Goal: Task Accomplishment & Management: Manage account settings

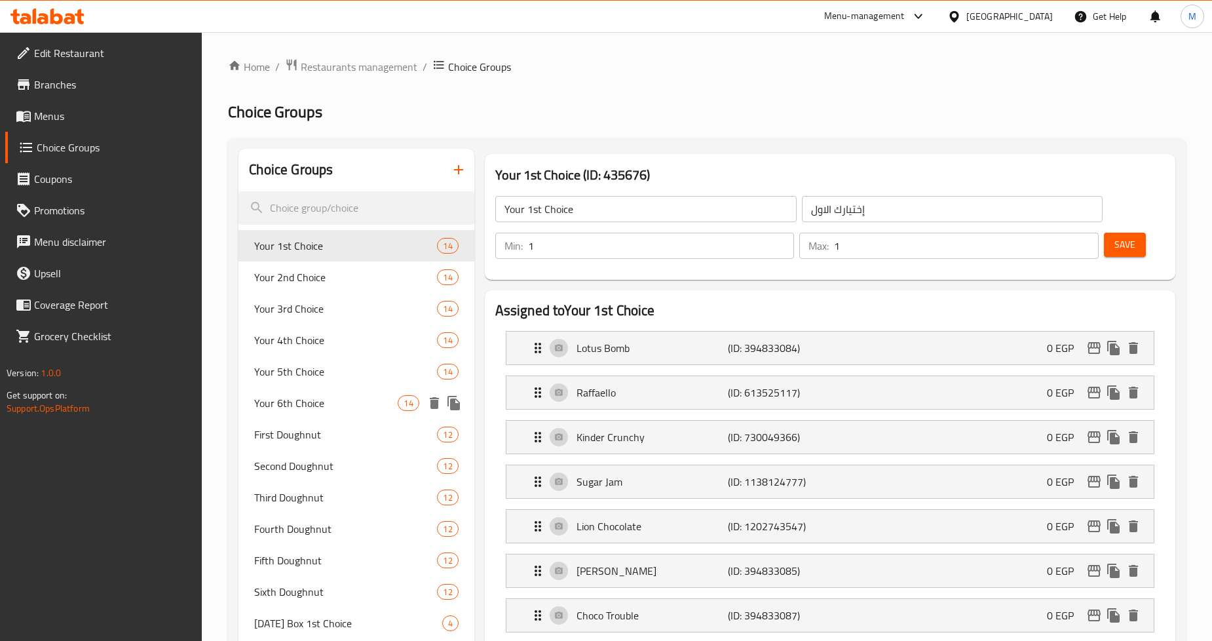
scroll to position [145, 0]
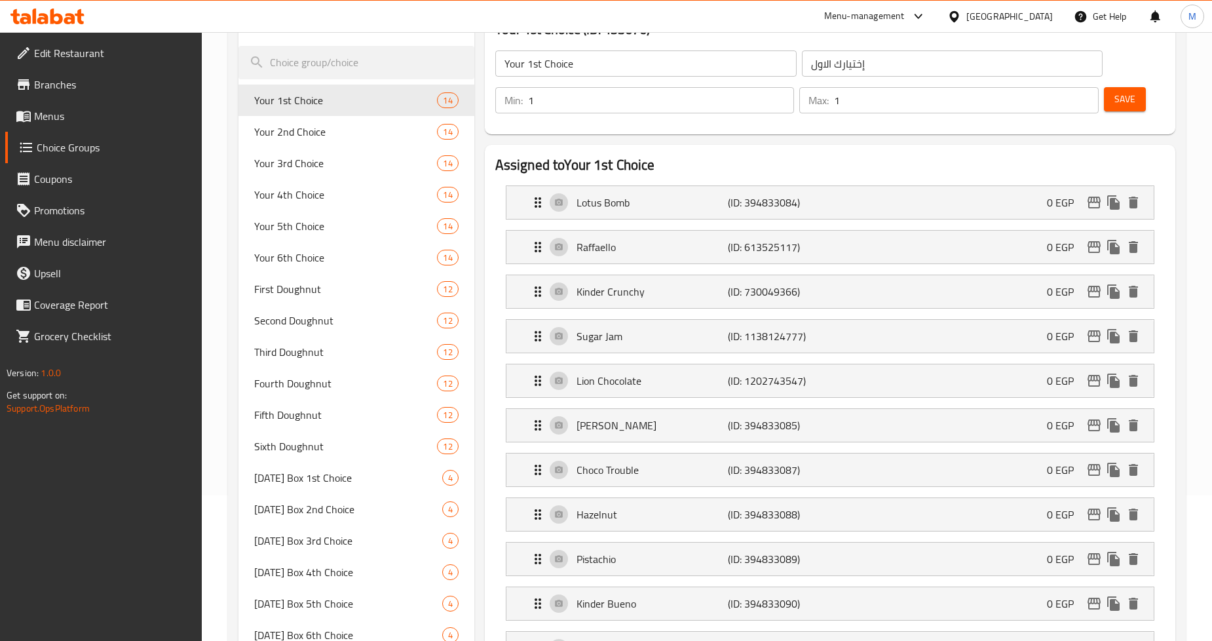
click at [127, 90] on span "Branches" at bounding box center [113, 85] width 158 height 16
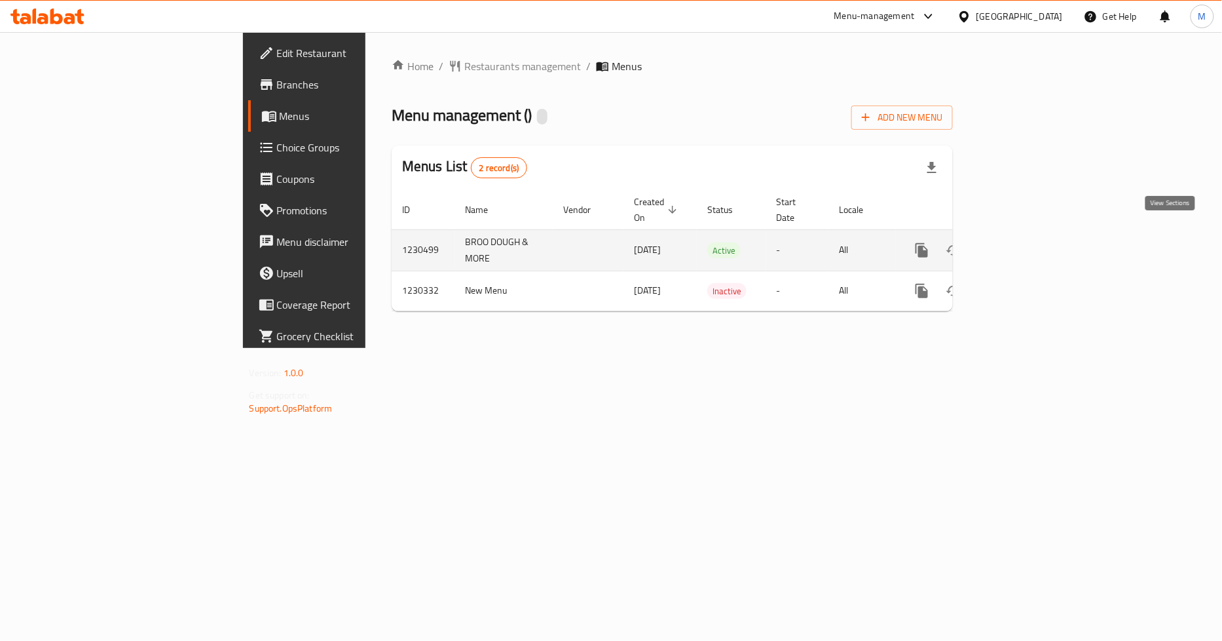
click at [1024, 242] on icon "enhanced table" at bounding box center [1017, 250] width 16 height 16
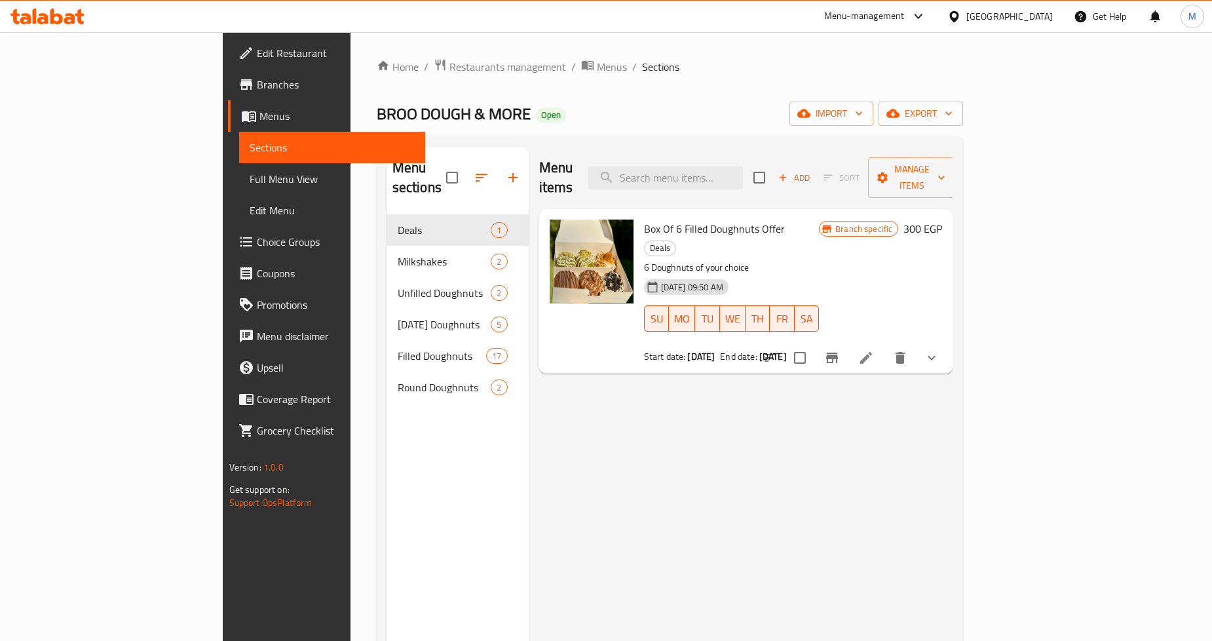
click at [666, 430] on div "Menu items Add Sort Manage items Box Of 6 Filled Doughnuts Offer Deals 6 Doughn…" at bounding box center [741, 467] width 424 height 641
click at [947, 342] on button "show more" at bounding box center [931, 357] width 31 height 31
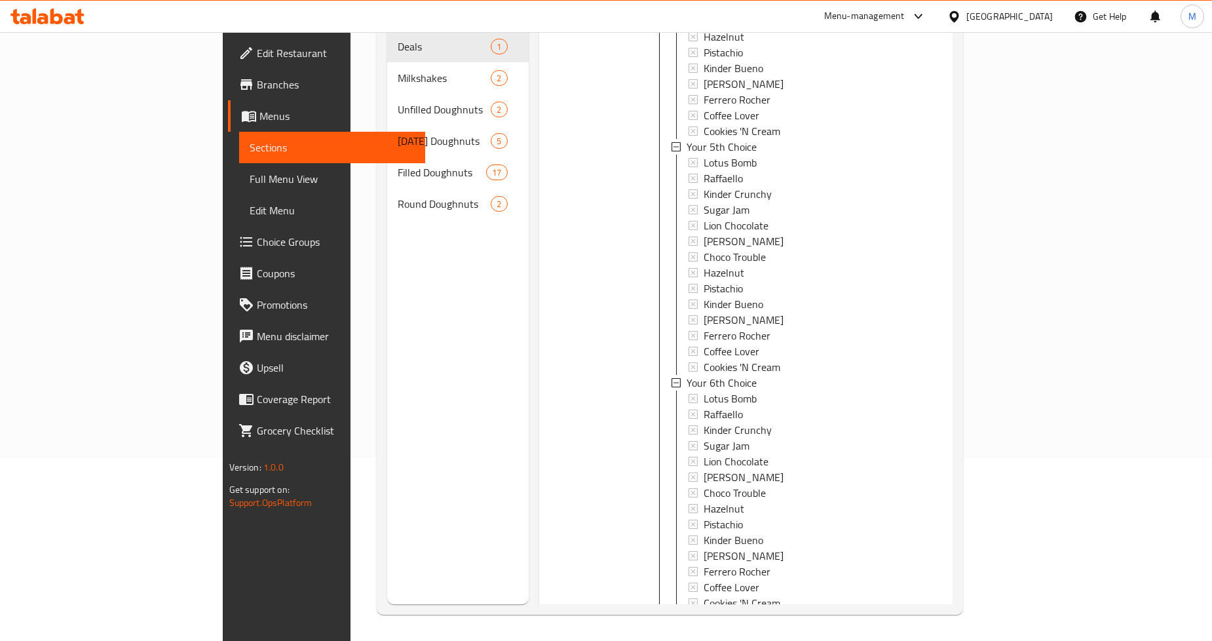
scroll to position [1, 0]
click at [874, 624] on icon at bounding box center [866, 632] width 16 height 16
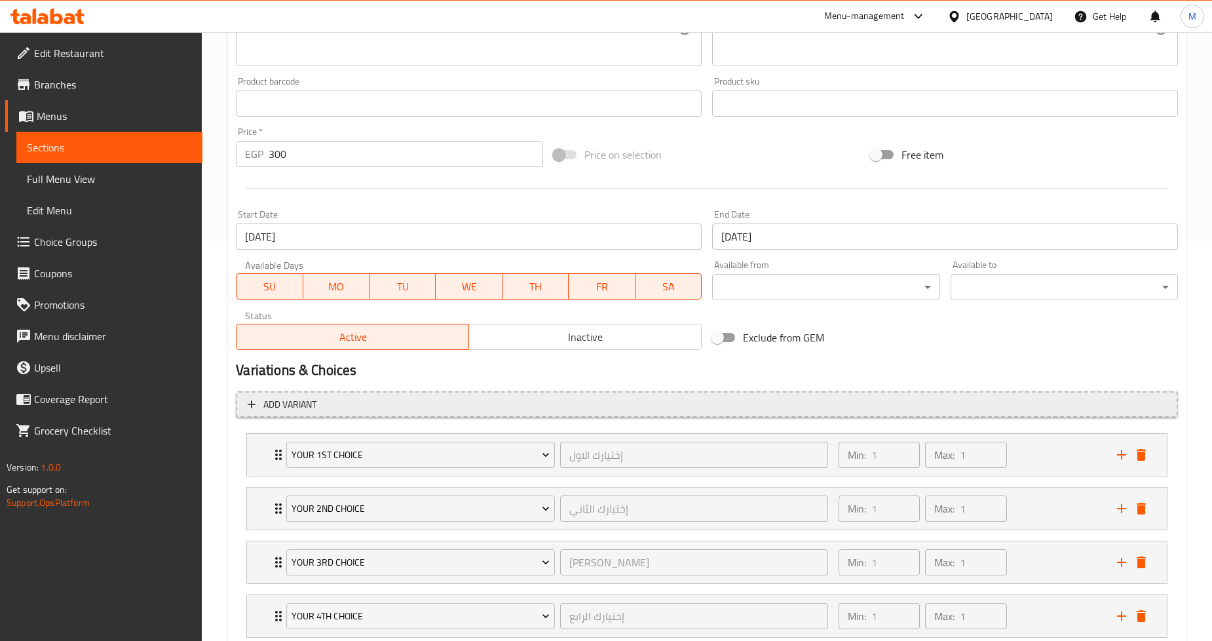
scroll to position [436, 0]
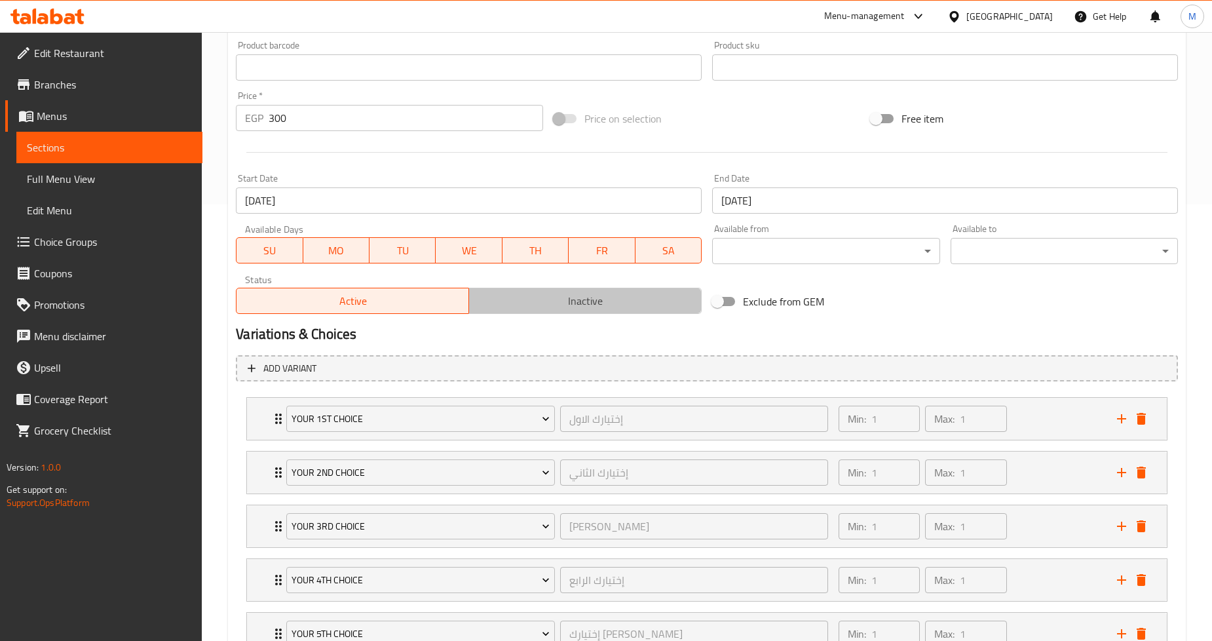
click at [638, 299] on span "Inactive" at bounding box center [585, 300] width 222 height 19
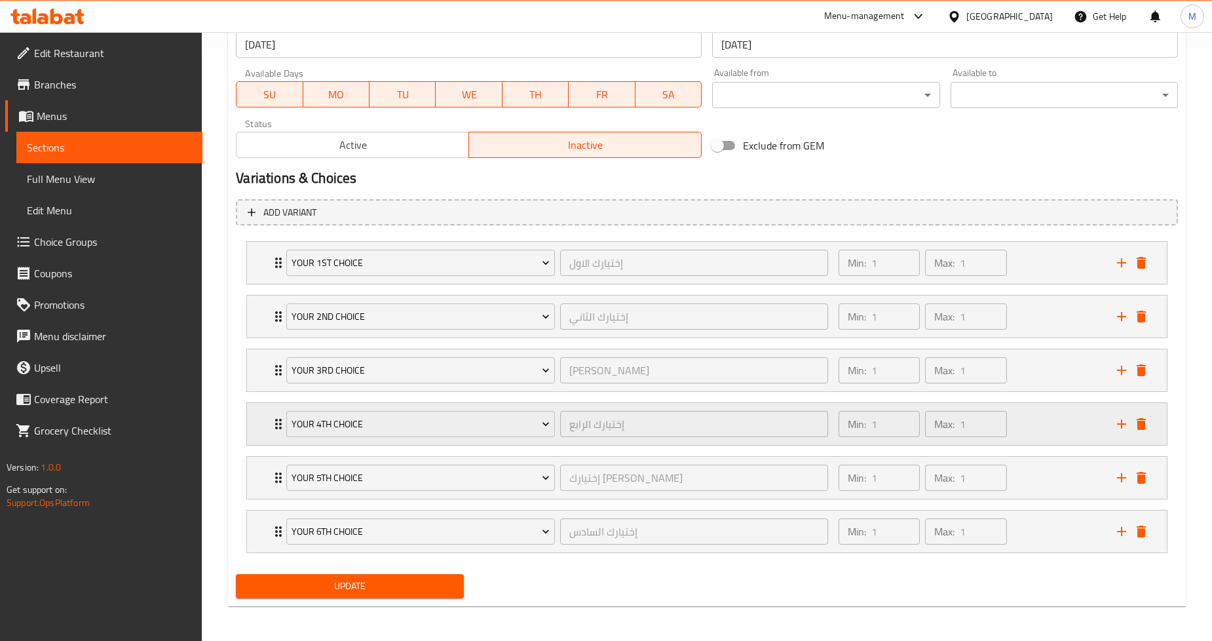
scroll to position [593, 0]
click at [388, 578] on span "Update" at bounding box center [349, 585] width 206 height 16
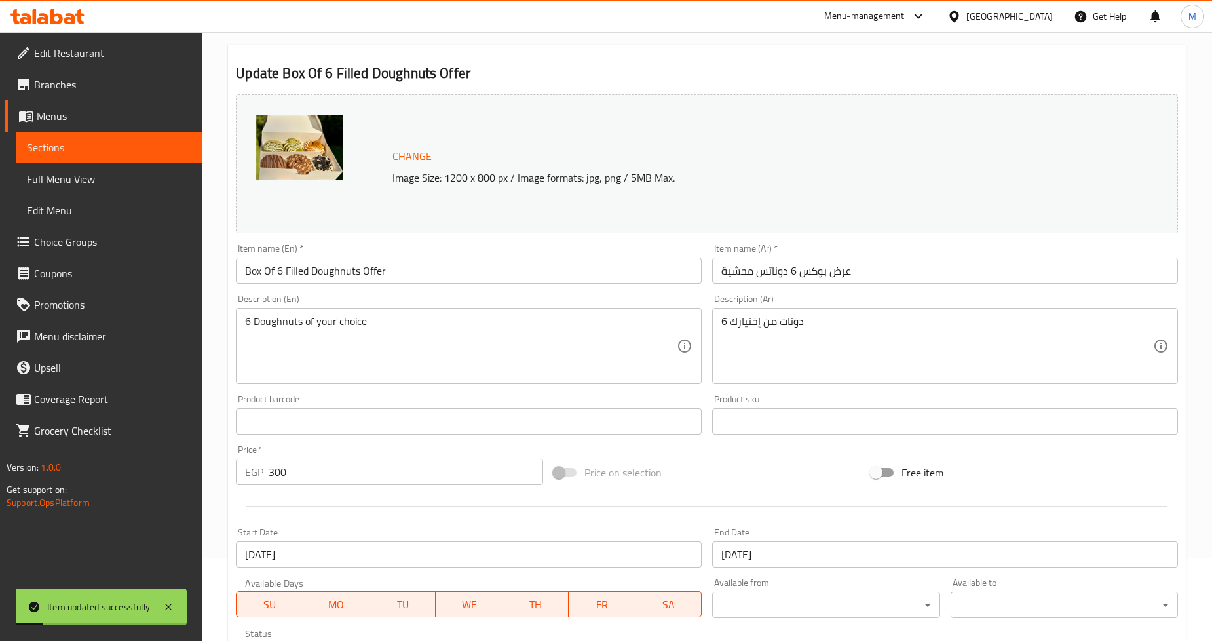
scroll to position [0, 0]
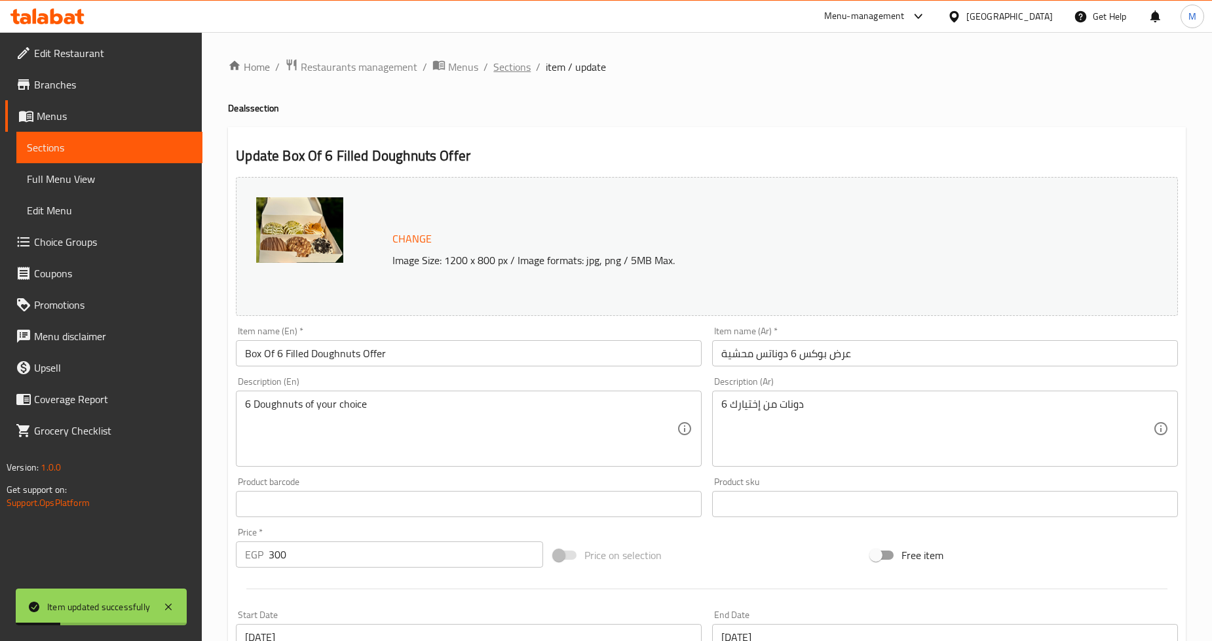
click at [516, 63] on span "Sections" at bounding box center [511, 67] width 37 height 16
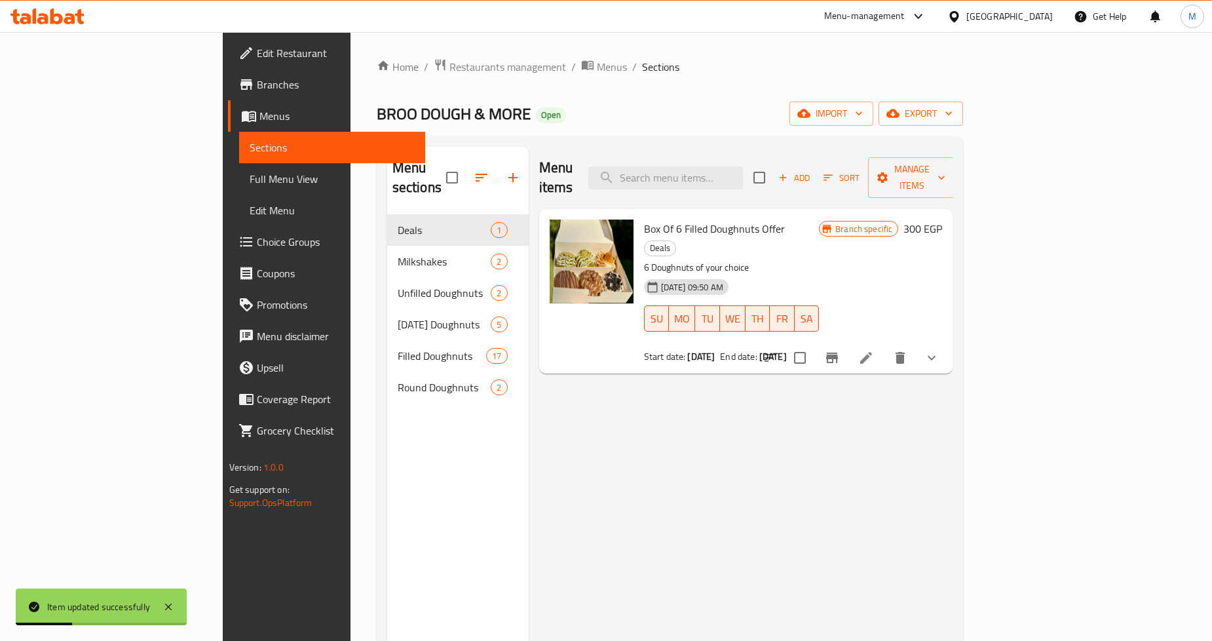
click at [686, 388] on div "Menu items Add Sort Manage items Box Of 6 Filled Doughnuts Offer Deals 6 Doughn…" at bounding box center [741, 467] width 424 height 641
click at [712, 416] on div "Menu items Add Sort Manage items Box Of 6 Filled Doughnuts Offer Deals 6 Doughn…" at bounding box center [741, 467] width 424 height 641
click at [718, 397] on div "Menu items Add Sort Manage items Box Of 6 Filled Doughnuts Offer Deals 6 Doughn…" at bounding box center [741, 467] width 424 height 641
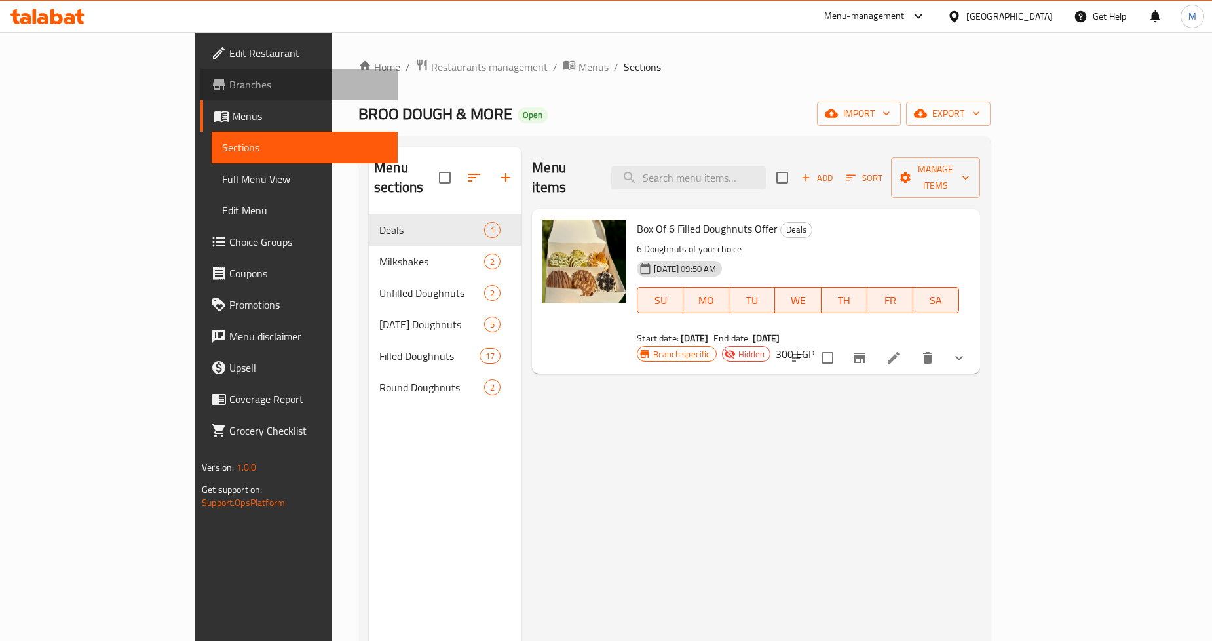
click at [229, 79] on span "Branches" at bounding box center [308, 85] width 158 height 16
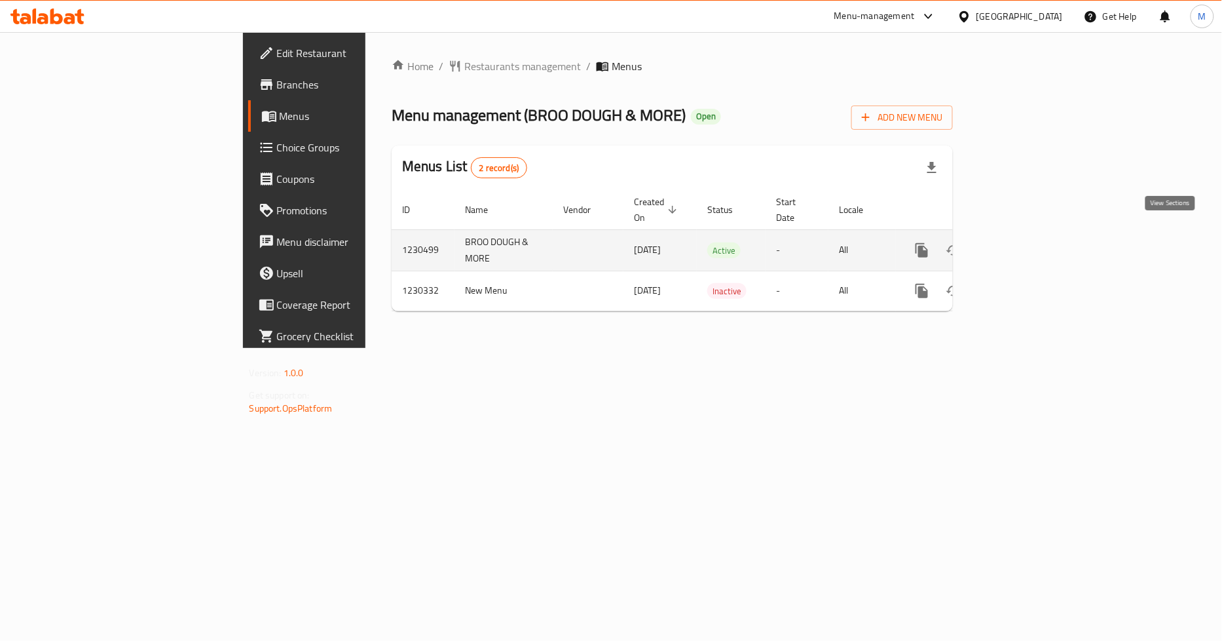
click at [1032, 235] on link "enhanced table" at bounding box center [1016, 250] width 31 height 31
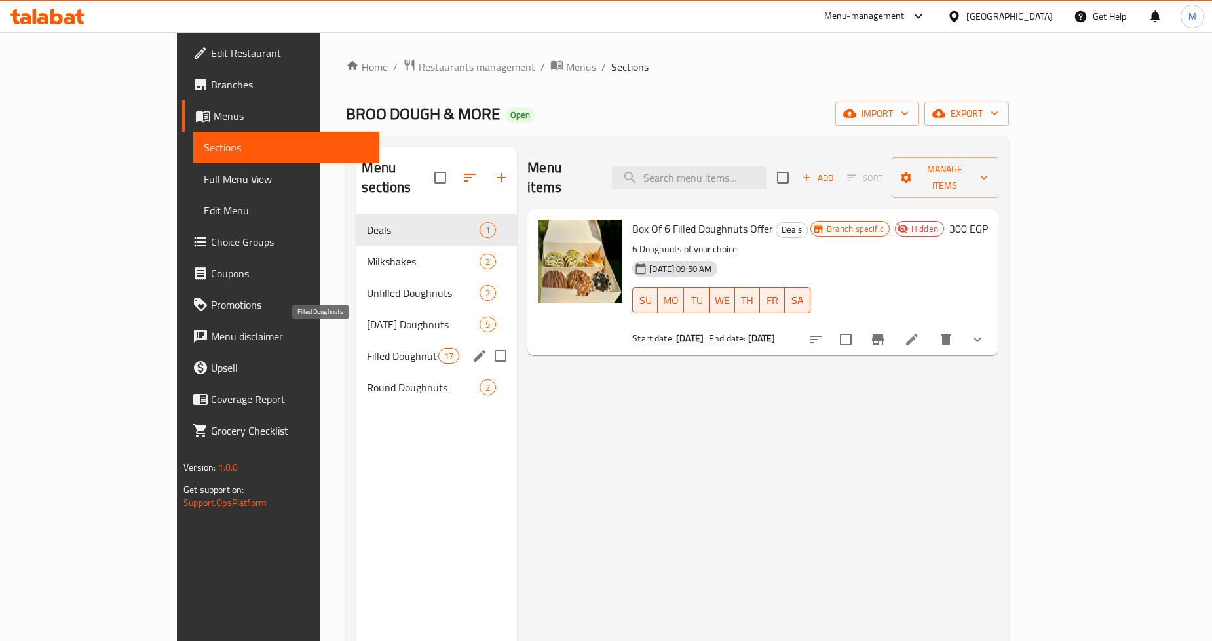
click at [367, 348] on span "Filled Doughnuts" at bounding box center [402, 356] width 71 height 16
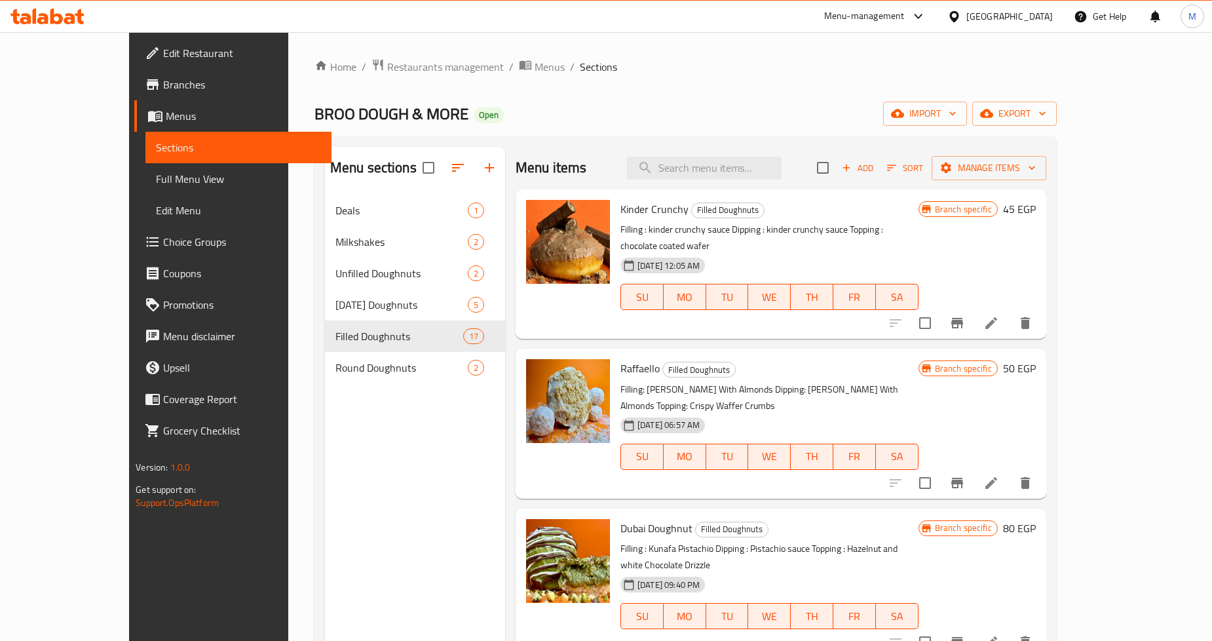
click at [505, 286] on div "Menu items Add Sort Manage items Kinder Crunchy Filled Doughnuts Filling : kind…" at bounding box center [775, 467] width 541 height 641
click at [163, 92] on span "Branches" at bounding box center [242, 85] width 158 height 16
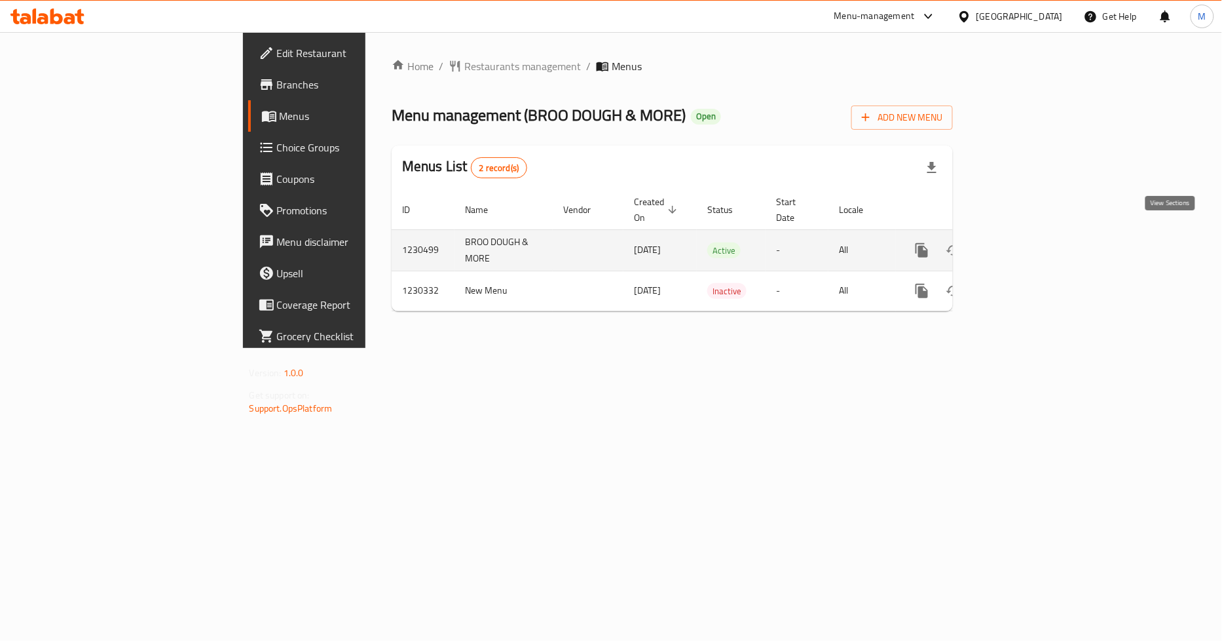
click at [1032, 240] on link "enhanced table" at bounding box center [1016, 250] width 31 height 31
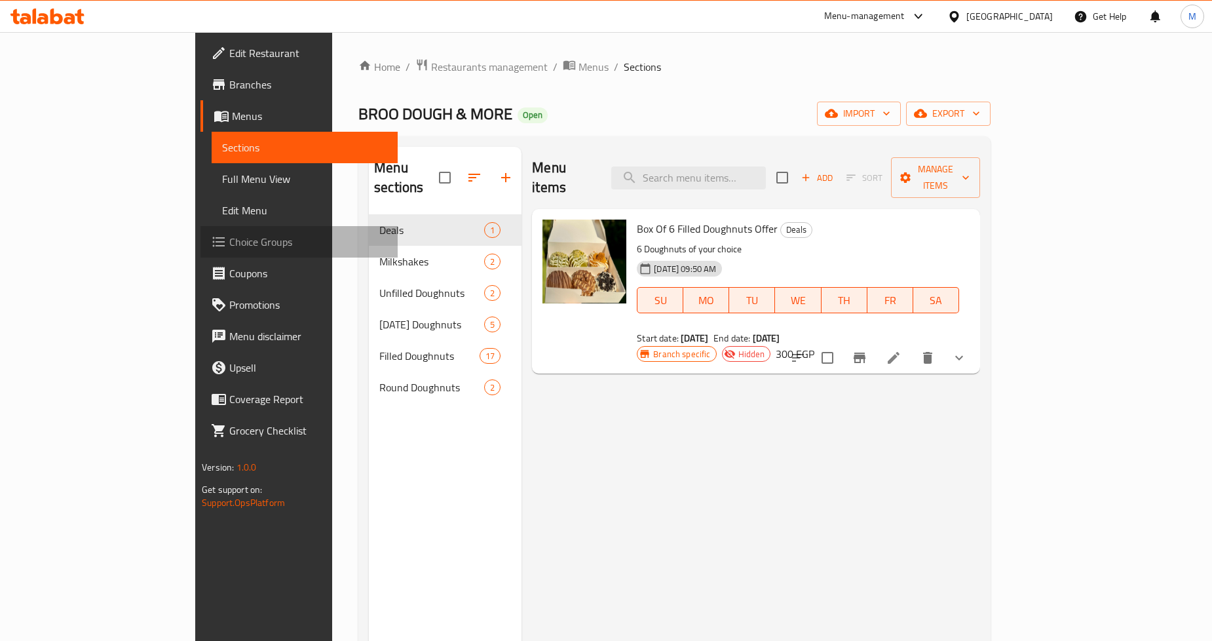
click at [229, 244] on span "Choice Groups" at bounding box center [308, 242] width 158 height 16
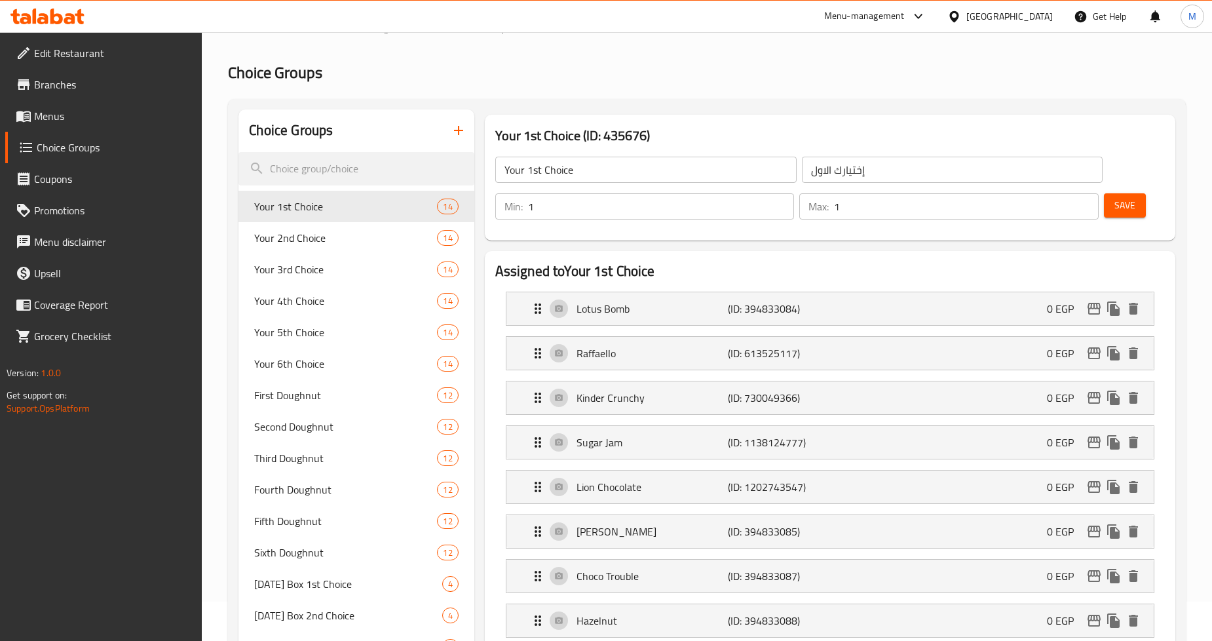
scroll to position [73, 0]
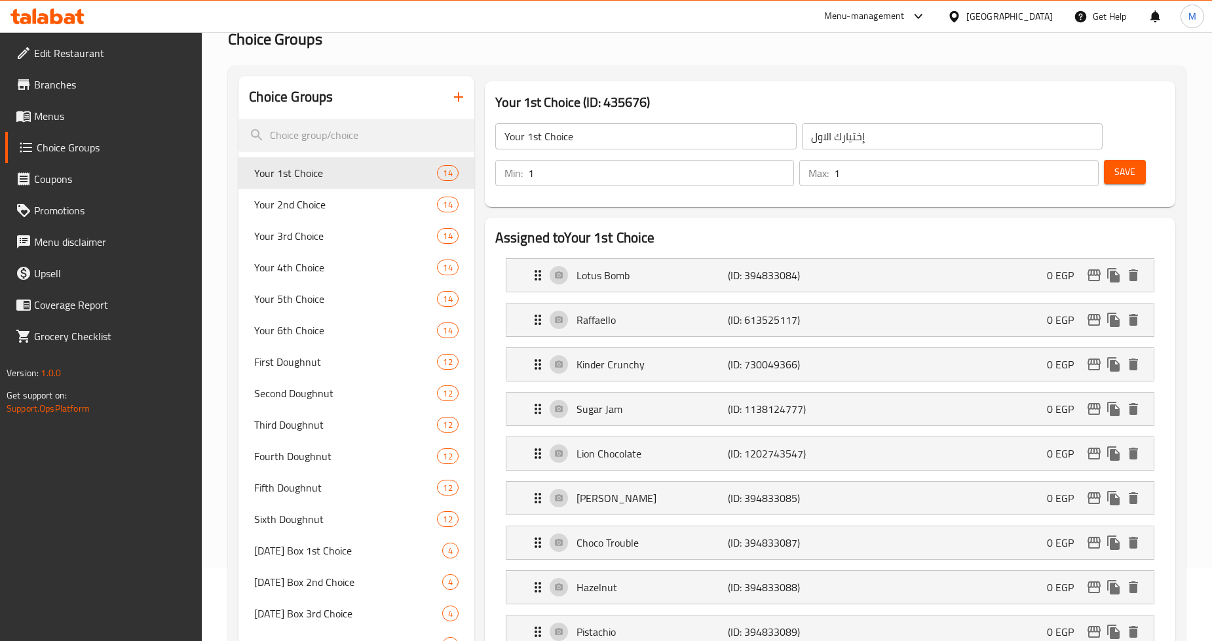
click at [457, 96] on icon "button" at bounding box center [458, 96] width 9 height 9
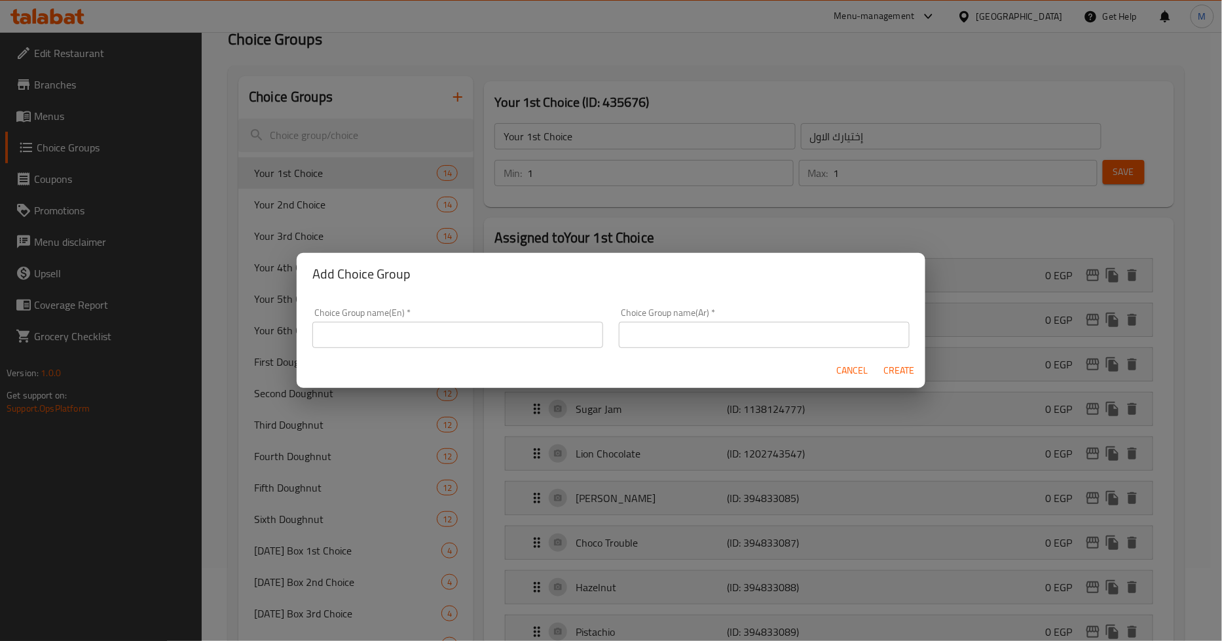
click at [844, 364] on span "Cancel" at bounding box center [851, 370] width 31 height 16
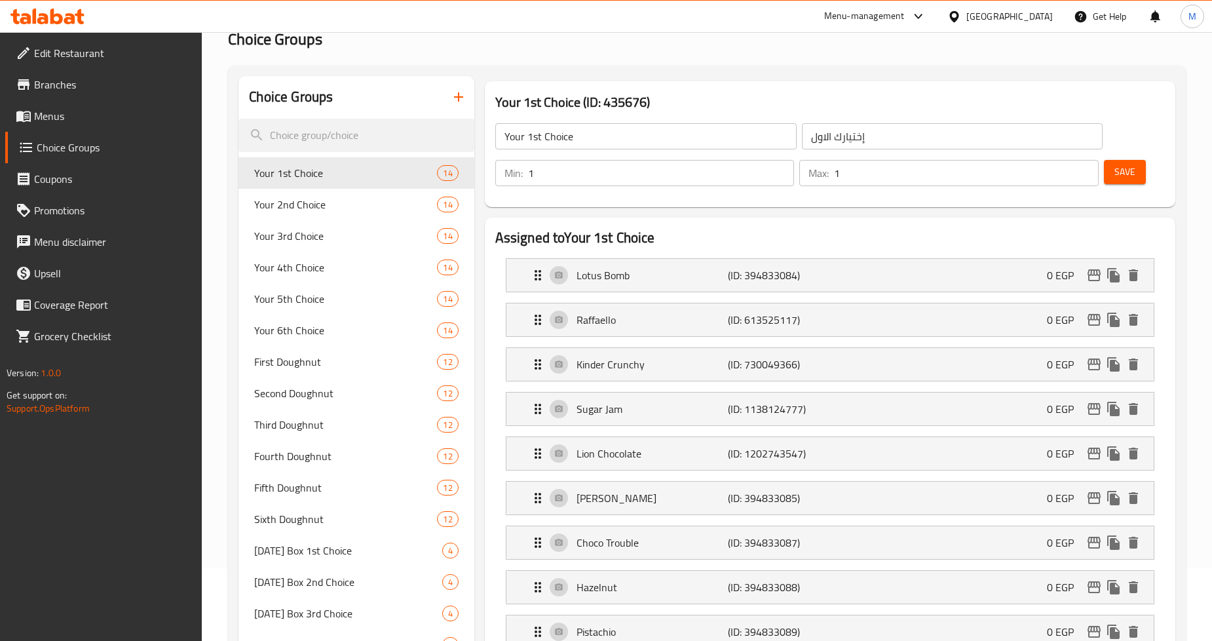
drag, startPoint x: 329, startPoint y: 168, endPoint x: 212, endPoint y: 172, distance: 118.0
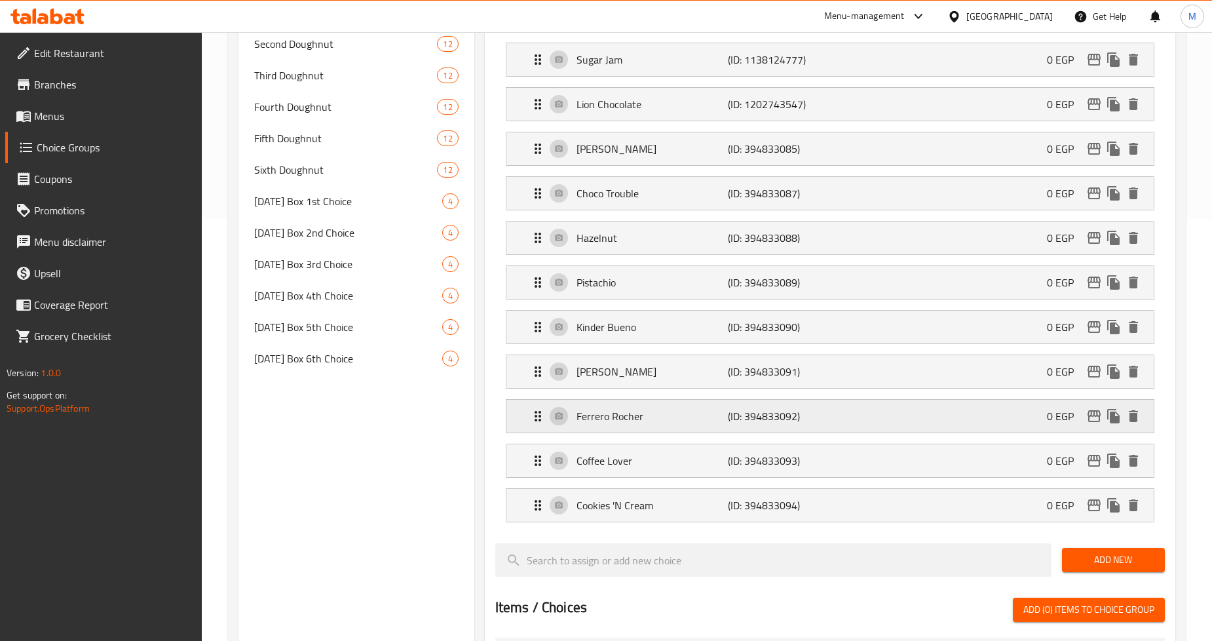
scroll to position [436, 0]
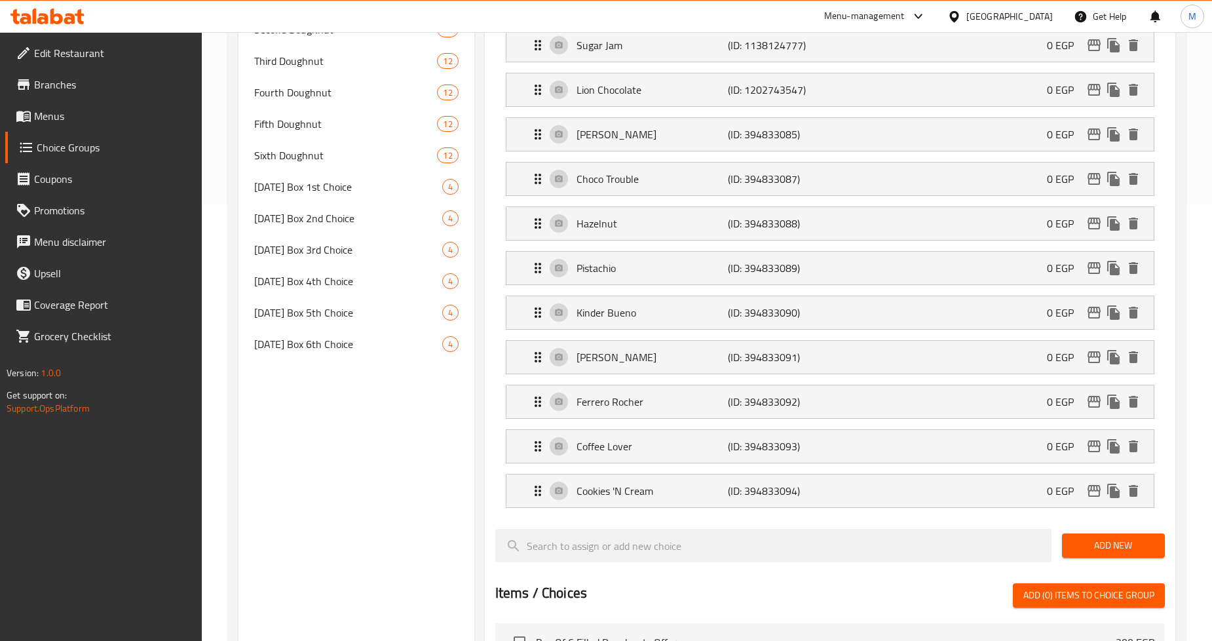
click at [481, 422] on div "Assigned to Your 1st Choice Lotus Bomb (ID: 394833084) 0 EGP Name (En) Lotus Bo…" at bounding box center [829, 433] width 701 height 1169
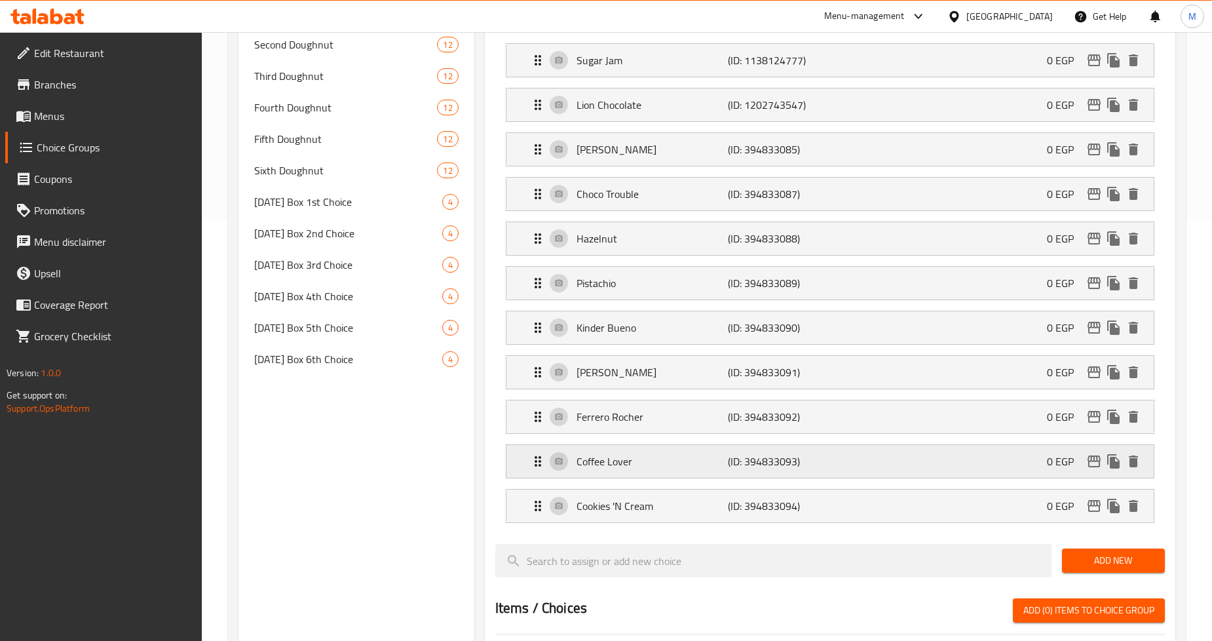
scroll to position [434, 0]
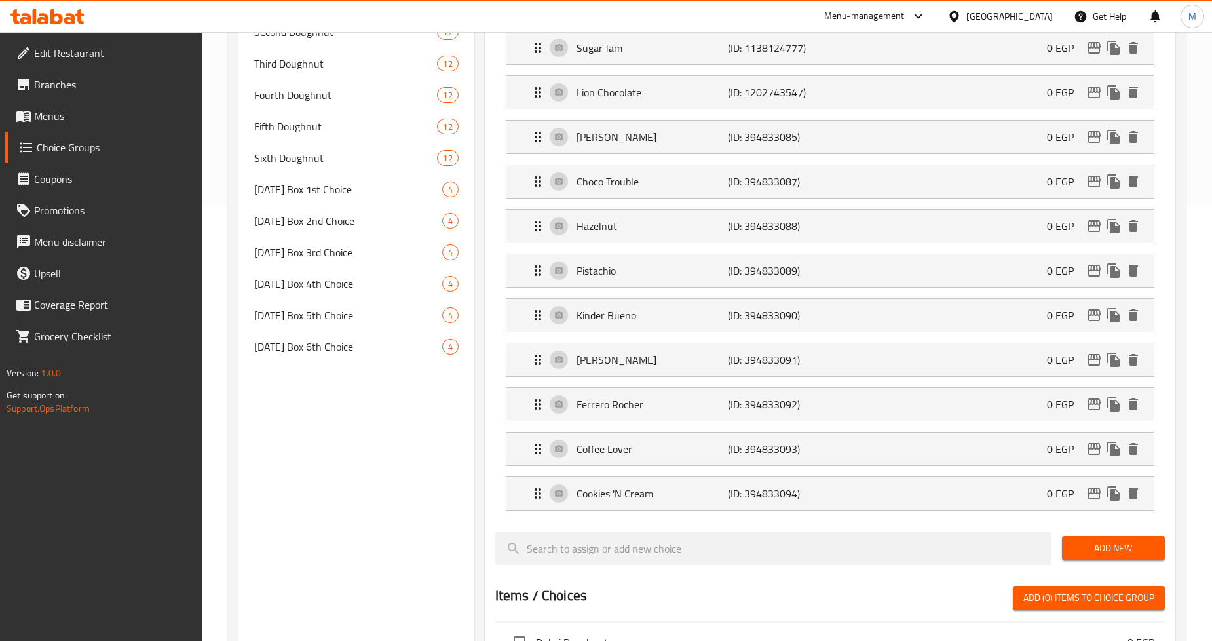
click at [479, 433] on div "Assigned to Your 1st Choice Lotus Bomb (ID: 394833084) 0 EGP Name (En) Lotus Bo…" at bounding box center [829, 435] width 701 height 1169
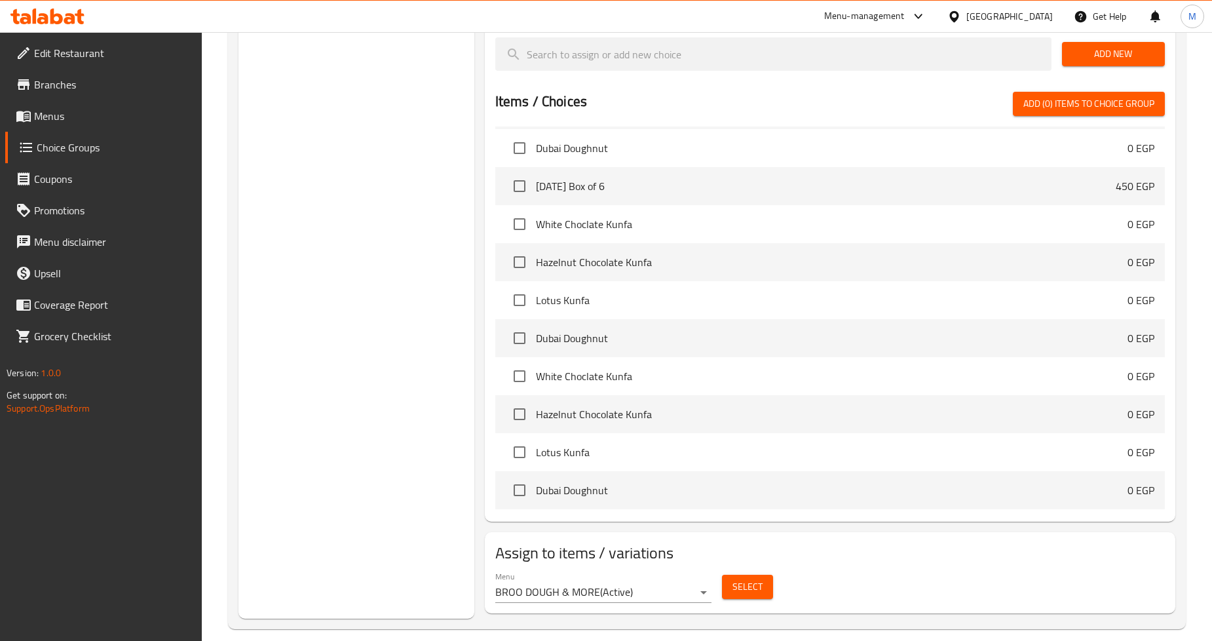
scroll to position [7233, 0]
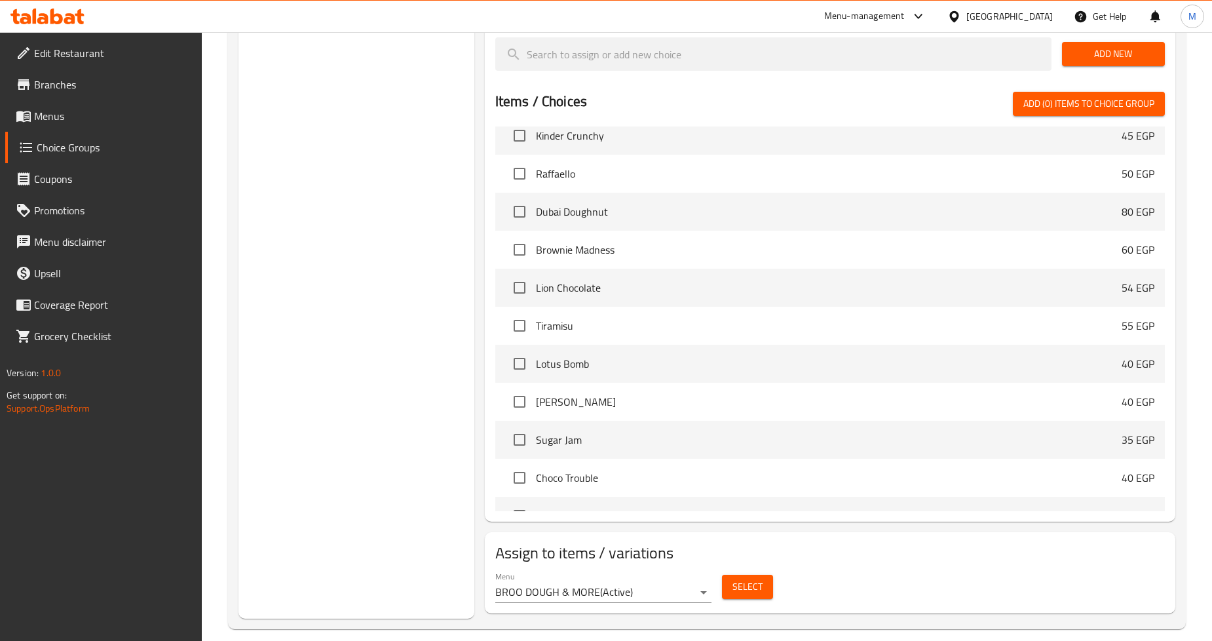
drag, startPoint x: 375, startPoint y: 303, endPoint x: 395, endPoint y: 309, distance: 21.3
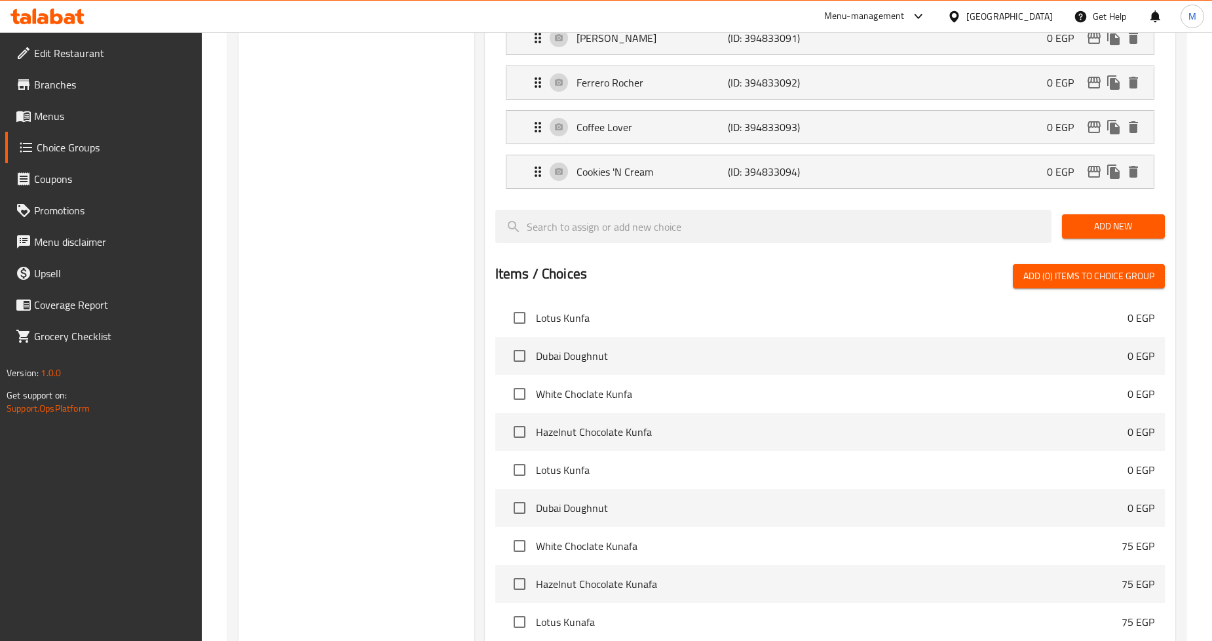
scroll to position [6869, 0]
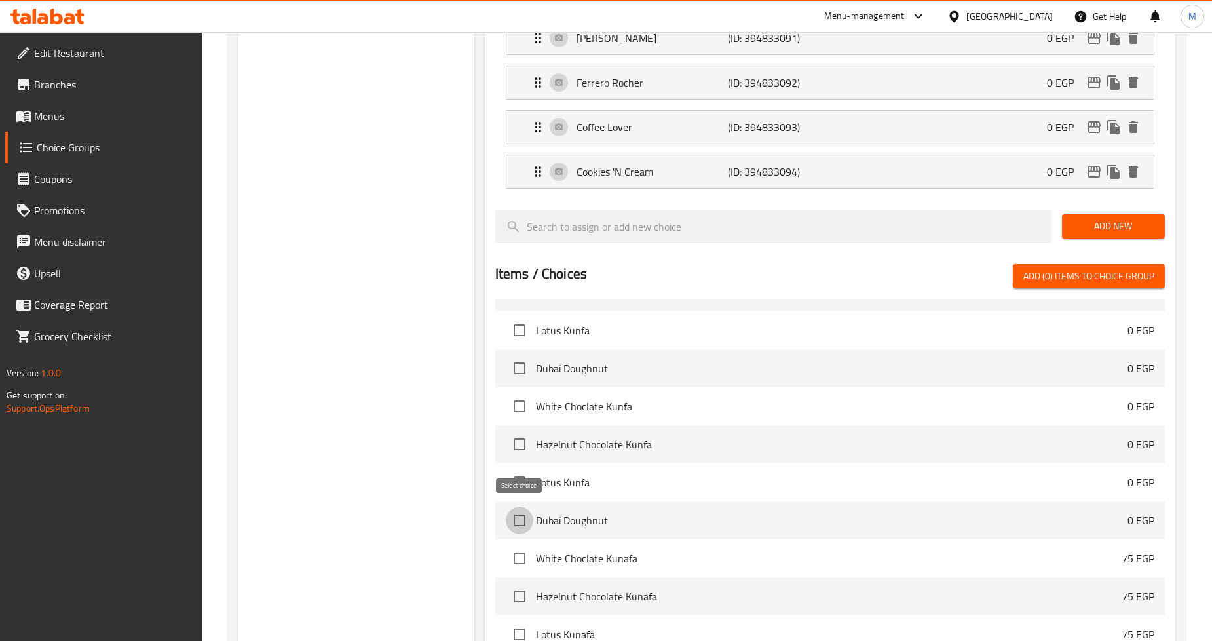
click at [519, 518] on input "checkbox" at bounding box center [520, 520] width 28 height 28
checkbox input "true"
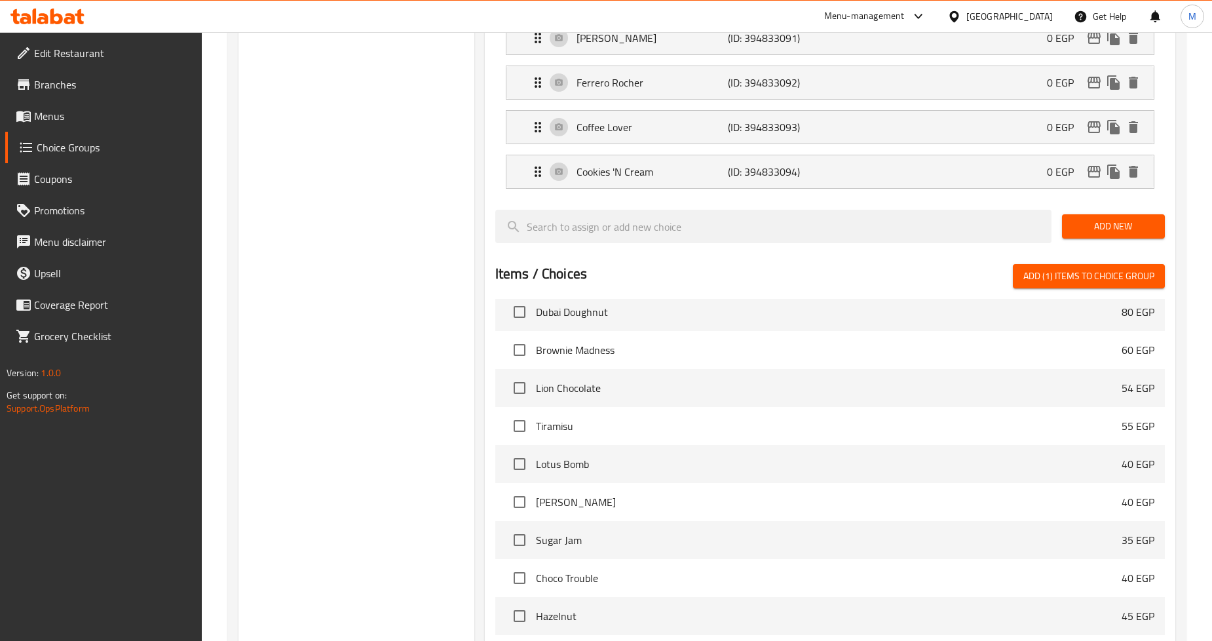
scroll to position [7306, 0]
click at [514, 343] on input "checkbox" at bounding box center [520, 349] width 28 height 28
checkbox input "true"
click at [526, 422] on input "checkbox" at bounding box center [520, 425] width 28 height 28
checkbox input "true"
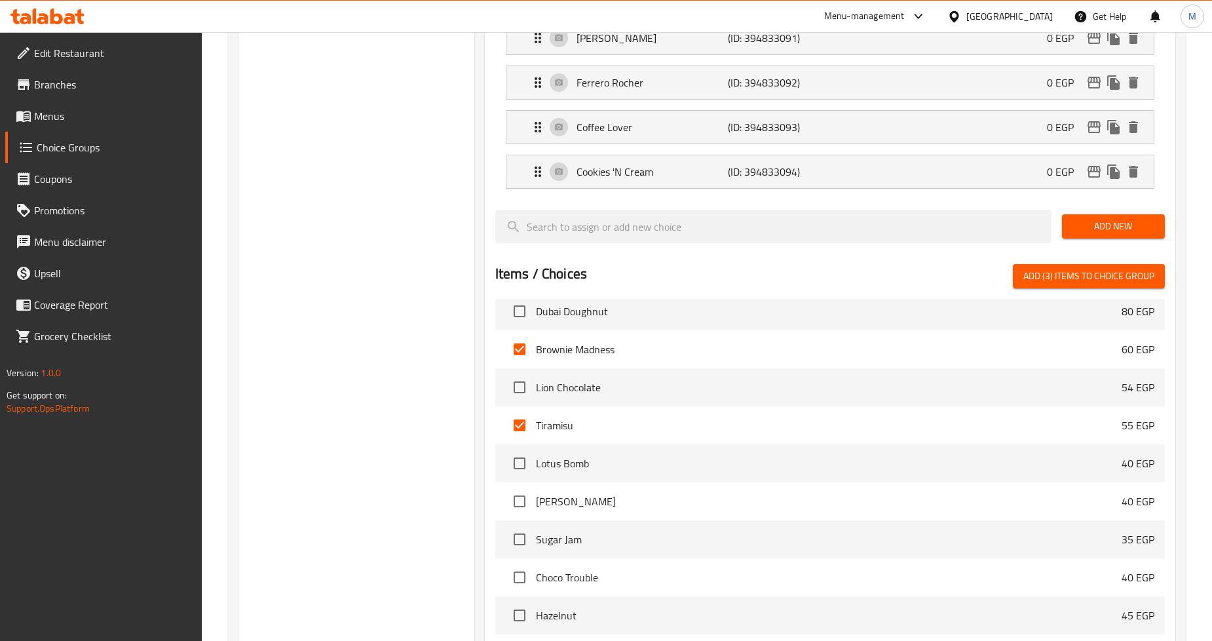
click at [1069, 277] on span "Add (3) items to choice group" at bounding box center [1088, 276] width 131 height 16
checkbox input "false"
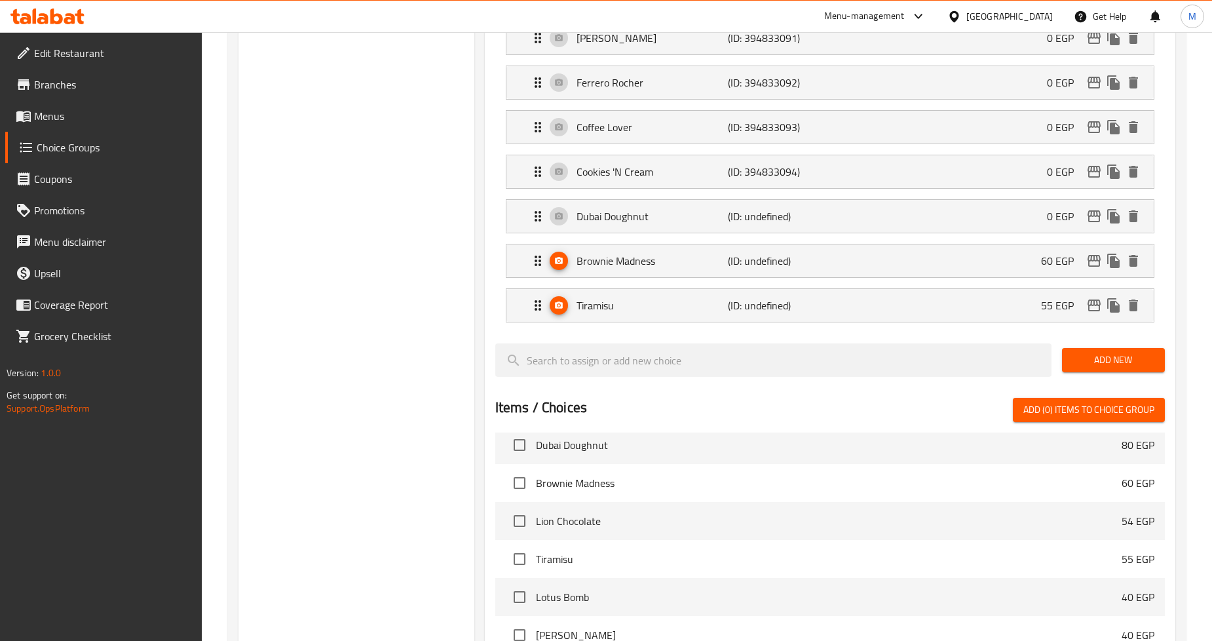
click at [467, 257] on div "Choice Groups Your 1st Choice 14 Your 2nd Choice 14 Your 3rd Choice 14 Your 4th…" at bounding box center [355, 158] width 235 height 1531
click at [998, 263] on div "Brownie Madness (ID: undefined) 60 EGP" at bounding box center [834, 260] width 608 height 33
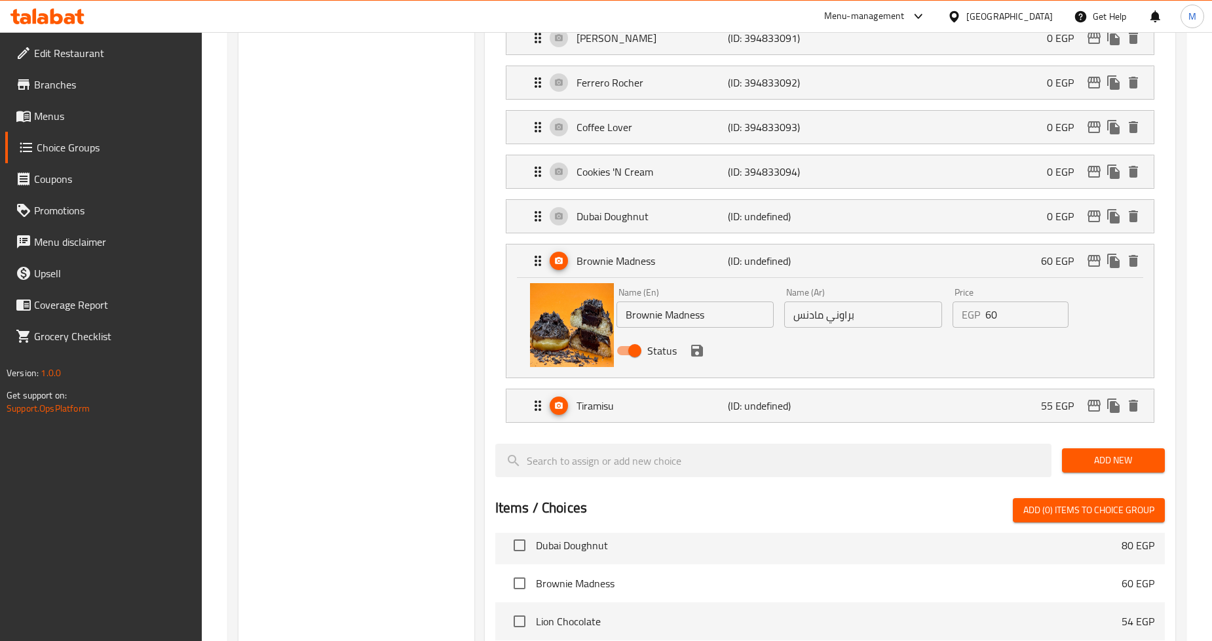
drag, startPoint x: 1005, startPoint y: 319, endPoint x: 912, endPoint y: 312, distance: 93.3
click at [912, 312] on div "Name (En) Brownie Madness Name (En) Name (Ar) براوني مادنس Name (Ar) Price EGP …" at bounding box center [863, 325] width 504 height 86
click at [692, 350] on icon "save" at bounding box center [697, 351] width 12 height 12
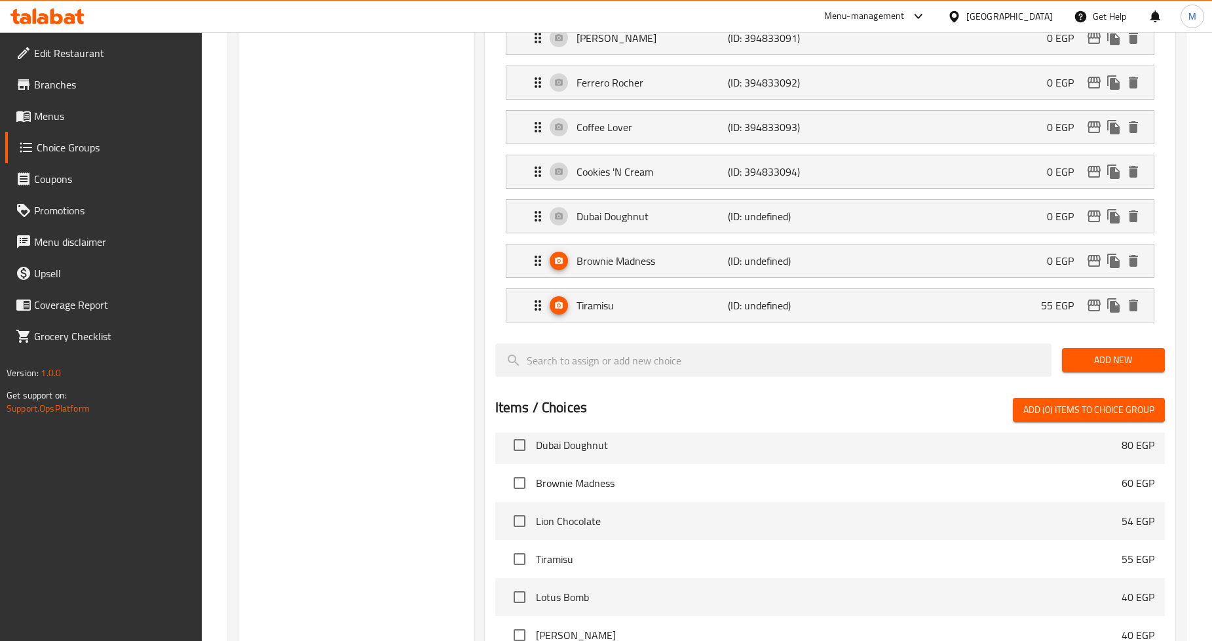
type input "0"
click at [1063, 303] on p "55 EGP" at bounding box center [1062, 305] width 43 height 16
click at [1069, 312] on p "55 EGP" at bounding box center [1062, 305] width 43 height 16
click at [820, 317] on div "Tiramisu (ID: undefined) 55 EGP" at bounding box center [834, 305] width 608 height 33
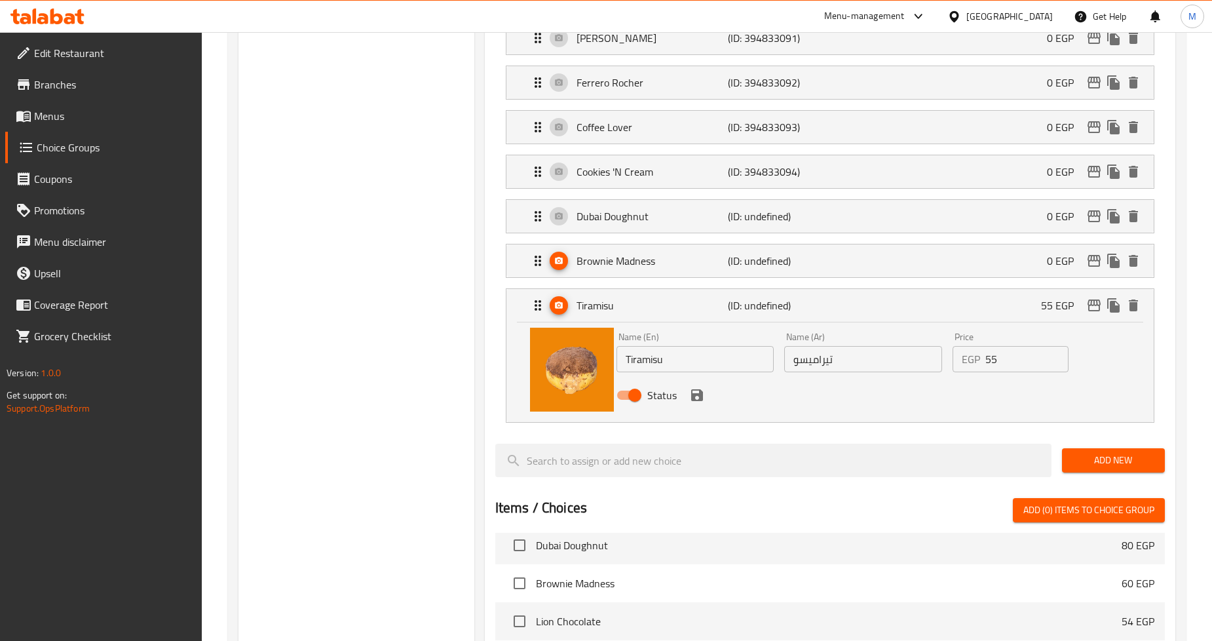
drag, startPoint x: 996, startPoint y: 364, endPoint x: 915, endPoint y: 360, distance: 80.7
click at [921, 360] on div "Name (En) Tiramisu Name (En) Name (Ar) تيراميسو Name (Ar) Price EGP 55 Price St…" at bounding box center [863, 370] width 504 height 86
click at [695, 398] on icon "save" at bounding box center [697, 395] width 16 height 16
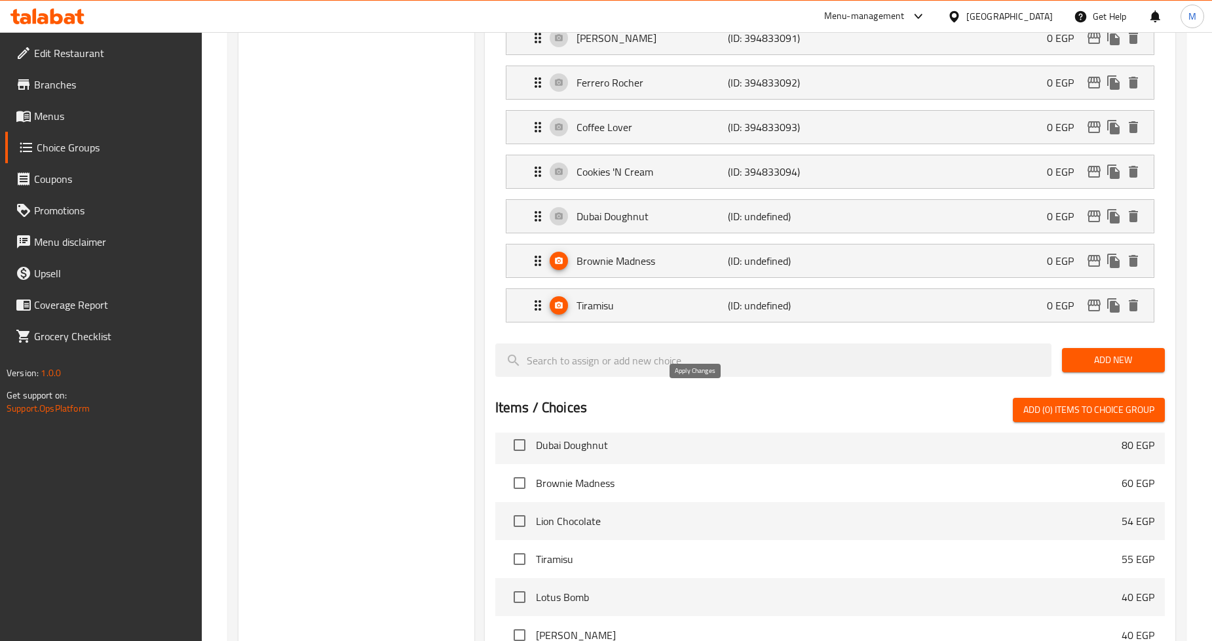
type input "0"
click at [489, 333] on div "Assigned to Your 1st Choice Lotus Bomb (ID: 394833084) 0 EGP Name (En) Lotus Bo…" at bounding box center [830, 181] width 690 height 1292
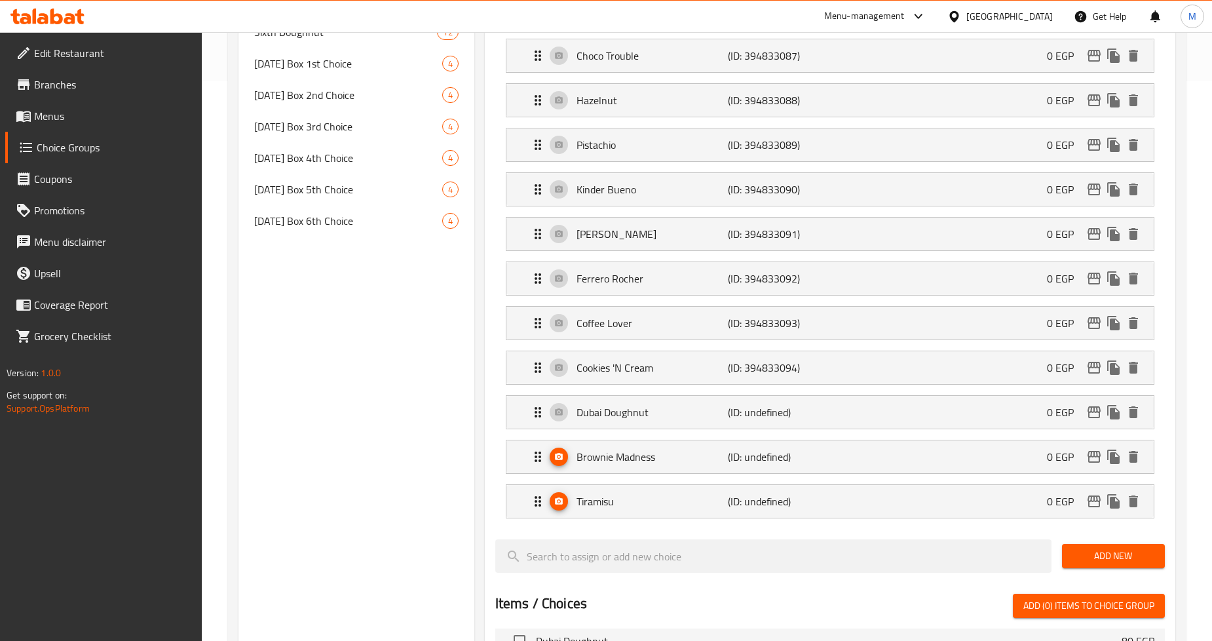
scroll to position [537, 0]
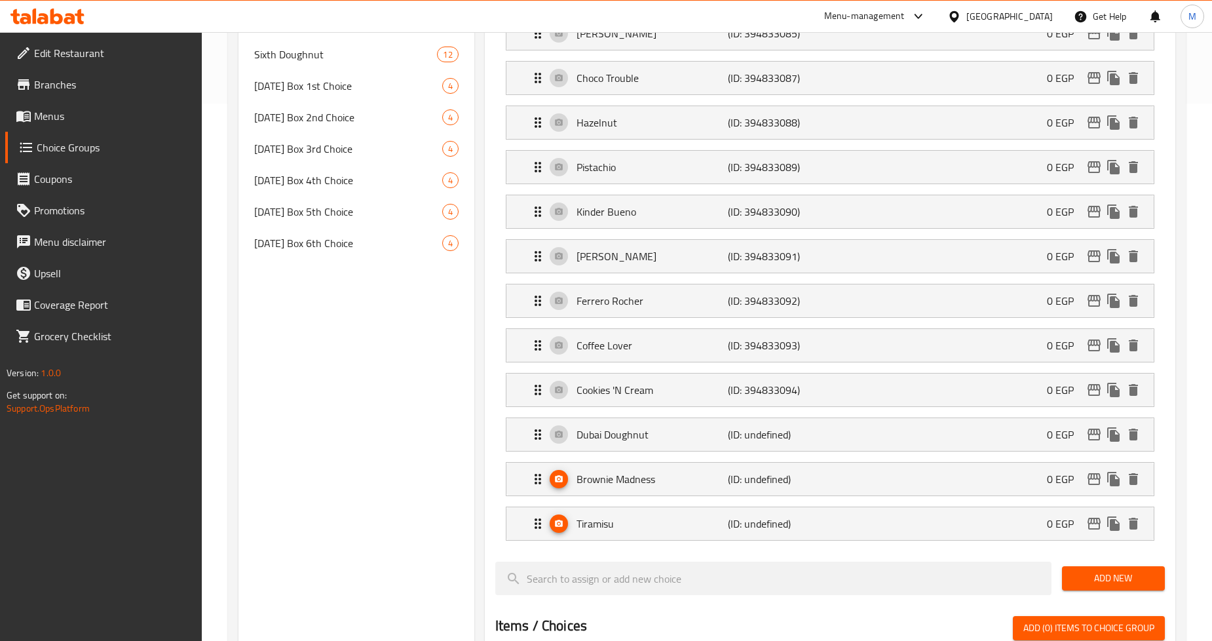
click at [485, 326] on div "Assigned to Your 1st Choice Lotus Bomb (ID: 394833084) 0 EGP Name (En) Lotus Bo…" at bounding box center [830, 399] width 690 height 1292
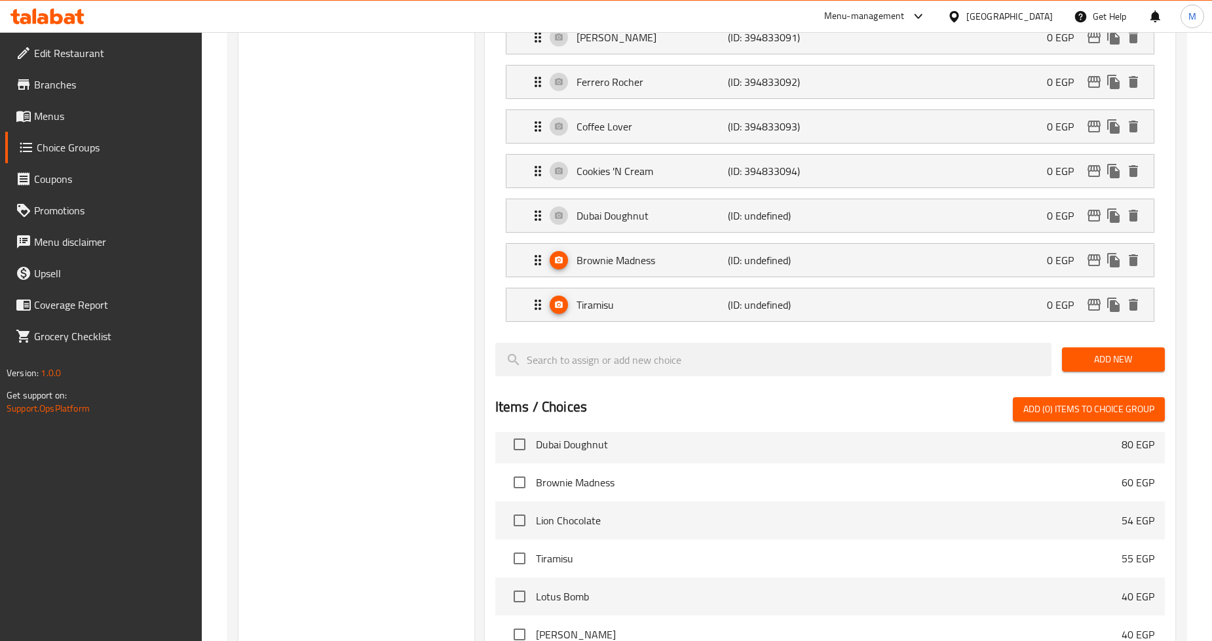
scroll to position [755, 0]
click at [485, 326] on div "Assigned to Your 1st Choice Lotus Bomb (ID: 394833084) 0 EGP Name (En) Lotus Bo…" at bounding box center [830, 181] width 690 height 1292
click at [559, 219] on div "Dubai Doughnut (ID: undefined) 0 EGP" at bounding box center [834, 216] width 608 height 33
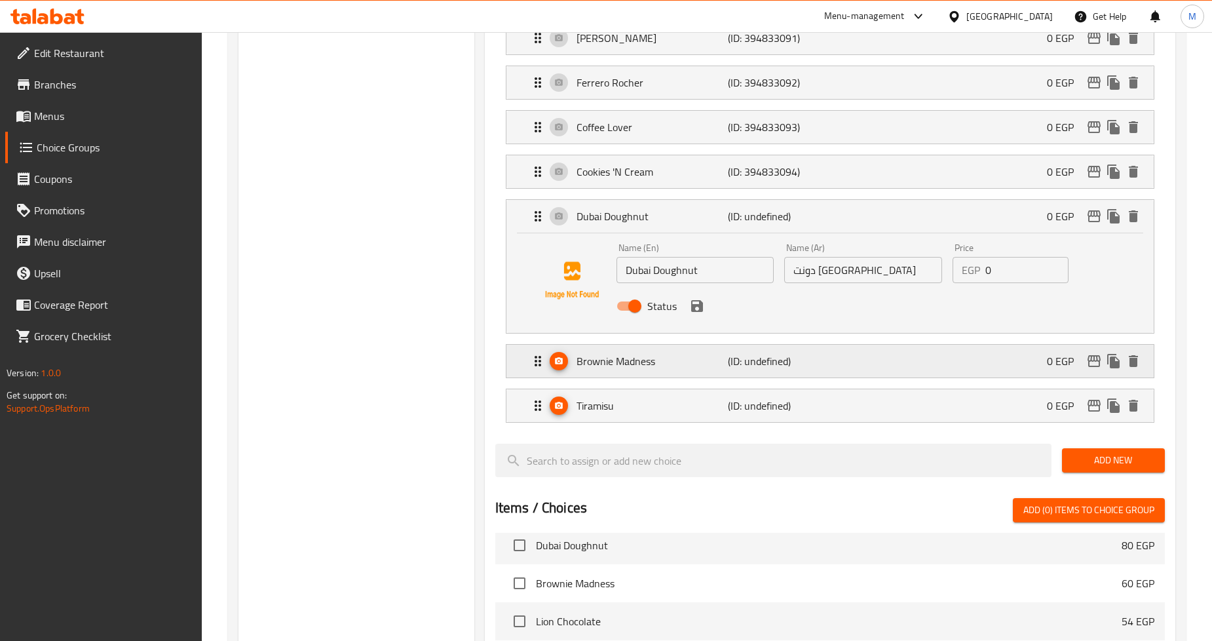
click at [568, 364] on div "Brownie Madness (ID: undefined) 0 EGP" at bounding box center [834, 361] width 608 height 33
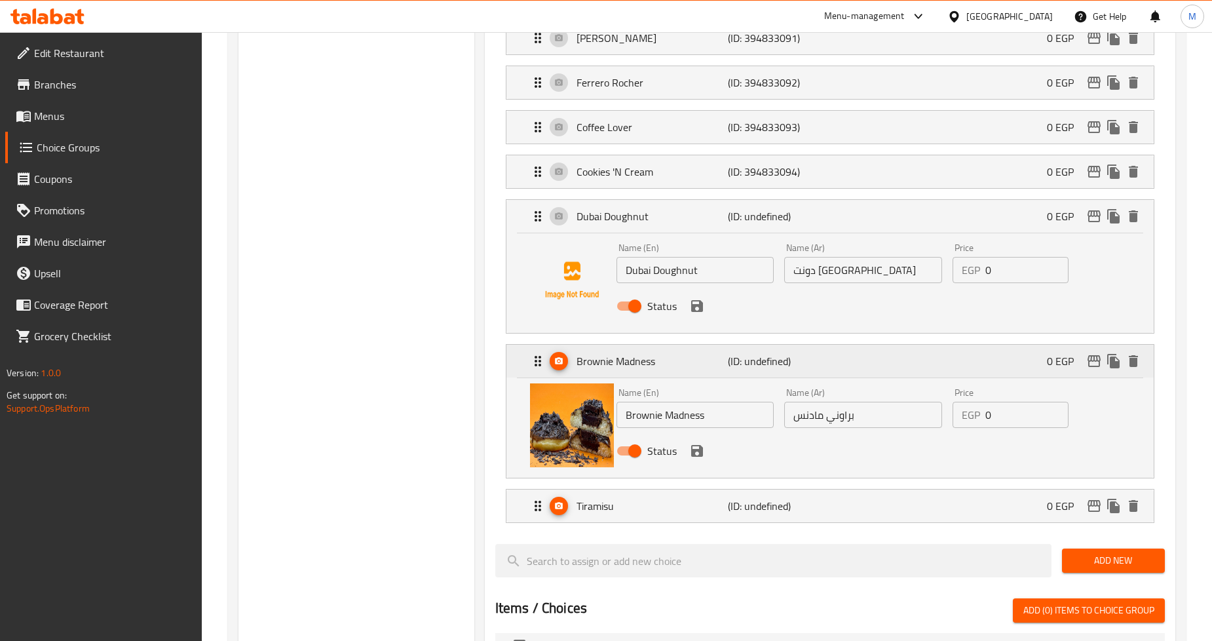
click at [607, 368] on p "Brownie Madness" at bounding box center [651, 361] width 151 height 16
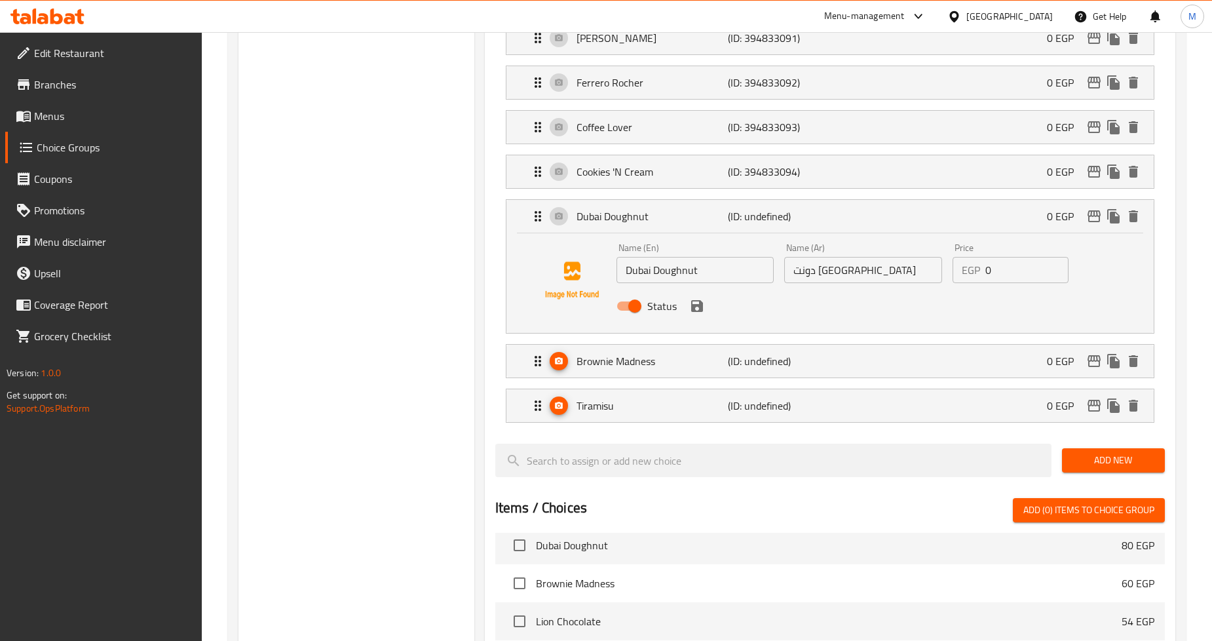
click at [522, 299] on div "Name (En) Dubai Doughnut Name (En) Name (Ar) دونت دبي Name (Ar) Price EGP 0 Pri…" at bounding box center [829, 283] width 647 height 100
click at [1142, 280] on div "Name (En) Dubai Doughnut Name (En) Name (Ar) دونت دبي Name (Ar) Price EGP 0 Pri…" at bounding box center [829, 283] width 647 height 100
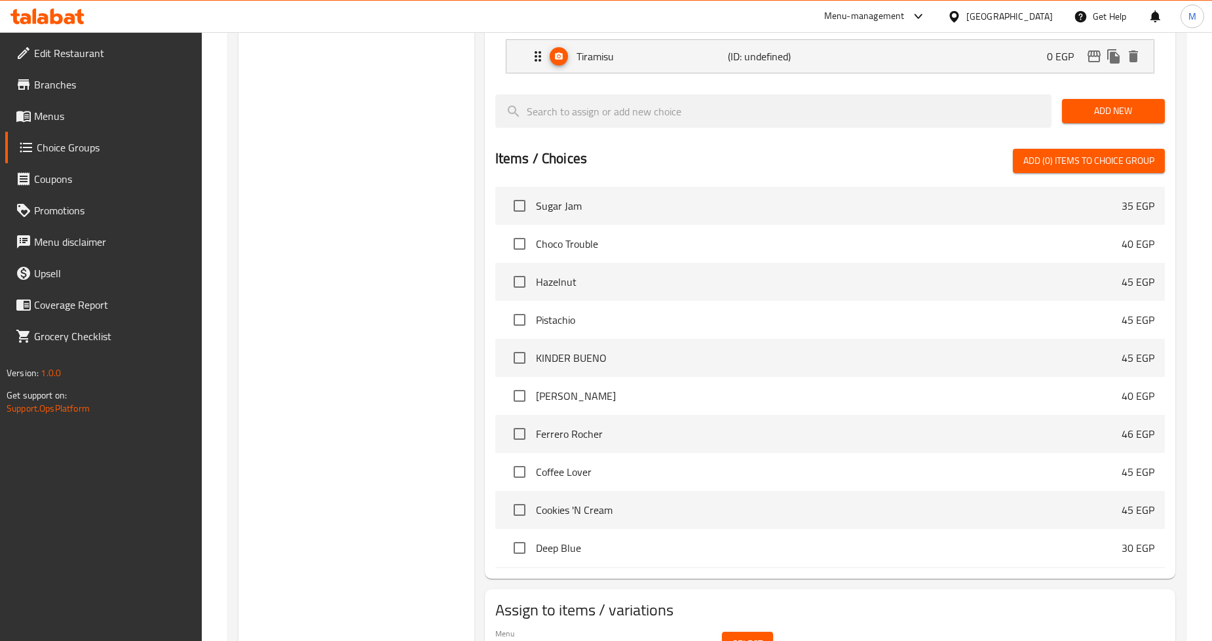
scroll to position [7559, 0]
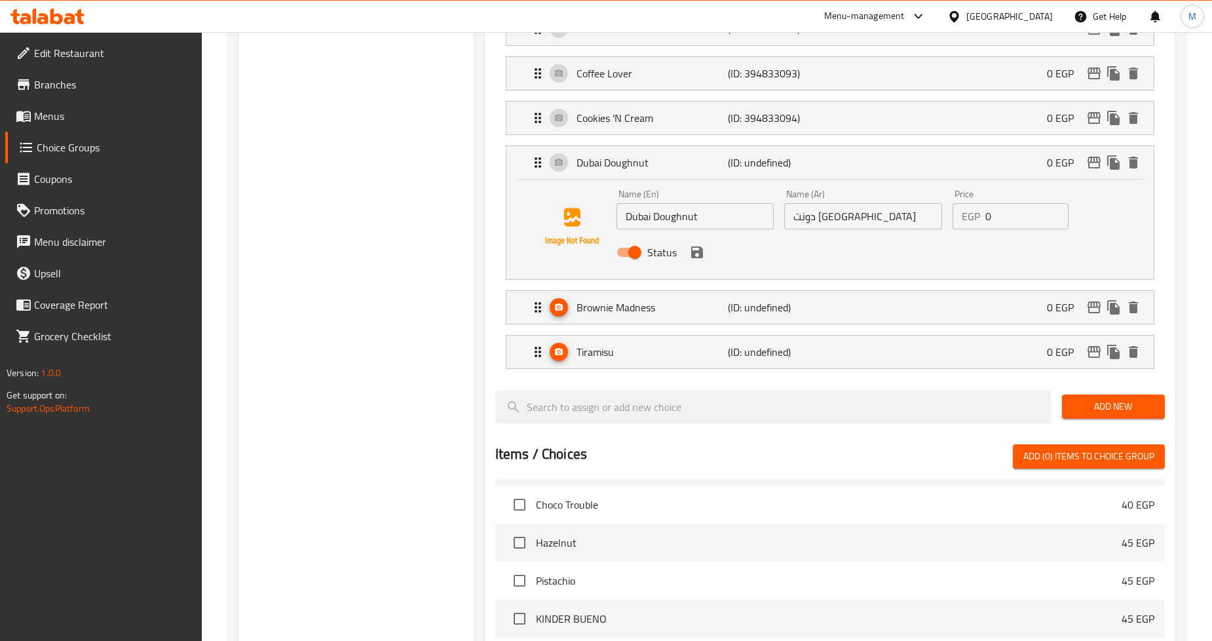
scroll to position [595, 0]
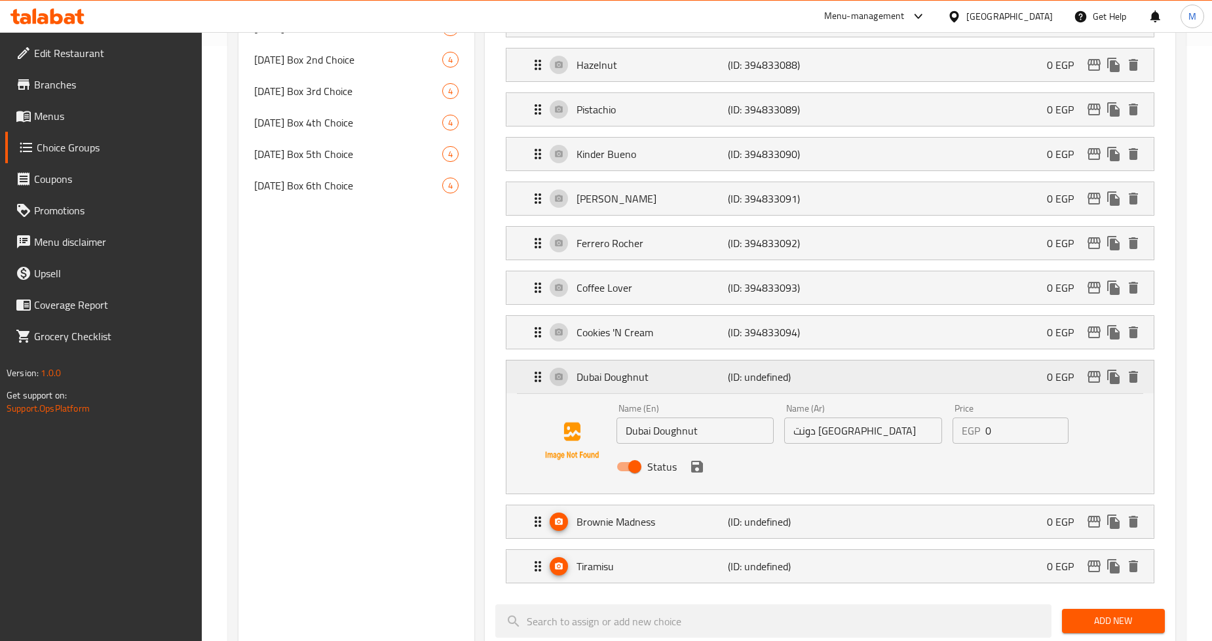
click at [644, 366] on div "Dubai Doughnut (ID: undefined) 0 EGP" at bounding box center [834, 376] width 608 height 33
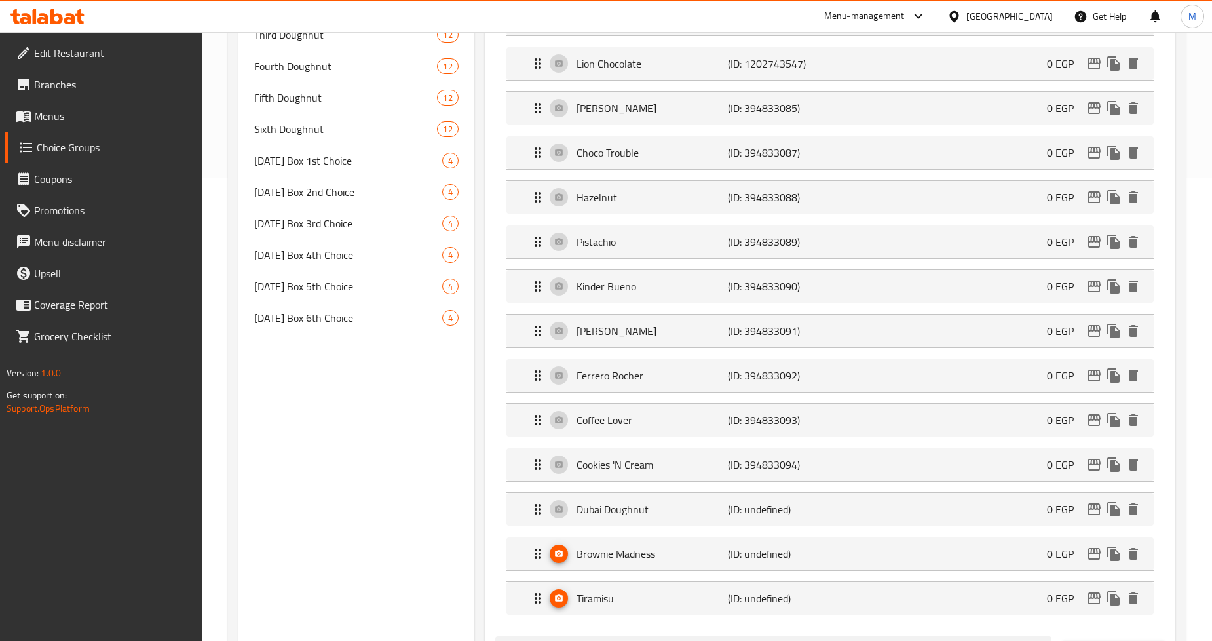
scroll to position [449, 0]
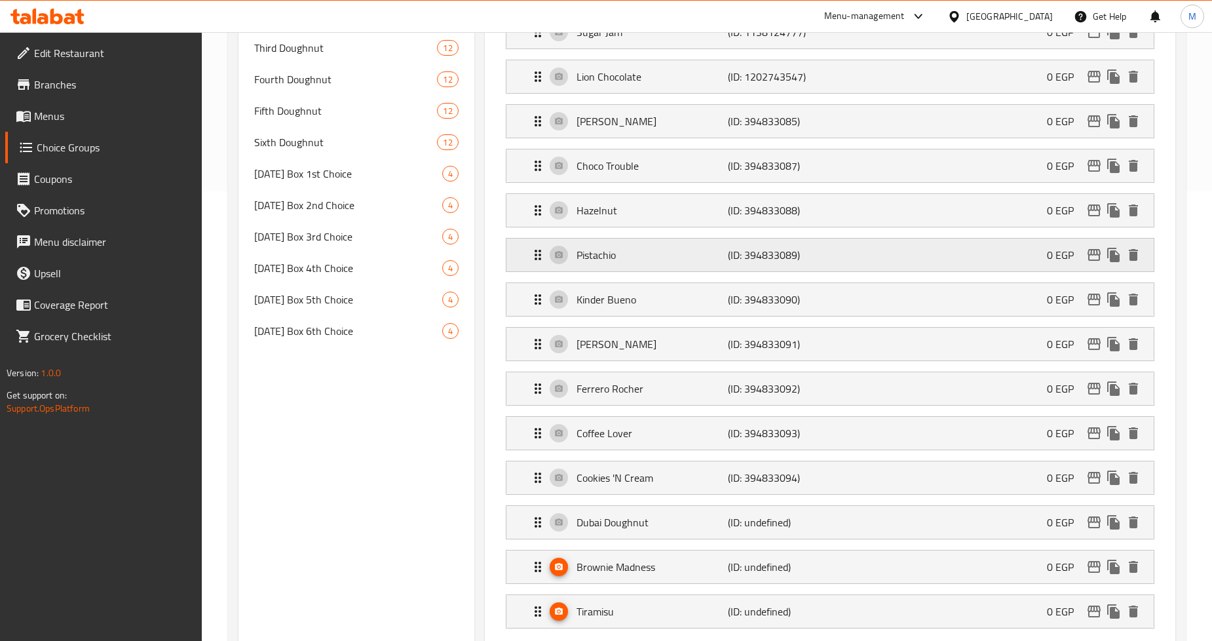
click at [676, 271] on div "Pistachio (ID: 394833089) 0 EGP" at bounding box center [834, 254] width 608 height 33
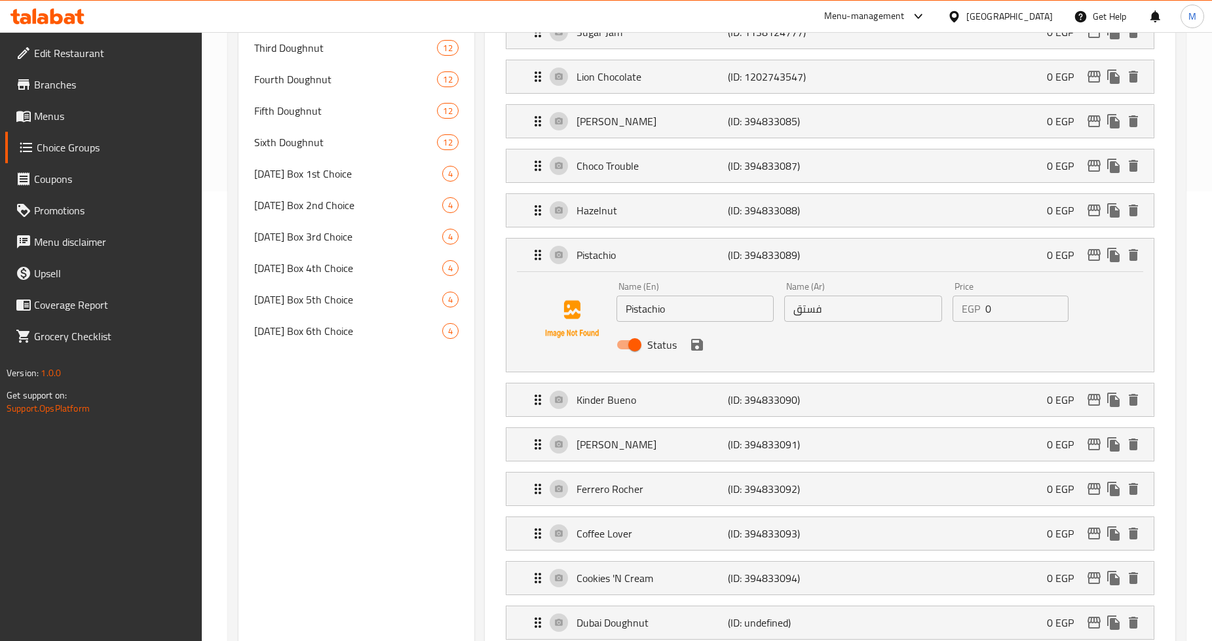
click at [702, 314] on input "Pistachio" at bounding box center [695, 308] width 158 height 26
type input "Pistachio Donut"
click at [874, 312] on input "فستق" at bounding box center [863, 308] width 158 height 26
click at [793, 312] on input "فستق" at bounding box center [863, 308] width 158 height 26
click at [692, 342] on icon "save" at bounding box center [697, 345] width 16 height 16
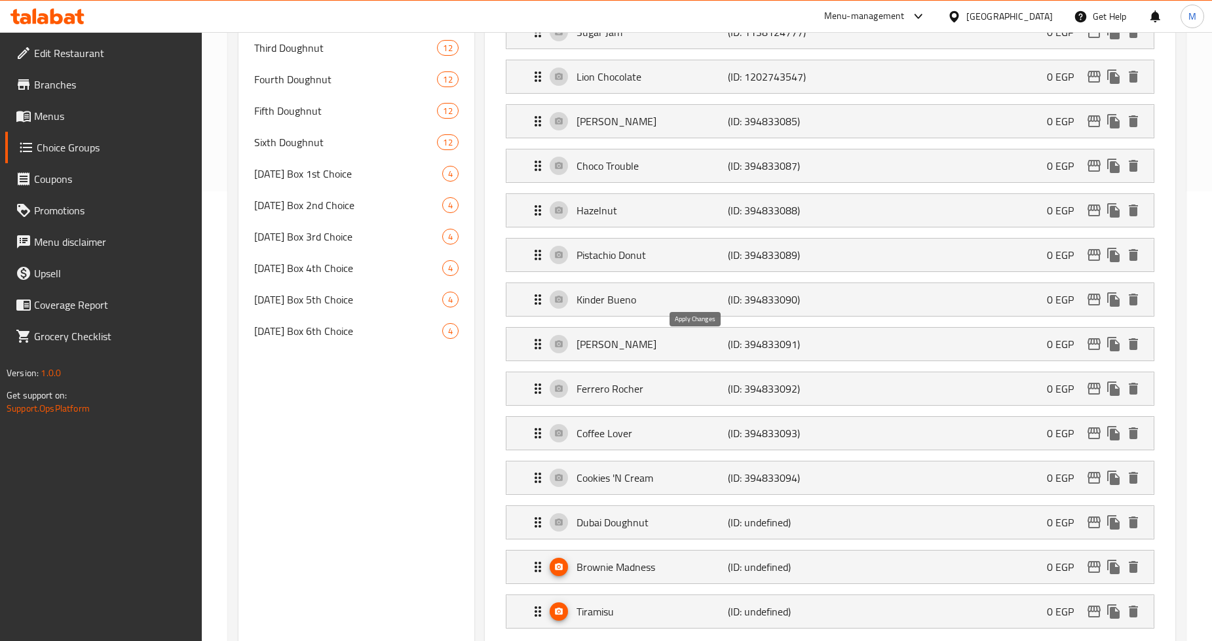
type input "دونت فستق"
click at [665, 398] on div "Ferrero Rocher (ID: 394833092) 0 EGP" at bounding box center [834, 388] width 608 height 33
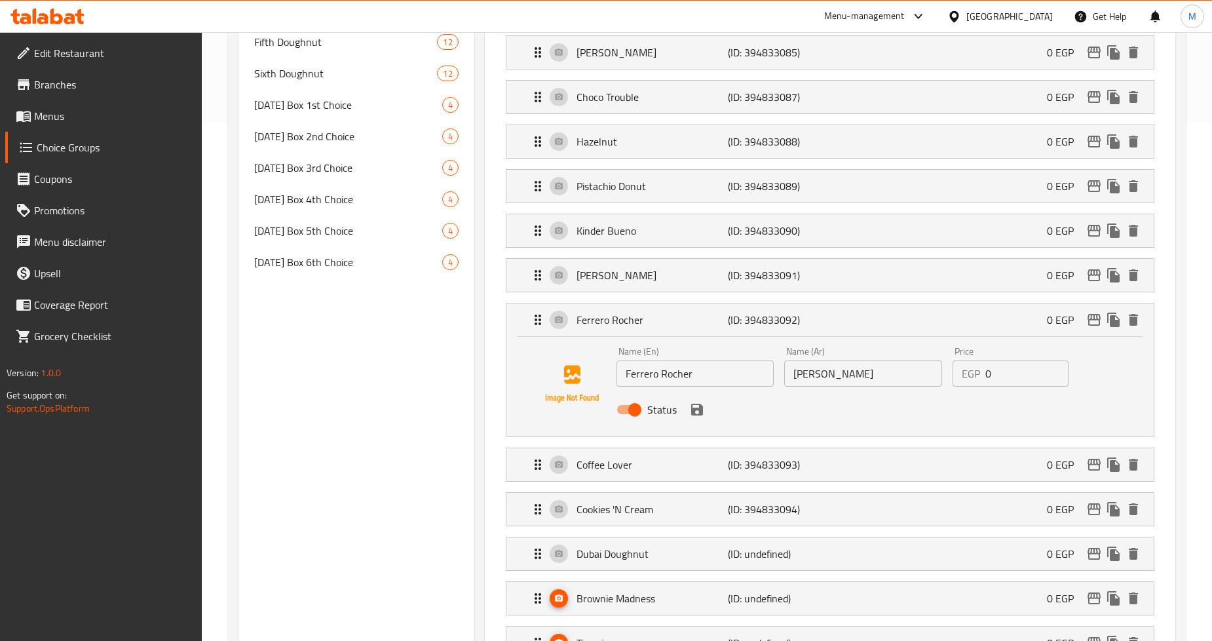
scroll to position [522, 0]
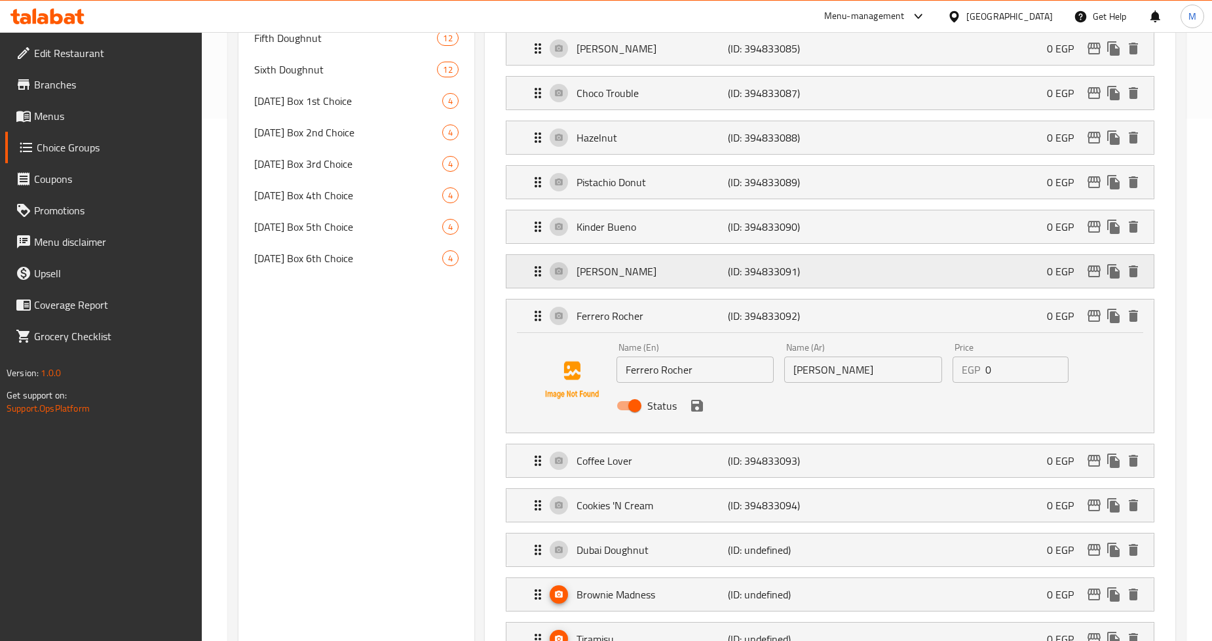
click at [628, 266] on p "[PERSON_NAME]" at bounding box center [651, 271] width 151 height 16
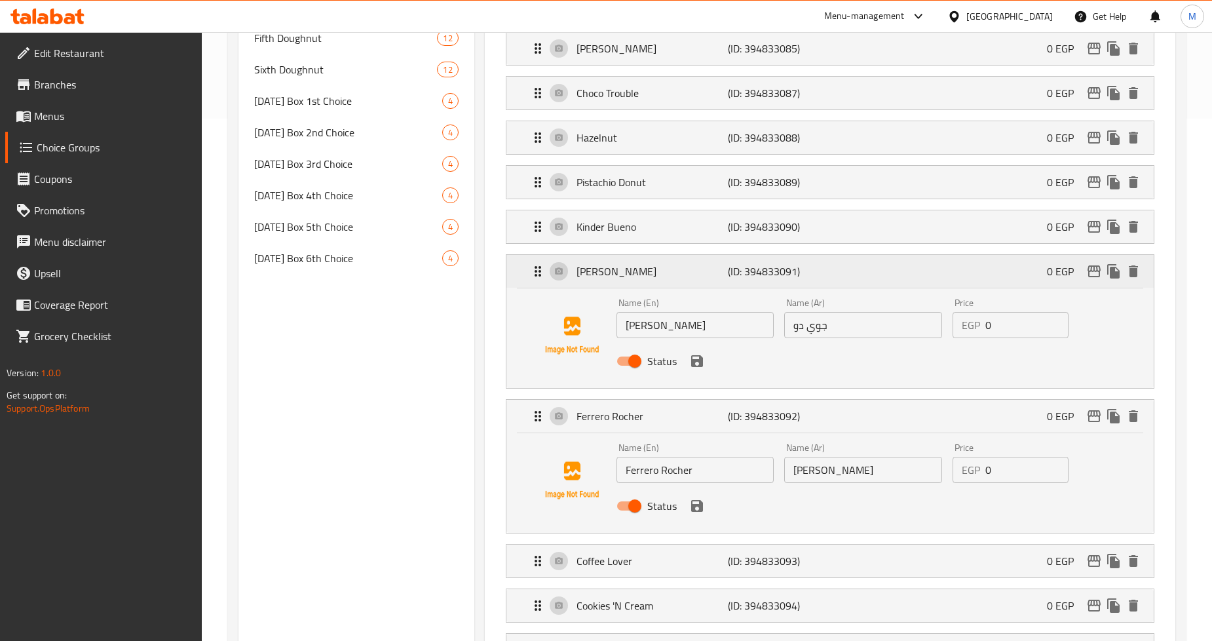
click at [629, 274] on p "[PERSON_NAME]" at bounding box center [651, 271] width 151 height 16
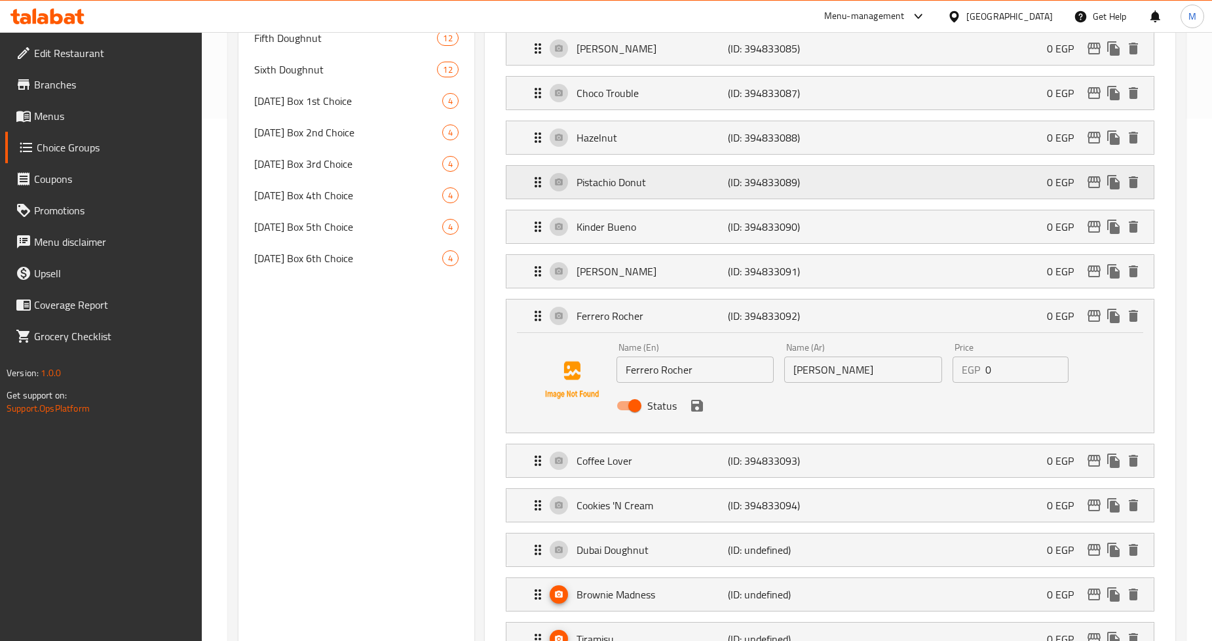
click at [650, 188] on p "Pistachio Donut" at bounding box center [651, 182] width 151 height 16
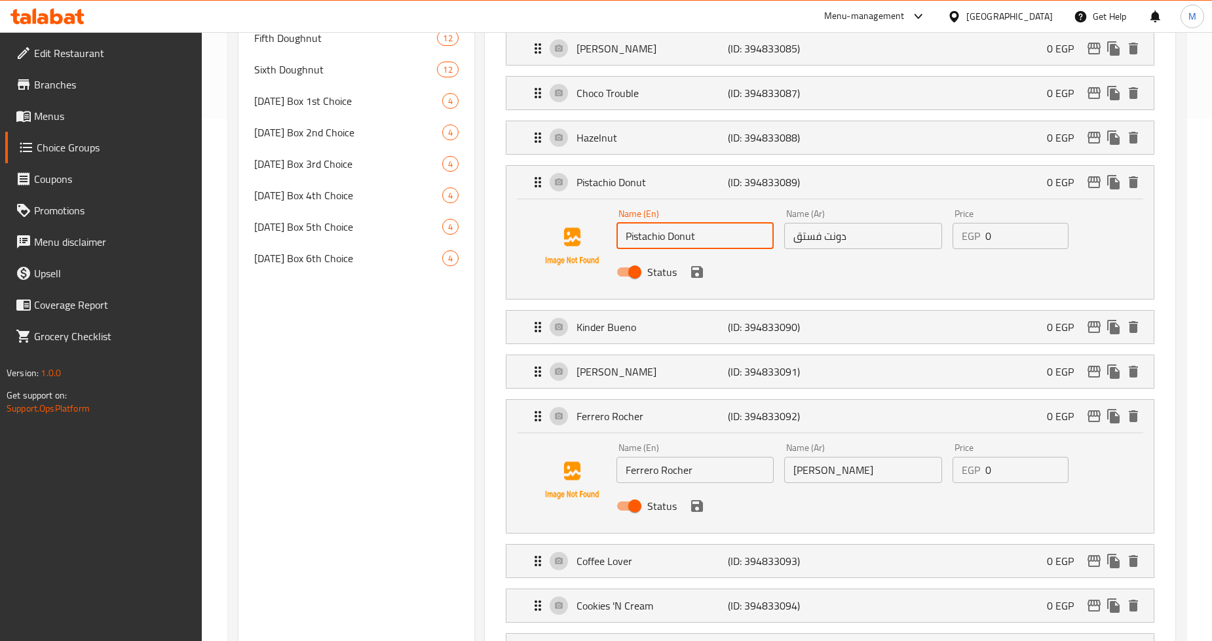
click at [681, 238] on input "Pistachio Donut" at bounding box center [695, 236] width 158 height 26
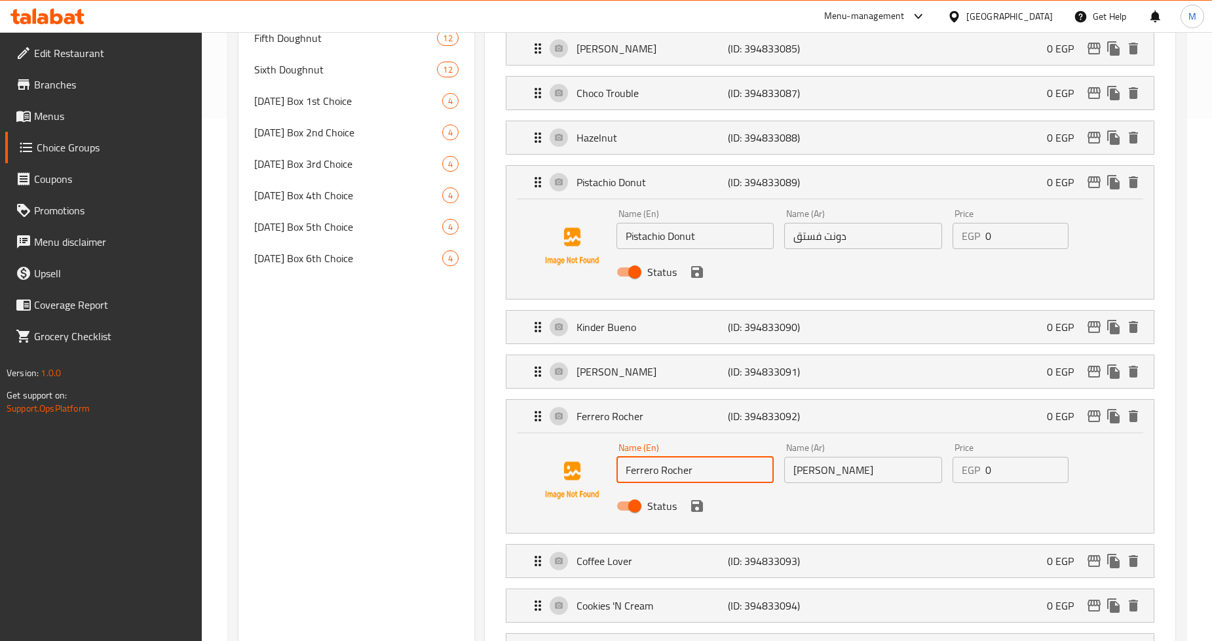
click at [669, 467] on input "Ferrero Rocher" at bounding box center [695, 470] width 158 height 26
paste input "Donut"
type input "Ferrero Donut"
click at [839, 238] on input "دونت فستق" at bounding box center [863, 236] width 158 height 26
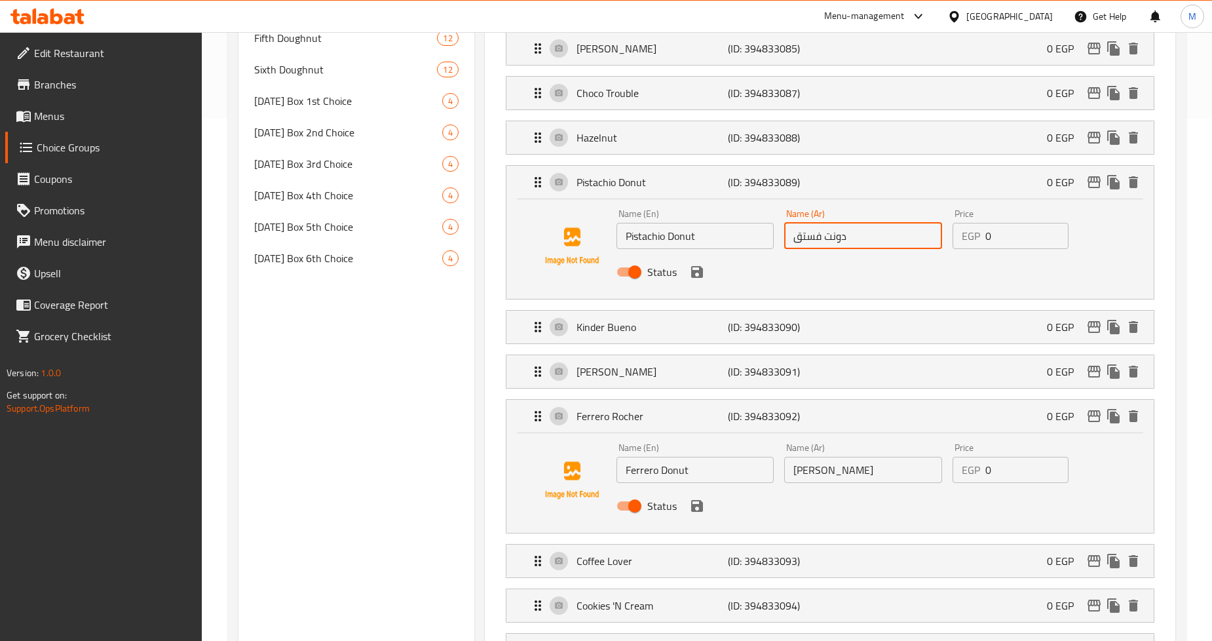
click at [839, 238] on input "دونت فستق" at bounding box center [863, 236] width 158 height 26
click at [812, 472] on input "[PERSON_NAME]" at bounding box center [863, 470] width 158 height 26
paste input "ونت"
click at [806, 472] on input "فريرو دونت" at bounding box center [863, 470] width 158 height 26
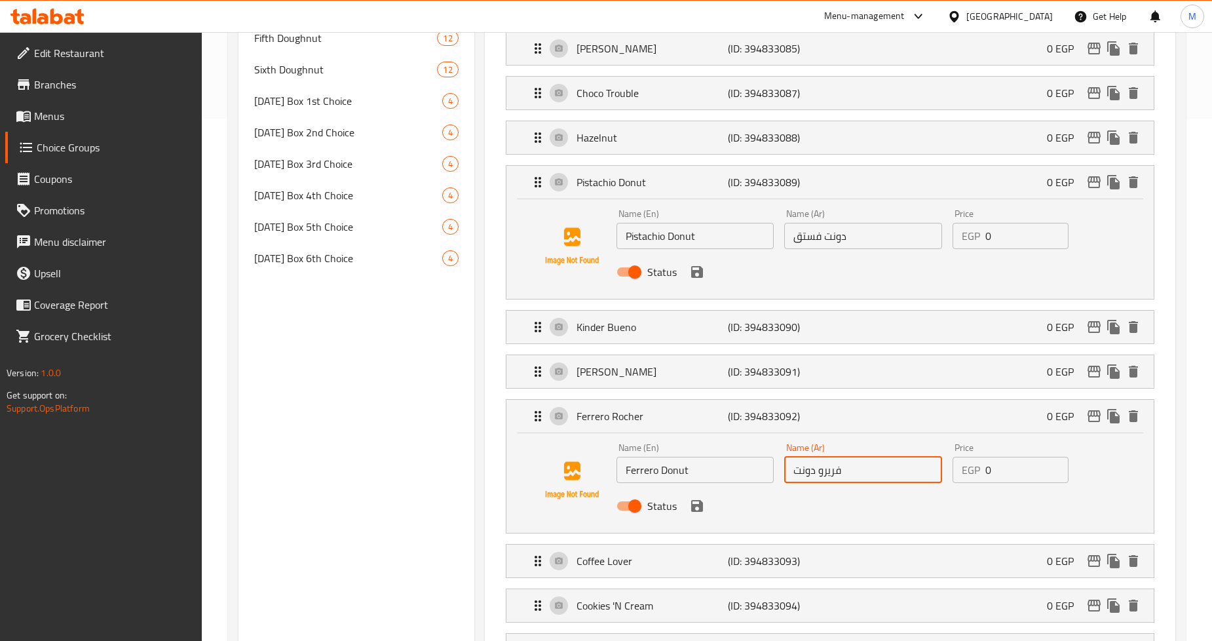
click at [806, 472] on input "فريرو دونت" at bounding box center [863, 470] width 158 height 26
click at [796, 474] on input "فريرو" at bounding box center [863, 470] width 158 height 26
paste input "دونت"
click at [700, 506] on icon "save" at bounding box center [697, 506] width 12 height 12
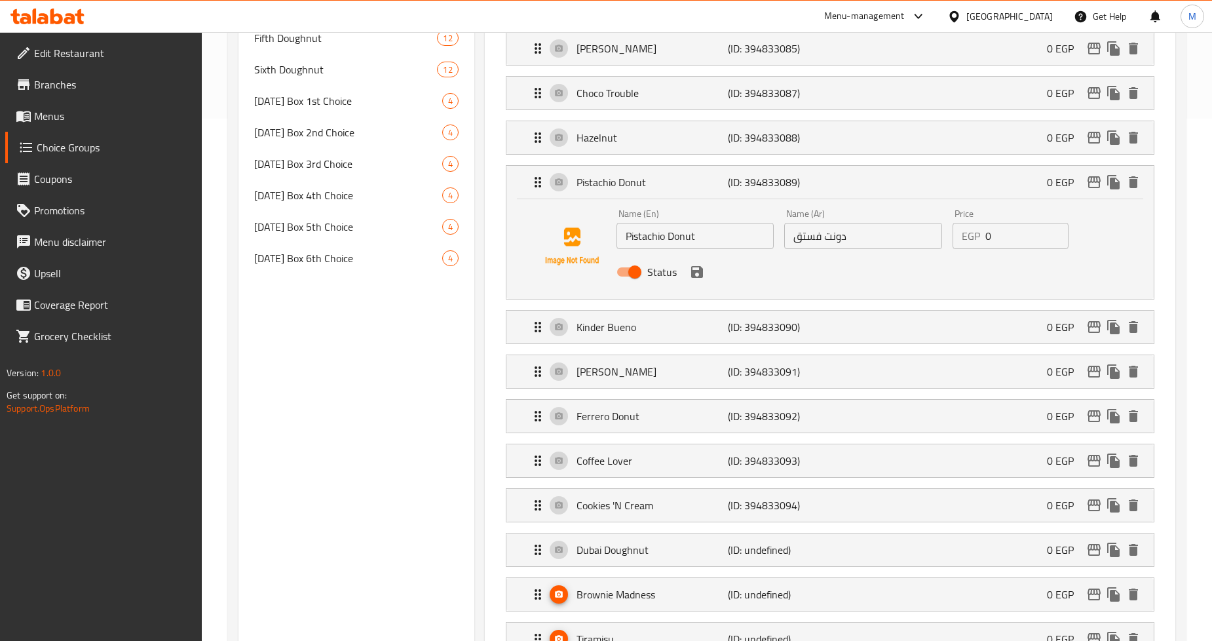
type input "[PERSON_NAME]"
click at [647, 416] on p "Ferrero Donut" at bounding box center [651, 416] width 151 height 16
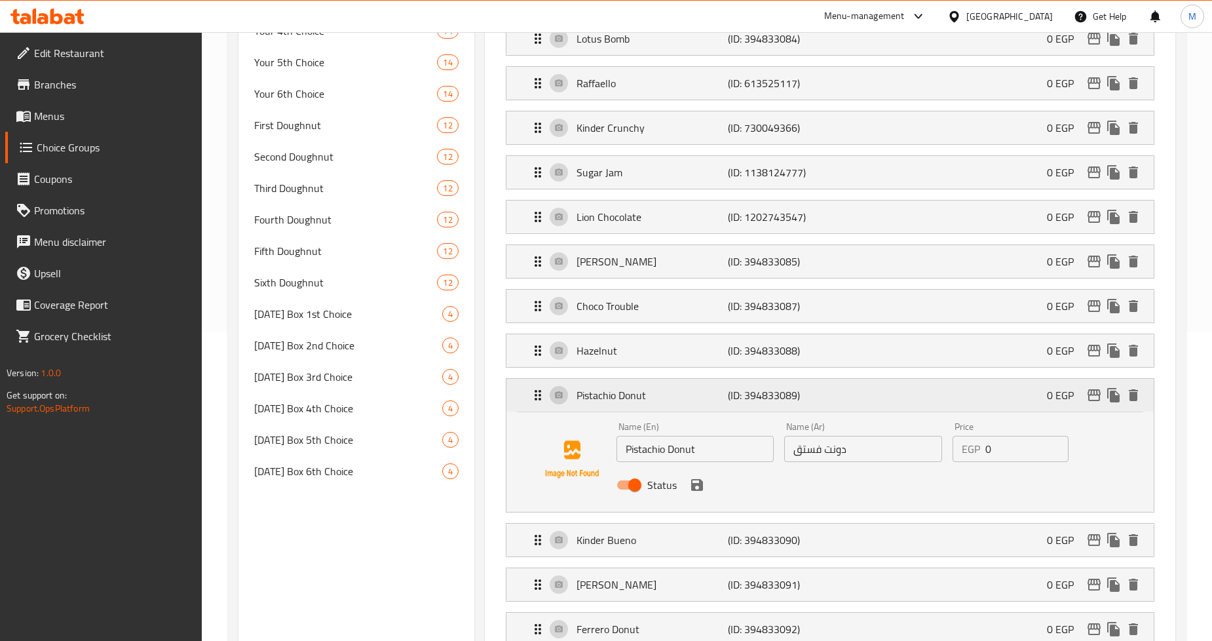
scroll to position [304, 0]
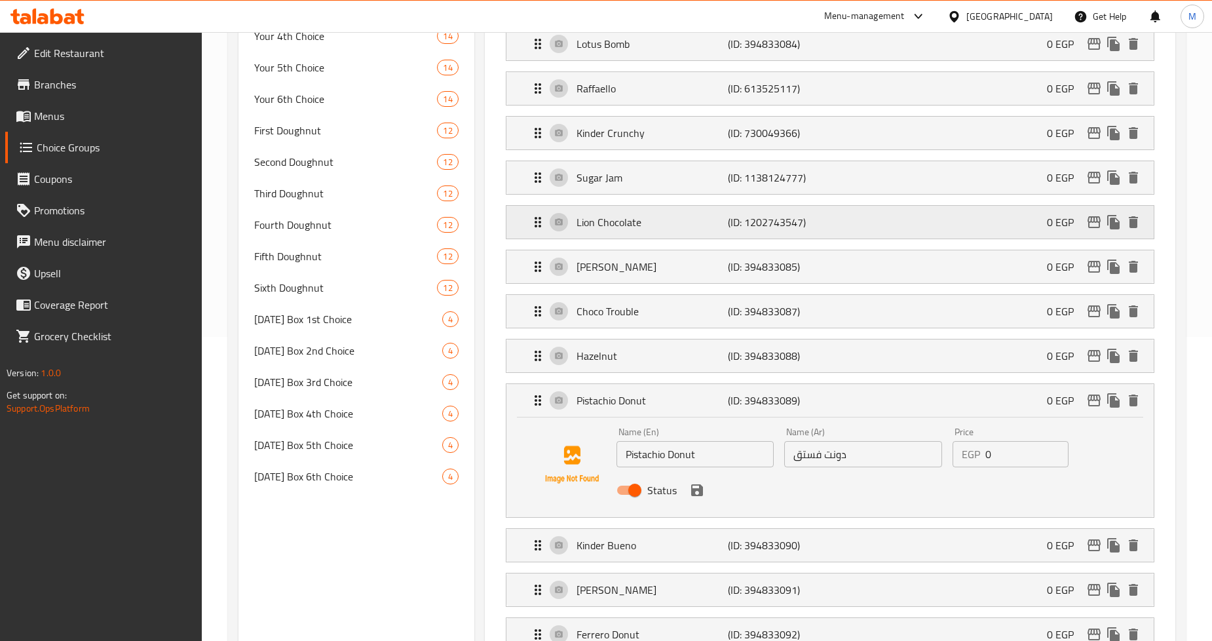
click at [641, 220] on p "Lion Chocolate" at bounding box center [651, 222] width 151 height 16
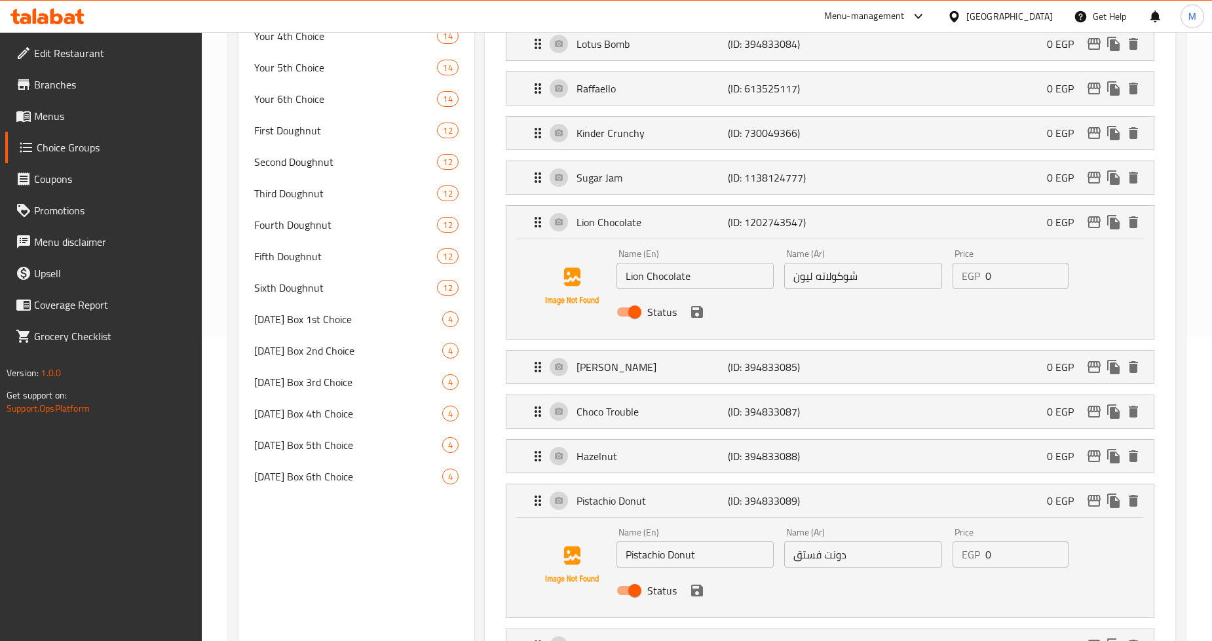
click at [848, 274] on input "شوكولاته ليون" at bounding box center [863, 276] width 158 height 26
paste input "ونت"
type input "[PERSON_NAME]"
click at [688, 555] on input "Pistachio Donut" at bounding box center [695, 554] width 158 height 26
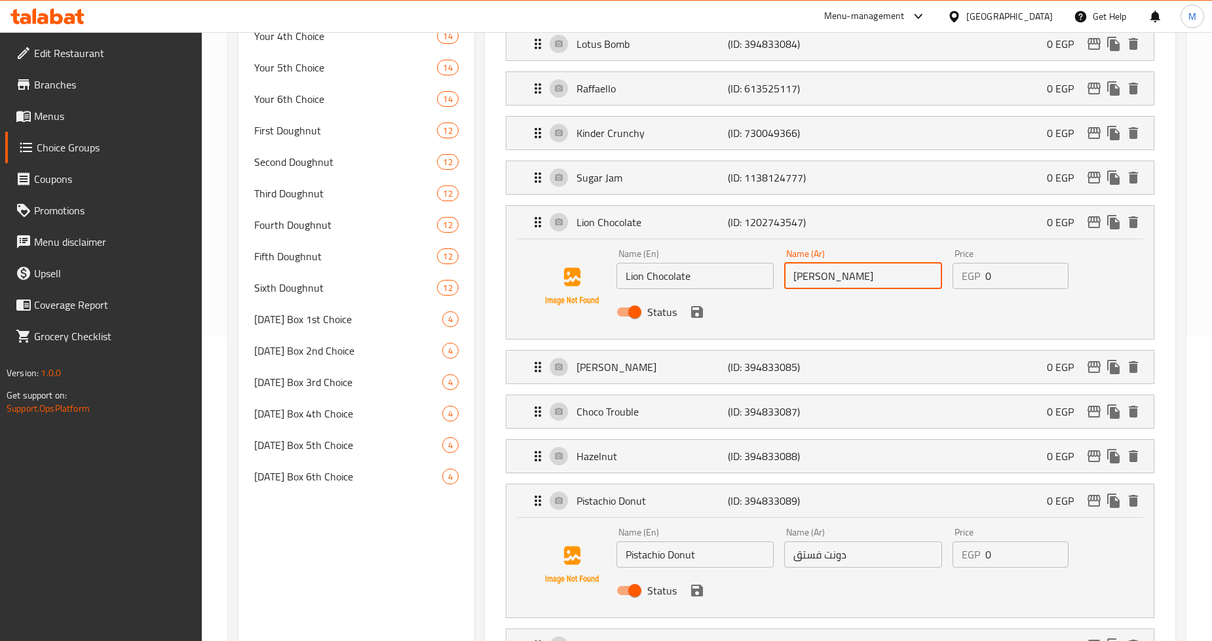
click at [688, 555] on input "Pistachio Donut" at bounding box center [695, 554] width 158 height 26
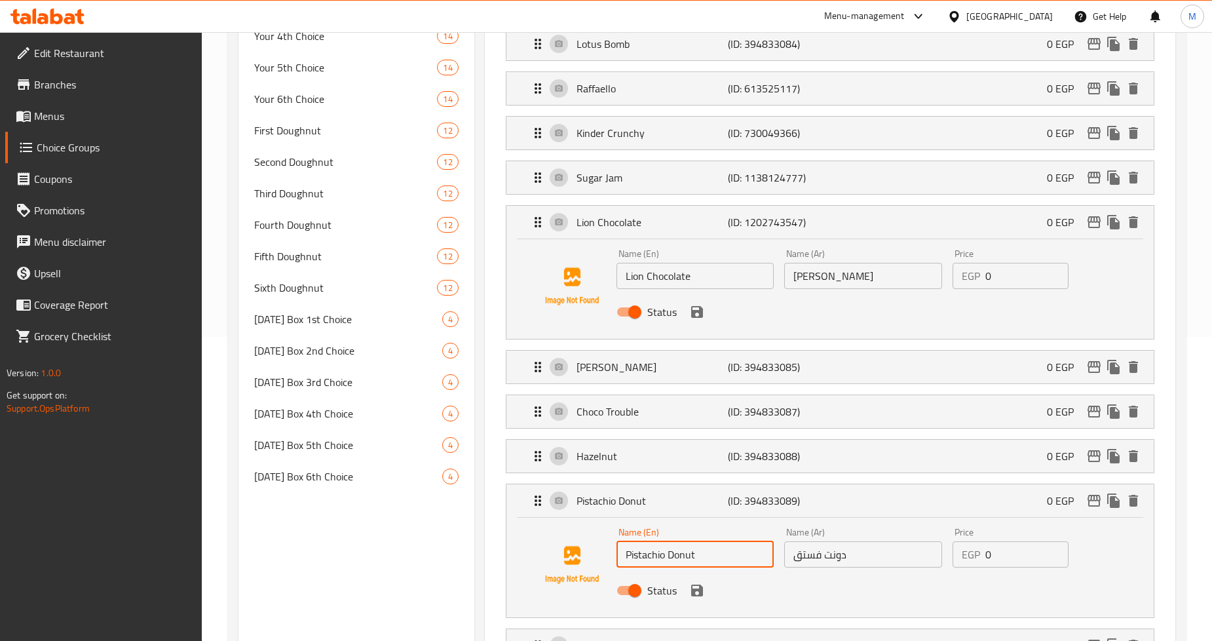
click at [666, 273] on input "Lion Chocolate" at bounding box center [695, 276] width 158 height 26
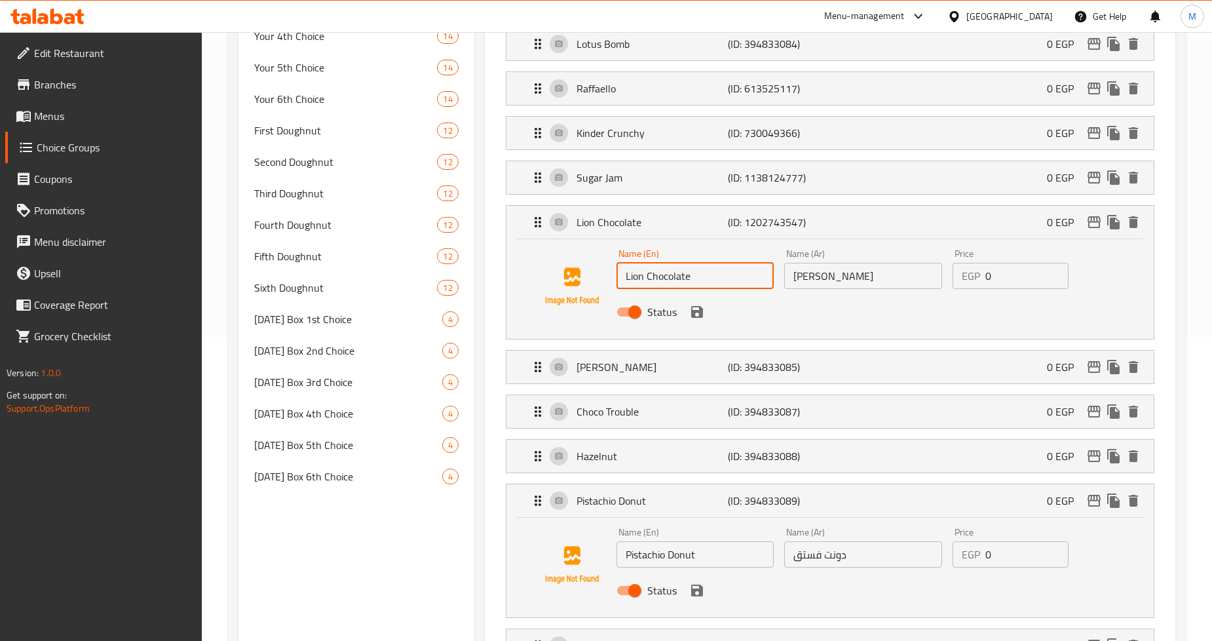
click at [666, 273] on input "Lion Chocolate" at bounding box center [695, 276] width 158 height 26
paste input "Donut"
click at [700, 312] on icon "save" at bounding box center [697, 312] width 12 height 12
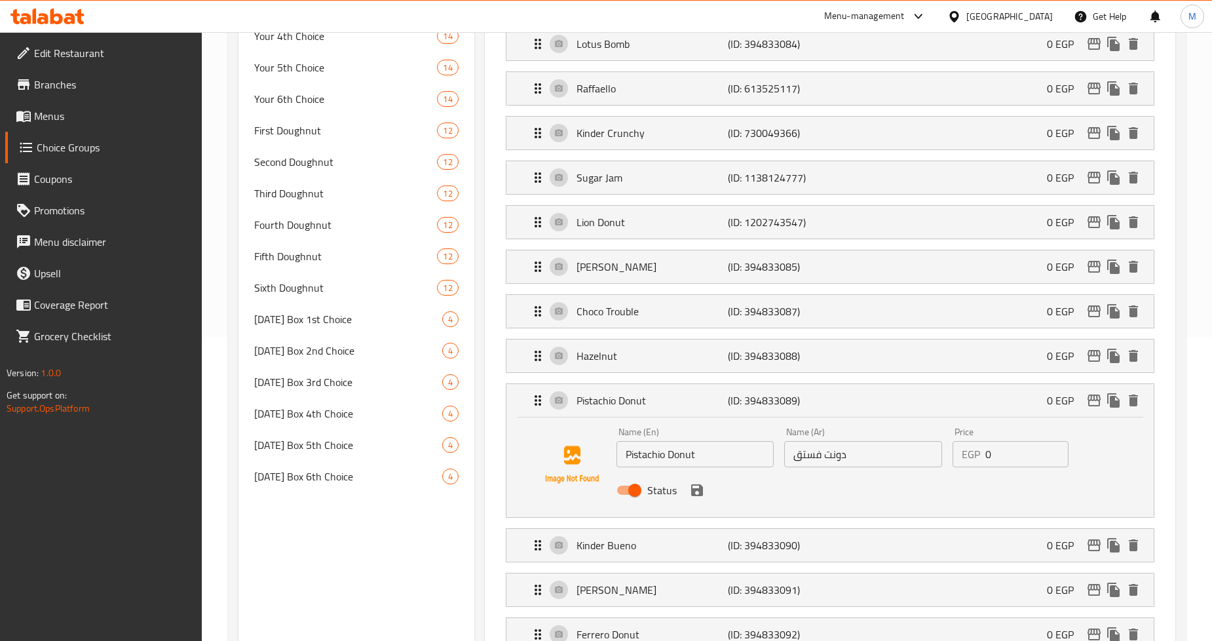
type input "Lion Donut"
click at [693, 493] on icon "save" at bounding box center [697, 490] width 12 height 12
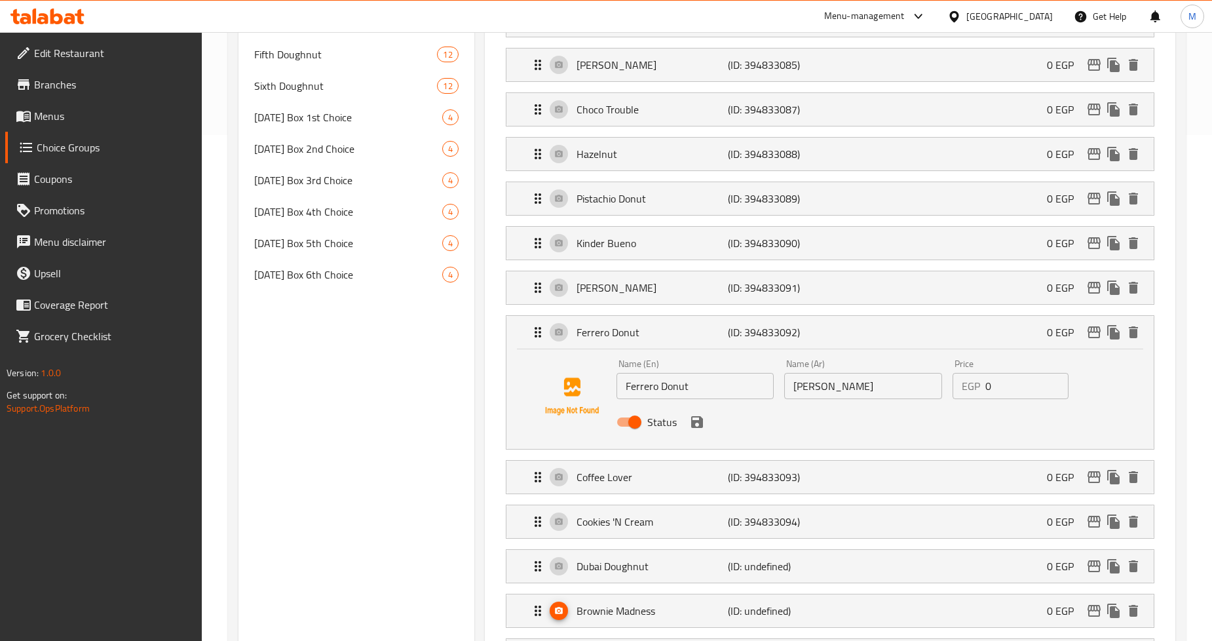
scroll to position [522, 0]
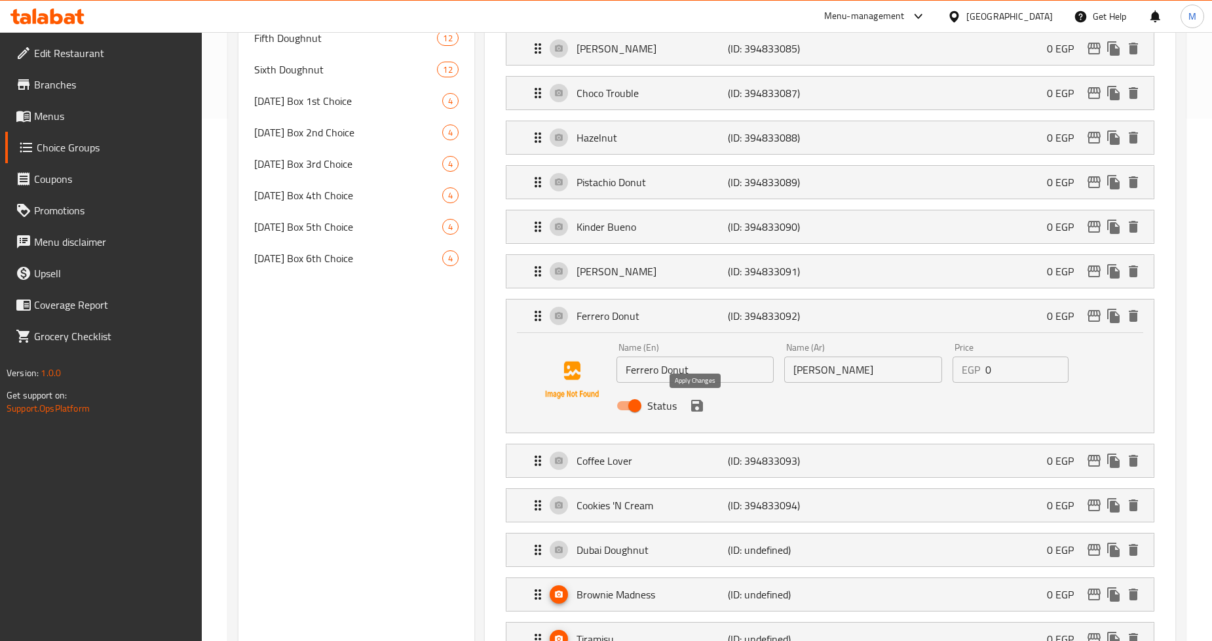
click at [702, 409] on icon "save" at bounding box center [697, 406] width 16 height 16
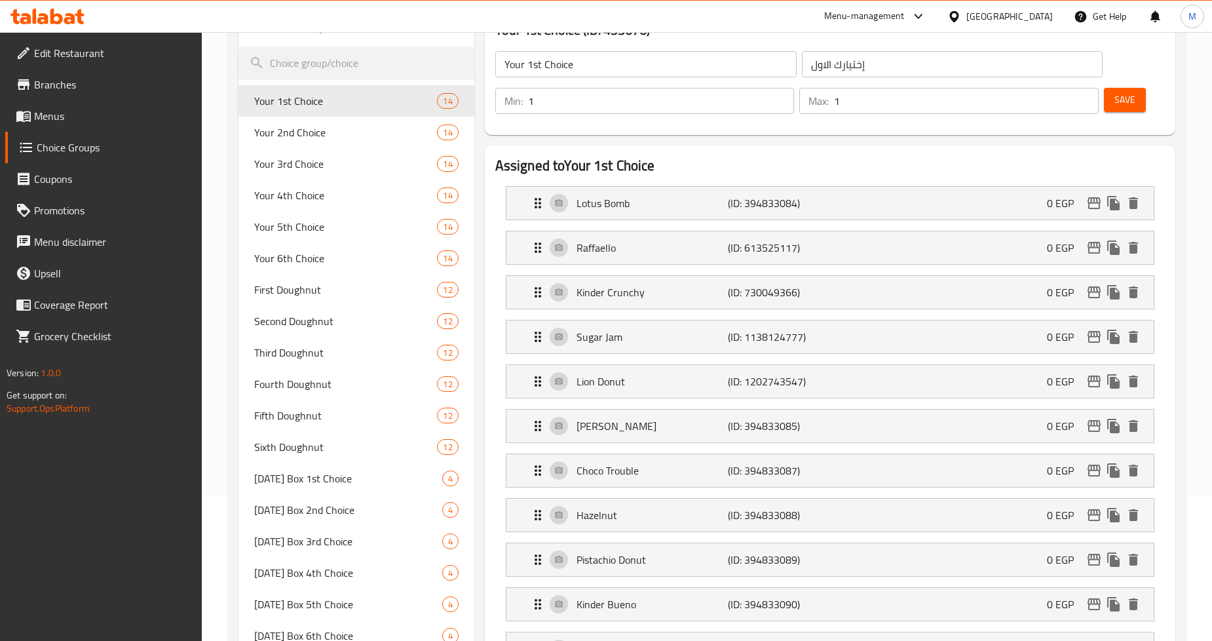
scroll to position [0, 0]
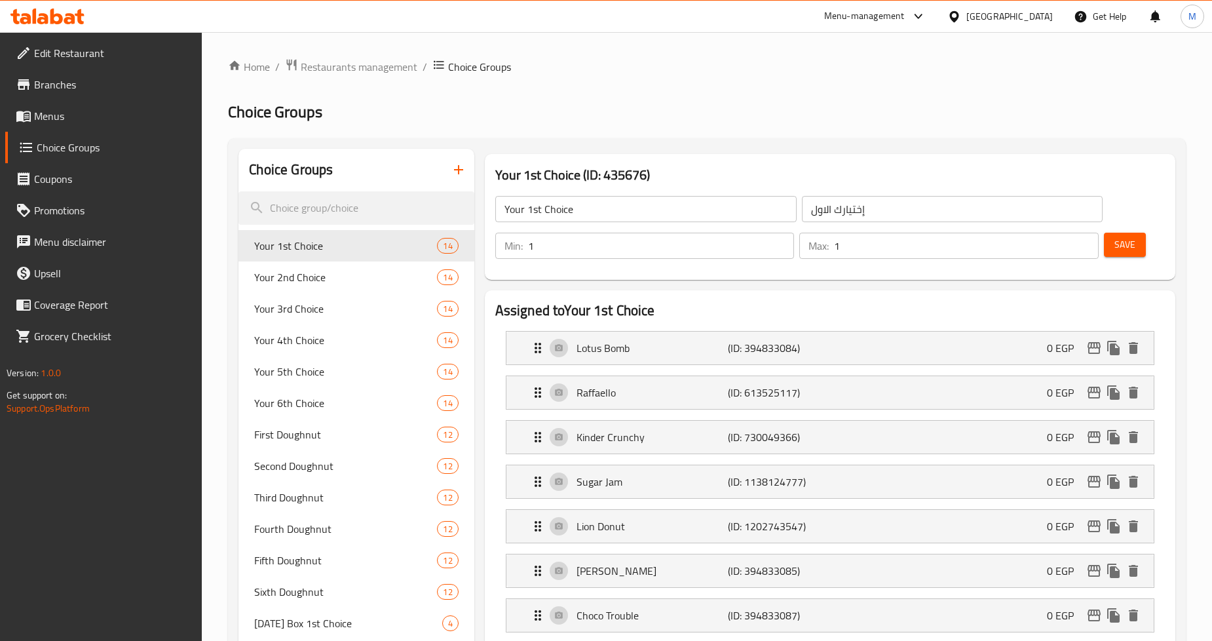
click at [1125, 244] on span "Save" at bounding box center [1124, 244] width 21 height 16
click at [431, 278] on icon "delete" at bounding box center [434, 277] width 9 height 12
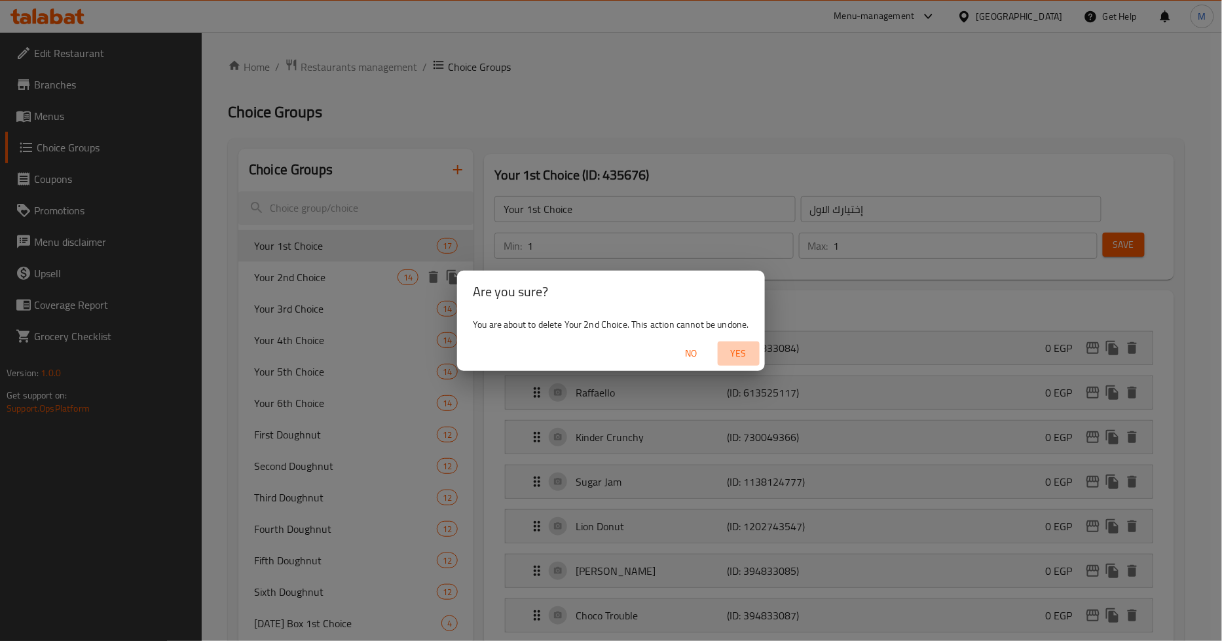
click at [740, 349] on span "Yes" at bounding box center [738, 353] width 31 height 16
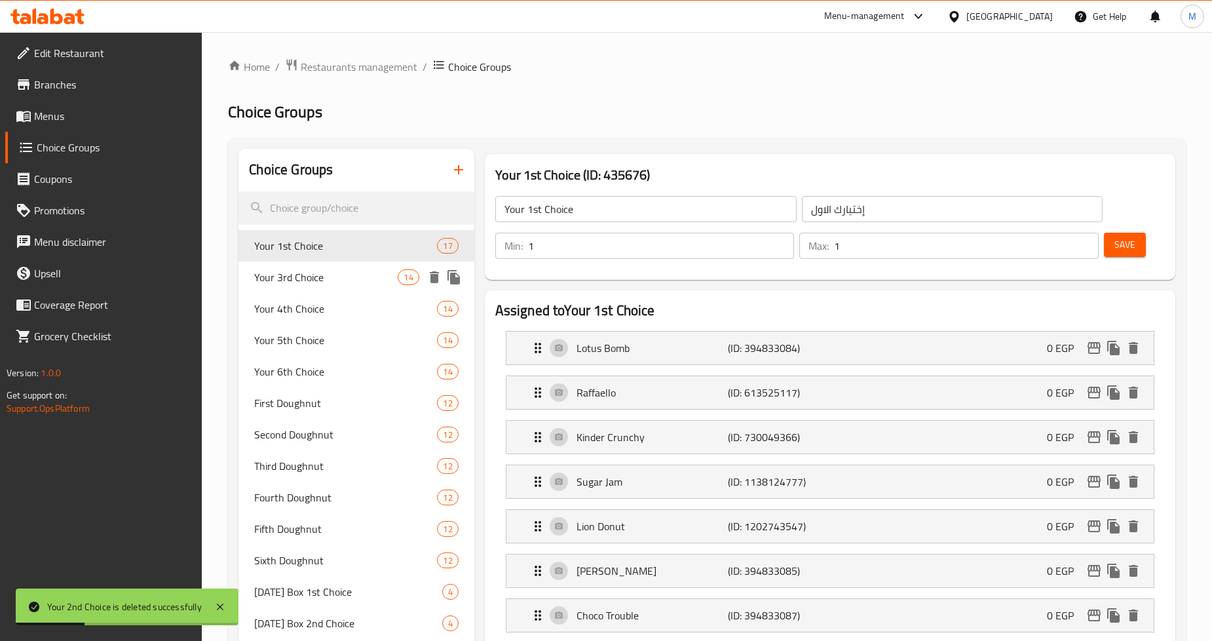
click at [346, 272] on span "Your 3rd Choice" at bounding box center [325, 277] width 143 height 16
type input "Your 3rd Choice"
type input "إختيارك الثالث"
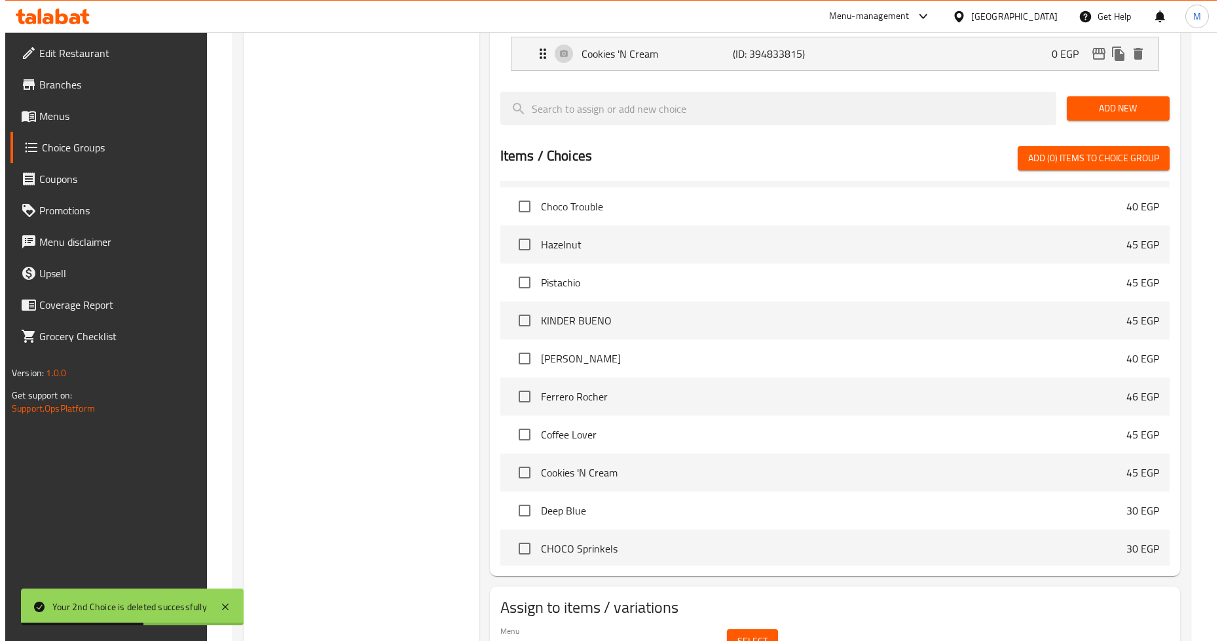
scroll to position [943, 0]
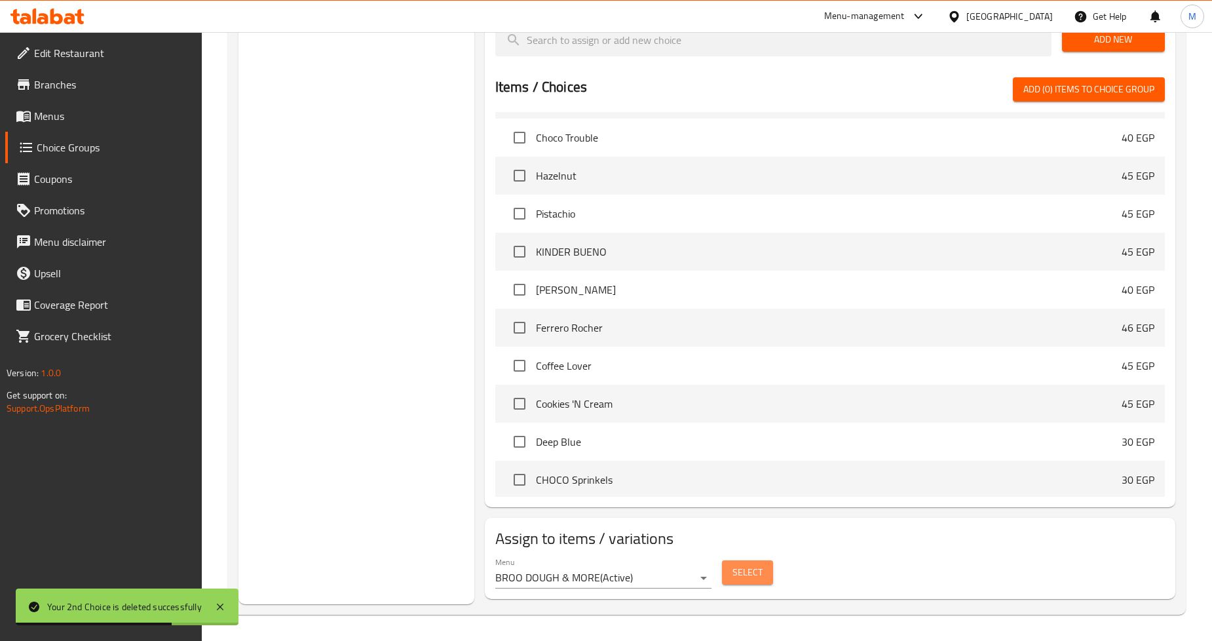
click at [747, 567] on span "Select" at bounding box center [747, 572] width 30 height 16
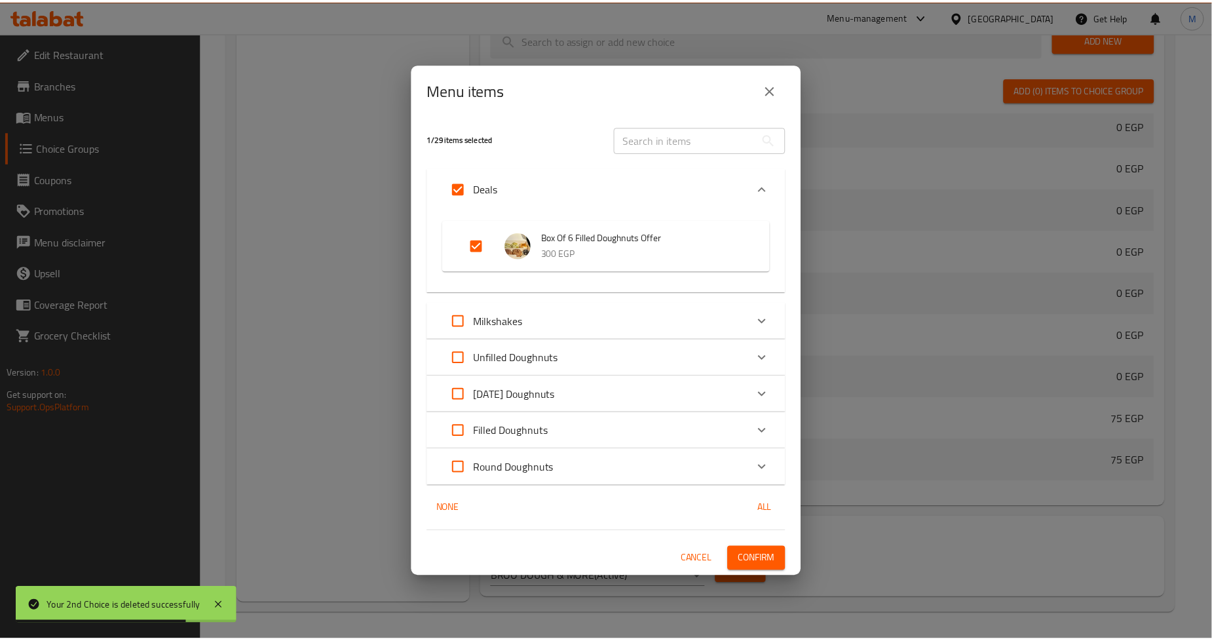
scroll to position [8339, 0]
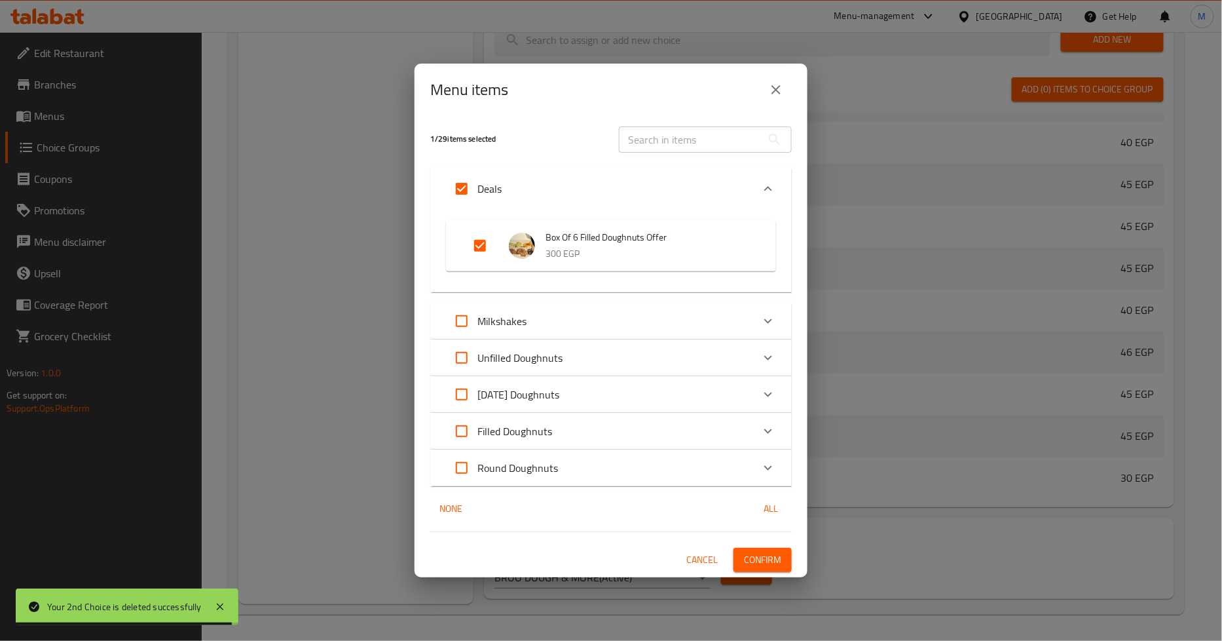
click at [775, 90] on icon "close" at bounding box center [776, 90] width 16 height 16
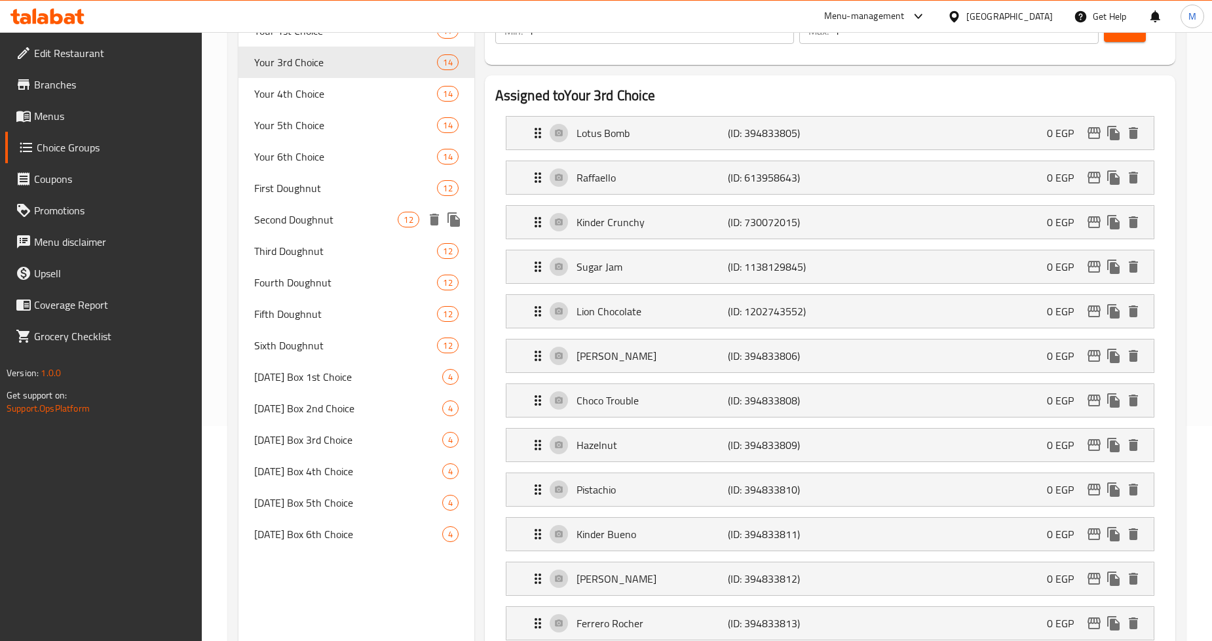
scroll to position [0, 0]
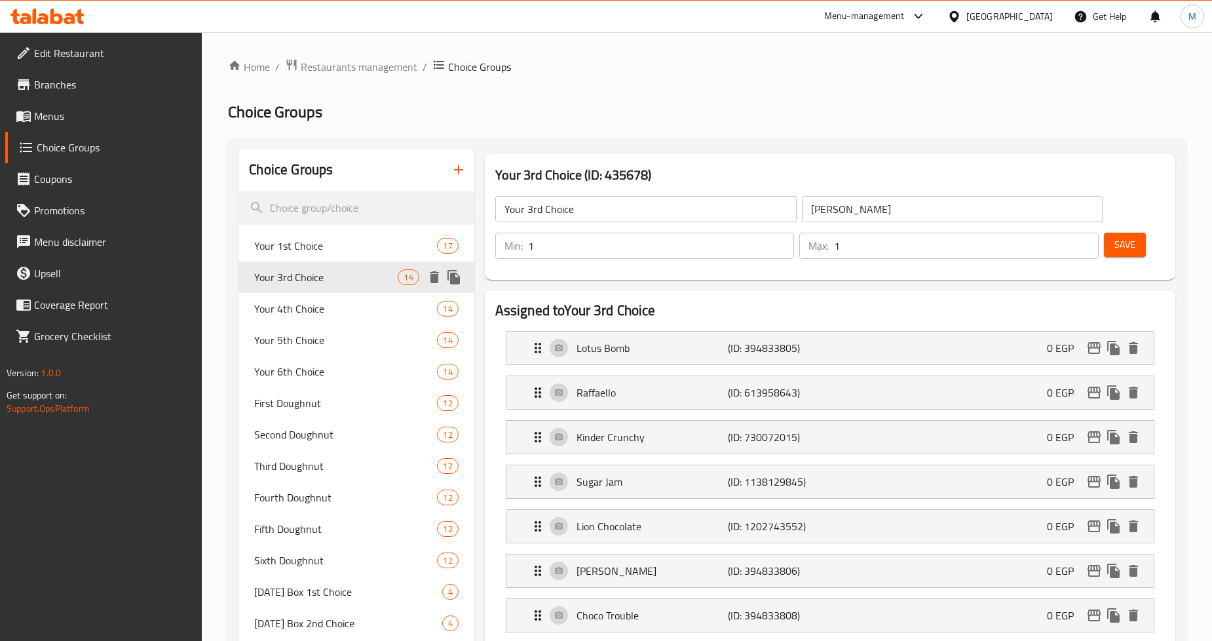
click at [432, 275] on icon "delete" at bounding box center [434, 277] width 9 height 12
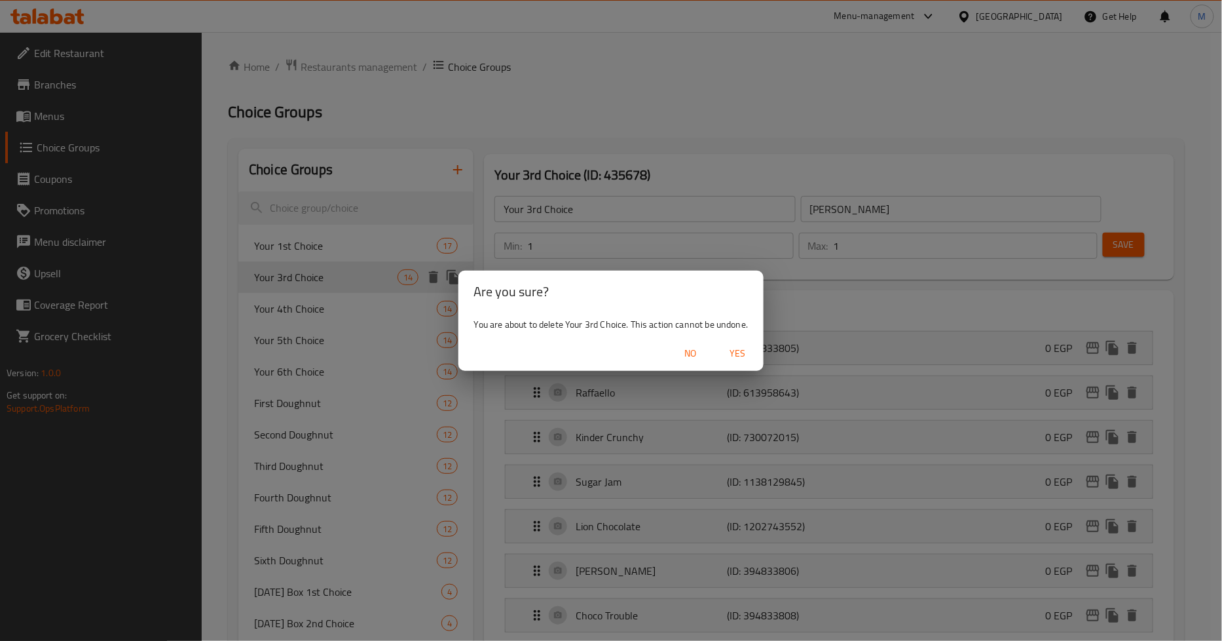
click at [744, 354] on span "Yes" at bounding box center [737, 353] width 31 height 16
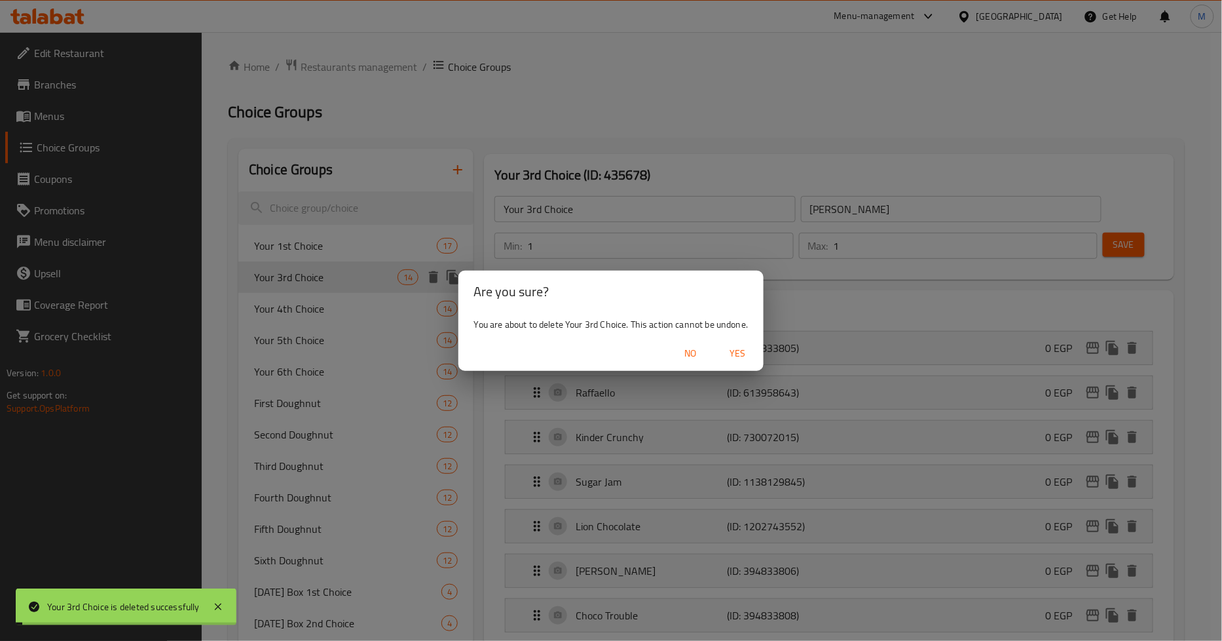
type input "Your 1st Choice"
type input "إختيارك الاول"
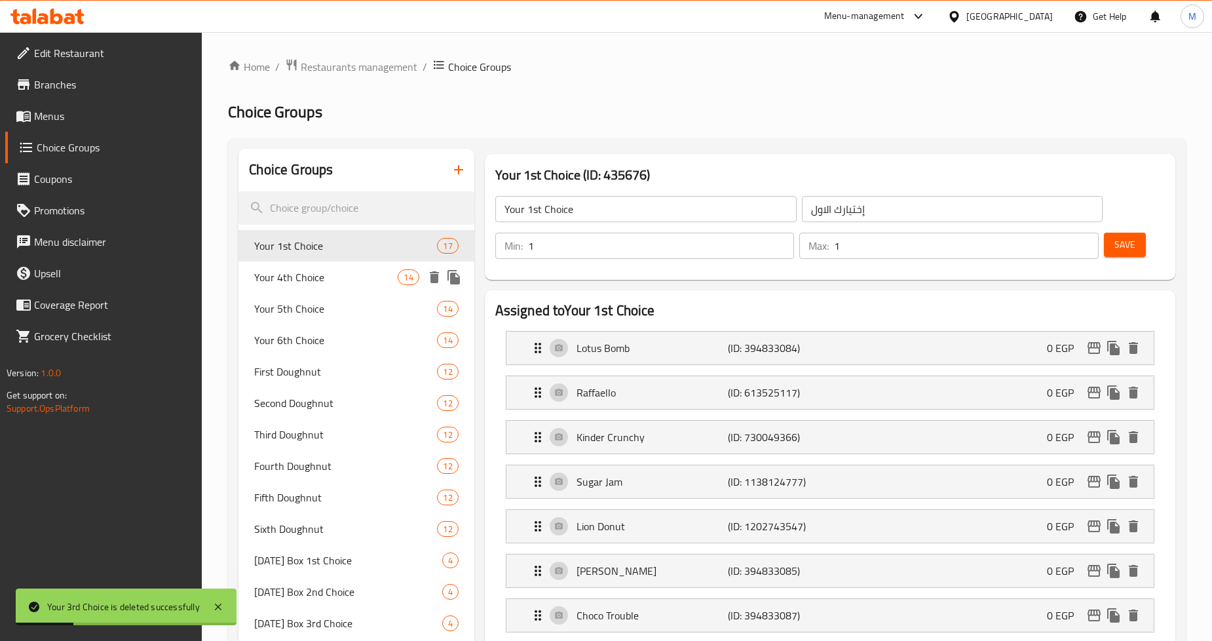
click at [426, 275] on icon "delete" at bounding box center [434, 277] width 16 height 16
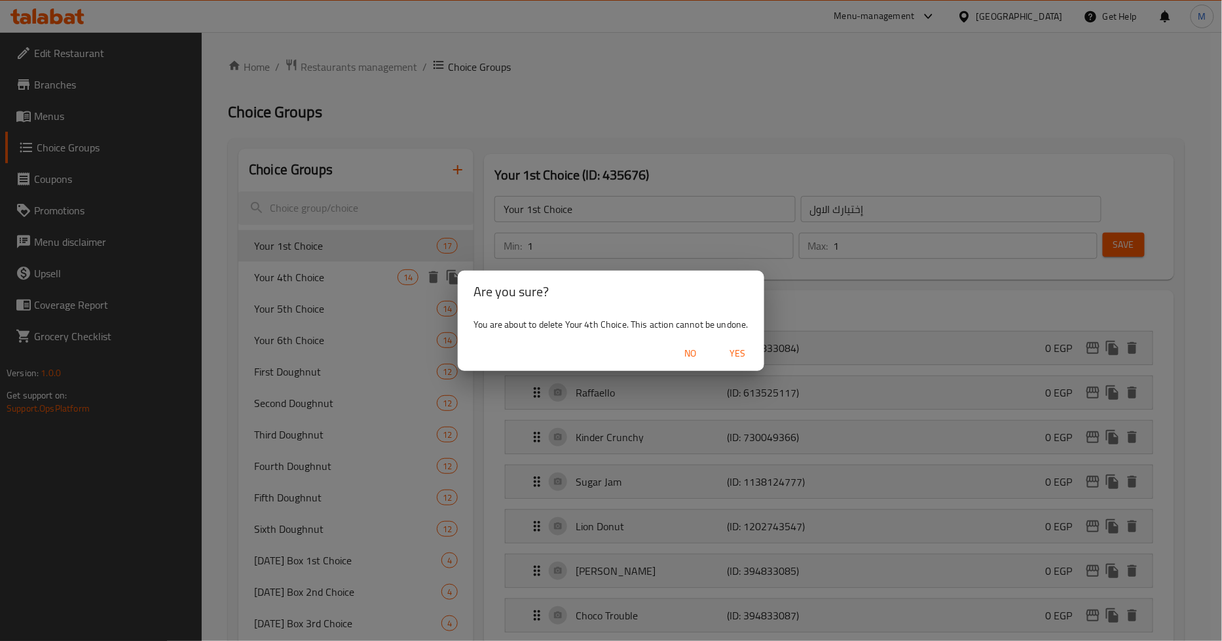
click at [691, 349] on span "No" at bounding box center [690, 353] width 31 height 16
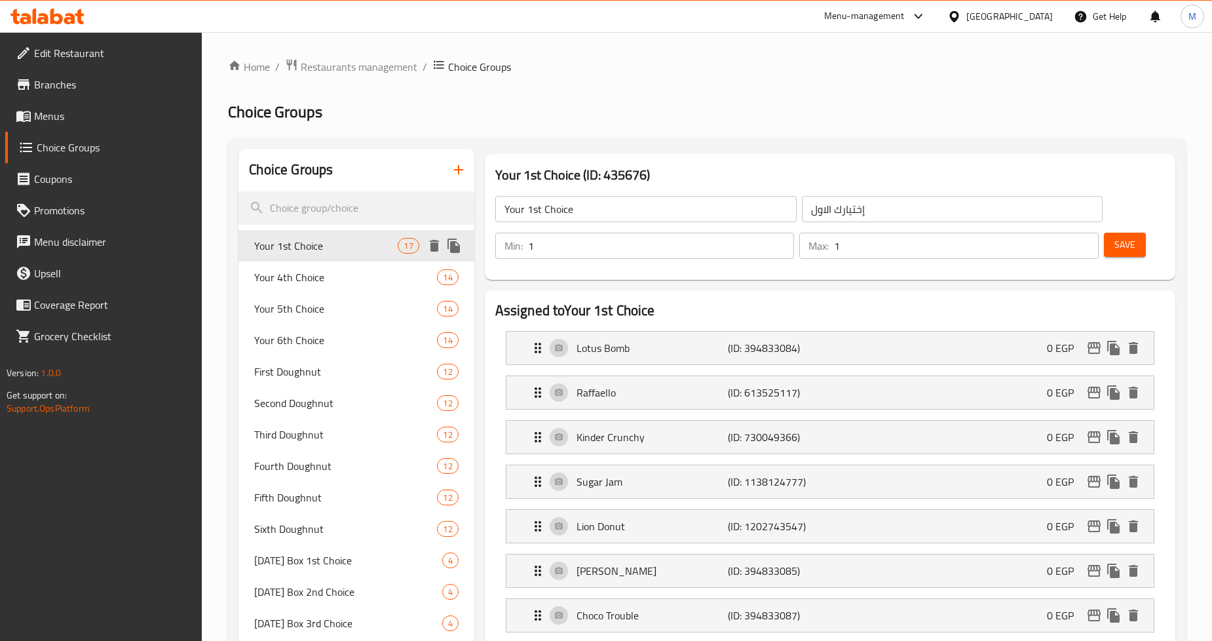
click at [356, 245] on span "Your 1st Choice" at bounding box center [325, 246] width 143 height 16
click at [632, 199] on input "Your 1st Choice" at bounding box center [645, 209] width 301 height 26
type input "Your 1st Choice:"
click at [901, 210] on input "إختيارك الاول" at bounding box center [952, 209] width 301 height 26
type input "إختيارك الاول:"
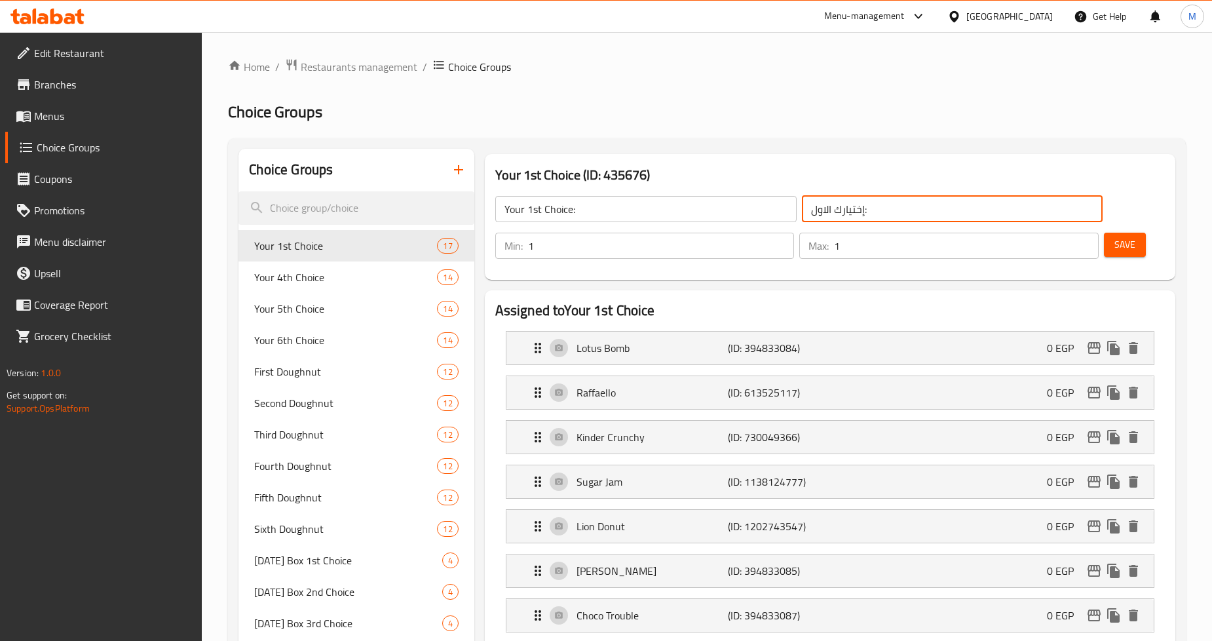
click at [787, 162] on div "Your 1st Choice (ID: 435676) Your 1st Choice: ​ إختيارك الاول: ​ Min: 1 ​ Max: …" at bounding box center [830, 217] width 690 height 126
click at [1131, 247] on span "Save" at bounding box center [1124, 244] width 21 height 16
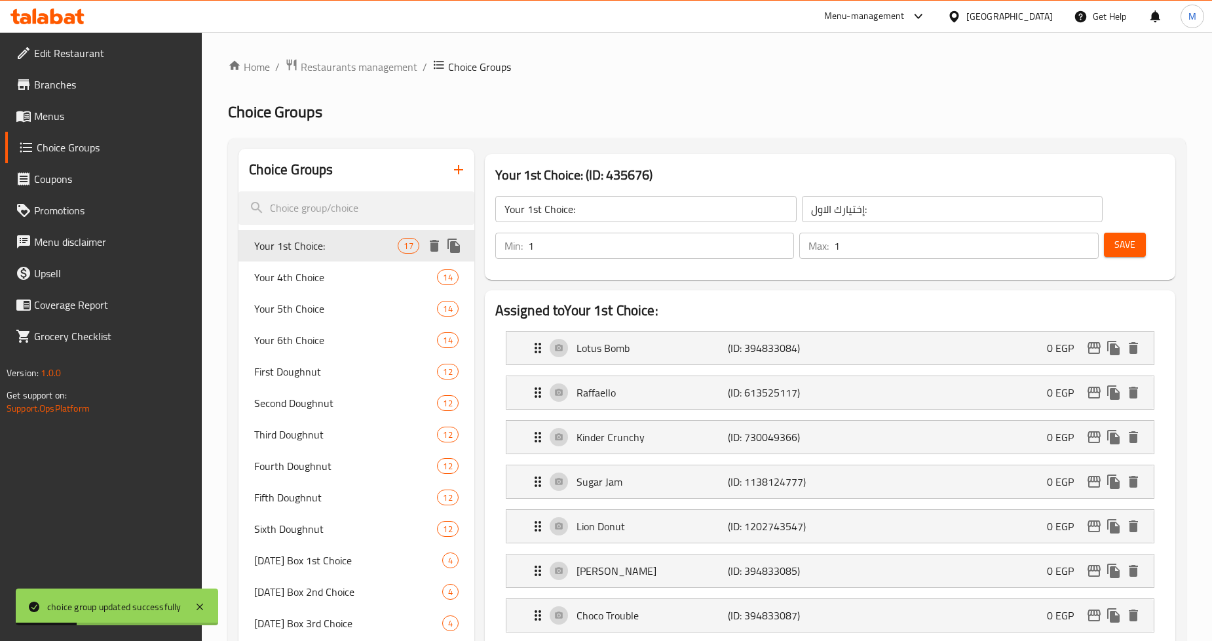
click at [459, 248] on icon "duplicate" at bounding box center [453, 245] width 12 height 14
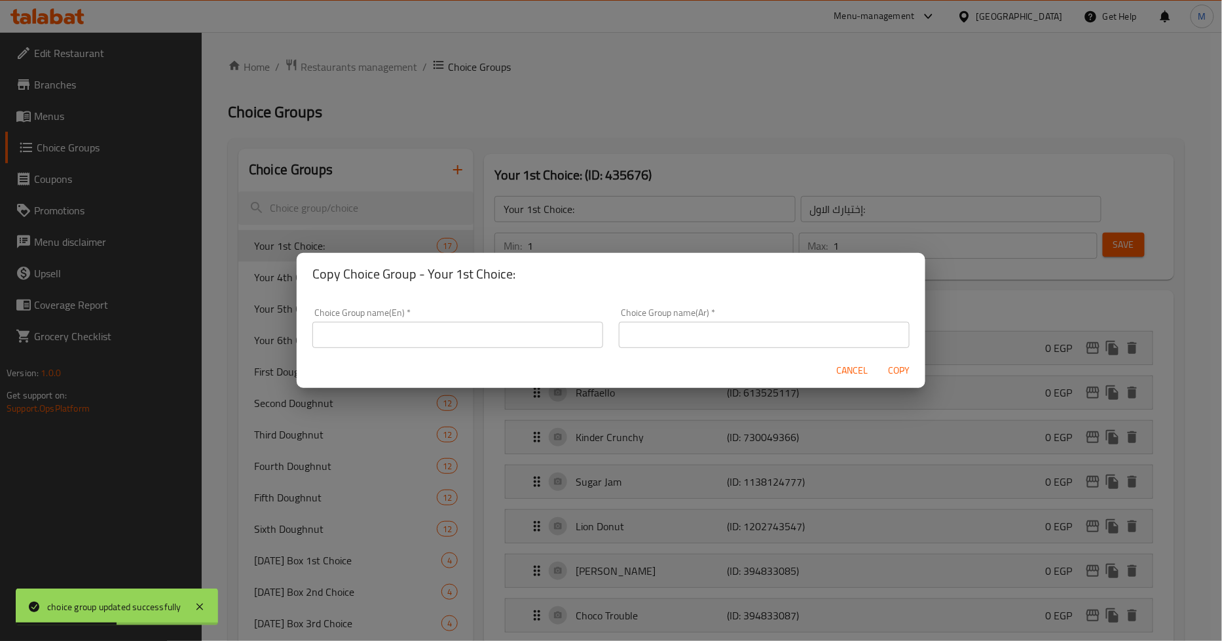
click at [462, 331] on input "text" at bounding box center [457, 335] width 291 height 26
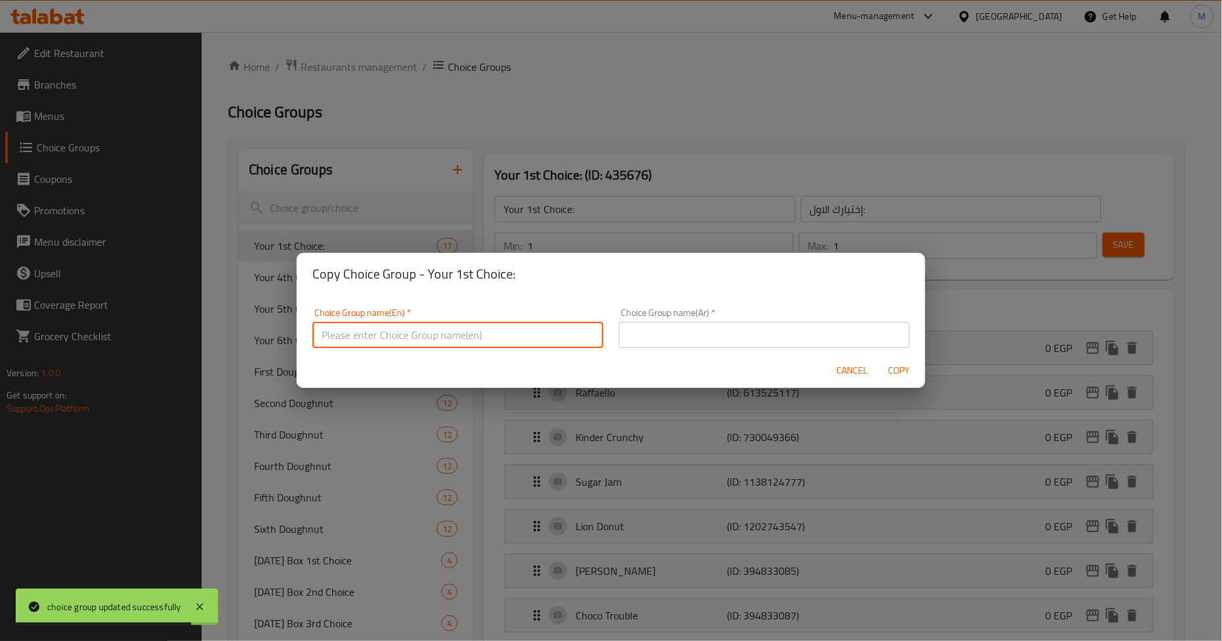
type input "إ"
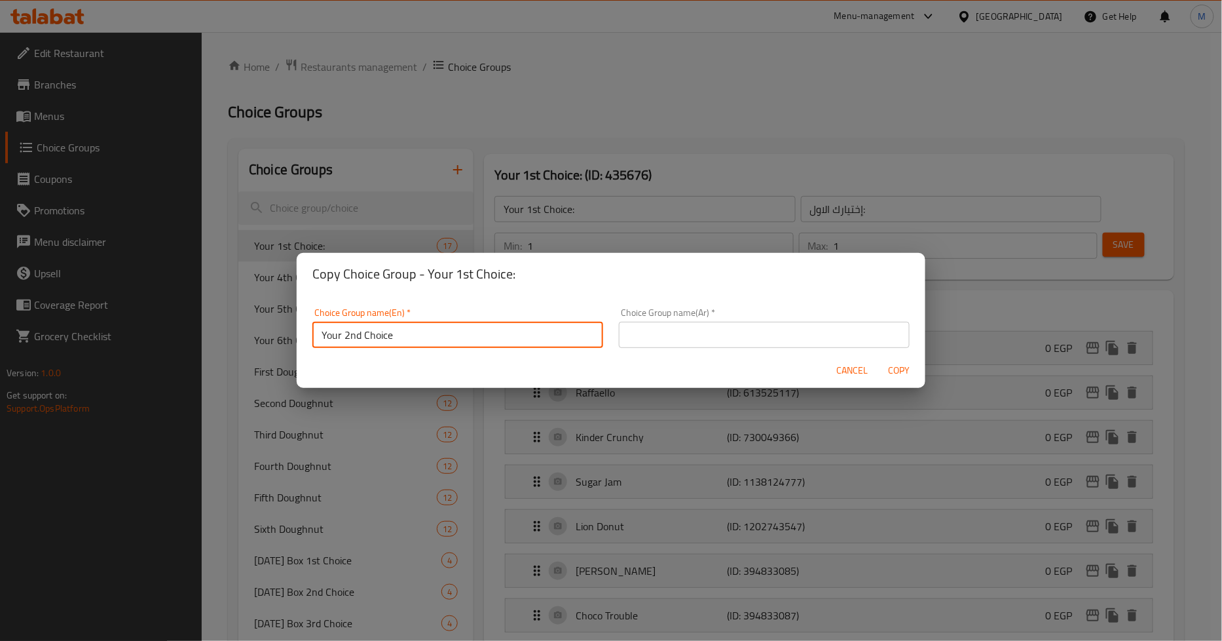
type input "Your 2nd Choice"
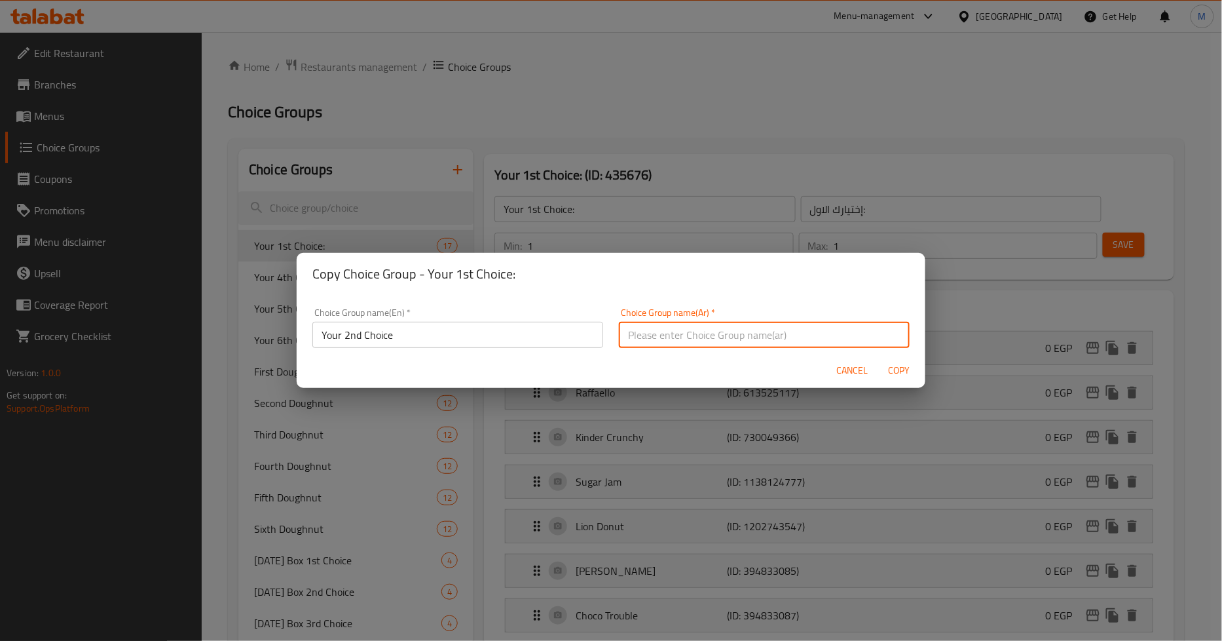
click at [636, 337] on input "text" at bounding box center [764, 335] width 291 height 26
type input "إختيارك الثاني:"
click at [904, 369] on span "Copy" at bounding box center [899, 370] width 31 height 16
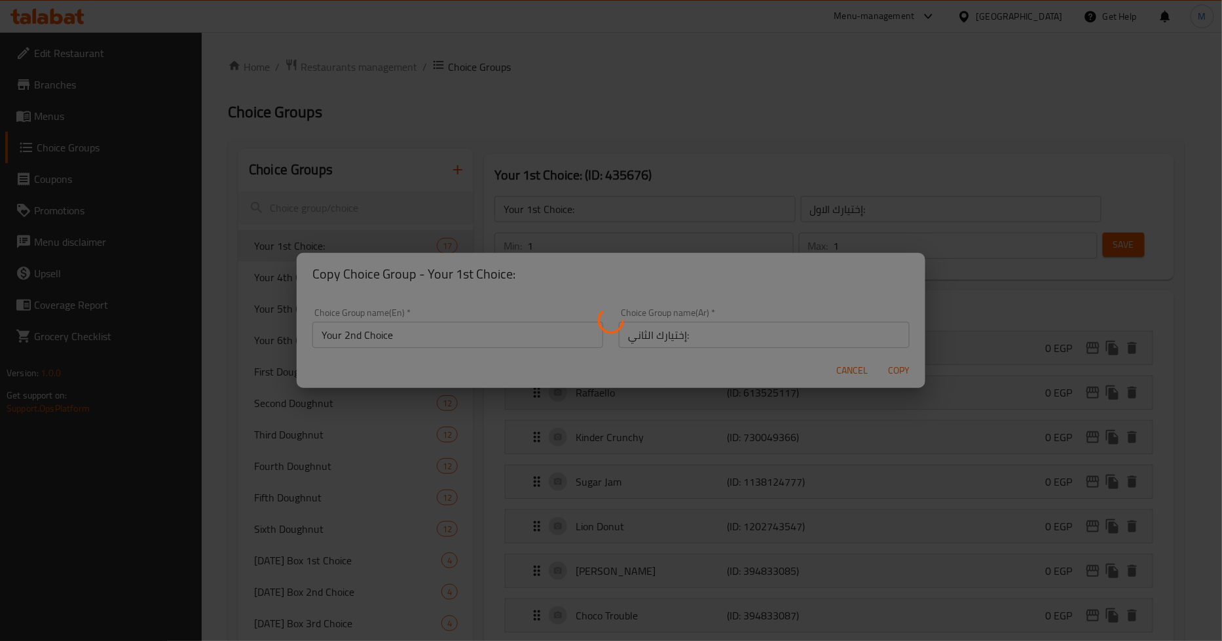
type input "Your 2nd Choice"
type input "إختيارك الثاني:"
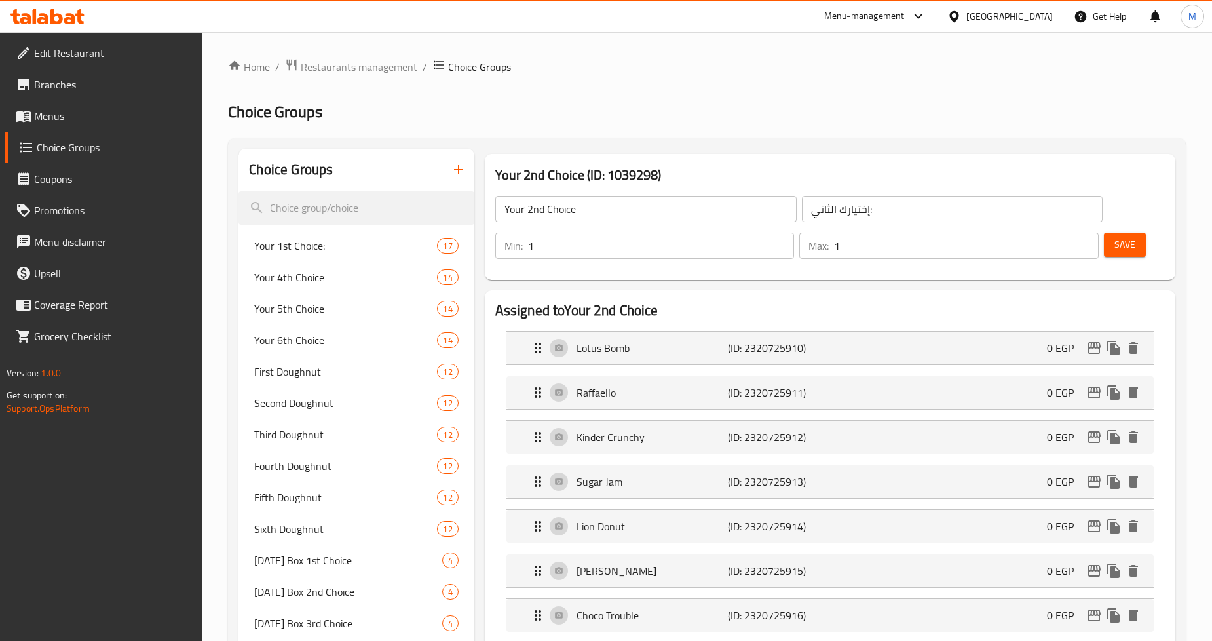
click at [535, 212] on input "Your 2nd Choice" at bounding box center [645, 209] width 301 height 26
type input "Your 3rd Choice"
click at [819, 214] on input "إختيارك الثاني:" at bounding box center [952, 209] width 301 height 26
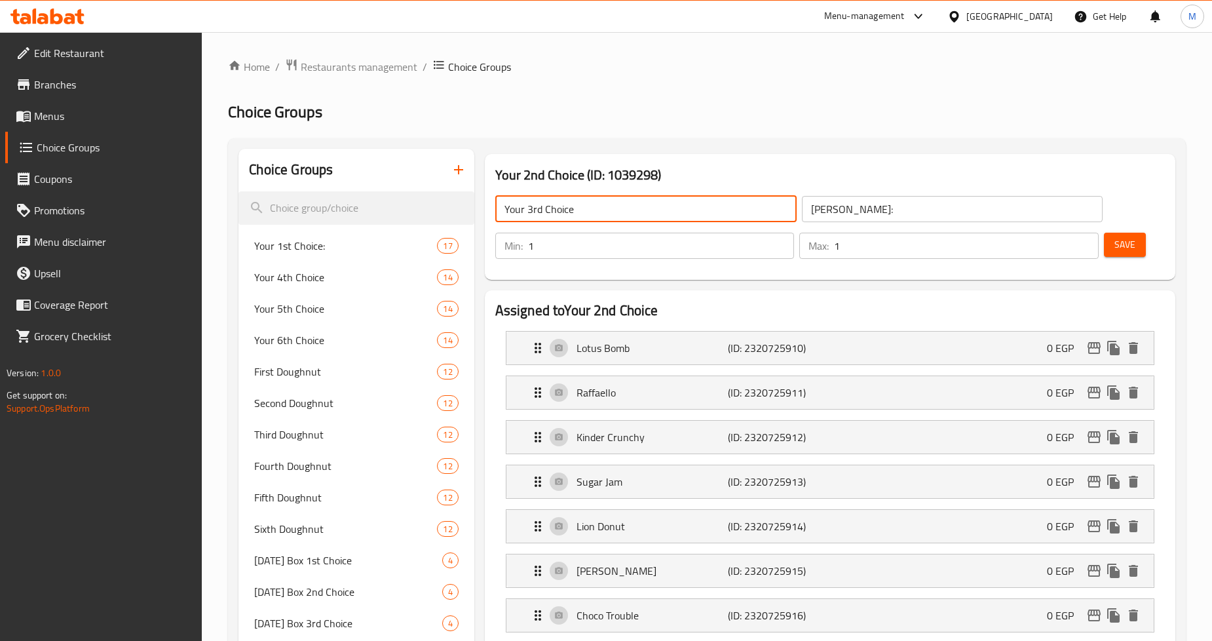
click at [587, 212] on input "Your 3rd Choice" at bounding box center [645, 209] width 301 height 26
click at [842, 219] on input "إختيارك الثالث:" at bounding box center [952, 209] width 301 height 26
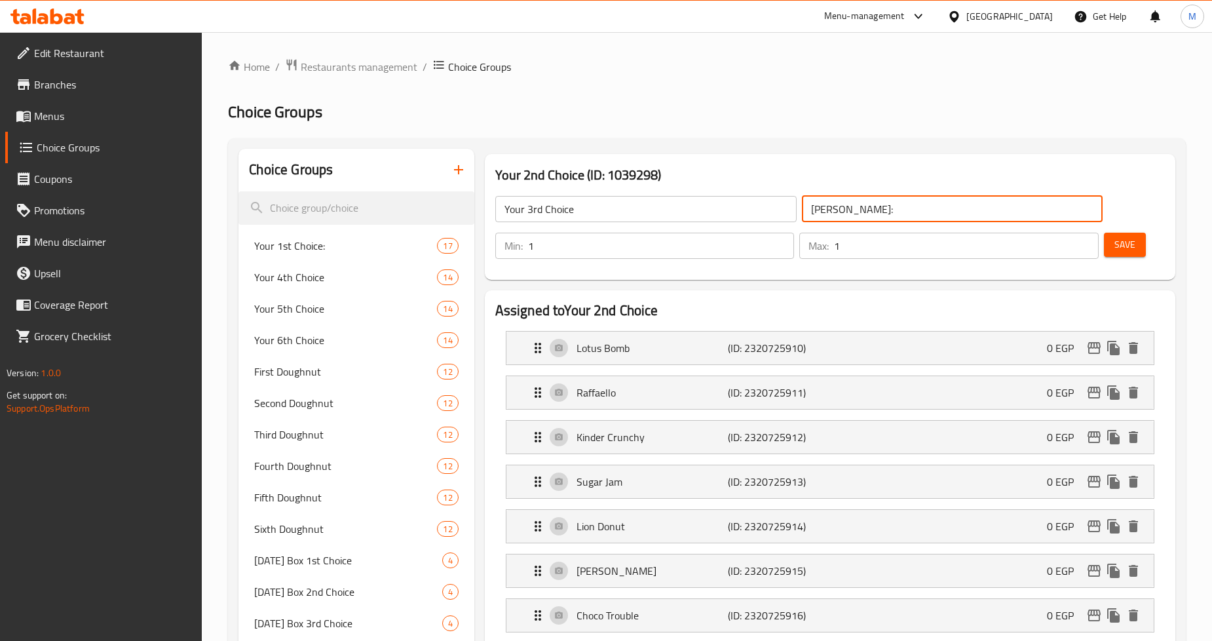
click at [840, 220] on input "إختيارك الثالث:" at bounding box center [952, 209] width 301 height 26
paste input "Your 3rd Choice"
type input "إختيارك الثالث:"
click at [620, 210] on input "Your 3rd Choice" at bounding box center [645, 209] width 301 height 26
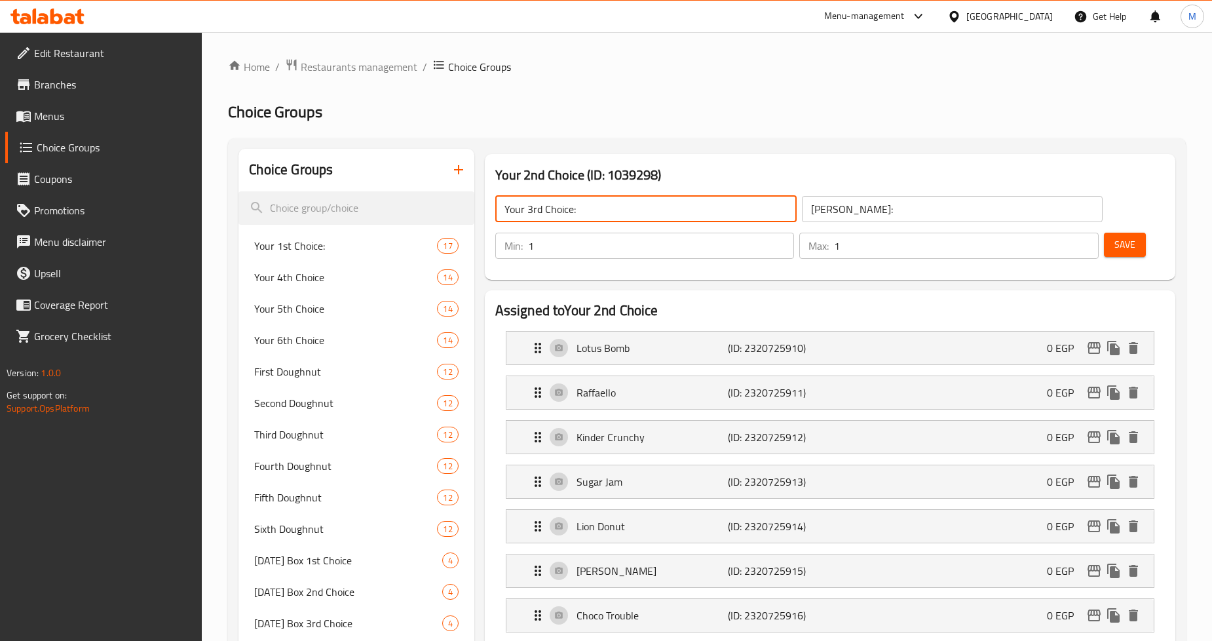
click at [531, 200] on input "Your 3rd Choice:" at bounding box center [645, 209] width 301 height 26
type input "Your 3rd Choice:"
click at [841, 199] on input "إختيارك الثالث:" at bounding box center [952, 209] width 301 height 26
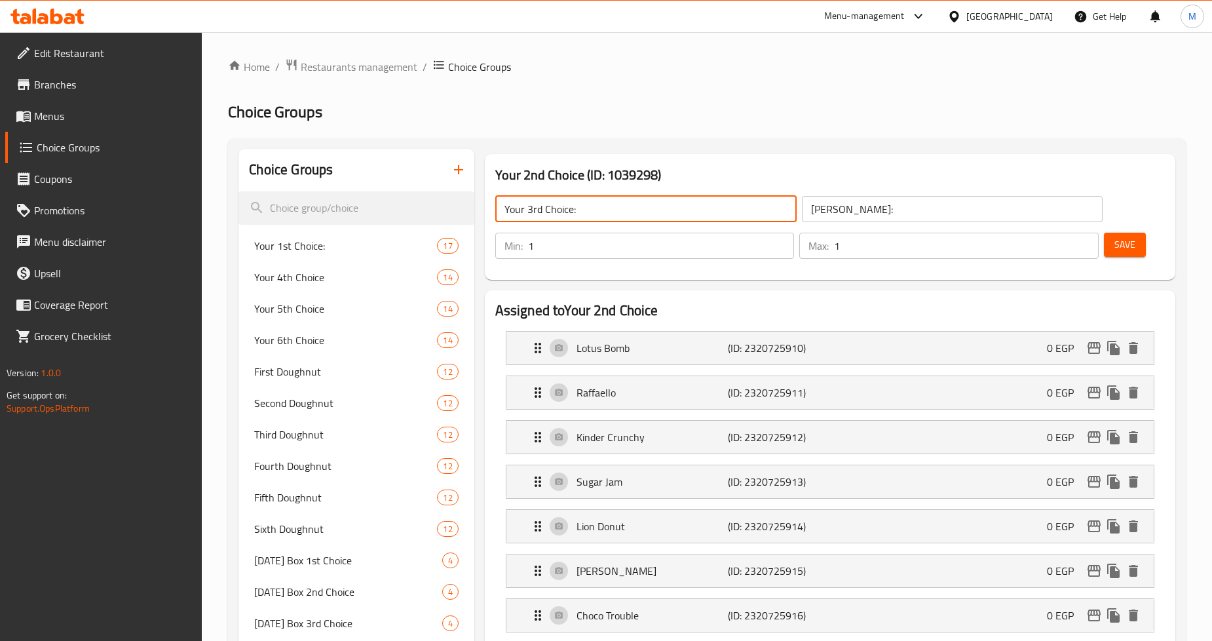
click at [841, 199] on input "إختيارك الثالث:" at bounding box center [952, 209] width 301 height 26
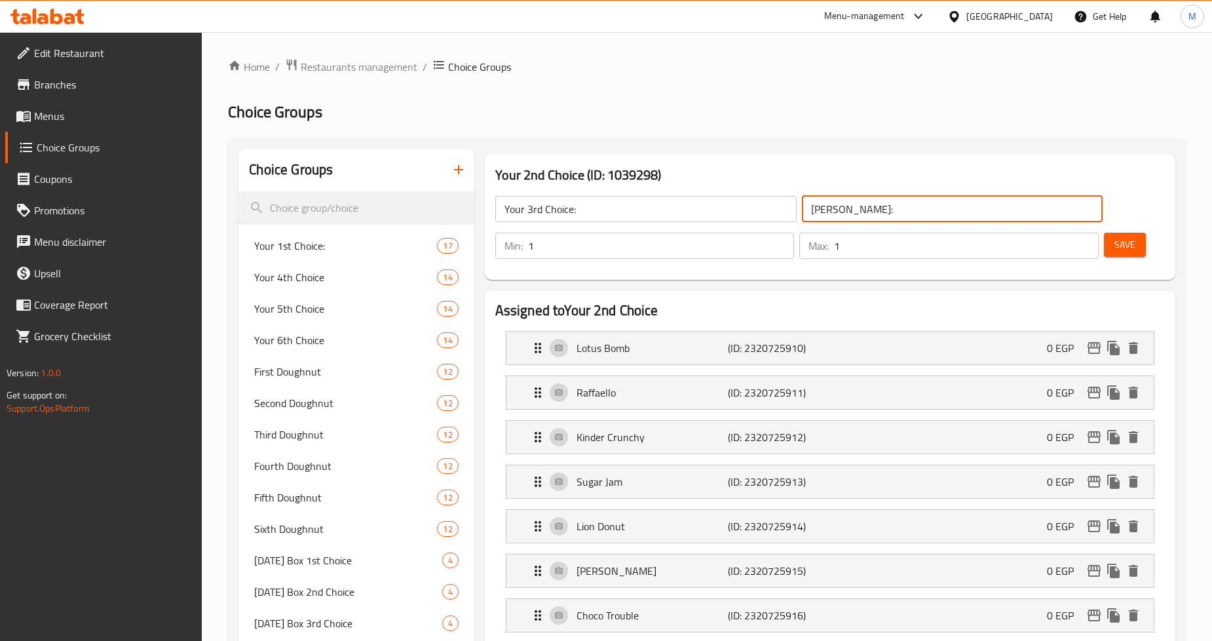
click at [841, 199] on input "إختيارك الثالث:" at bounding box center [952, 209] width 301 height 26
paste input "Your 3rd Choice"
type input "إختيارك الثالث:"
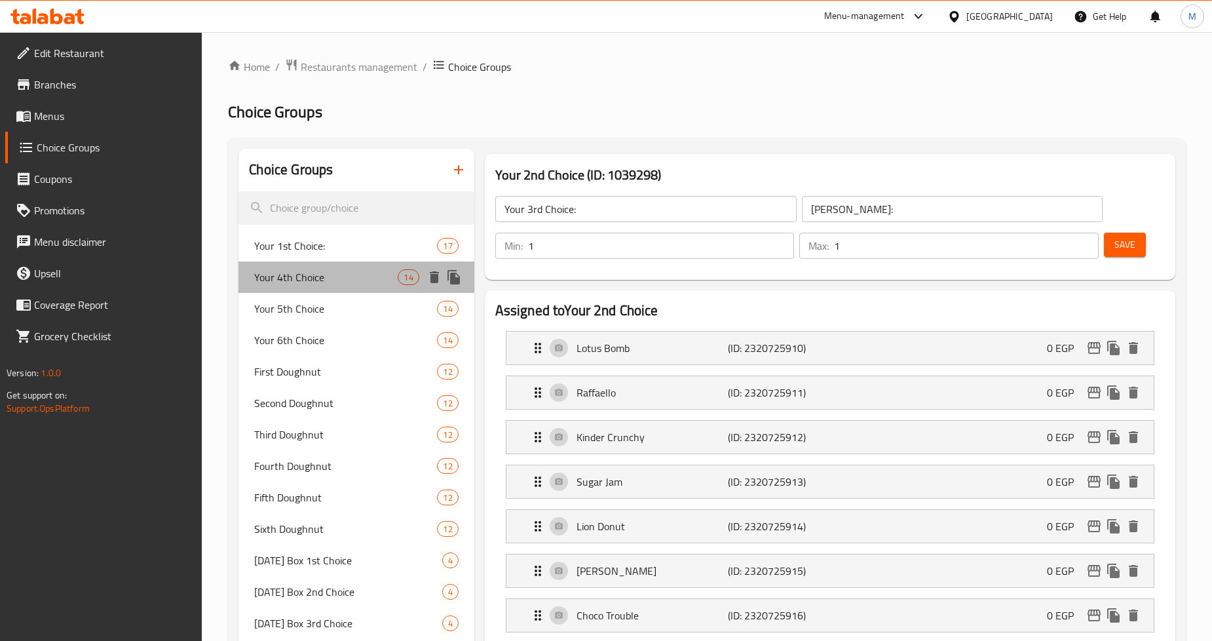
click at [337, 278] on span "Your 4th Choice" at bounding box center [325, 277] width 143 height 16
type input "Your 4th Choice"
type input "إختيارك الرابع"
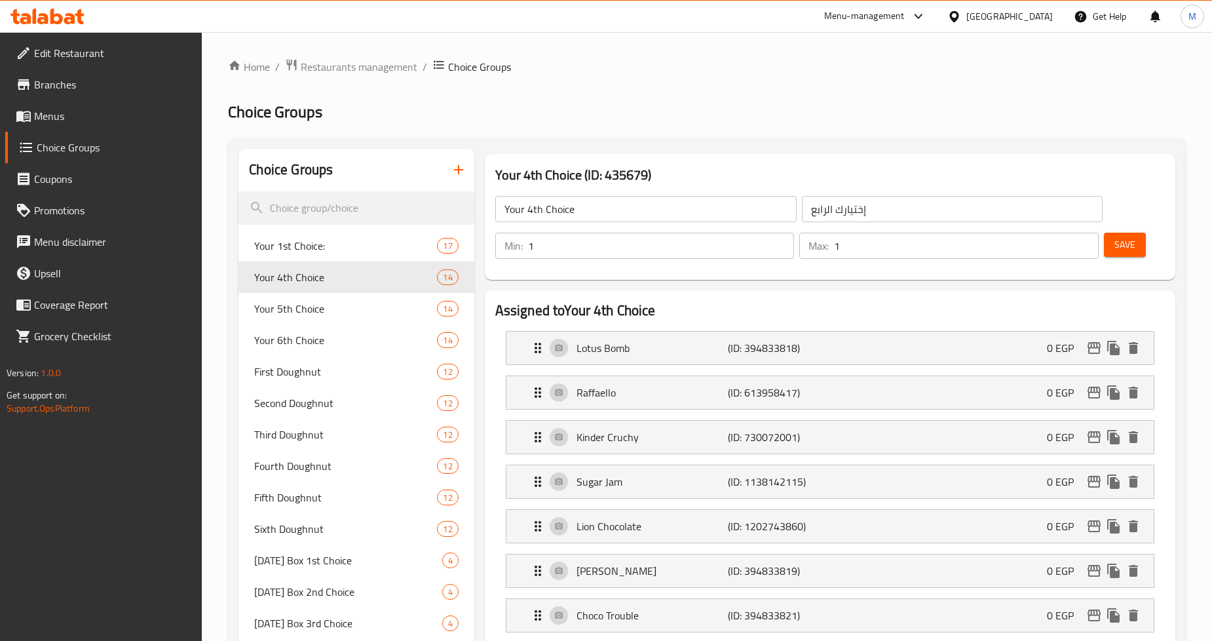
click at [540, 208] on input "Your 4th Choice" at bounding box center [645, 209] width 301 height 26
click at [603, 200] on input "Your 4th Choice" at bounding box center [645, 209] width 301 height 26
type input "Your 4th Choice:"
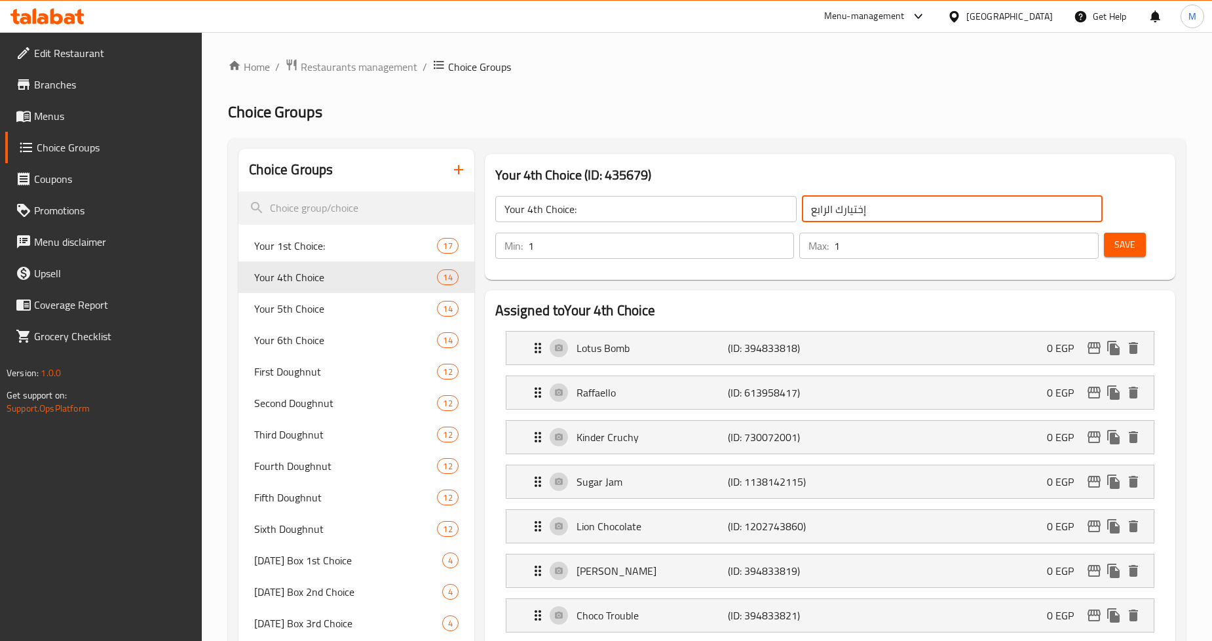
click at [875, 214] on input "إختيارك الرابع" at bounding box center [952, 209] width 301 height 26
type input "إختيارك الرابع:"
click at [531, 212] on input "Your 4th Choice:" at bounding box center [645, 209] width 301 height 26
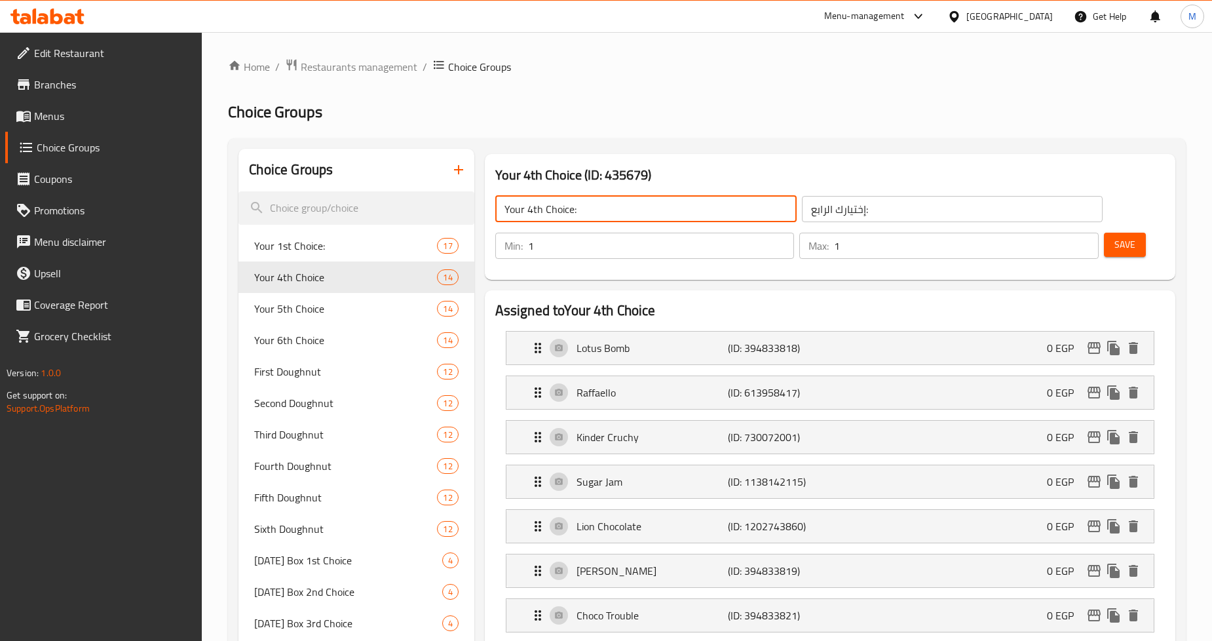
click at [531, 212] on input "Your 4th Choice:" at bounding box center [645, 209] width 301 height 26
click at [841, 210] on input "إختيارك الرابع:" at bounding box center [952, 209] width 301 height 26
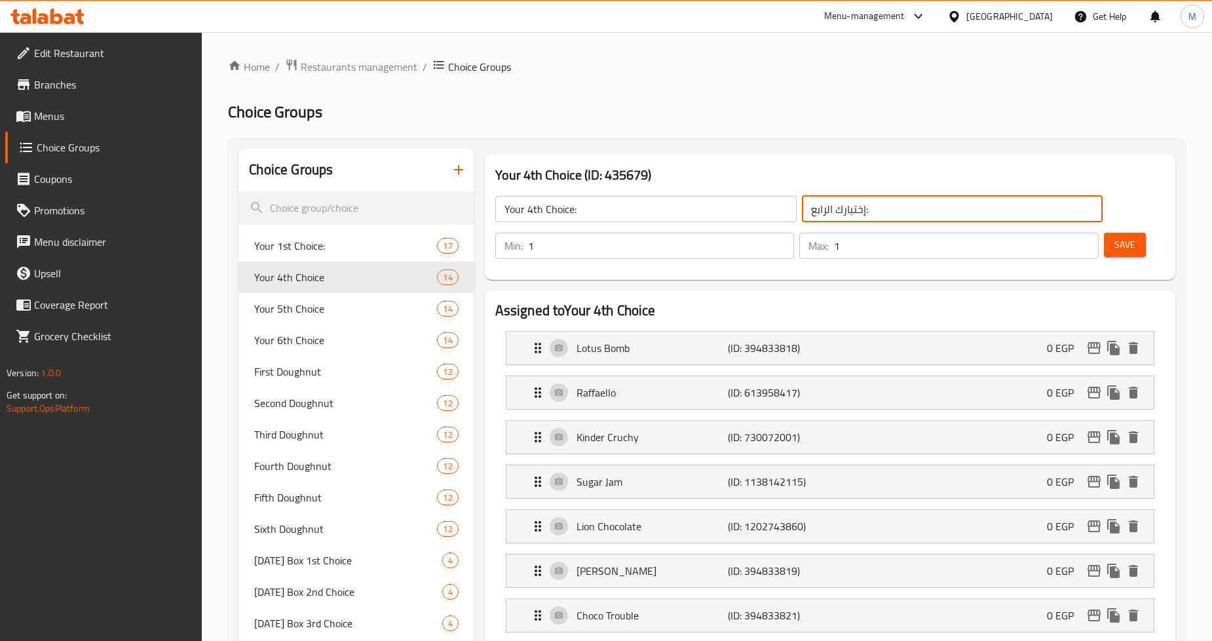
click at [841, 210] on input "إختيارك الرابع:" at bounding box center [952, 209] width 301 height 26
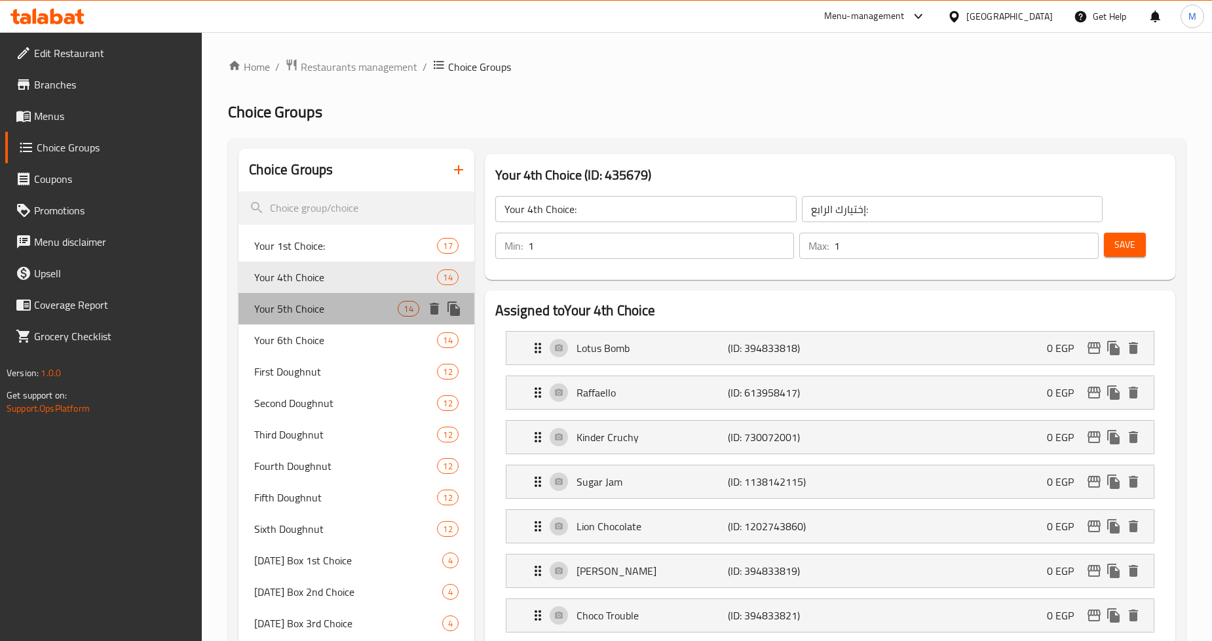
click at [318, 301] on span "Your 5th Choice" at bounding box center [325, 309] width 143 height 16
type input "Your 5th Choice"
type input "إختيارك الخامس"
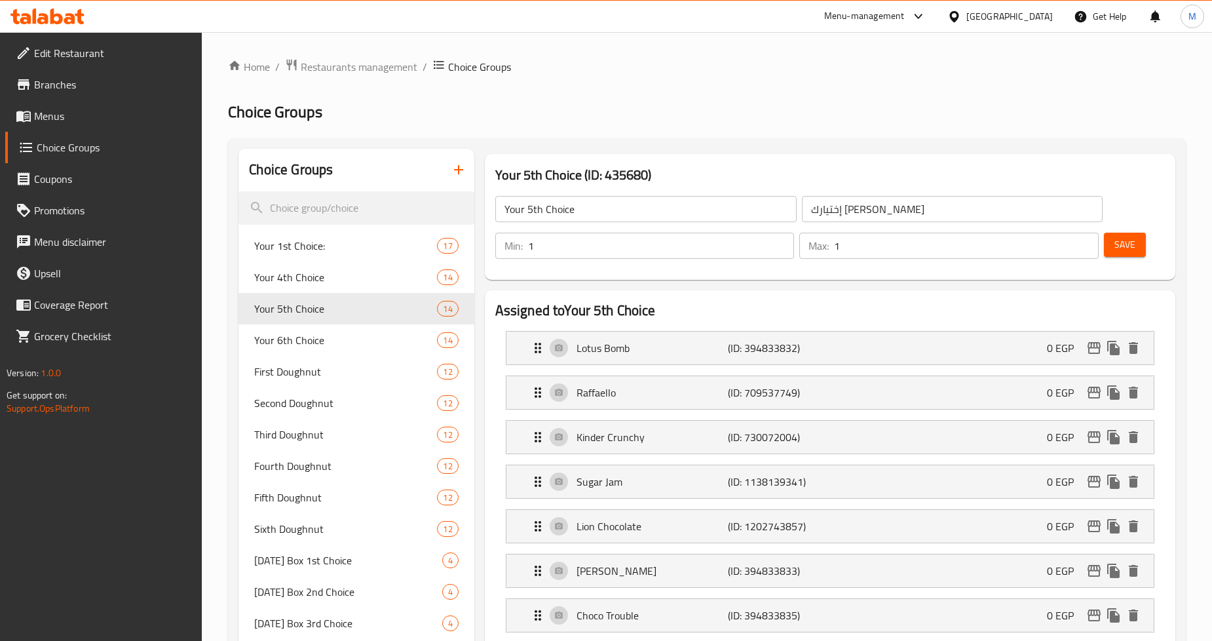
click at [588, 210] on input "Your 5th Choice" at bounding box center [645, 209] width 301 height 26
type input "Your 5th Choice:"
click at [909, 223] on div "إختيارك الخامس ​" at bounding box center [952, 208] width 307 height 31
click at [907, 214] on input "إختيارك الخامس" at bounding box center [952, 209] width 301 height 26
click at [812, 210] on input "إختيارك الخامس" at bounding box center [952, 209] width 301 height 26
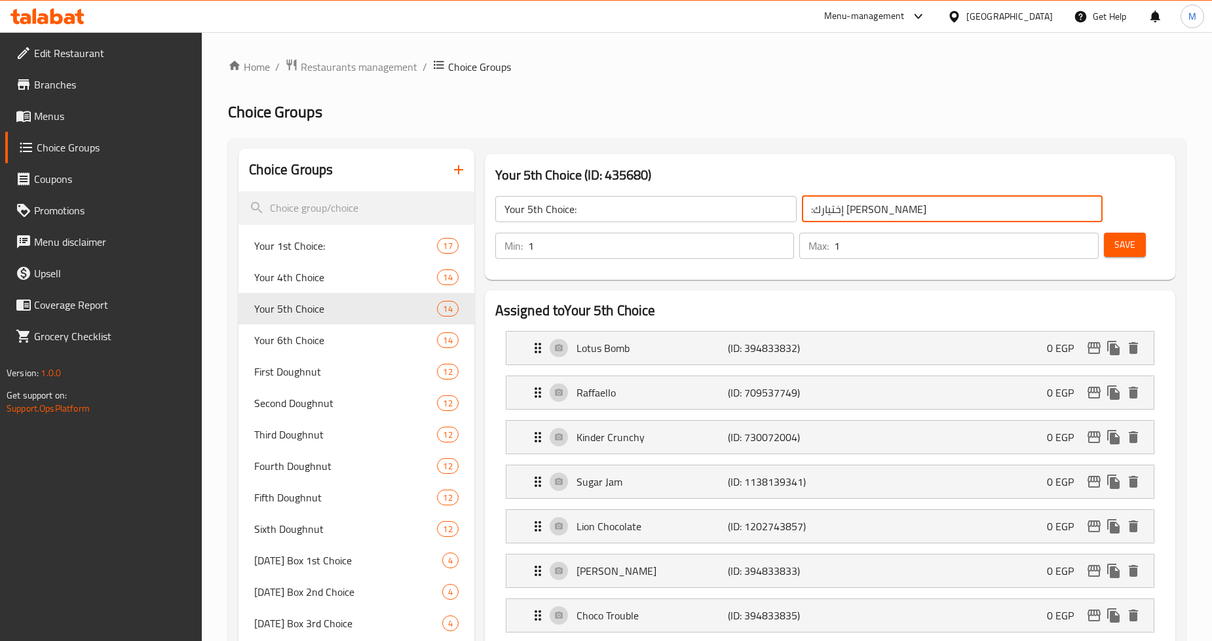
type input ":إختيارك الخامس"
click at [593, 212] on input "Your 5th Choice:" at bounding box center [645, 209] width 301 height 26
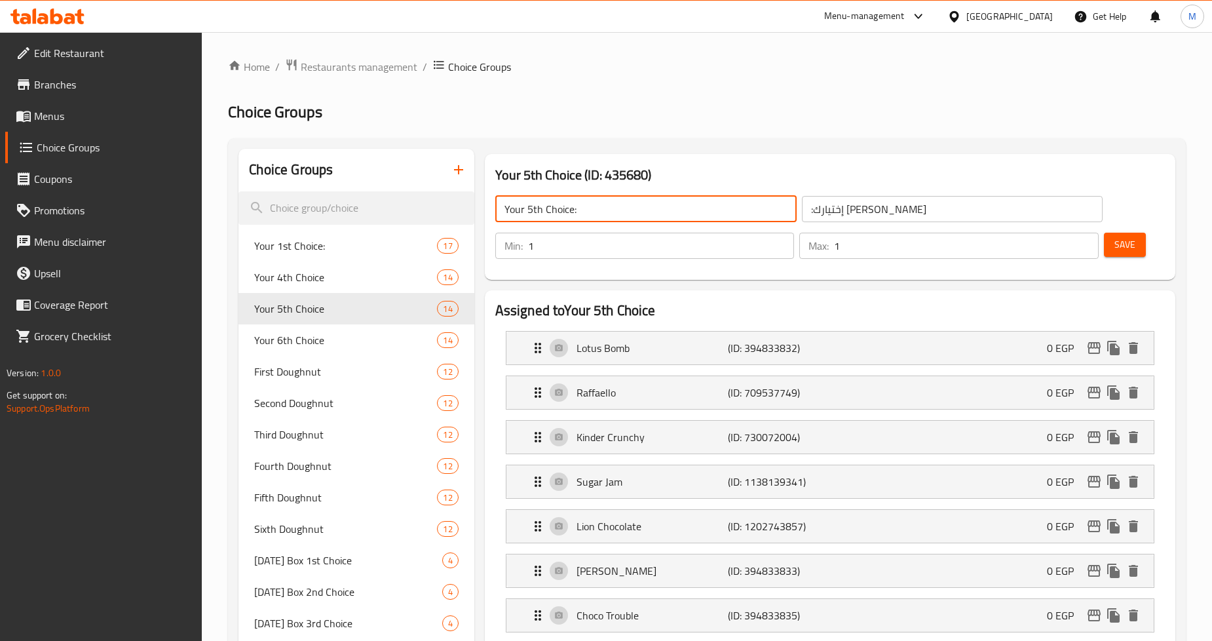
click at [593, 212] on input "Your 5th Choice:" at bounding box center [645, 209] width 301 height 26
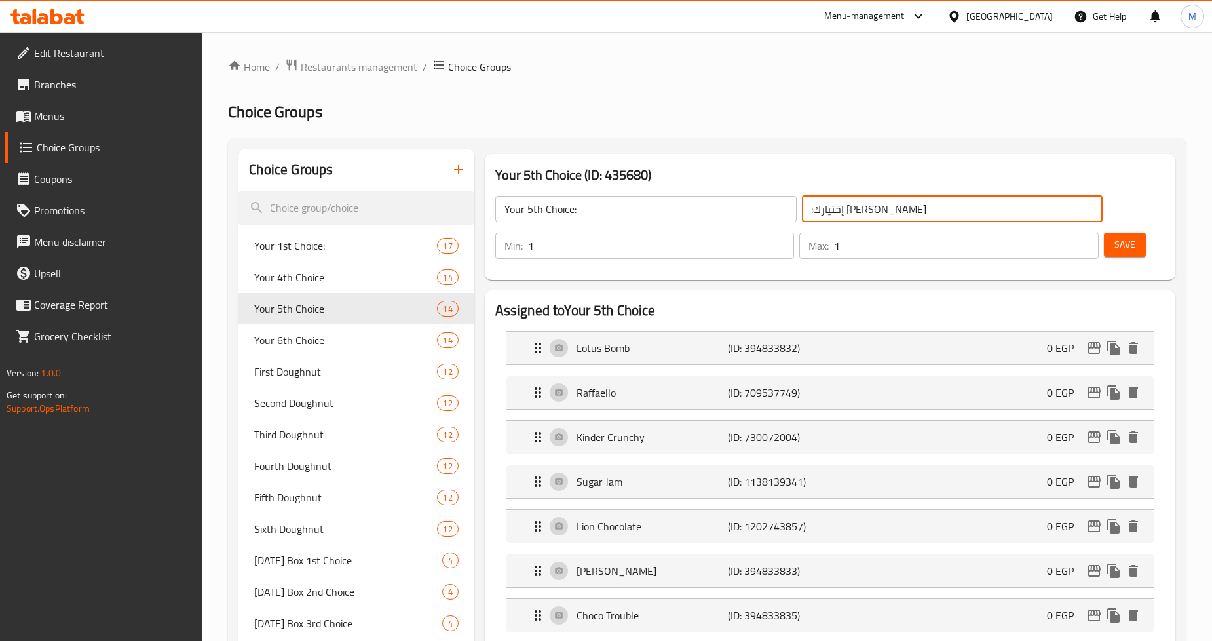
click at [855, 210] on input ":إختيارك الخامس" at bounding box center [952, 209] width 301 height 26
click at [325, 337] on span "Your 6th Choice" at bounding box center [325, 340] width 143 height 16
type input "Your 6th Choice"
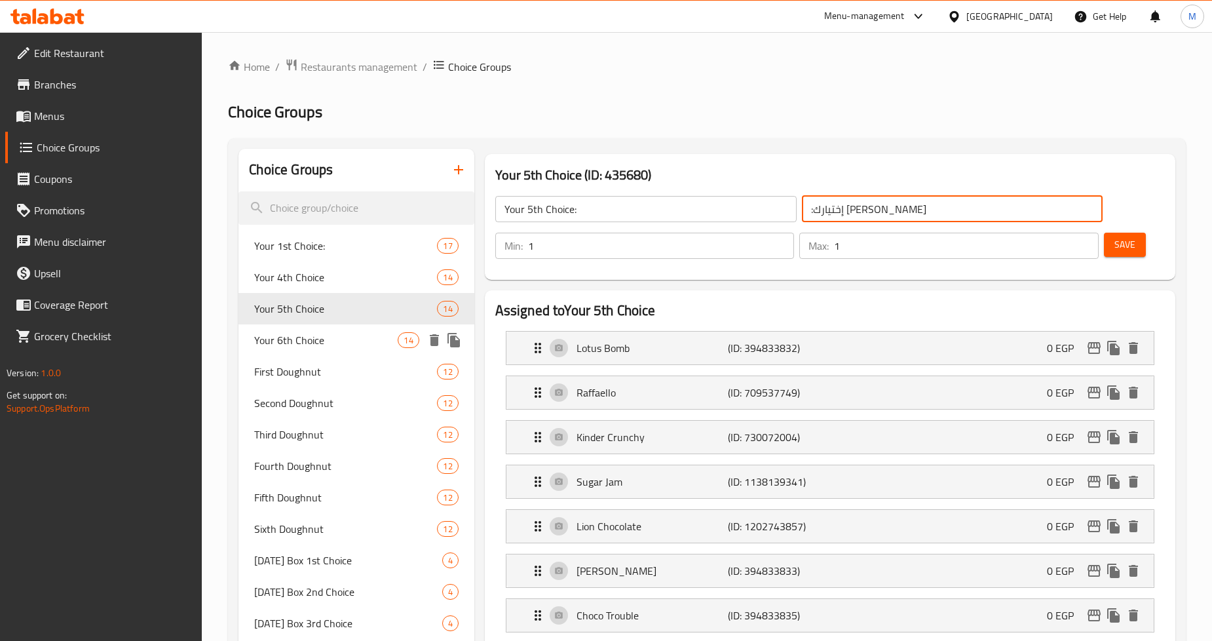
type input "إختيارك السادس"
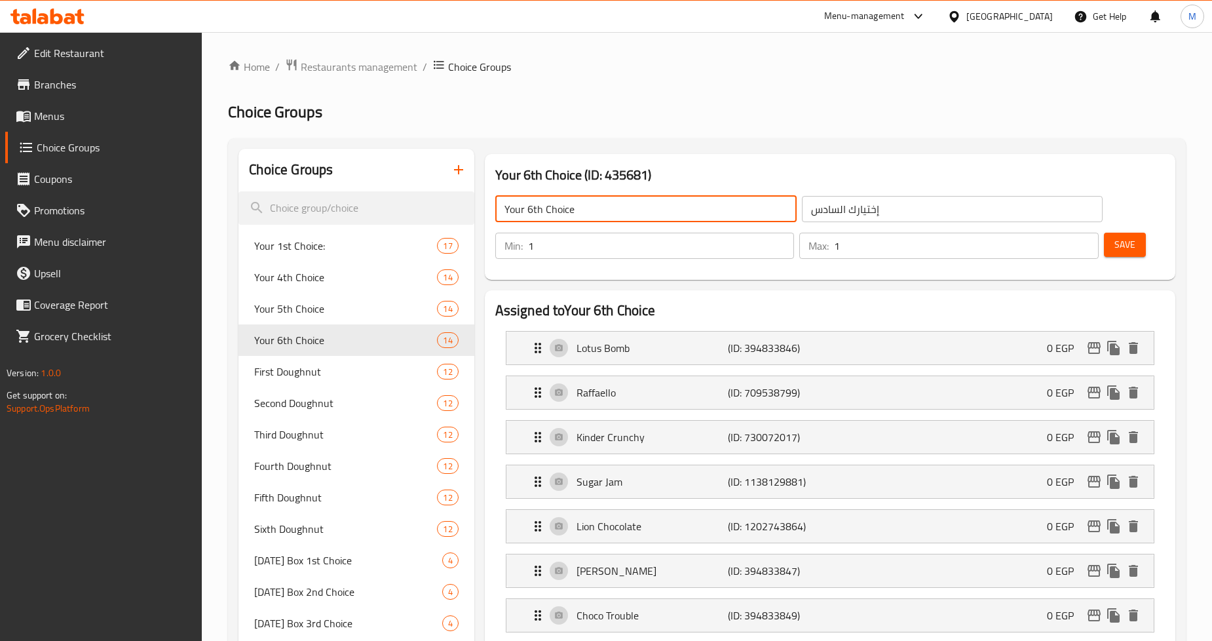
click at [578, 208] on input "Your 6th Choice" at bounding box center [645, 209] width 301 height 26
type input "Your 6th Choice:"
click at [811, 207] on input "إختيارك السادس" at bounding box center [952, 209] width 301 height 26
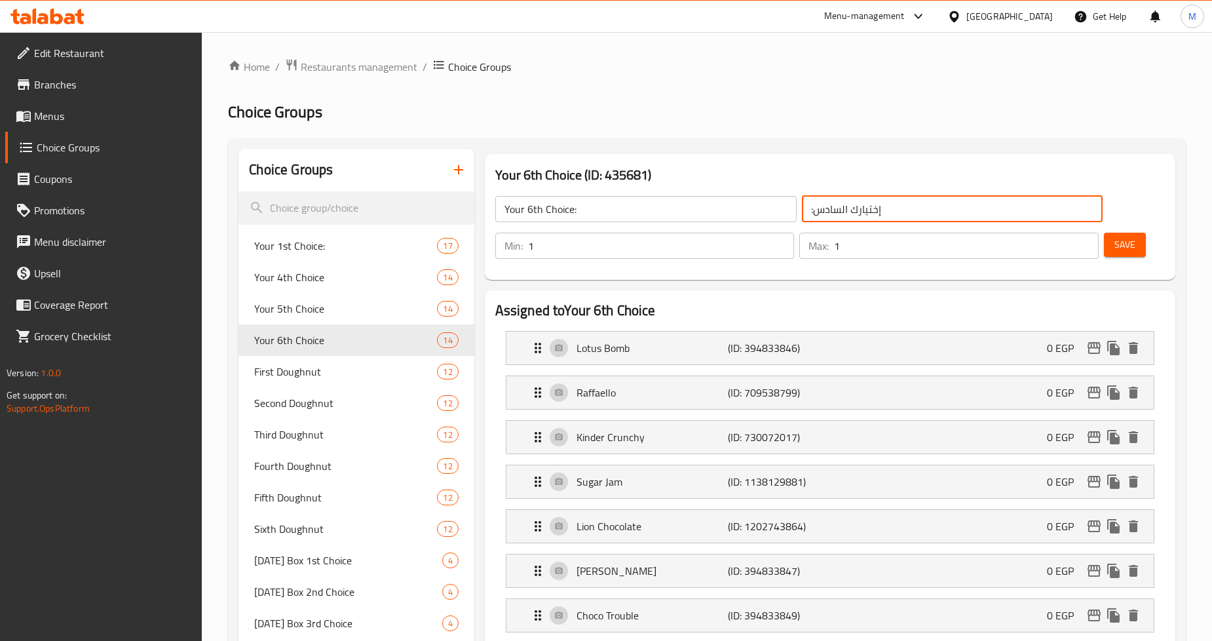
type input ":إختيارك السادس"
click at [568, 211] on input "Your 6th Choice:" at bounding box center [645, 209] width 301 height 26
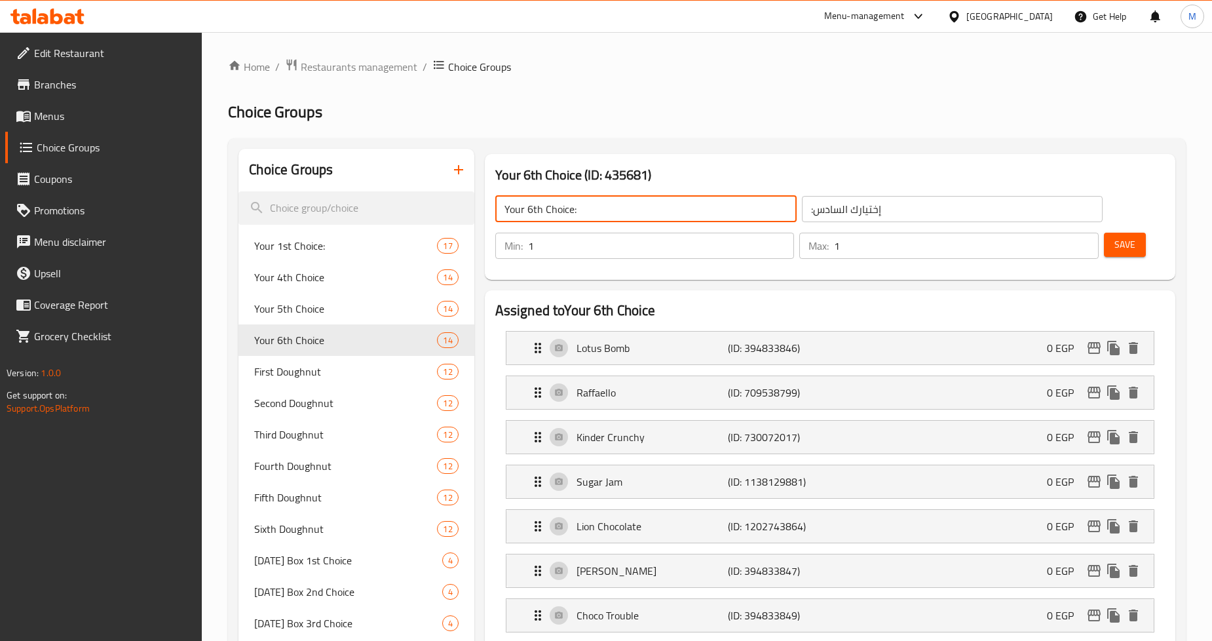
click at [568, 211] on input "Your 6th Choice:" at bounding box center [645, 209] width 301 height 26
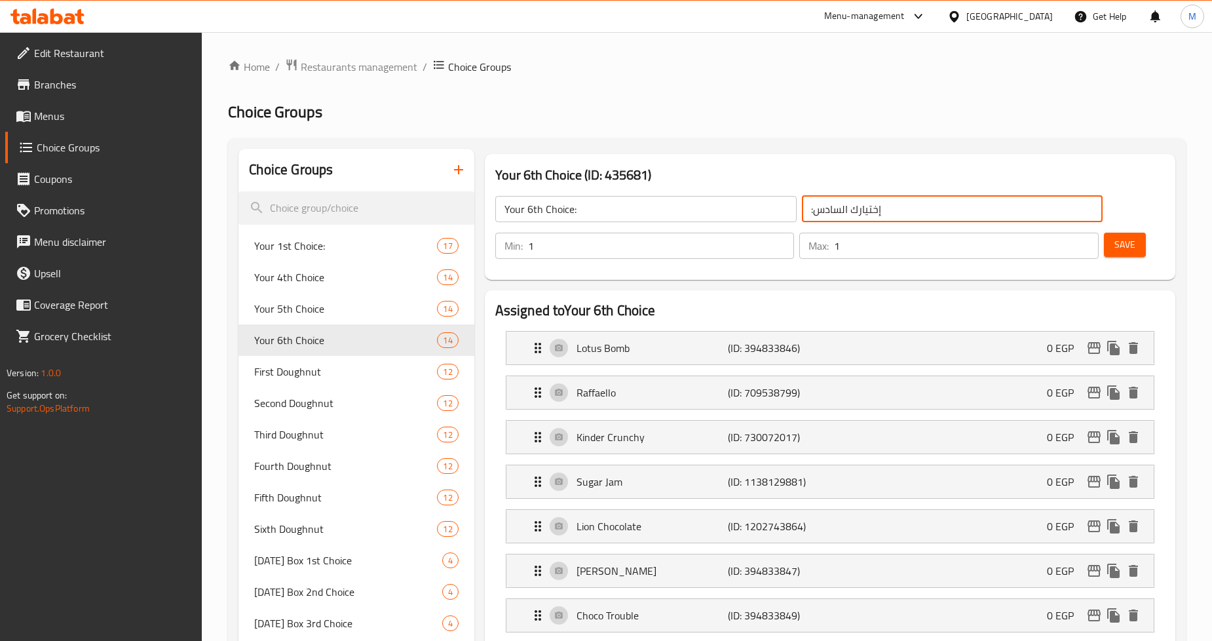
click at [829, 211] on input ":إختيارك السادس" at bounding box center [952, 209] width 301 height 26
click at [709, 162] on div "Your 6th Choice (ID: 435681) Your 6th Choice: ​ :إختيارك السادس ​ Min: 1 ​ Max:…" at bounding box center [830, 217] width 690 height 126
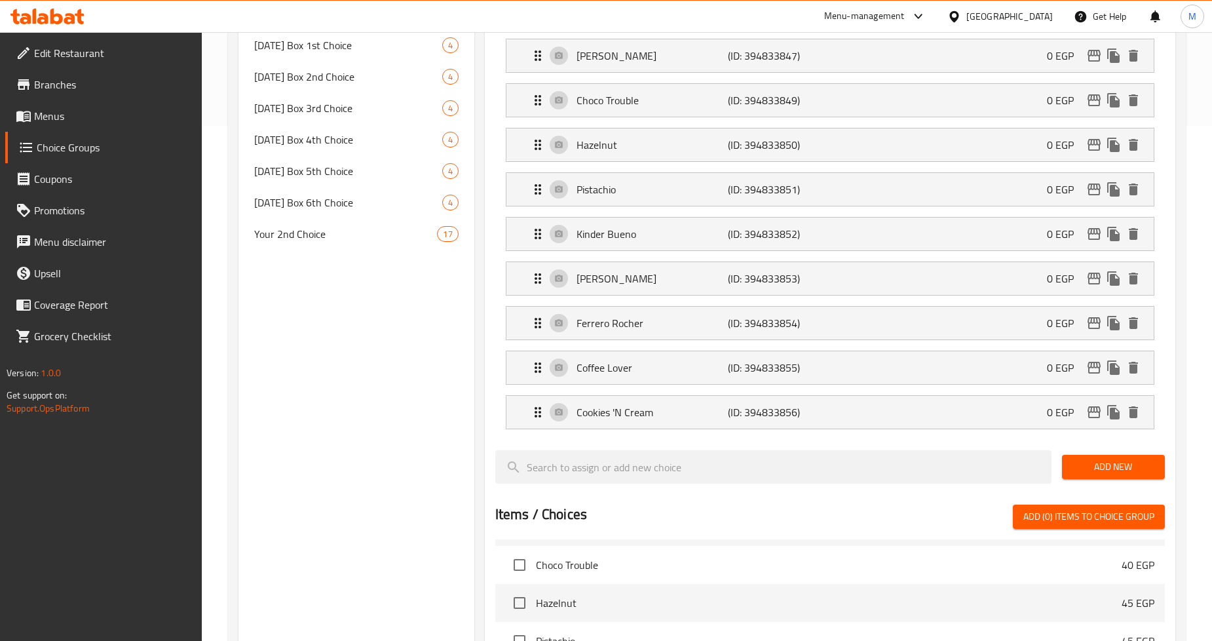
scroll to position [509, 0]
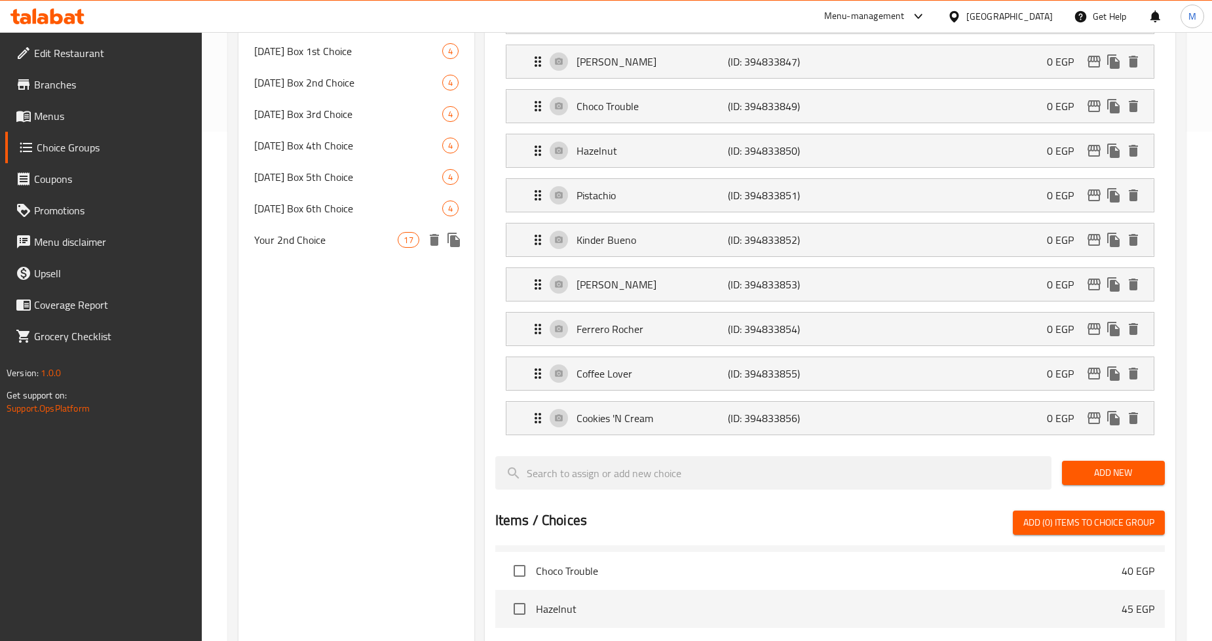
click at [456, 238] on icon "duplicate" at bounding box center [454, 240] width 16 height 16
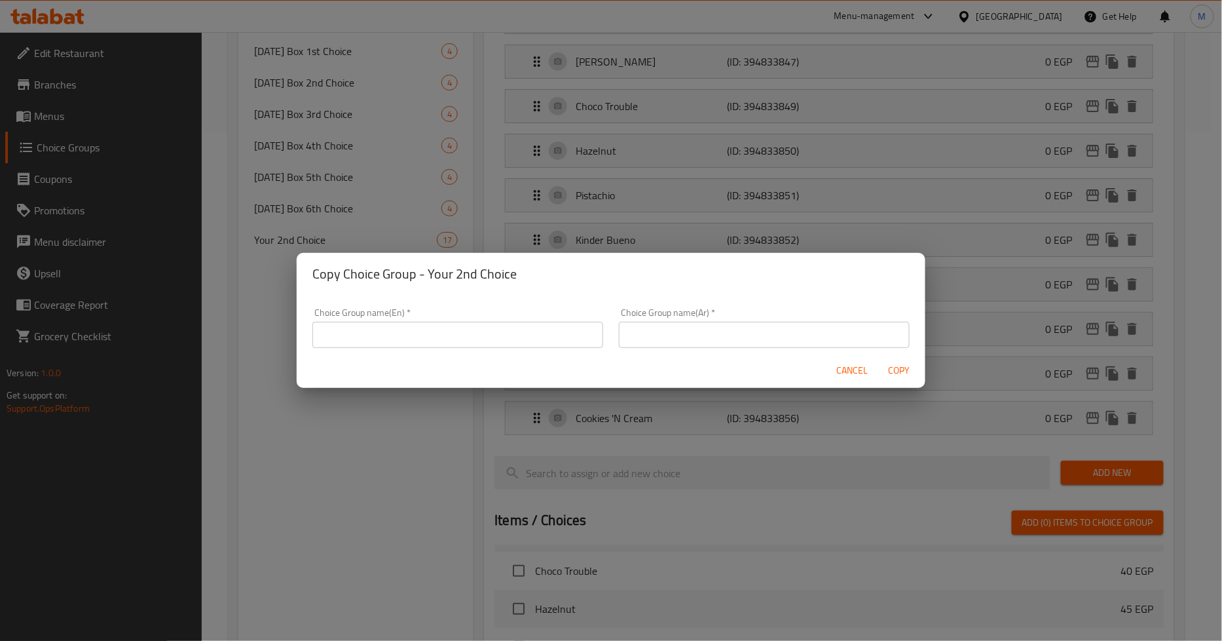
click at [452, 326] on input "text" at bounding box center [457, 335] width 291 height 26
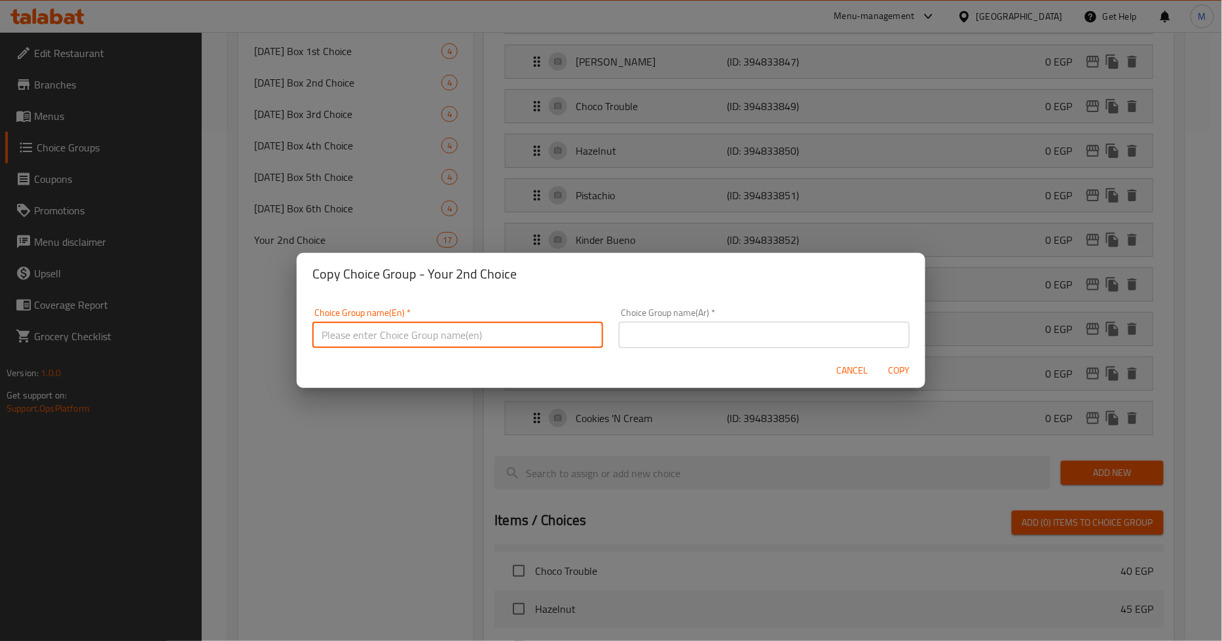
paste input "Your 3rd Choice:"
type input "Your 3rd Choice:"
click at [645, 341] on input "text" at bounding box center [764, 335] width 291 height 26
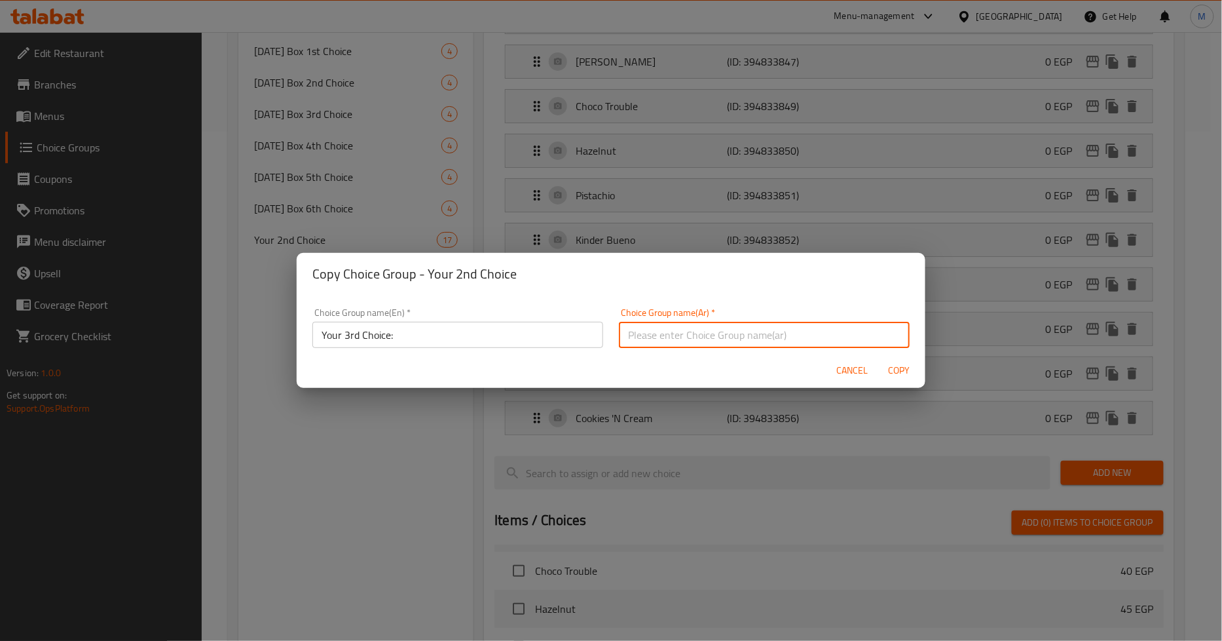
paste input "إختيارك الثالث:"
type input "إختيارك الثالث:"
click at [900, 360] on button "Copy" at bounding box center [899, 370] width 42 height 24
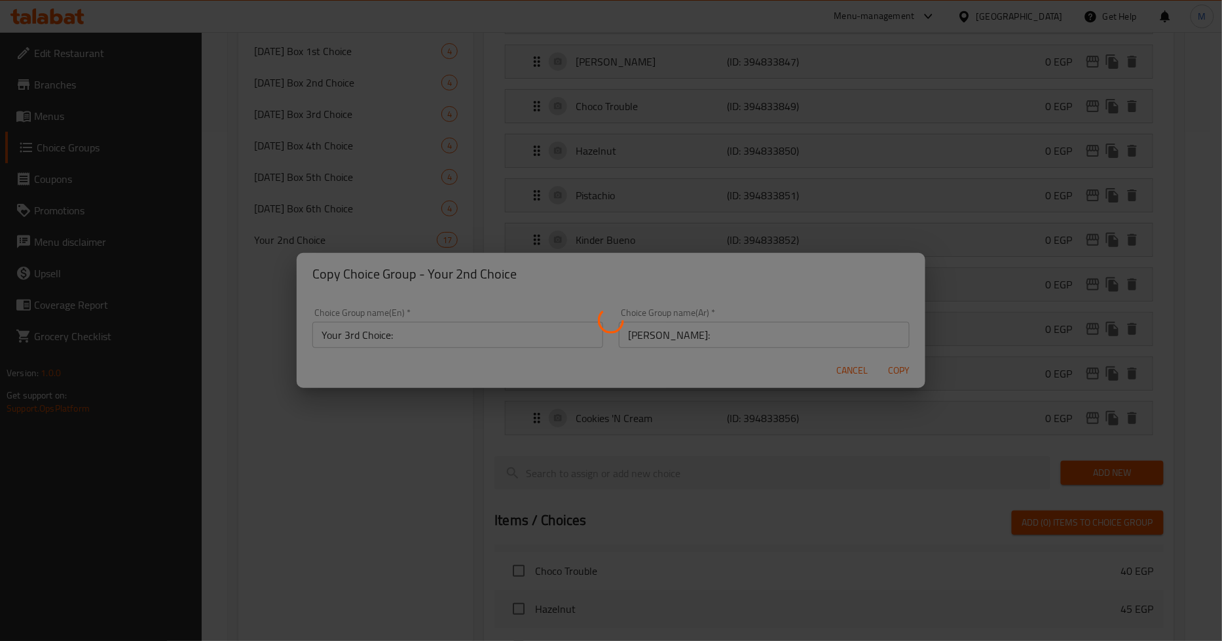
type input "Your 3rd Choice:"
type input "إختيارك الثالث:"
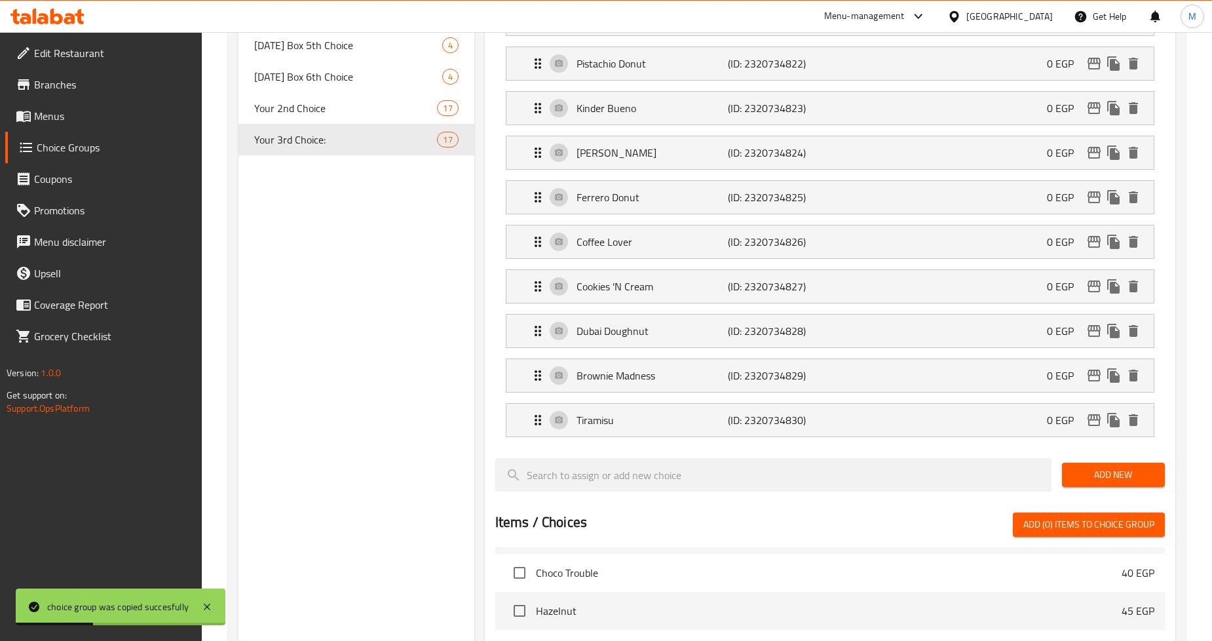
scroll to position [582, 0]
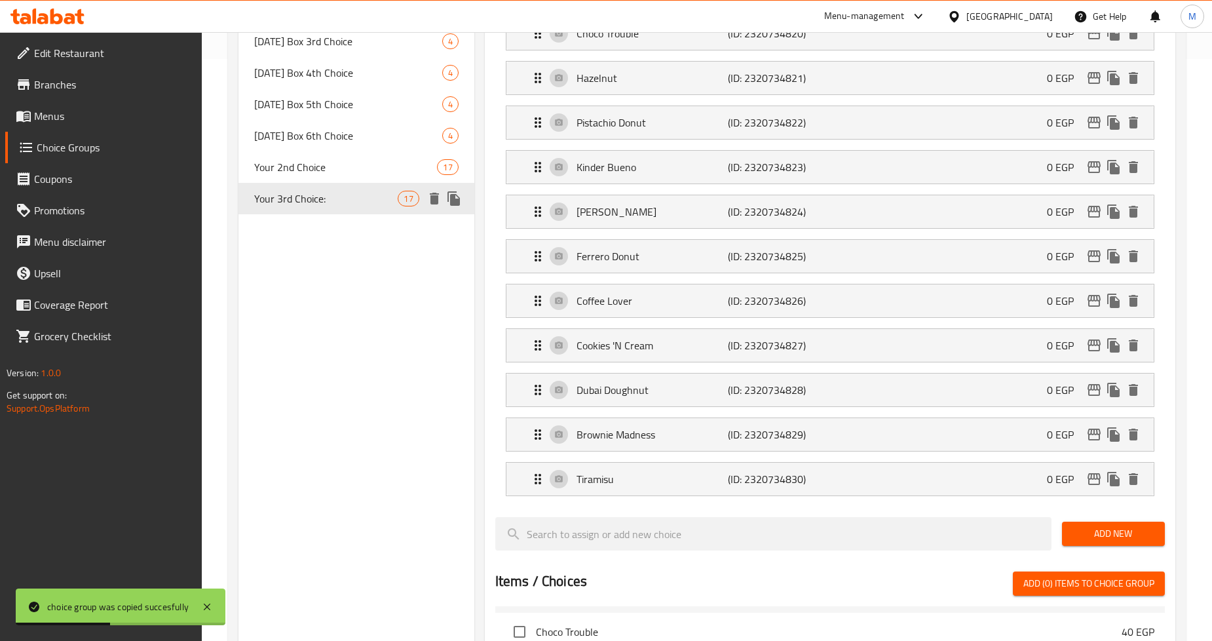
click at [457, 200] on icon "duplicate" at bounding box center [453, 198] width 12 height 14
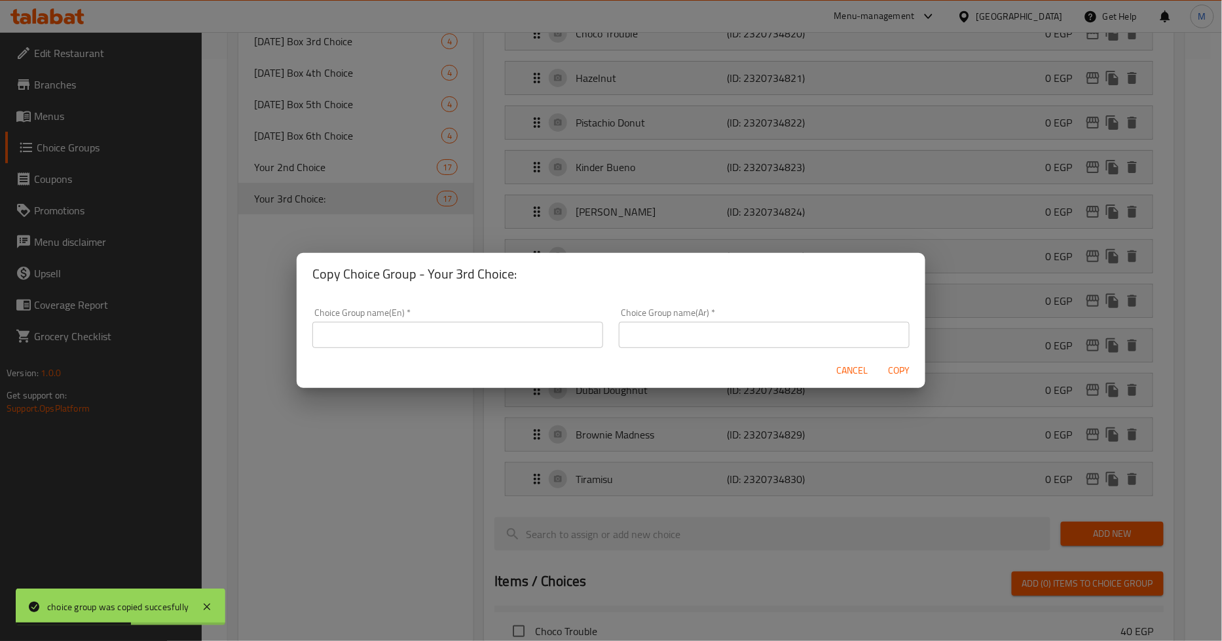
click at [486, 341] on input "text" at bounding box center [457, 335] width 291 height 26
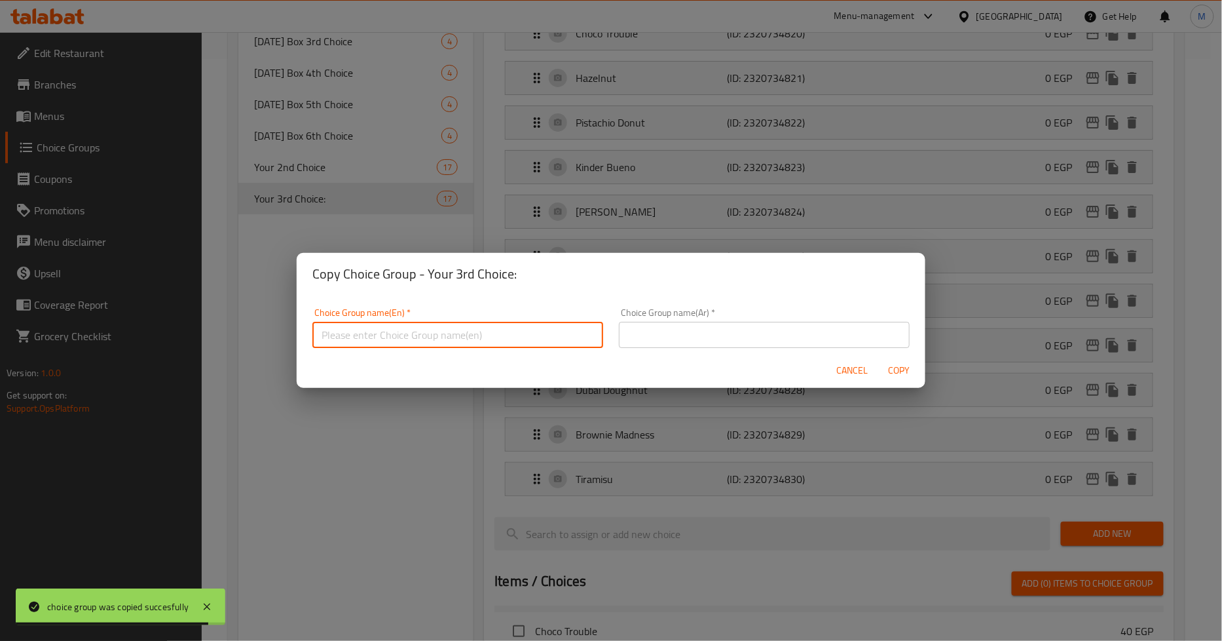
paste input "Your 4th Choice:"
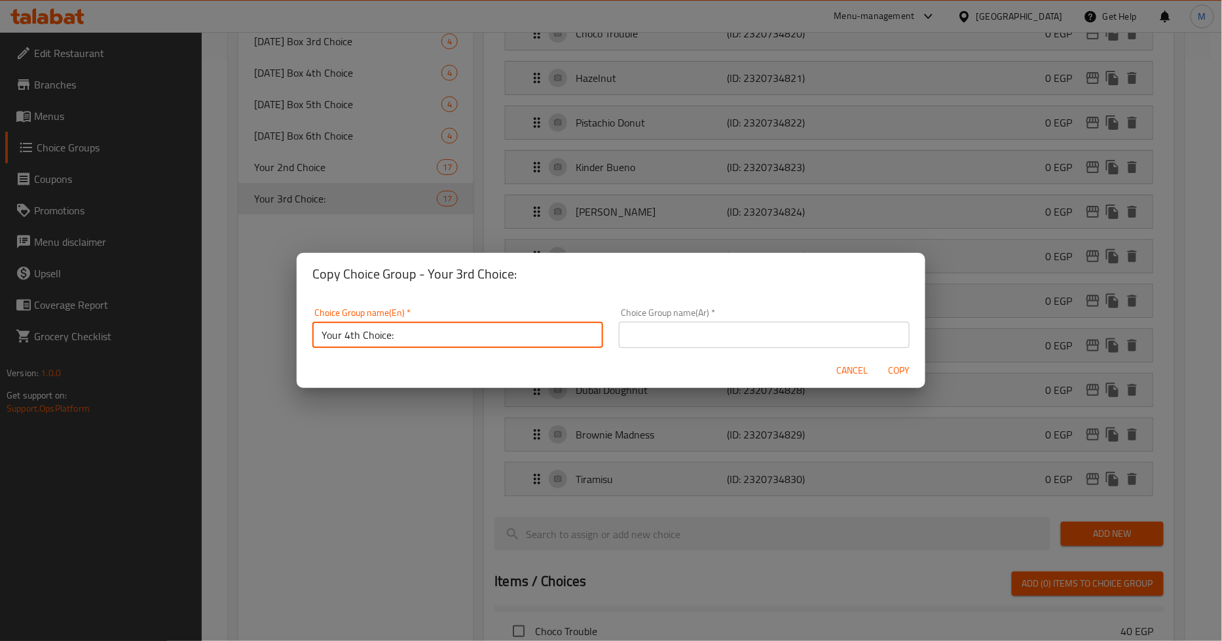
type input "Your 4th Choice:"
click at [647, 328] on input "text" at bounding box center [764, 335] width 291 height 26
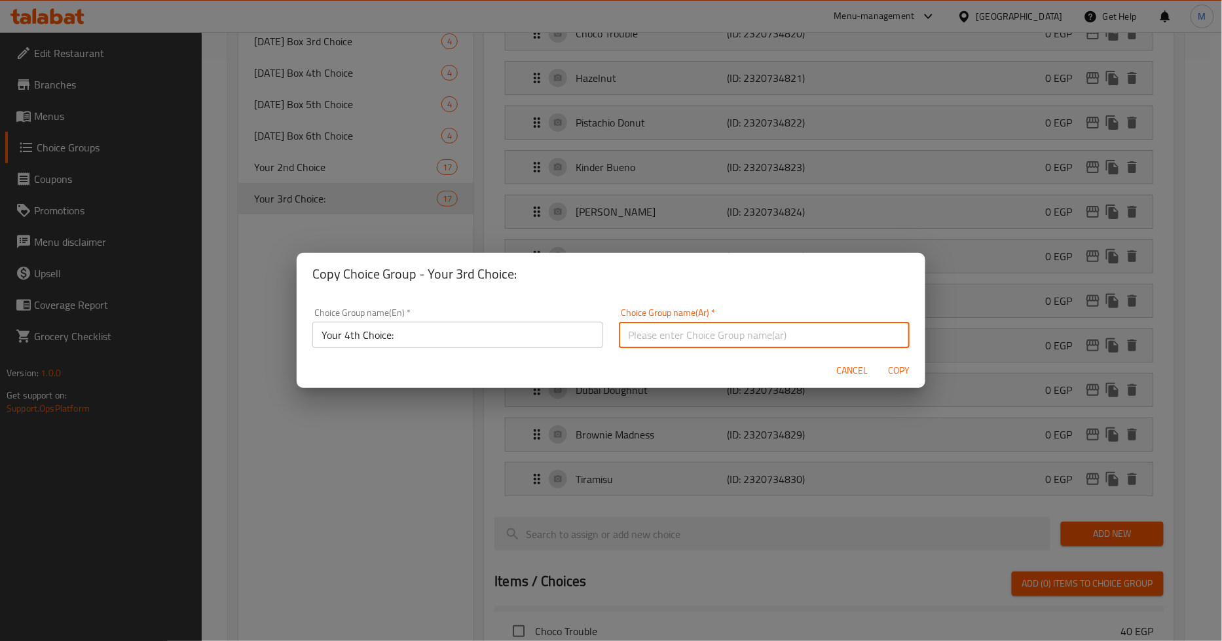
paste input "Your 4th Choice:"
type input "Your 4th Choice:"
click at [907, 367] on span "Copy" at bounding box center [899, 370] width 31 height 16
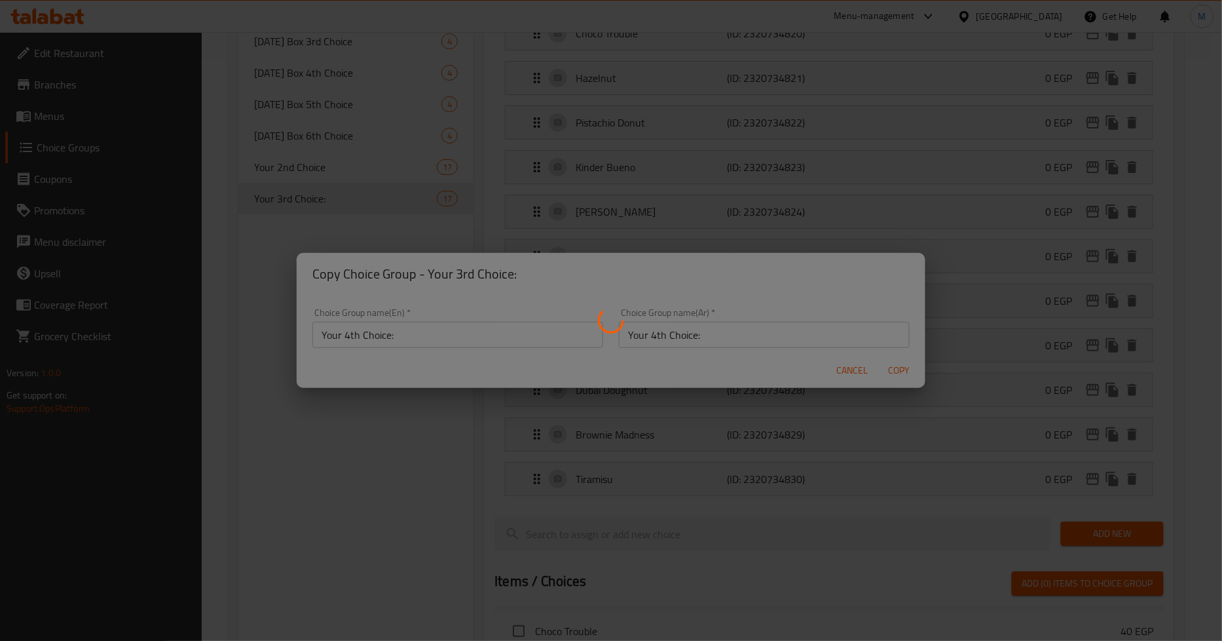
type input "Your 4th Choice:"
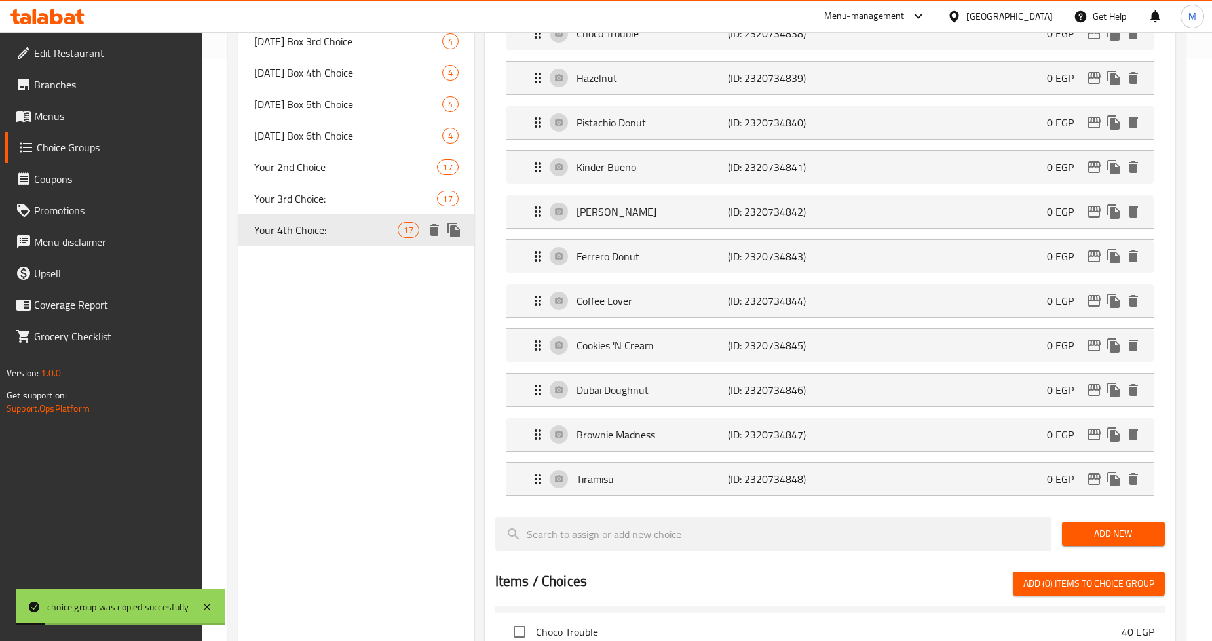
click at [457, 231] on icon "duplicate" at bounding box center [453, 230] width 12 height 14
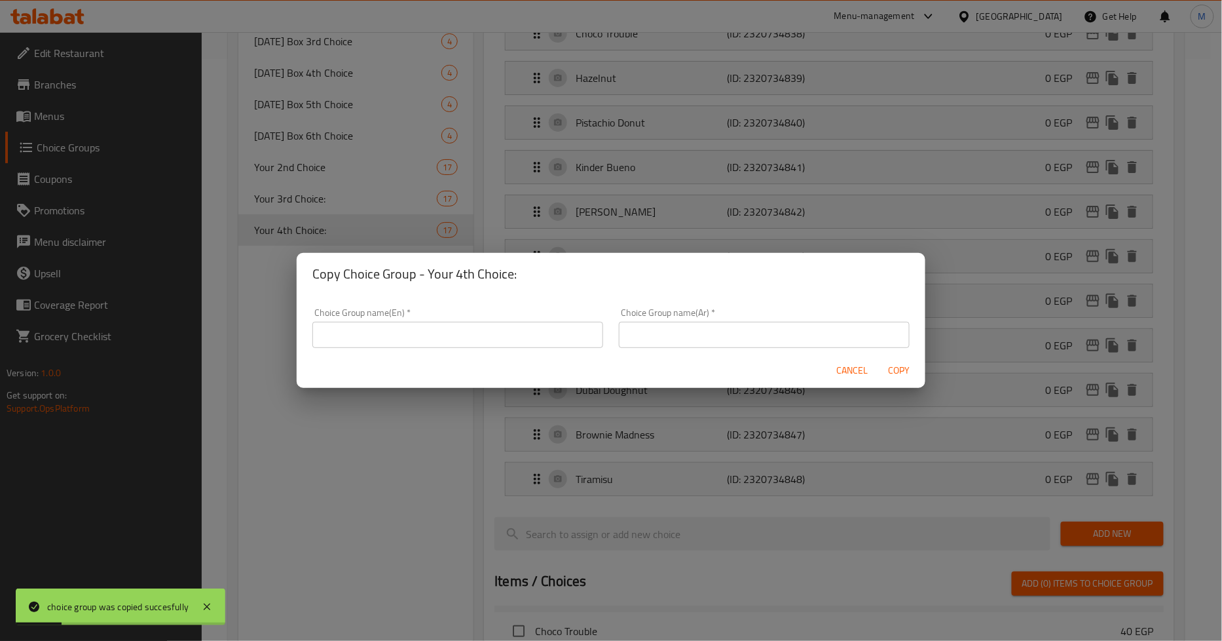
click at [427, 329] on input "text" at bounding box center [457, 335] width 291 height 26
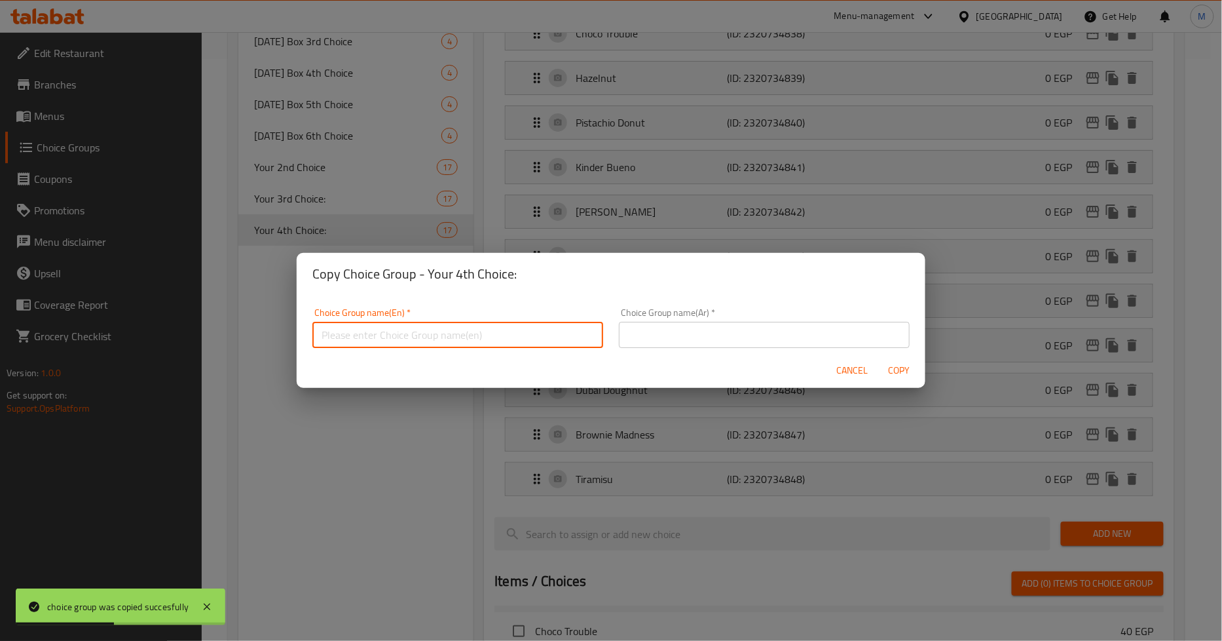
paste input "Your 5th Choice:"
type input "Your 5th Choice:"
click at [644, 325] on input "text" at bounding box center [764, 335] width 291 height 26
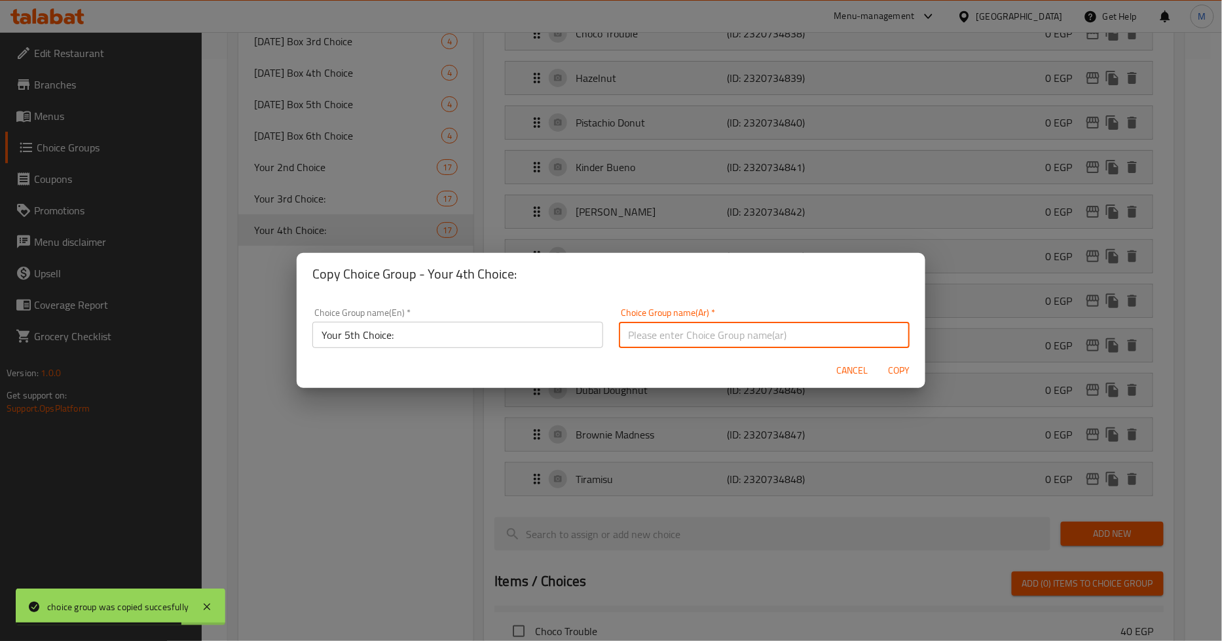
paste input ":إختيارك الخامس"
type input ":إختيارك الخامس"
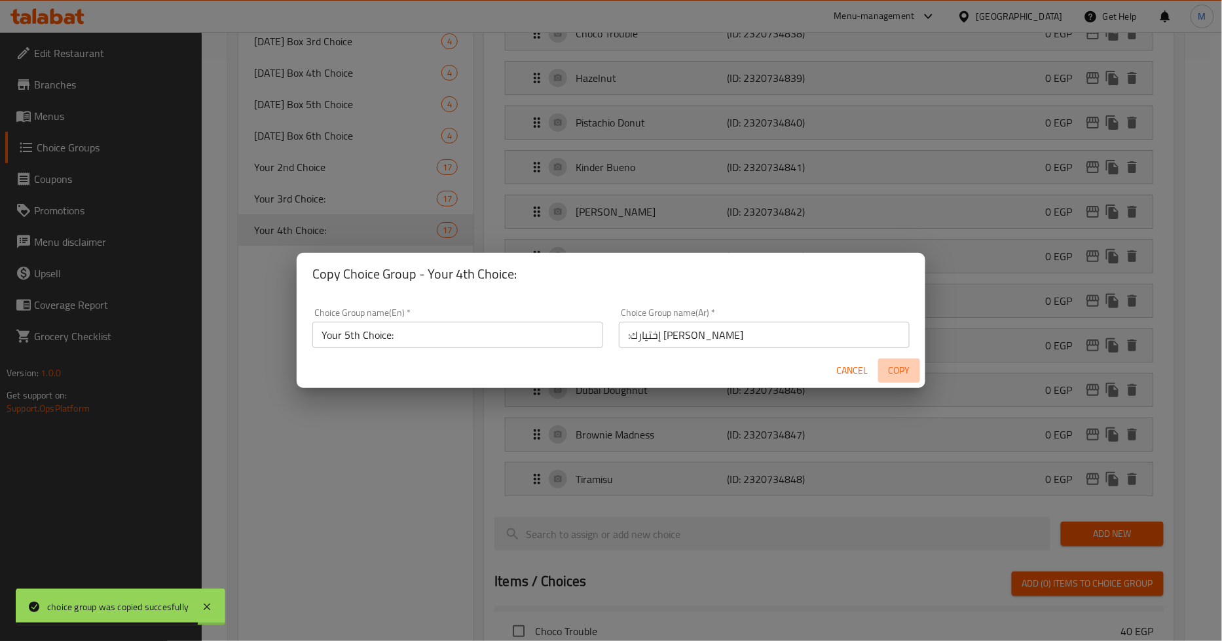
click at [905, 367] on span "Copy" at bounding box center [899, 370] width 31 height 16
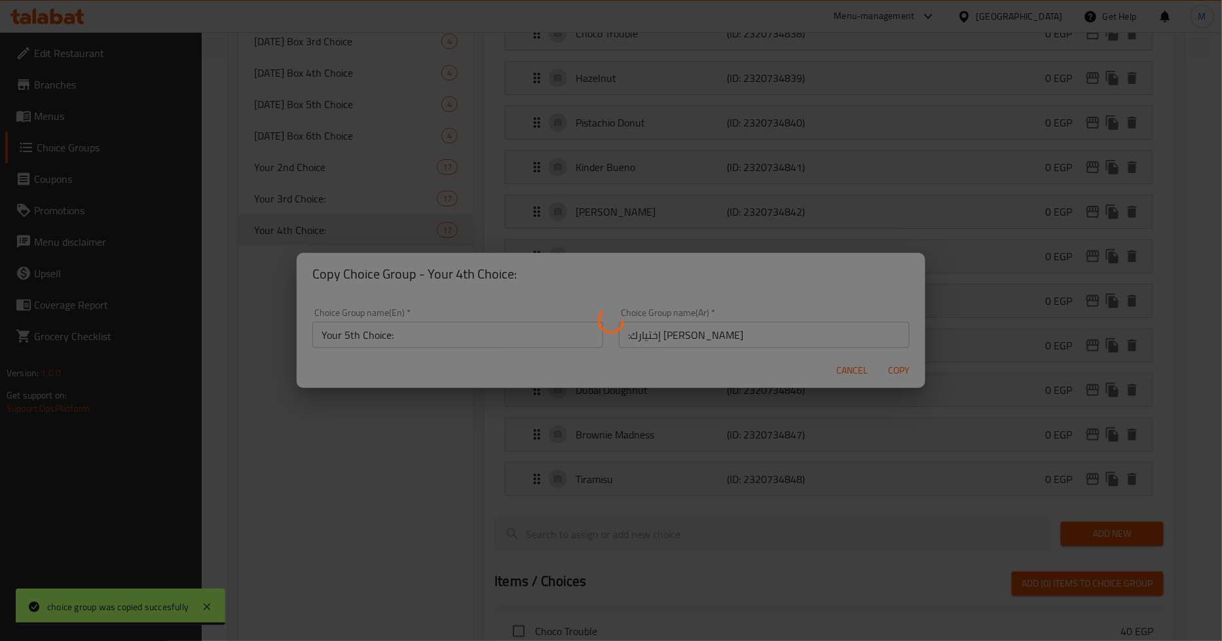
type input "Your 5th Choice:"
type input ":إختيارك الخامس"
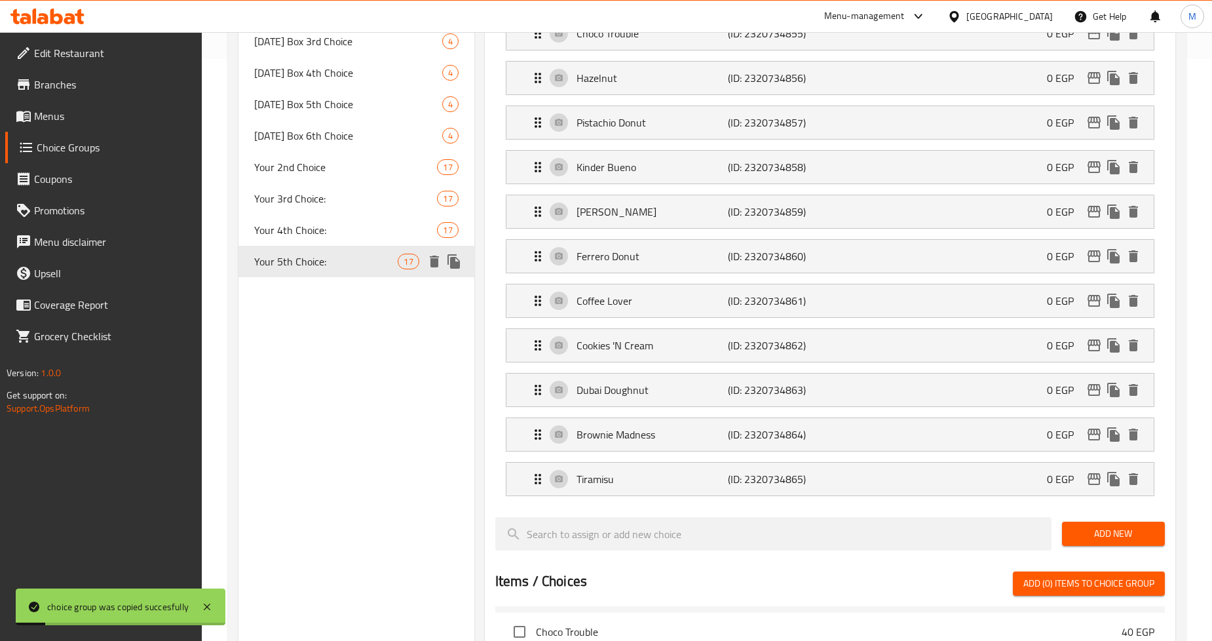
click at [452, 259] on icon "duplicate" at bounding box center [453, 261] width 12 height 14
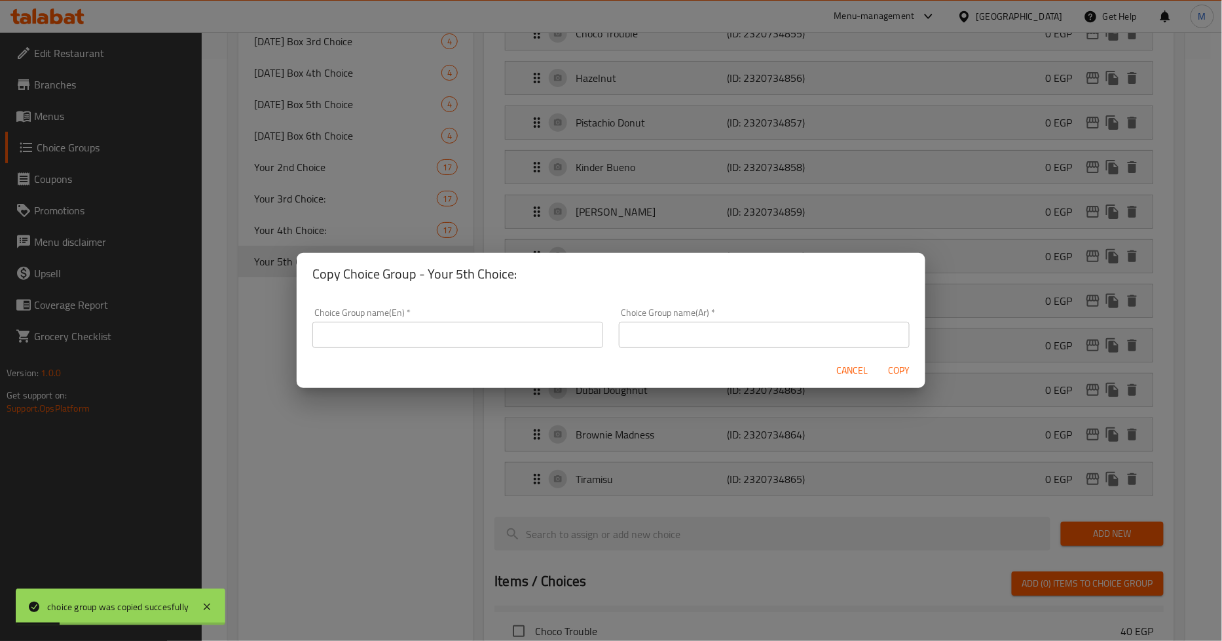
click at [512, 320] on div "Choice Group name(En)   * Choice Group name(En) *" at bounding box center [457, 328] width 291 height 40
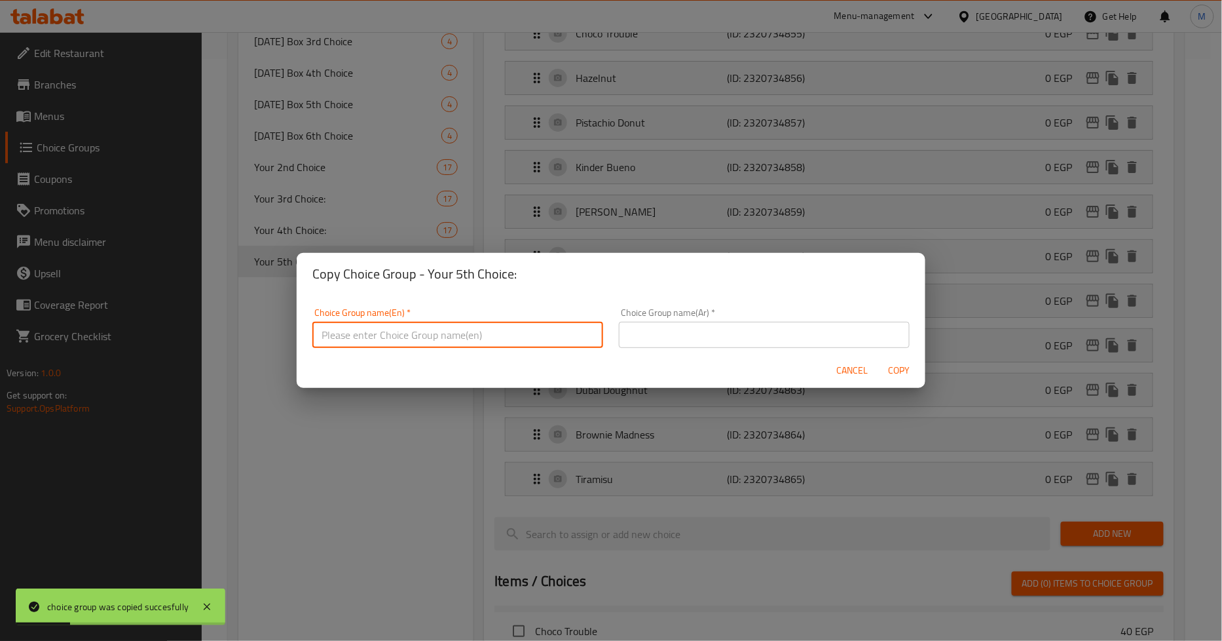
click at [494, 330] on input "text" at bounding box center [457, 335] width 291 height 26
paste input "Your 6th Choice:"
type input "Your 6th Choice:"
click at [781, 322] on input "text" at bounding box center [764, 335] width 291 height 26
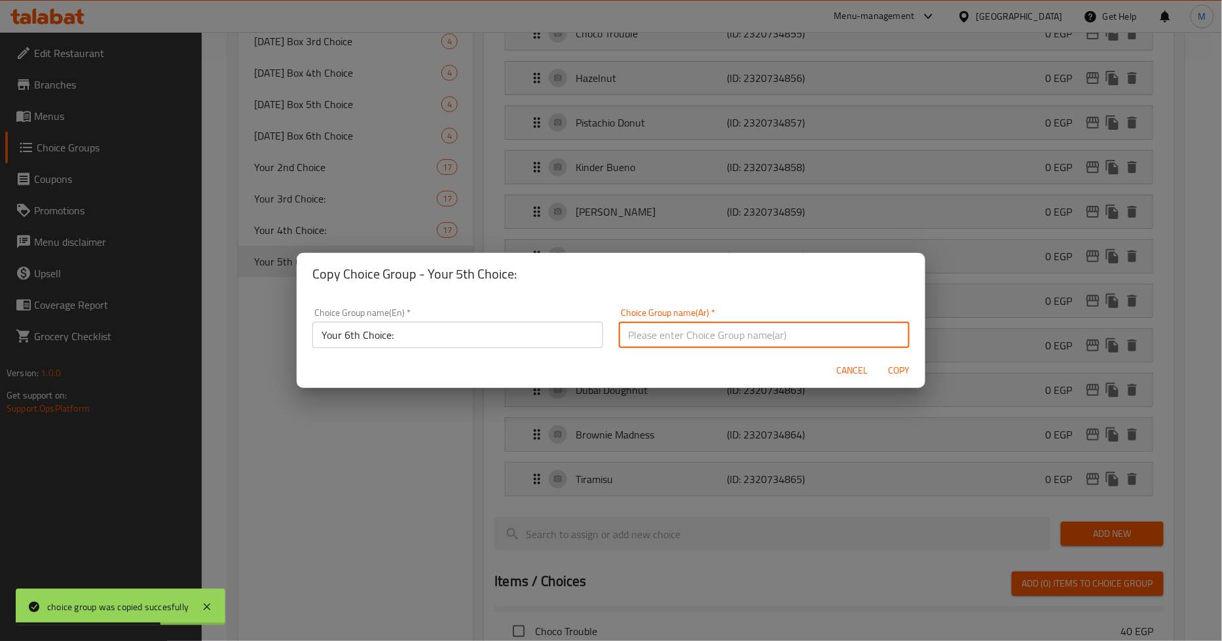
paste input ":إختيارك السادس"
type input ":إختيارك السادس"
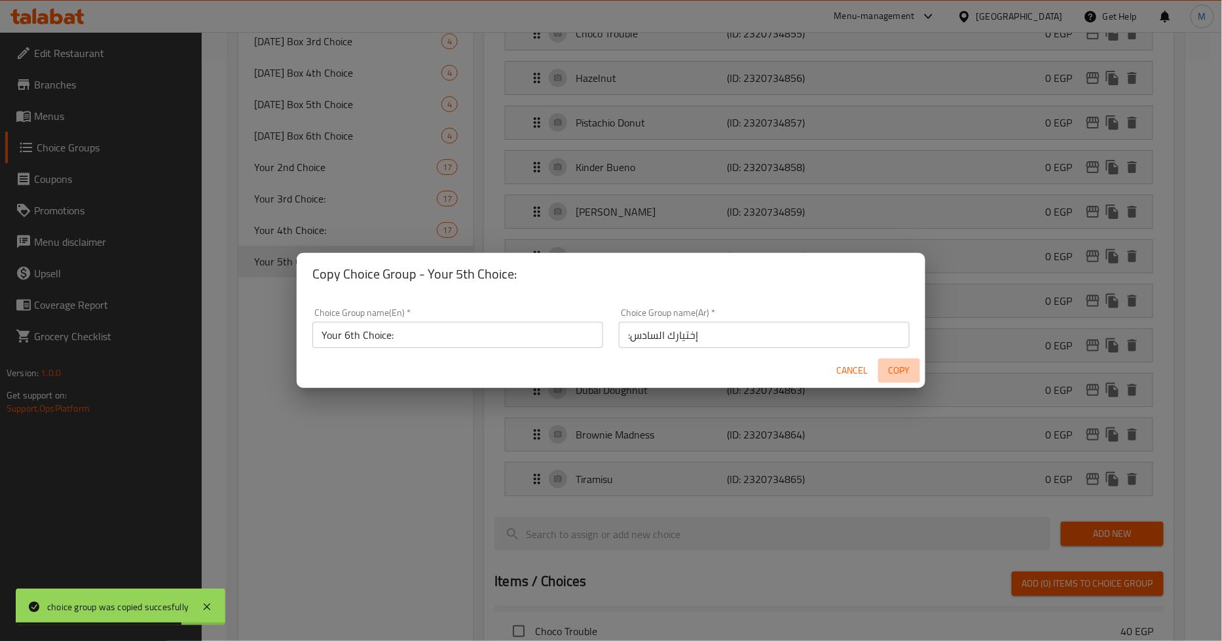
click at [890, 366] on span "Copy" at bounding box center [899, 370] width 31 height 16
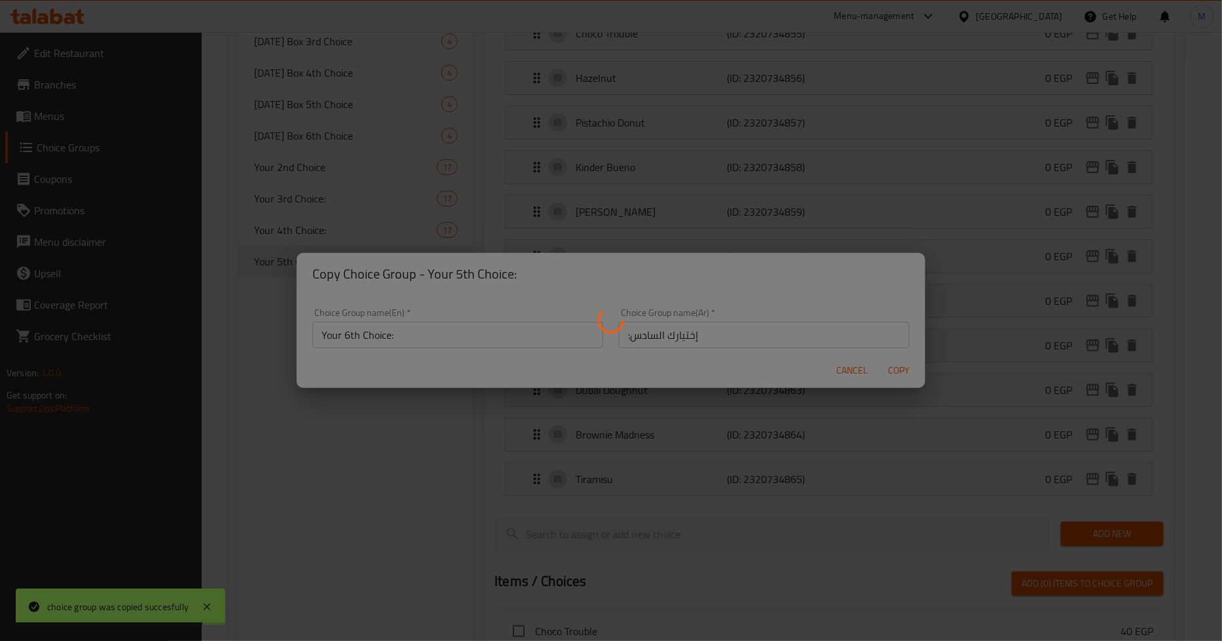
type input "Your 6th Choice:"
type input ":إختيارك السادس"
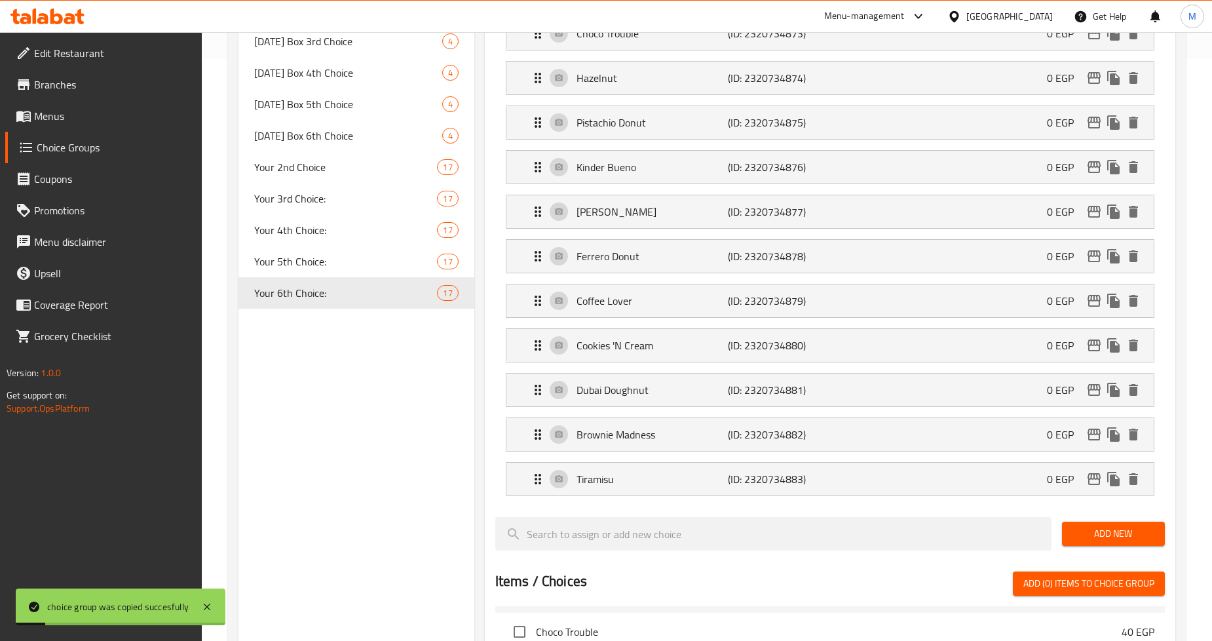
click at [486, 287] on div "Assigned to Your 6th Choice: Lotus Bomb (ID: 2320734867) 0 EGP Name (En) Lotus …" at bounding box center [830, 355] width 690 height 1292
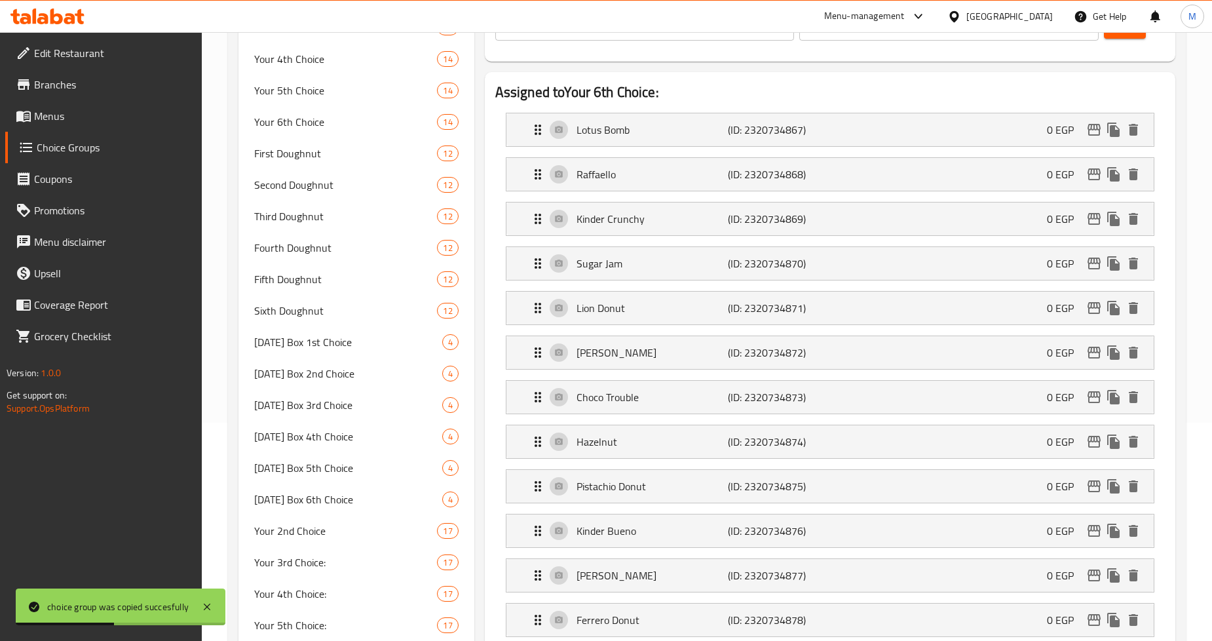
scroll to position [145, 0]
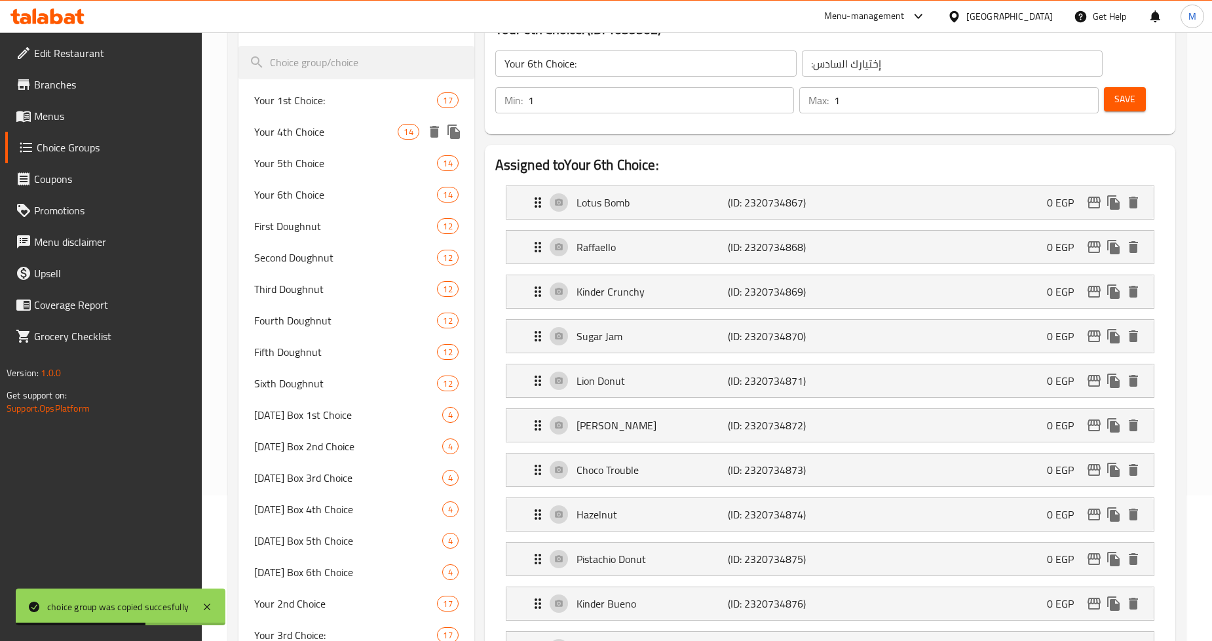
click at [454, 128] on icon "duplicate" at bounding box center [453, 131] width 12 height 14
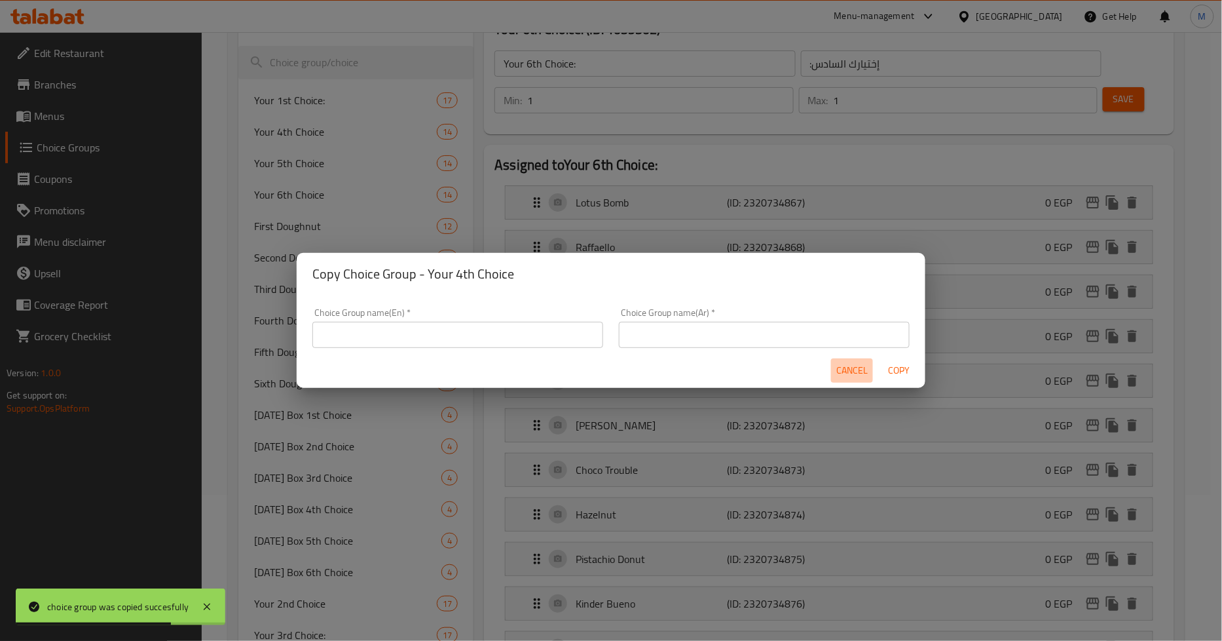
click at [845, 369] on span "Cancel" at bounding box center [851, 370] width 31 height 16
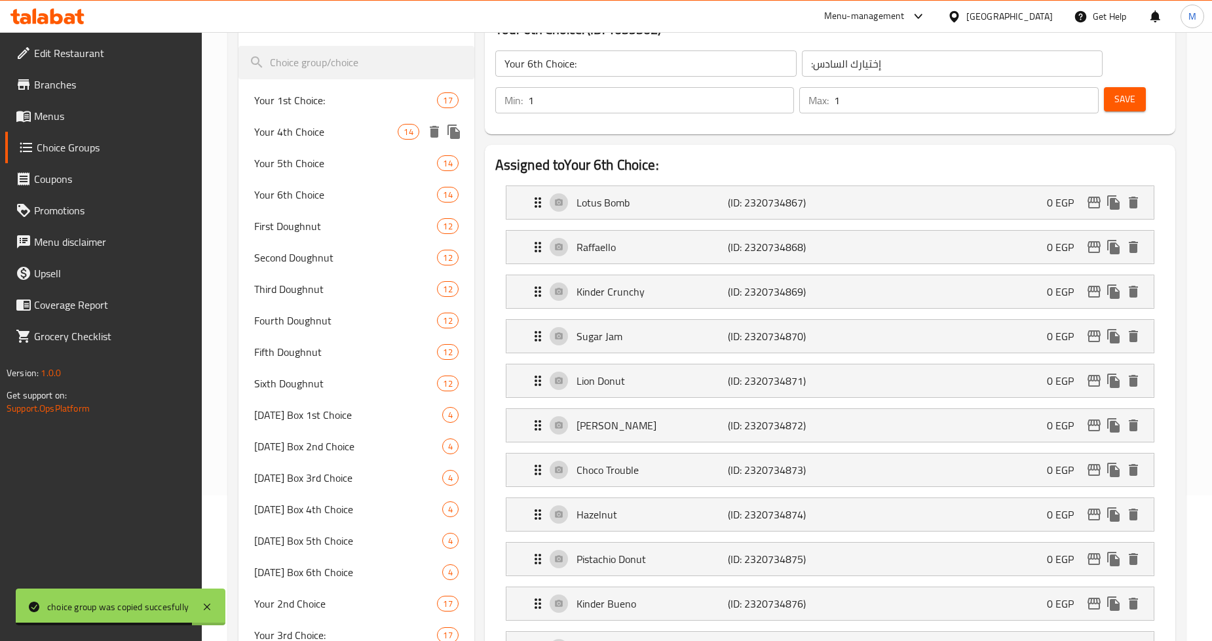
click at [434, 134] on icon "delete" at bounding box center [434, 132] width 9 height 12
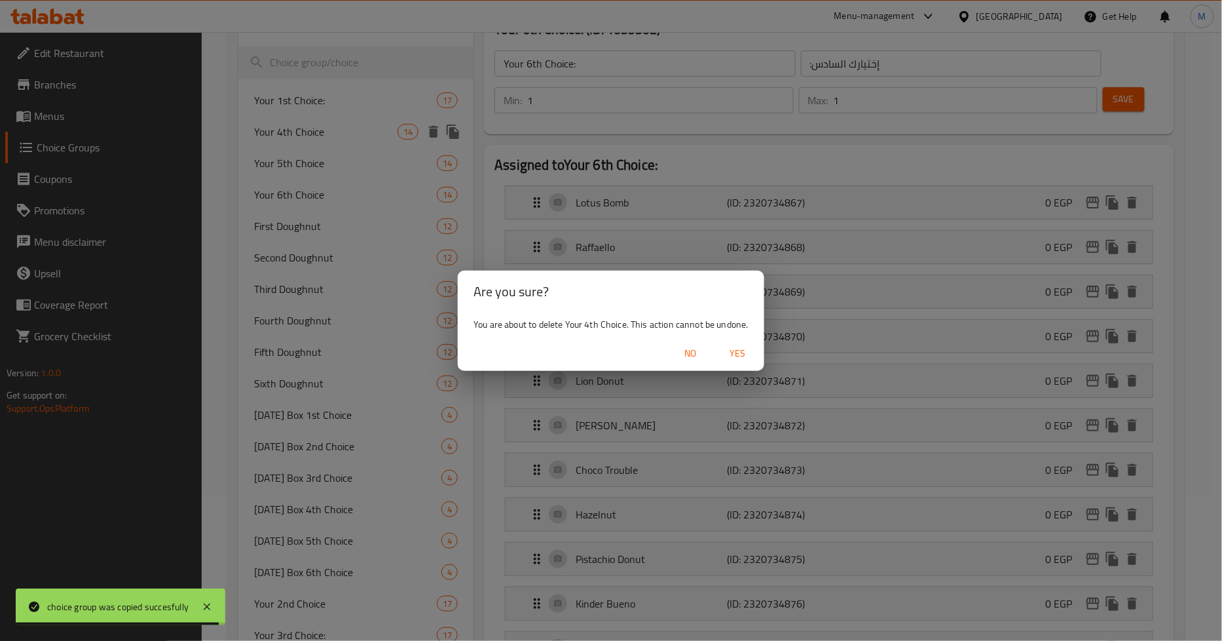
click at [741, 357] on span "Yes" at bounding box center [737, 353] width 31 height 16
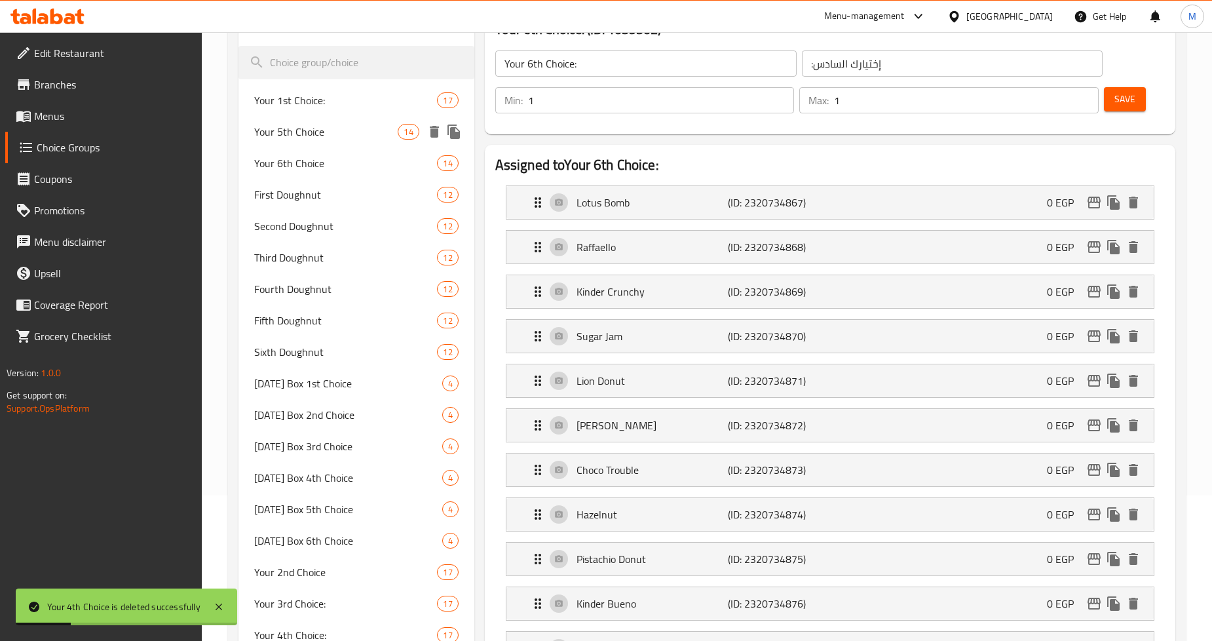
click at [434, 131] on icon "delete" at bounding box center [434, 132] width 9 height 12
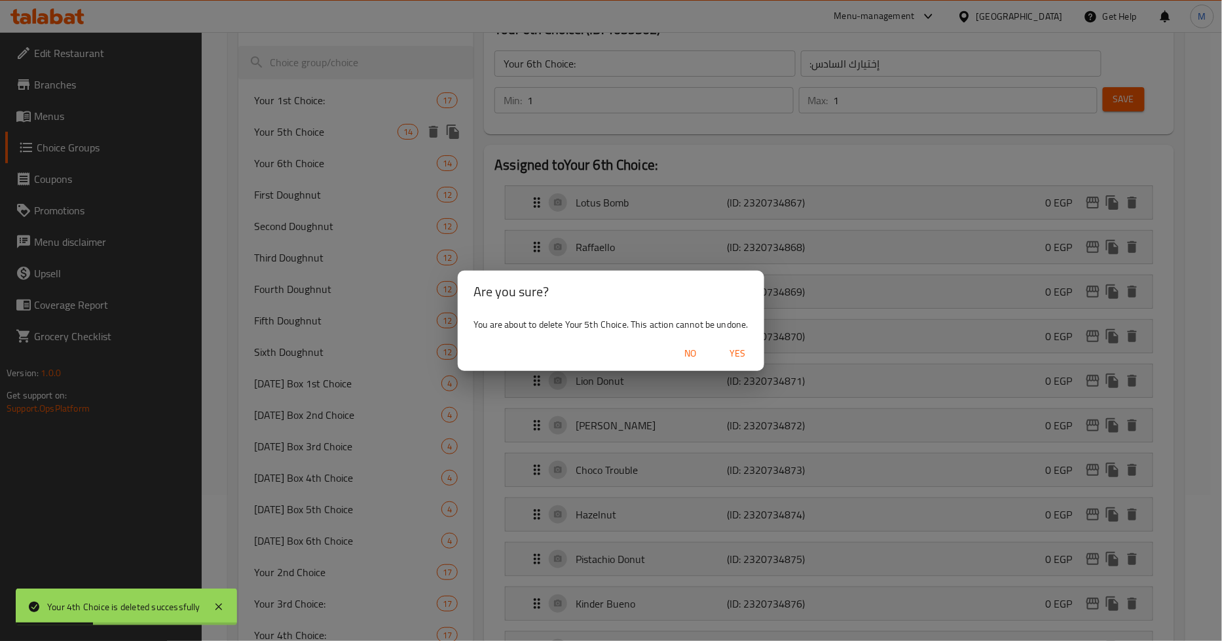
click at [736, 352] on span "Yes" at bounding box center [737, 353] width 31 height 16
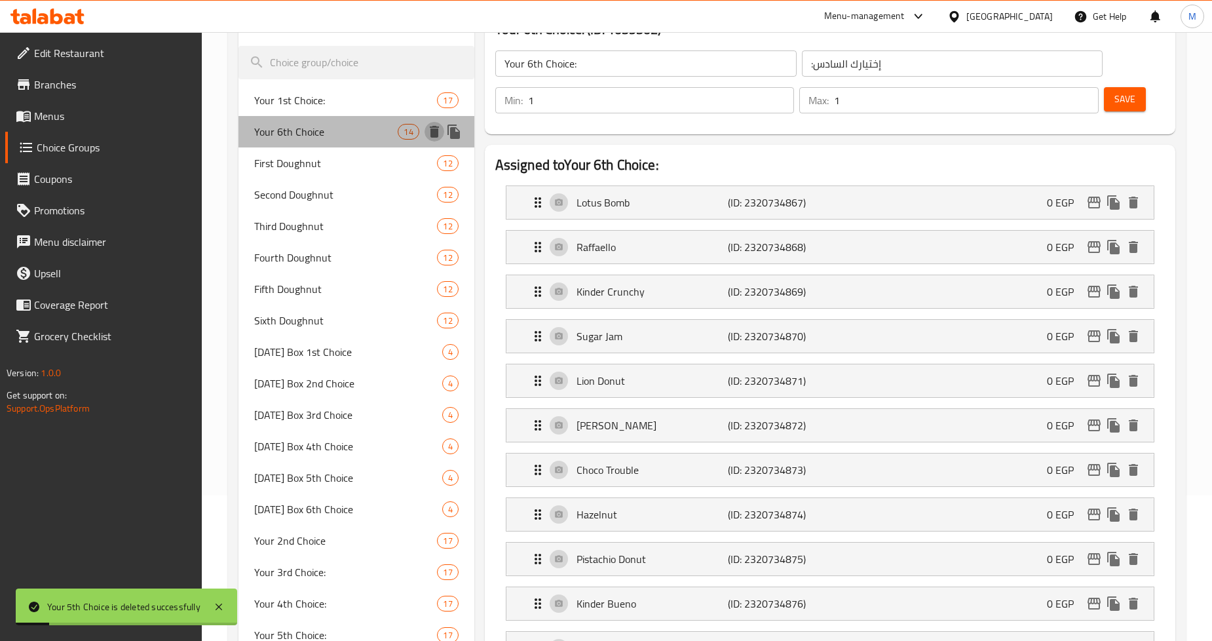
click at [433, 129] on icon "delete" at bounding box center [434, 132] width 9 height 12
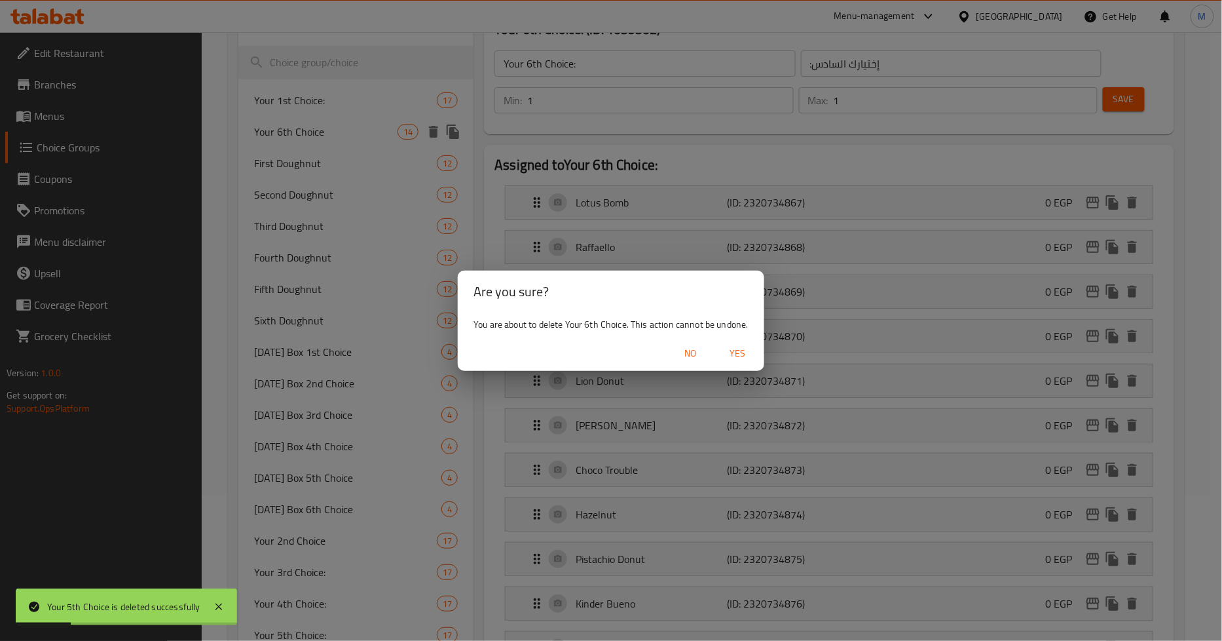
click at [748, 356] on span "Yes" at bounding box center [737, 353] width 31 height 16
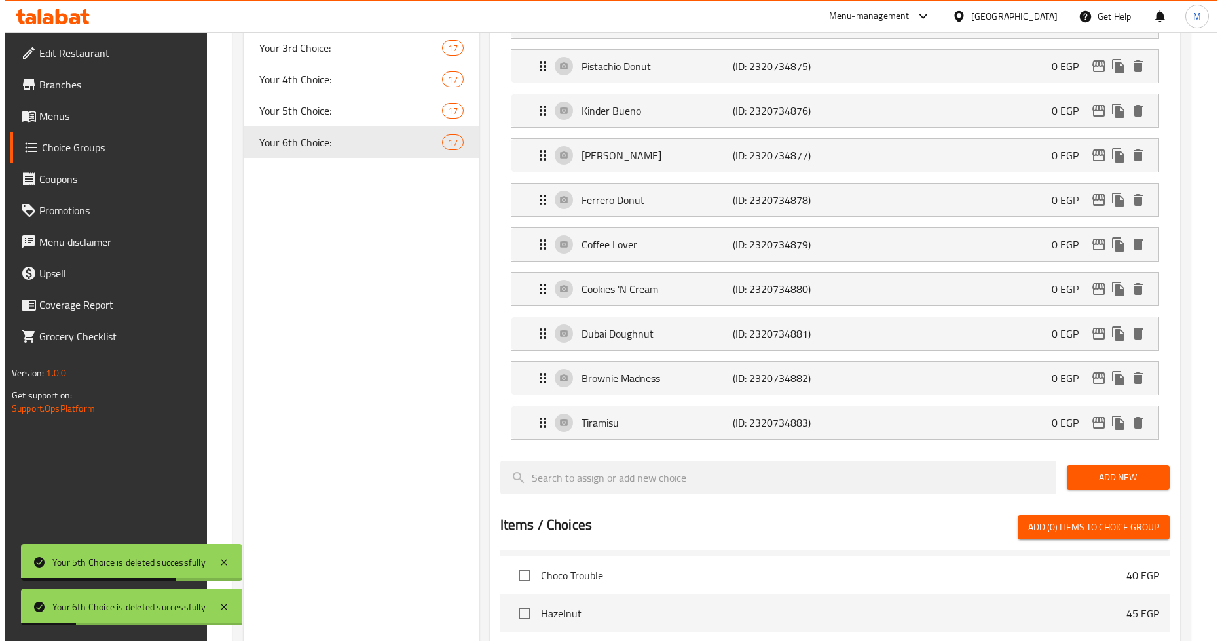
scroll to position [509, 0]
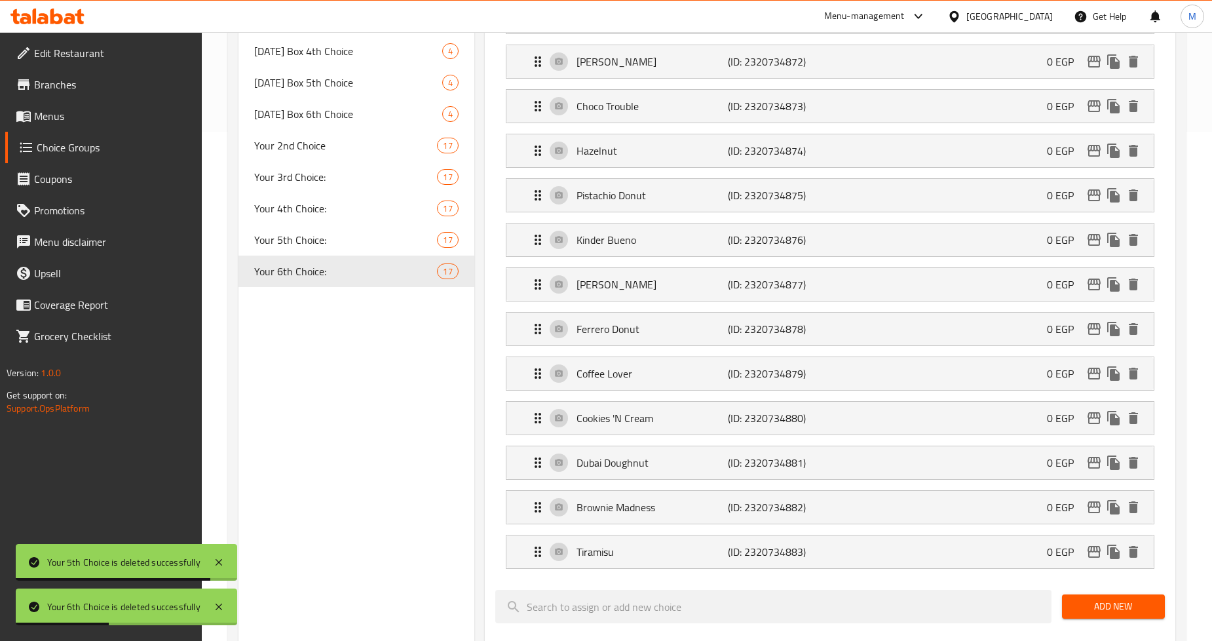
click at [418, 313] on div "Choice Groups Your 1st Choice: 17 First Doughnut 12 Second Doughnut 12 Third Do…" at bounding box center [355, 405] width 235 height 1531
click at [450, 272] on icon "duplicate" at bounding box center [453, 271] width 12 height 14
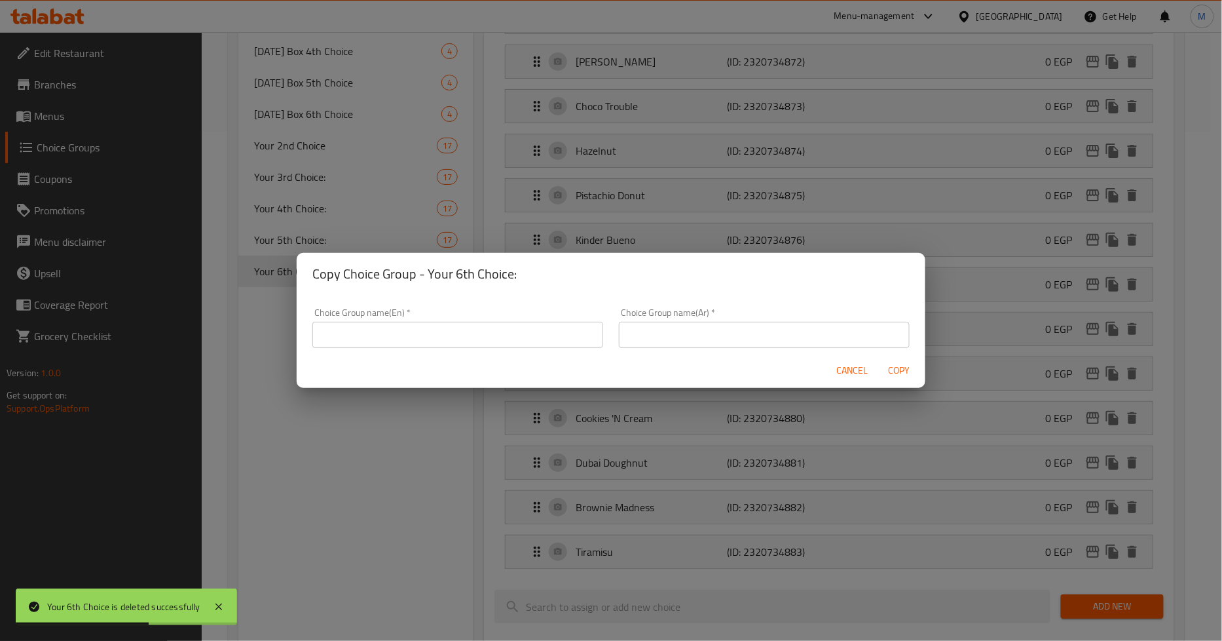
click at [470, 341] on input "text" at bounding box center [457, 335] width 291 height 26
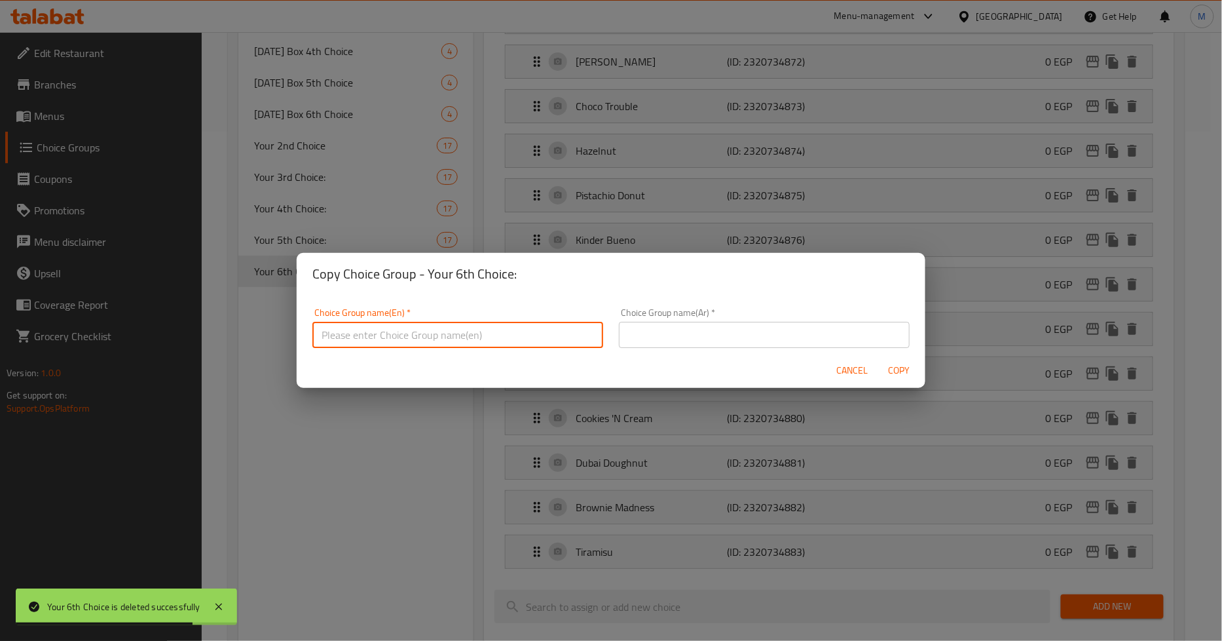
paste input "Your 6th Choice:"
type input "Your 6th Choice:"
click at [705, 339] on input "text" at bounding box center [764, 335] width 291 height 26
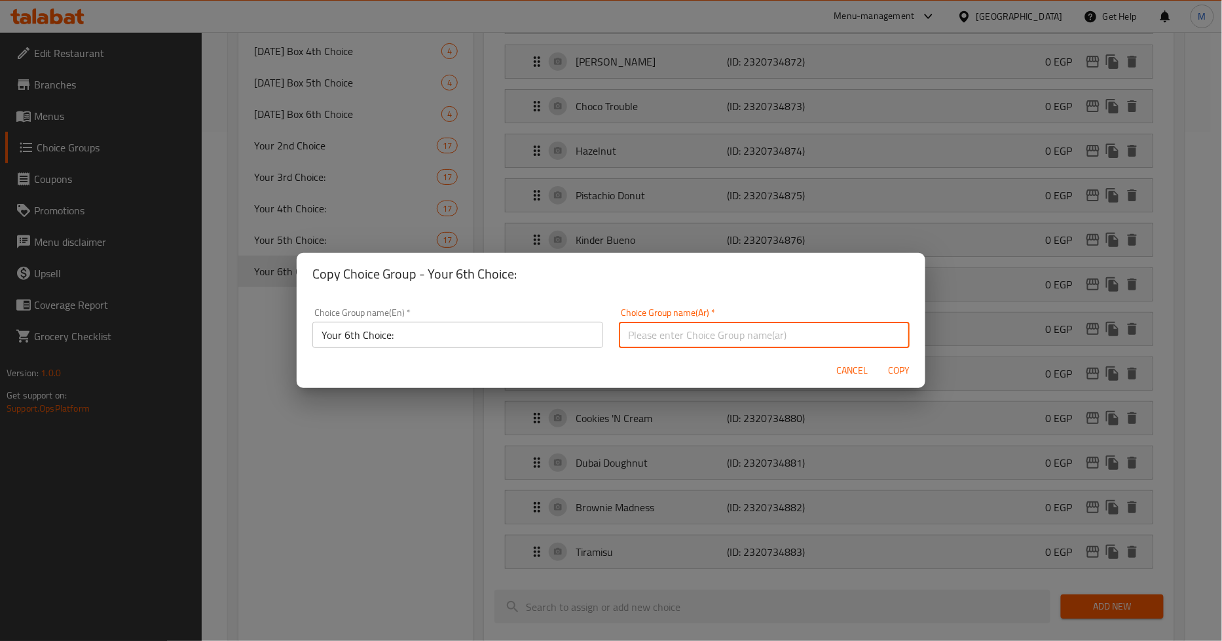
paste input ":إختيارك السادس"
type input ":إختيارك السادس"
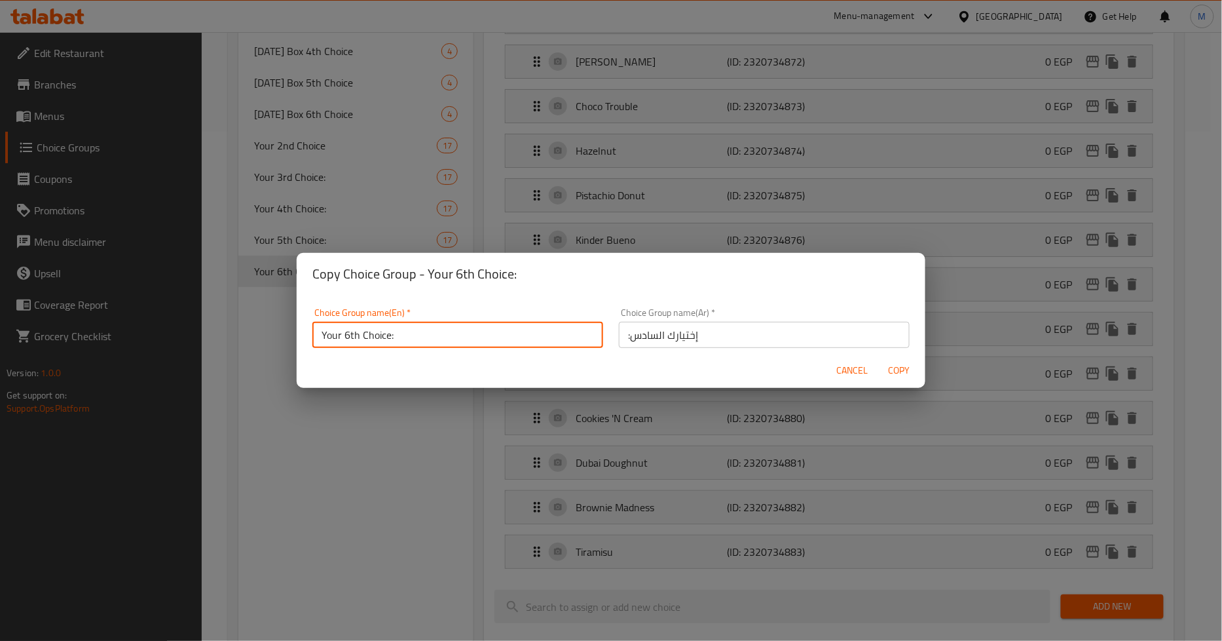
click at [347, 335] on input "Your 6th Choice:" at bounding box center [457, 335] width 291 height 26
type input "Your 7th Choice:"
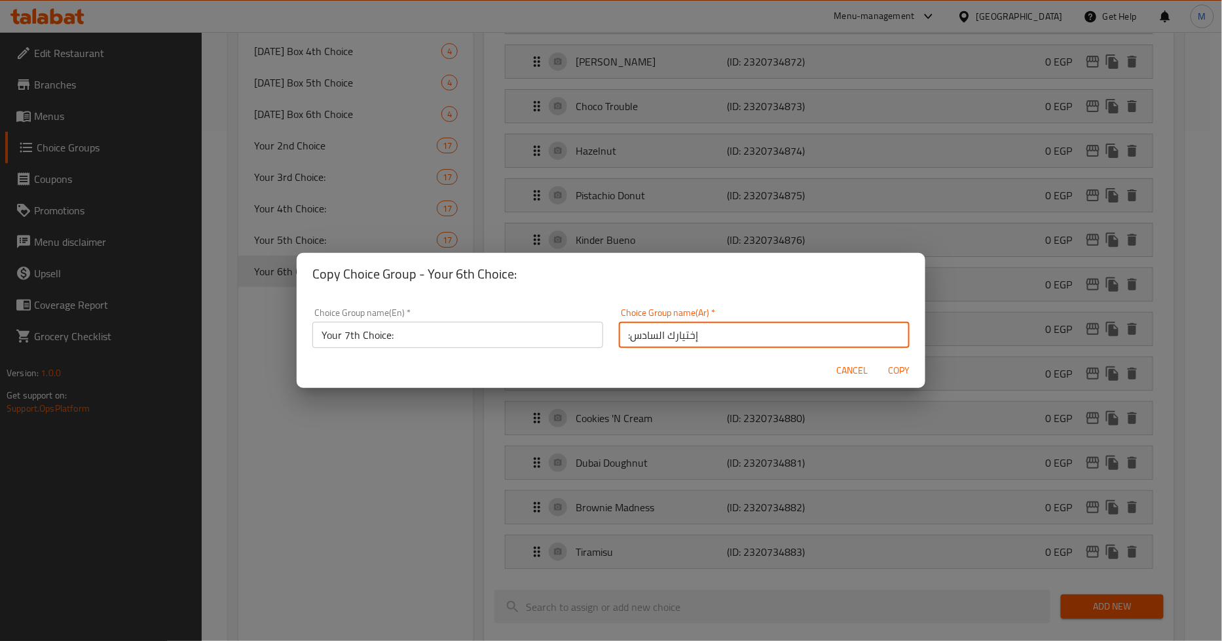
drag, startPoint x: 652, startPoint y: 335, endPoint x: 625, endPoint y: 333, distance: 27.6
click at [625, 333] on input ":إختيارك السادس" at bounding box center [764, 335] width 291 height 26
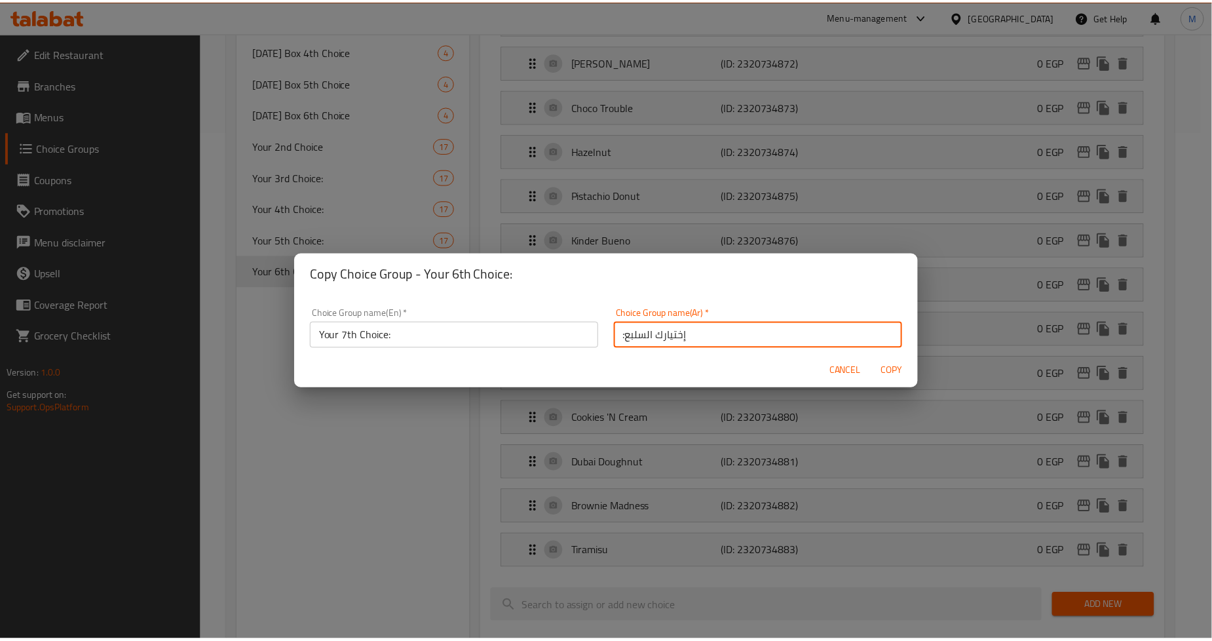
scroll to position [3, 0]
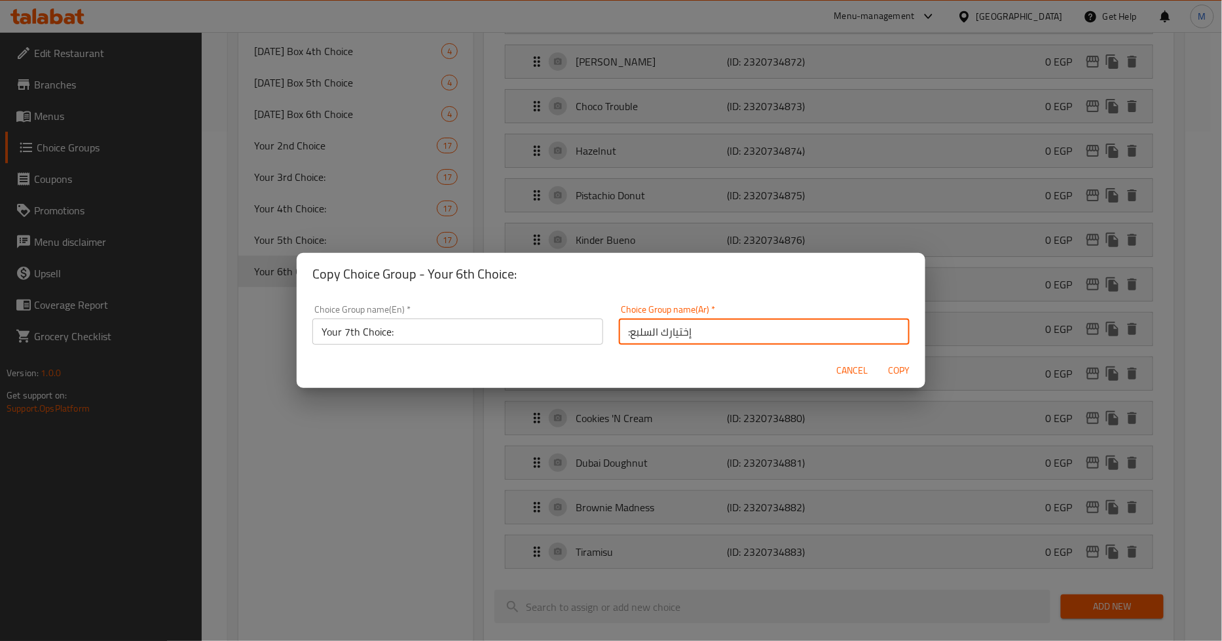
click at [638, 339] on input ":إختيارك السلبع" at bounding box center [764, 331] width 291 height 26
type input ":إختيارك السابع"
click at [905, 368] on span "Copy" at bounding box center [899, 370] width 31 height 16
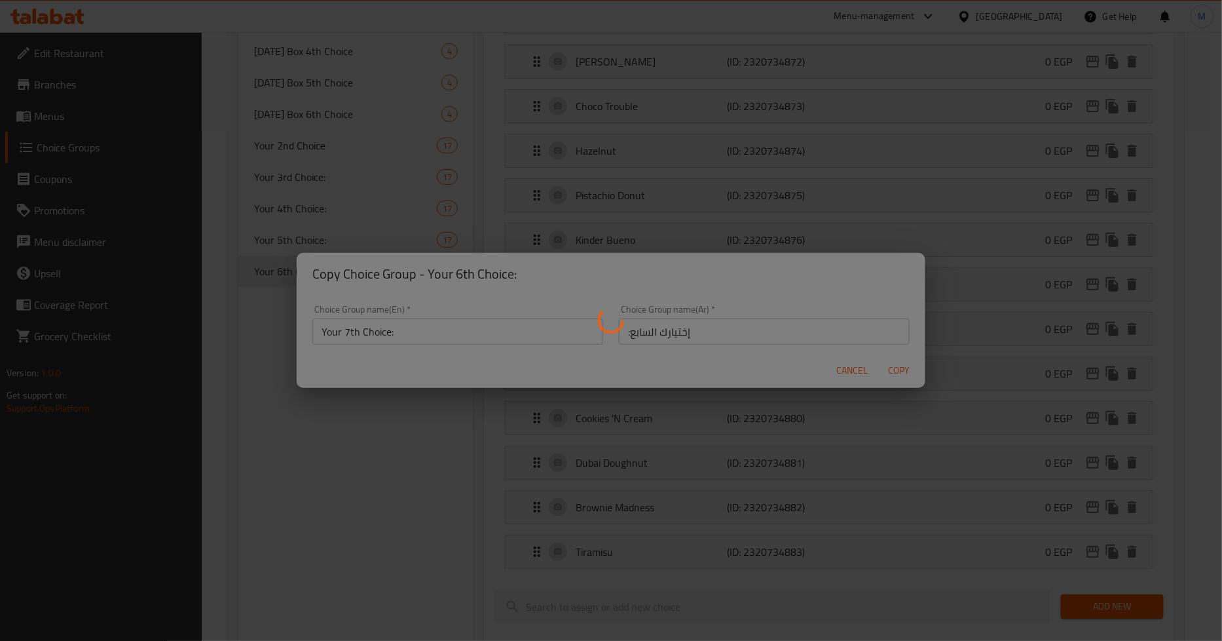
type input "Your 7th Choice:"
type input ":إختيارك السابع"
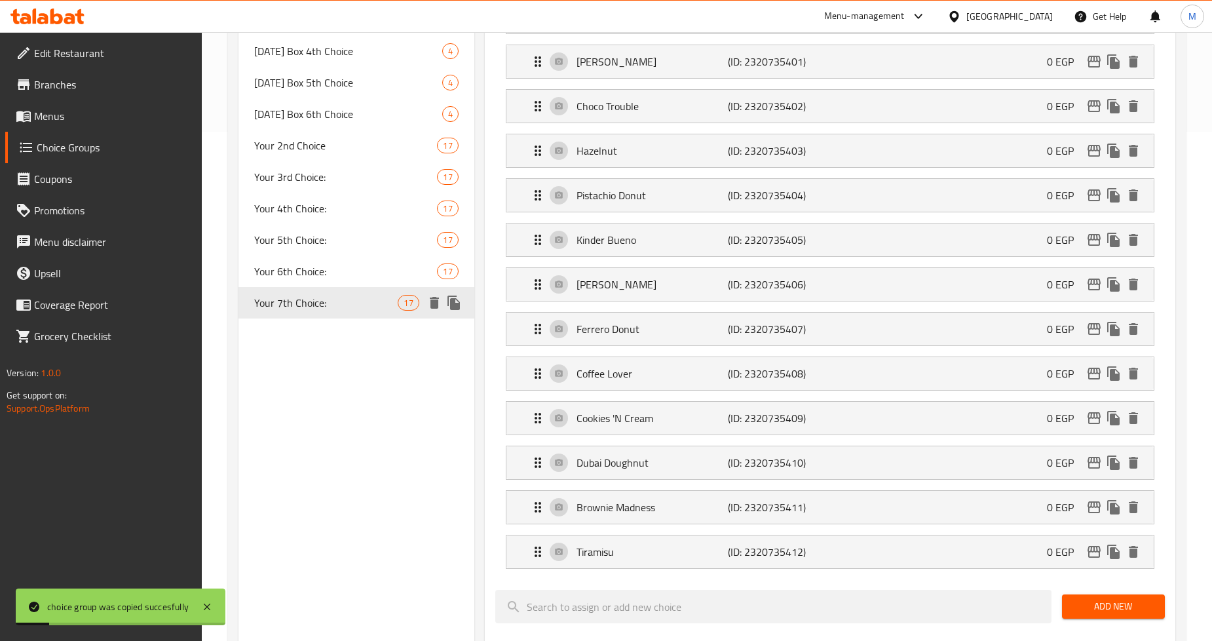
click at [449, 298] on icon "duplicate" at bounding box center [454, 303] width 16 height 16
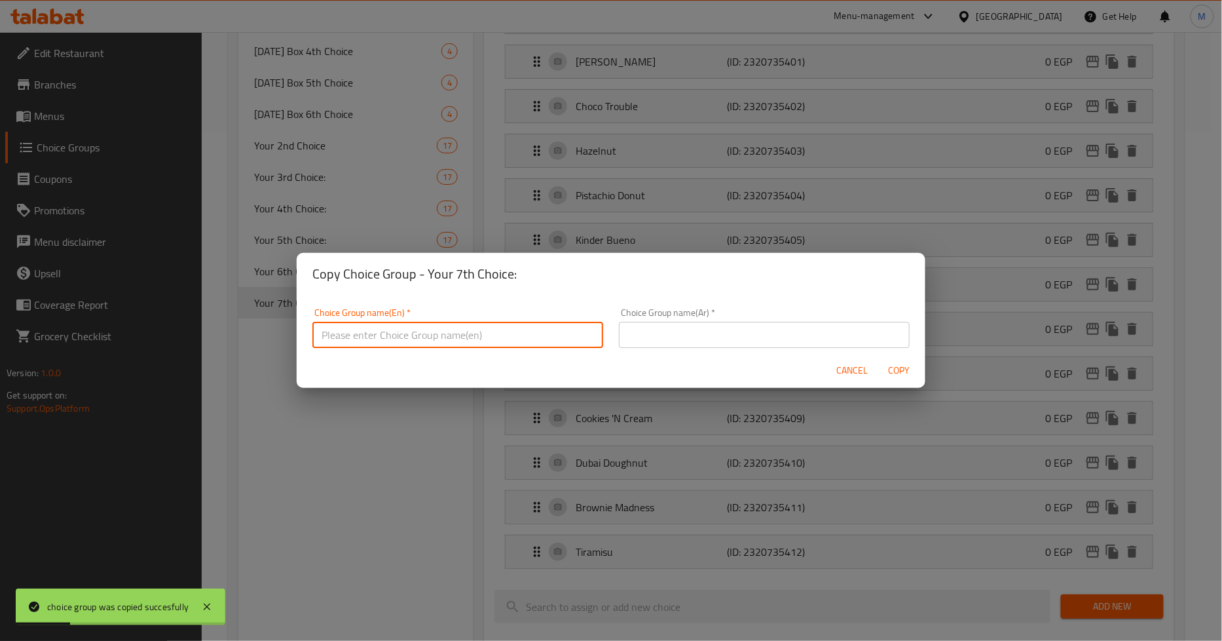
click at [480, 341] on input "text" at bounding box center [457, 335] width 291 height 26
type input "ر"
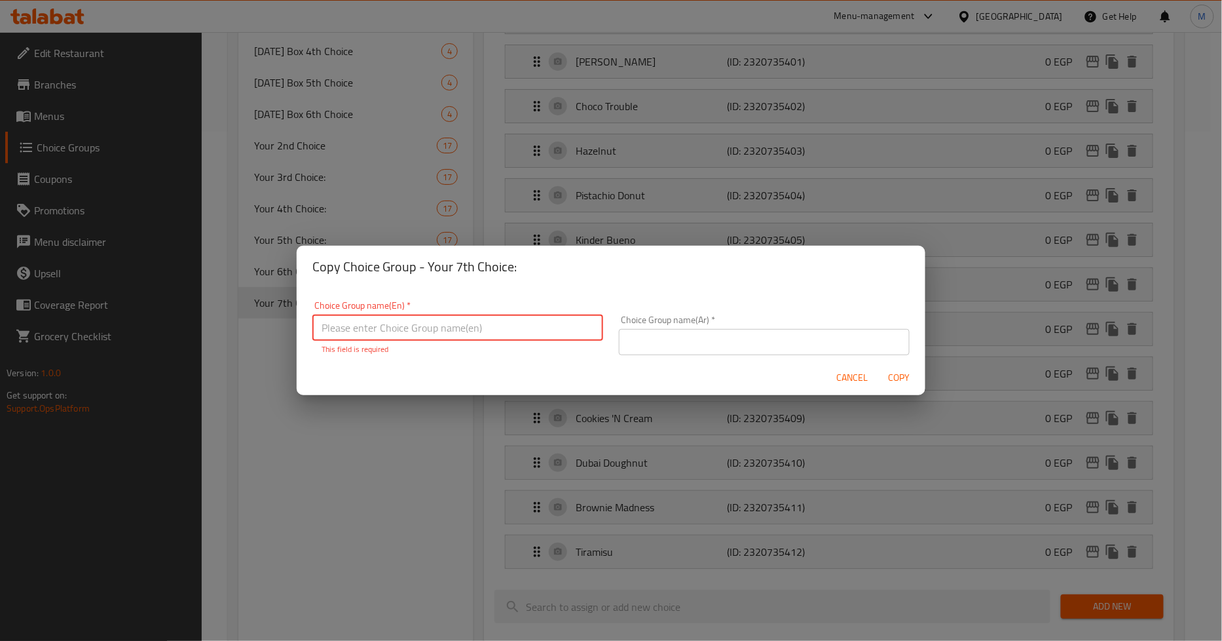
paste input "Your 6th Choice:"
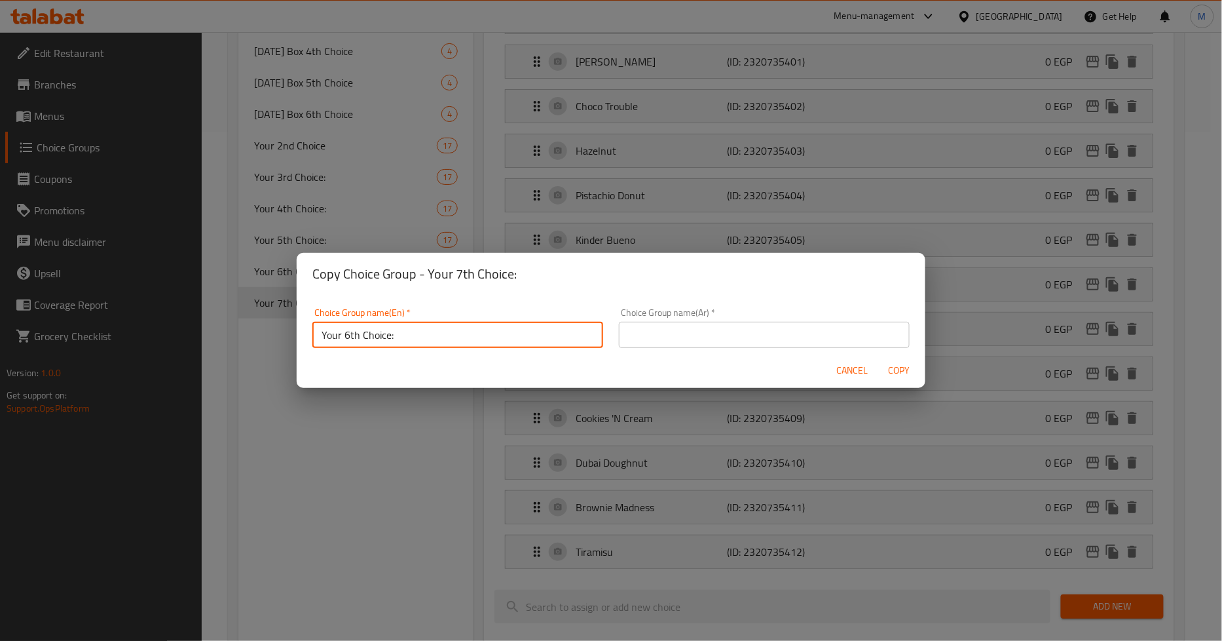
type input "Your 6th Choice:"
click at [691, 339] on input "text" at bounding box center [764, 335] width 291 height 26
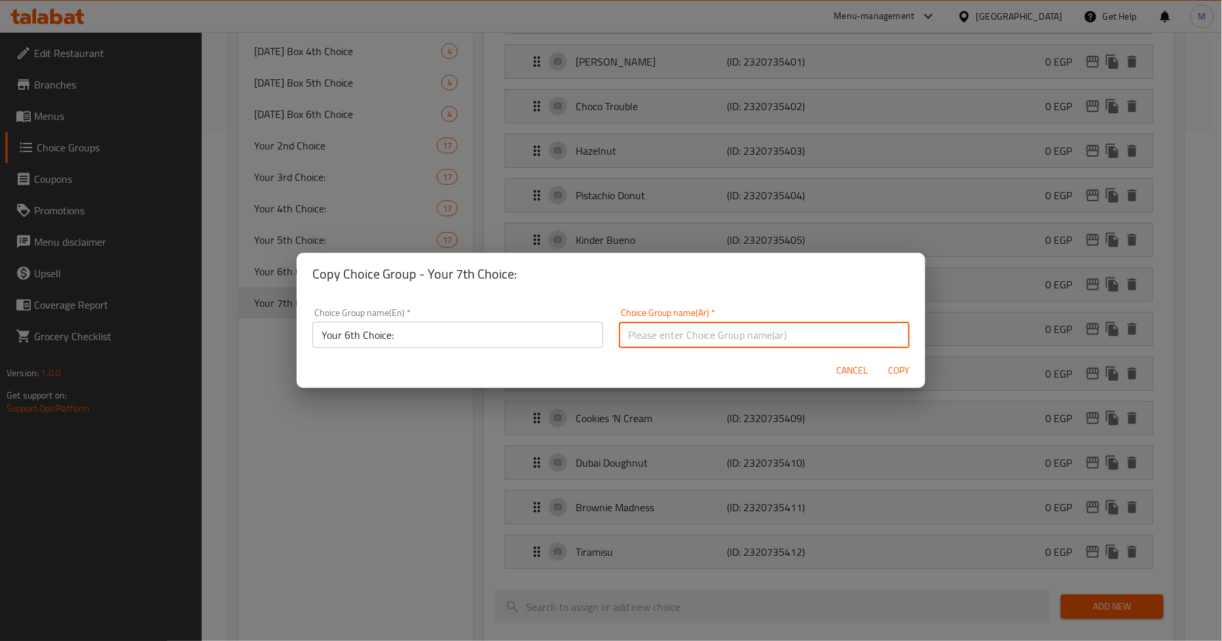
paste input ":إختيارك السادس"
type input ":إختيارك السادس"
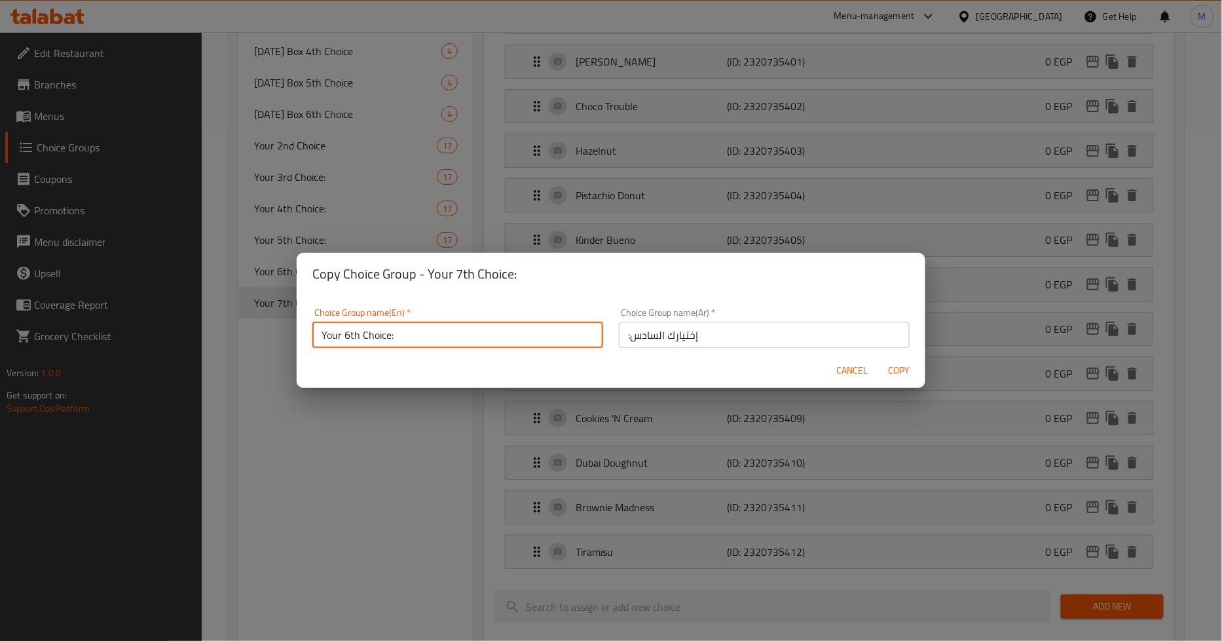
click at [348, 338] on input "Your 6th Choice:" at bounding box center [457, 335] width 291 height 26
type input "Your 8th Choice:"
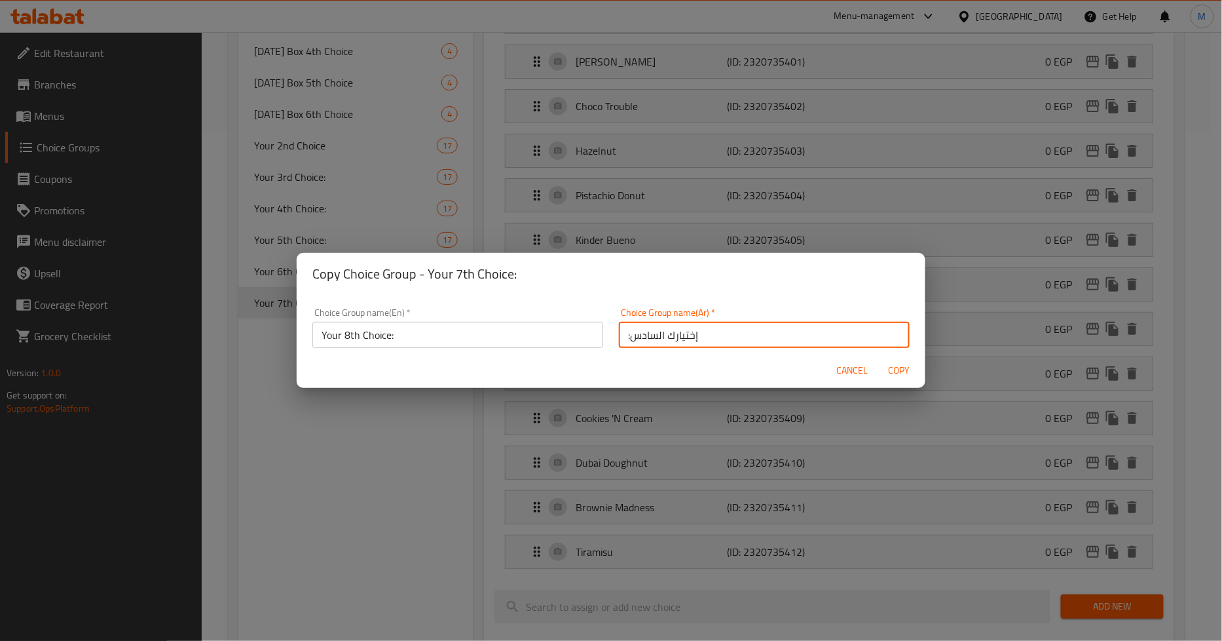
drag, startPoint x: 651, startPoint y: 336, endPoint x: 626, endPoint y: 334, distance: 25.6
click at [626, 334] on input ":إختيارك السادس" at bounding box center [764, 335] width 291 height 26
type input ":إختيارك الثامن"
click at [902, 369] on span "Copy" at bounding box center [899, 370] width 31 height 16
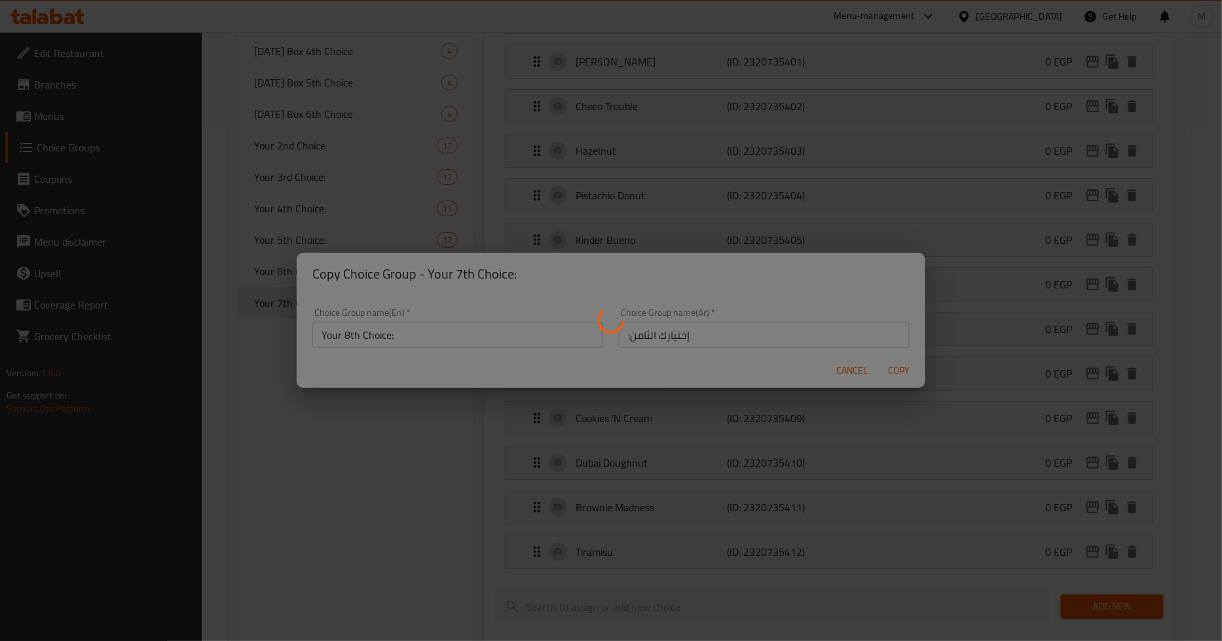
type input "Your 8th Choice:"
type input ":إختيارك الثامن"
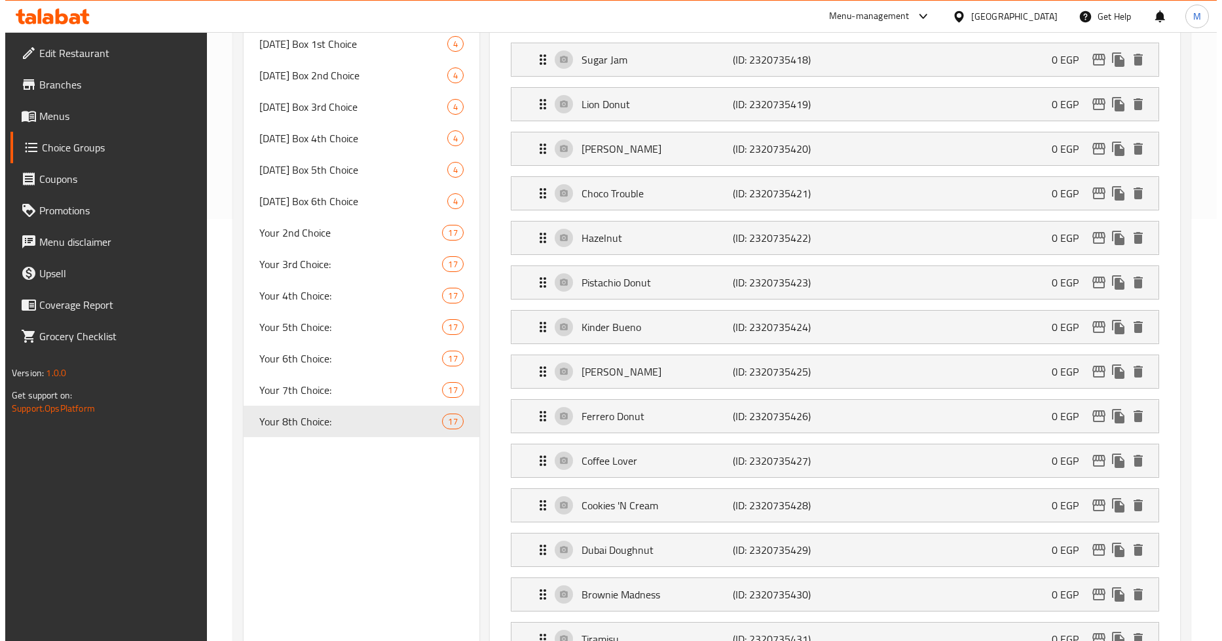
scroll to position [436, 0]
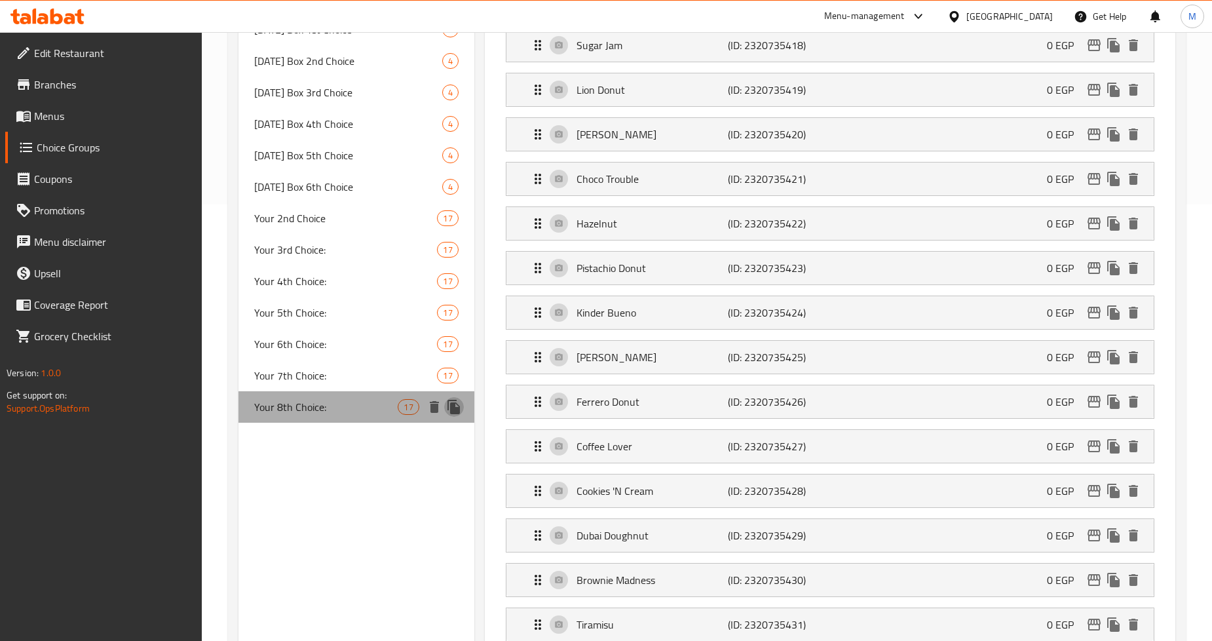
click at [451, 409] on icon "duplicate" at bounding box center [453, 407] width 12 height 14
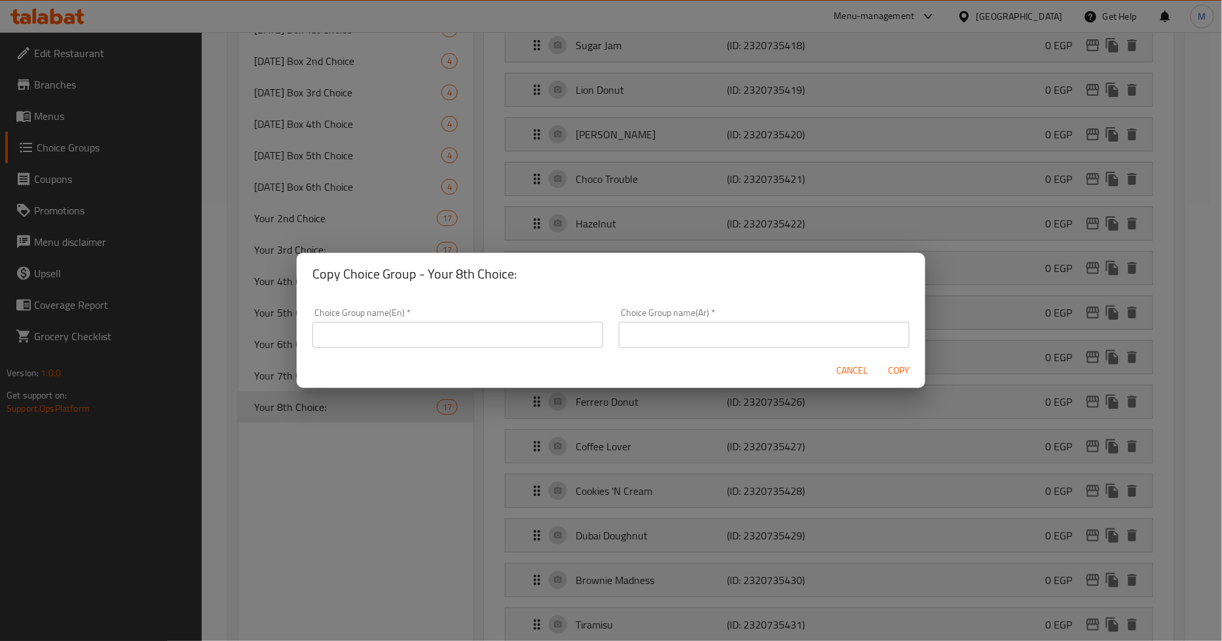
click at [453, 328] on input "text" at bounding box center [457, 335] width 291 height 26
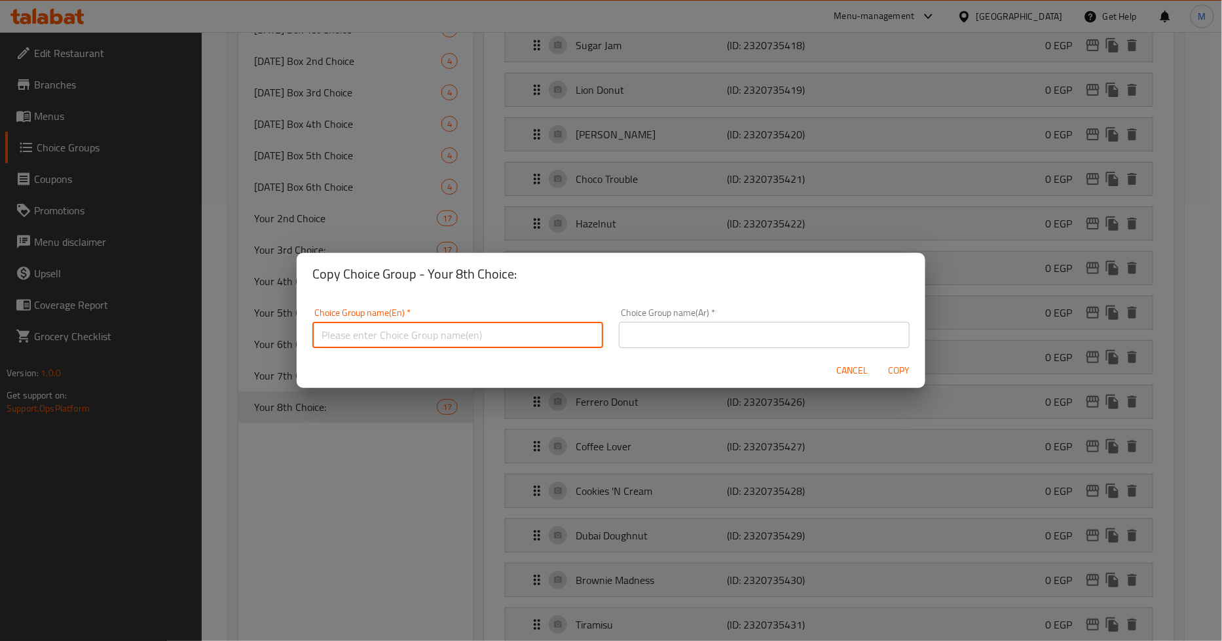
type input "ر"
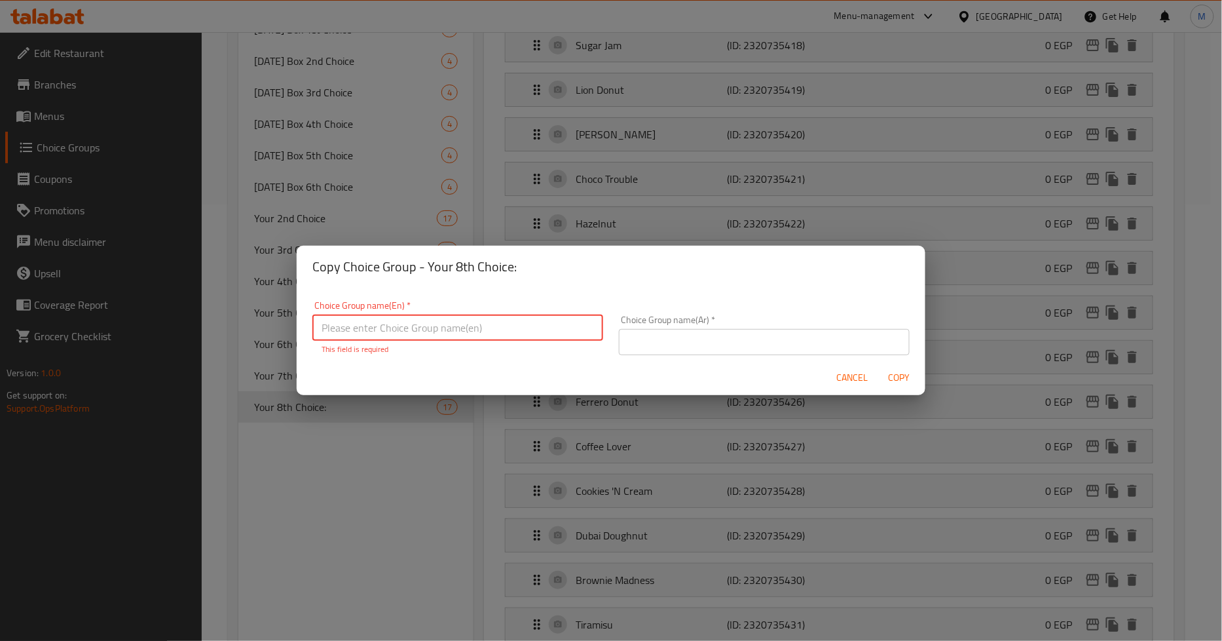
paste input "Your 6th Choice:"
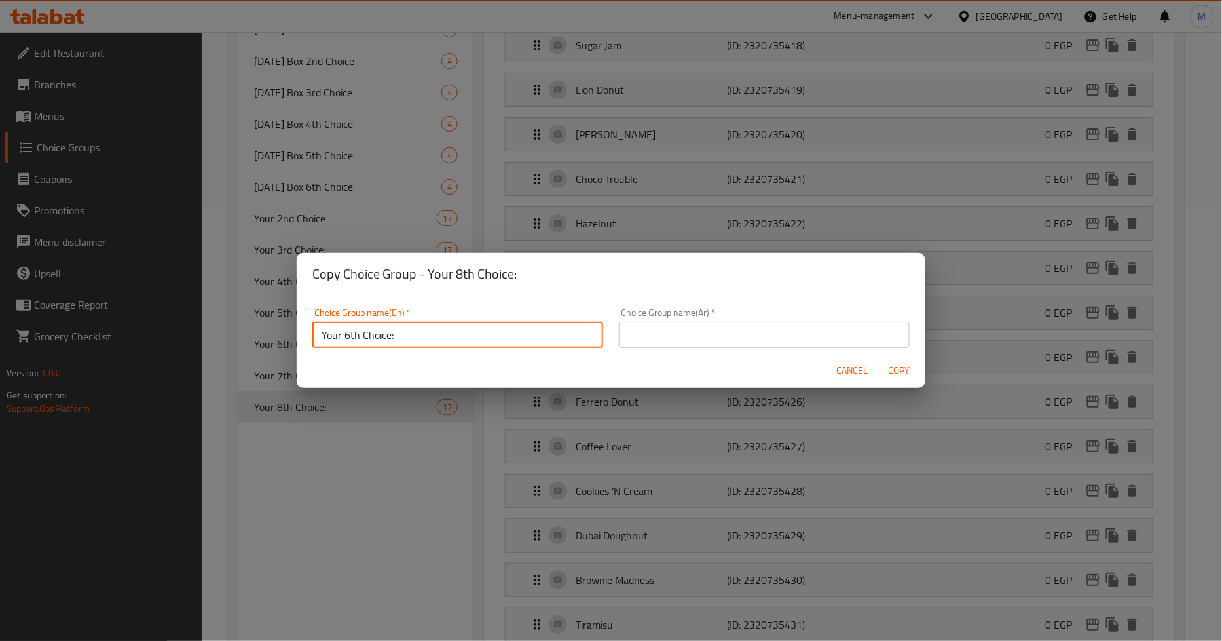
type input "Your 6th Choice:"
click at [740, 322] on input "text" at bounding box center [764, 335] width 291 height 26
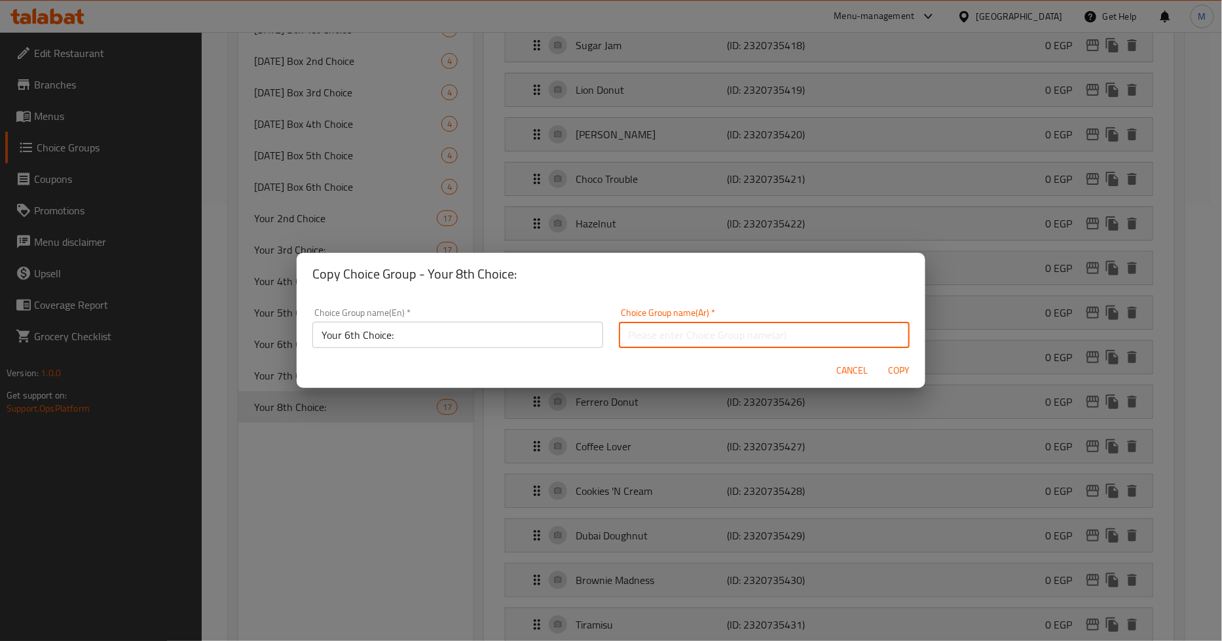
paste input ":إختيارك السادس"
type input ":إختيارك السادس"
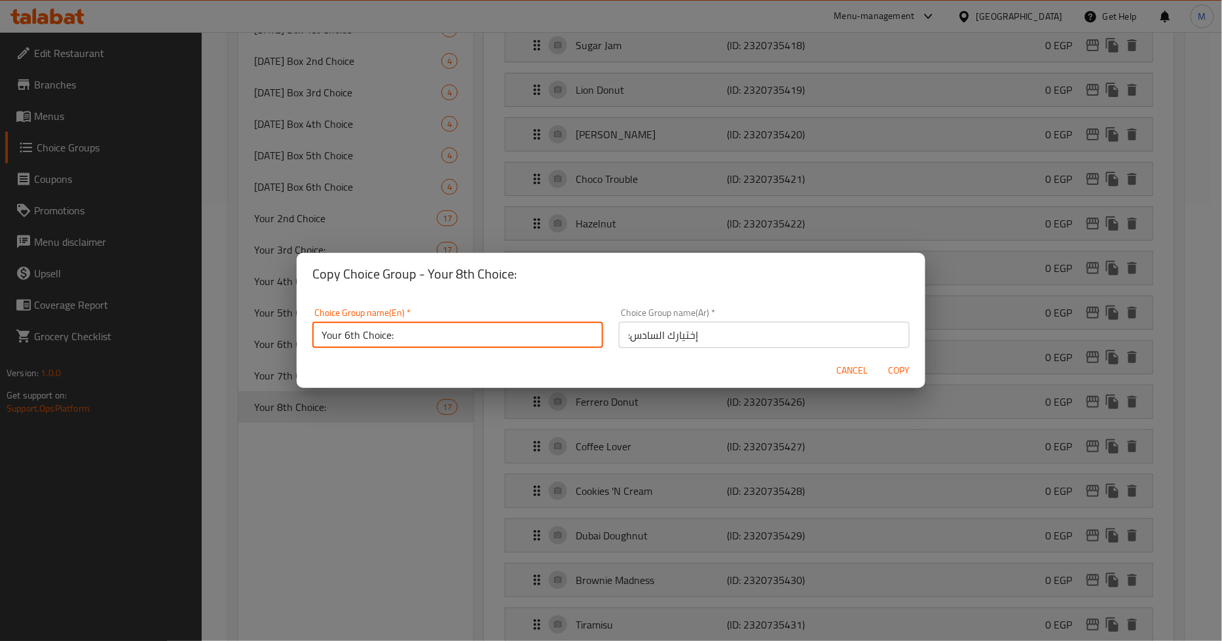
scroll to position [3, 0]
click at [347, 342] on input "Your 6th Choice:" at bounding box center [457, 331] width 291 height 26
type input "Your 9th Choice:"
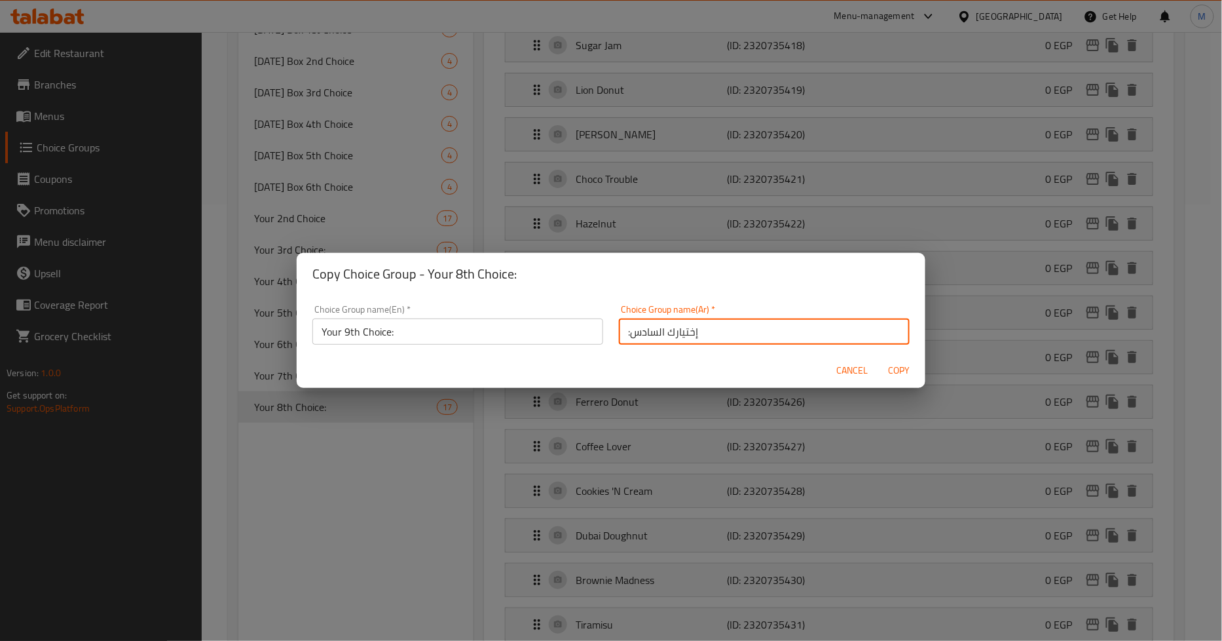
drag, startPoint x: 653, startPoint y: 331, endPoint x: 627, endPoint y: 334, distance: 26.3
click at [627, 334] on input ":إختيارك السادس" at bounding box center [764, 331] width 291 height 26
type input ":إختيارك التاسع"
click at [895, 369] on span "Copy" at bounding box center [899, 370] width 31 height 16
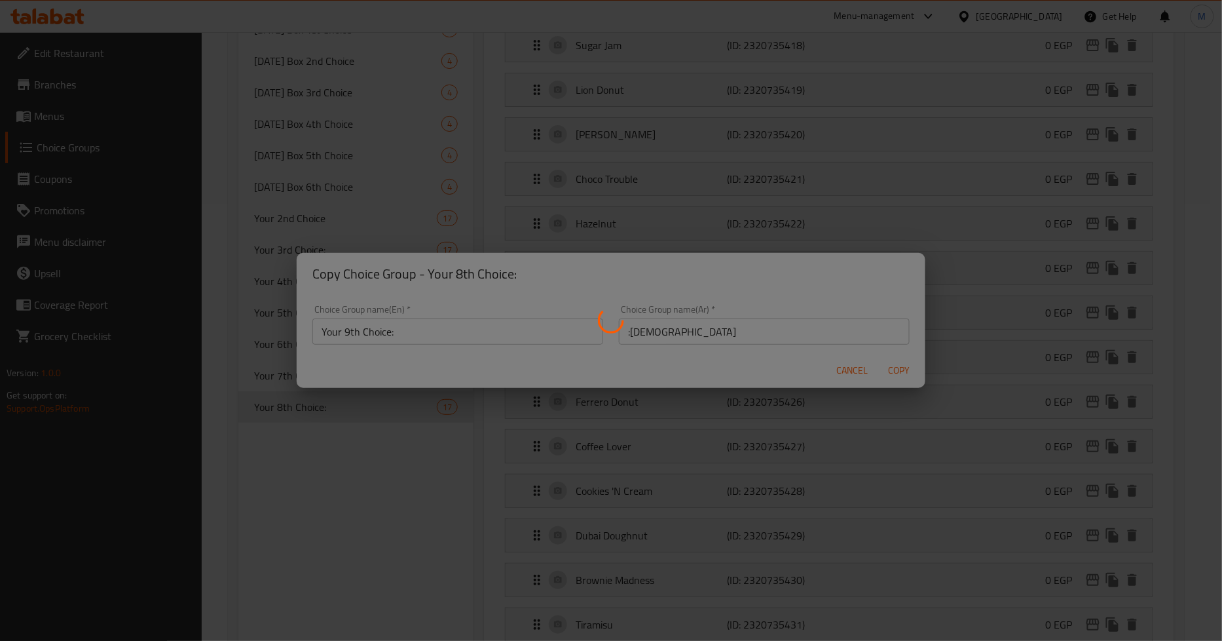
type input "Your 9th Choice:"
type input ":إختيارك التاسع"
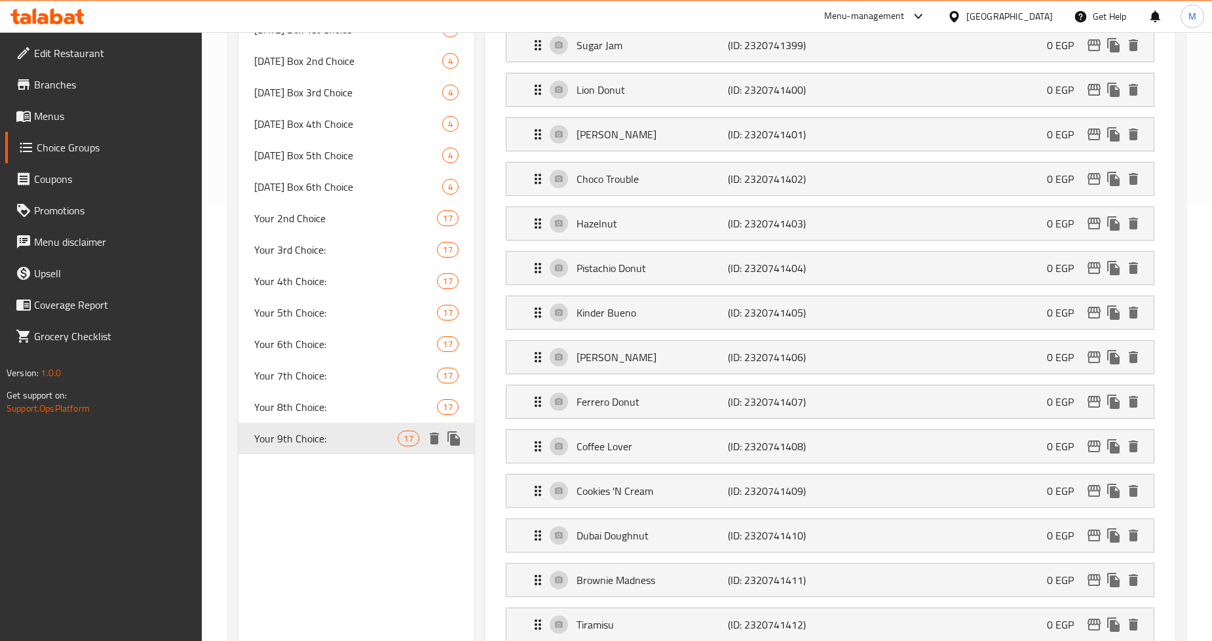
click at [453, 433] on icon "duplicate" at bounding box center [453, 438] width 12 height 14
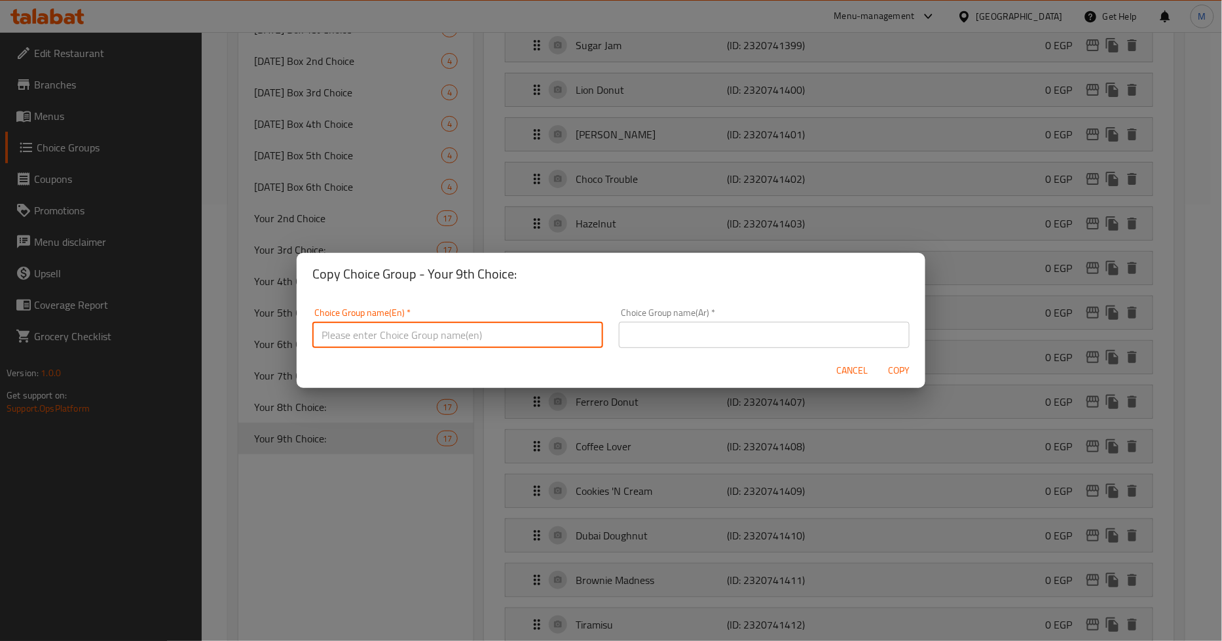
click at [470, 346] on input "text" at bounding box center [457, 335] width 291 height 26
paste input "Your 6th Choice:"
type input "Your 6th Choice:"
click at [704, 336] on input "text" at bounding box center [764, 335] width 291 height 26
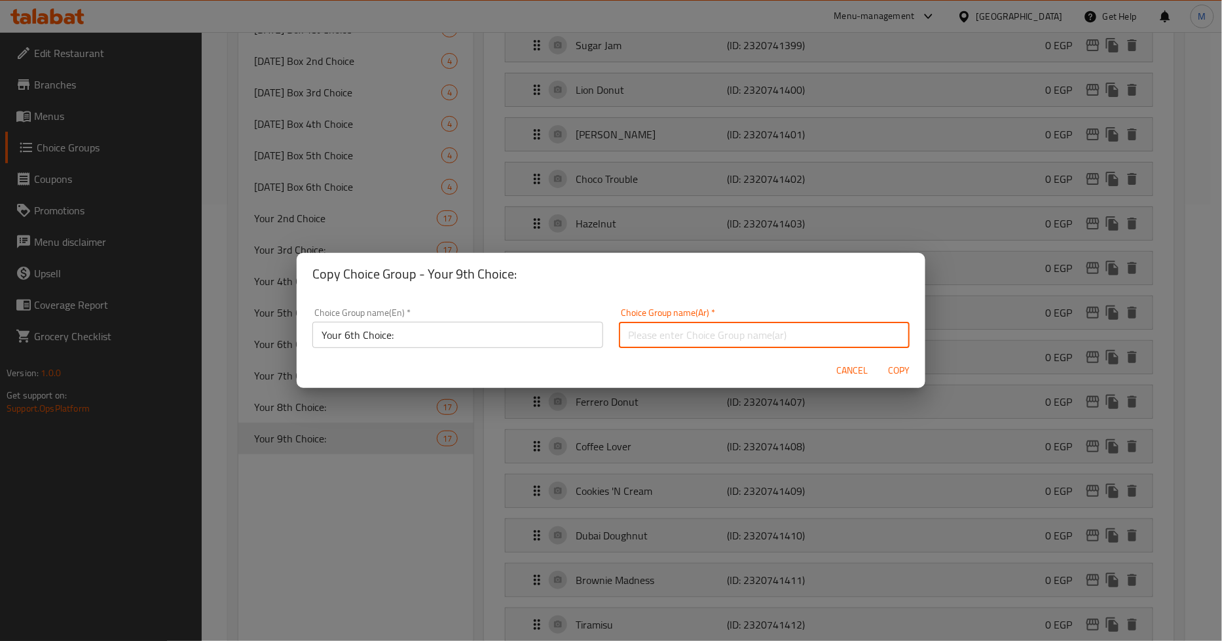
paste input ":إختيارك السادس"
type input ":إختيارك السادس"
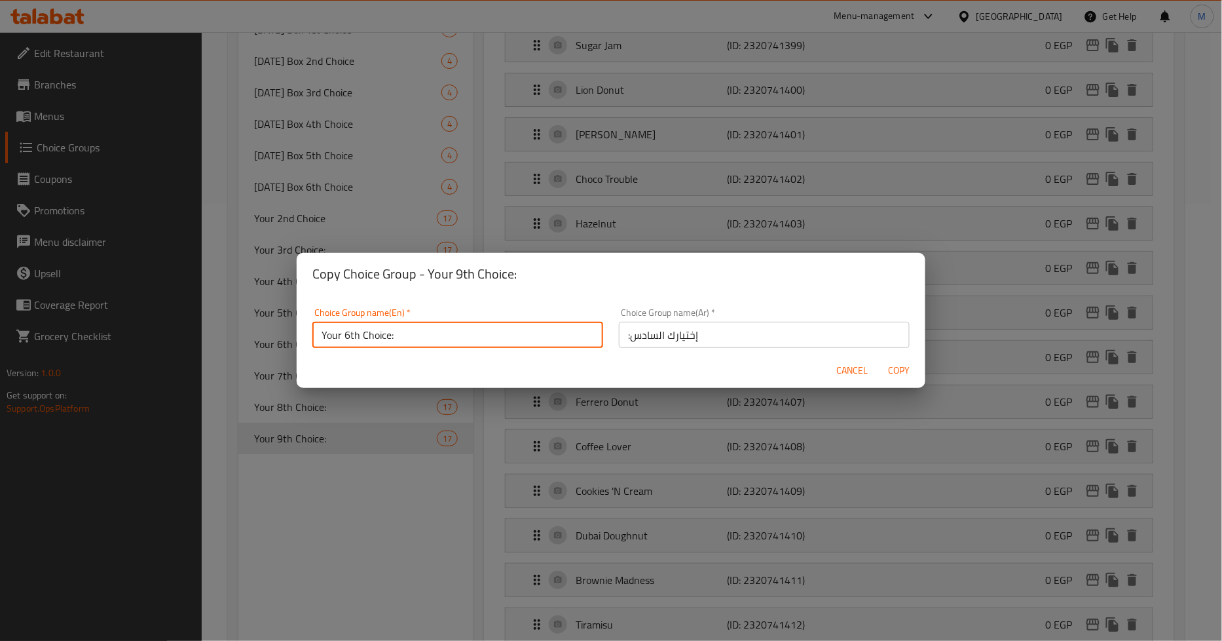
click at [347, 335] on input "Your 6th Choice:" at bounding box center [457, 335] width 291 height 26
type input "Your 10th Choice:"
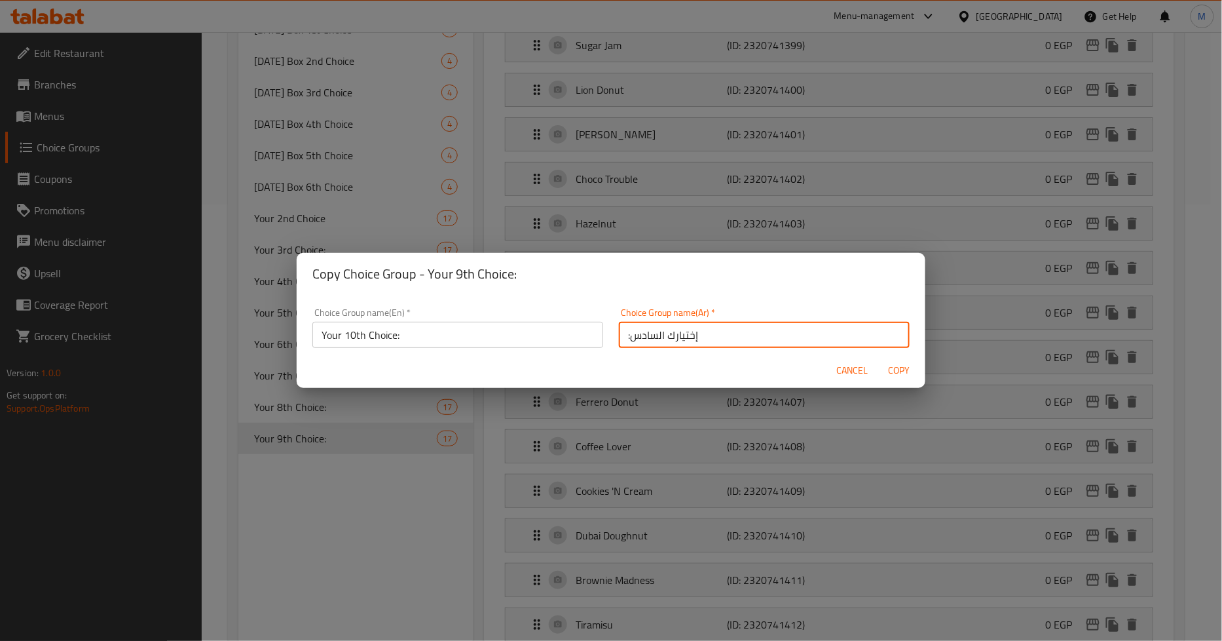
drag, startPoint x: 649, startPoint y: 336, endPoint x: 628, endPoint y: 337, distance: 21.7
click at [628, 337] on input ":إختيارك السادس" at bounding box center [764, 335] width 291 height 26
drag, startPoint x: 653, startPoint y: 341, endPoint x: 624, endPoint y: 341, distance: 28.8
click at [624, 341] on input ":إختيارك السادس" at bounding box center [764, 331] width 291 height 26
type input ":إختيارك العاشر"
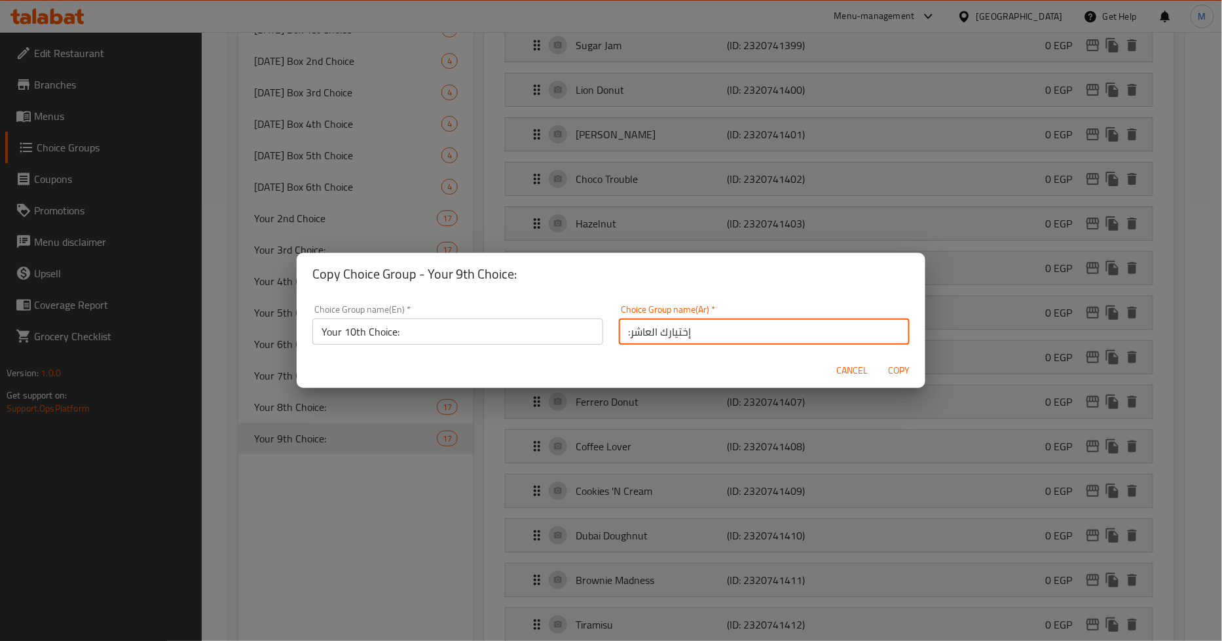
click at [893, 367] on span "Copy" at bounding box center [899, 370] width 31 height 16
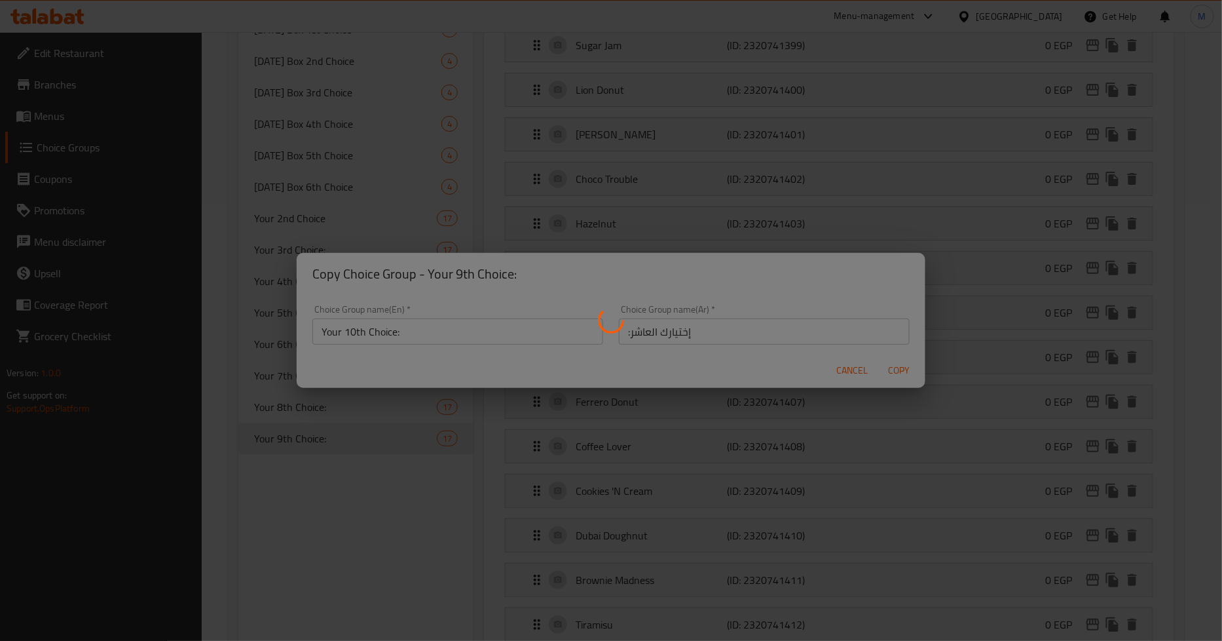
type input "Your 10th Choice:"
type input ":إختيارك العاشر"
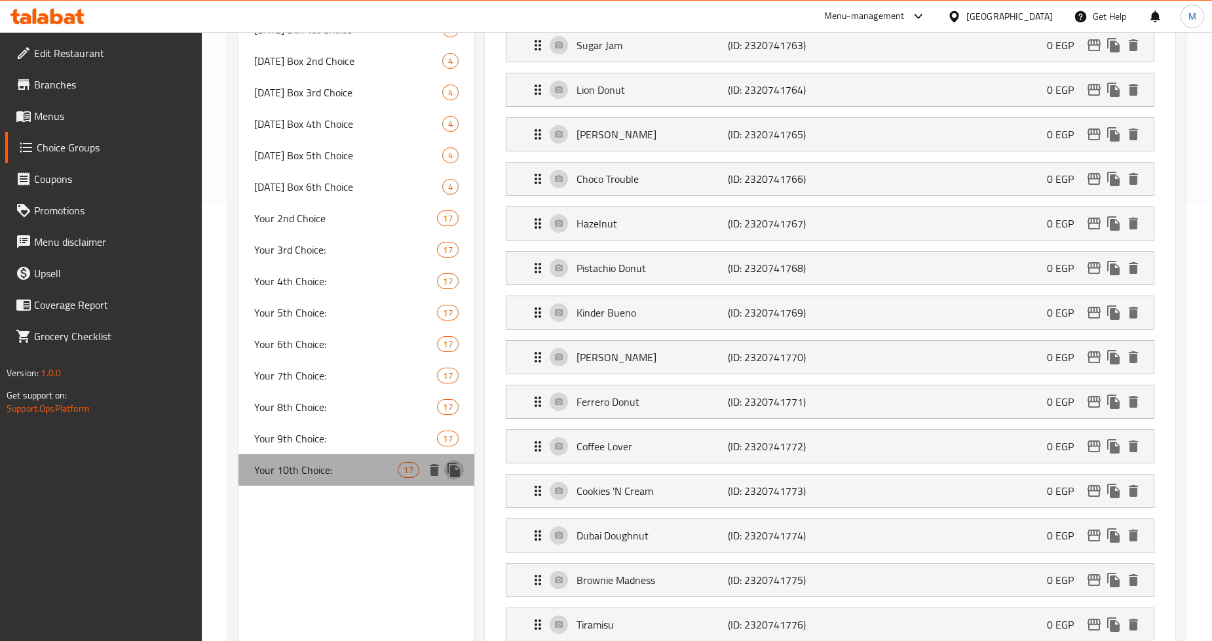
click at [455, 470] on icon "duplicate" at bounding box center [453, 469] width 12 height 14
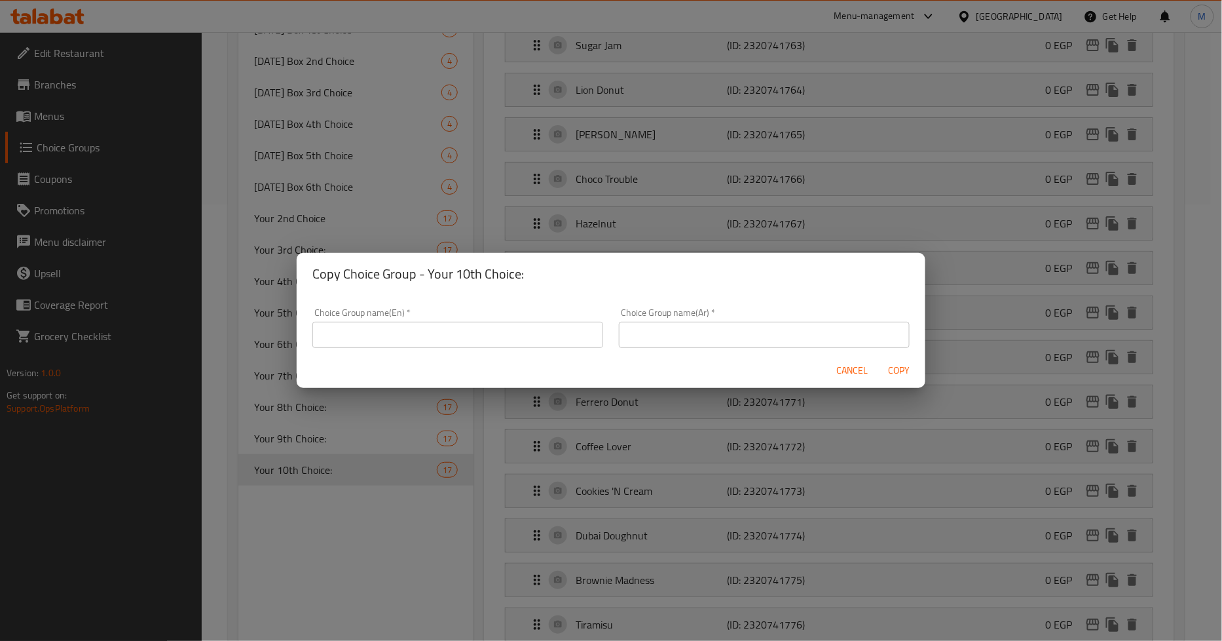
click at [422, 336] on input "text" at bounding box center [457, 335] width 291 height 26
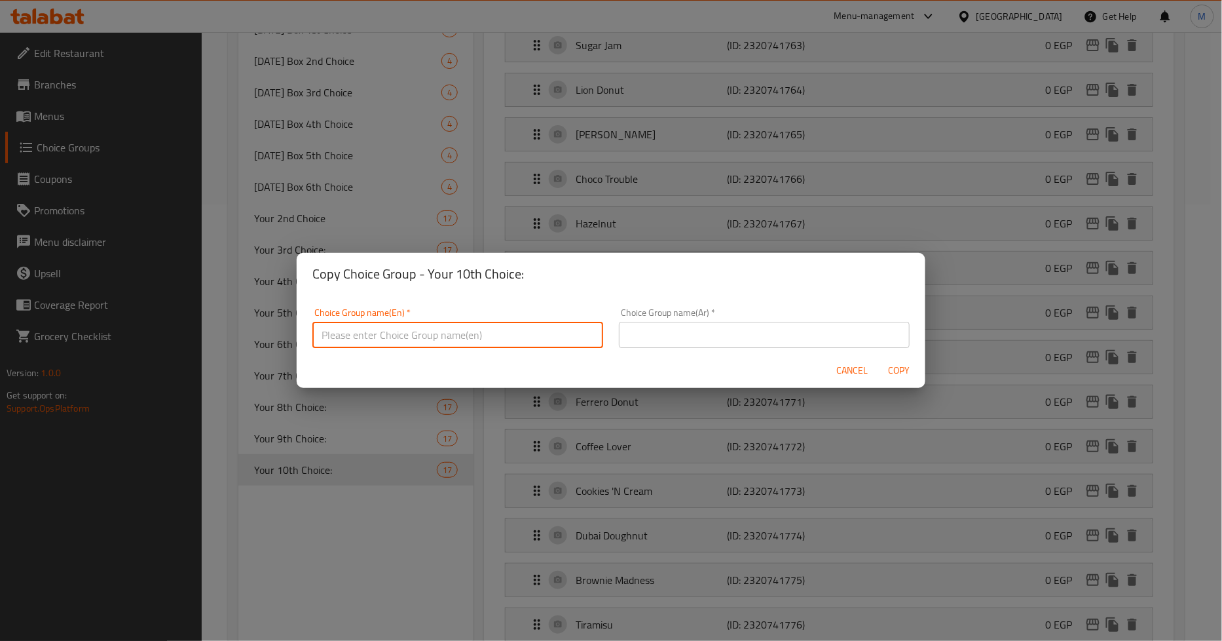
paste input "Your 6th Choice:"
type input "Your 6th Choice:"
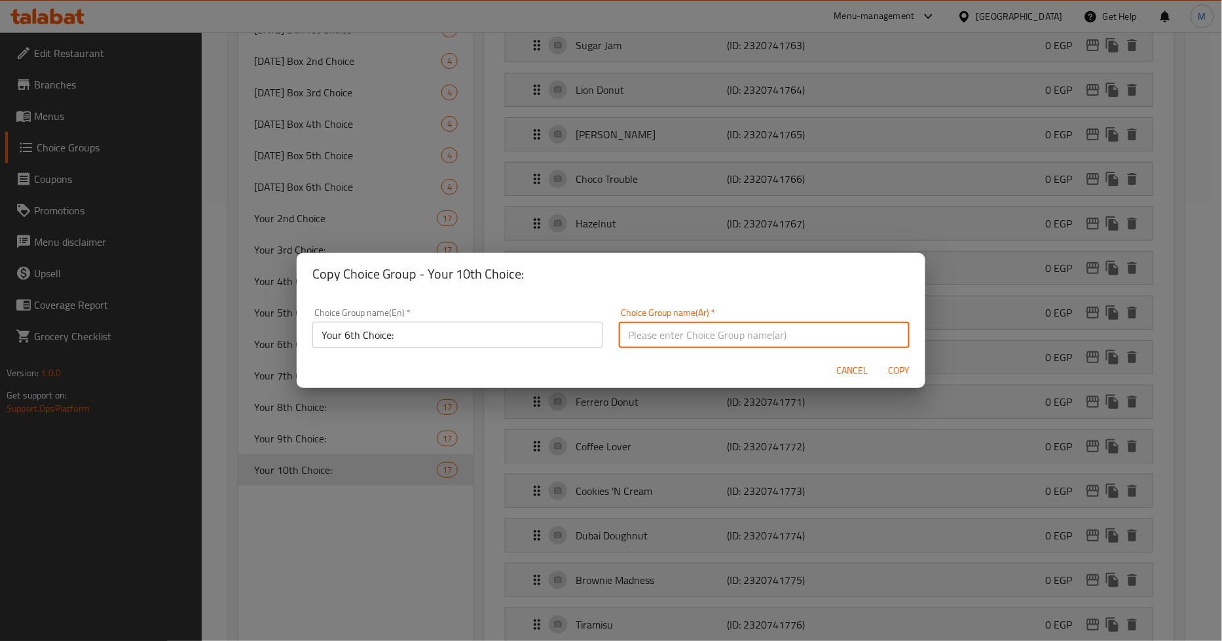
click at [719, 336] on input "text" at bounding box center [764, 335] width 291 height 26
paste input ":إختيارك السادس"
type input ":إختيارك السادس"
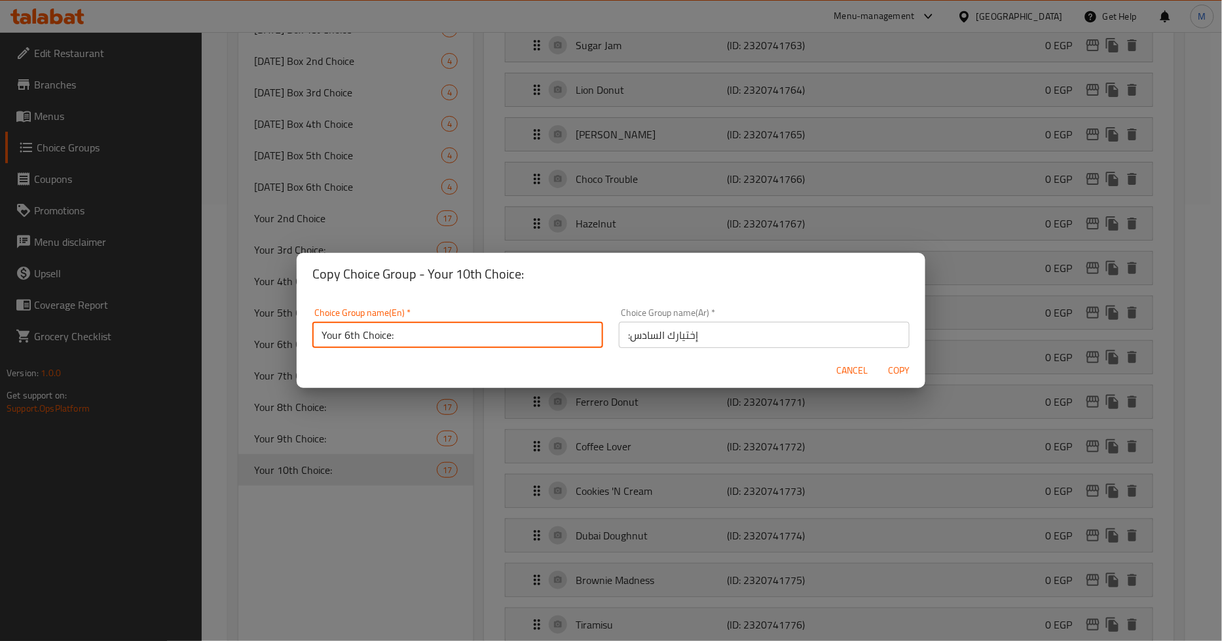
drag, startPoint x: 351, startPoint y: 335, endPoint x: 345, endPoint y: 336, distance: 6.7
click at [345, 336] on input "Your 6th Choice:" at bounding box center [457, 335] width 291 height 26
type input "Your 11th Choice:"
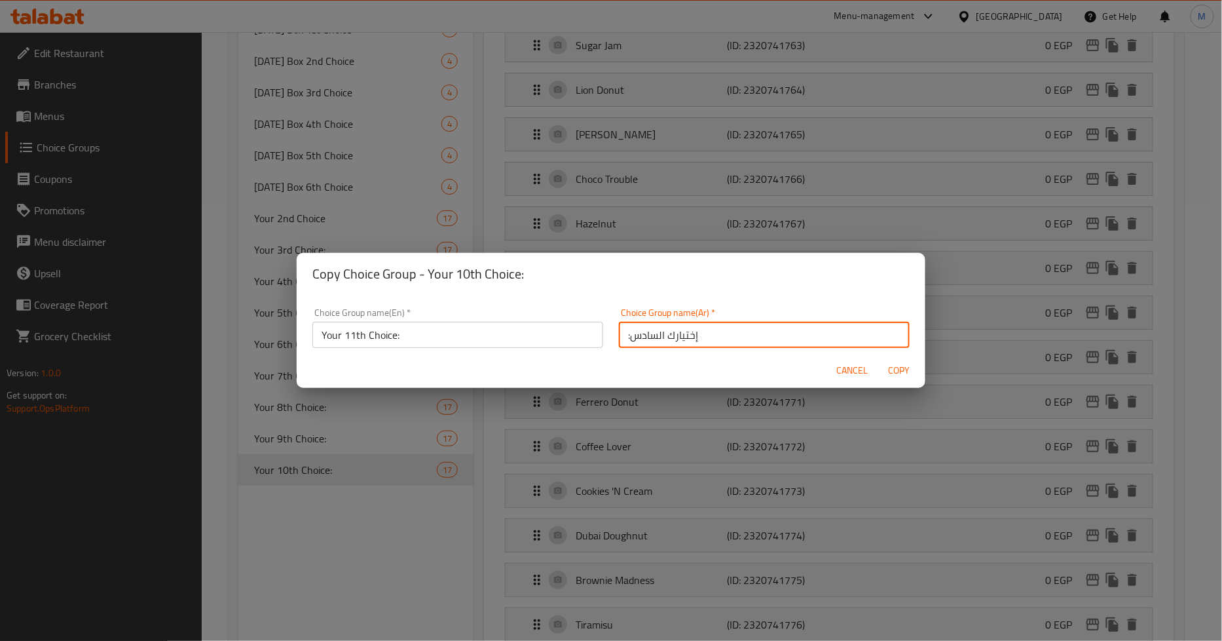
drag, startPoint x: 654, startPoint y: 339, endPoint x: 628, endPoint y: 339, distance: 26.2
click at [628, 339] on input ":إختيارك السادس" at bounding box center [764, 335] width 291 height 26
type input ":إختيارك الحادي عشر"
click at [892, 368] on span "Copy" at bounding box center [899, 370] width 31 height 16
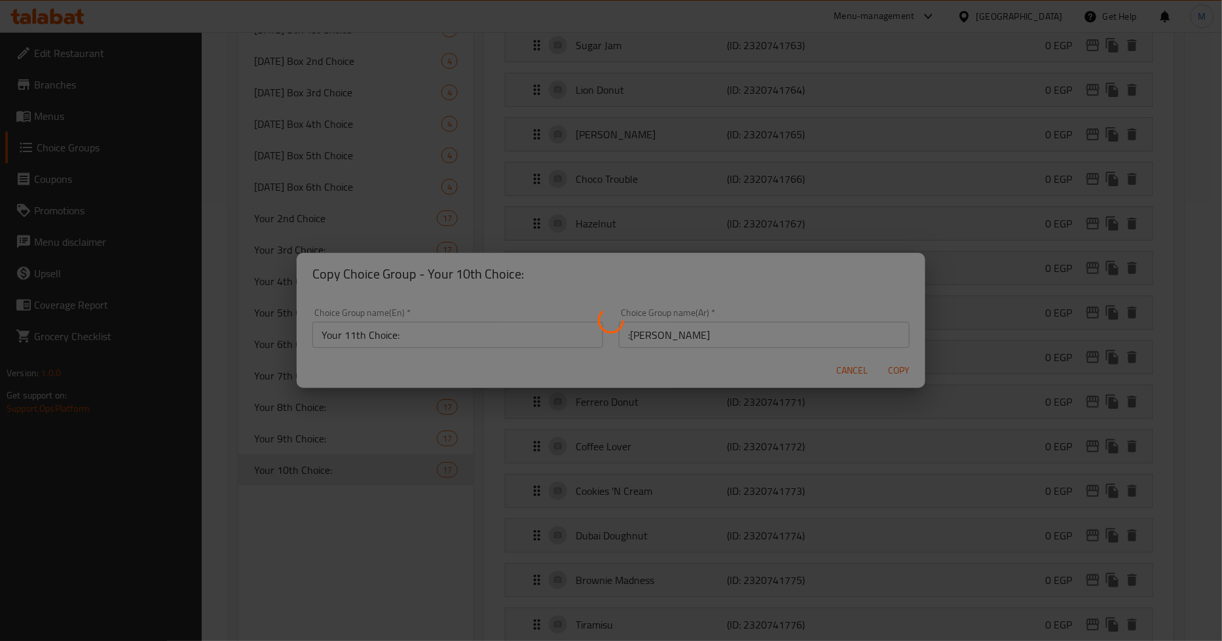
type input "Your 11th Choice:"
type input ":إختيارك الحادي عشر"
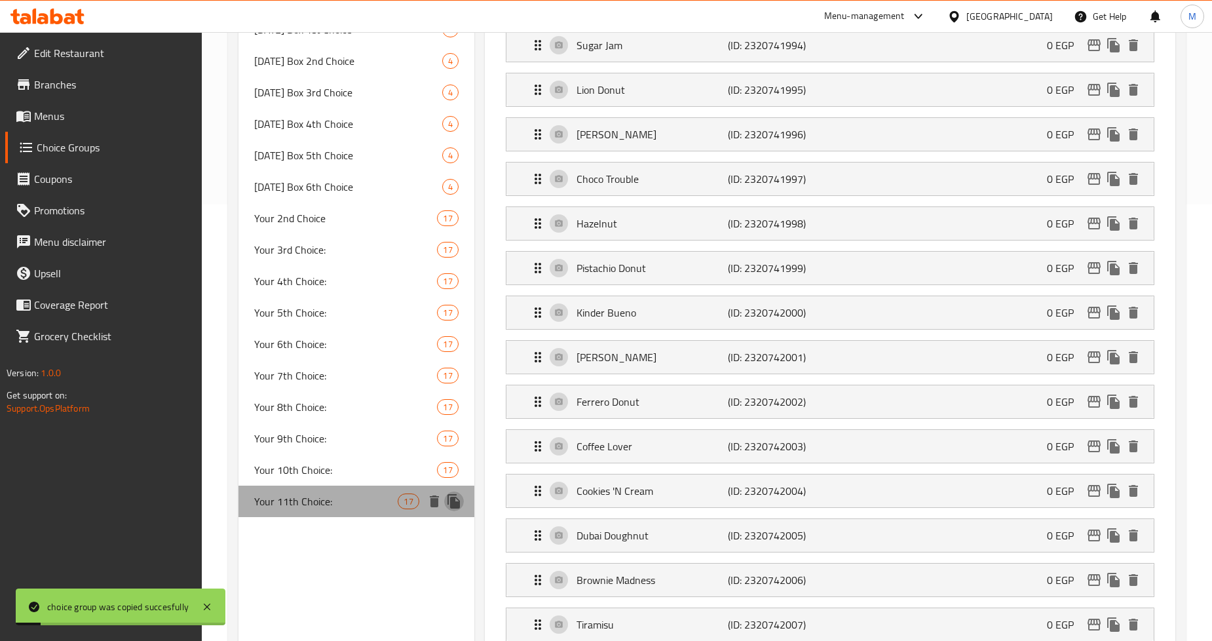
click at [450, 501] on icon "duplicate" at bounding box center [453, 501] width 12 height 14
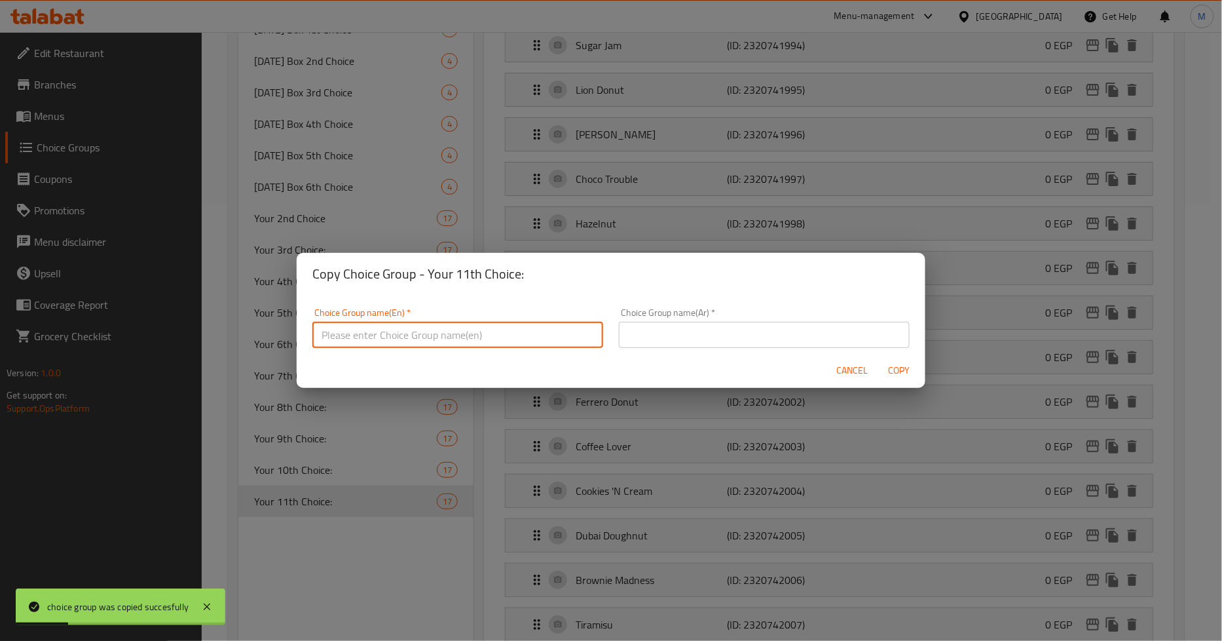
click at [378, 343] on input "text" at bounding box center [457, 335] width 291 height 26
paste input "Your 6th Choice:"
type input "Your 6th Choice:"
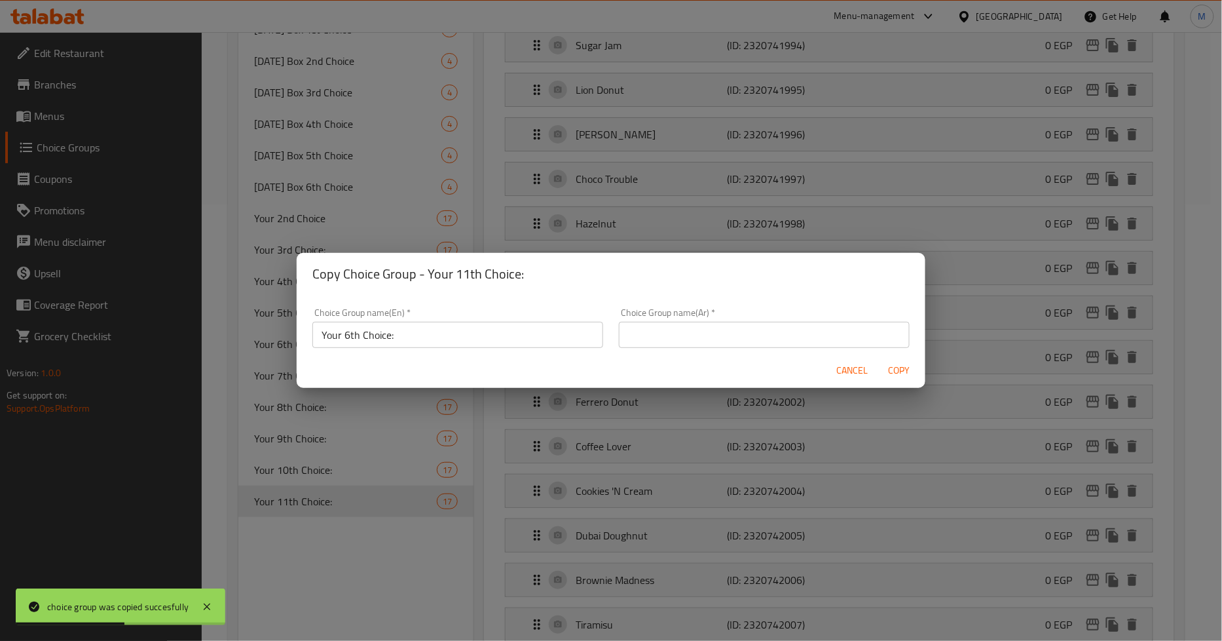
click at [649, 350] on div "Choice Group name(Ar)   * Choice Group name(Ar) *" at bounding box center [764, 328] width 307 height 56
click at [653, 346] on input "text" at bounding box center [764, 335] width 291 height 26
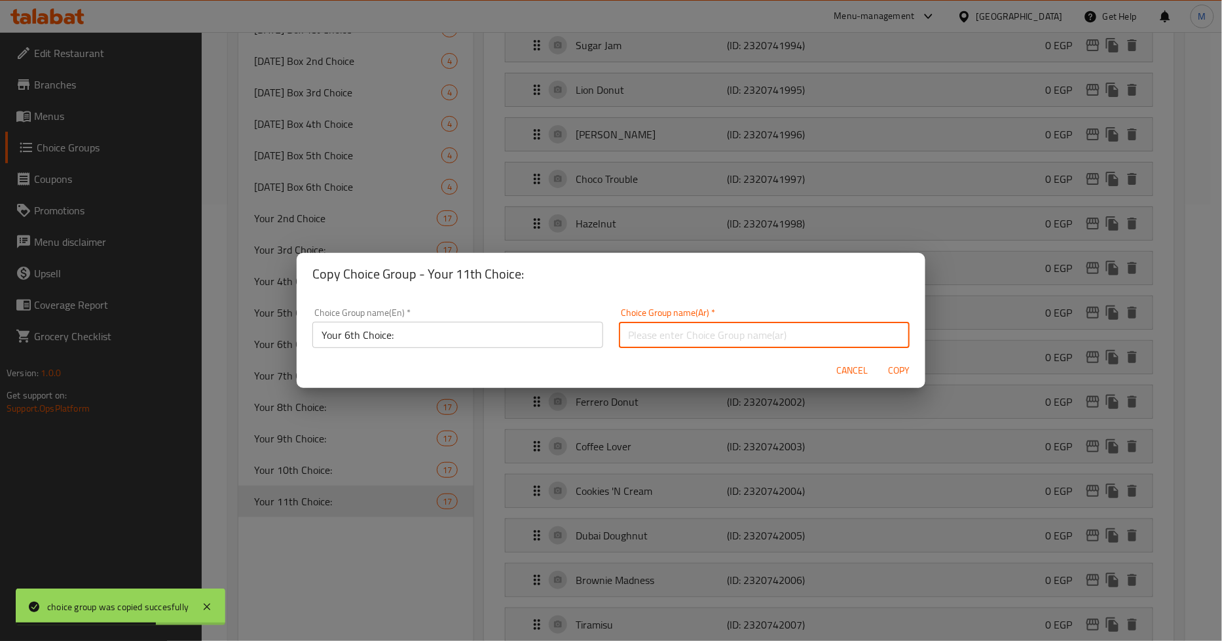
paste input ":إختيارك السادس"
type input ":إختيارك السادس"
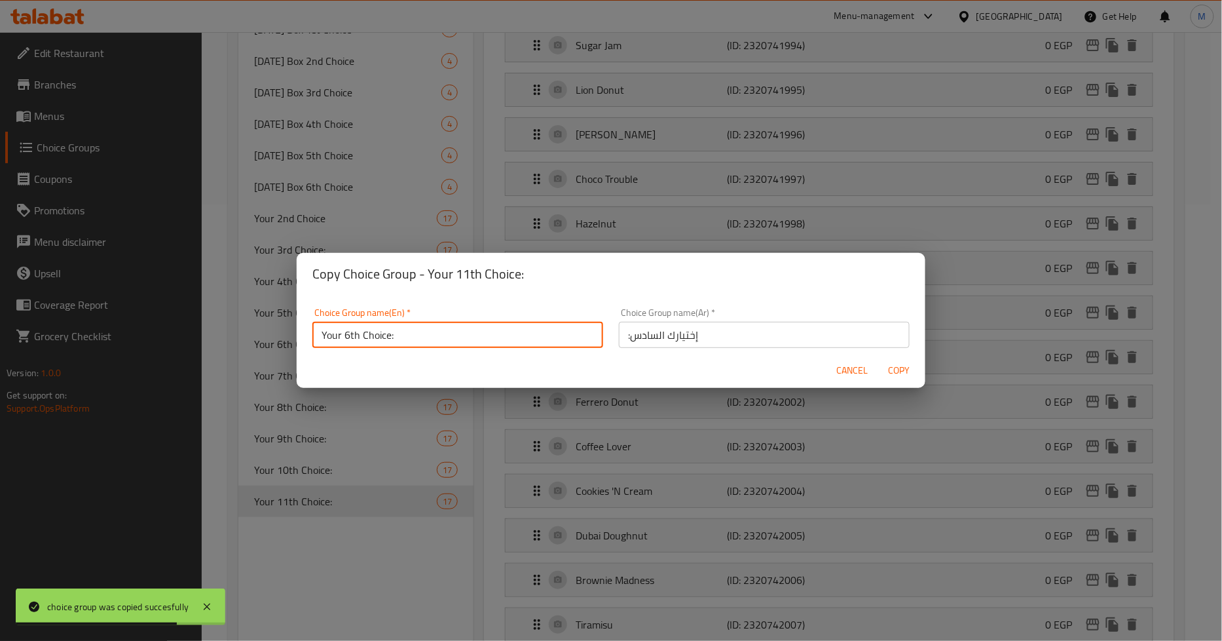
click at [351, 331] on input "Your 6th Choice:" at bounding box center [457, 335] width 291 height 26
click at [347, 331] on input "Your 6th Choice:" at bounding box center [457, 335] width 291 height 26
type input "Your 12th Choice:"
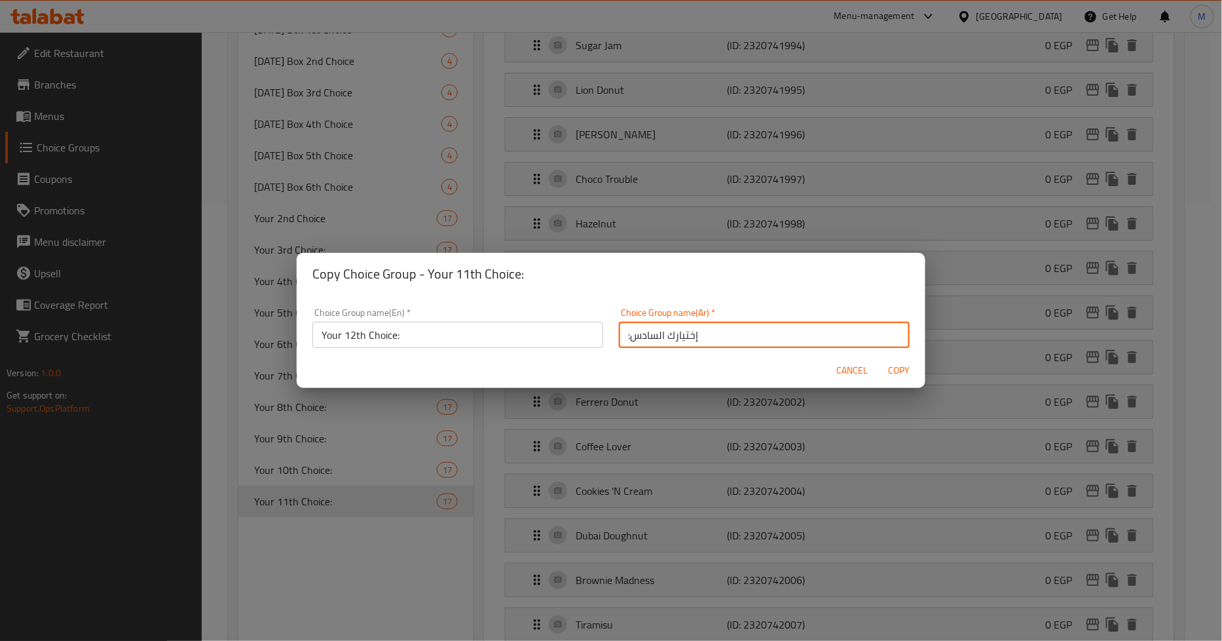
drag, startPoint x: 652, startPoint y: 335, endPoint x: 626, endPoint y: 335, distance: 26.9
click at [626, 335] on input ":إختيارك السادس" at bounding box center [764, 335] width 291 height 26
type input ":إختيارك الثاني عشر"
click at [902, 364] on span "Copy" at bounding box center [899, 370] width 31 height 16
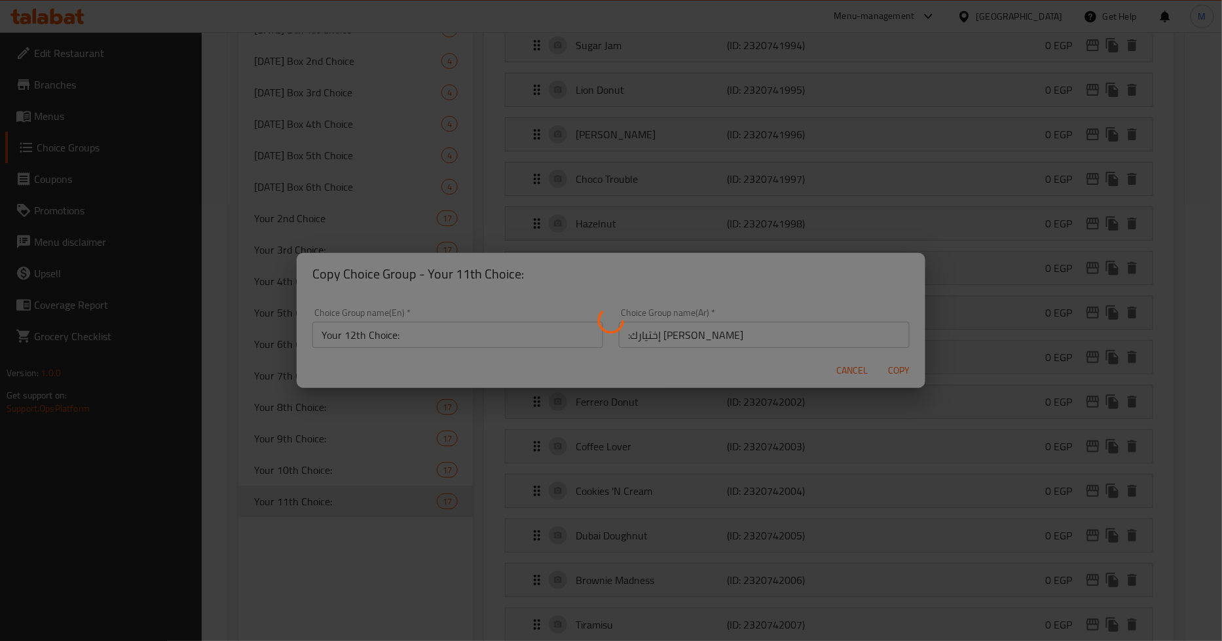
type input "Your 12th Choice:"
type input ":إختيارك الثاني عشر"
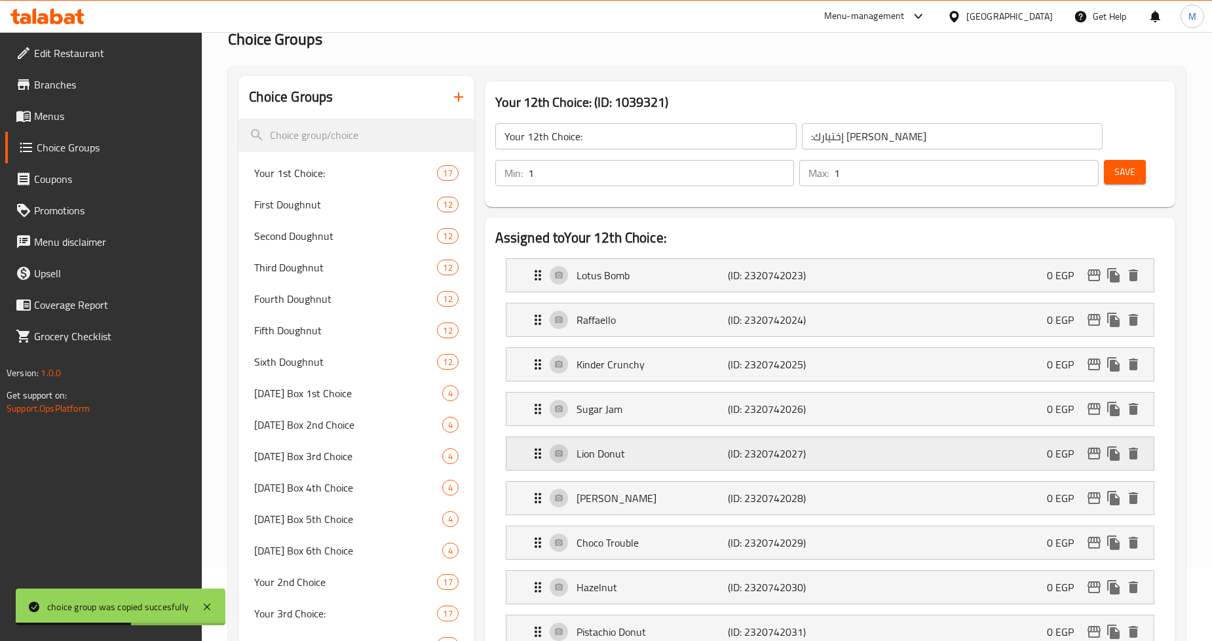
scroll to position [0, 0]
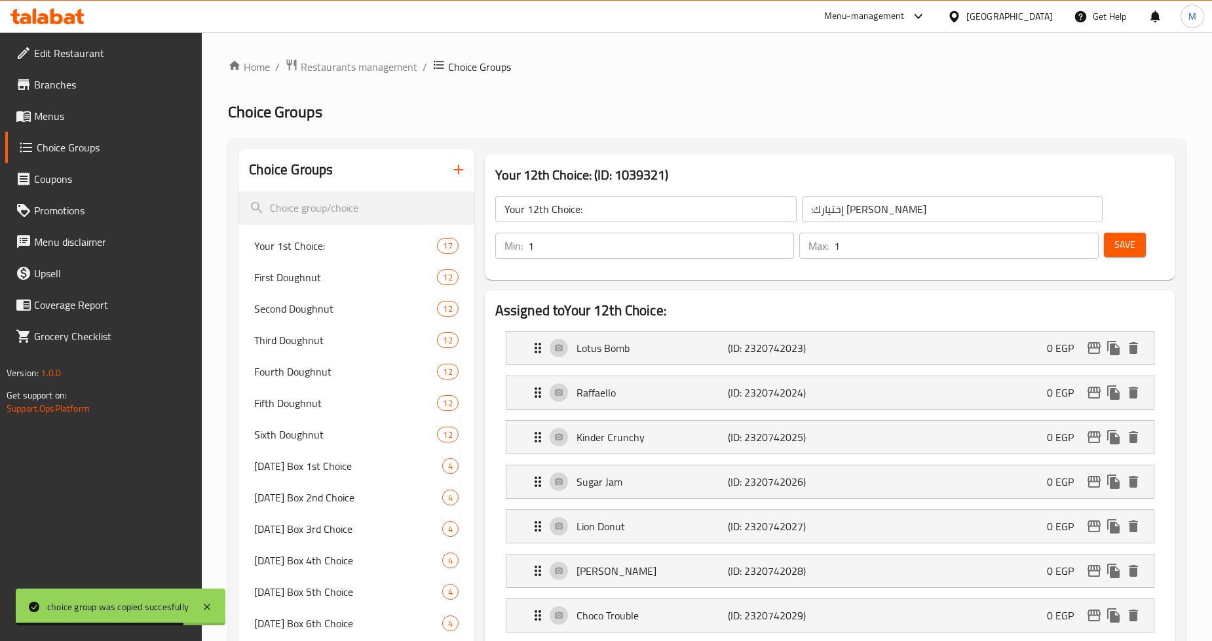
click at [73, 115] on span "Menus" at bounding box center [113, 116] width 158 height 16
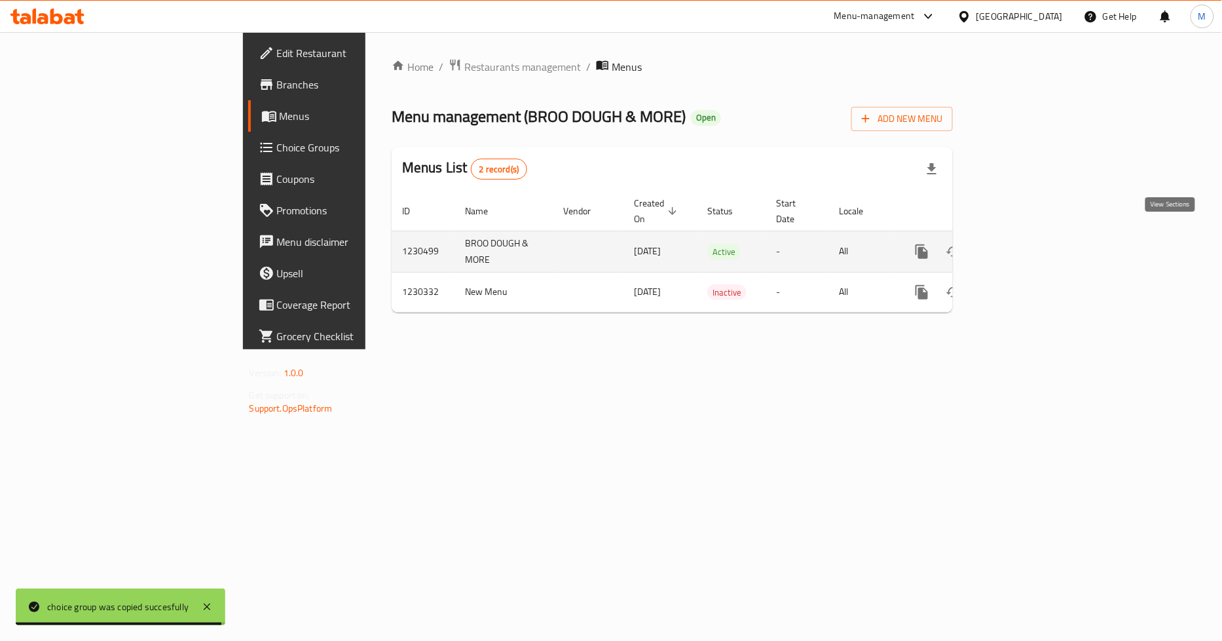
click at [1024, 244] on icon "enhanced table" at bounding box center [1017, 252] width 16 height 16
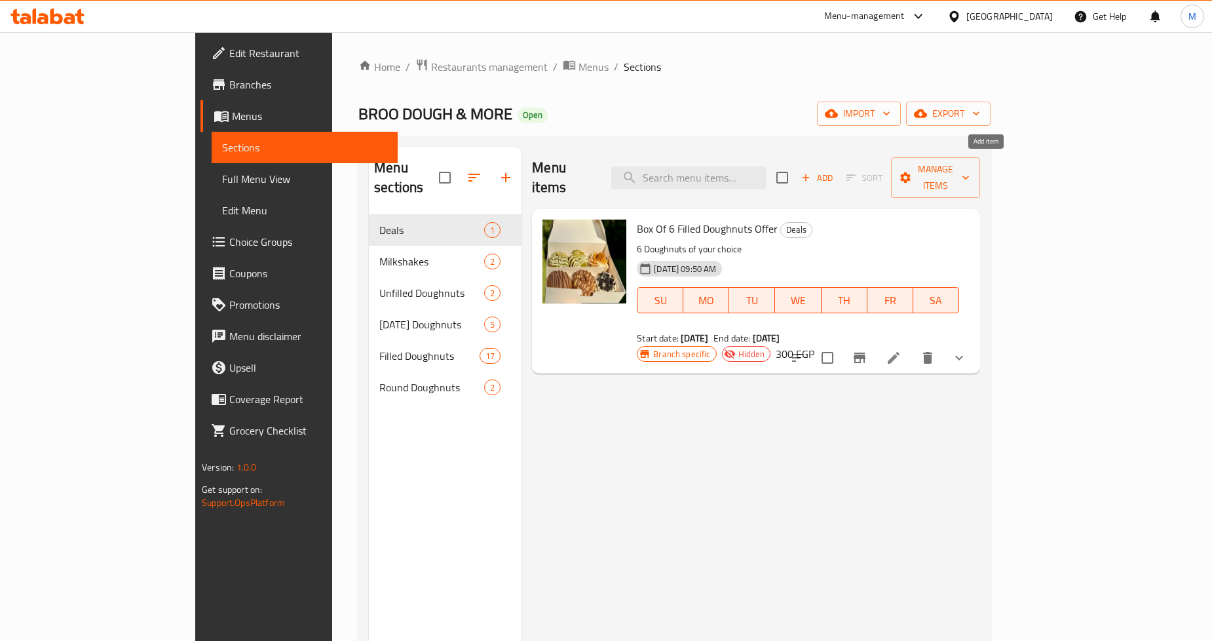
click at [812, 172] on icon "button" at bounding box center [806, 178] width 12 height 12
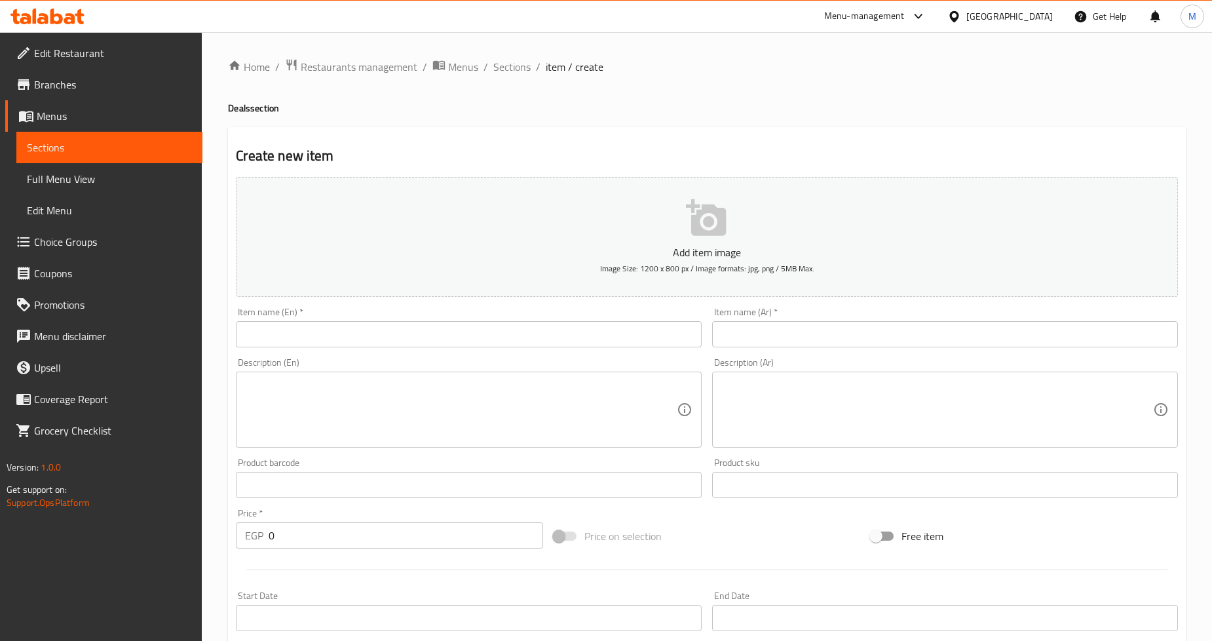
click at [439, 332] on input "text" at bounding box center [469, 334] width 466 height 26
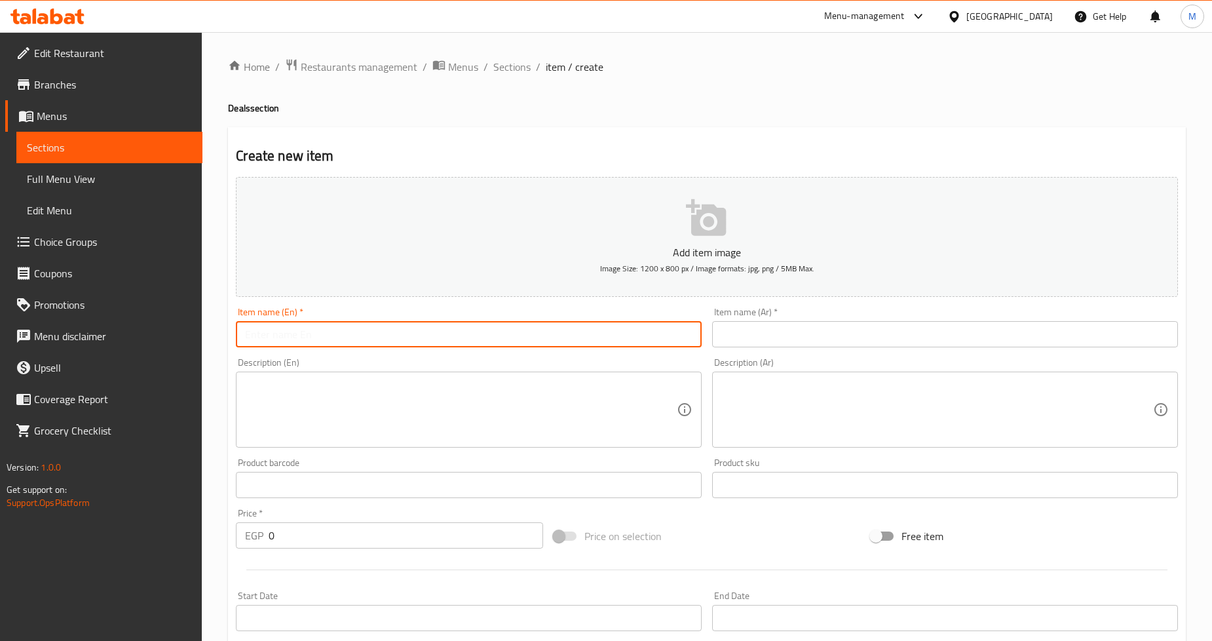
paste input "Box Of 6 Filled Doughnuts Offer"
type input "Box Of 6 Filled Doughnuts Offer"
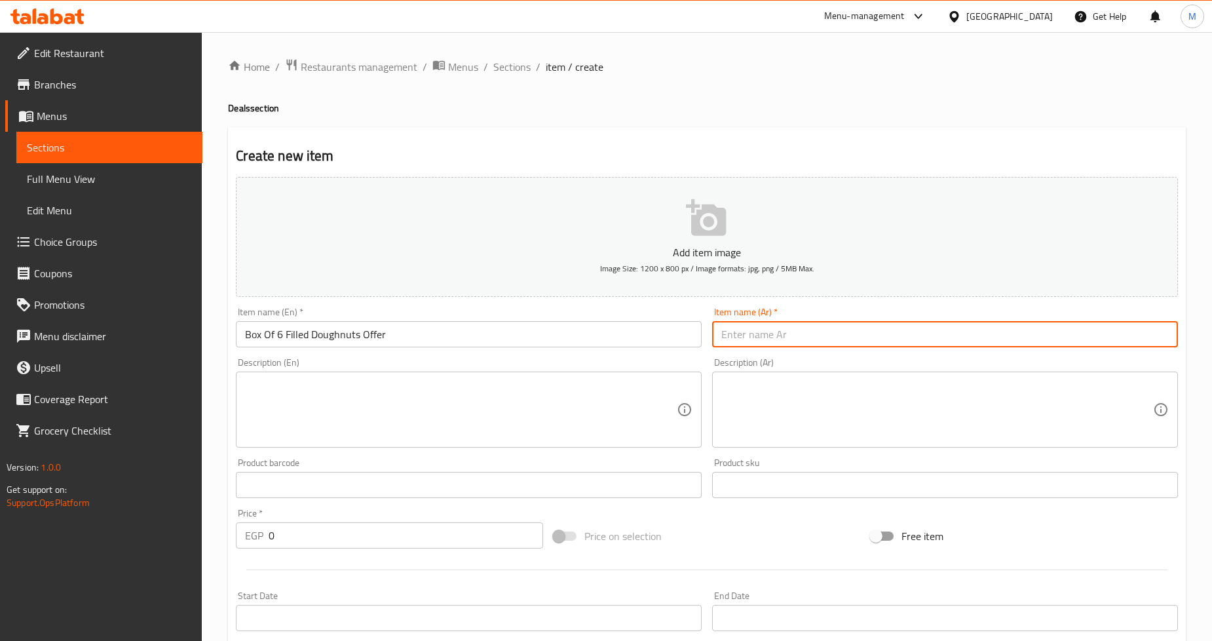
click at [815, 337] on input "text" at bounding box center [945, 334] width 466 height 26
paste input "عرض بوكس 6 دوناتس محشية"
type input "عرض بوكس 6 دوناتس محشية"
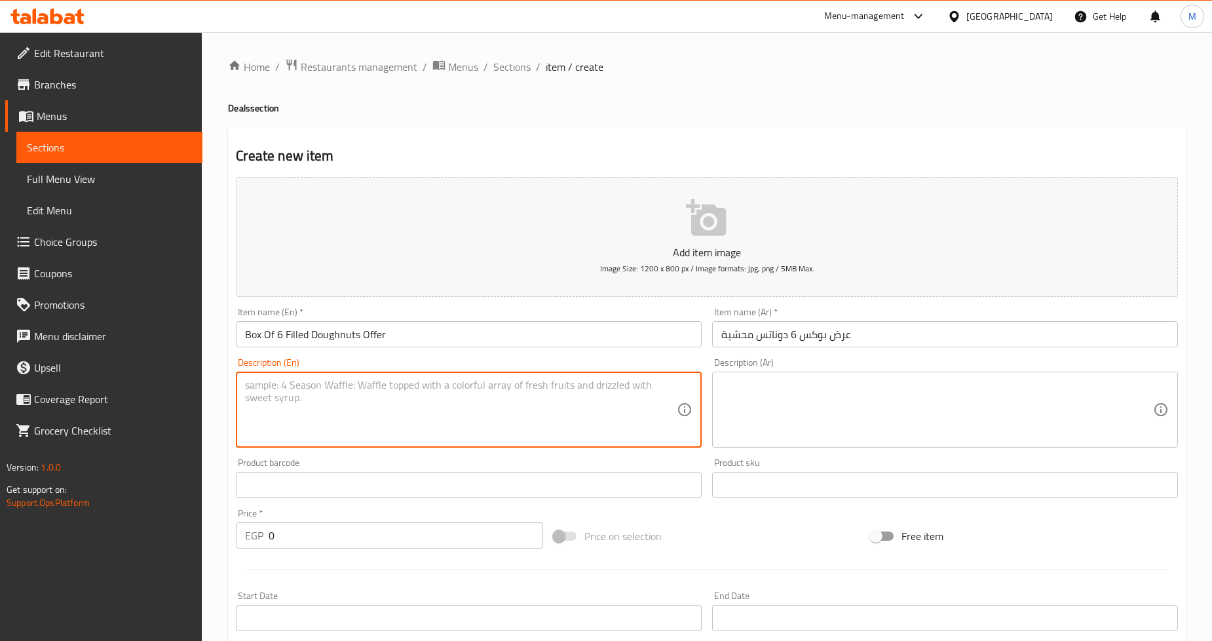
click at [447, 398] on textarea at bounding box center [461, 410] width 432 height 62
paste textarea "6 Doughnuts of your choice"
type textarea "6 Doughnuts of your choice"
click at [778, 385] on textarea at bounding box center [937, 410] width 432 height 62
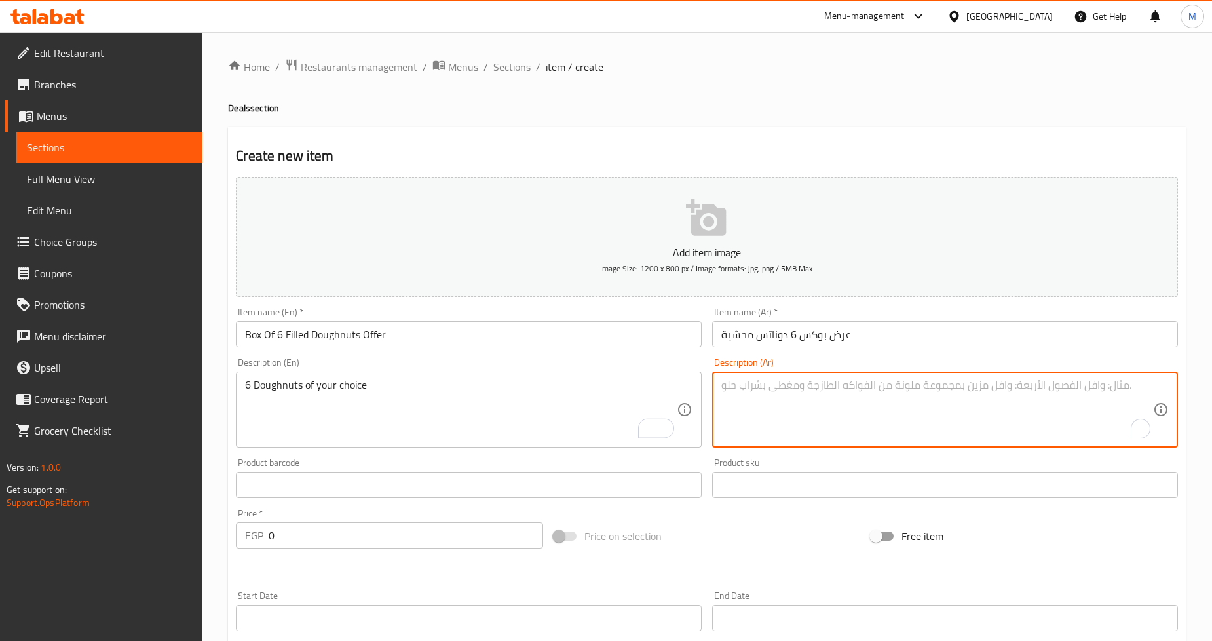
paste textarea "6 دونات من إختيارك"
type textarea "6 دونات من إختيارك"
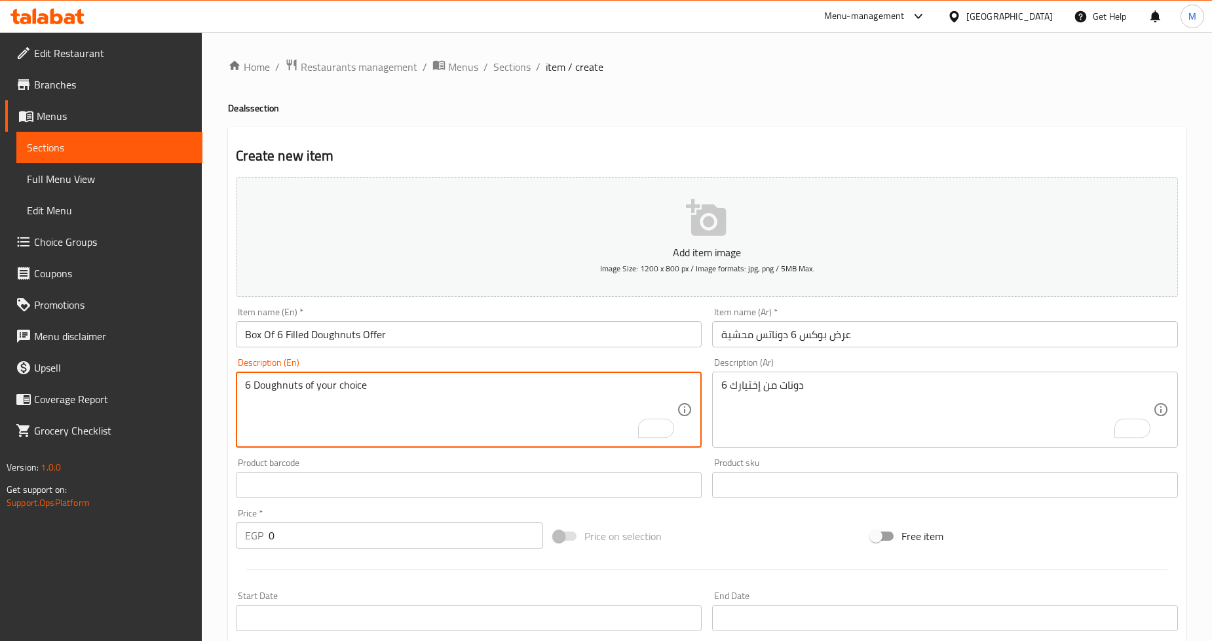
drag, startPoint x: 252, startPoint y: 385, endPoint x: 236, endPoint y: 385, distance: 15.1
type textarea "12 Doughnuts of your choice"
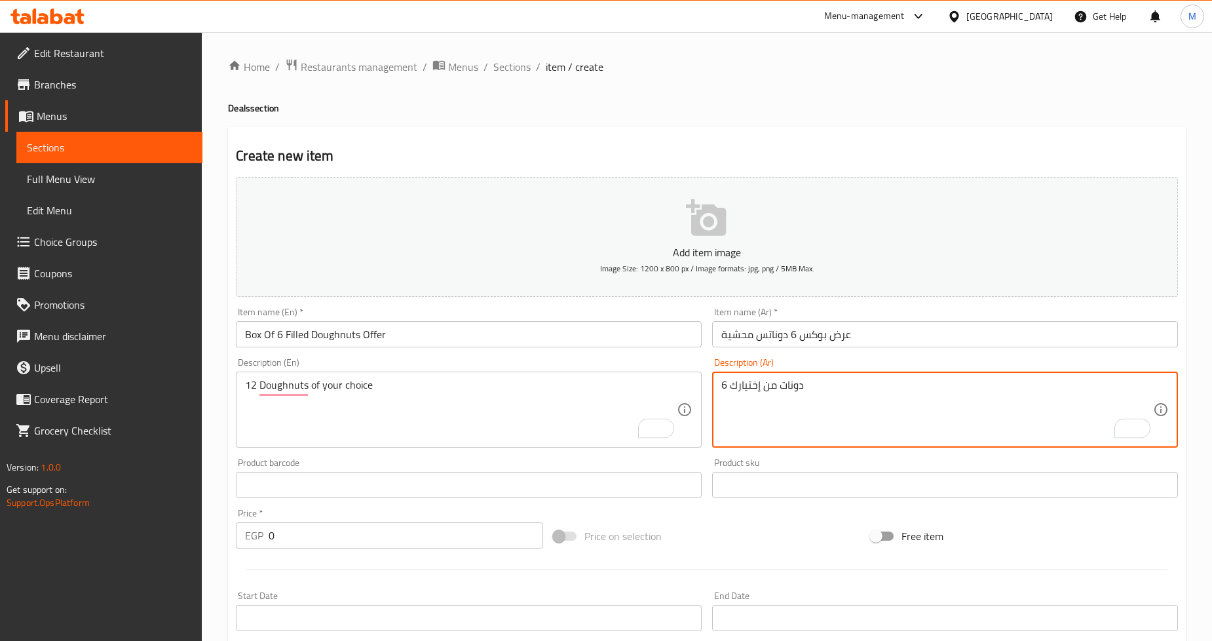
drag, startPoint x: 726, startPoint y: 387, endPoint x: 702, endPoint y: 387, distance: 23.6
type textarea "12 دونات من إختيارك"
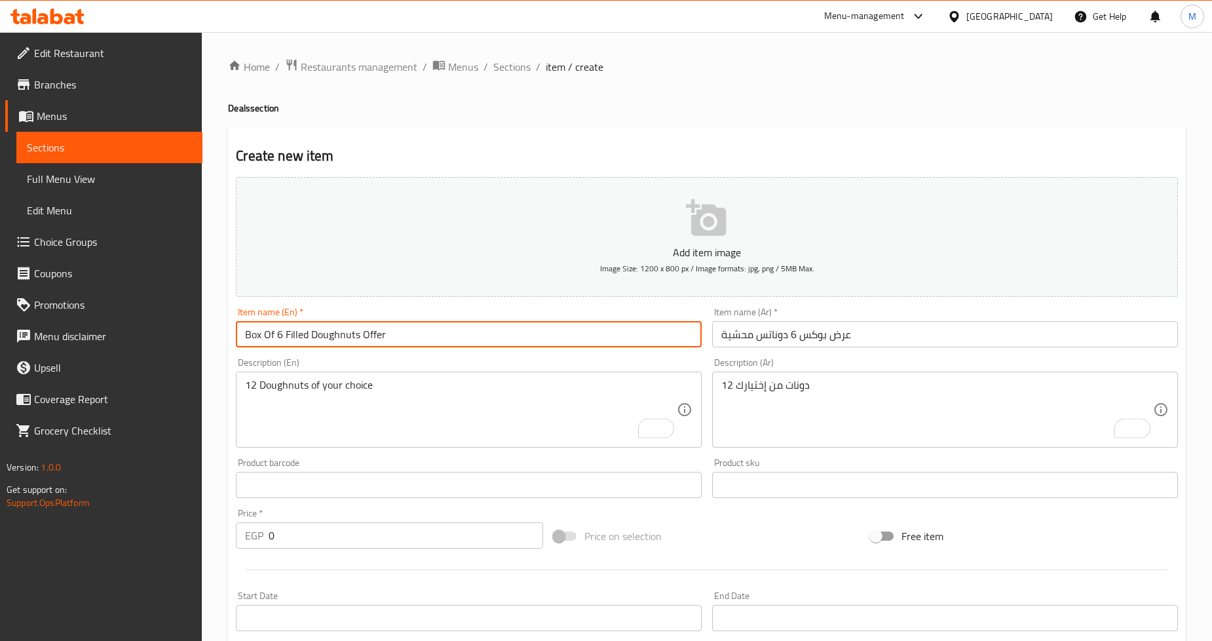
drag, startPoint x: 280, startPoint y: 337, endPoint x: 272, endPoint y: 337, distance: 7.2
click at [272, 337] on input "Box Of 6 Filled Doughnuts Offer" at bounding box center [469, 334] width 466 height 26
type input "Box Of 12 Filled Doughnuts Offer"
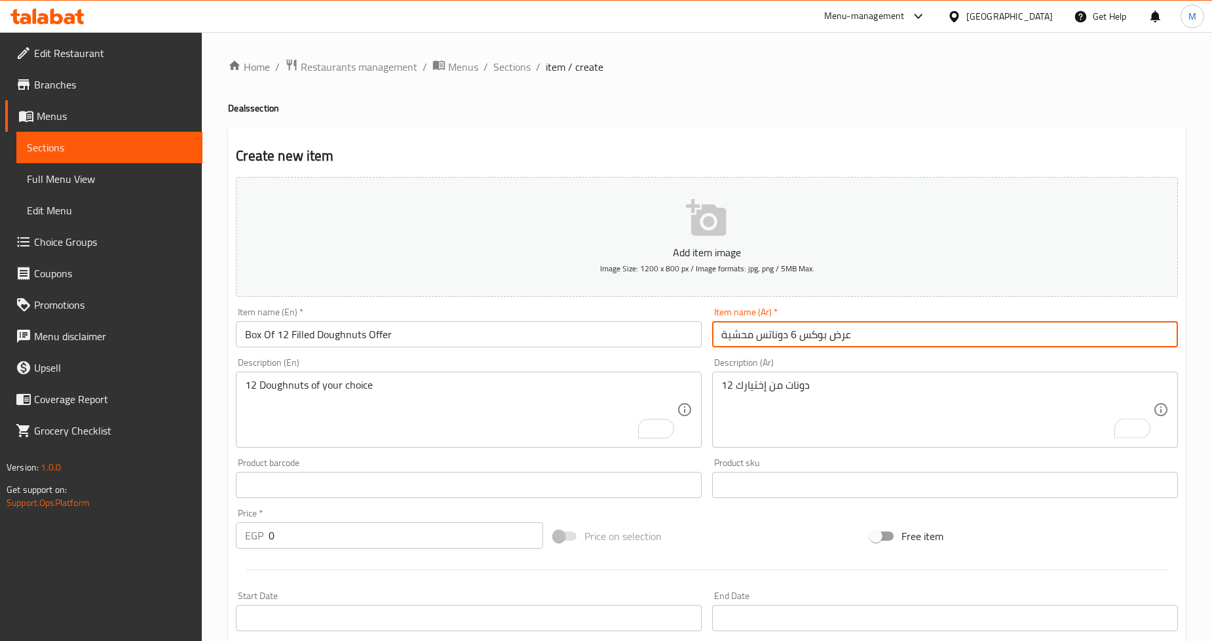
click at [793, 329] on input "عرض بوكس 6 دوناتس محشية" at bounding box center [945, 334] width 466 height 26
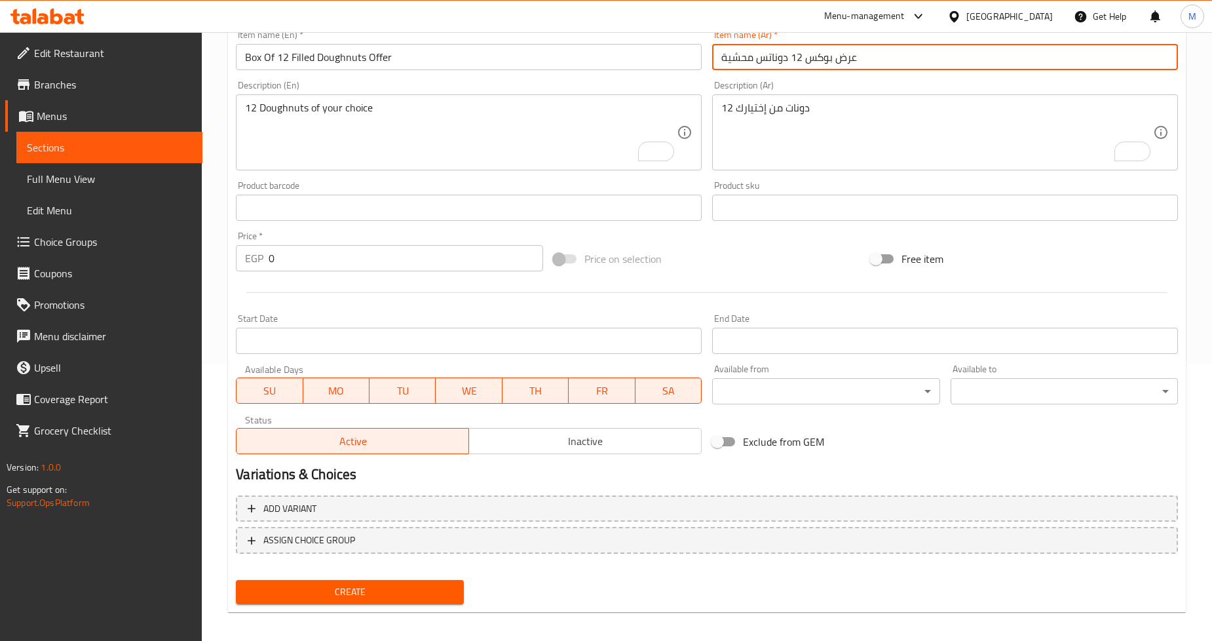
scroll to position [282, 0]
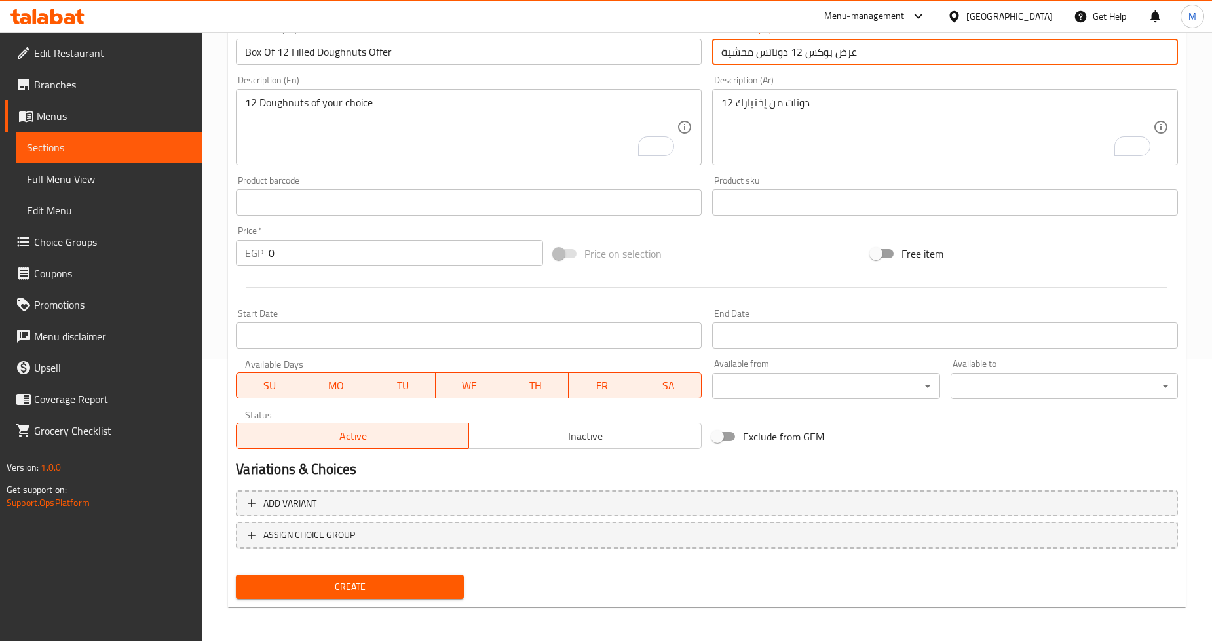
type input "عرض بوكس 12 دوناتس محشية"
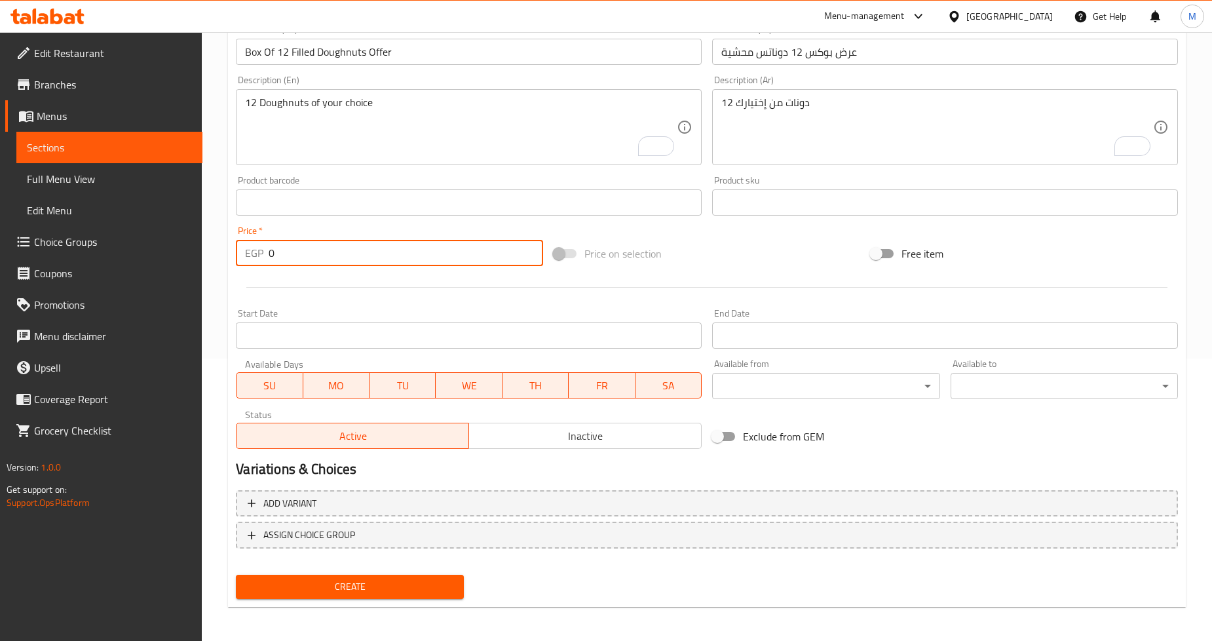
drag, startPoint x: 336, startPoint y: 261, endPoint x: 224, endPoint y: 253, distance: 112.2
click at [229, 253] on div "Create new item Add item image Image Size: 1200 x 800 px / Image formats: jpg, …" at bounding box center [707, 226] width 958 height 762
type input "860"
click at [354, 336] on input "Start Date" at bounding box center [469, 335] width 466 height 26
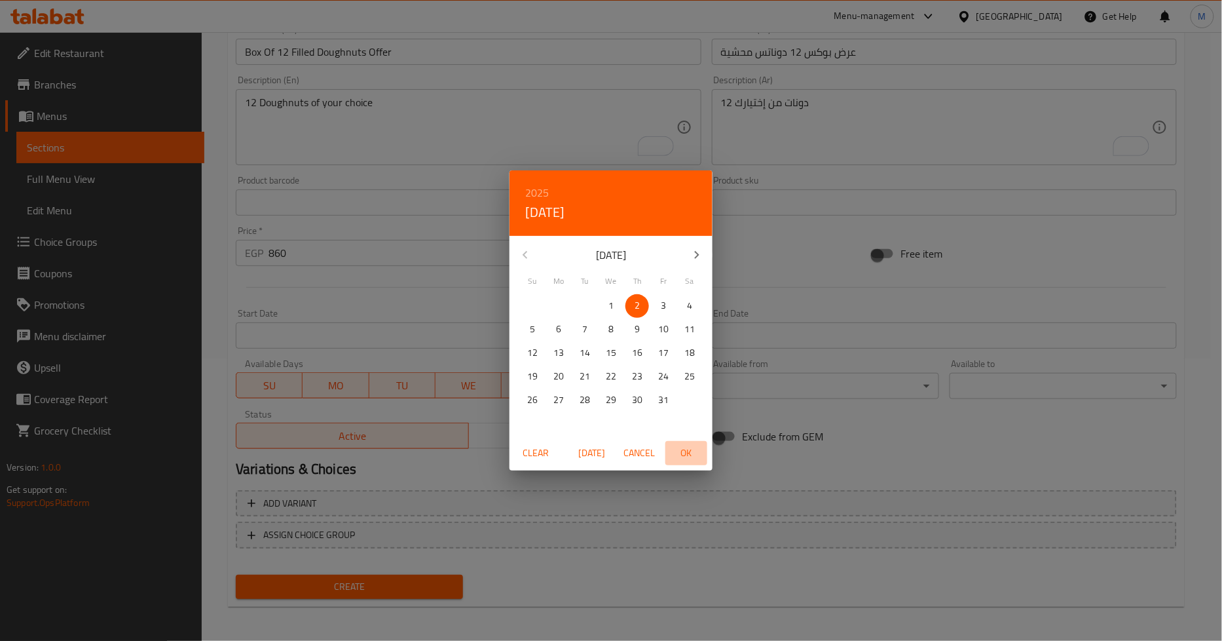
click at [690, 457] on span "OK" at bounding box center [686, 453] width 31 height 16
type input "[DATE]"
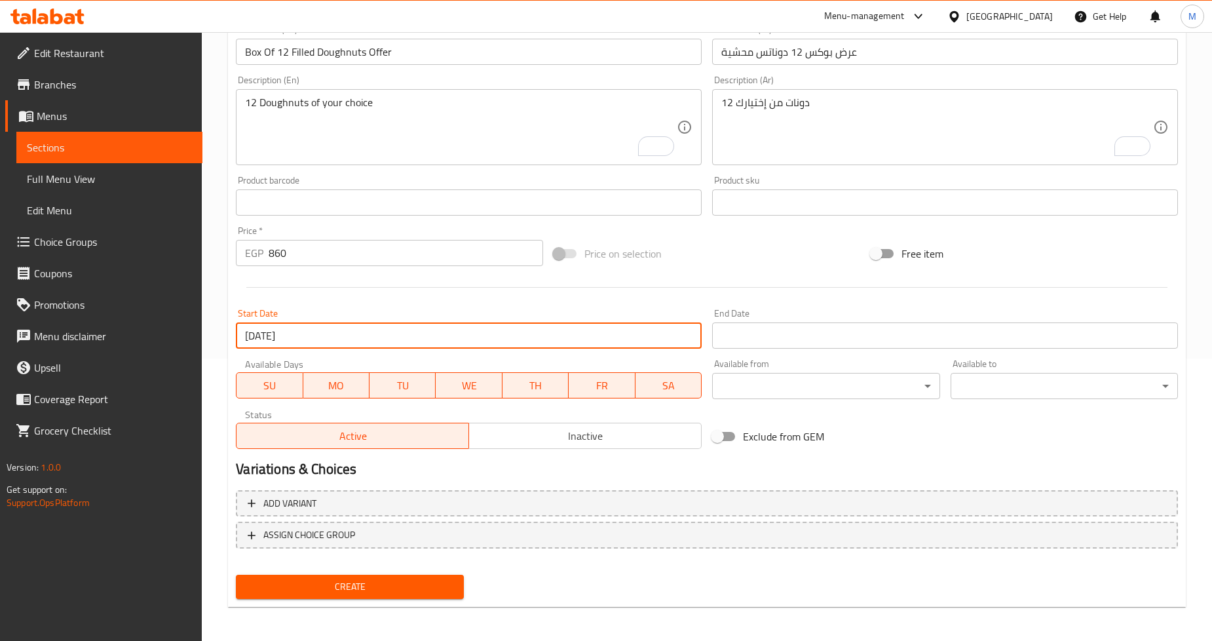
click at [787, 328] on input "Start Date" at bounding box center [945, 335] width 466 height 26
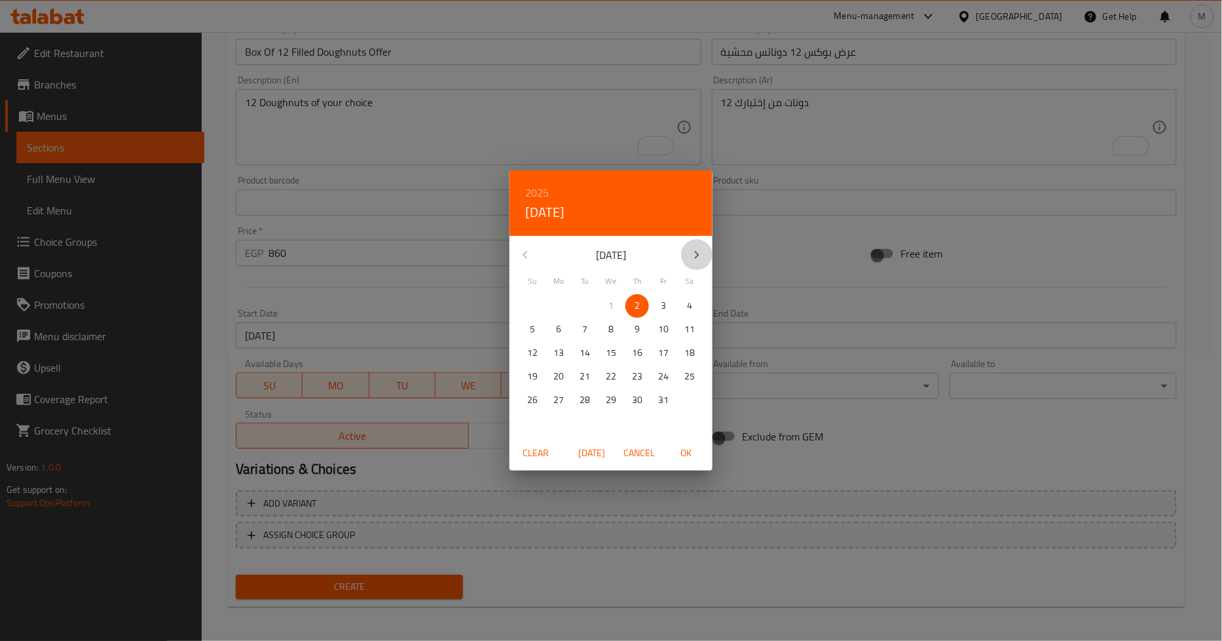
click at [688, 253] on button "button" at bounding box center [696, 254] width 31 height 31
click at [613, 401] on p "31" at bounding box center [611, 400] width 10 height 16
click at [680, 456] on span "OK" at bounding box center [686, 453] width 31 height 16
type input "[DATE]"
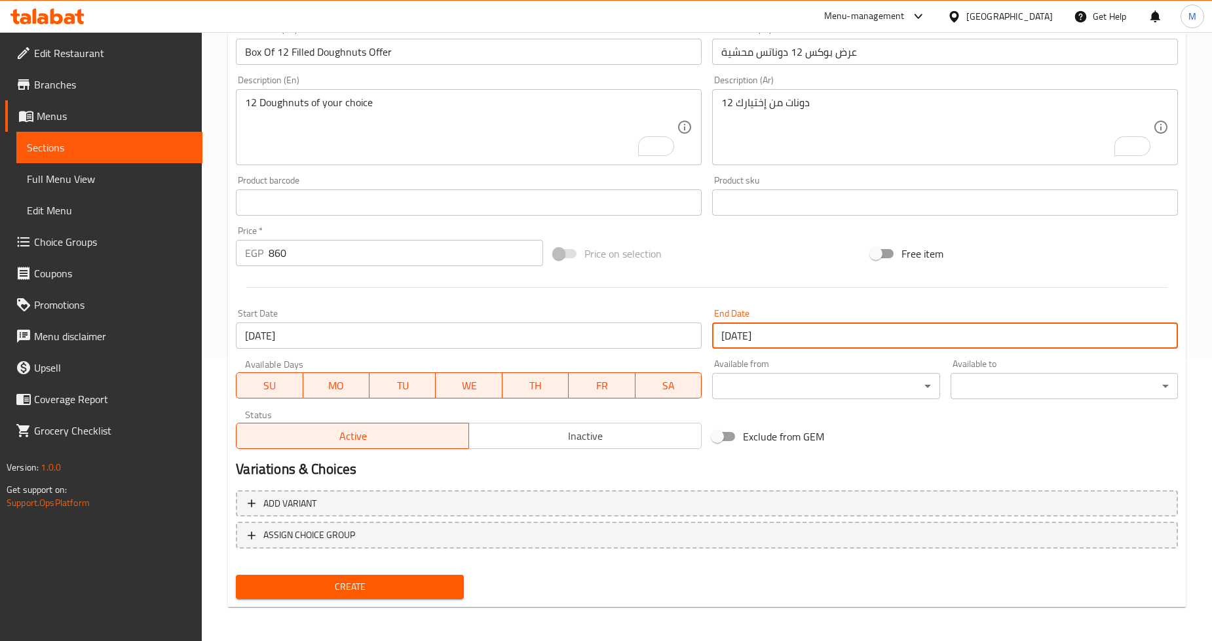
click at [593, 426] on span "Inactive" at bounding box center [585, 435] width 222 height 19
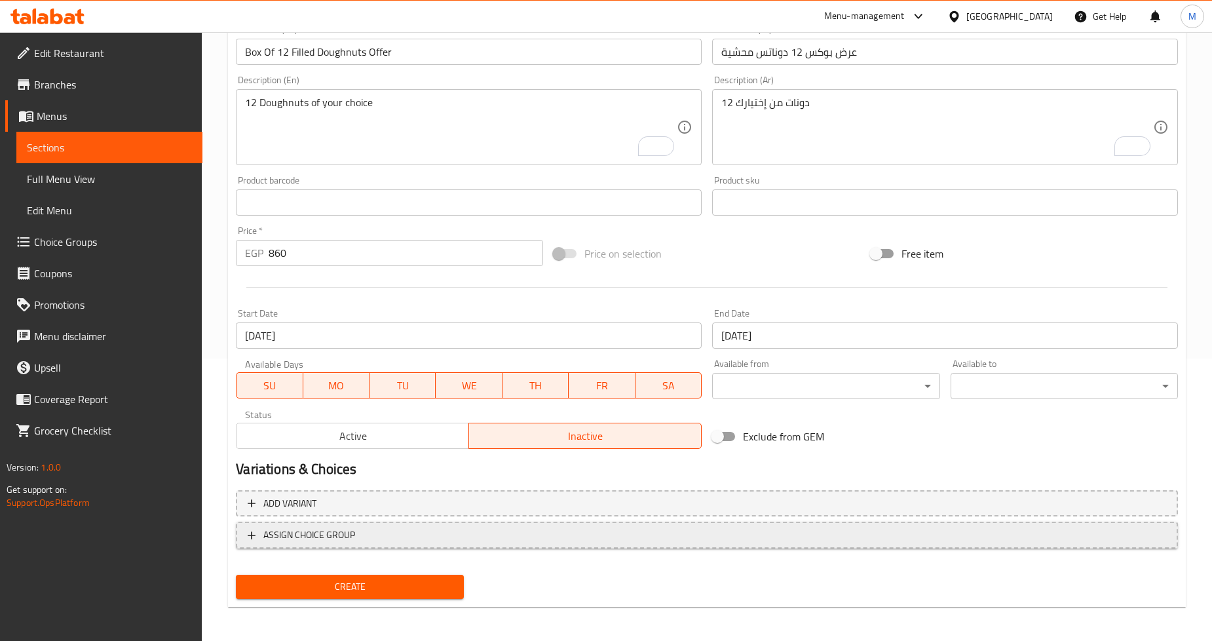
click at [605, 537] on span "ASSIGN CHOICE GROUP" at bounding box center [707, 535] width 918 height 16
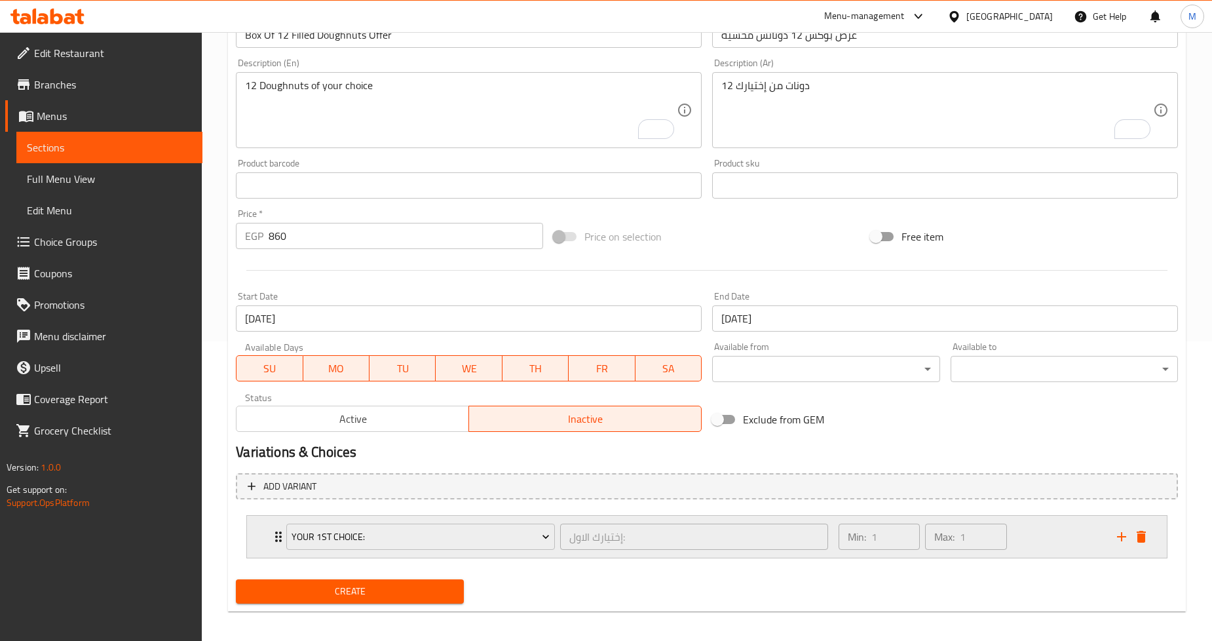
scroll to position [305, 0]
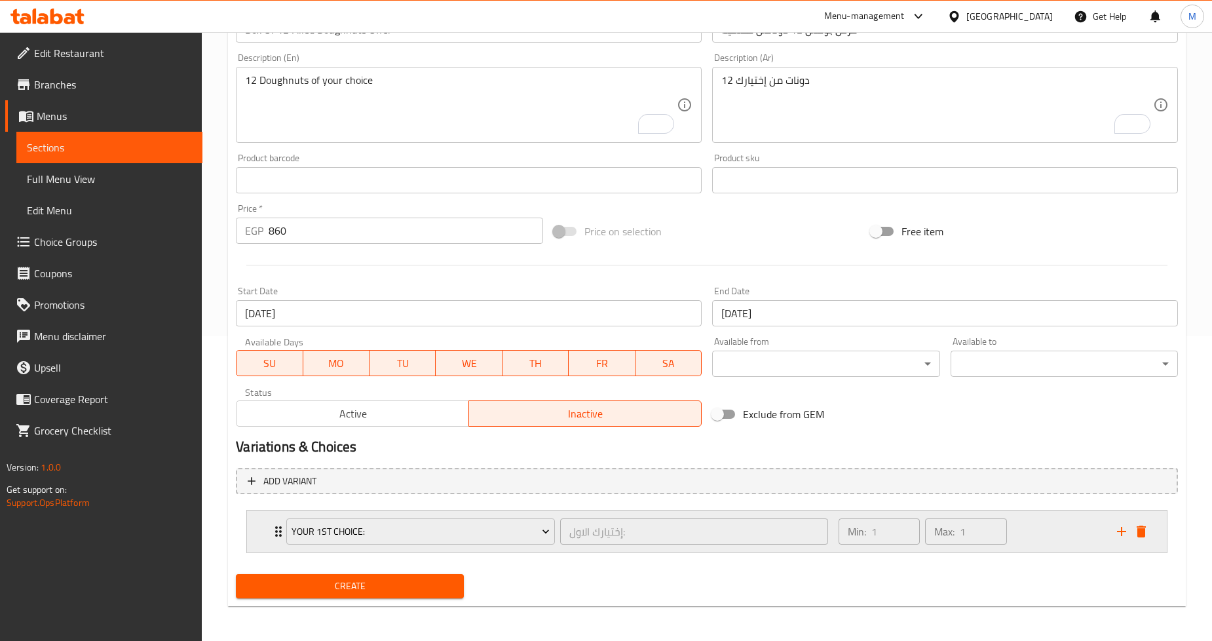
click at [265, 533] on div "Your 1st Choice: إختيارك الاول: ​ Min: 1 ​ Max: 1 ​" at bounding box center [707, 531] width 920 height 42
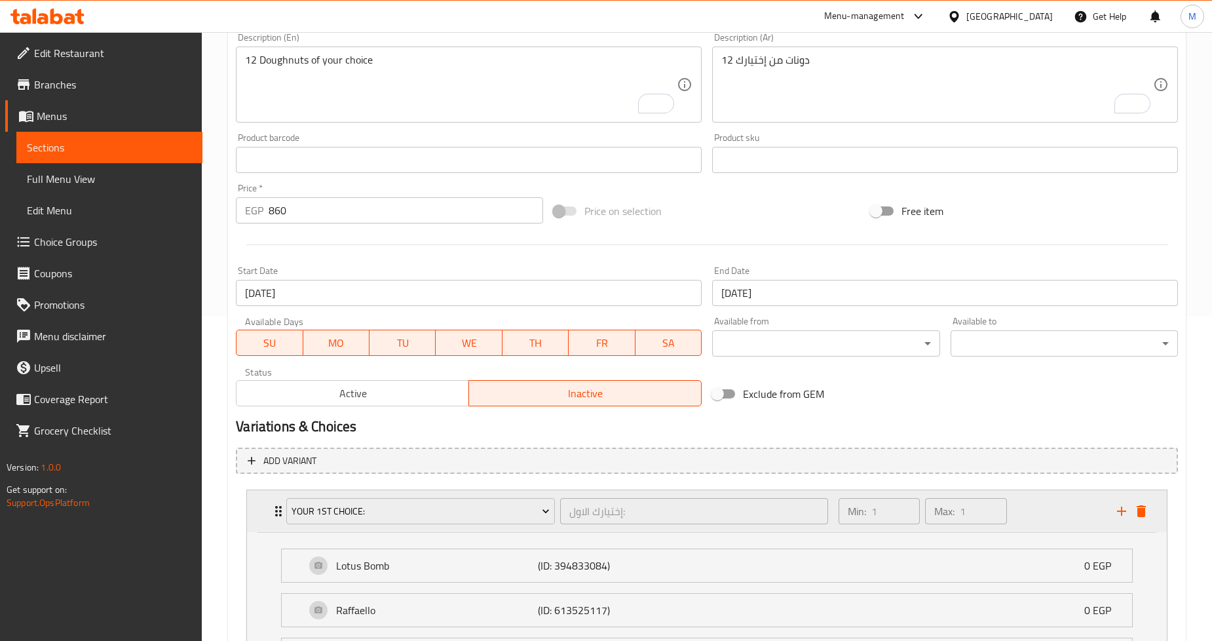
scroll to position [291, 0]
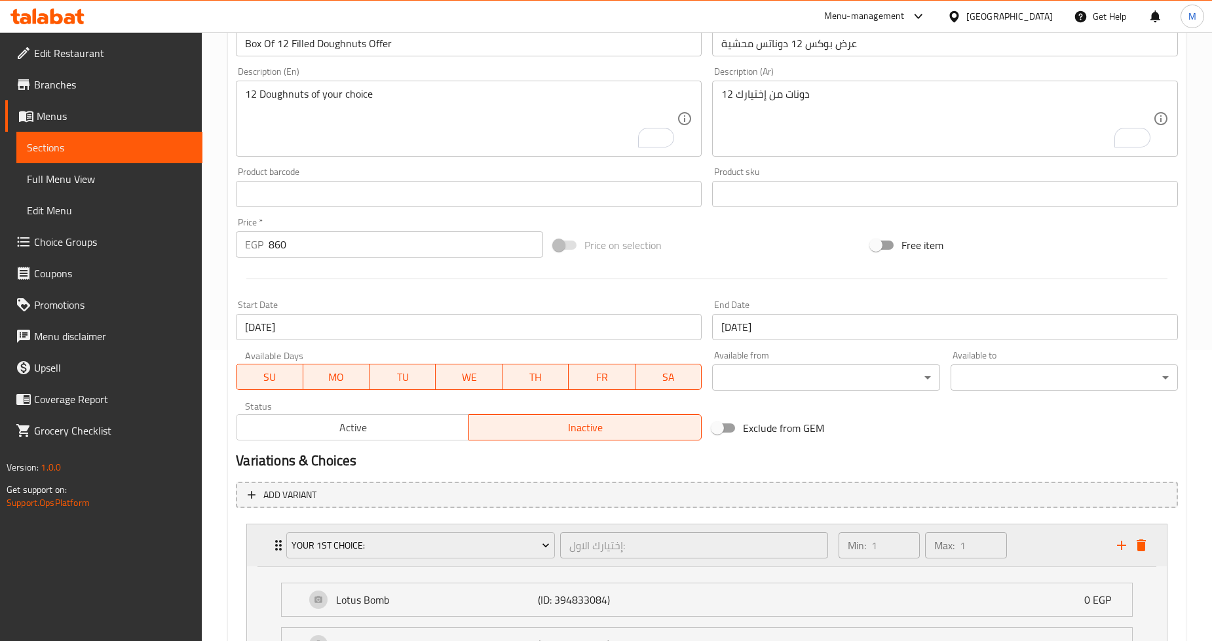
click at [252, 544] on div "Your 1st Choice: إختيارك الاول: ​ Min: 1 ​ Max: 1 ​" at bounding box center [707, 545] width 920 height 42
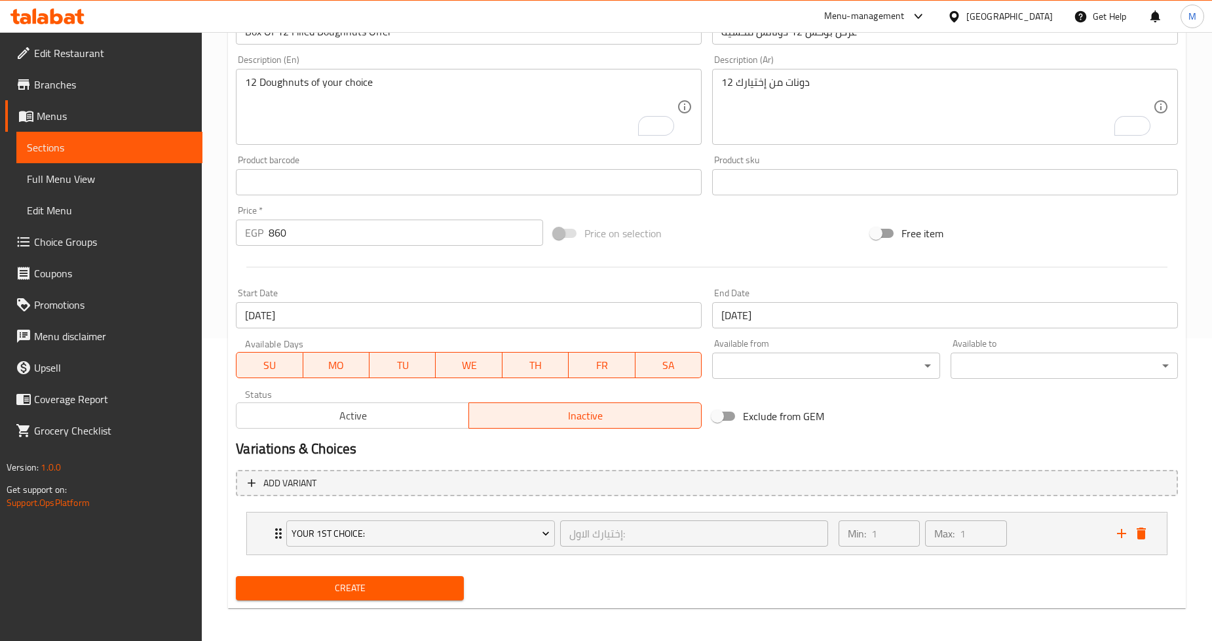
scroll to position [305, 0]
click at [1120, 527] on icon "add" at bounding box center [1122, 531] width 16 height 16
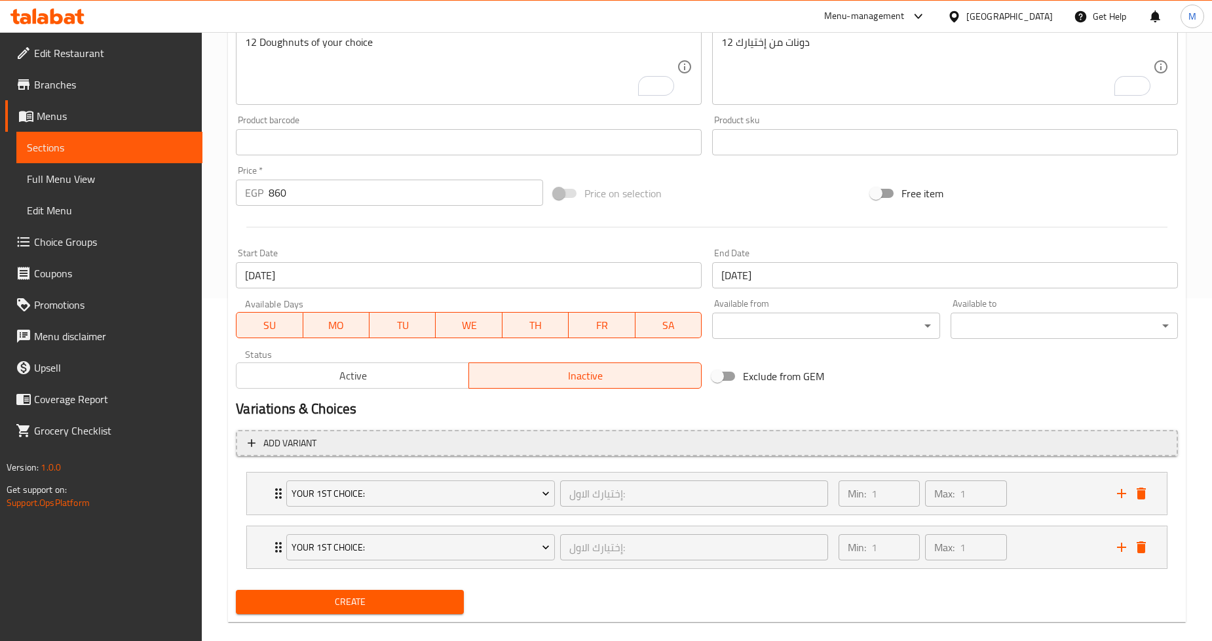
scroll to position [358, 0]
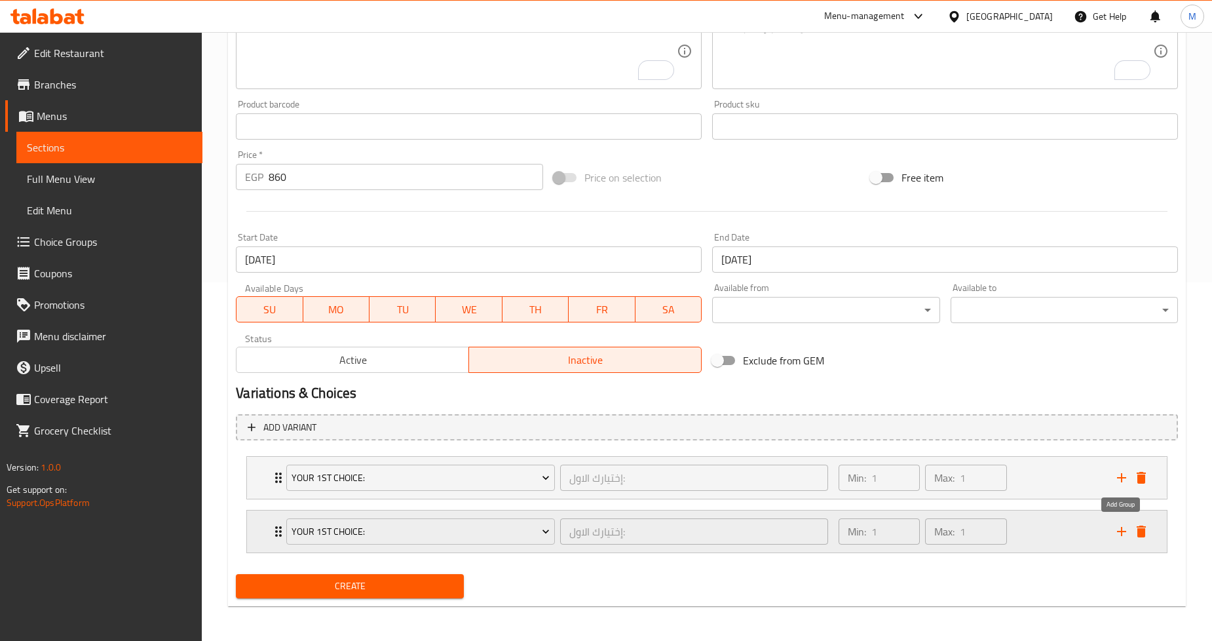
click at [1120, 532] on icon "add" at bounding box center [1122, 531] width 16 height 16
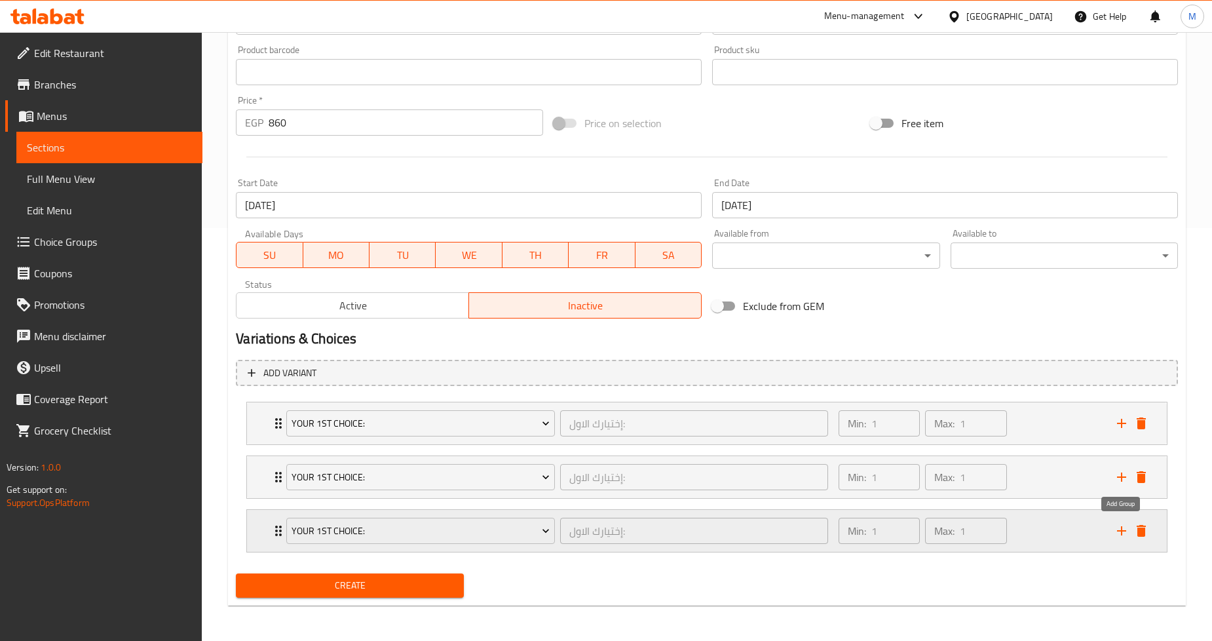
click at [1116, 531] on icon "add" at bounding box center [1122, 531] width 16 height 16
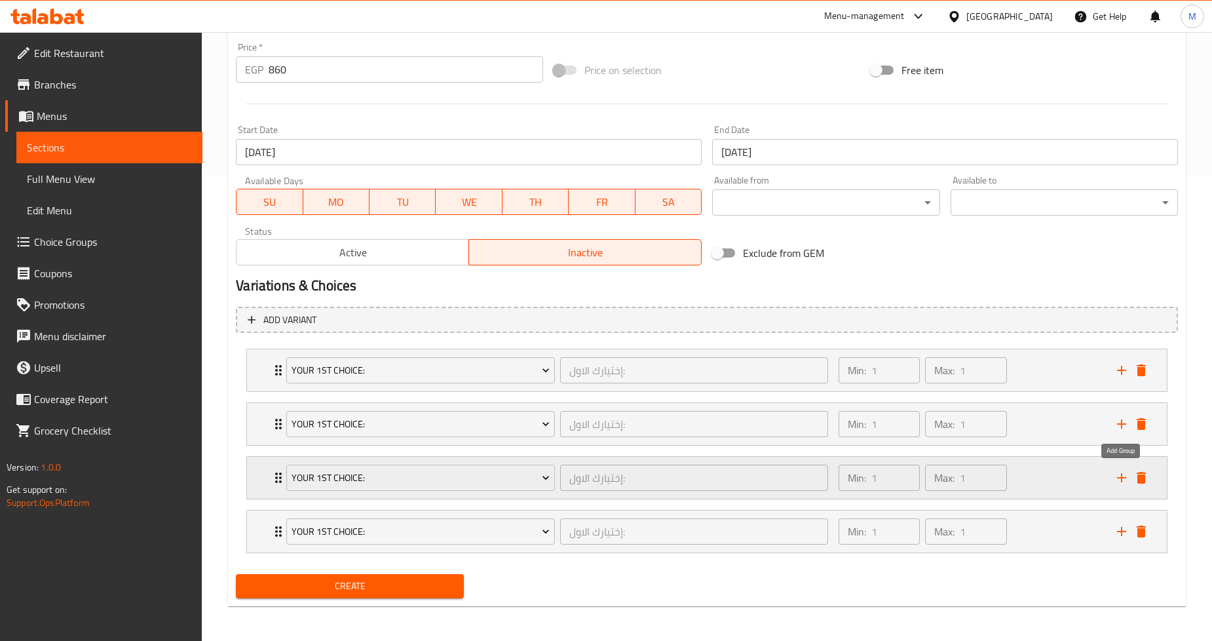
scroll to position [466, 0]
click at [1120, 415] on icon "add" at bounding box center [1122, 423] width 16 height 16
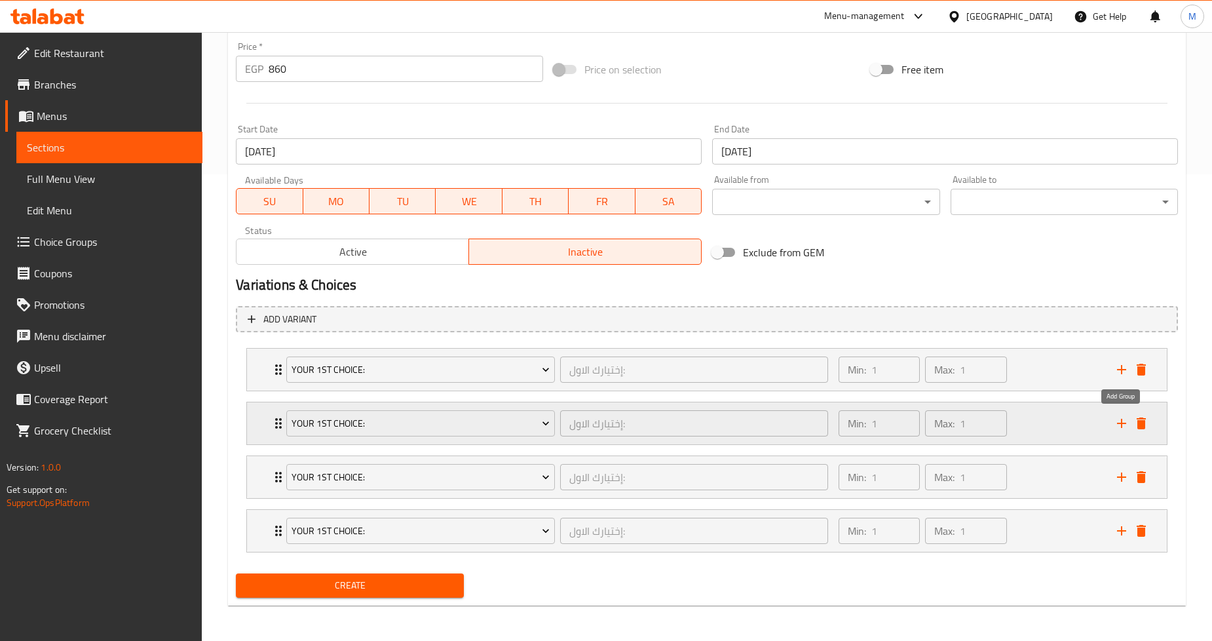
click at [1120, 415] on icon "add" at bounding box center [1122, 423] width 16 height 16
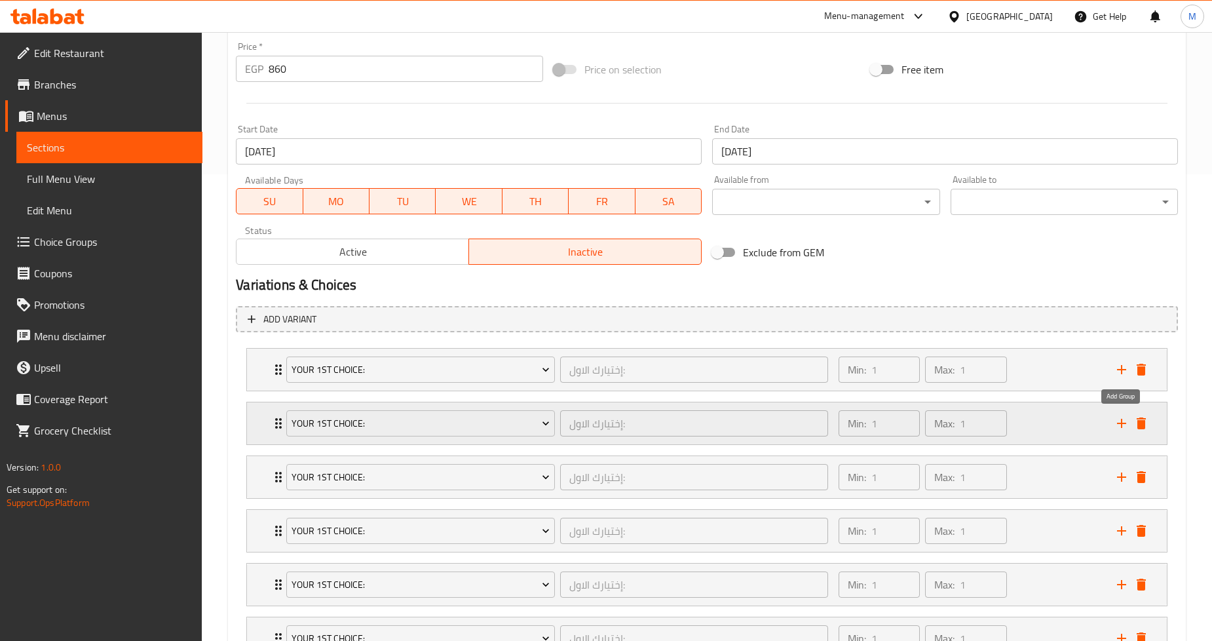
click at [1120, 415] on icon "add" at bounding box center [1122, 423] width 16 height 16
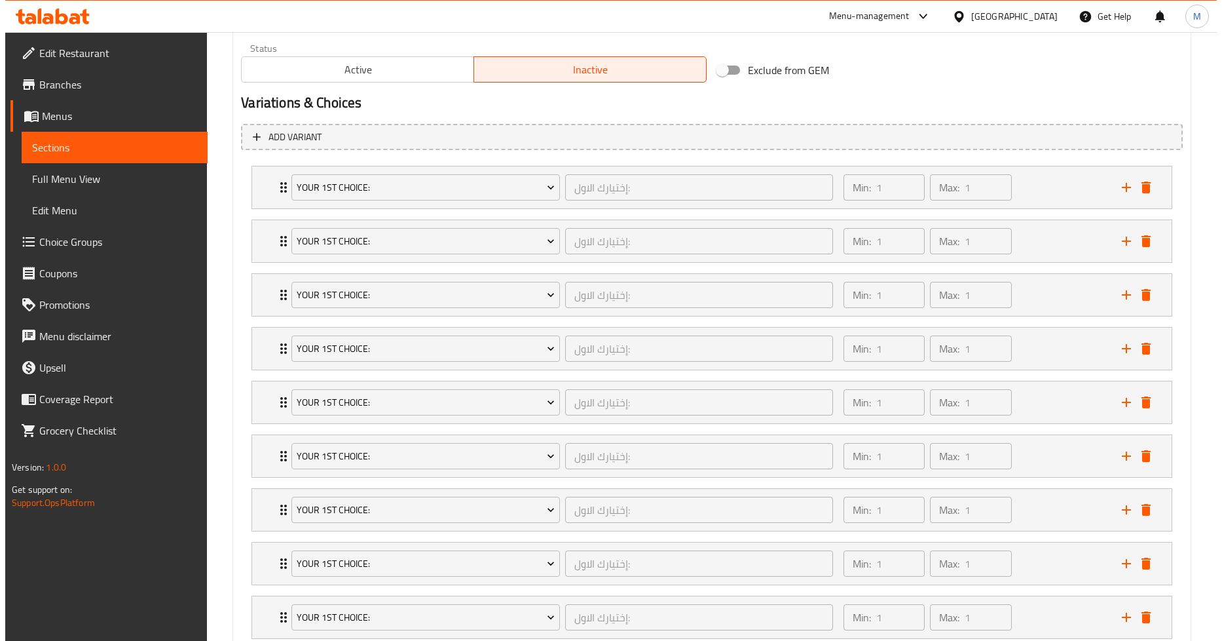
scroll to position [637, 0]
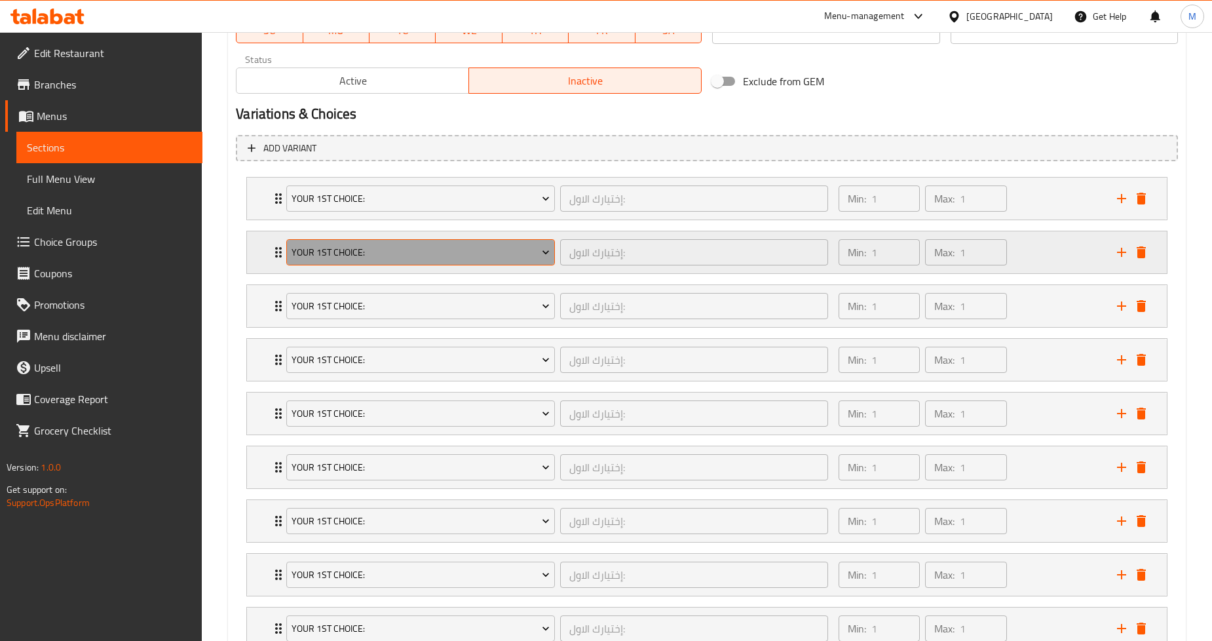
click at [539, 253] on icon "Expand" at bounding box center [545, 252] width 13 height 13
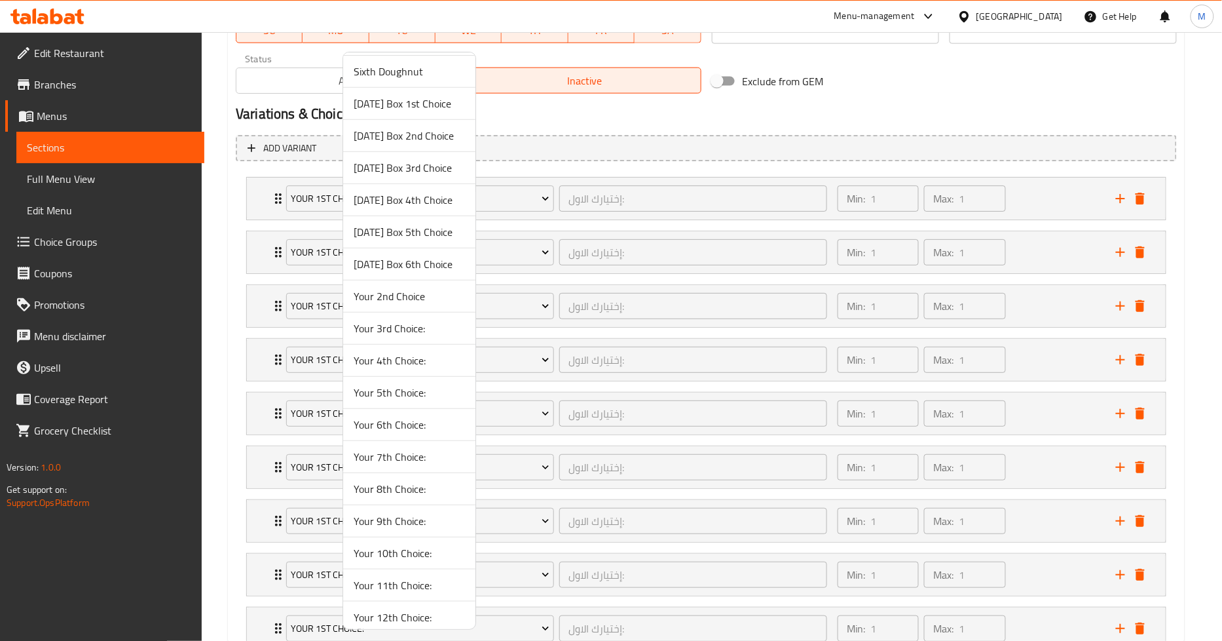
scroll to position [204, 0]
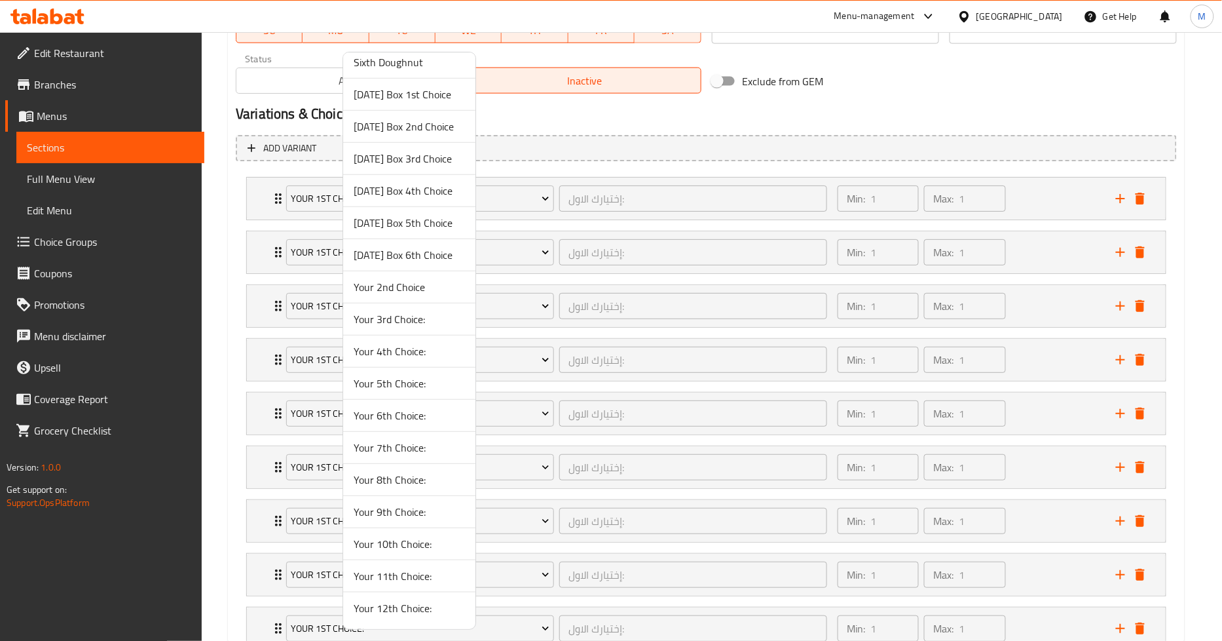
click at [409, 287] on span "Your 2nd Choice" at bounding box center [409, 287] width 111 height 16
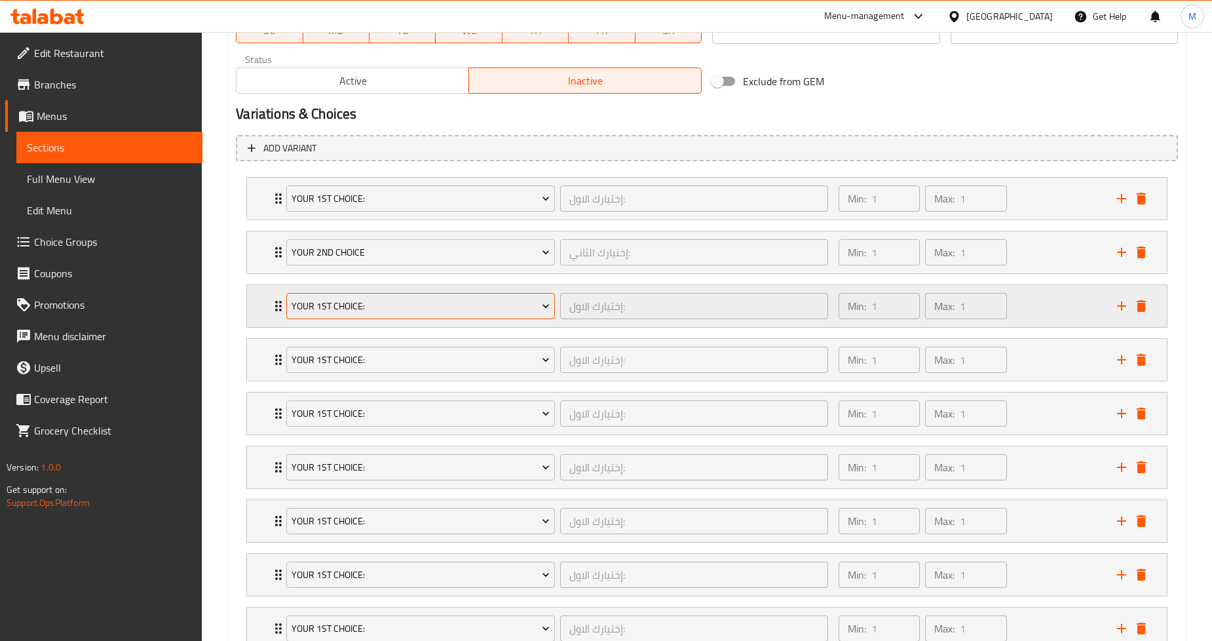
click at [551, 301] on icon "Expand" at bounding box center [545, 305] width 13 height 13
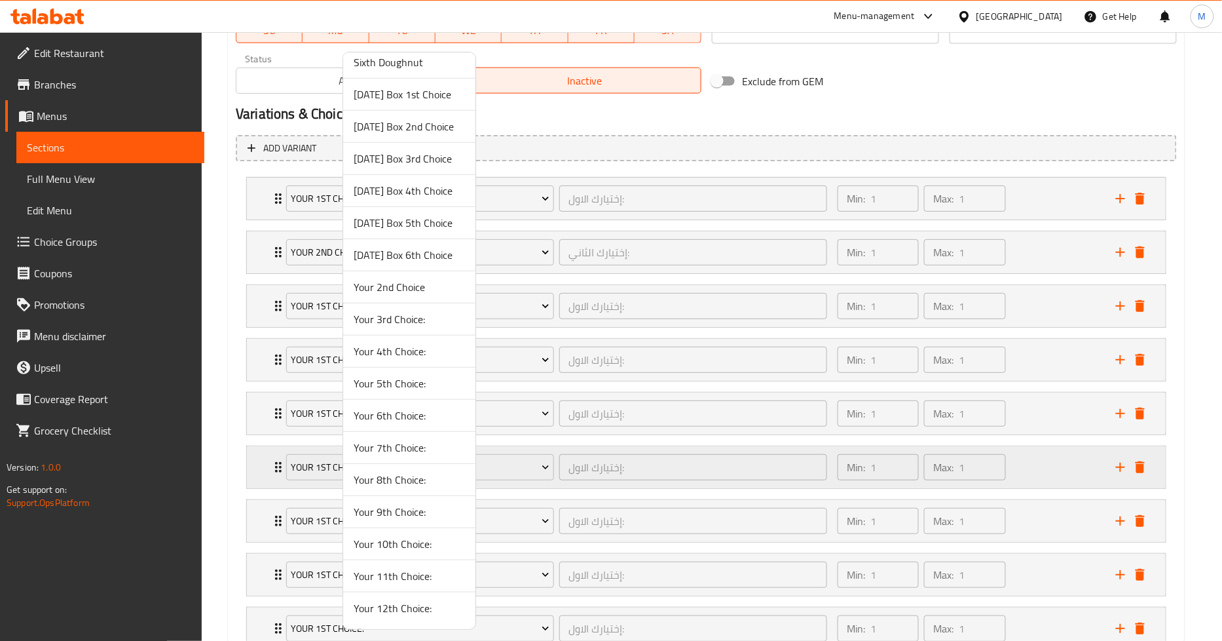
click at [423, 318] on span "Your 3rd Choice:" at bounding box center [409, 319] width 111 height 16
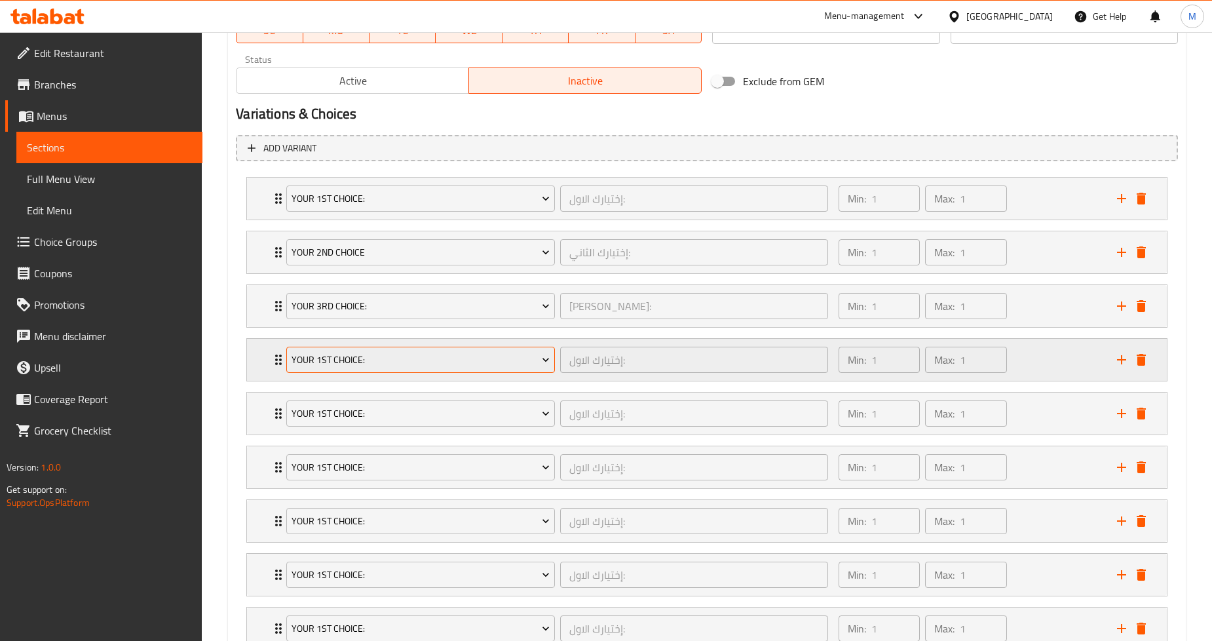
click at [539, 366] on span "Your 1st Choice:" at bounding box center [420, 360] width 258 height 16
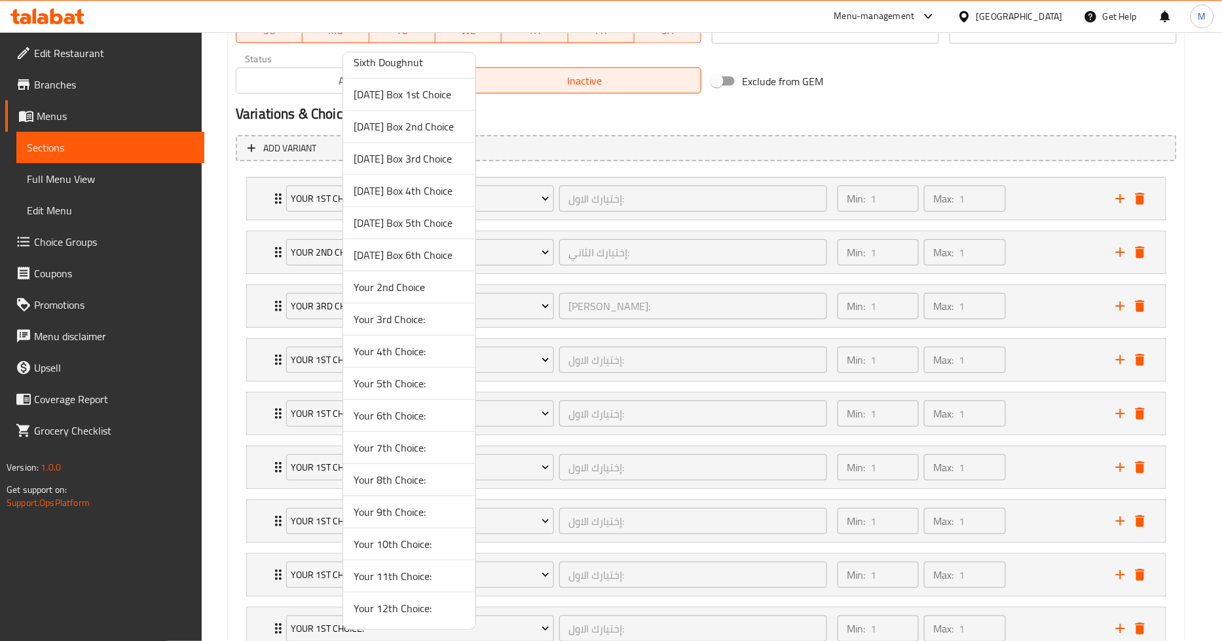
click at [420, 359] on span "Your 4th Choice:" at bounding box center [409, 351] width 111 height 16
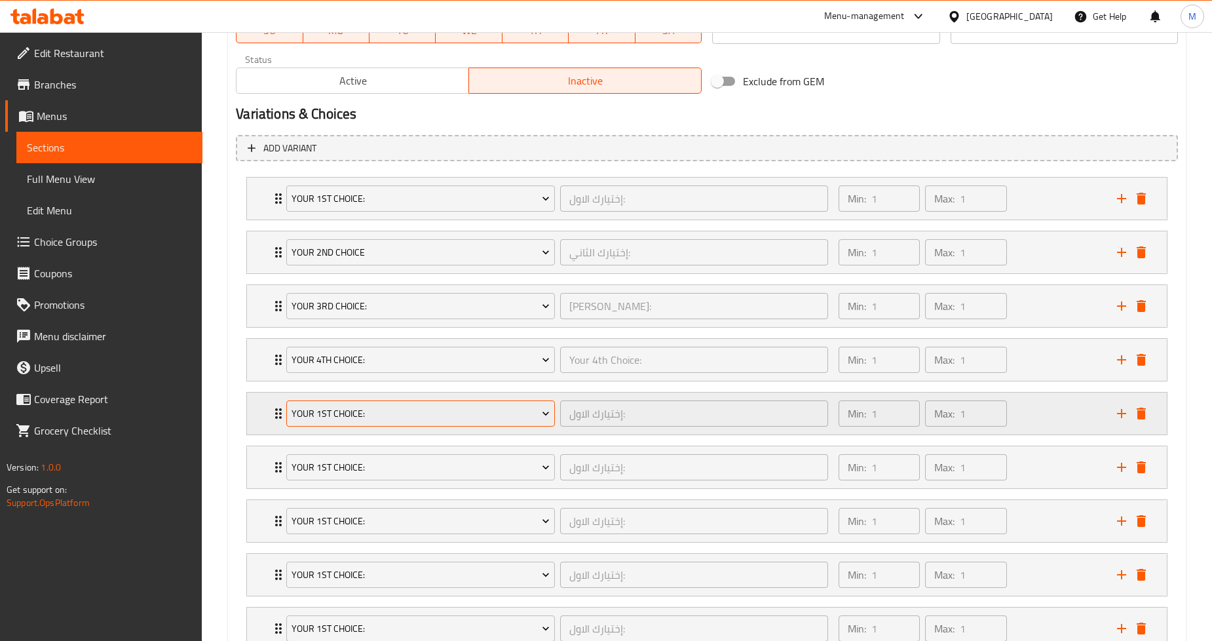
click at [479, 406] on span "Your 1st Choice:" at bounding box center [420, 413] width 258 height 16
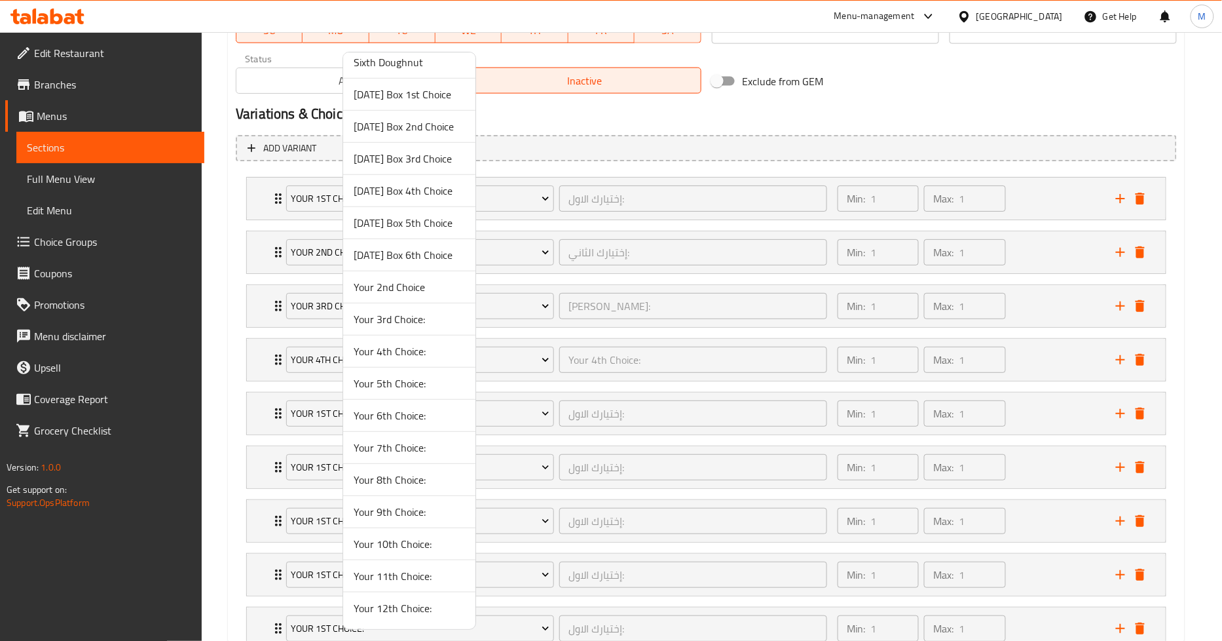
click at [394, 380] on span "Your 5th Choice:" at bounding box center [409, 383] width 111 height 16
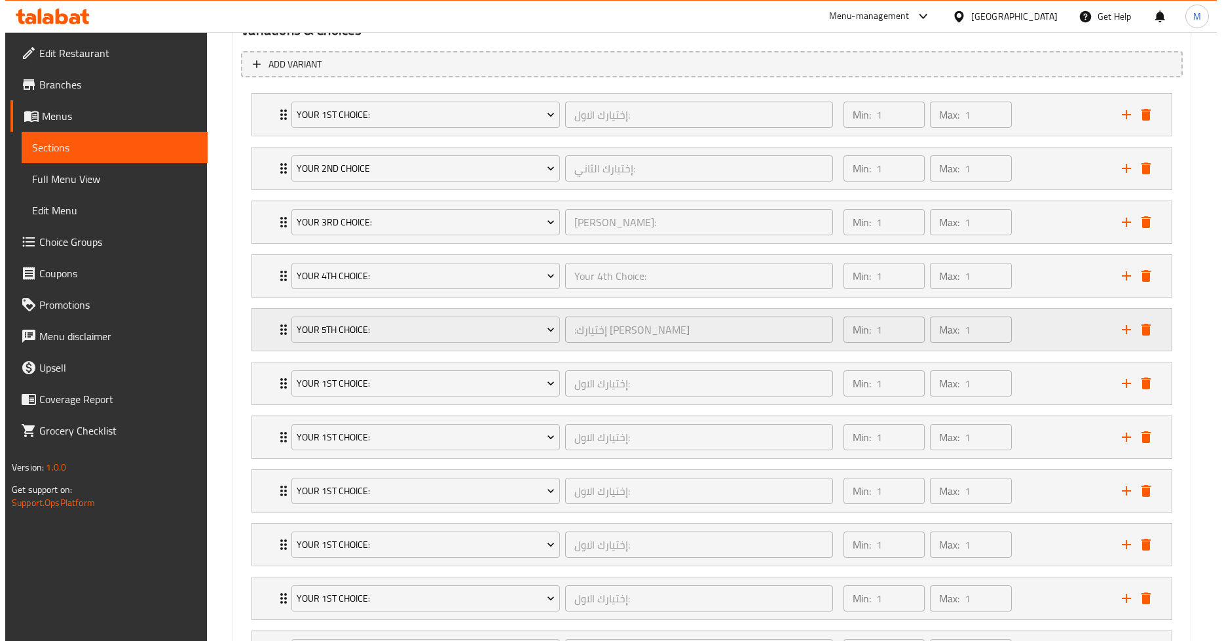
scroll to position [783, 0]
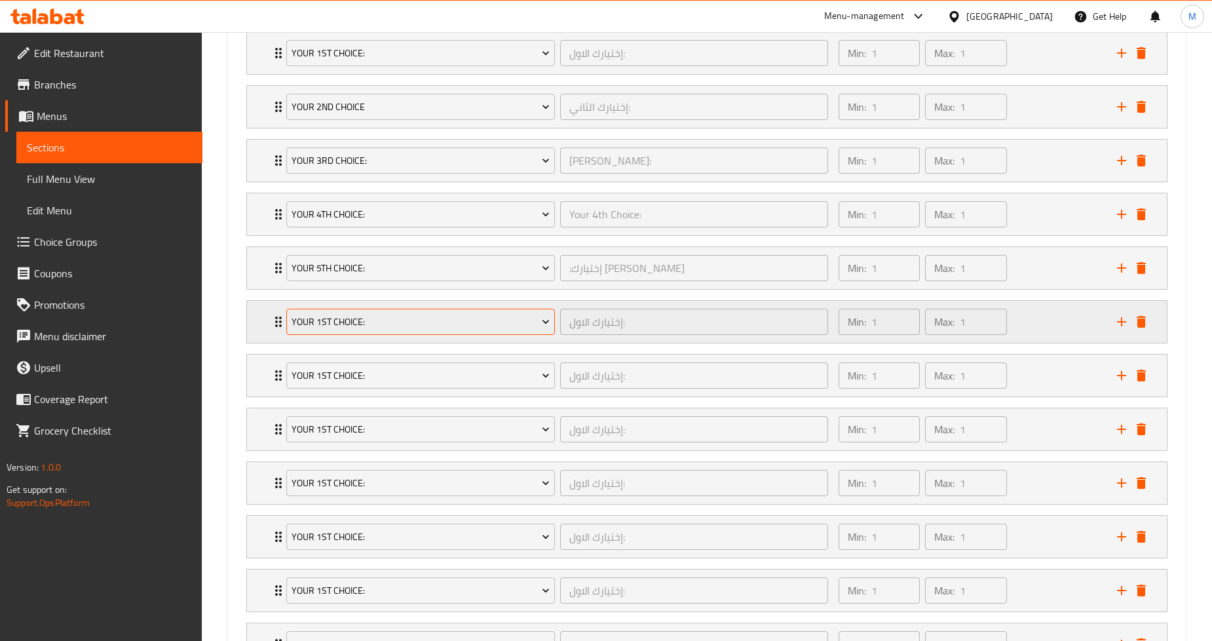
click at [508, 326] on span "Your 1st Choice:" at bounding box center [420, 322] width 258 height 16
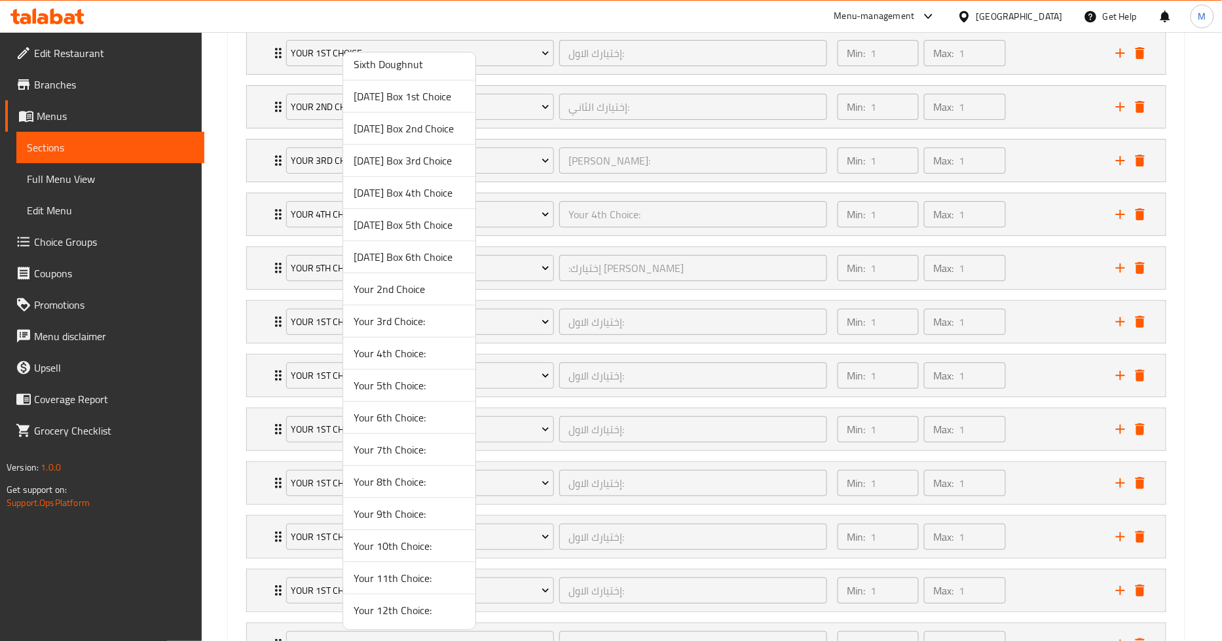
scroll to position [204, 0]
click at [395, 422] on span "Your 6th Choice:" at bounding box center [409, 415] width 111 height 16
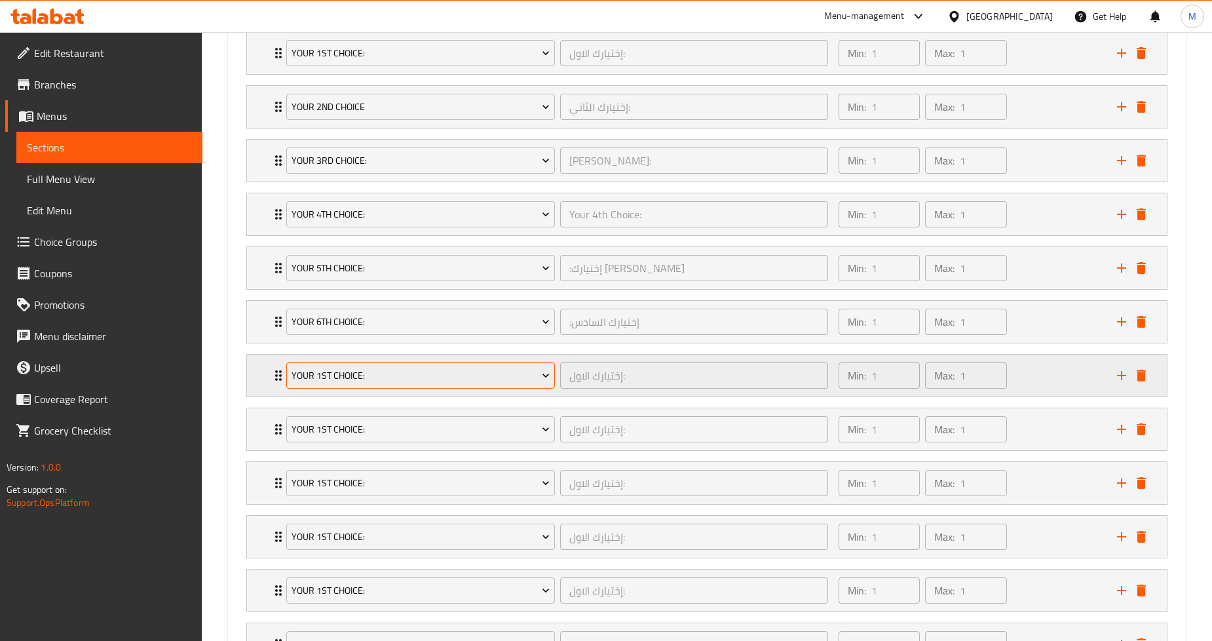
click at [548, 372] on icon "Expand" at bounding box center [545, 375] width 13 height 13
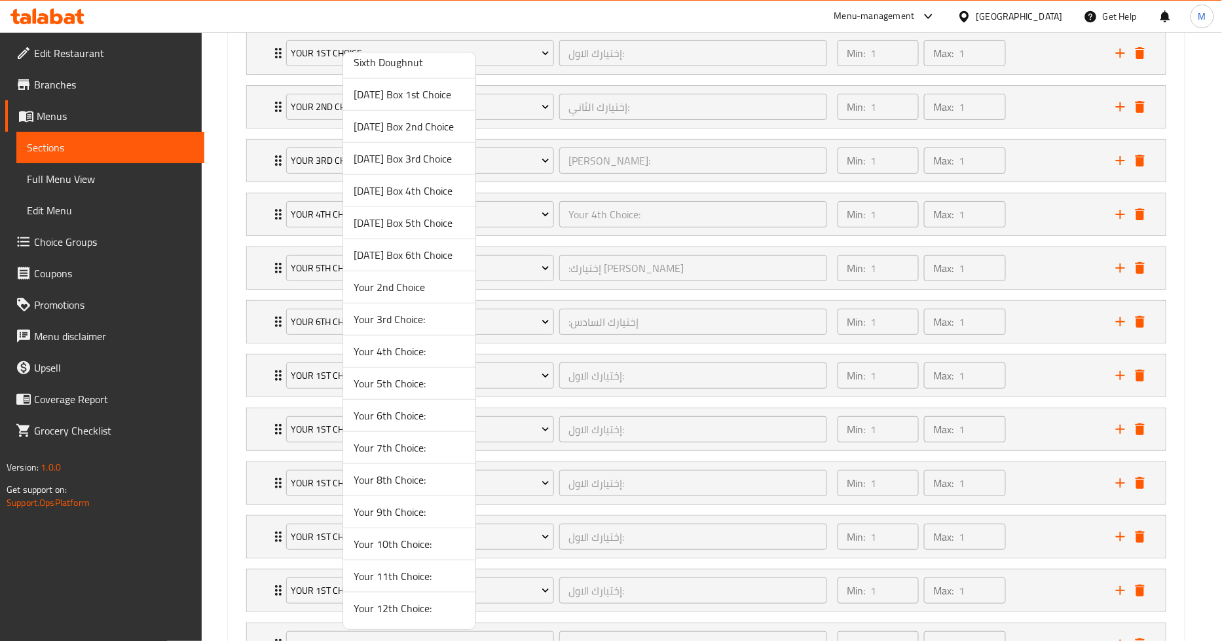
click at [409, 447] on span "Your 7th Choice:" at bounding box center [409, 448] width 111 height 16
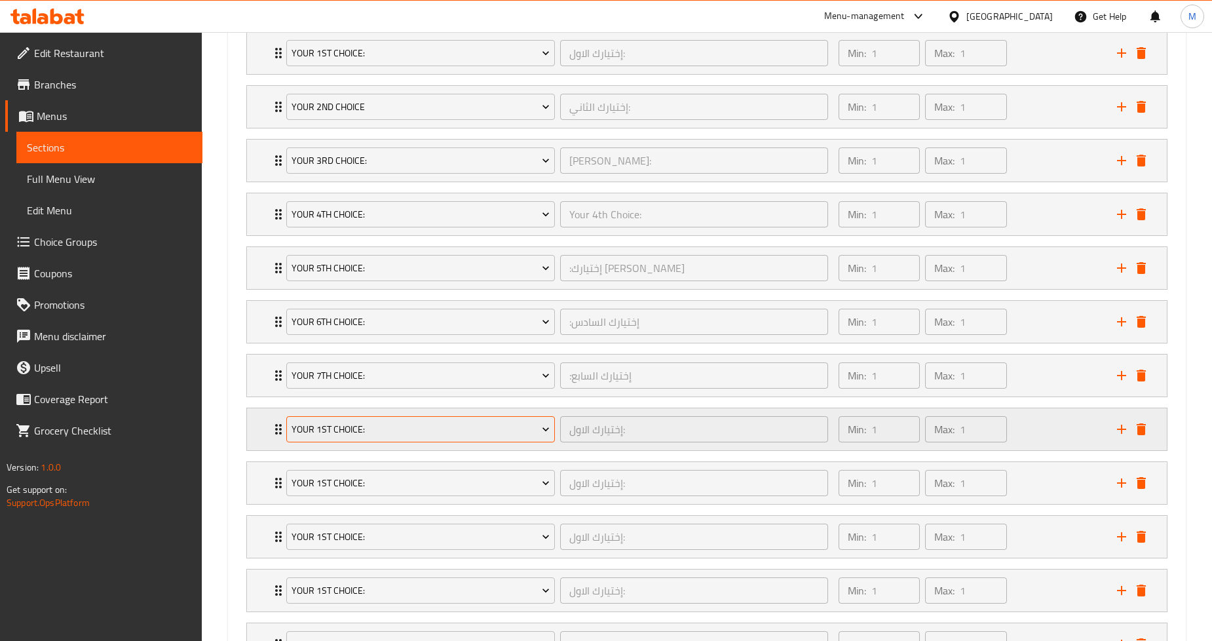
click at [526, 424] on span "Your 1st Choice:" at bounding box center [420, 429] width 258 height 16
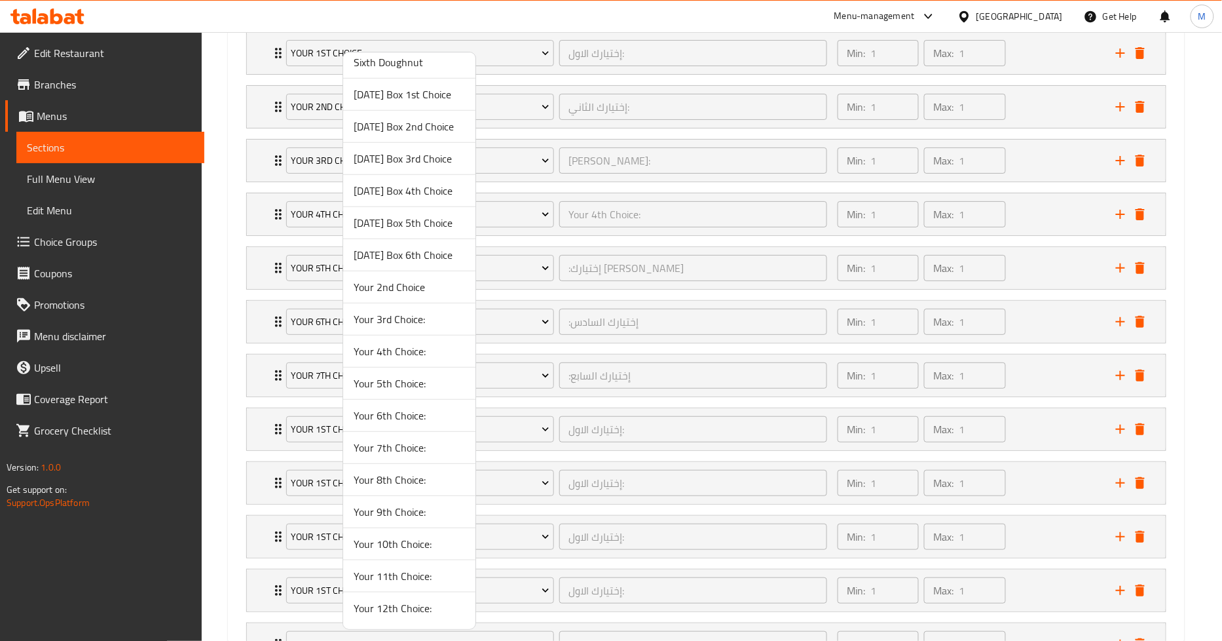
click at [388, 476] on span "Your 8th Choice:" at bounding box center [409, 480] width 111 height 16
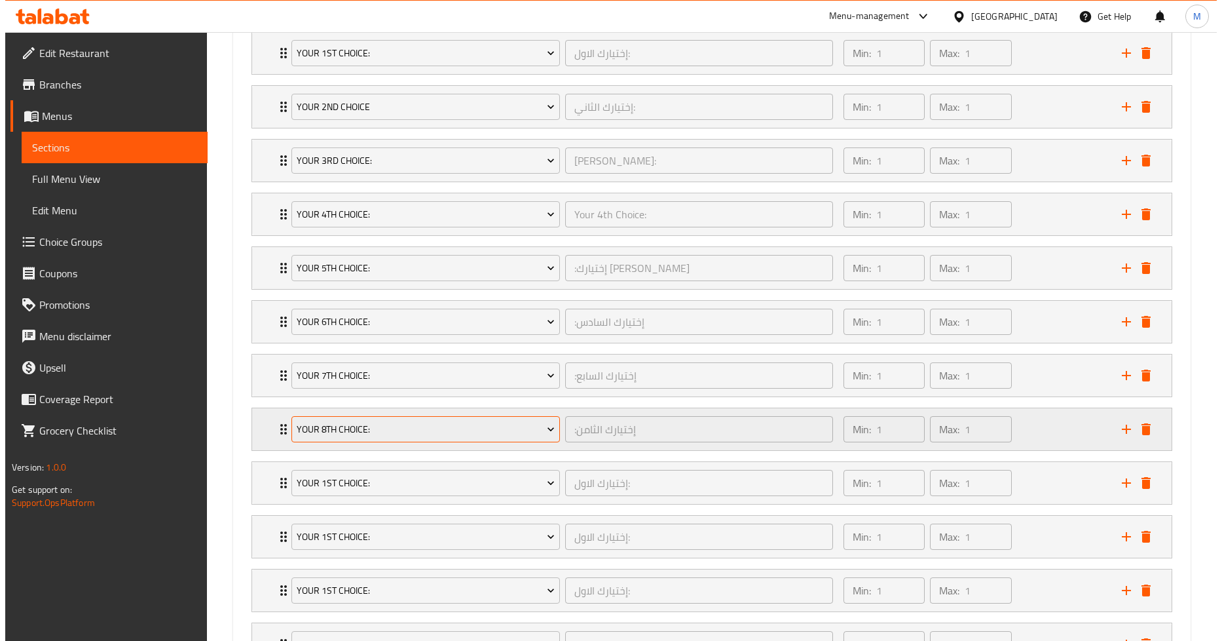
scroll to position [928, 0]
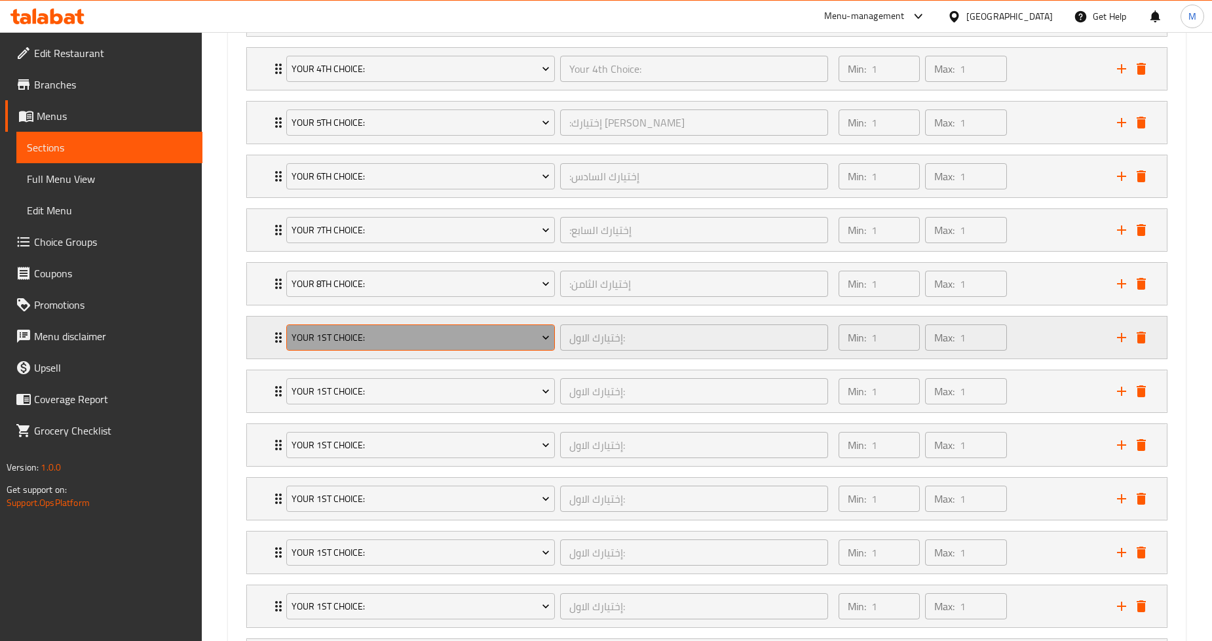
click at [502, 343] on span "Your 1st Choice:" at bounding box center [420, 337] width 258 height 16
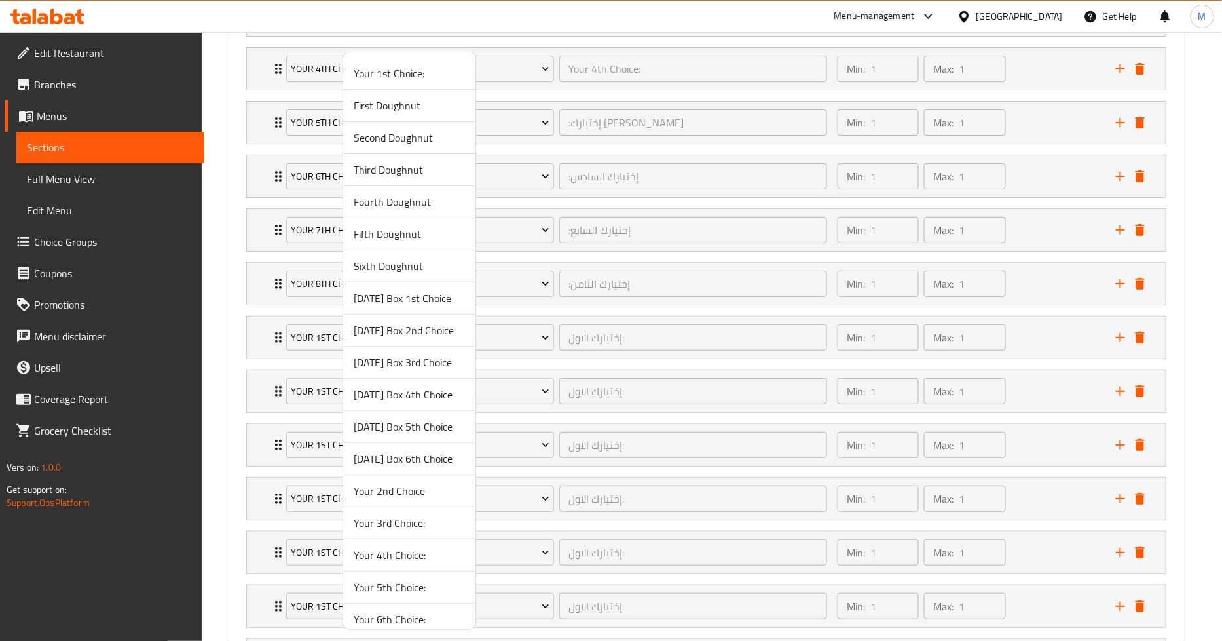
scroll to position [204, 0]
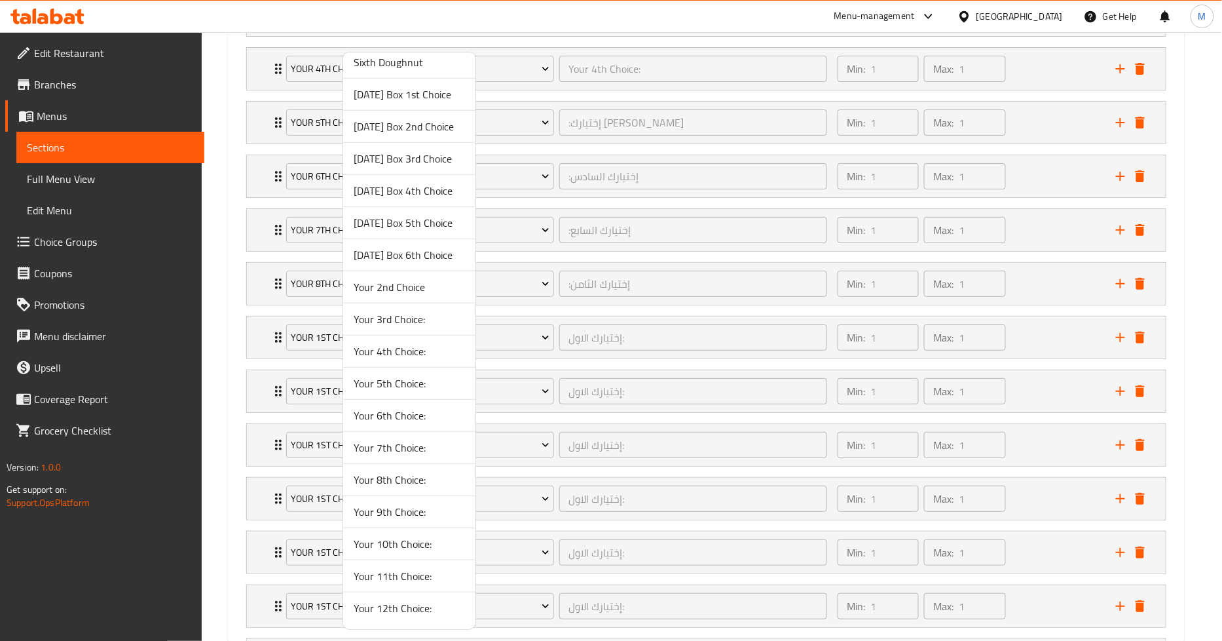
click at [417, 514] on span "Your 9th Choice:" at bounding box center [409, 512] width 111 height 16
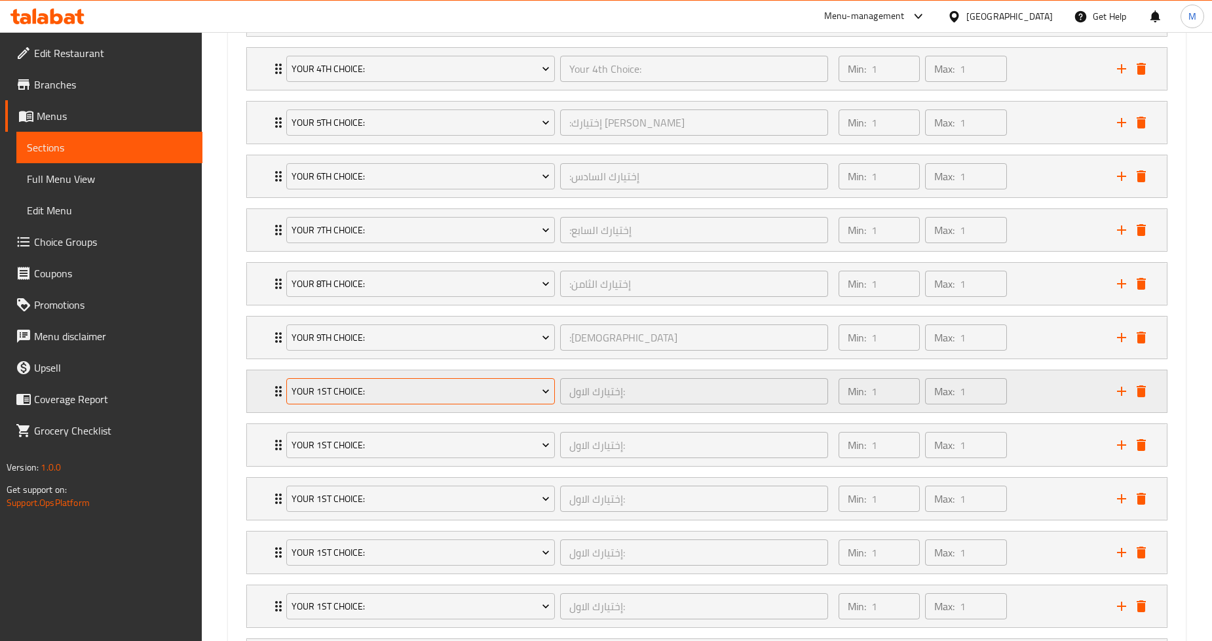
click at [536, 394] on span "Your 1st Choice:" at bounding box center [420, 391] width 258 height 16
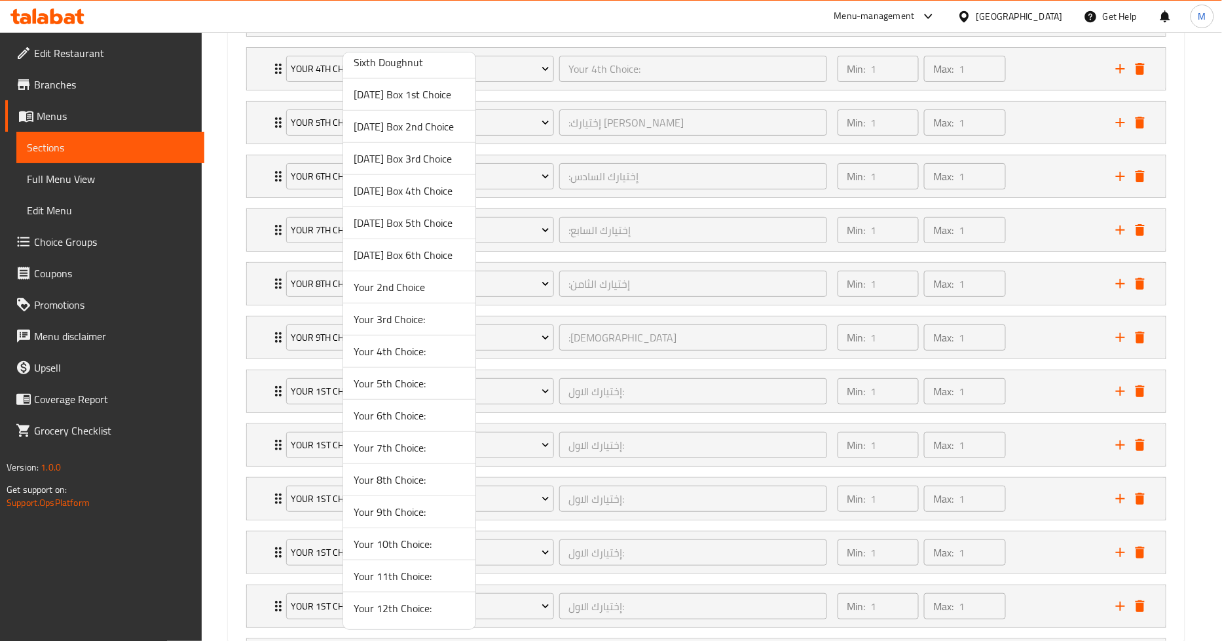
click at [417, 538] on span "Your 10th Choice:" at bounding box center [409, 544] width 111 height 16
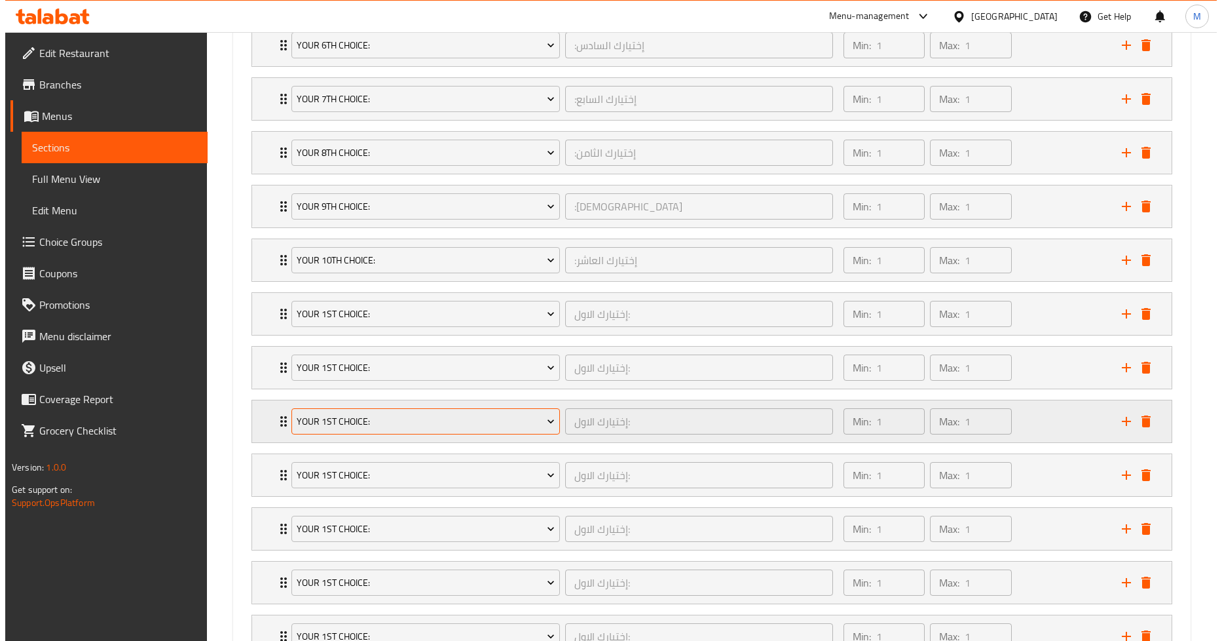
scroll to position [1074, 0]
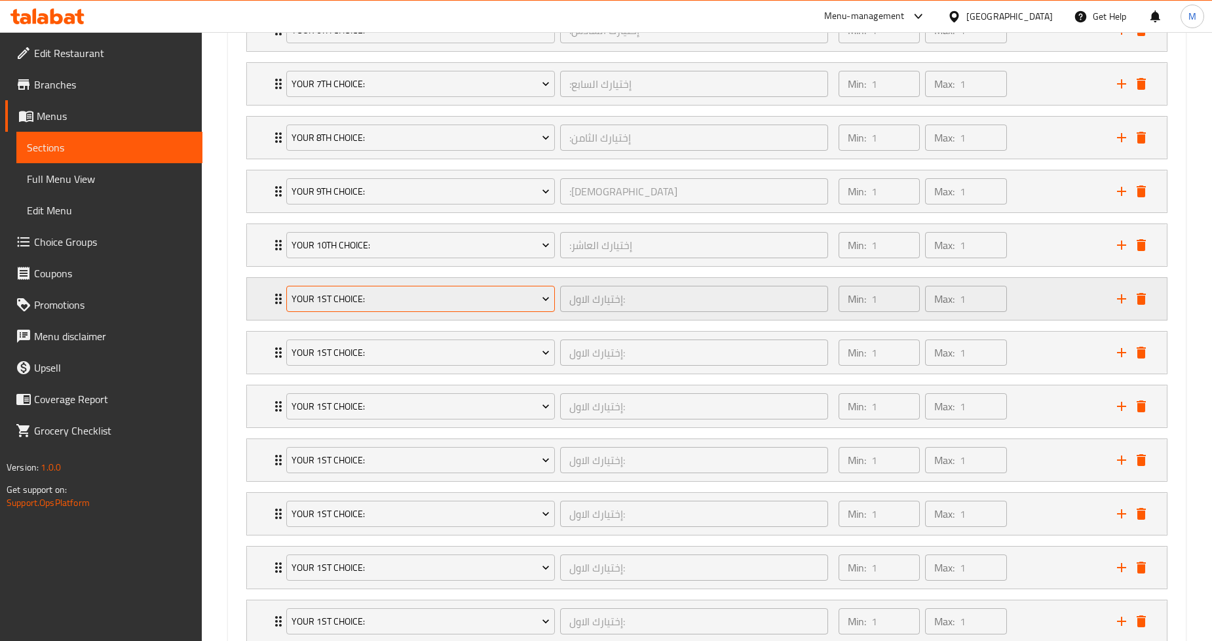
click at [497, 289] on button "Your 1st Choice:" at bounding box center [420, 299] width 268 height 26
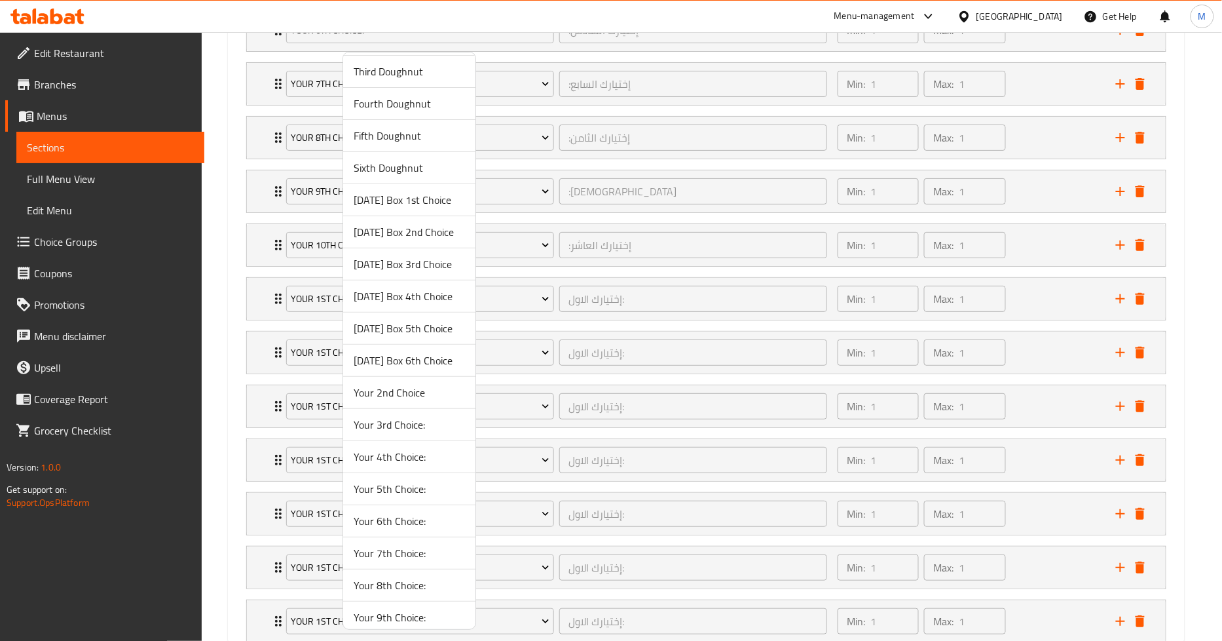
scroll to position [204, 0]
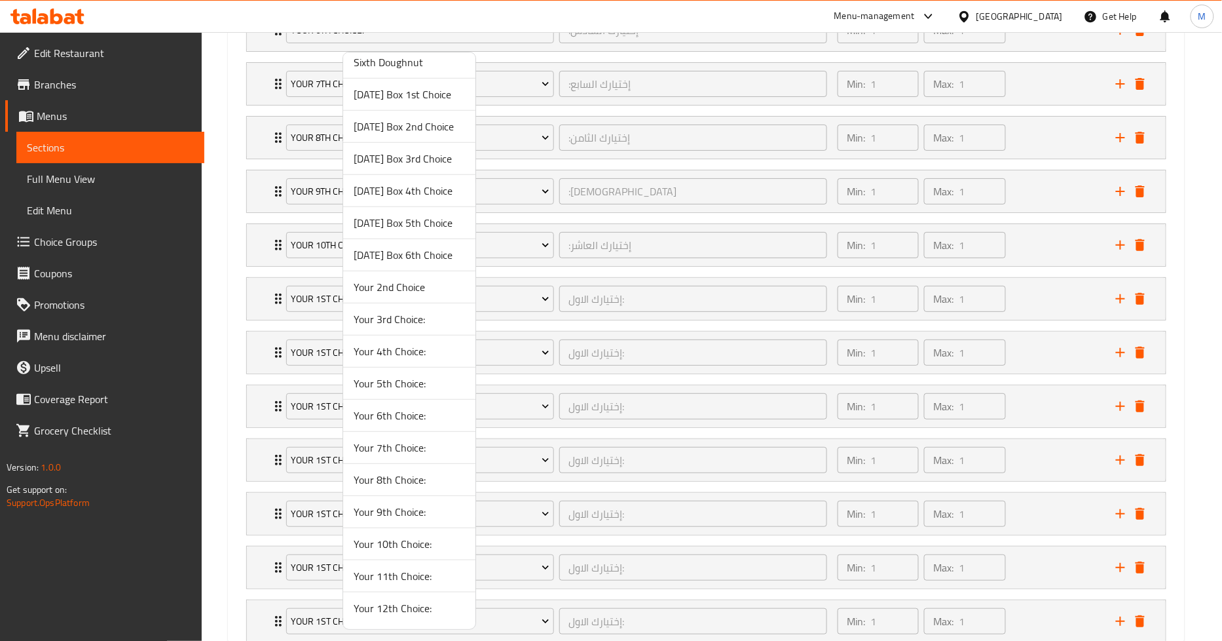
click at [388, 576] on span "Your 11th Choice:" at bounding box center [409, 576] width 111 height 16
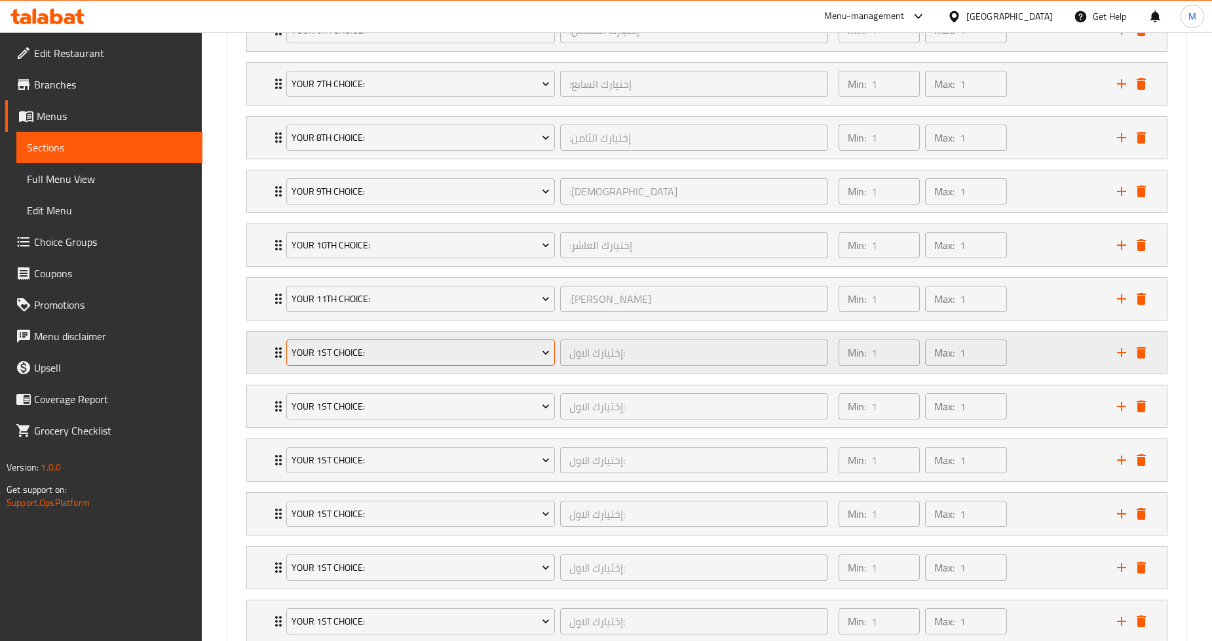
click at [538, 352] on span "Your 1st Choice:" at bounding box center [420, 353] width 258 height 16
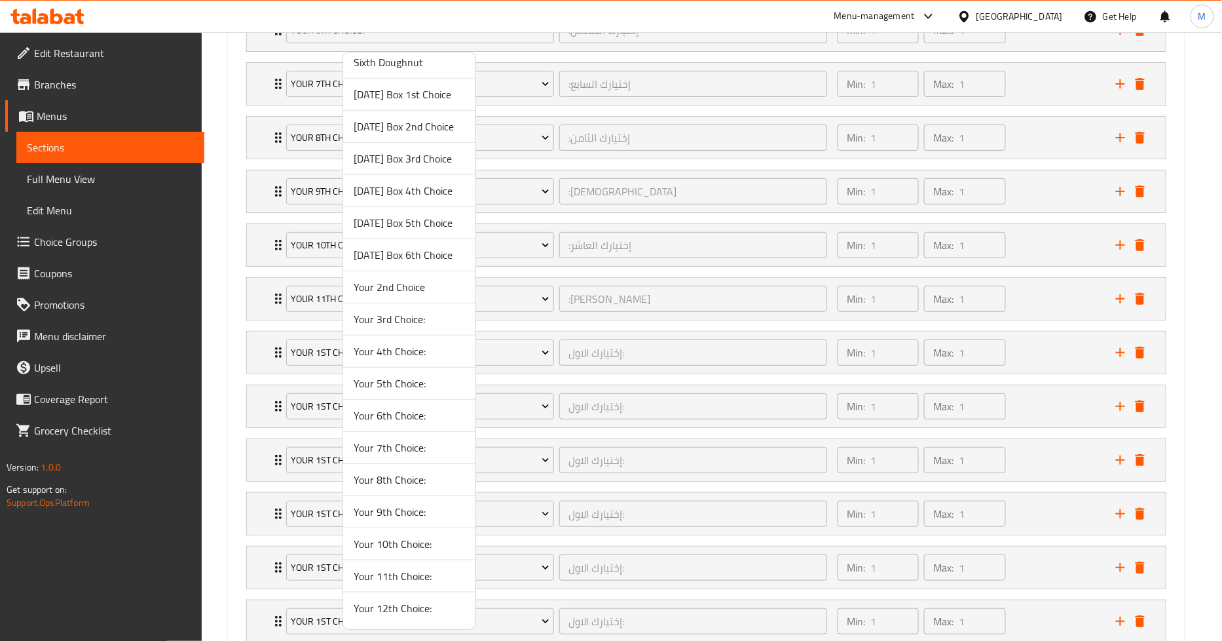
click at [428, 613] on span "Your 12th Choice:" at bounding box center [409, 608] width 111 height 16
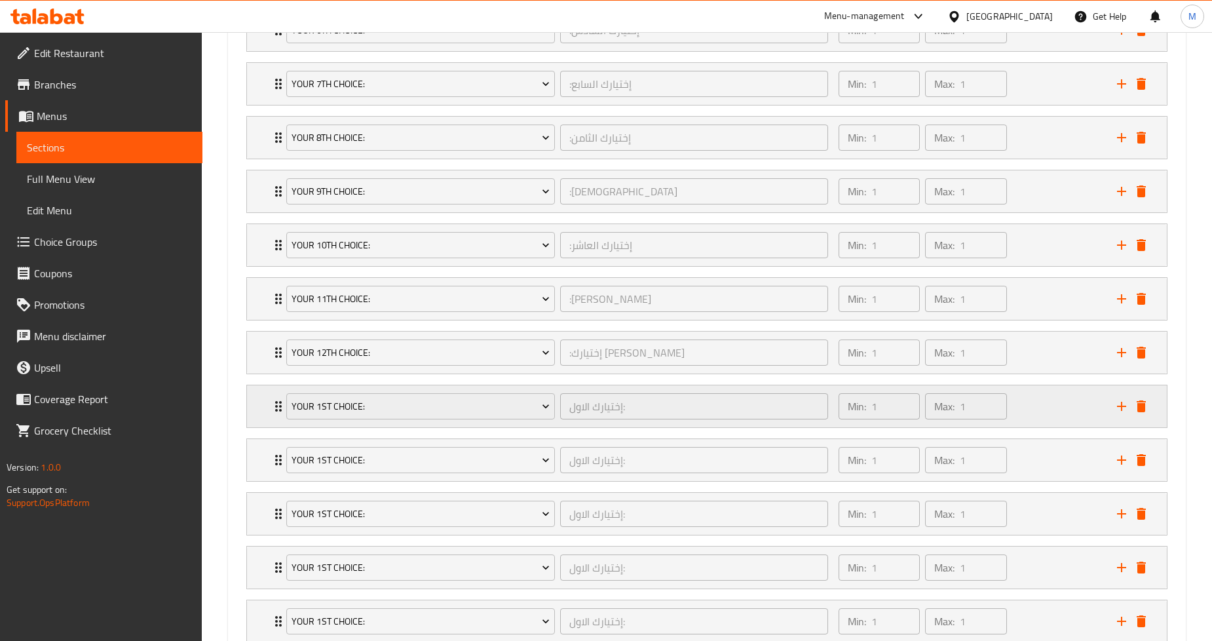
click at [1144, 409] on icon "delete" at bounding box center [1140, 406] width 9 height 12
click at [1140, 407] on icon "delete" at bounding box center [1140, 406] width 9 height 12
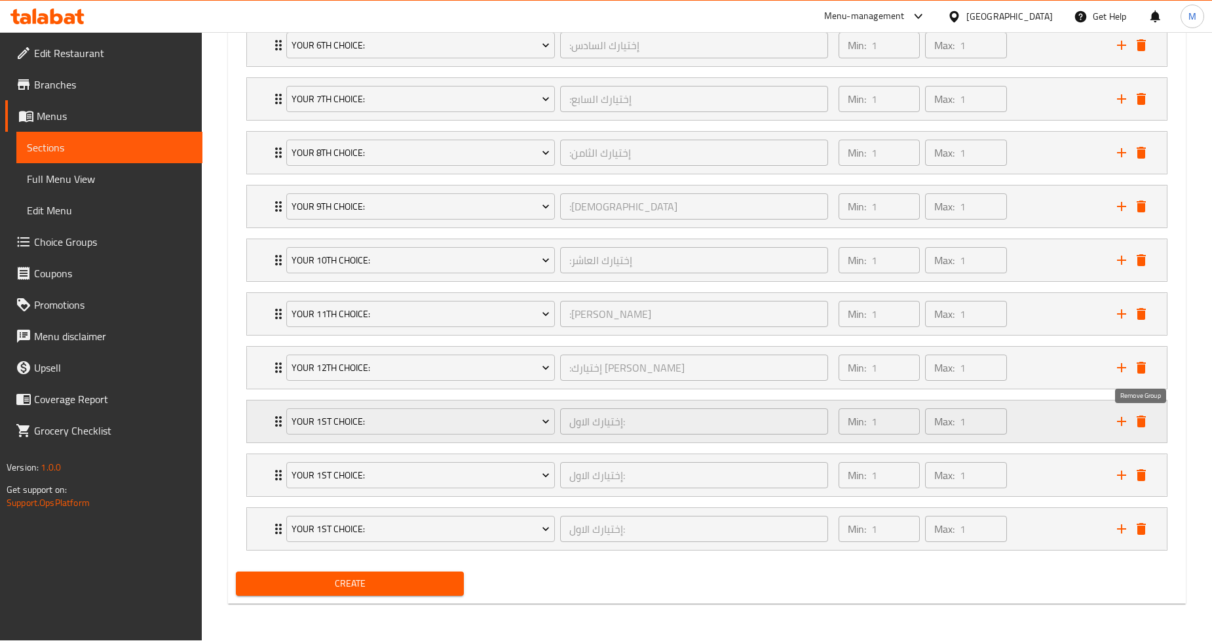
click at [1140, 407] on div "Your 1st Choice: إختيارك الاول: ​ Min: 1 ​ Max: 1 ​" at bounding box center [711, 421] width 880 height 42
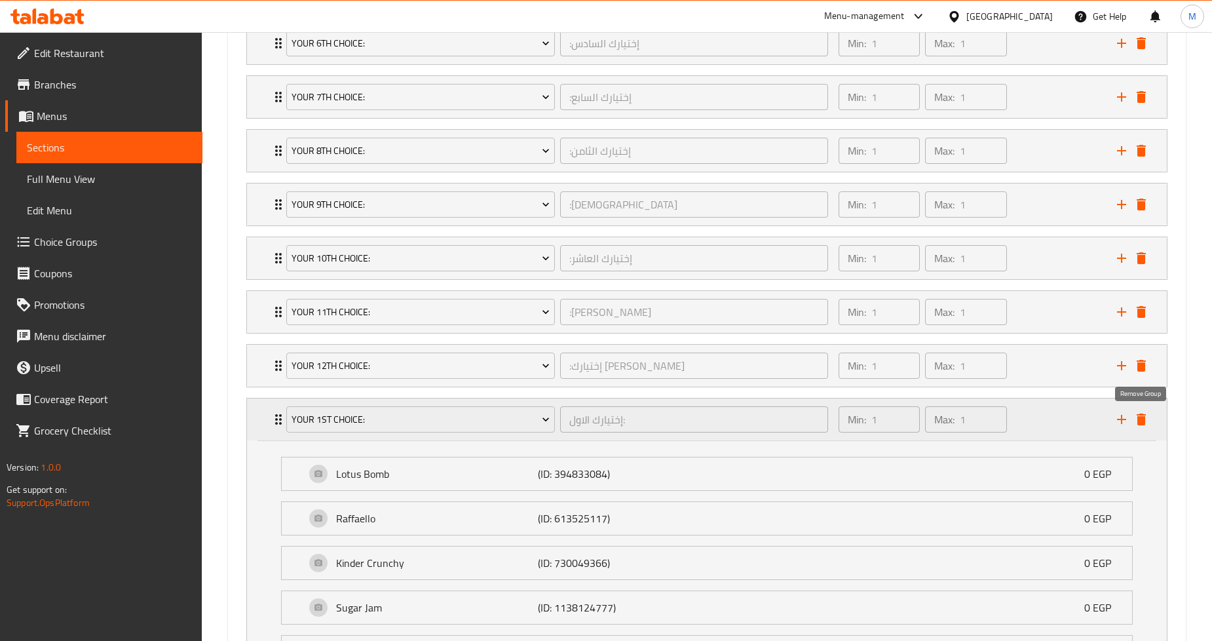
scroll to position [1074, 0]
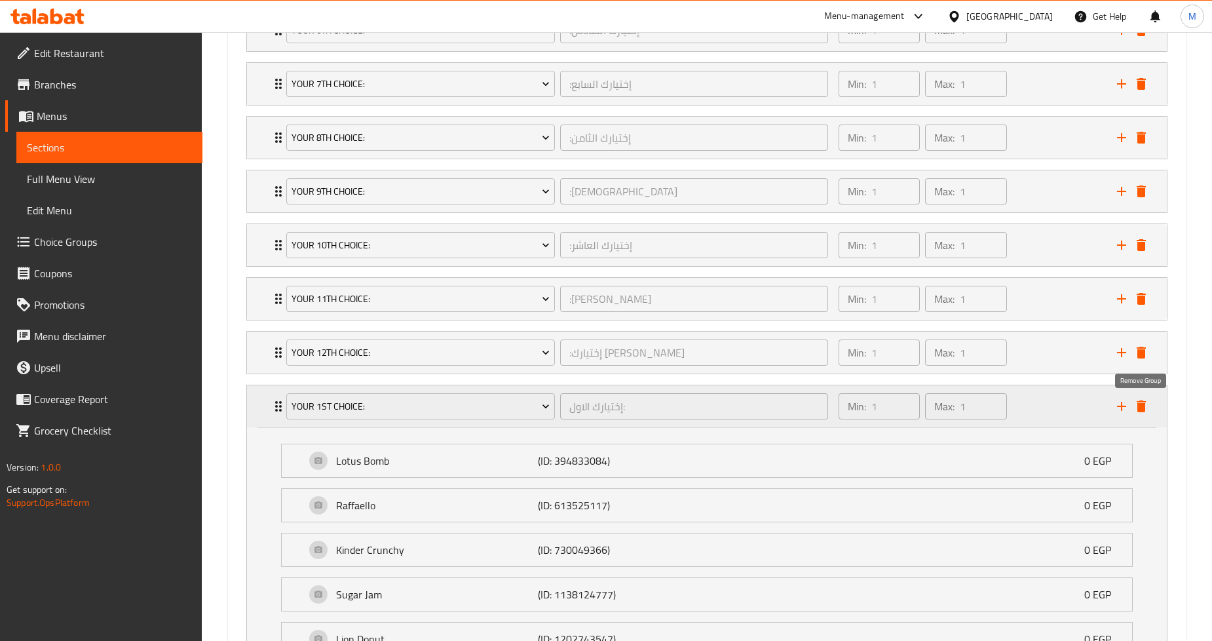
click at [1138, 415] on button "delete" at bounding box center [1141, 406] width 20 height 20
click at [1136, 403] on icon "delete" at bounding box center [1141, 406] width 16 height 16
click at [1138, 411] on icon "delete" at bounding box center [1140, 406] width 9 height 12
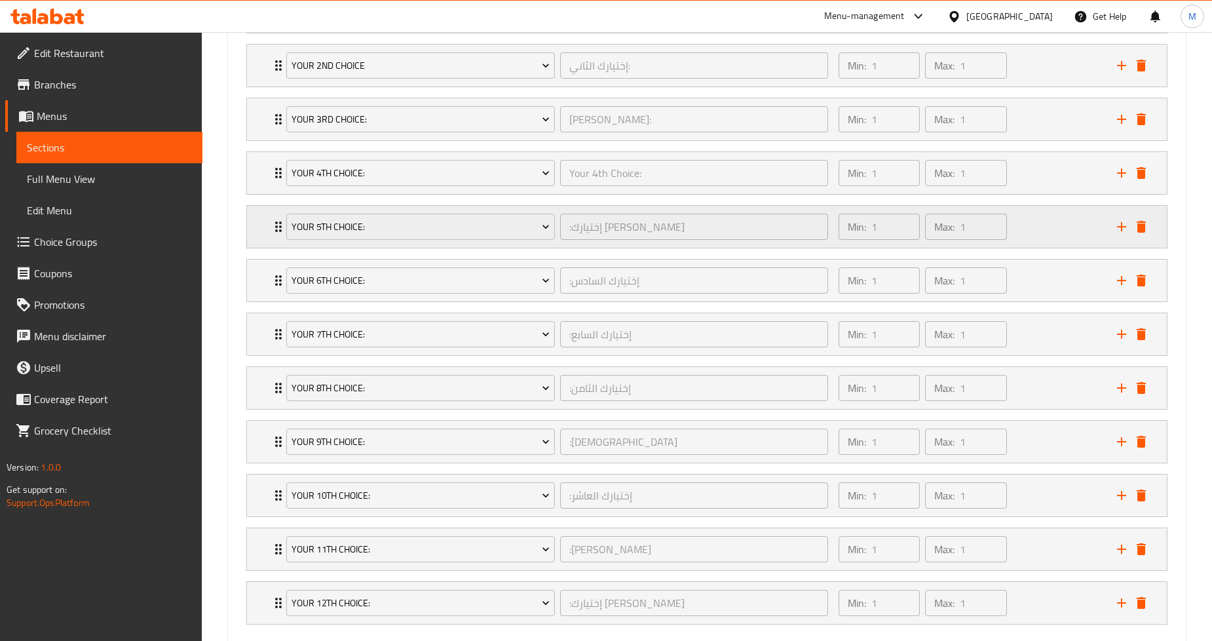
scroll to position [897, 0]
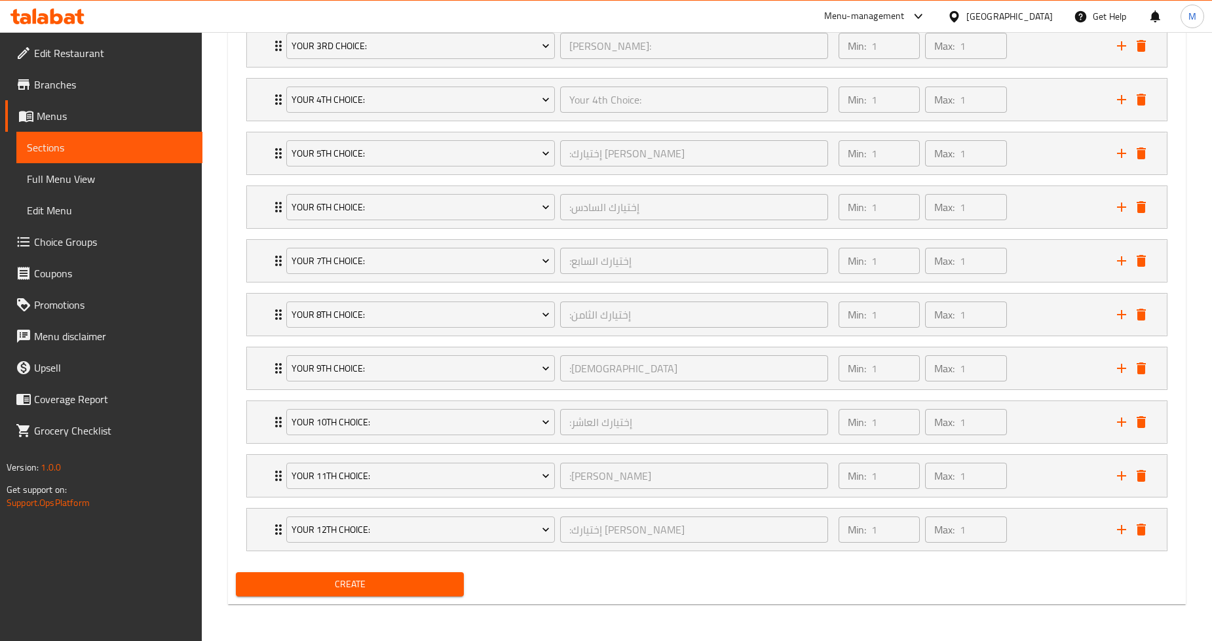
click at [346, 574] on button "Create" at bounding box center [349, 584] width 227 height 24
type input "0"
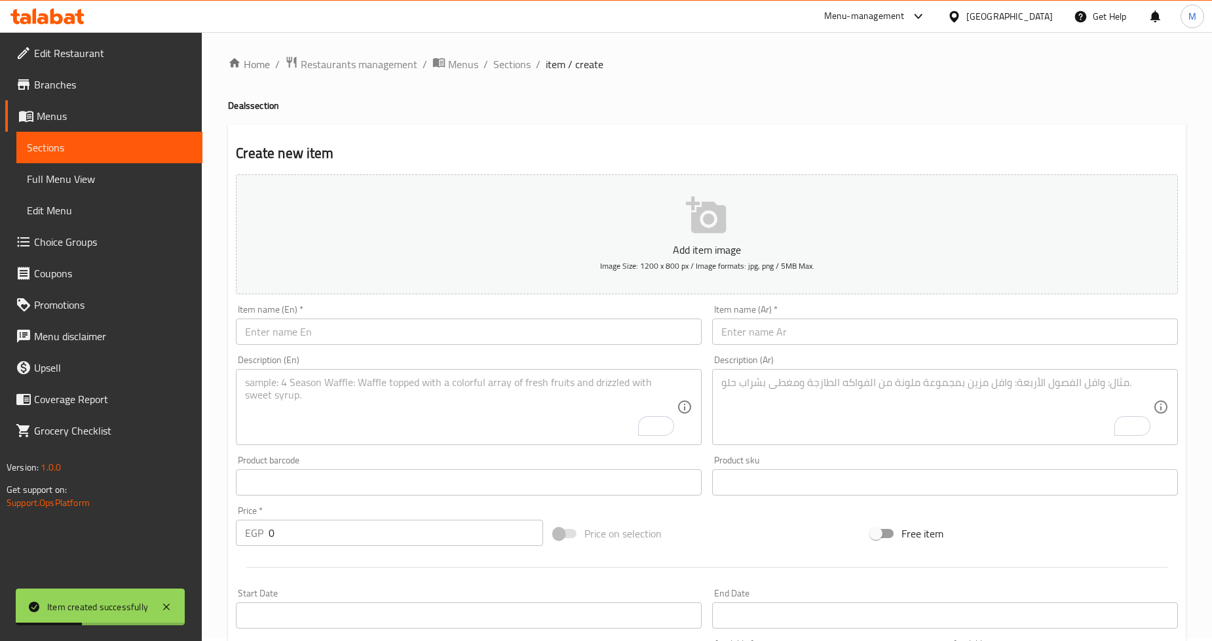
scroll to position [0, 0]
click at [68, 248] on span "Choice Groups" at bounding box center [113, 242] width 158 height 16
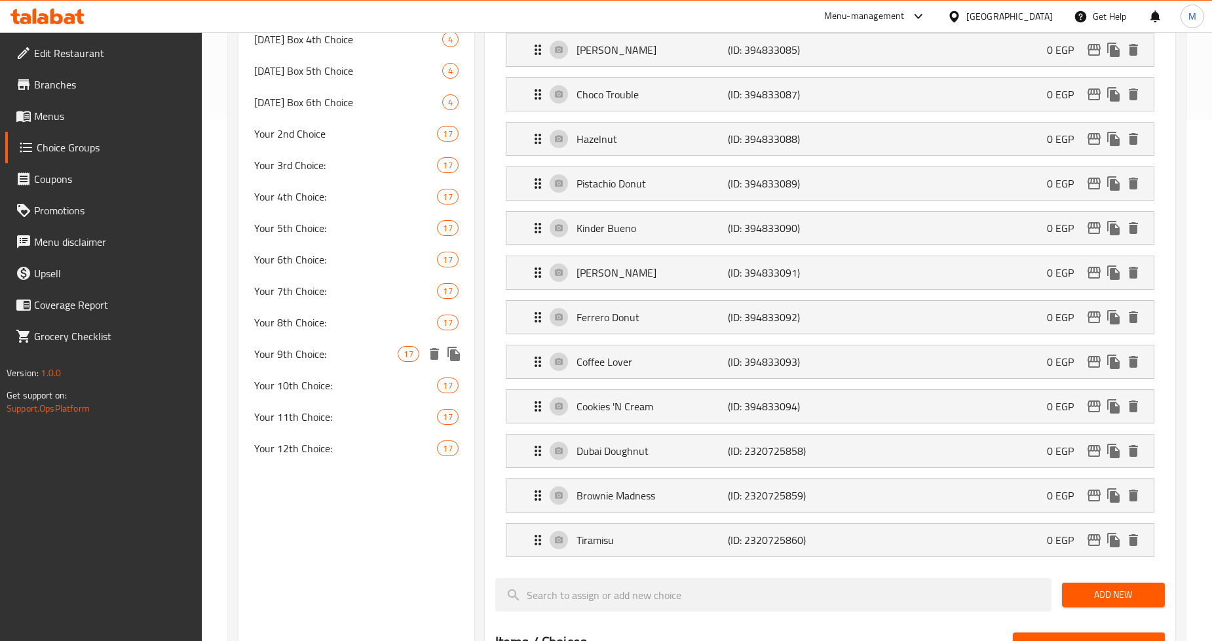
scroll to position [436, 0]
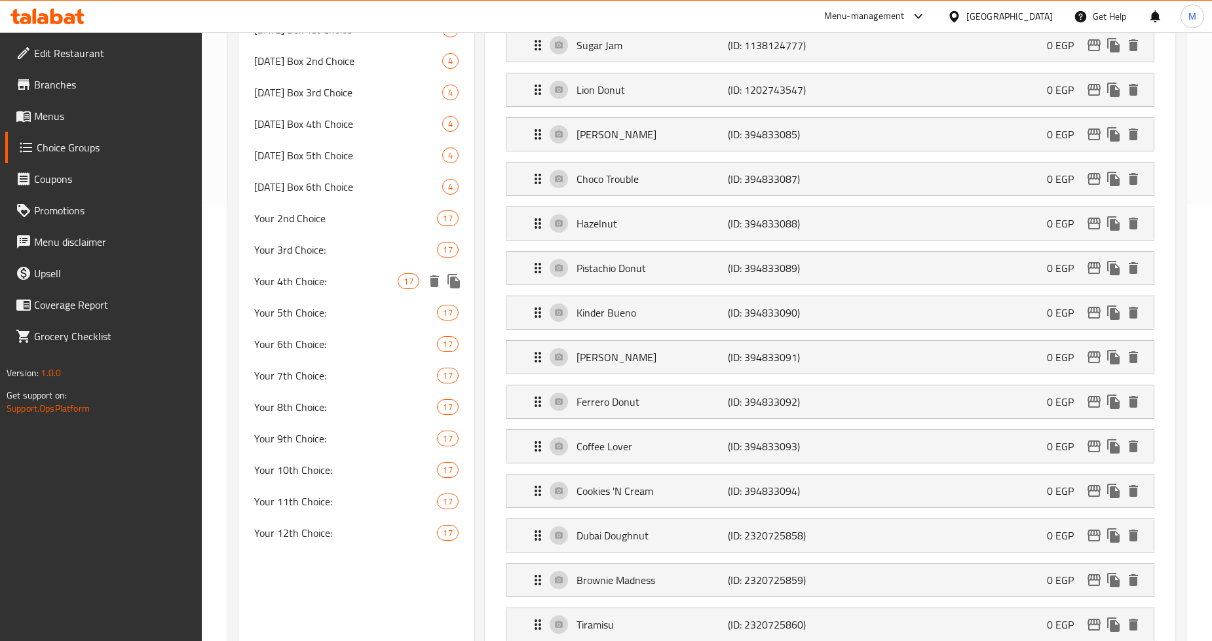
click at [324, 273] on span "Your 4th Choice:" at bounding box center [325, 281] width 143 height 16
type input "Your 4th Choice:"
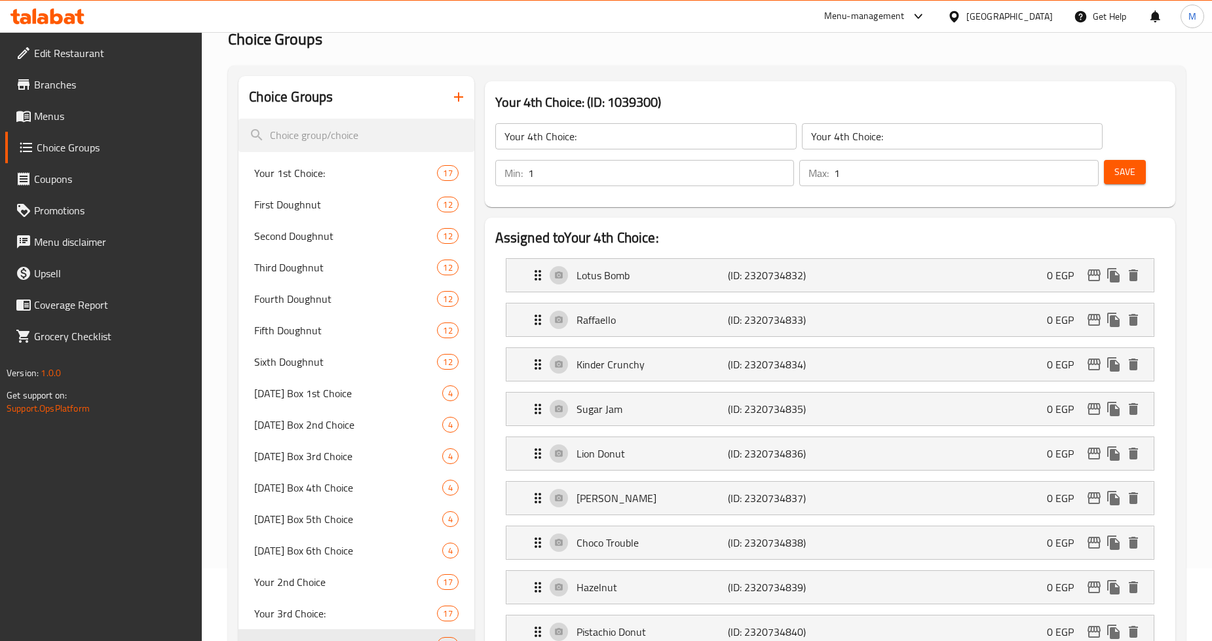
scroll to position [0, 0]
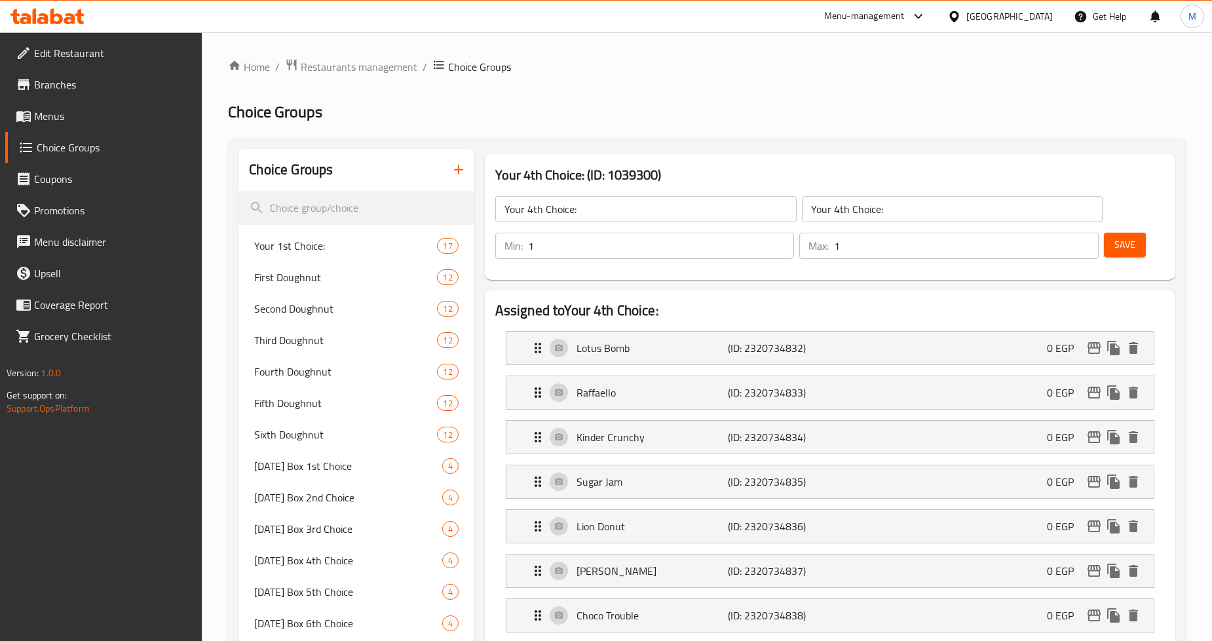
click at [874, 218] on input "Your 4th Choice:" at bounding box center [952, 209] width 301 height 26
paste input "إختيارك الرابع"
type input "إختيارك الرابع:"
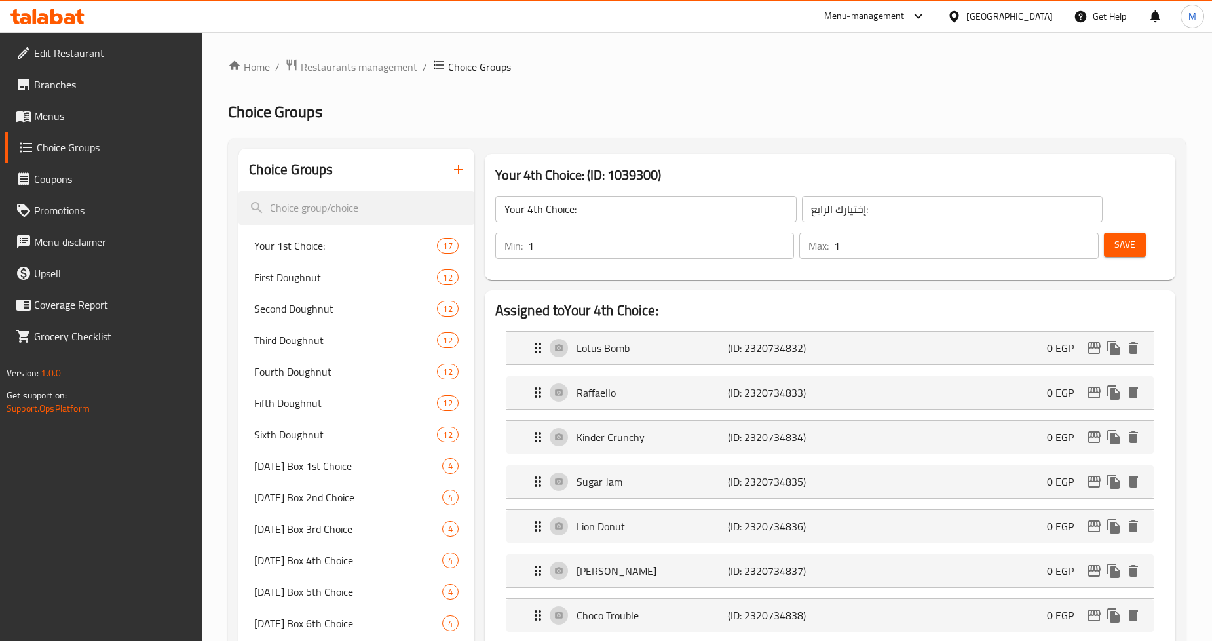
click at [1127, 257] on div "Save" at bounding box center [1129, 245] width 56 height 31
click at [1127, 250] on span "Save" at bounding box center [1124, 244] width 21 height 16
click at [94, 122] on span "Menus" at bounding box center [113, 116] width 158 height 16
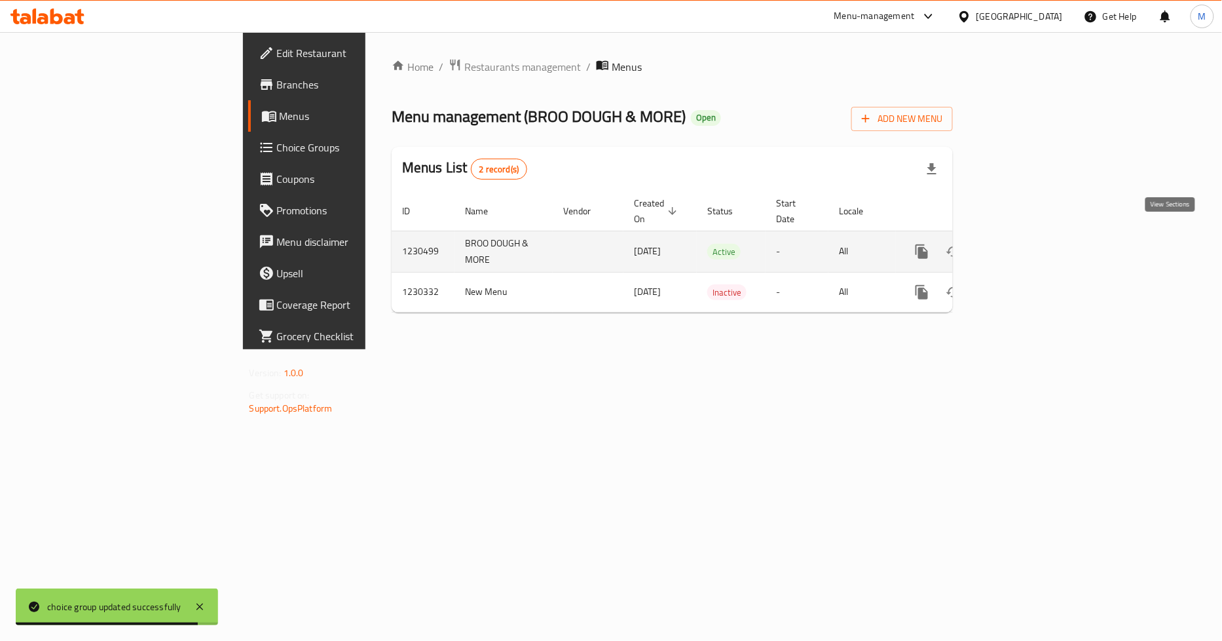
click at [1032, 236] on link "enhanced table" at bounding box center [1016, 251] width 31 height 31
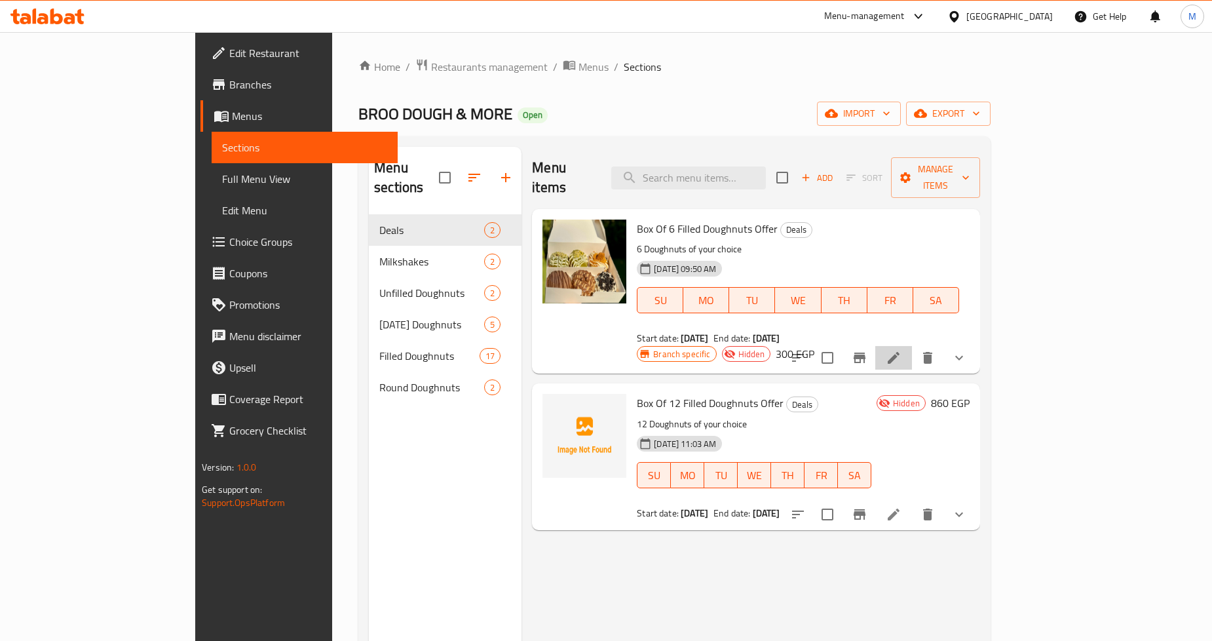
click at [912, 346] on li at bounding box center [893, 358] width 37 height 24
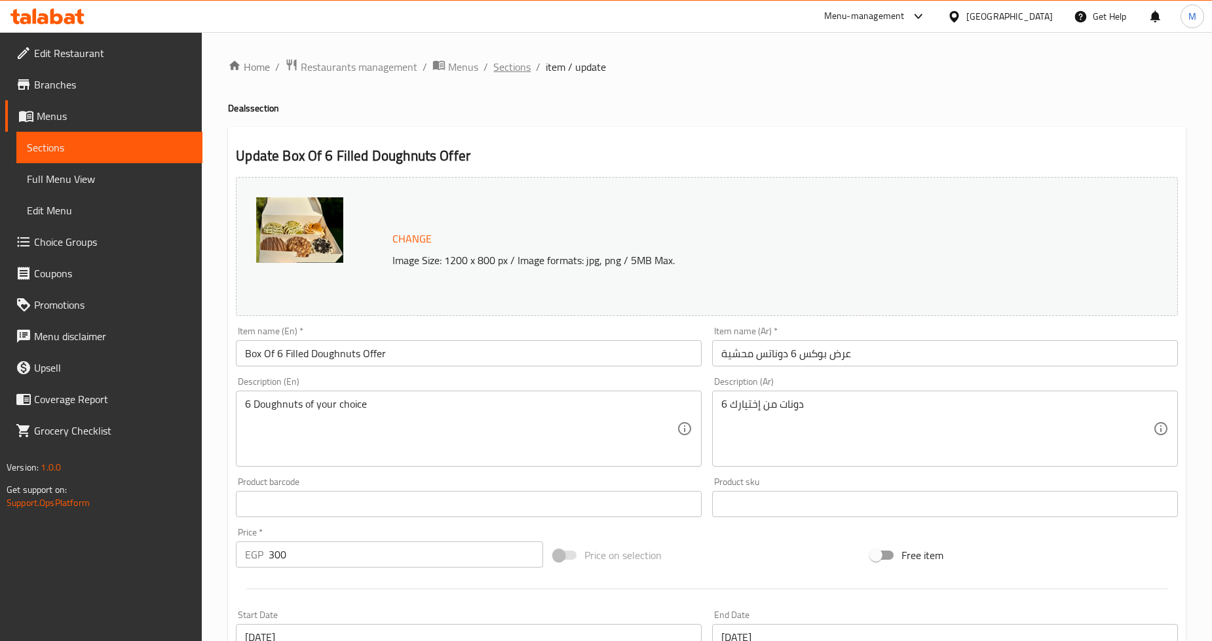
click at [506, 63] on span "Sections" at bounding box center [511, 67] width 37 height 16
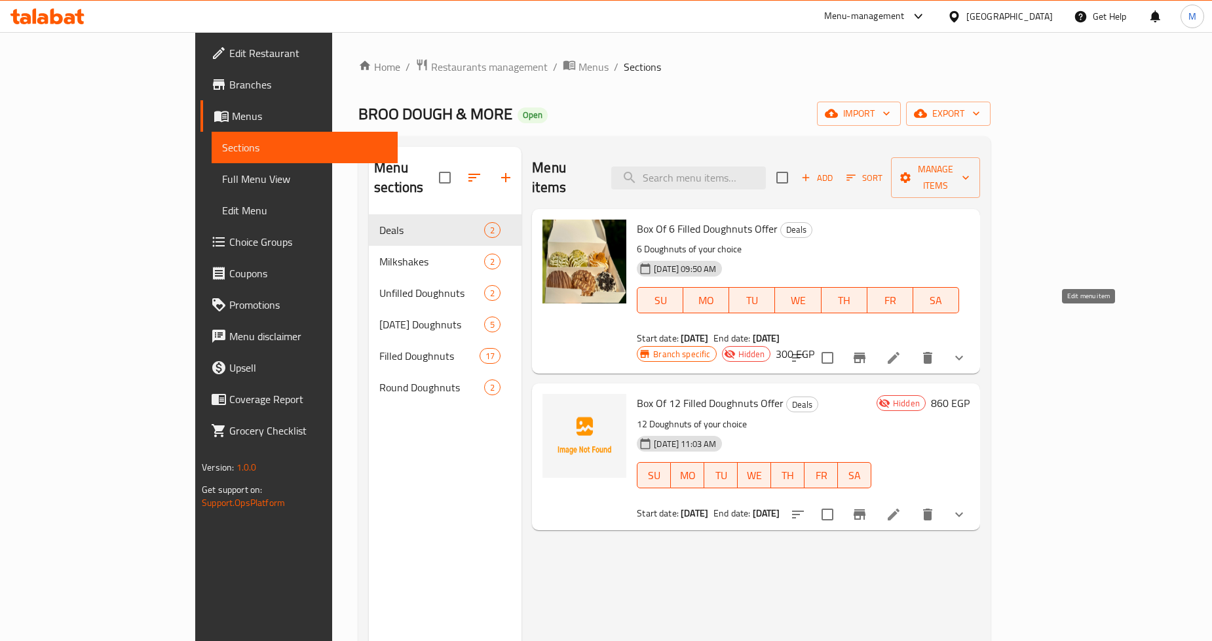
click at [901, 350] on icon at bounding box center [894, 358] width 16 height 16
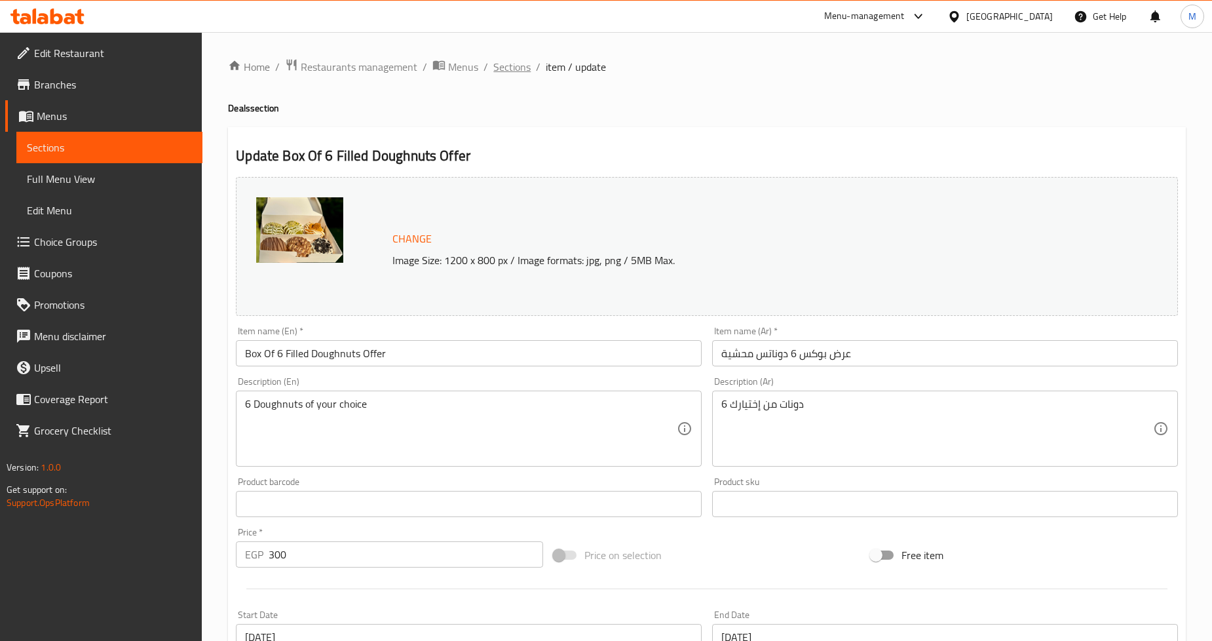
click at [518, 66] on span "Sections" at bounding box center [511, 67] width 37 height 16
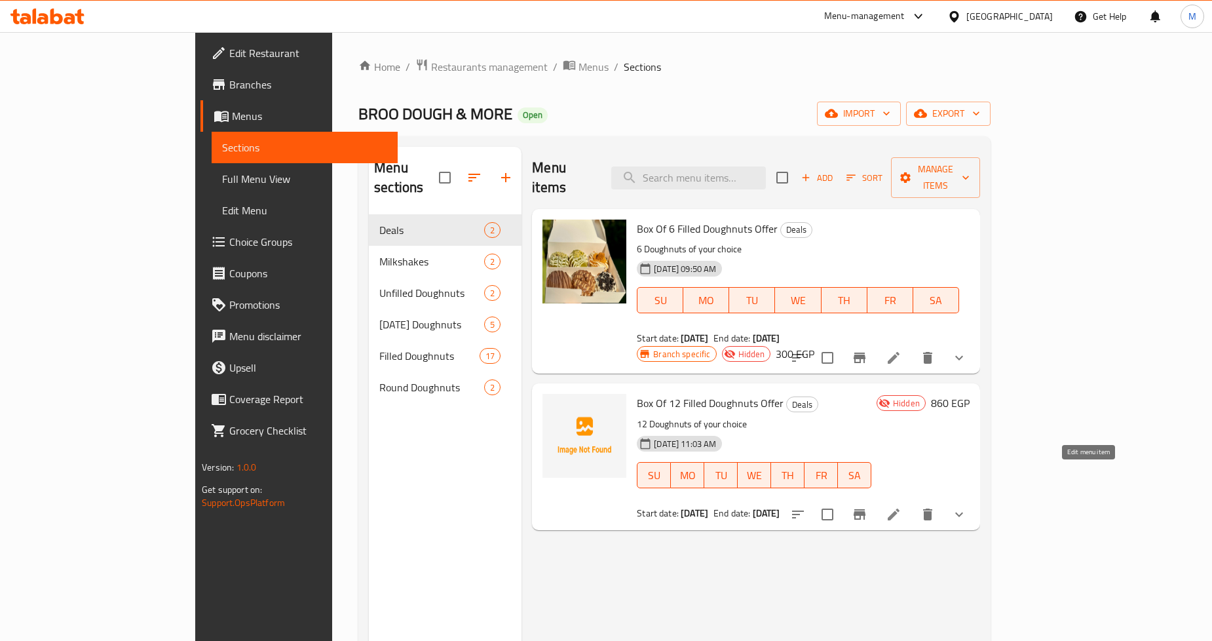
click at [899, 508] on icon at bounding box center [894, 514] width 12 height 12
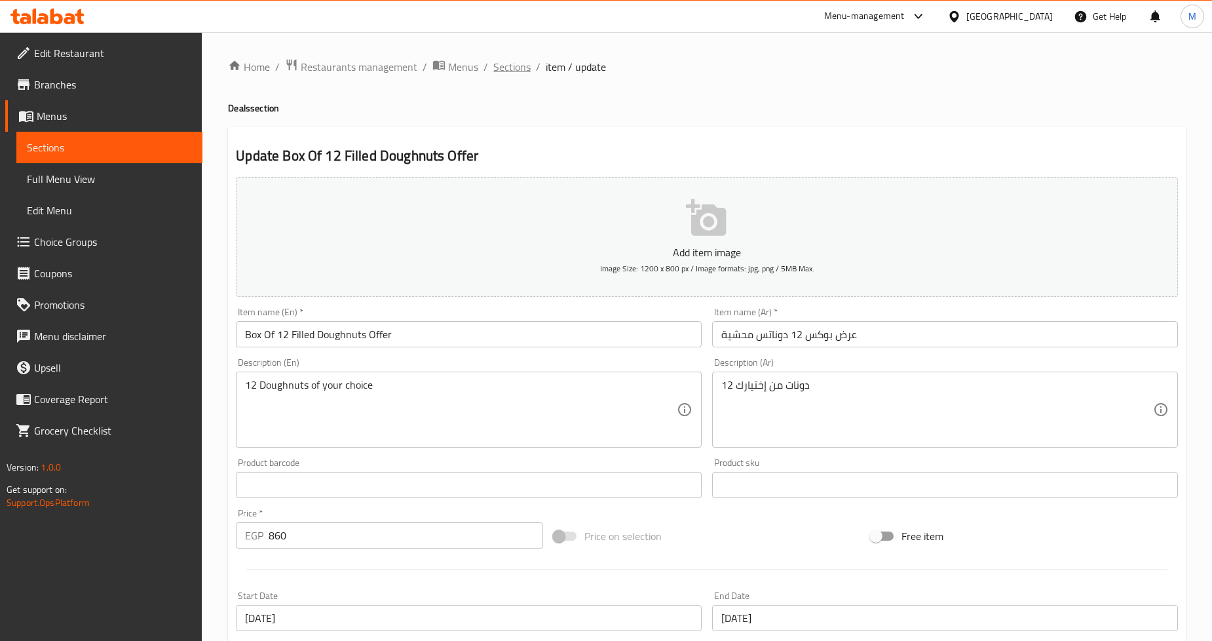
click at [528, 69] on span "Sections" at bounding box center [511, 67] width 37 height 16
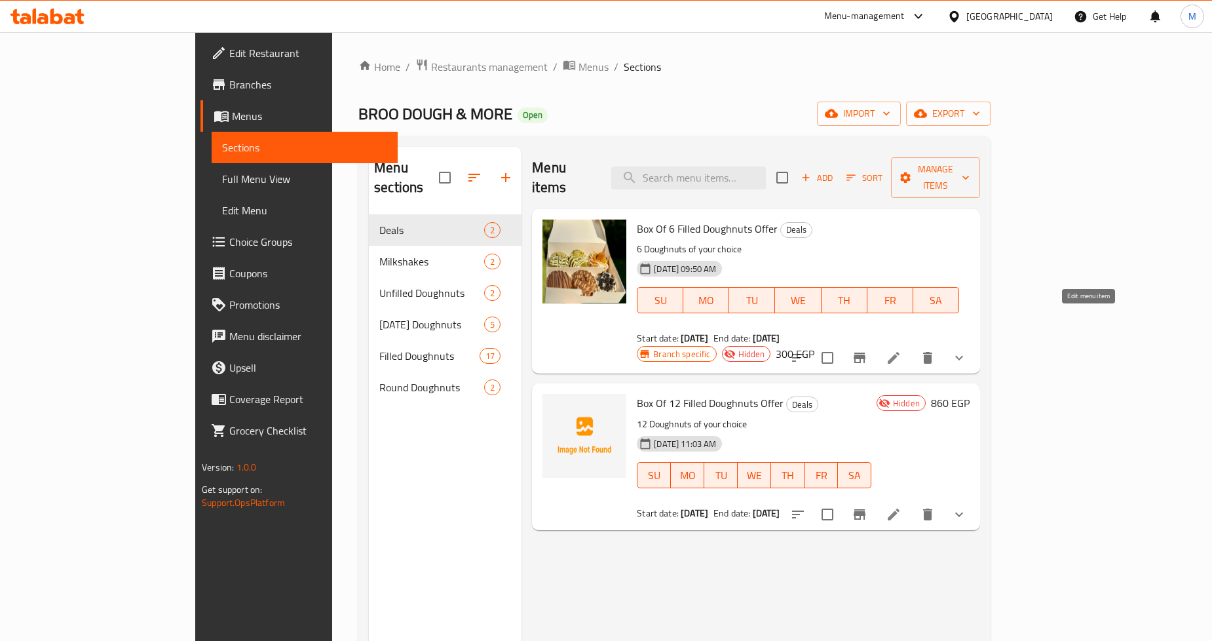
click at [901, 350] on icon at bounding box center [894, 358] width 16 height 16
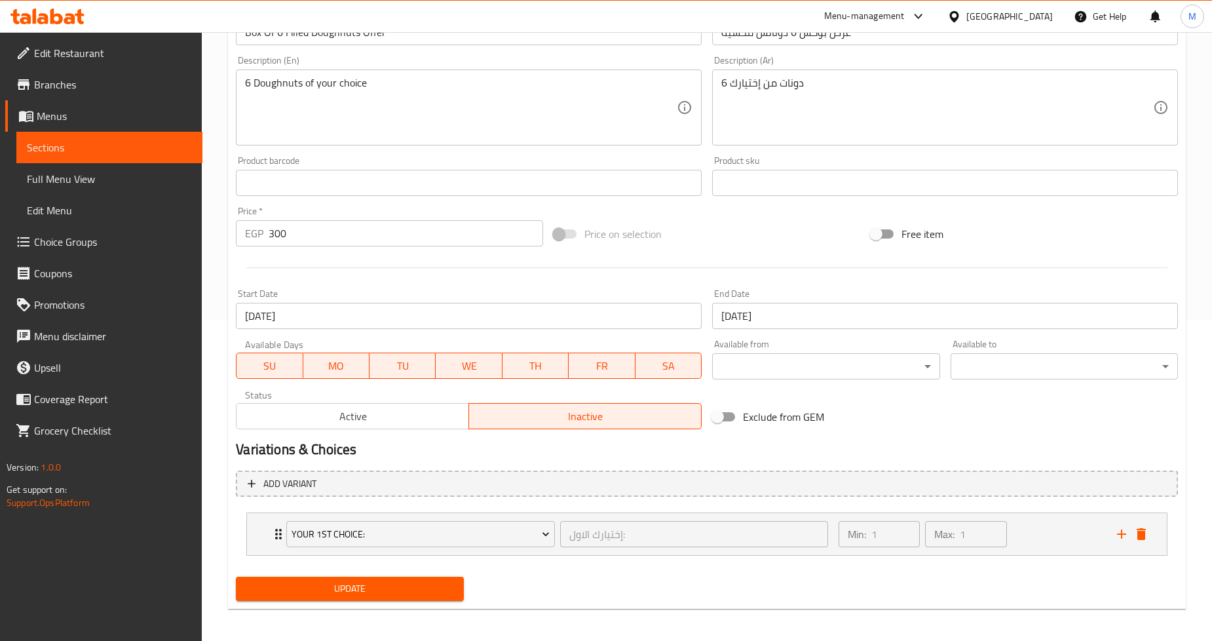
scroll to position [324, 0]
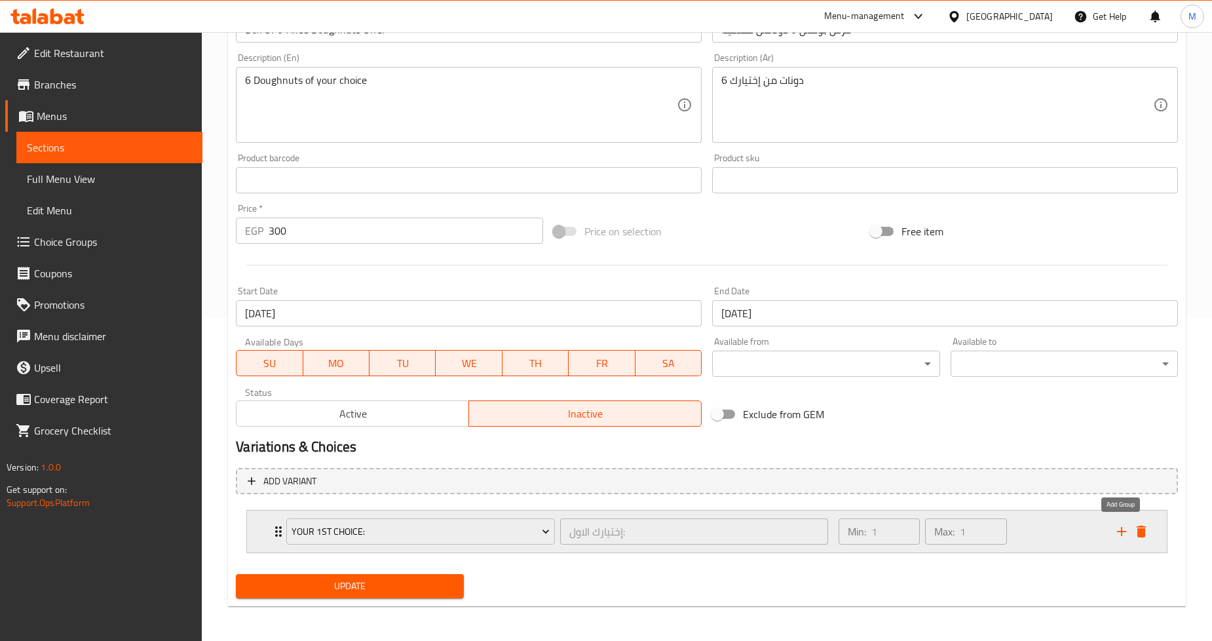
click at [1114, 529] on icon "add" at bounding box center [1122, 531] width 16 height 16
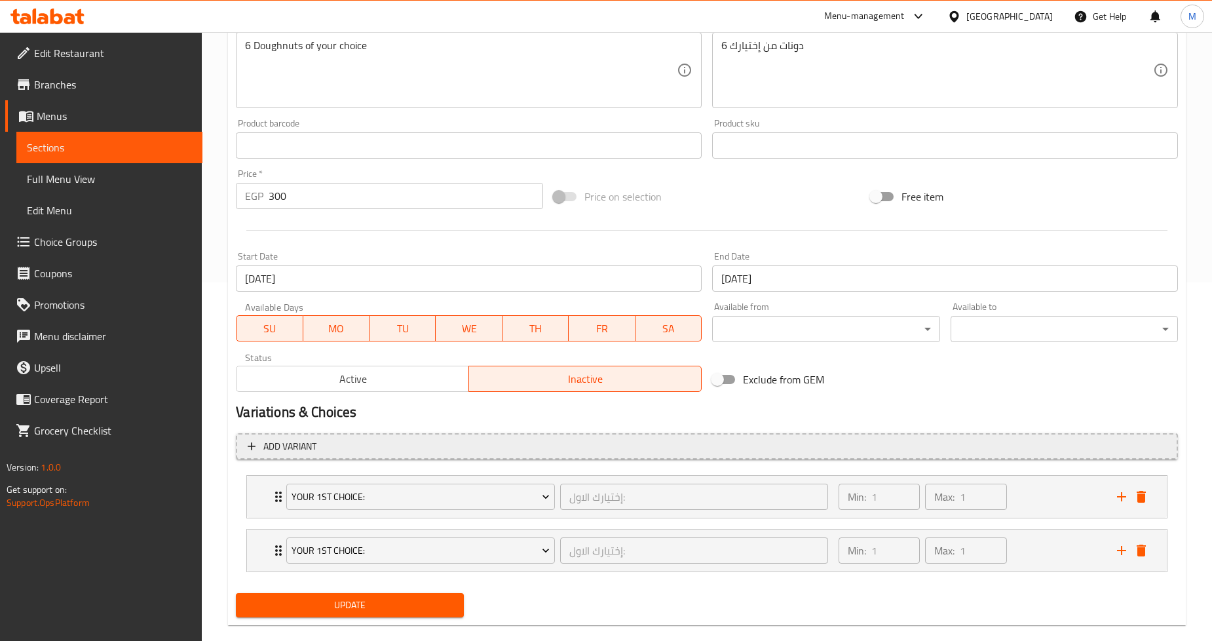
scroll to position [377, 0]
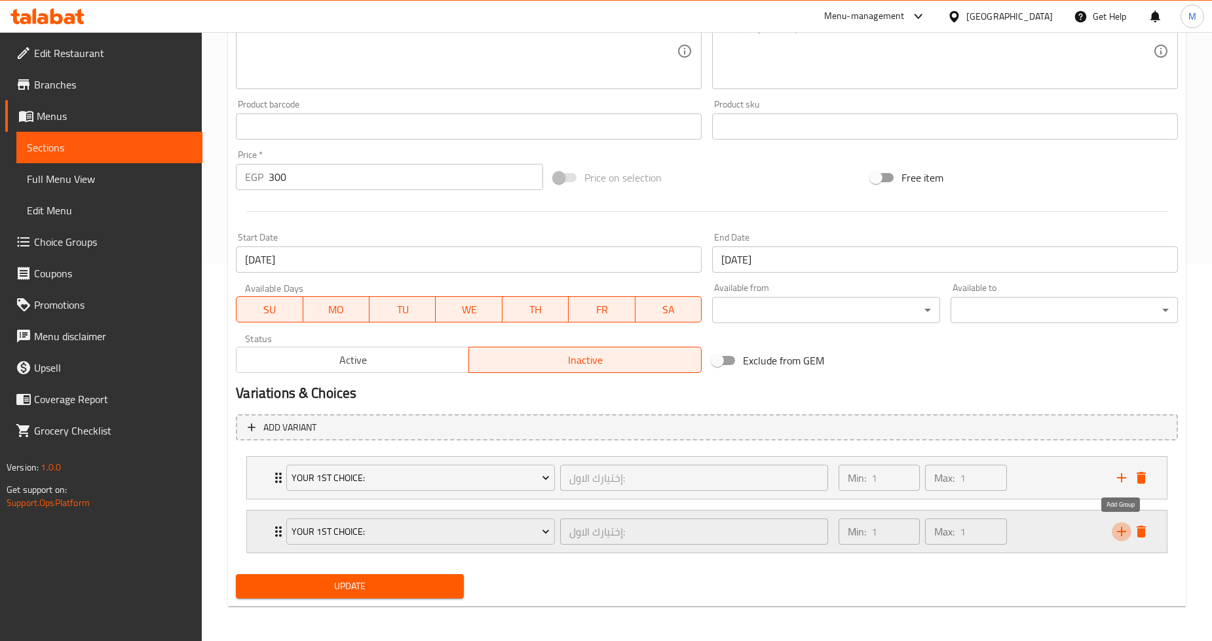
click at [1117, 527] on icon "add" at bounding box center [1122, 531] width 16 height 16
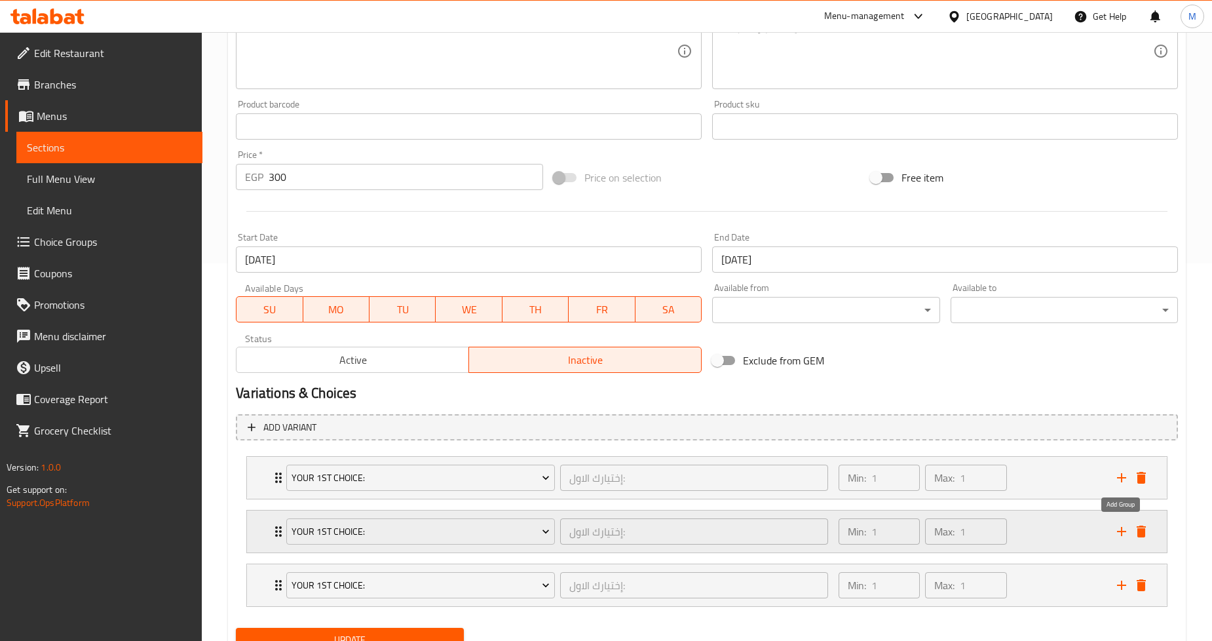
click at [1117, 527] on icon "add" at bounding box center [1122, 531] width 16 height 16
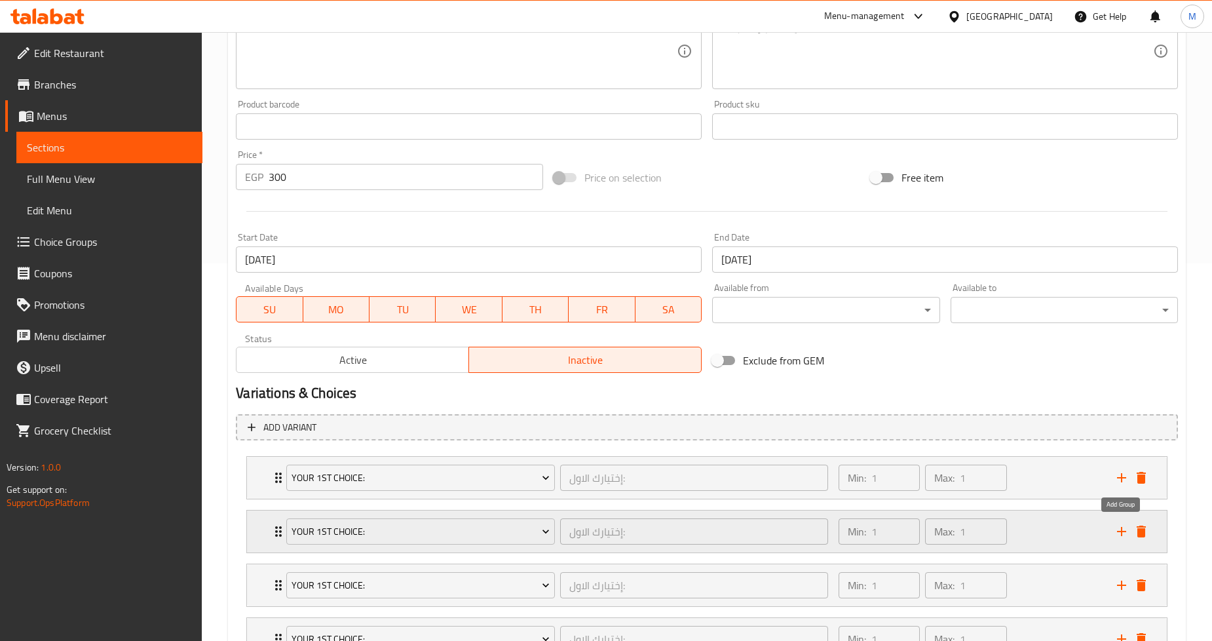
click at [1117, 527] on icon "add" at bounding box center [1122, 531] width 16 height 16
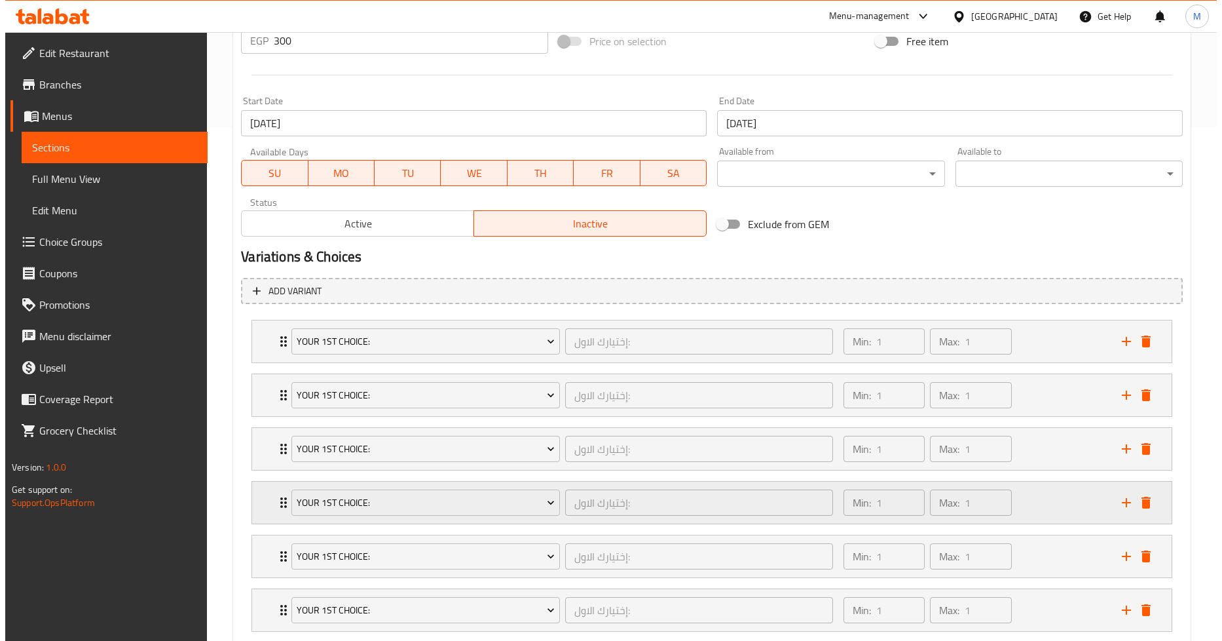
scroll to position [593, 0]
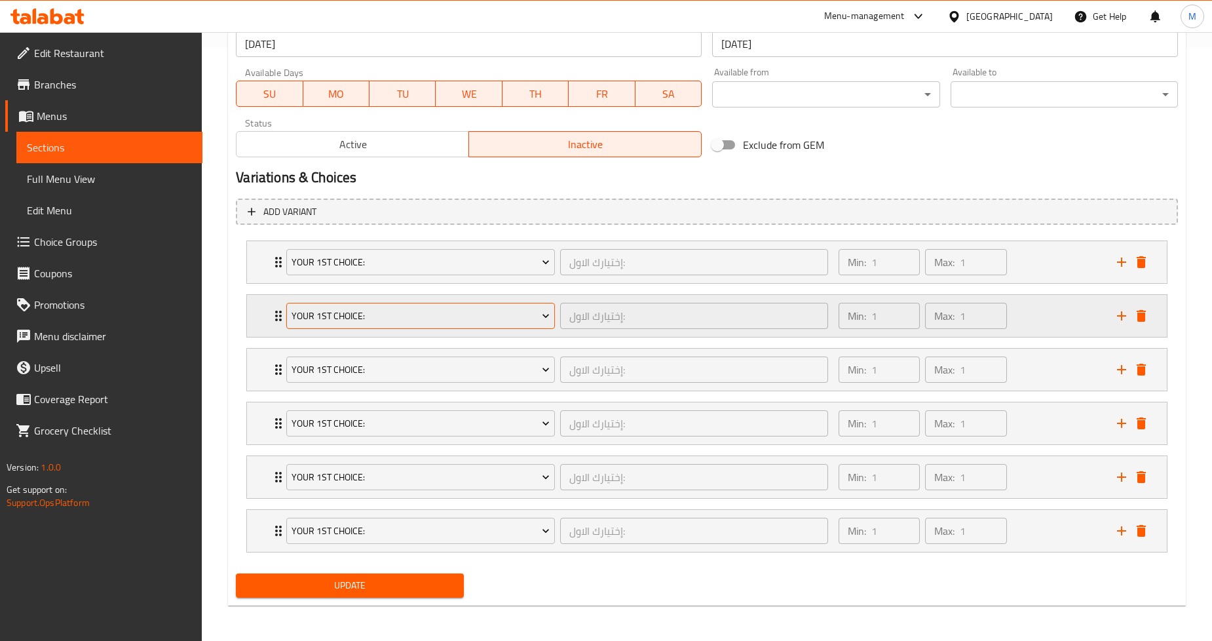
click at [516, 309] on span "Your 1st Choice:" at bounding box center [420, 316] width 258 height 16
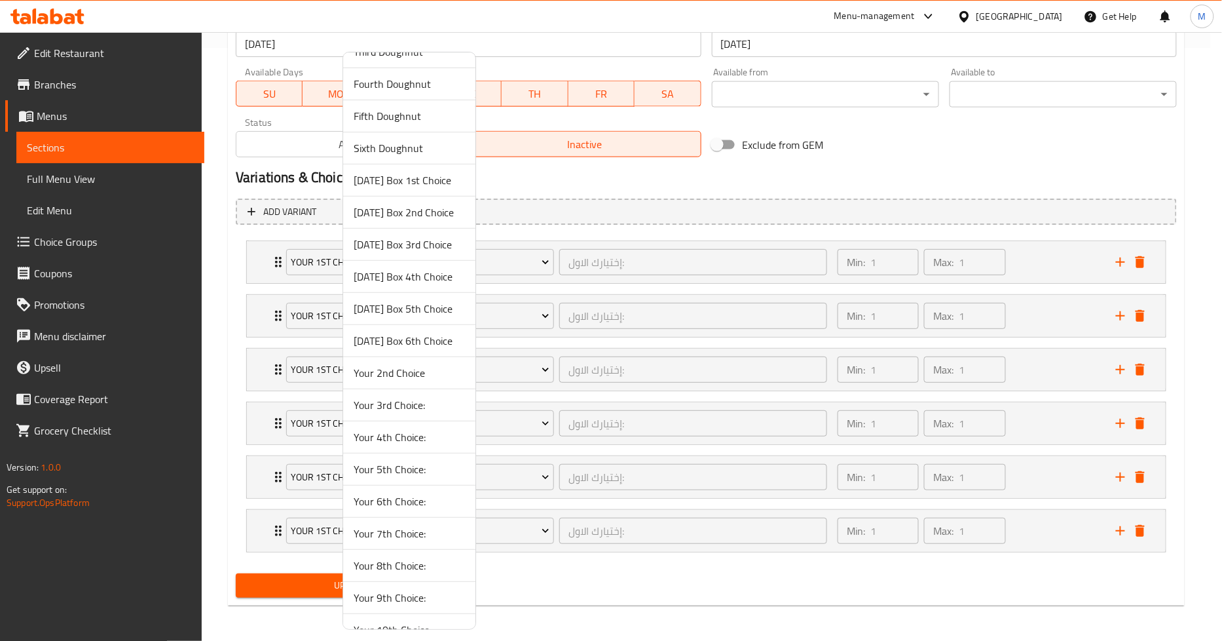
scroll to position [204, 0]
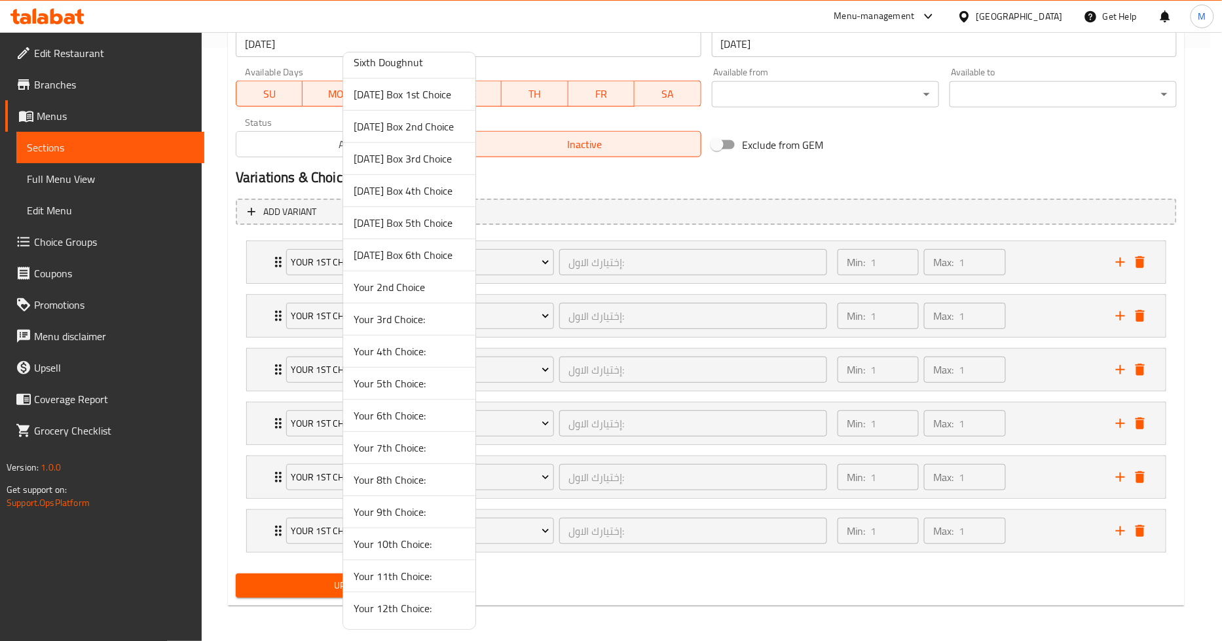
click at [403, 287] on span "Your 2nd Choice" at bounding box center [409, 287] width 111 height 16
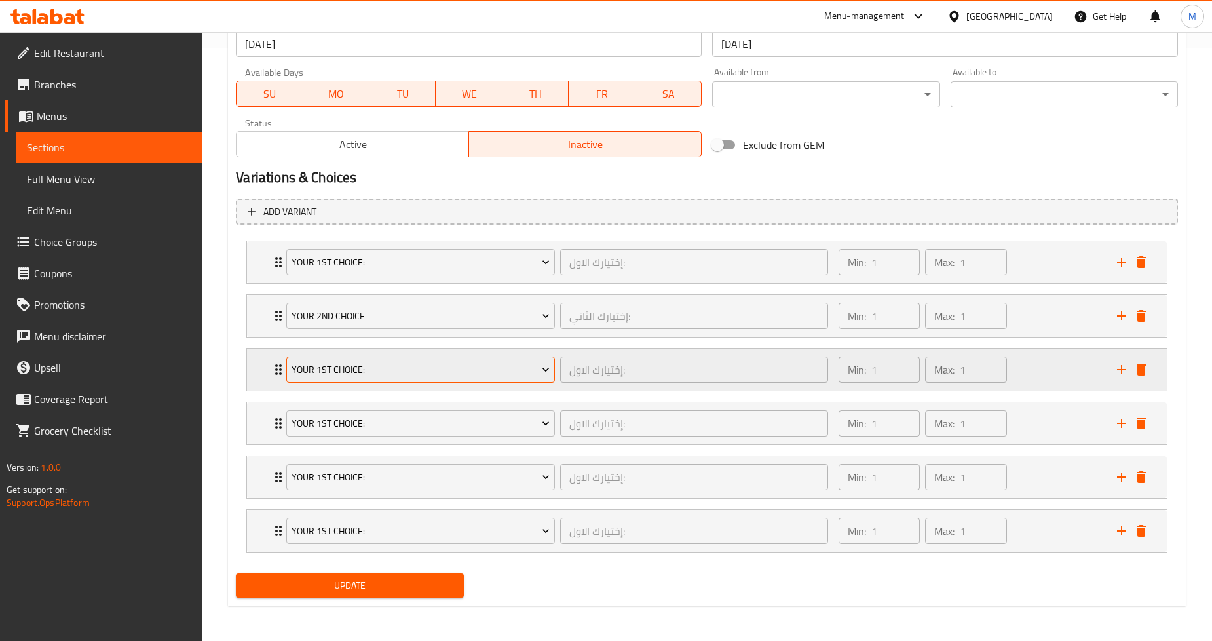
click at [469, 367] on span "Your 1st Choice:" at bounding box center [420, 370] width 258 height 16
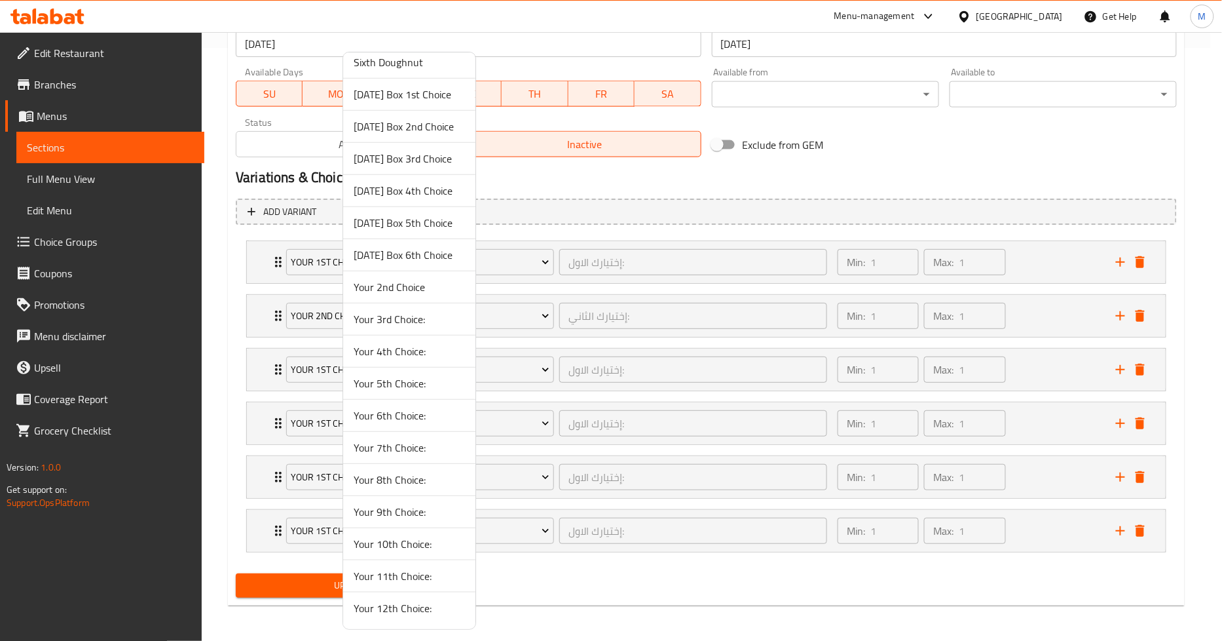
click at [378, 320] on span "Your 3rd Choice:" at bounding box center [409, 319] width 111 height 16
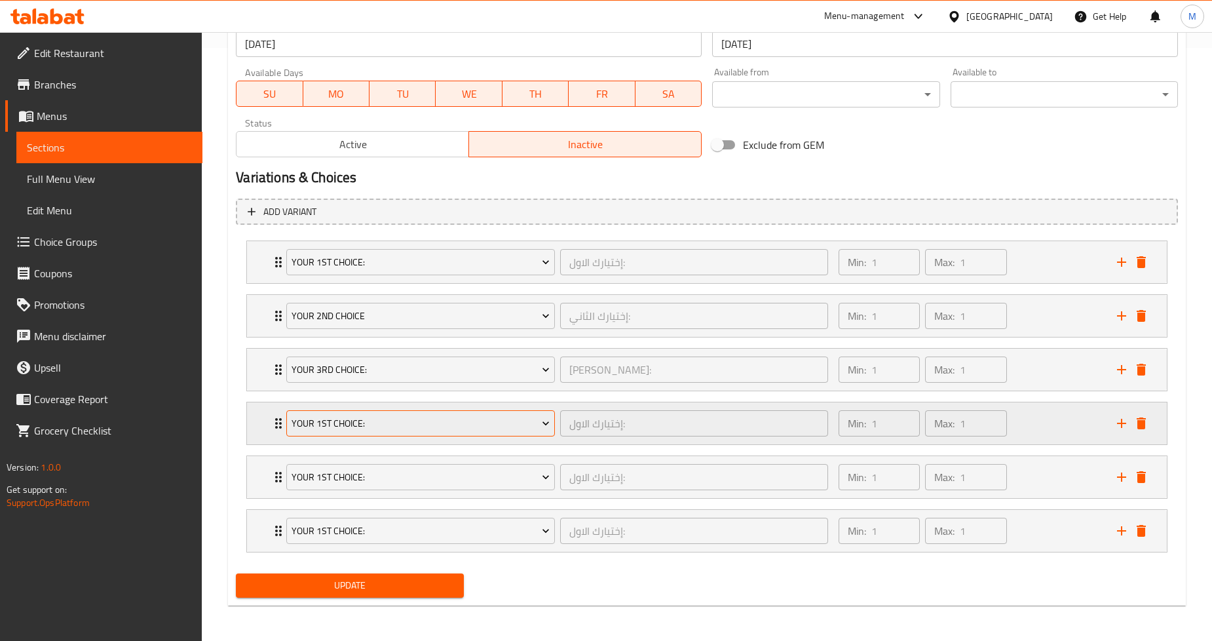
click at [377, 416] on span "Your 1st Choice:" at bounding box center [420, 423] width 258 height 16
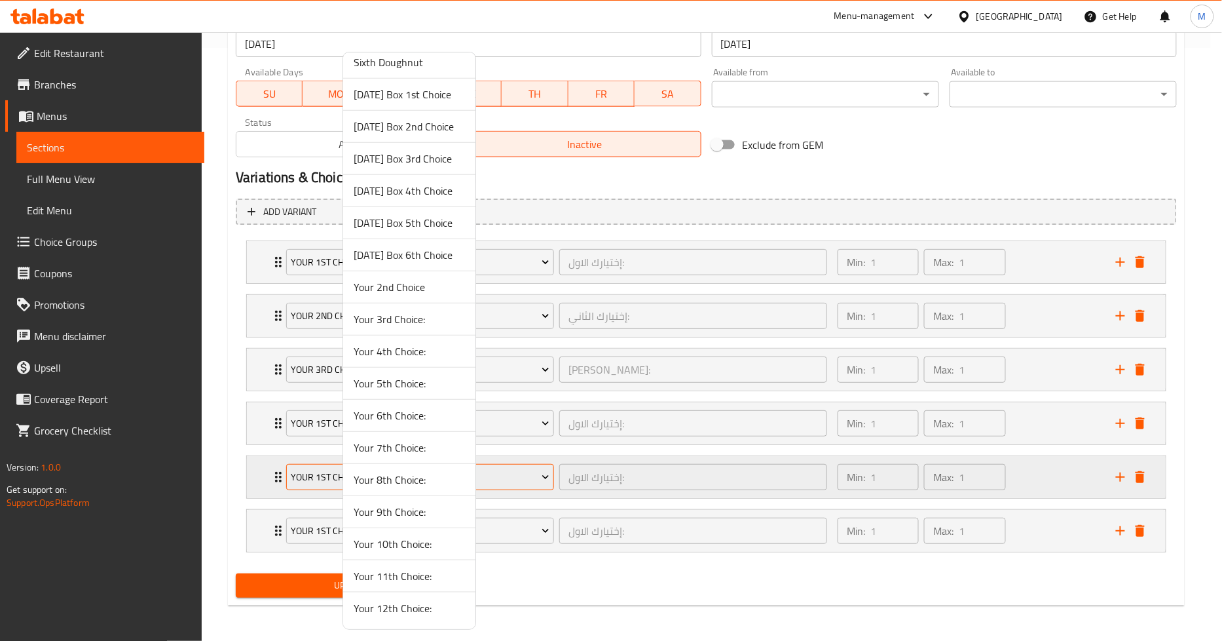
click at [396, 348] on span "Your 4th Choice:" at bounding box center [409, 351] width 111 height 16
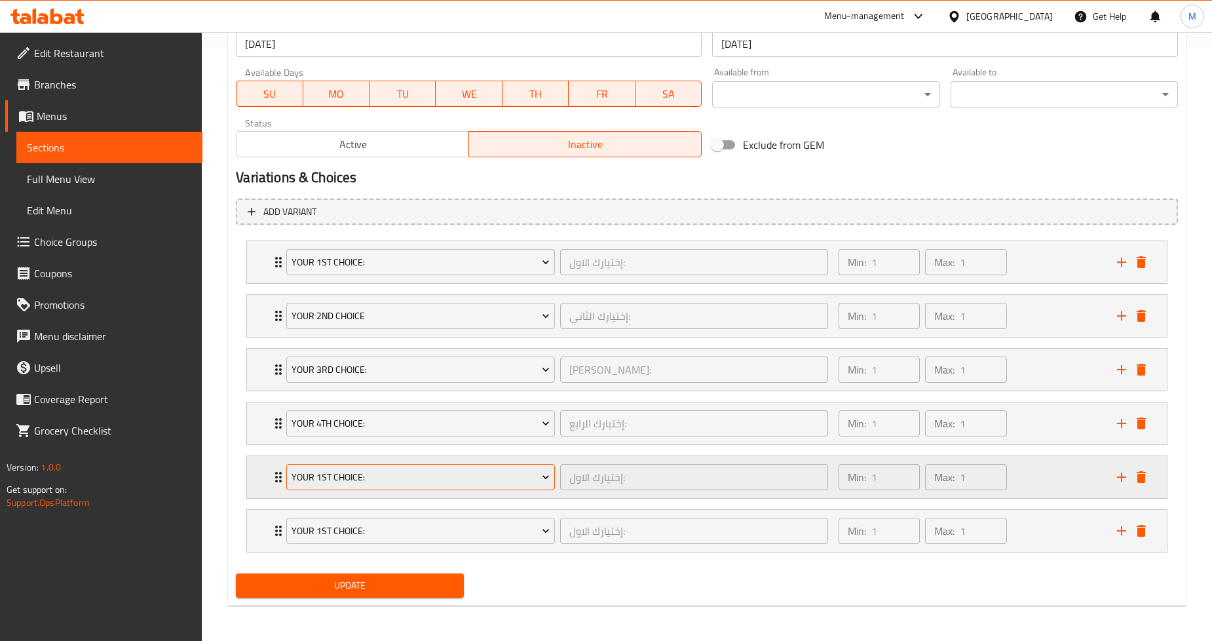
click at [426, 473] on span "Your 1st Choice:" at bounding box center [420, 477] width 258 height 16
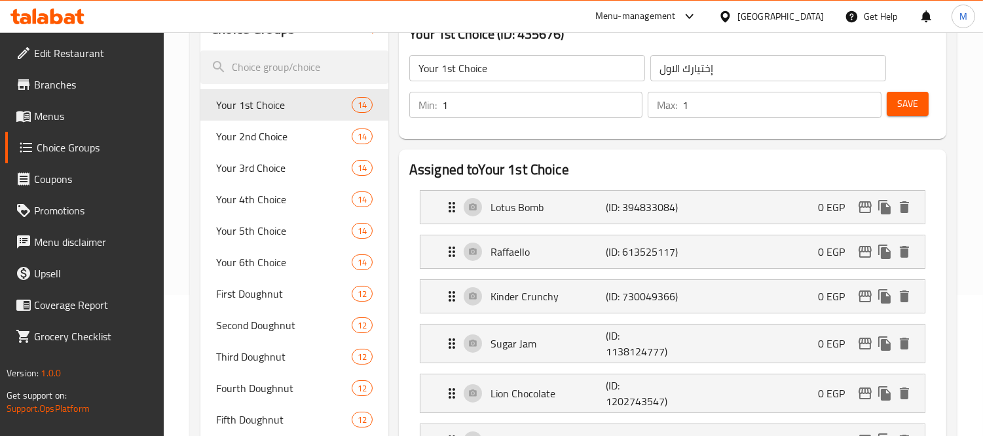
scroll to position [145, 0]
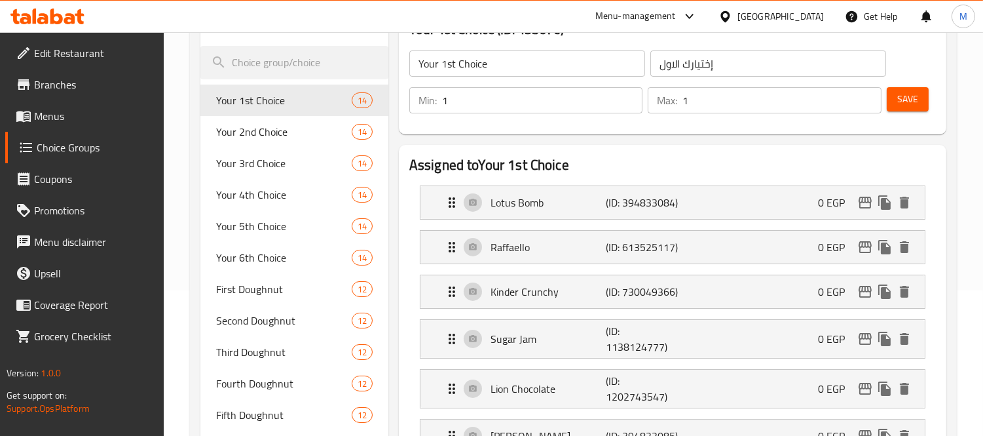
click at [398, 133] on div "Your 1st Choice (ID: 435676) Your 1st Choice ​ إختيارك الاول ​ Min: 1 ​ Max: 1 …" at bounding box center [673, 71] width 558 height 136
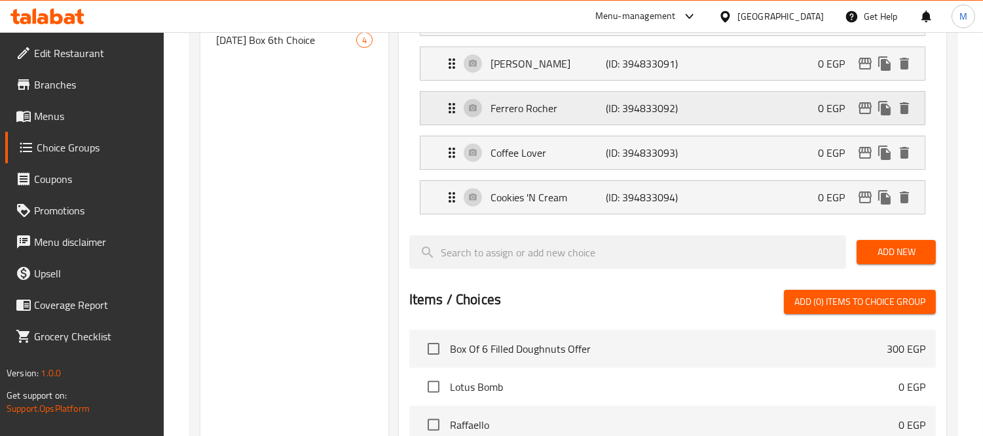
scroll to position [728, 0]
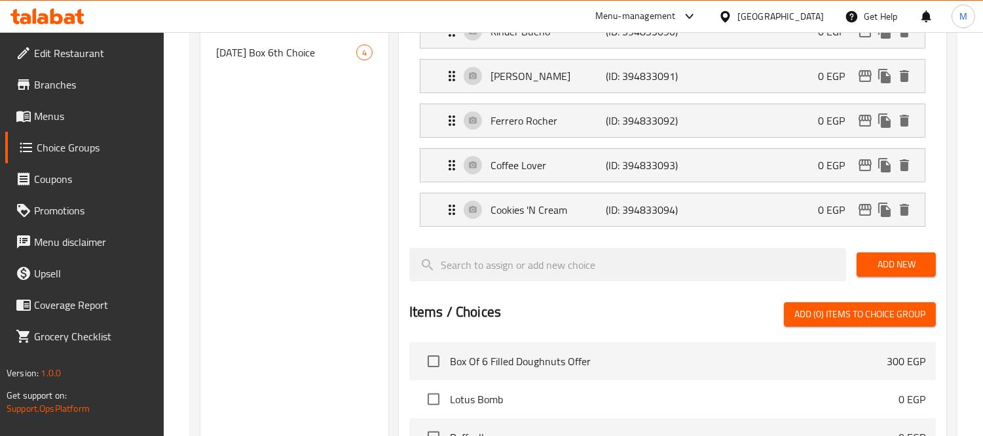
click at [73, 121] on span "Menus" at bounding box center [94, 116] width 120 height 16
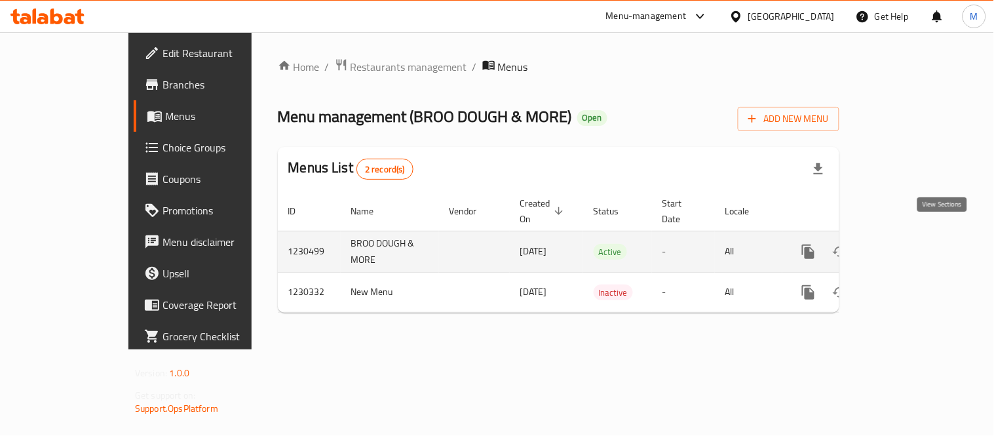
click at [918, 237] on link "enhanced table" at bounding box center [902, 251] width 31 height 31
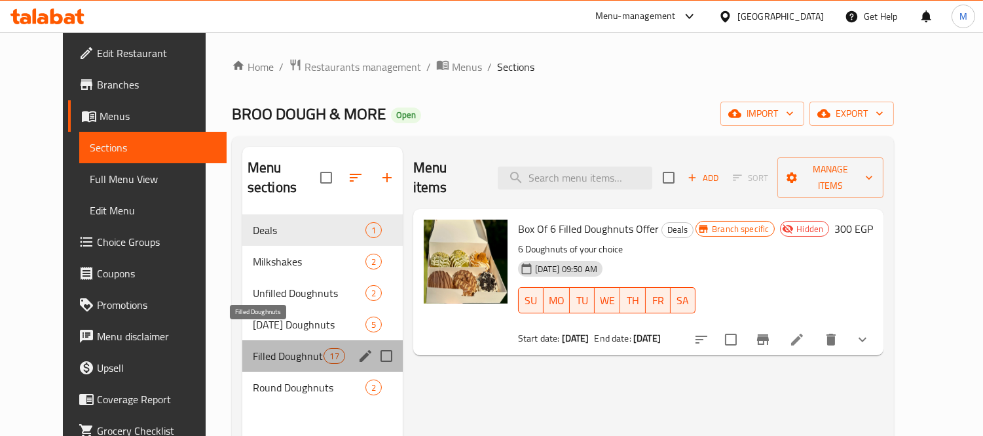
click at [262, 348] on span "Filled Doughnuts" at bounding box center [288, 356] width 71 height 16
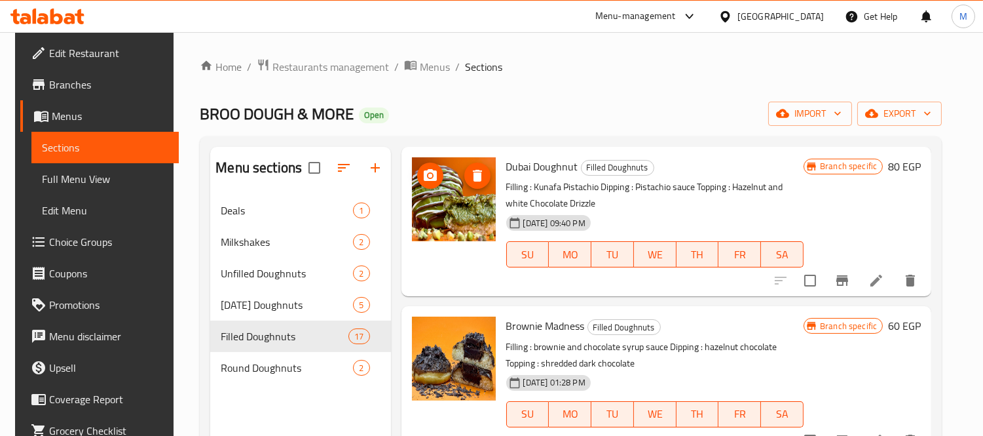
scroll to position [364, 0]
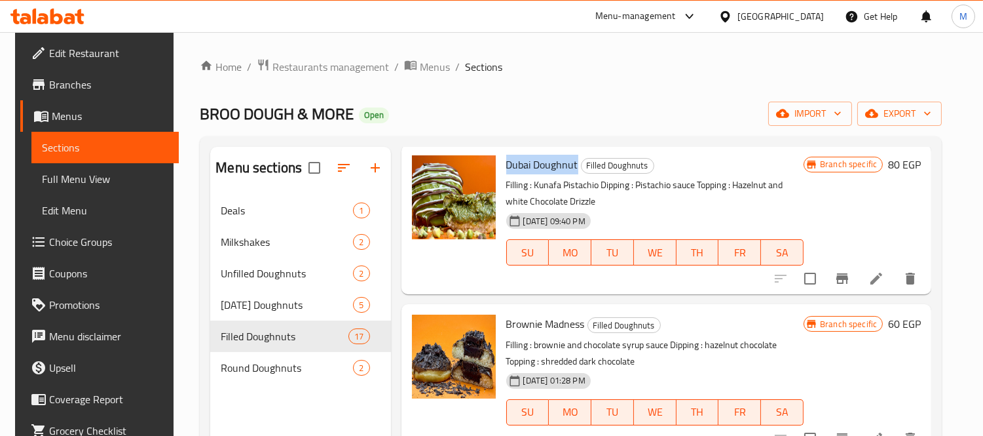
drag, startPoint x: 500, startPoint y: 164, endPoint x: 572, endPoint y: 164, distance: 72.1
click at [572, 164] on div "Dubai Doughnut Filled Doughnuts Filling : Kunafa Pistachio Dipping : Pistachio …" at bounding box center [655, 219] width 308 height 139
copy span "Dubai Doughnut"
click at [181, 130] on div "Home / Restaurants management / Menus / Sections BROO DOUGH & MORE Open import …" at bounding box center [571, 325] width 795 height 587
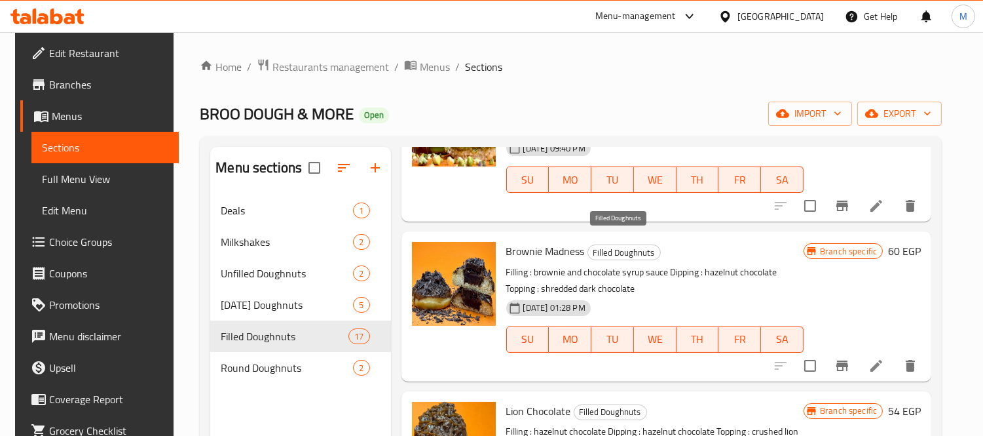
scroll to position [509, 0]
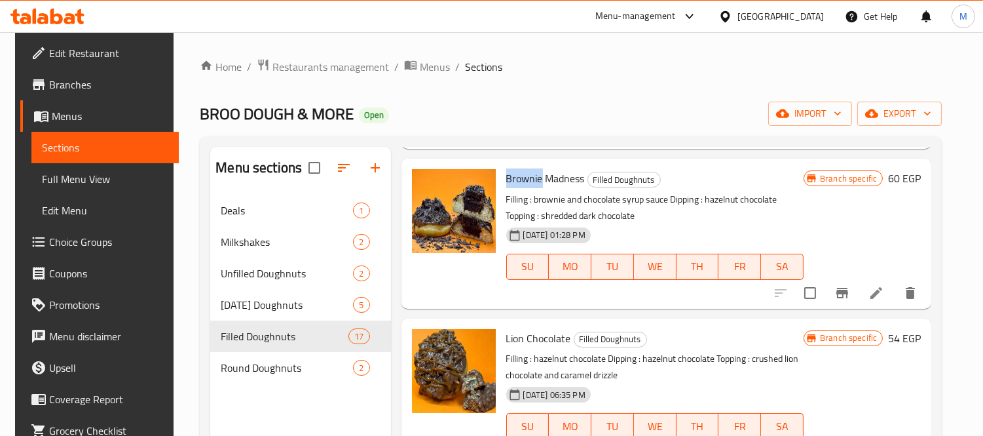
drag, startPoint x: 502, startPoint y: 179, endPoint x: 536, endPoint y: 179, distance: 33.4
click at [536, 179] on span "Brownie Madness" at bounding box center [545, 178] width 79 height 20
copy span "Brownie"
click at [529, 183] on span "Brownie Madness" at bounding box center [545, 178] width 79 height 20
drag, startPoint x: 500, startPoint y: 179, endPoint x: 581, endPoint y: 176, distance: 80.6
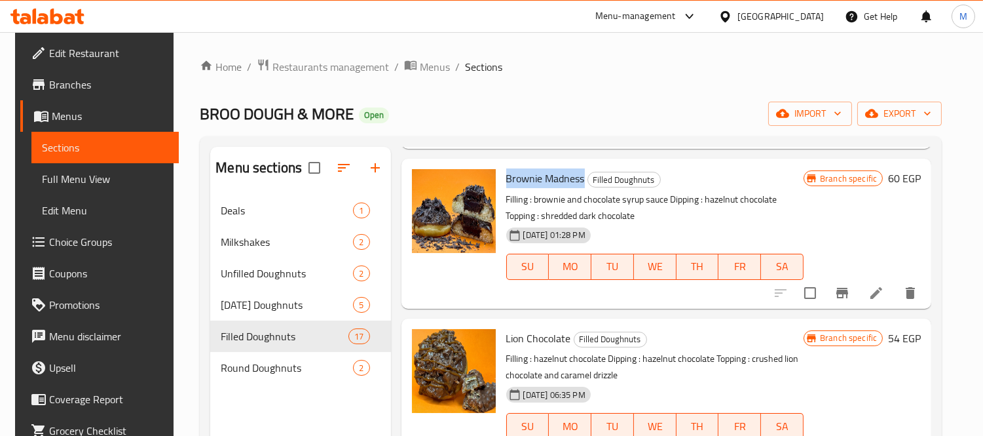
click at [581, 176] on div "Brownie Madness Filled Doughnuts Filling : brownie and chocolate syrup sauce Di…" at bounding box center [655, 233] width 308 height 139
copy span "Brownie Madness"
click at [177, 126] on div "Home / Restaurants management / Menus / Sections BROO DOUGH & MORE Open import …" at bounding box center [571, 325] width 795 height 587
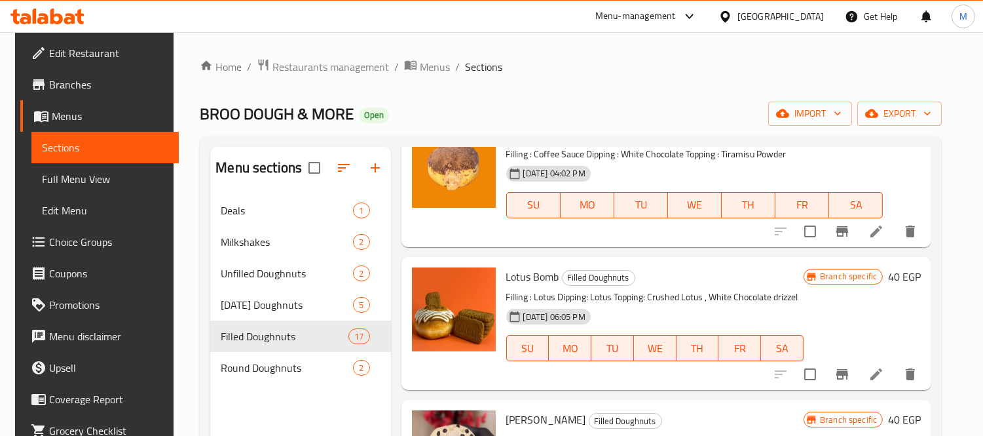
scroll to position [800, 0]
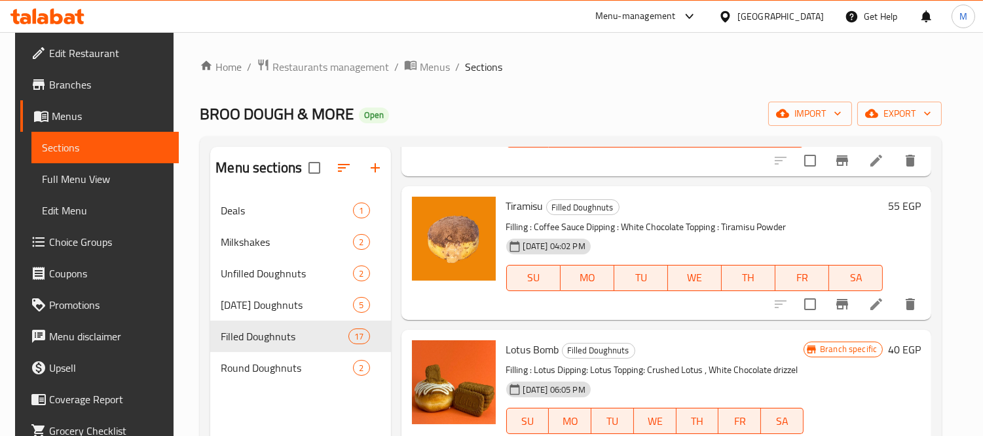
click at [521, 207] on span "Tiramisu" at bounding box center [524, 206] width 37 height 20
copy h6 "Tiramisu"
click at [393, 364] on div "Menu items Add Sort Manage items Kinder Crunchy Filled Doughnuts Filling : kind…" at bounding box center [661, 365] width 541 height 436
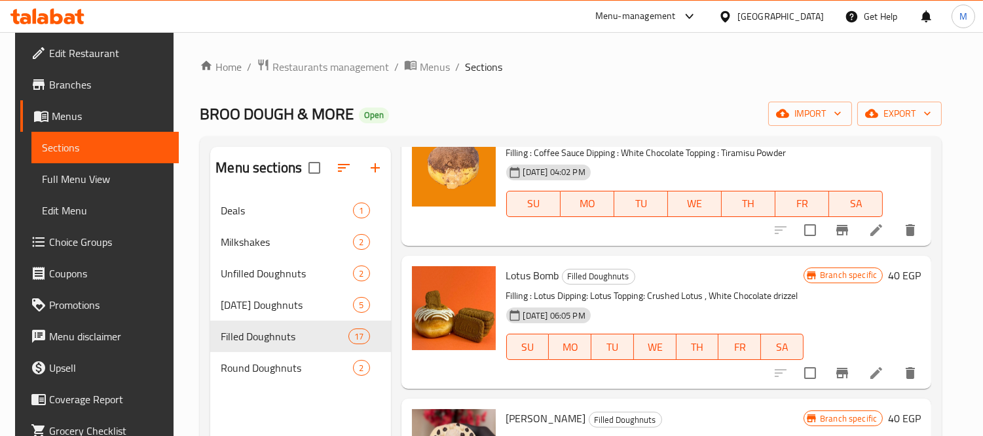
scroll to position [873, 0]
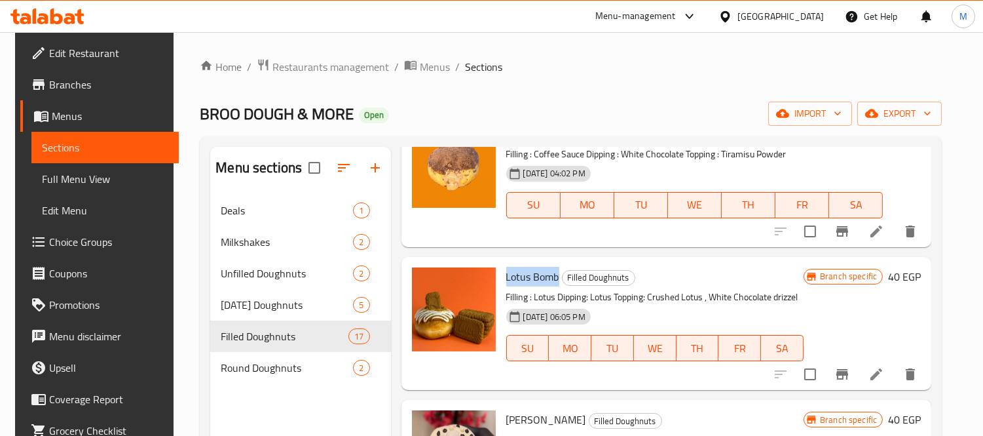
drag, startPoint x: 503, startPoint y: 273, endPoint x: 553, endPoint y: 274, distance: 49.8
click at [553, 274] on span "Lotus Bomb" at bounding box center [532, 277] width 53 height 20
copy span "Lotus Bomb"
click at [391, 364] on div "Menu items Add Sort Manage items Kinder Crunchy Filled Doughnuts Filling : kind…" at bounding box center [661, 365] width 541 height 436
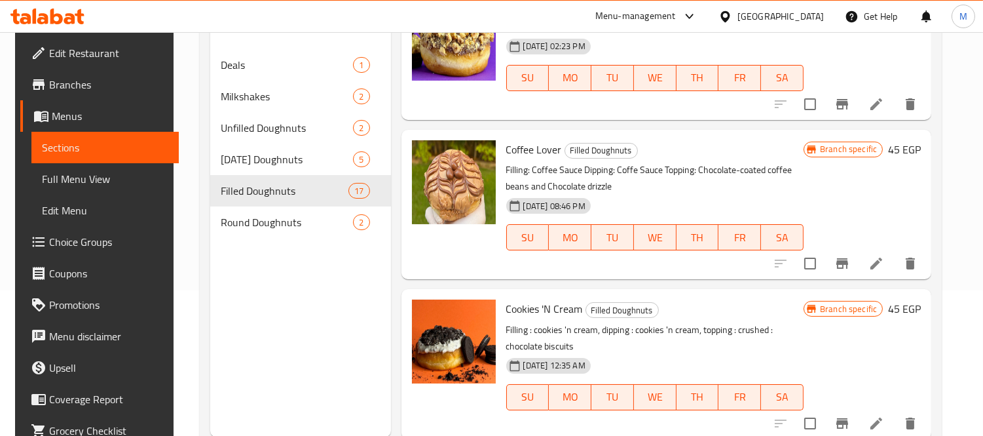
scroll to position [183, 0]
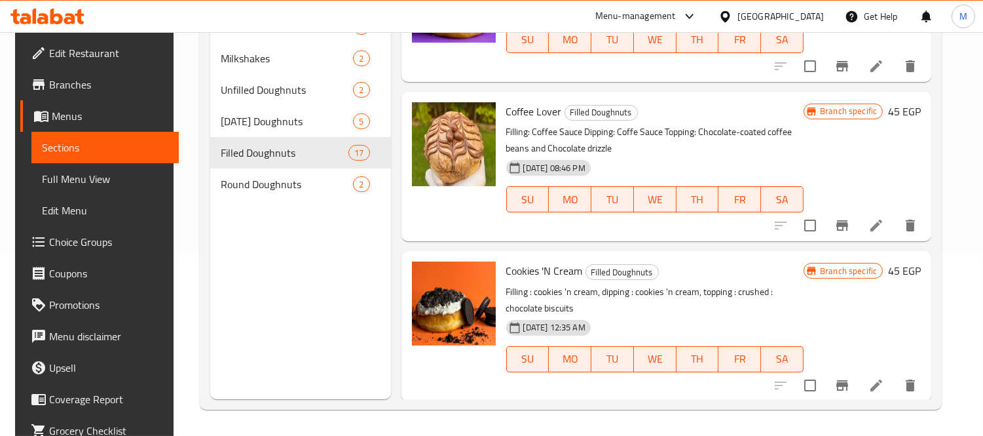
click at [430, 362] on div at bounding box center [454, 325] width 94 height 139
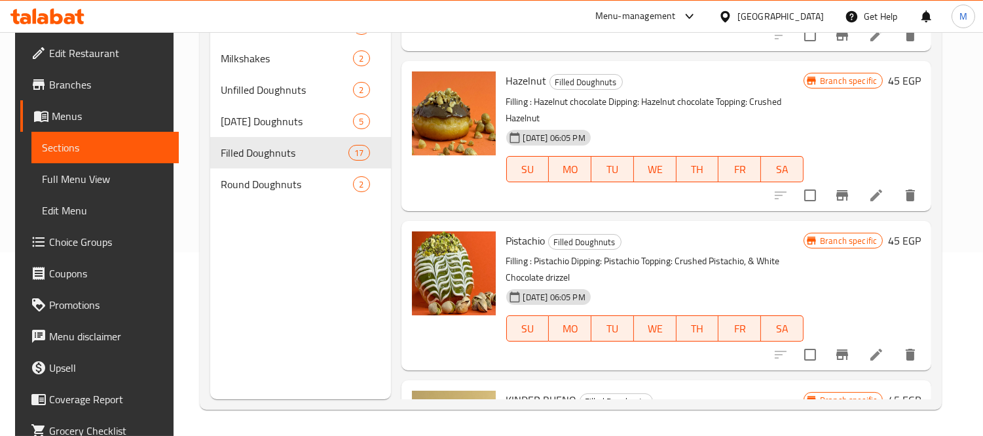
scroll to position [1367, 0]
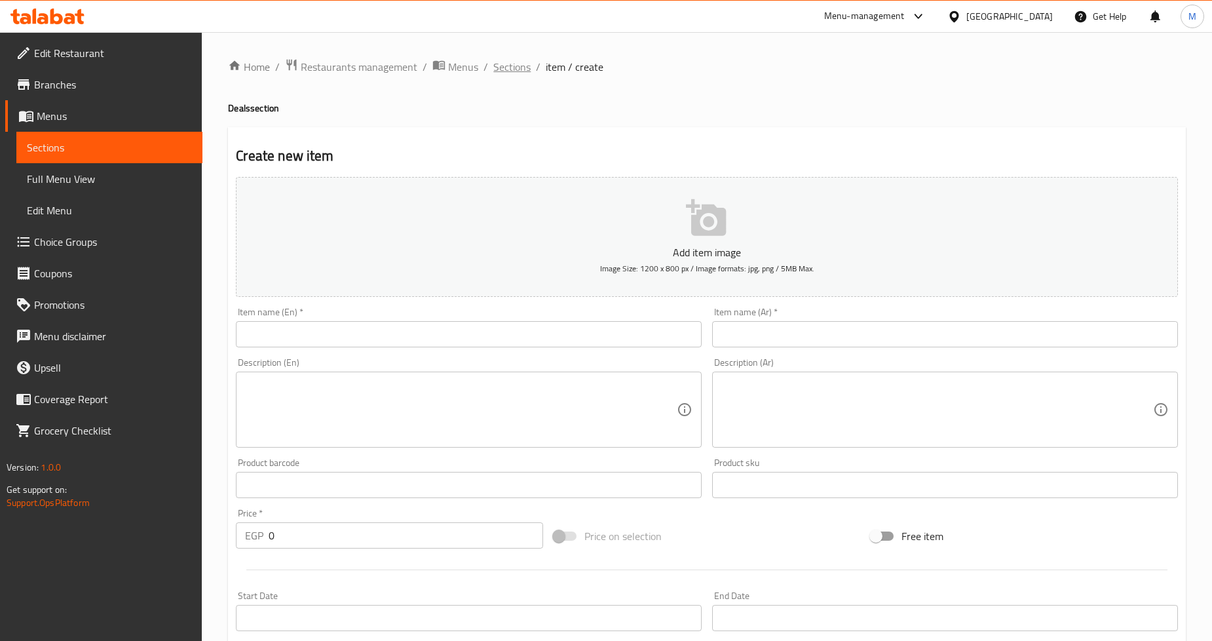
click at [524, 66] on span "Sections" at bounding box center [511, 67] width 37 height 16
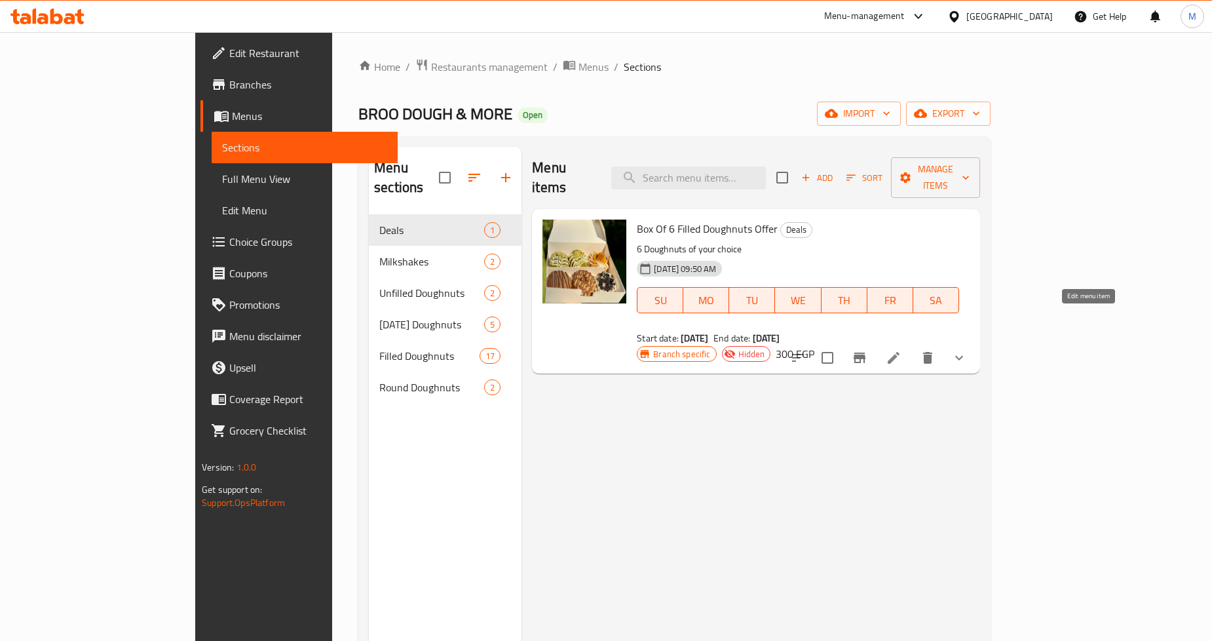
click at [901, 350] on icon at bounding box center [894, 358] width 16 height 16
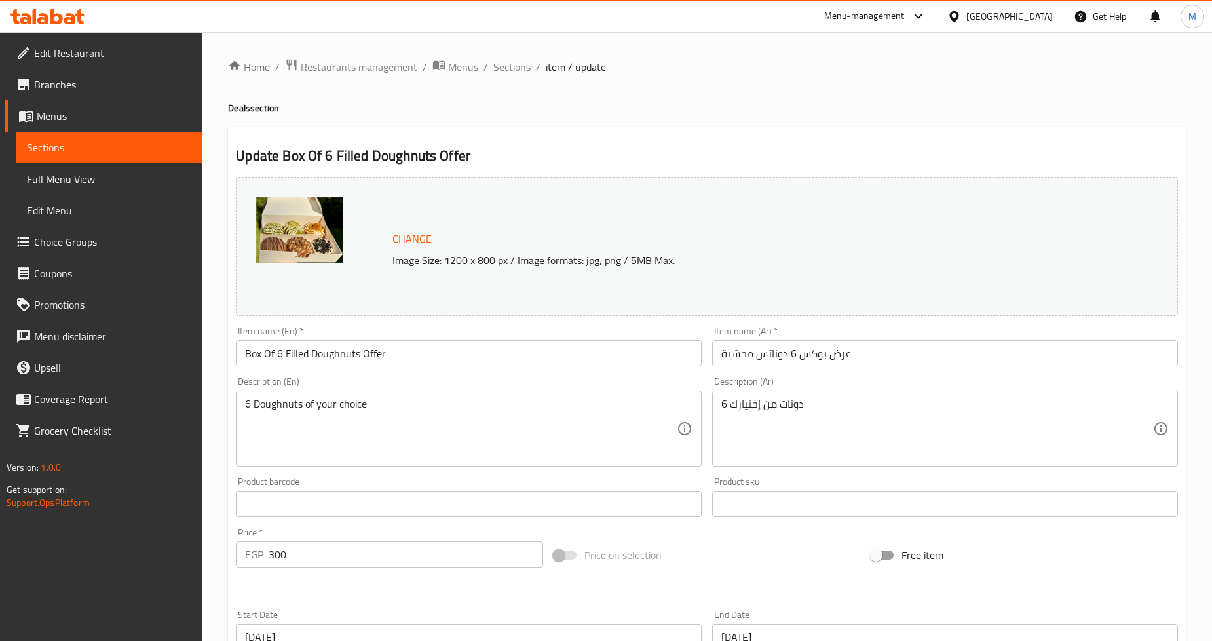
click at [326, 356] on input "Box Of 6 Filled Doughnuts Offer" at bounding box center [469, 353] width 466 height 26
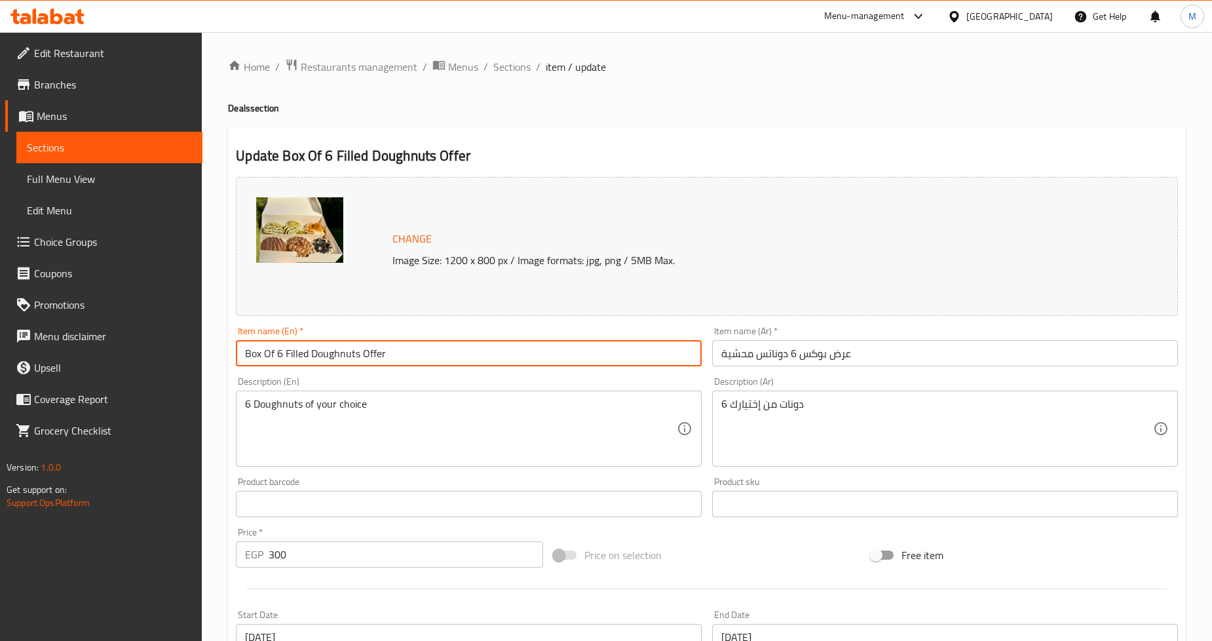
click at [326, 356] on input "Box Of 6 Filled Doughnuts Offer" at bounding box center [469, 353] width 466 height 26
click at [814, 350] on input "عرض بوكس 6 دوناتس محشية" at bounding box center [945, 353] width 466 height 26
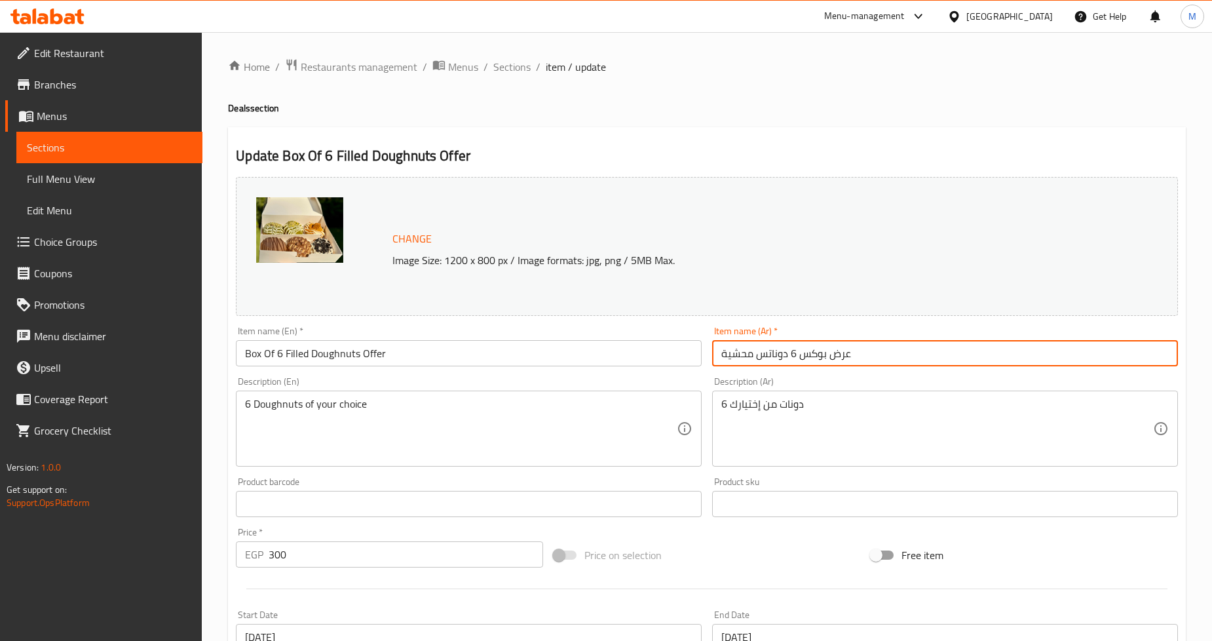
click at [814, 350] on input "عرض بوكس 6 دوناتس محشية" at bounding box center [945, 353] width 466 height 26
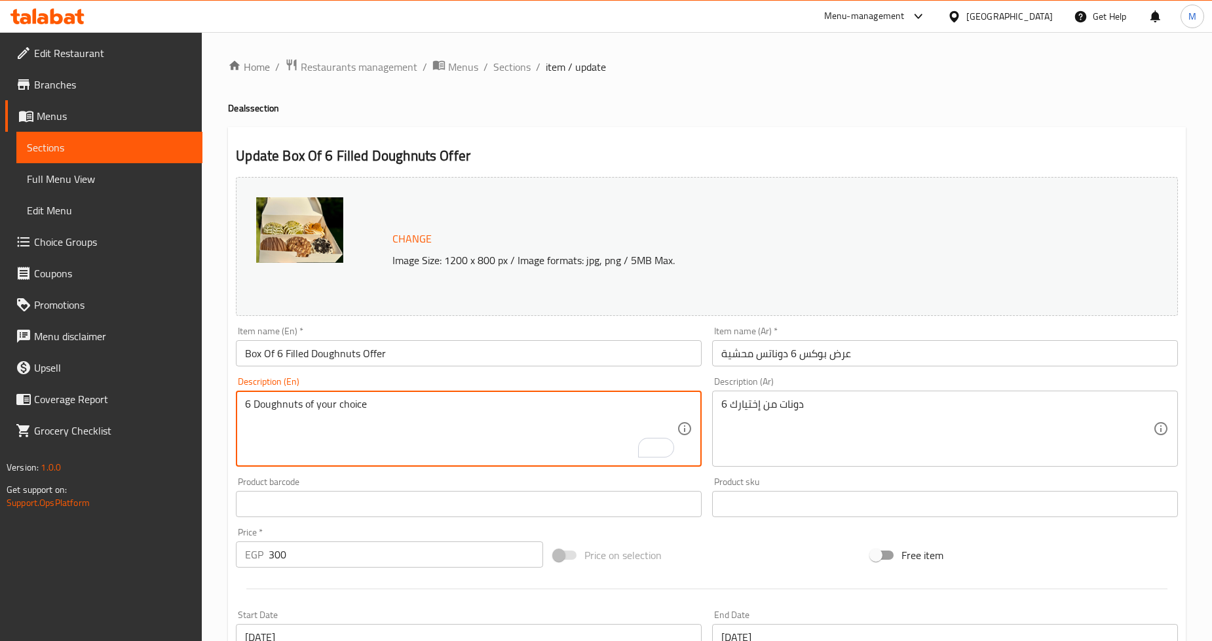
click at [342, 410] on textarea "6 Doughnuts of your choice" at bounding box center [461, 429] width 432 height 62
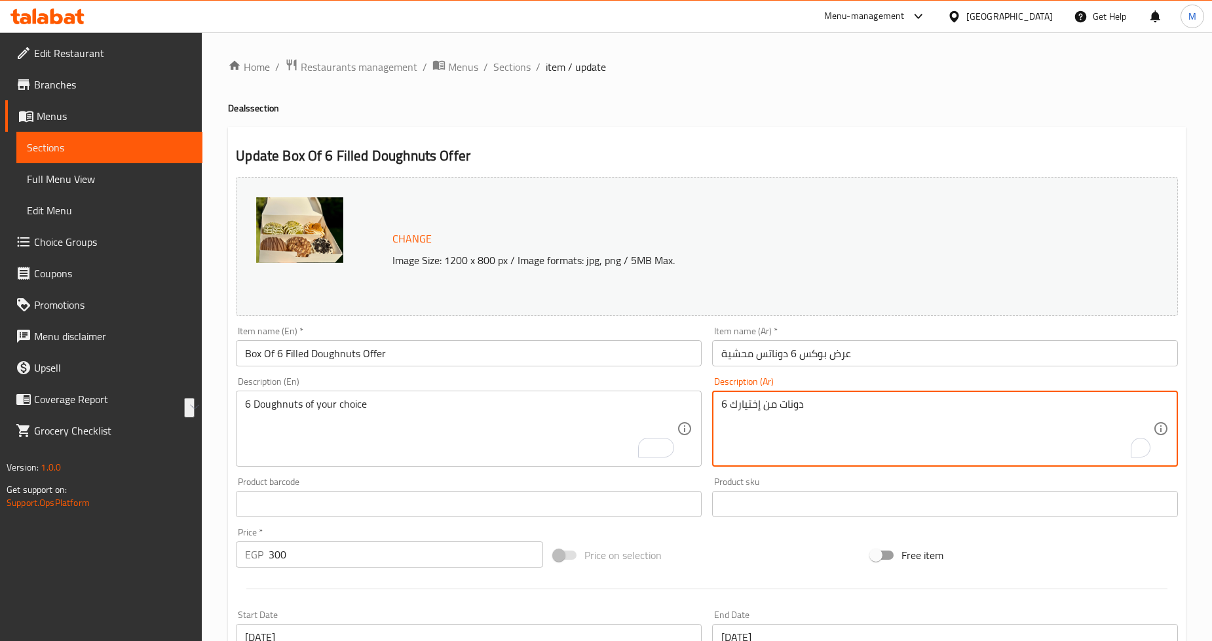
click at [757, 400] on textarea "6 دونات من إختيارك" at bounding box center [937, 429] width 432 height 62
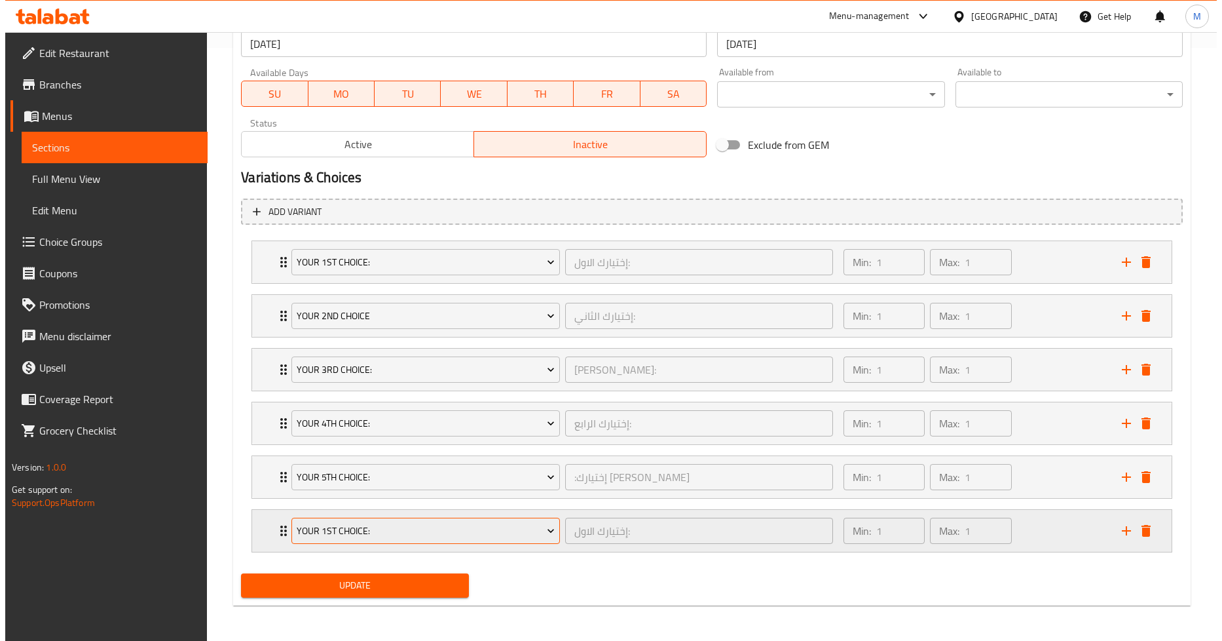
scroll to position [593, 0]
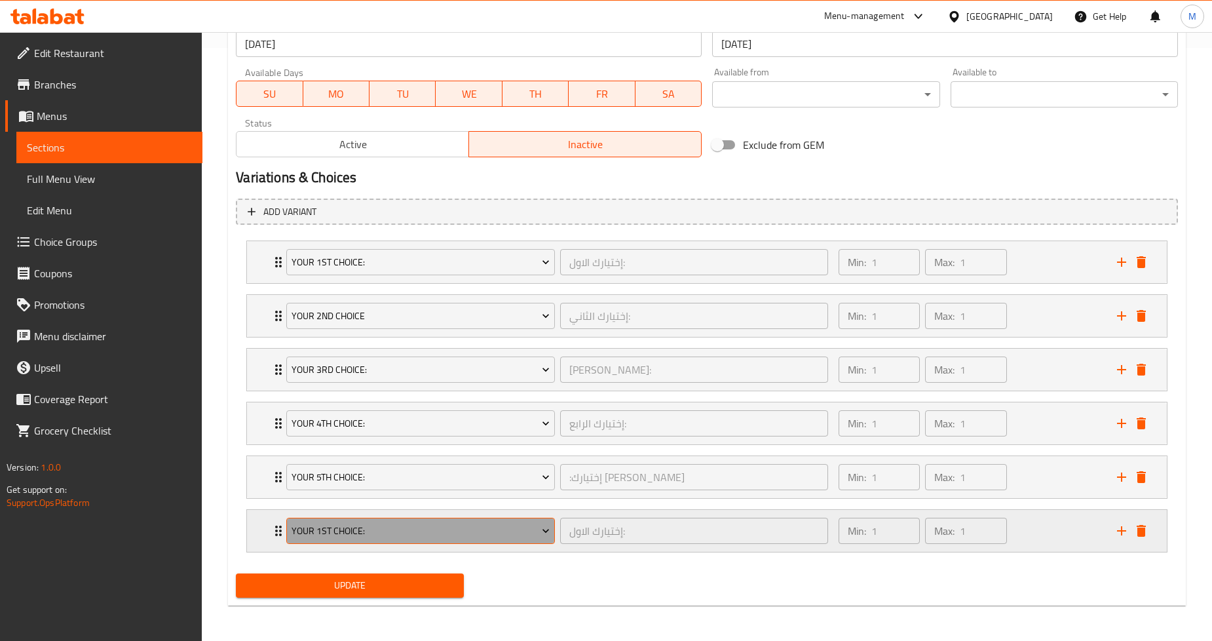
click at [416, 529] on span "Your 1st Choice:" at bounding box center [420, 531] width 258 height 16
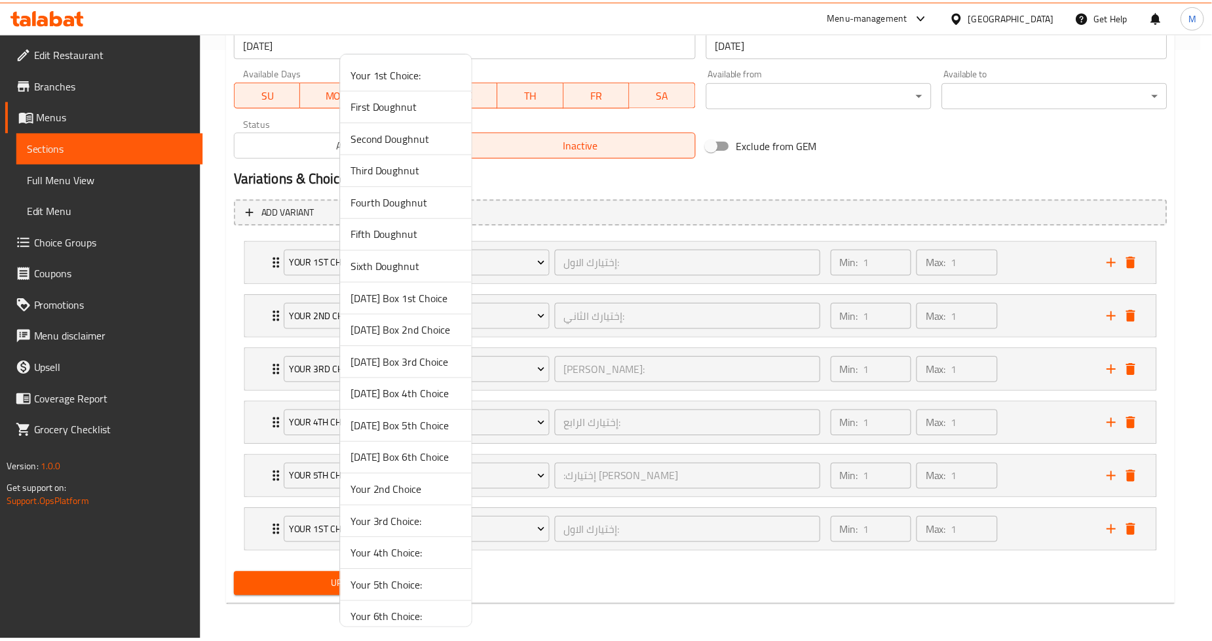
scroll to position [204, 0]
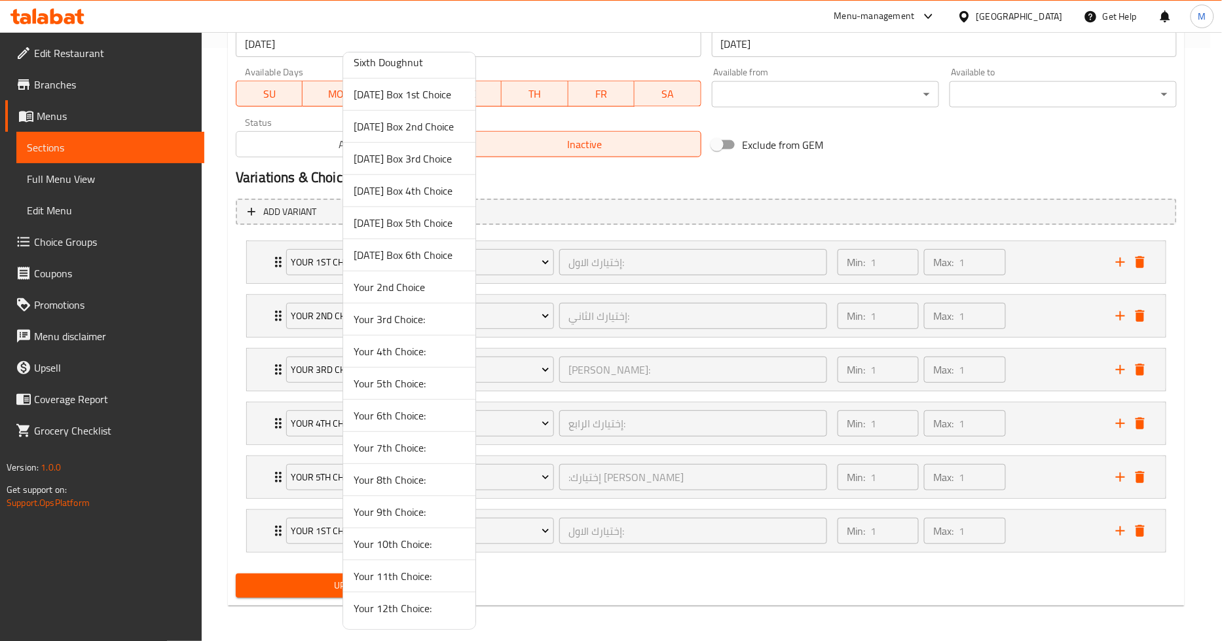
click at [403, 423] on span "Your 6th Choice:" at bounding box center [409, 415] width 111 height 16
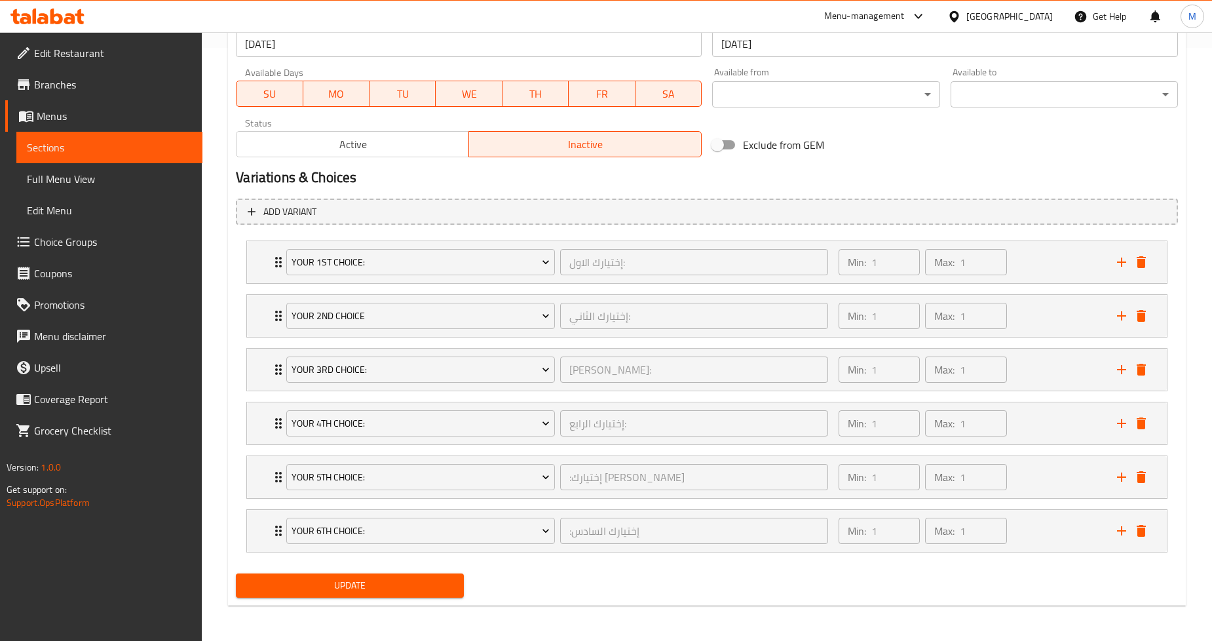
click at [626, 584] on div "Update" at bounding box center [707, 585] width 952 height 35
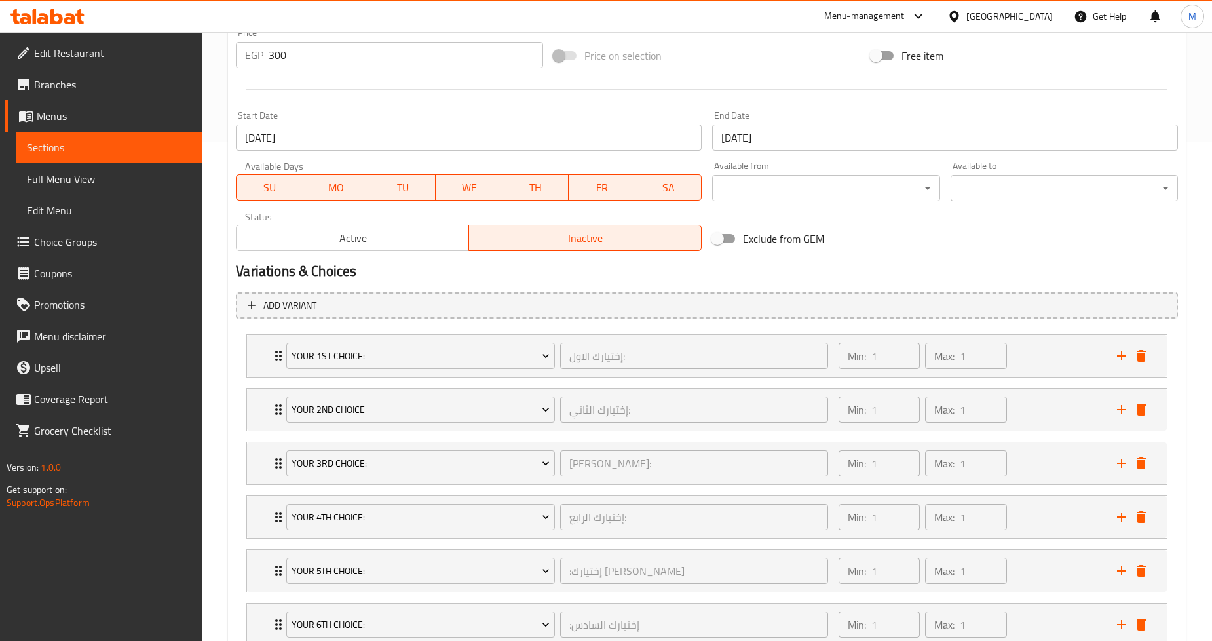
scroll to position [593, 0]
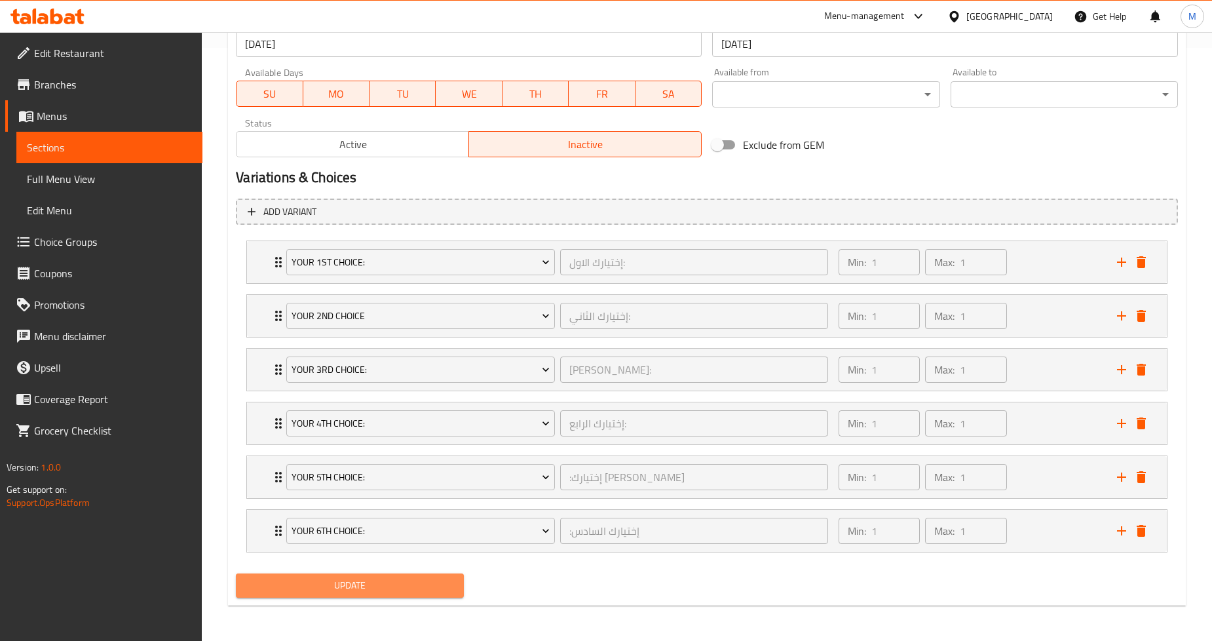
click at [331, 584] on span "Update" at bounding box center [349, 585] width 206 height 16
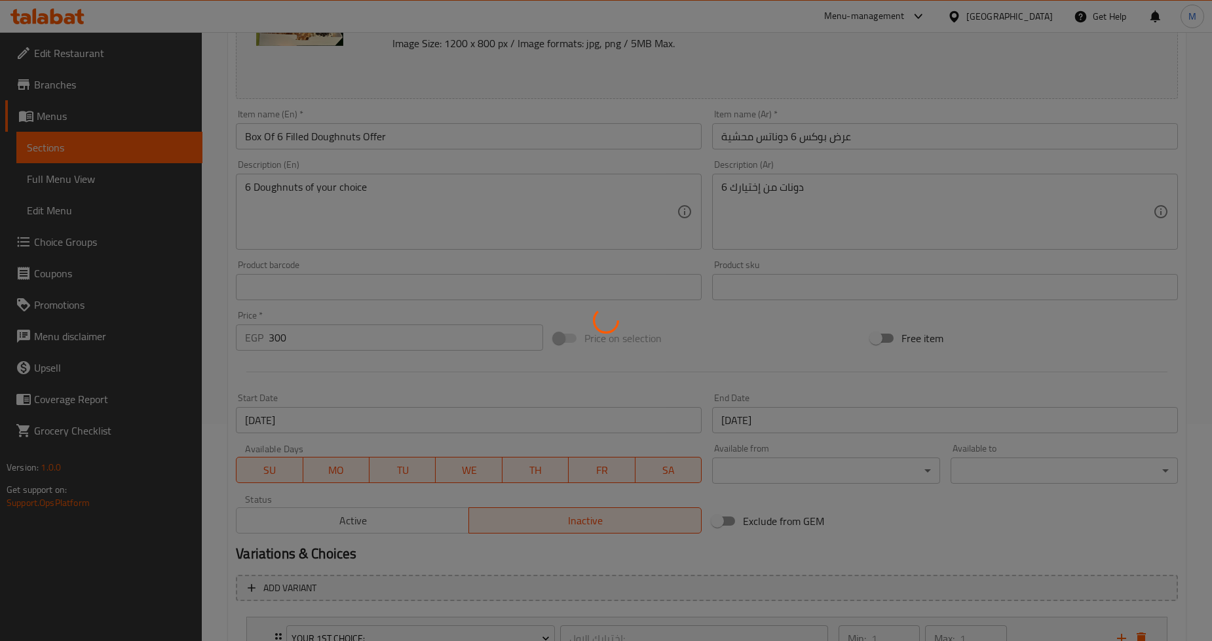
scroll to position [0, 0]
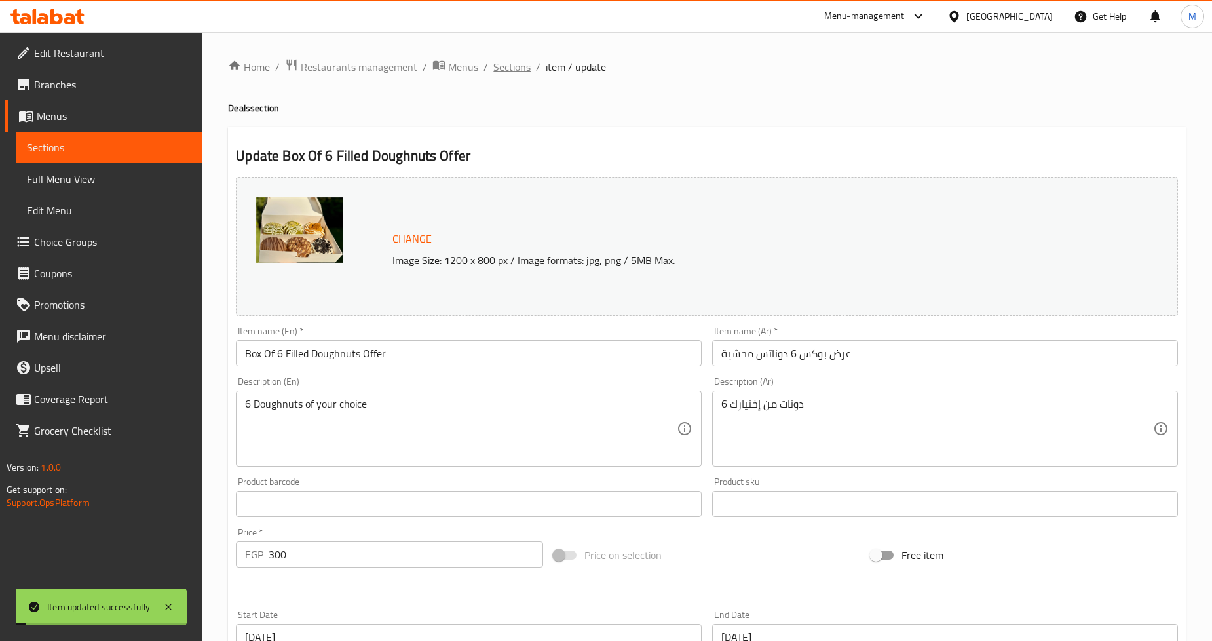
click at [508, 62] on span "Sections" at bounding box center [511, 67] width 37 height 16
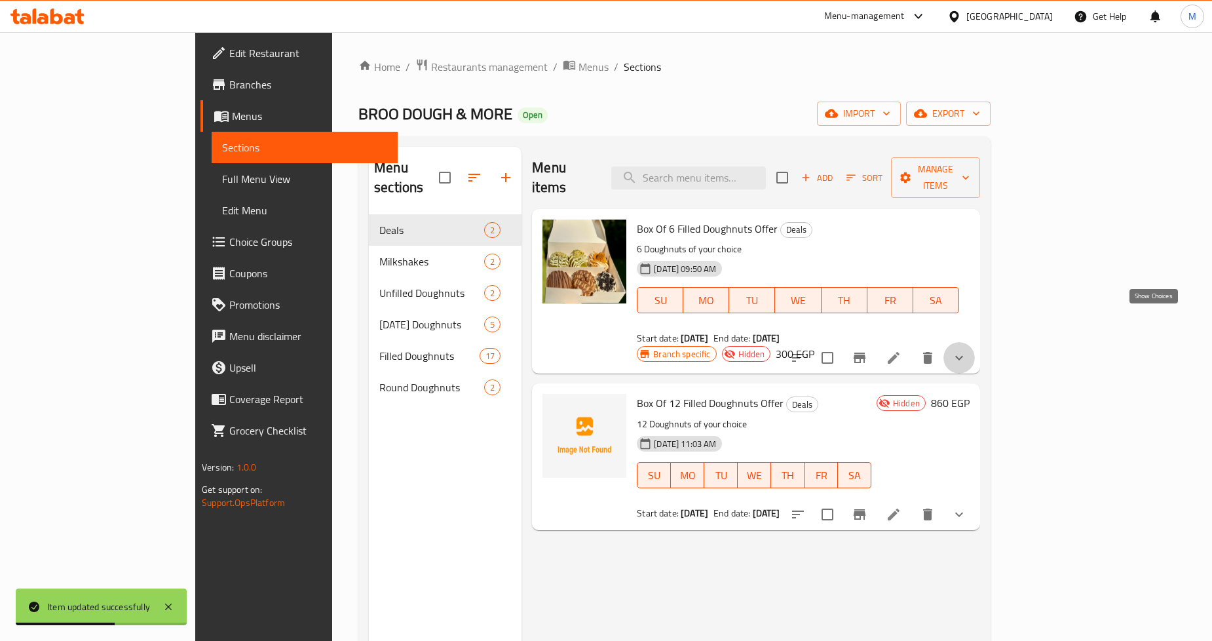
click at [967, 350] on icon "show more" at bounding box center [959, 358] width 16 height 16
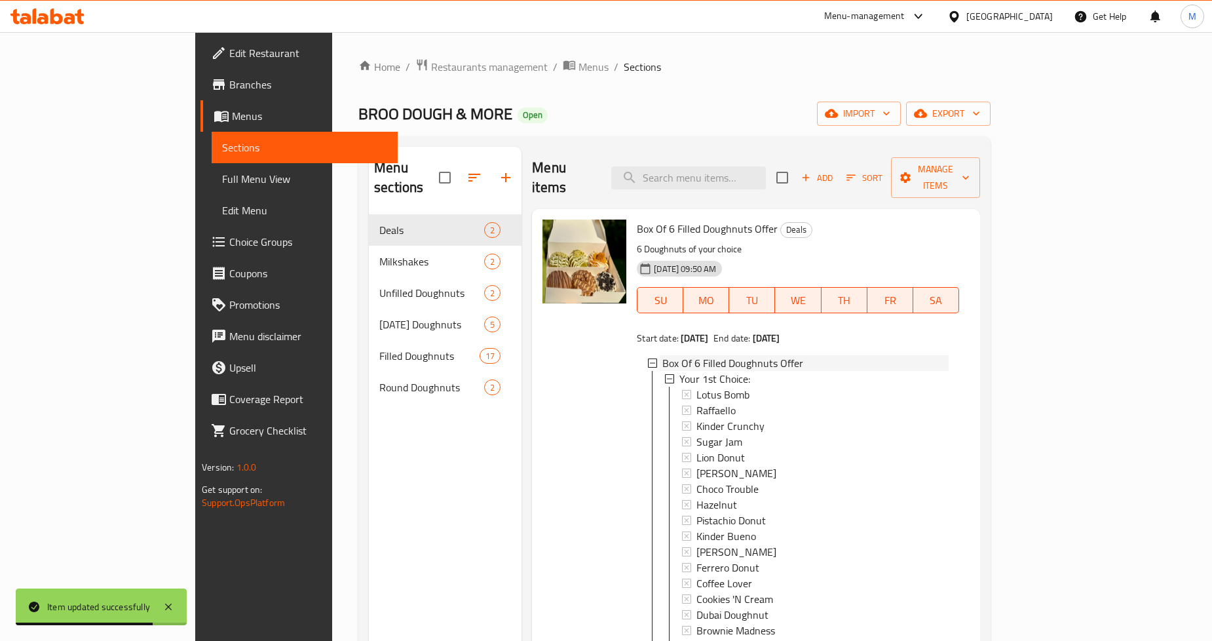
click at [648, 358] on icon at bounding box center [652, 362] width 9 height 9
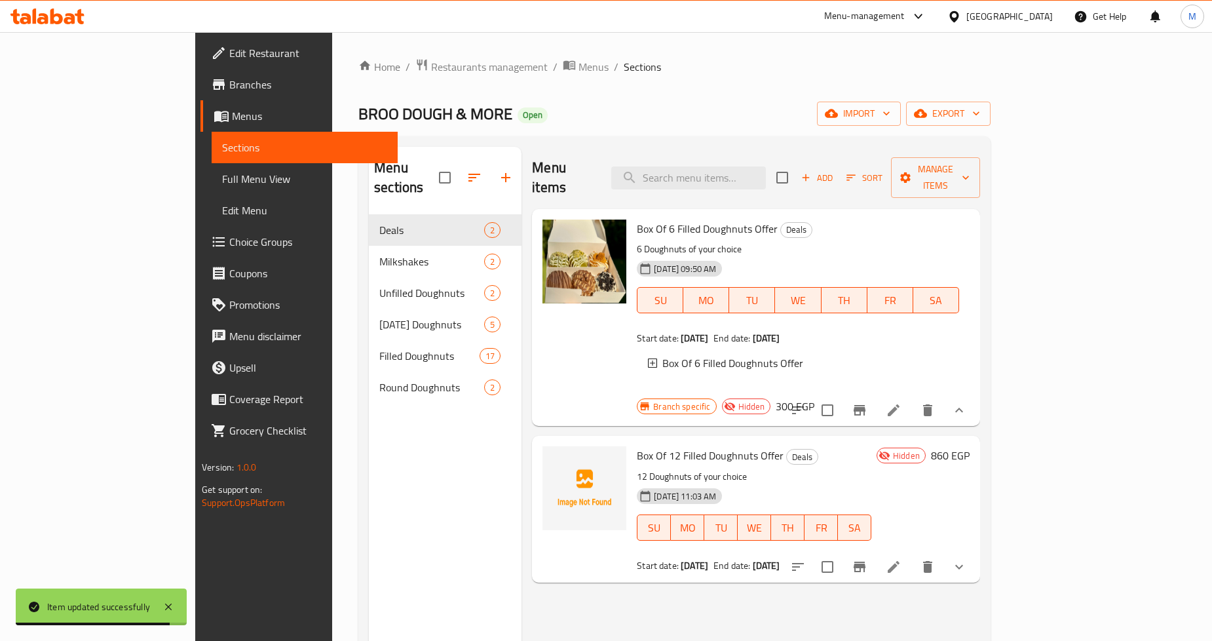
click at [865, 405] on icon "Branch-specific-item" at bounding box center [860, 410] width 12 height 10
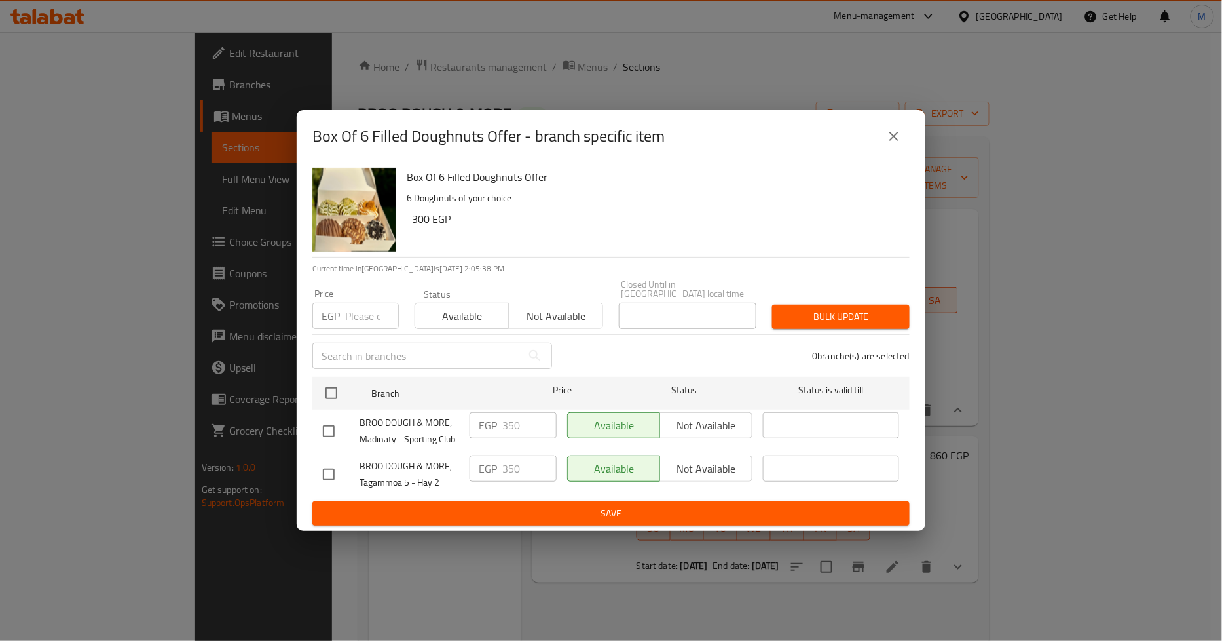
click at [348, 318] on input "number" at bounding box center [372, 316] width 54 height 26
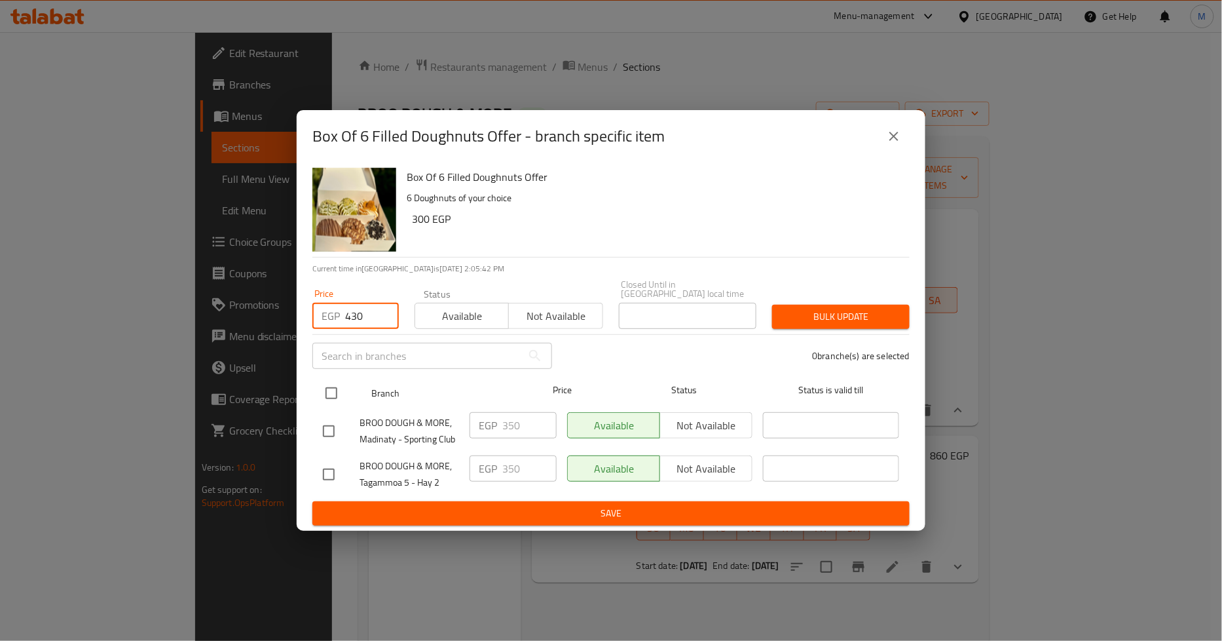
type input "430"
click at [336, 385] on input "checkbox" at bounding box center [332, 393] width 28 height 28
checkbox input "true"
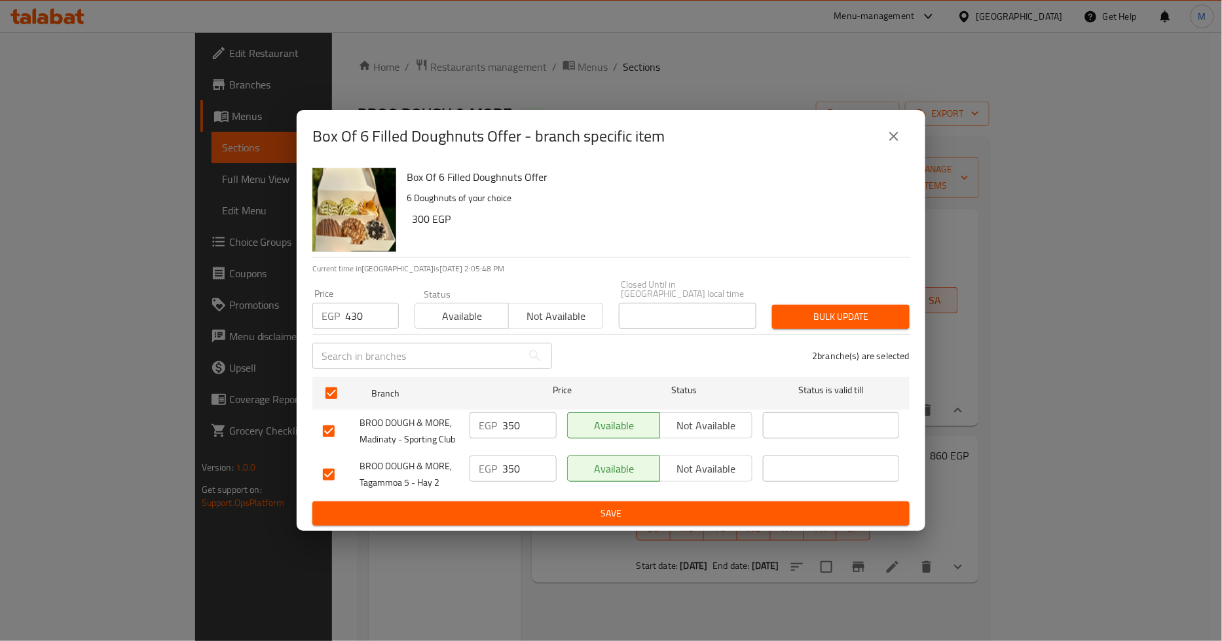
click at [832, 312] on span "Bulk update" at bounding box center [841, 317] width 117 height 16
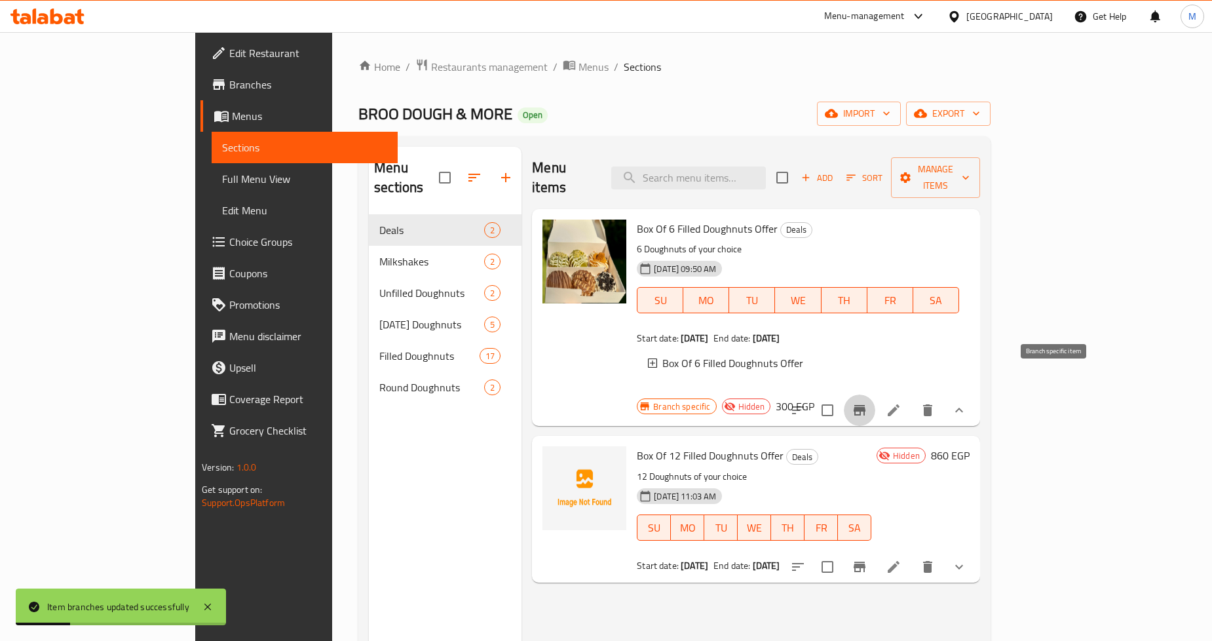
click at [867, 402] on icon "Branch-specific-item" at bounding box center [860, 410] width 16 height 16
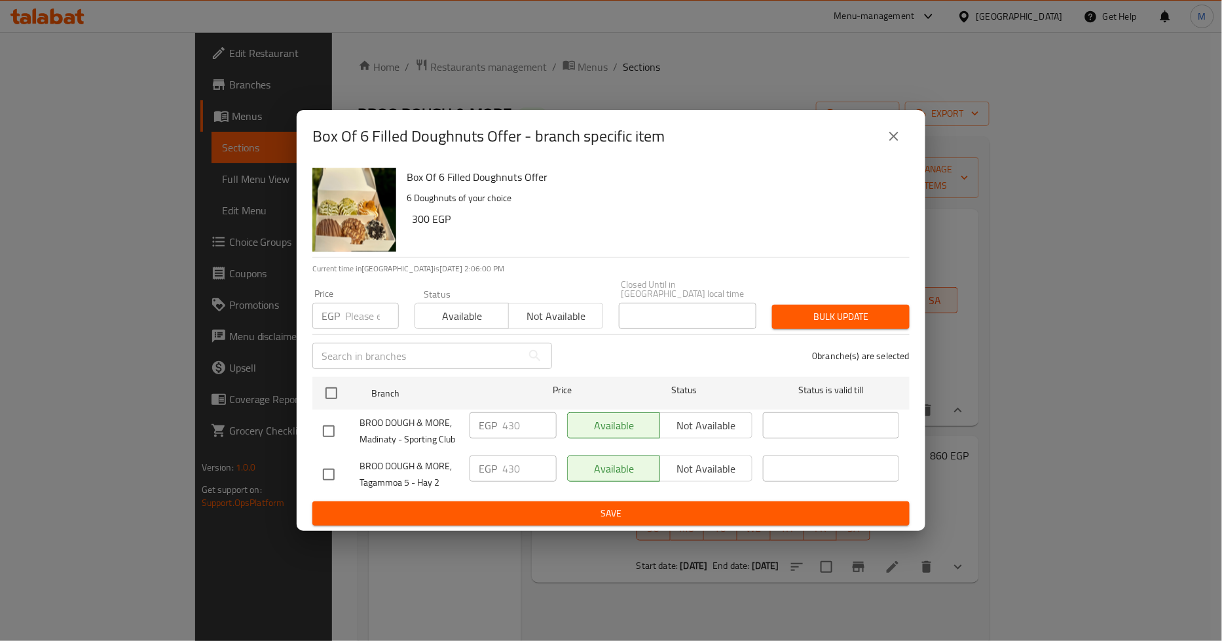
click at [891, 144] on icon "close" at bounding box center [894, 136] width 16 height 16
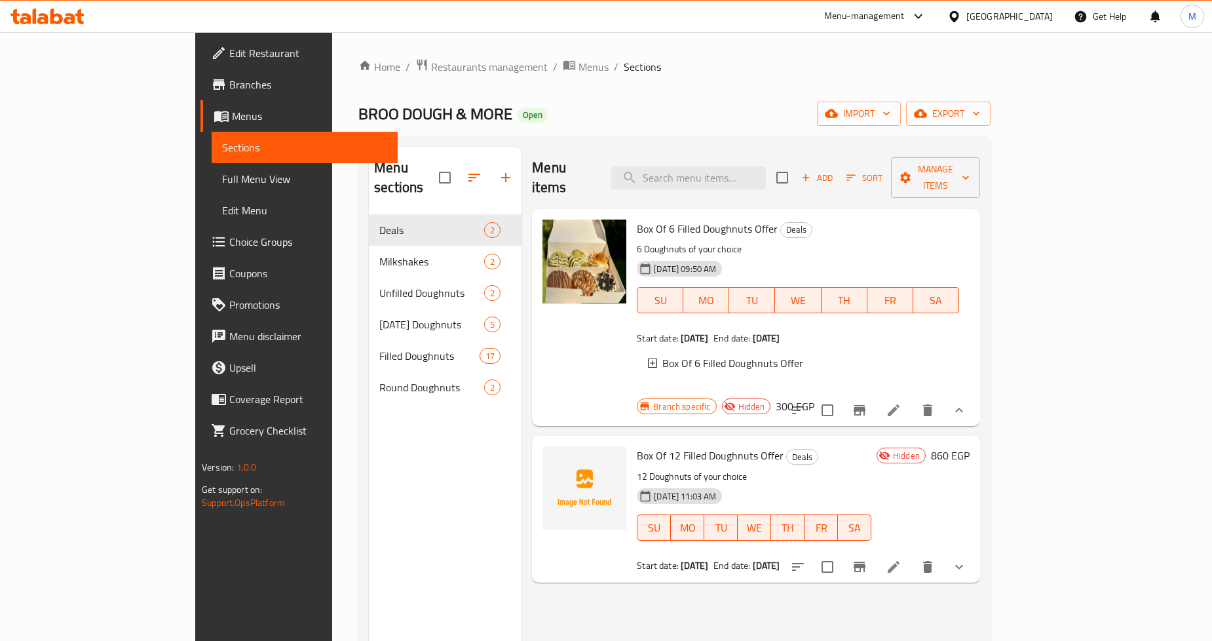
click at [565, 555] on div "Menu items Add Sort Manage items Box Of 6 Filled Doughnuts Offer Deals 6 Doughn…" at bounding box center [750, 467] width 459 height 641
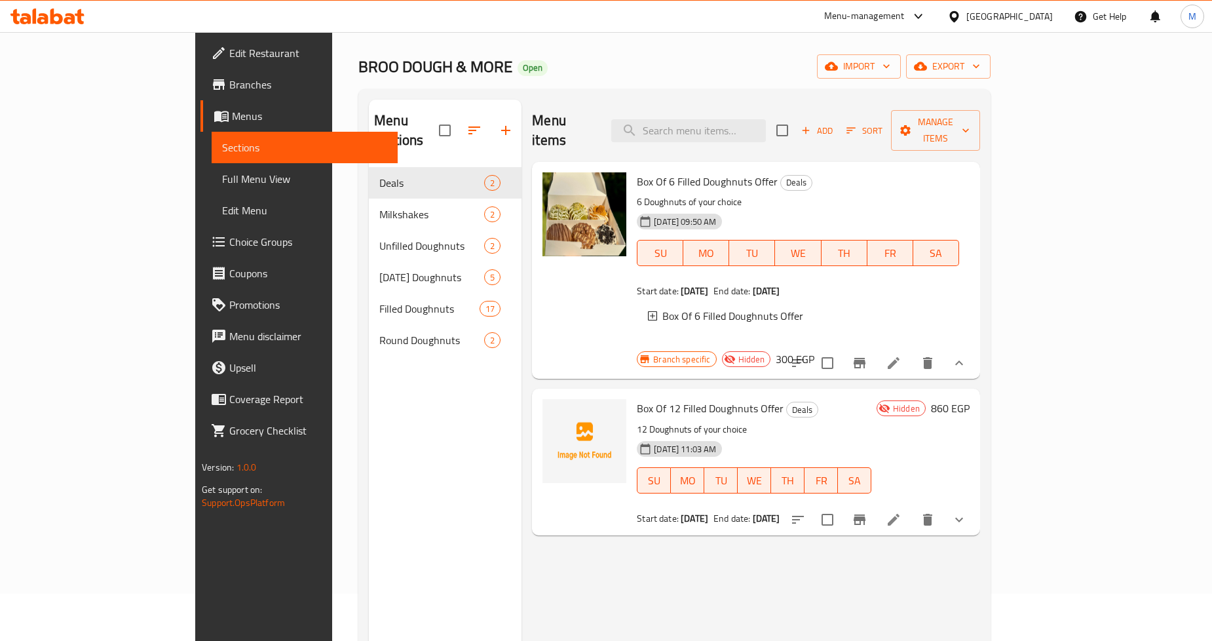
scroll to position [73, 0]
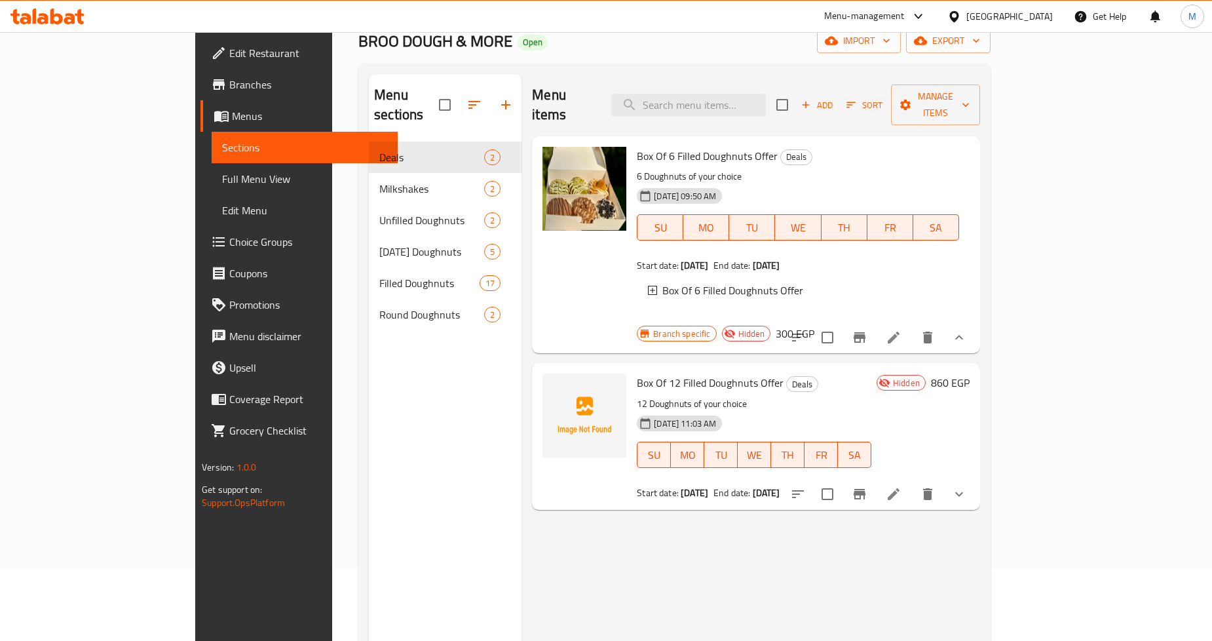
click at [640, 512] on div "Menu items Add Sort Manage items Box Of 6 Filled Doughnuts Offer Deals 6 Doughn…" at bounding box center [750, 394] width 459 height 641
click at [867, 329] on icon "Branch-specific-item" at bounding box center [860, 337] width 16 height 16
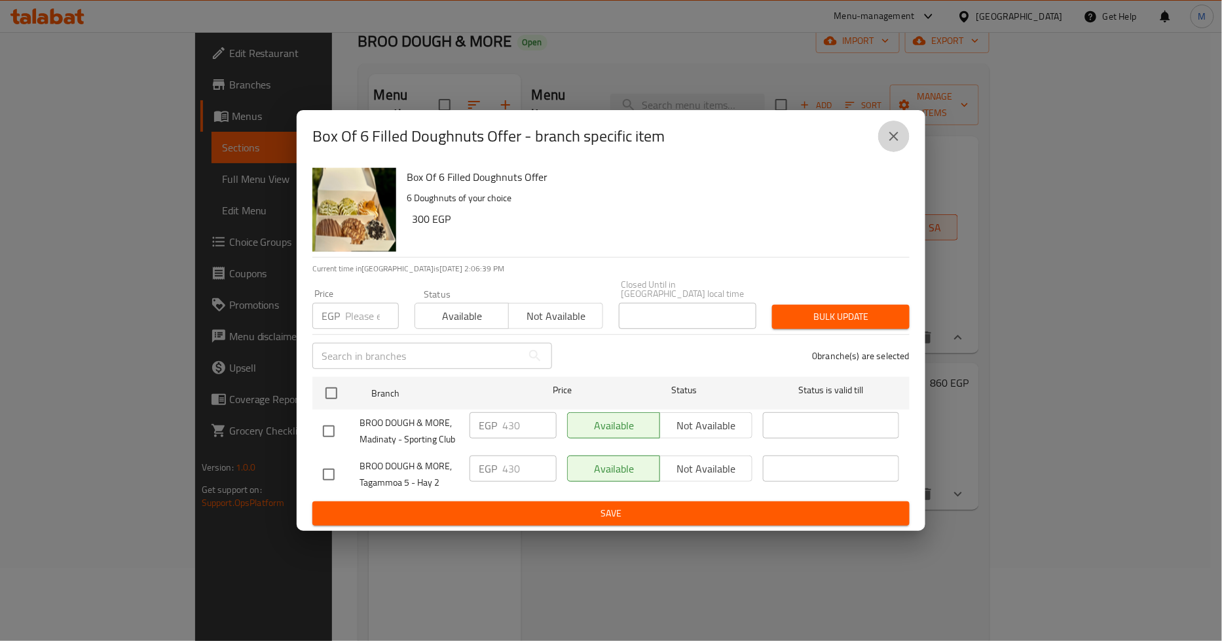
click at [891, 144] on icon "close" at bounding box center [894, 136] width 16 height 16
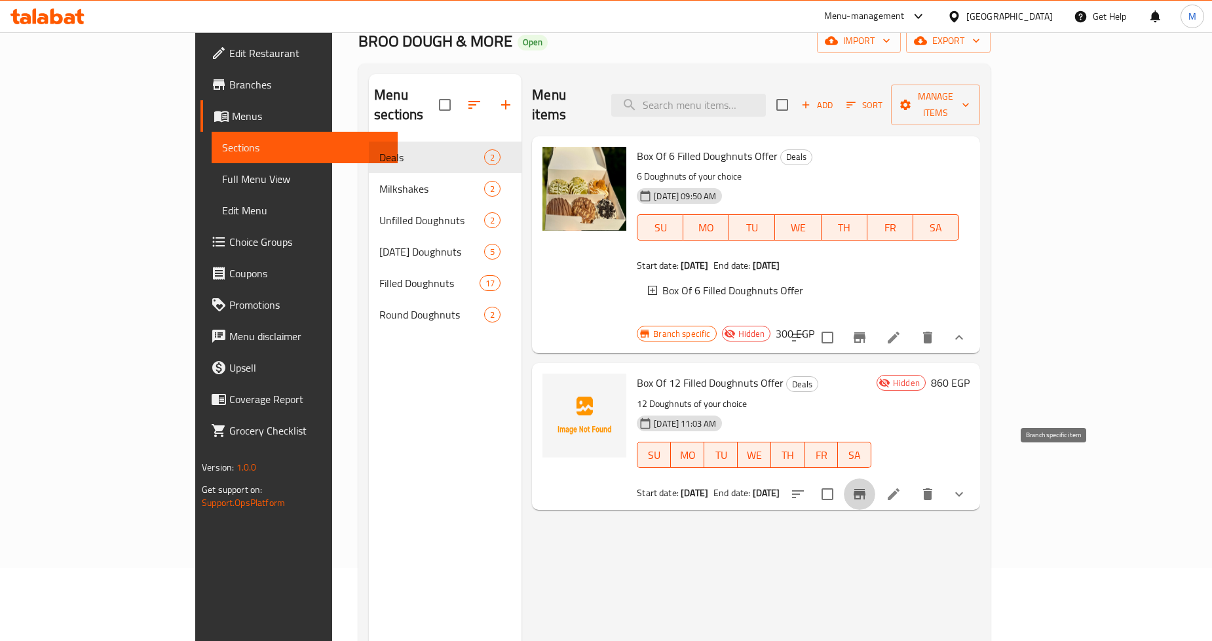
click at [867, 486] on icon "Branch-specific-item" at bounding box center [860, 494] width 16 height 16
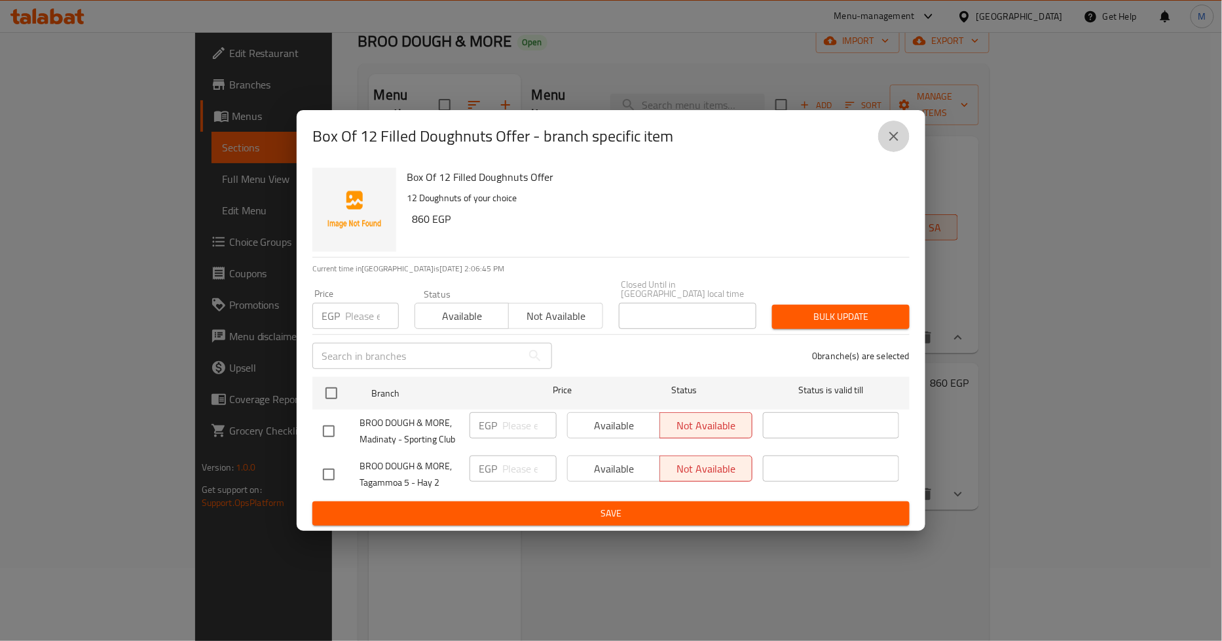
click at [889, 140] on icon "close" at bounding box center [894, 136] width 16 height 16
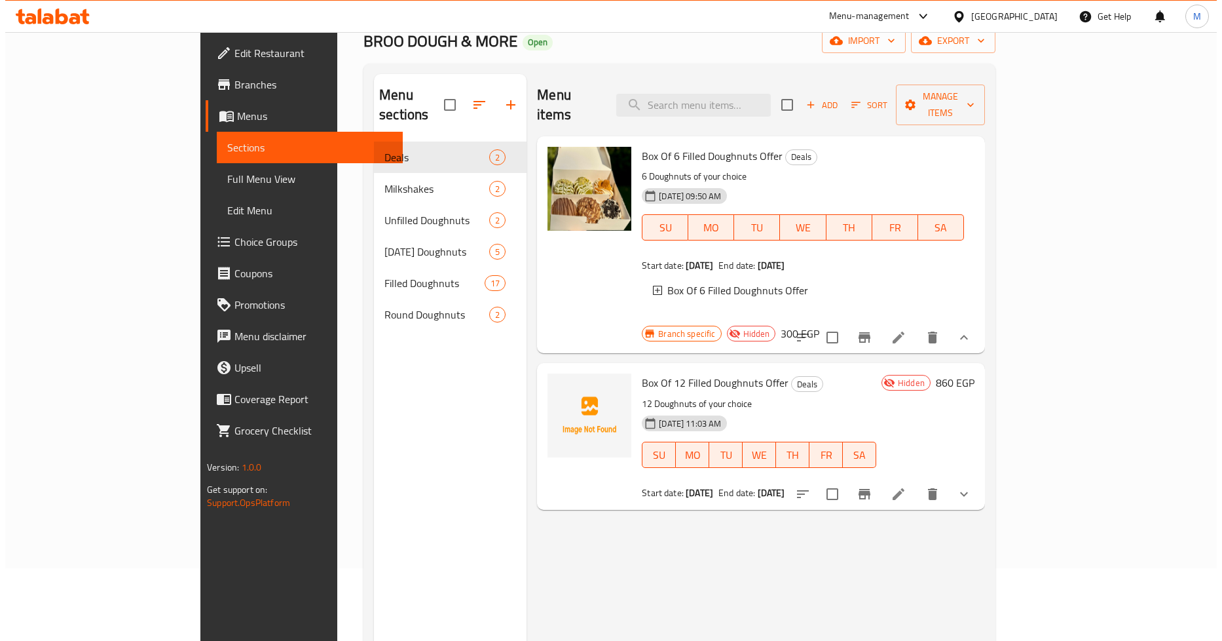
scroll to position [0, 0]
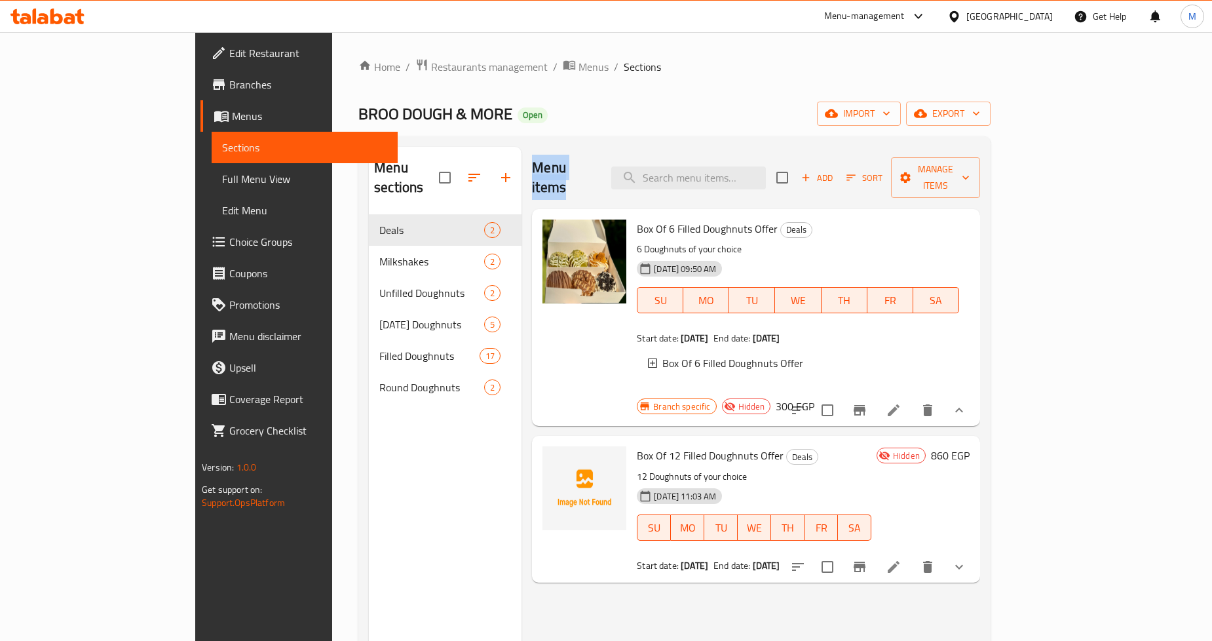
drag, startPoint x: 485, startPoint y: 178, endPoint x: 570, endPoint y: 178, distance: 84.5
click at [570, 178] on div "Menu items Add Sort Manage items" at bounding box center [756, 178] width 448 height 62
click at [576, 162] on div "Menu items Add Sort Manage items" at bounding box center [756, 178] width 448 height 62
click at [627, 67] on ol "Home / Restaurants management / Menus / Sections" at bounding box center [674, 66] width 632 height 17
click at [232, 117] on span "Menus" at bounding box center [309, 116] width 155 height 16
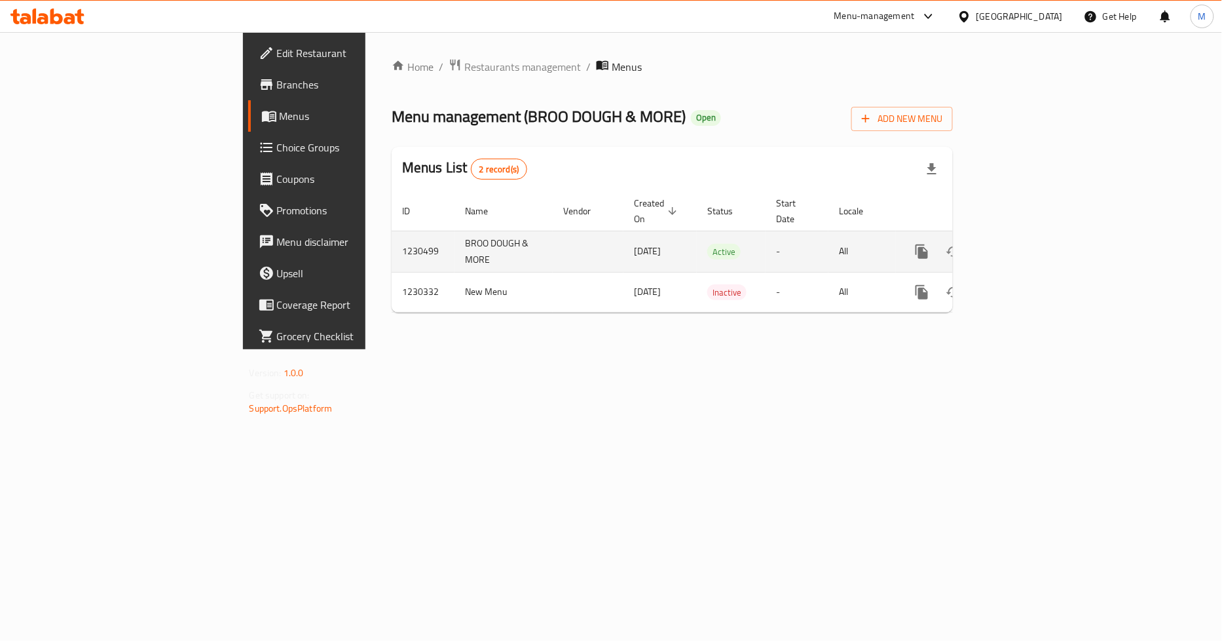
click at [392, 231] on td "1230499" at bounding box center [423, 251] width 63 height 41
copy td "1230499"
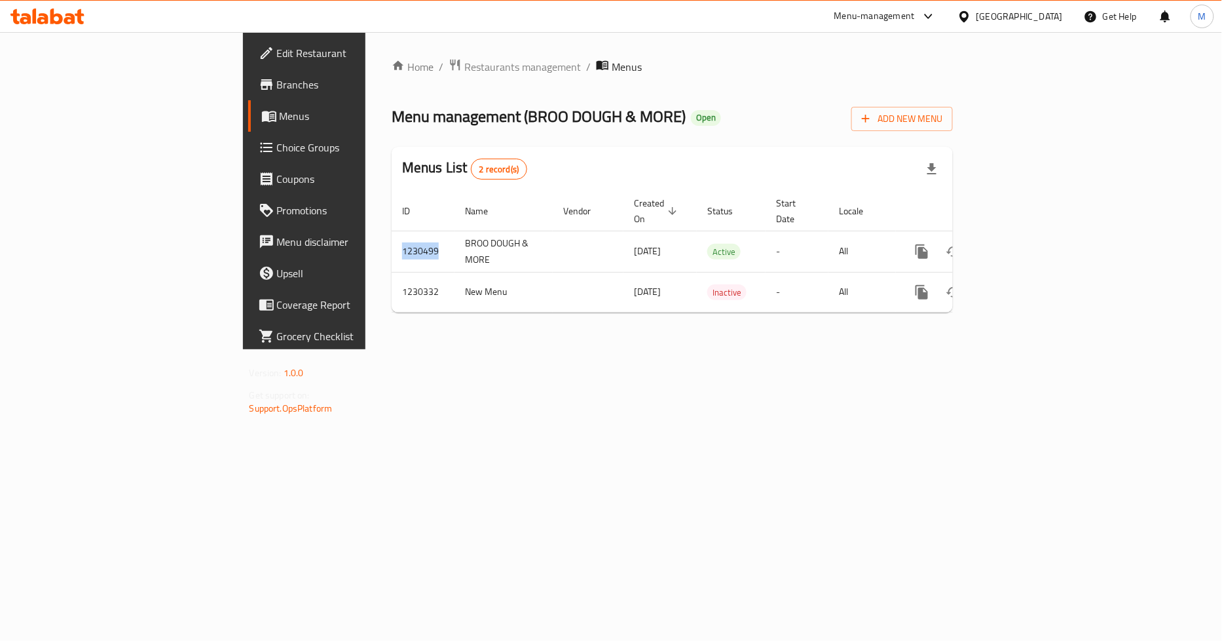
click at [277, 85] on span "Branches" at bounding box center [357, 85] width 160 height 16
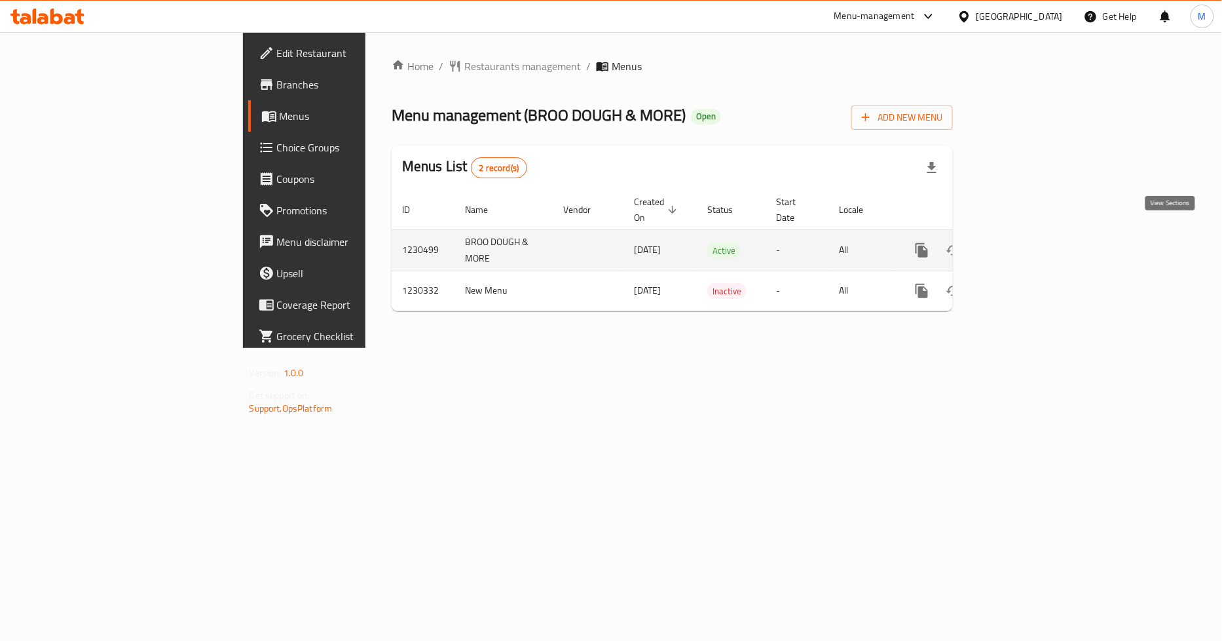
click at [1024, 242] on icon "enhanced table" at bounding box center [1017, 250] width 16 height 16
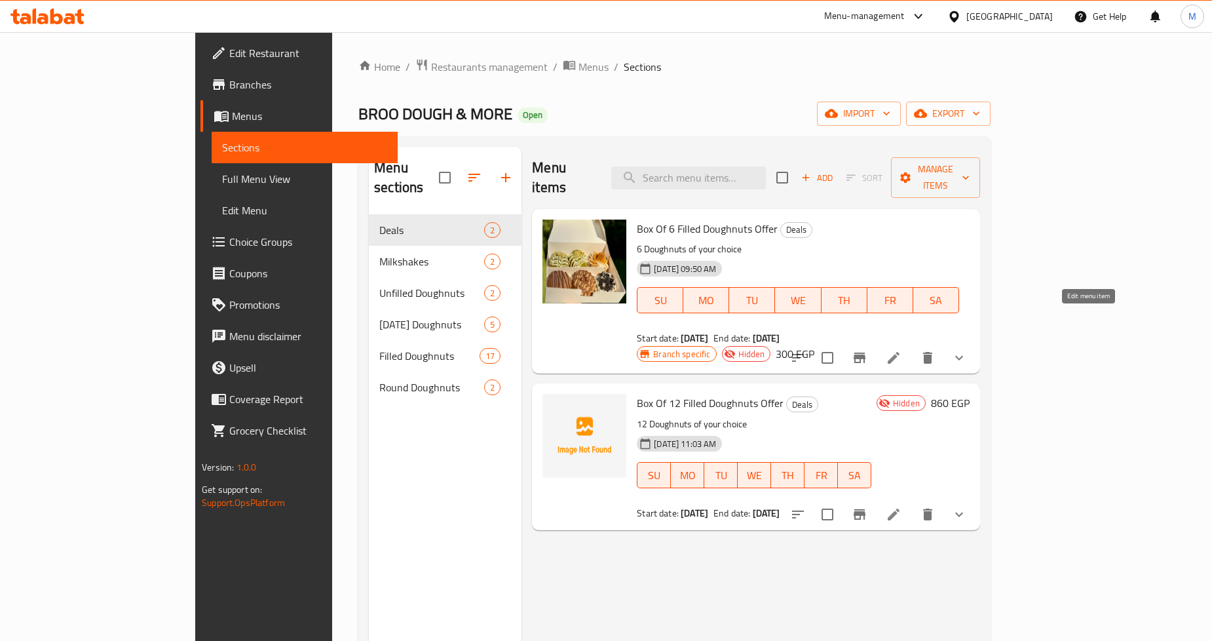
click at [901, 350] on icon at bounding box center [894, 358] width 16 height 16
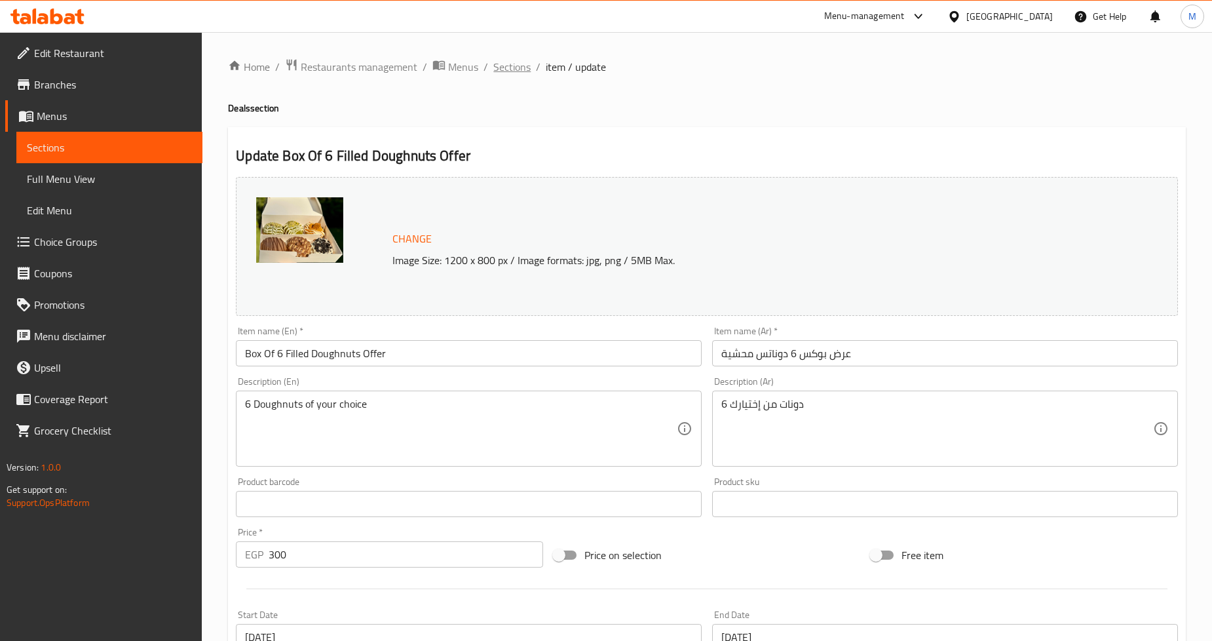
click at [519, 67] on span "Sections" at bounding box center [511, 67] width 37 height 16
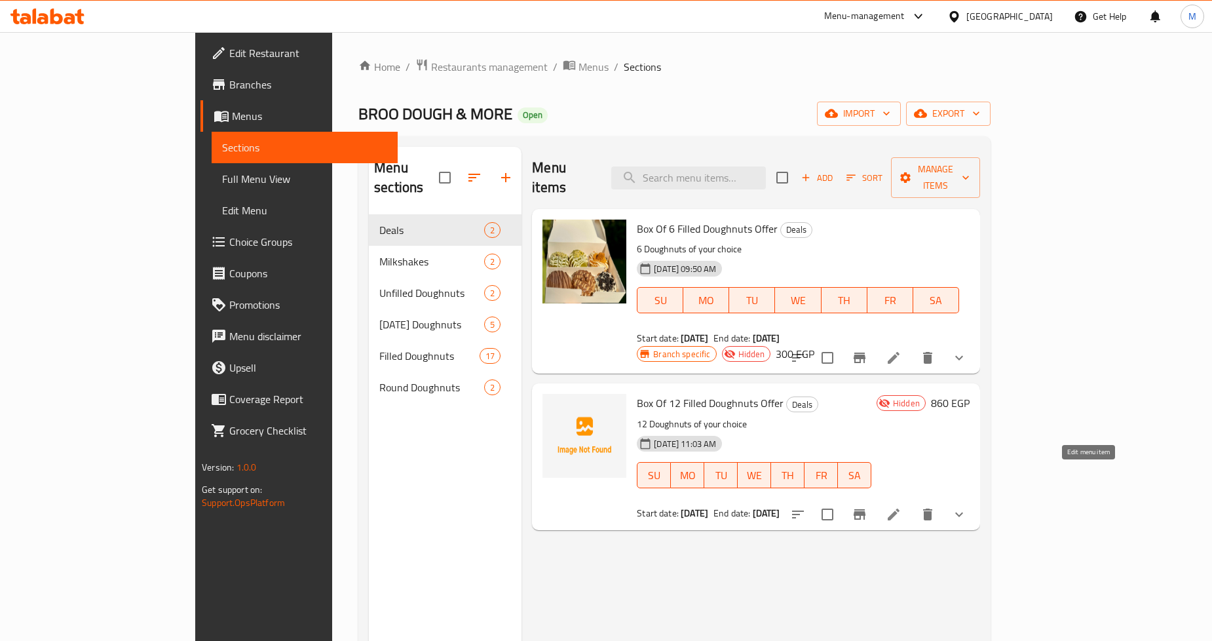
click at [901, 506] on icon at bounding box center [894, 514] width 16 height 16
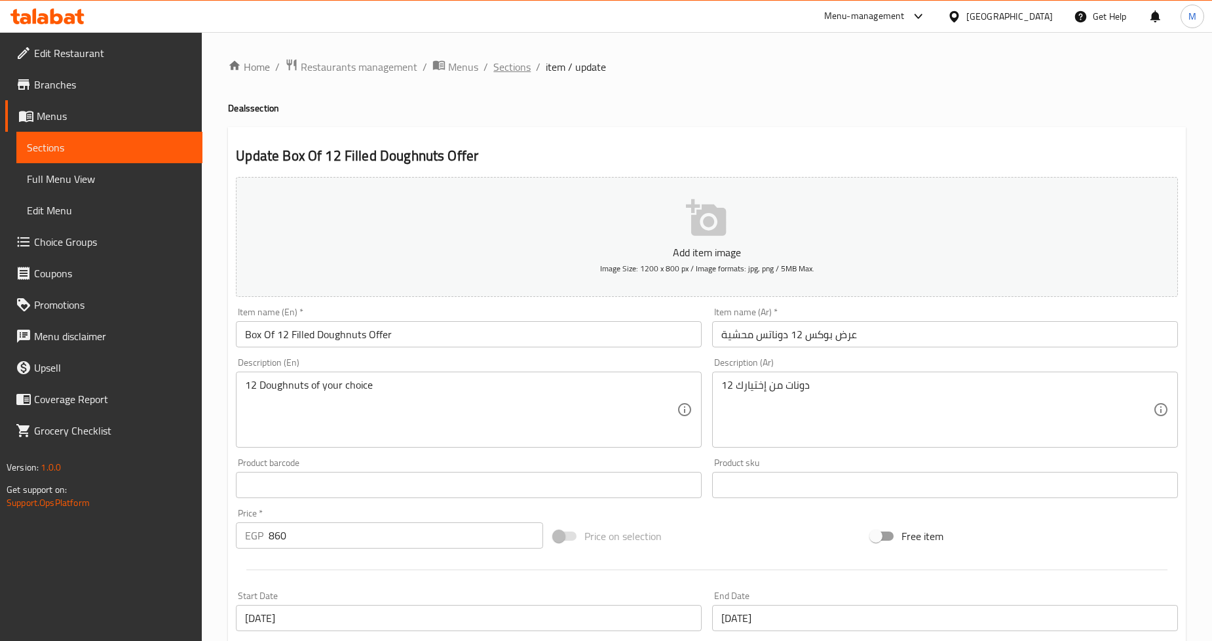
click at [512, 60] on span "Sections" at bounding box center [511, 67] width 37 height 16
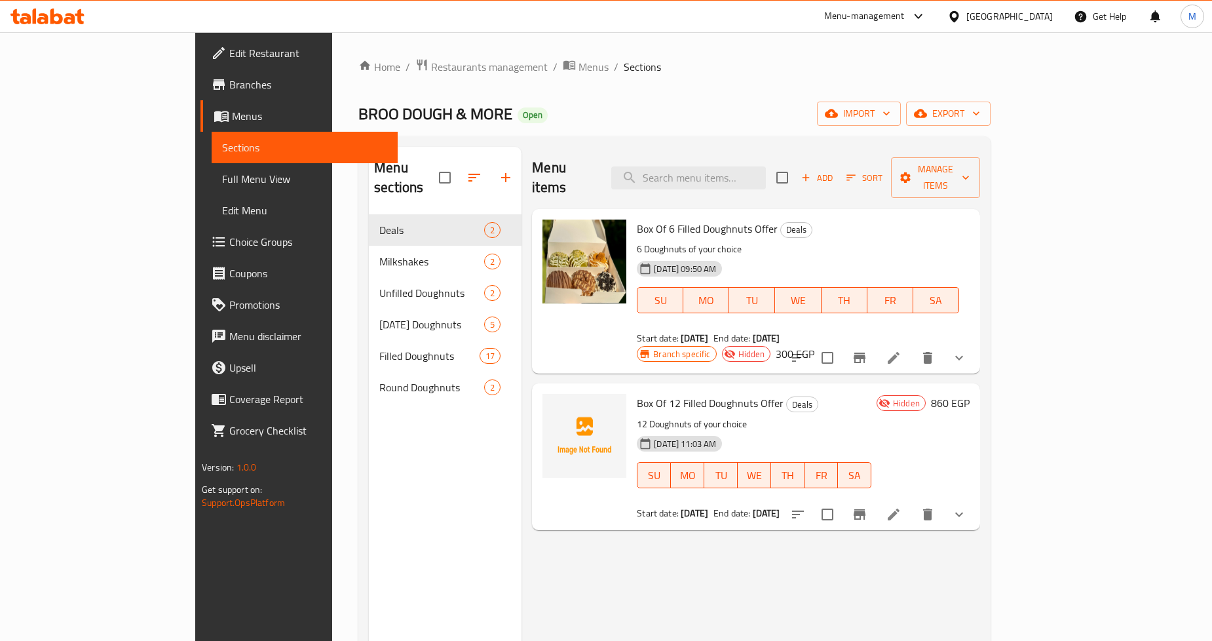
click at [229, 83] on span "Branches" at bounding box center [308, 85] width 158 height 16
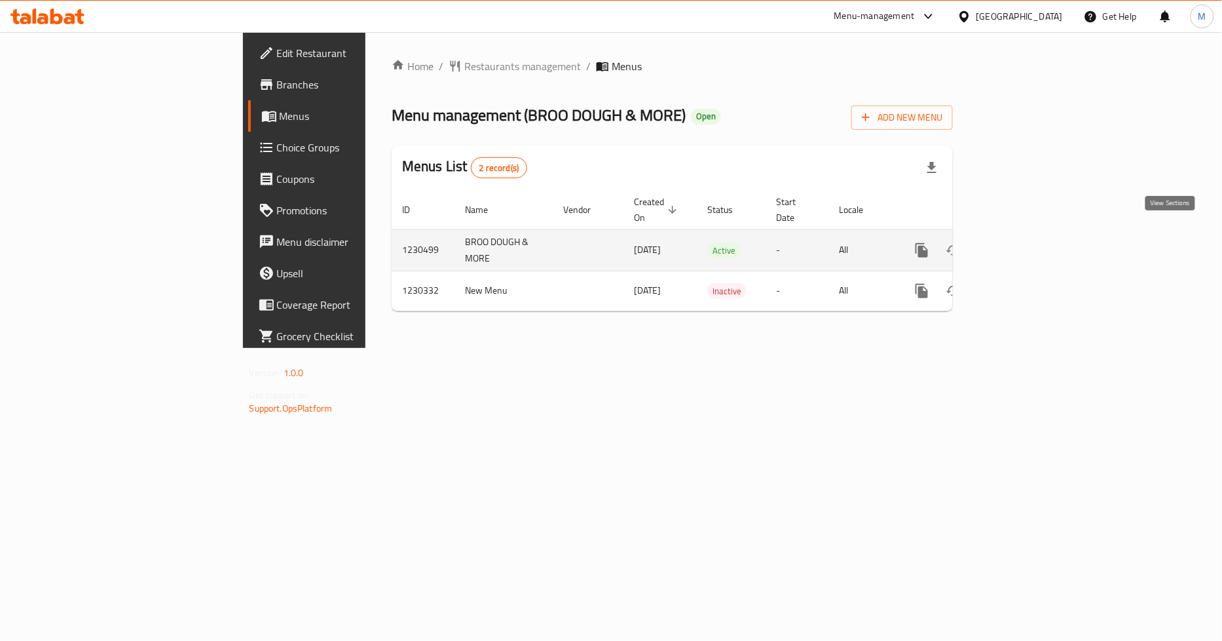
click at [1024, 242] on icon "enhanced table" at bounding box center [1017, 250] width 16 height 16
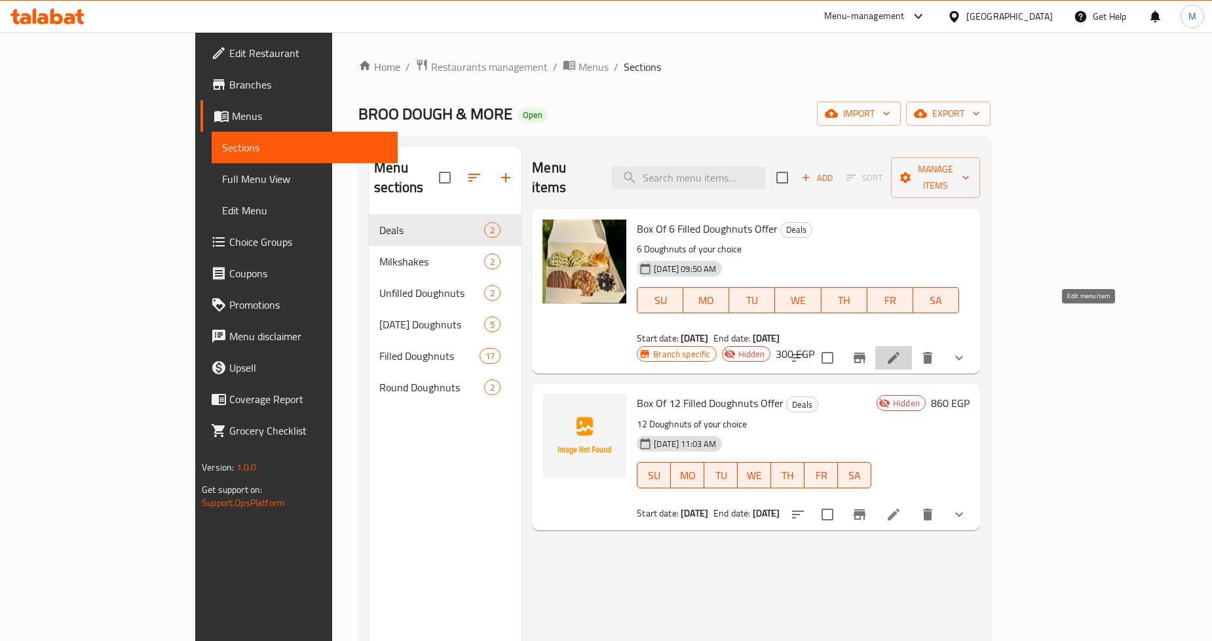
click at [901, 350] on icon at bounding box center [894, 358] width 16 height 16
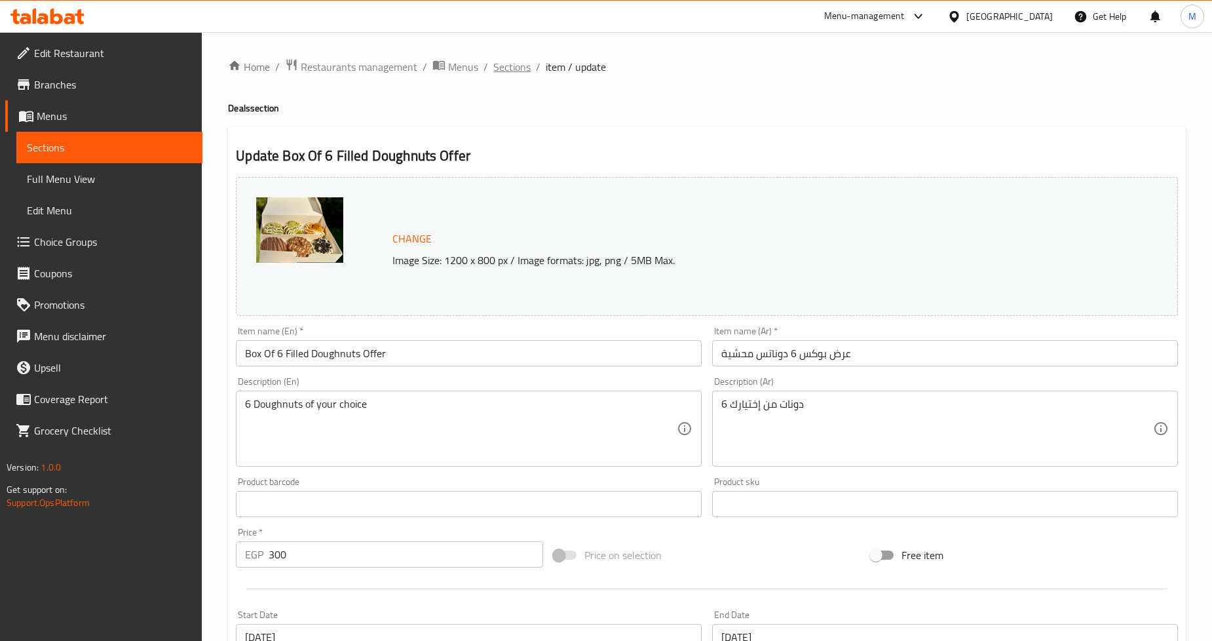
click at [519, 71] on span "Sections" at bounding box center [511, 67] width 37 height 16
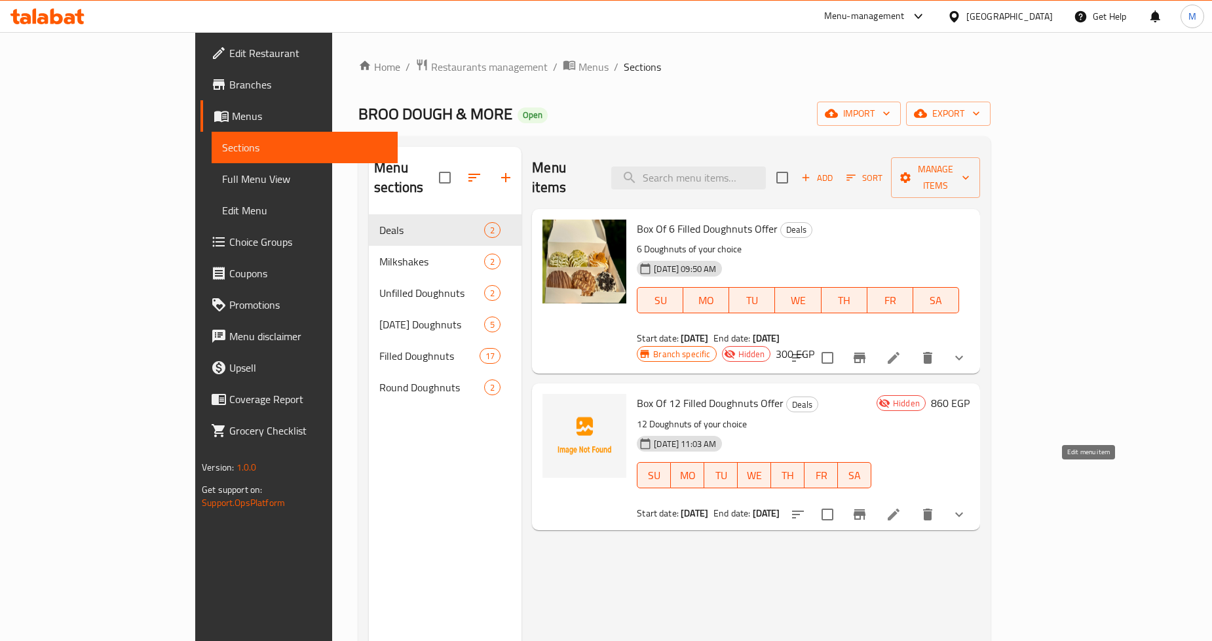
click at [901, 506] on icon at bounding box center [894, 514] width 16 height 16
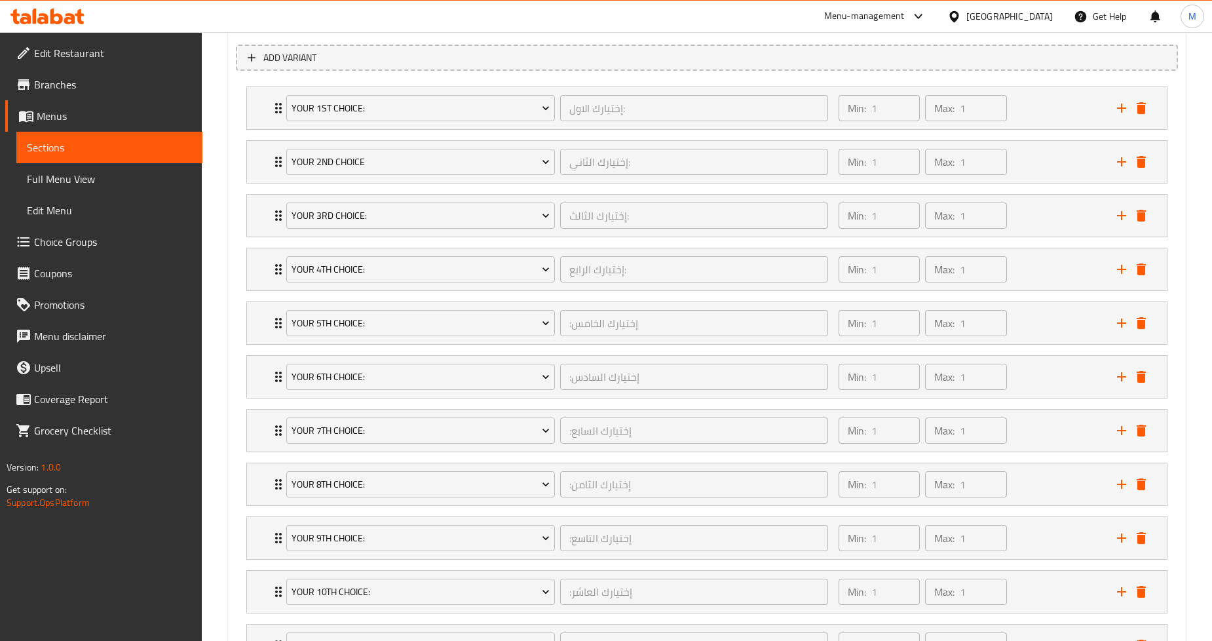
scroll to position [897, 0]
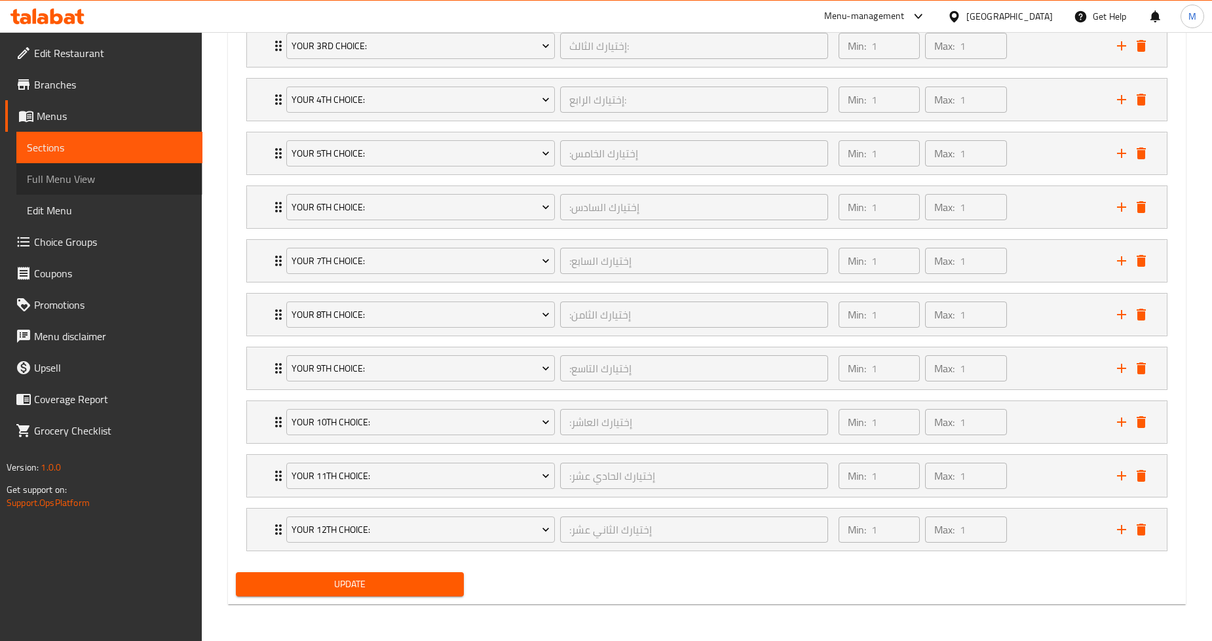
click at [113, 178] on span "Full Menu View" at bounding box center [109, 179] width 165 height 16
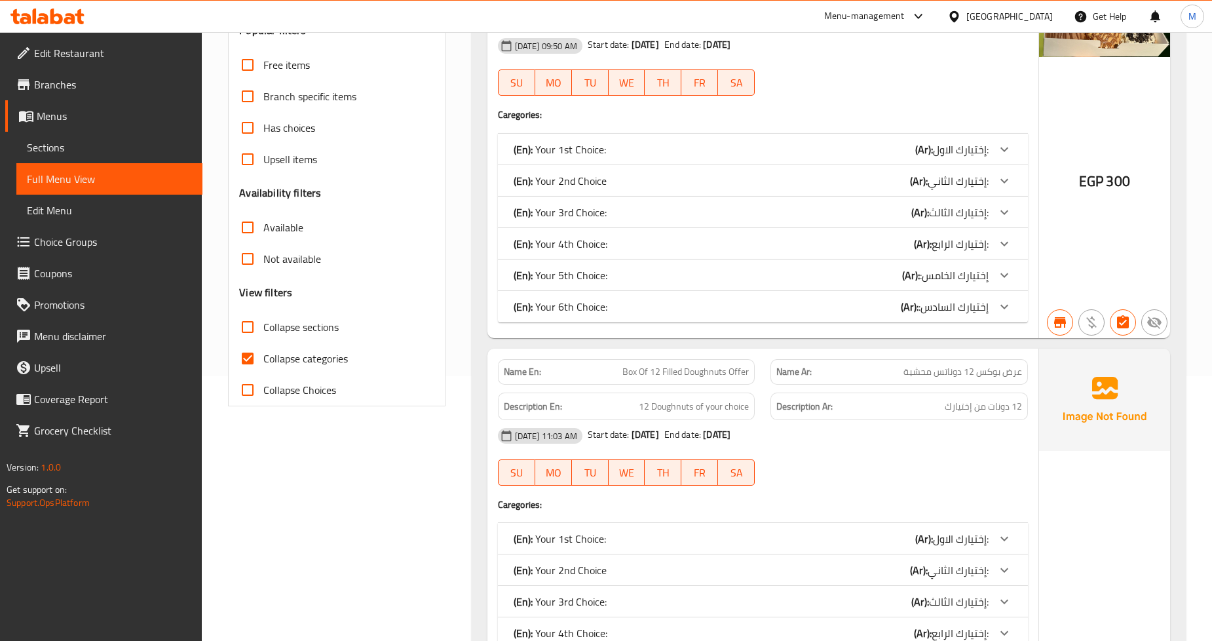
scroll to position [291, 0]
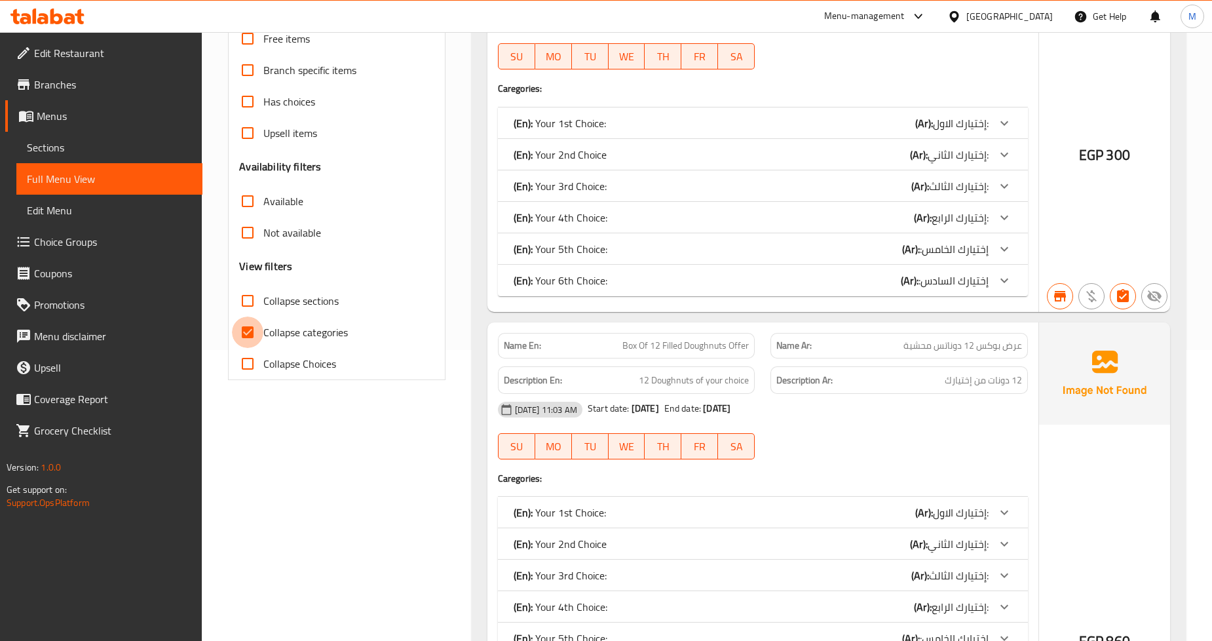
click at [258, 328] on input "Collapse categories" at bounding box center [247, 331] width 31 height 31
checkbox input "false"
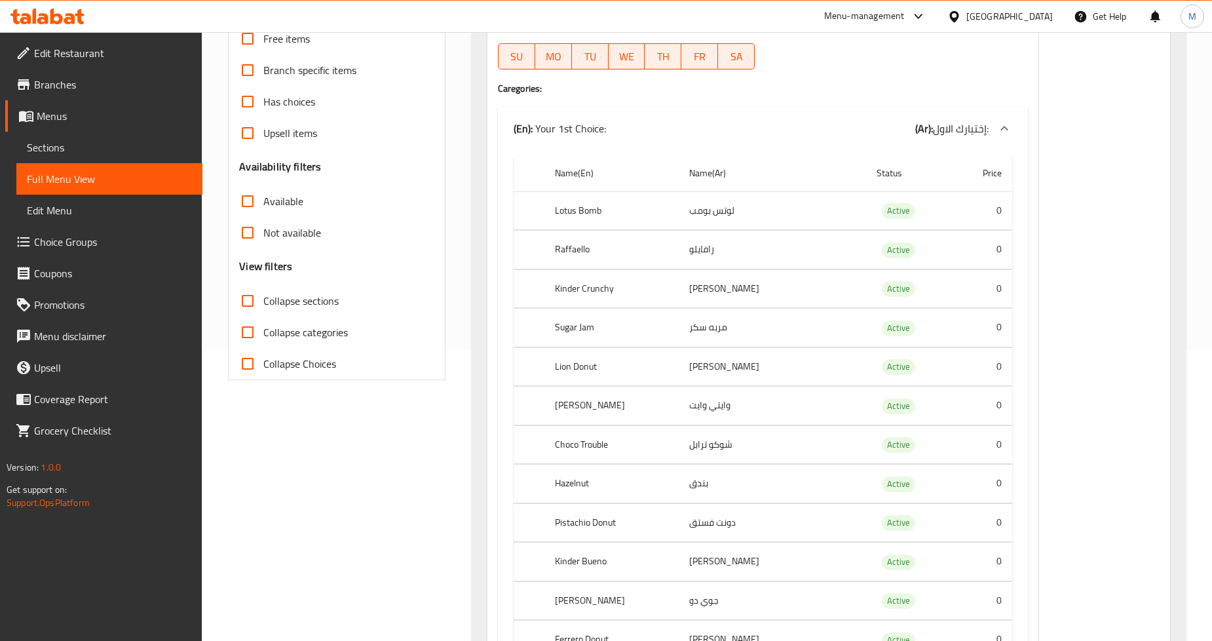
click at [246, 300] on input "Collapse sections" at bounding box center [247, 300] width 31 height 31
checkbox input "true"
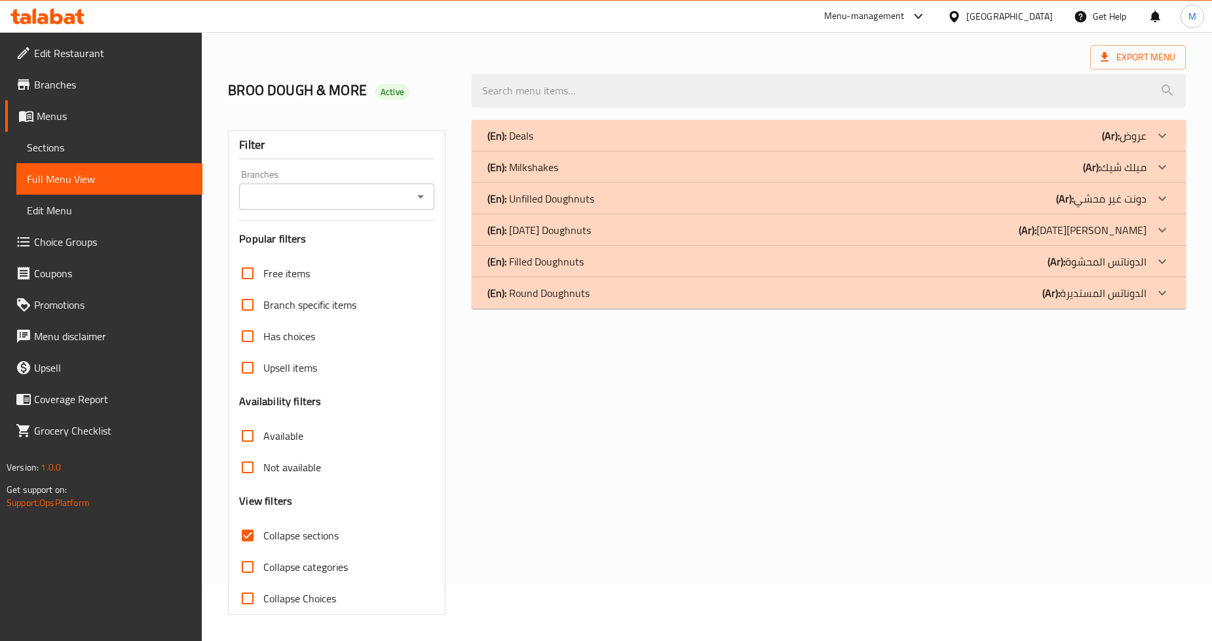
scroll to position [0, 0]
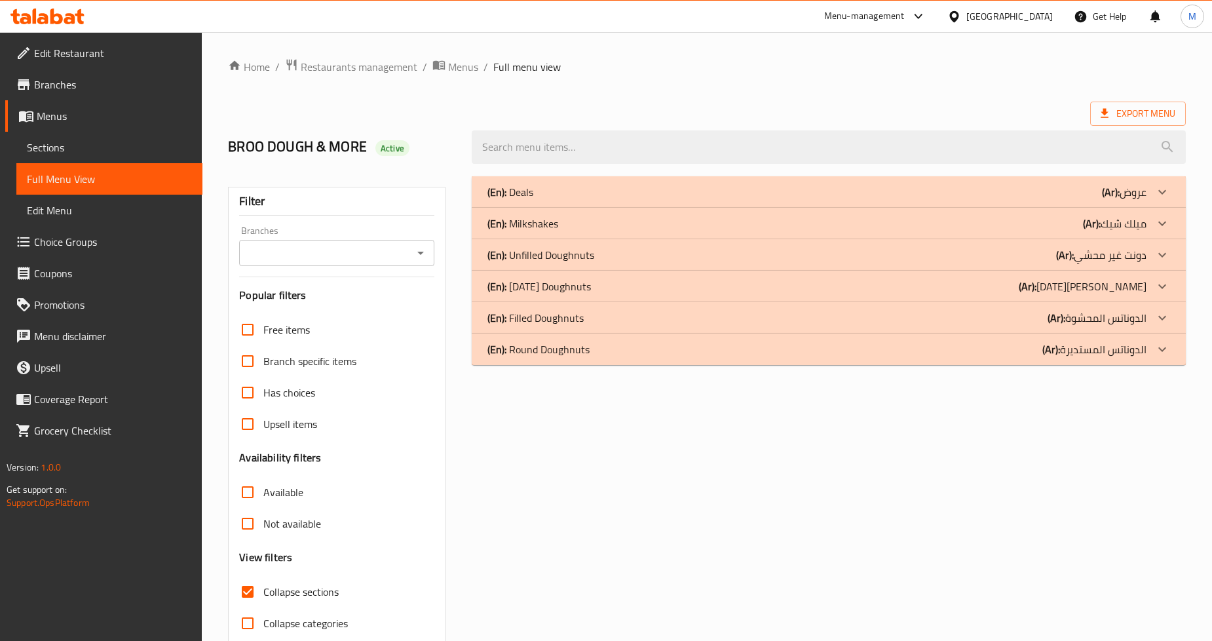
click at [365, 253] on input "Branches" at bounding box center [325, 253] width 165 height 18
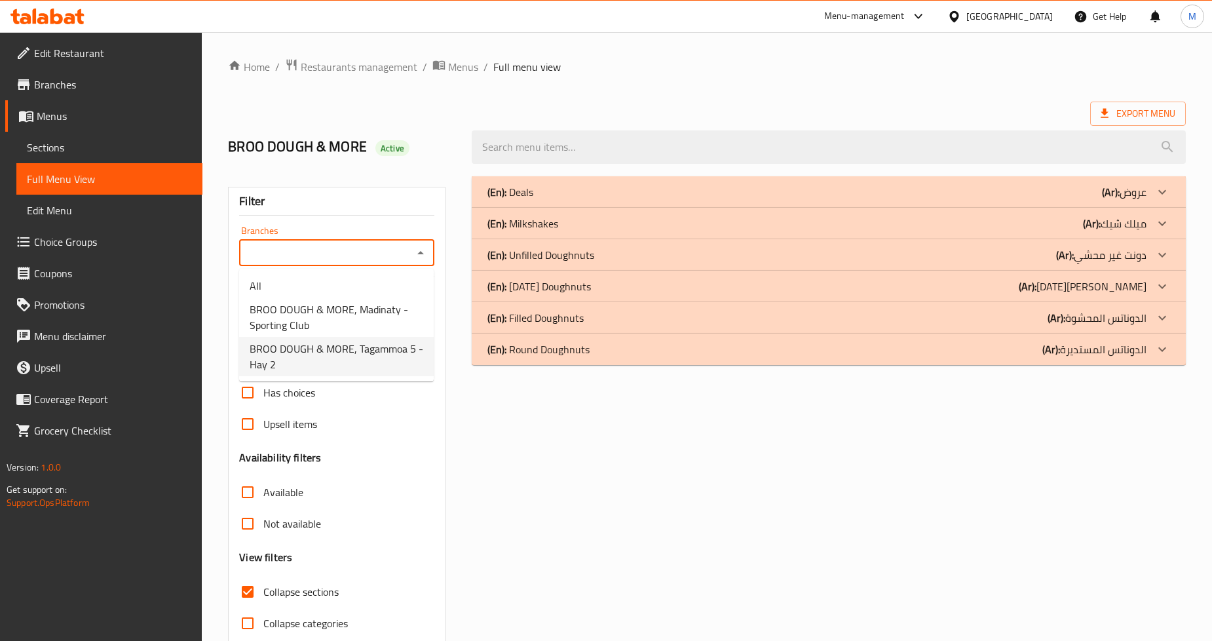
click at [351, 349] on span "BROO DOUGH & MORE, Tagammoa 5 - Hay 2" at bounding box center [337, 356] width 174 height 31
type input "BROO DOUGH & MORE, Tagammoa 5 - Hay 2"
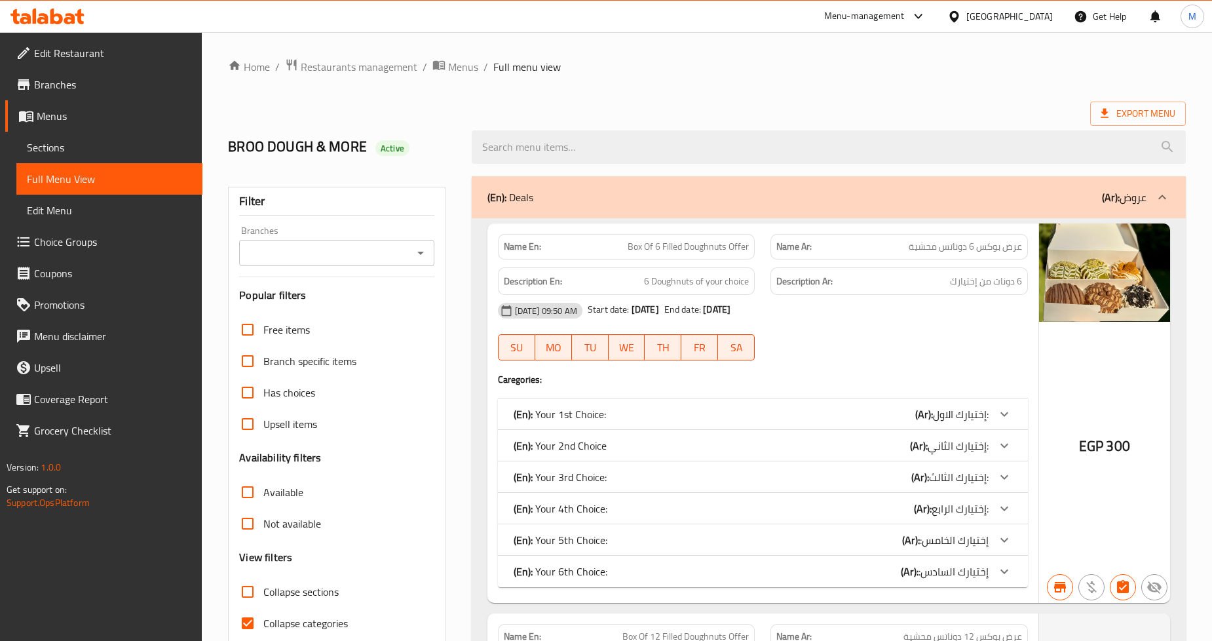
click at [420, 257] on icon "Open" at bounding box center [421, 253] width 16 height 16
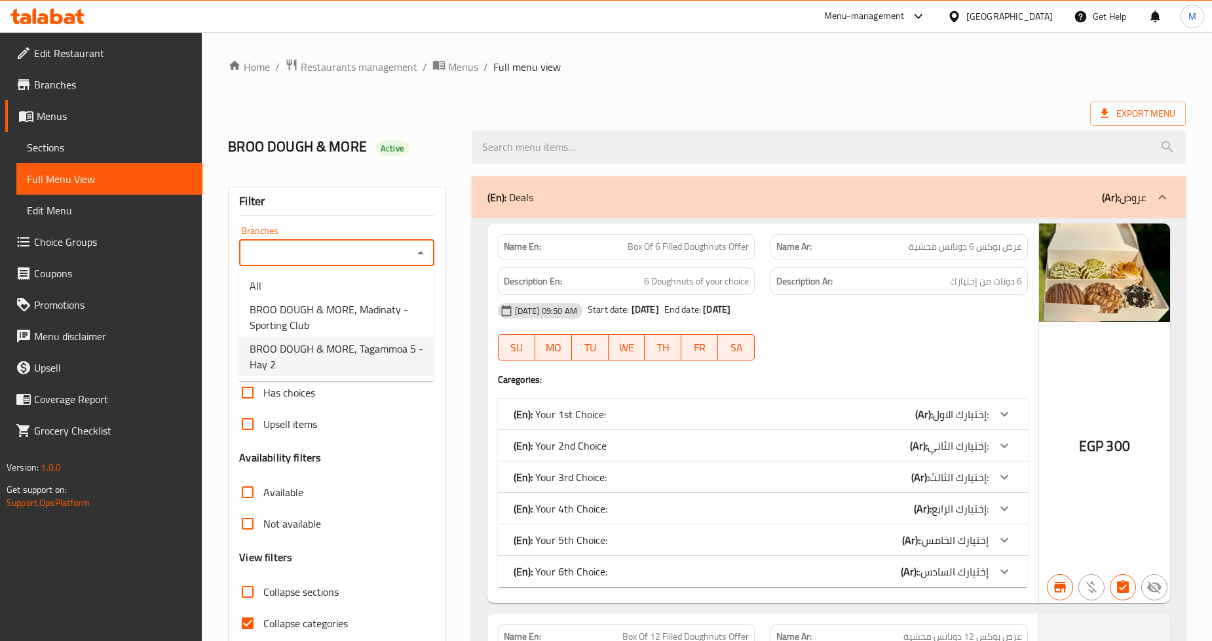
click at [400, 352] on span "BROO DOUGH & MORE, Tagammoa 5 - Hay 2" at bounding box center [337, 356] width 174 height 31
type input "BROO DOUGH & MORE, Tagammoa 5 - Hay 2"
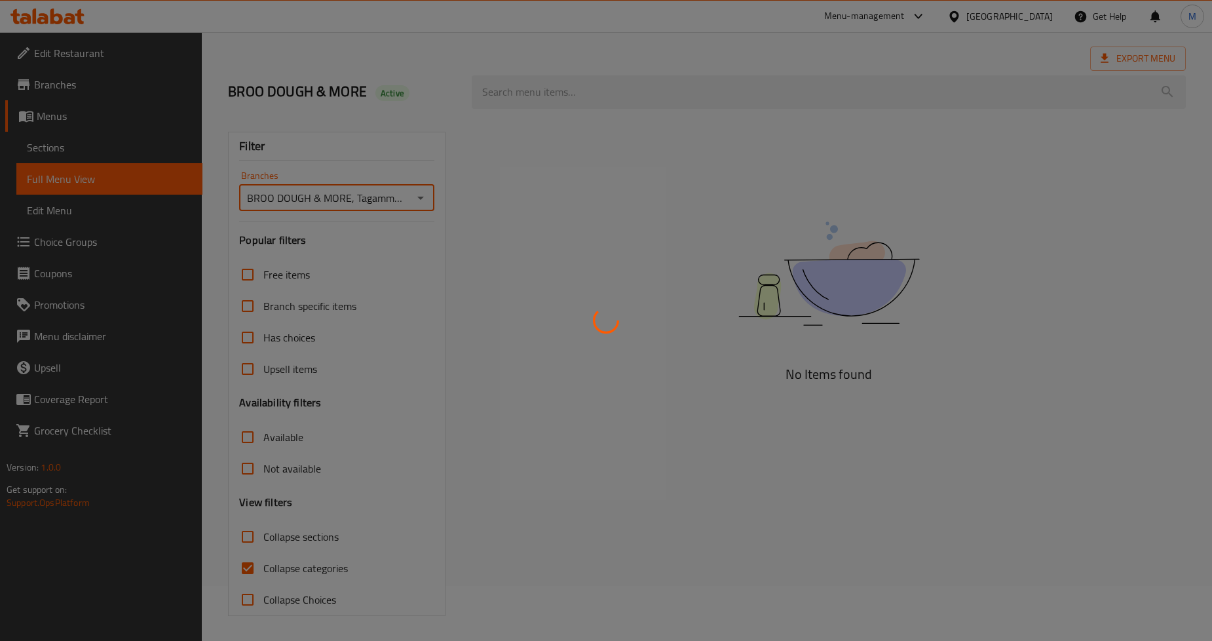
scroll to position [56, 0]
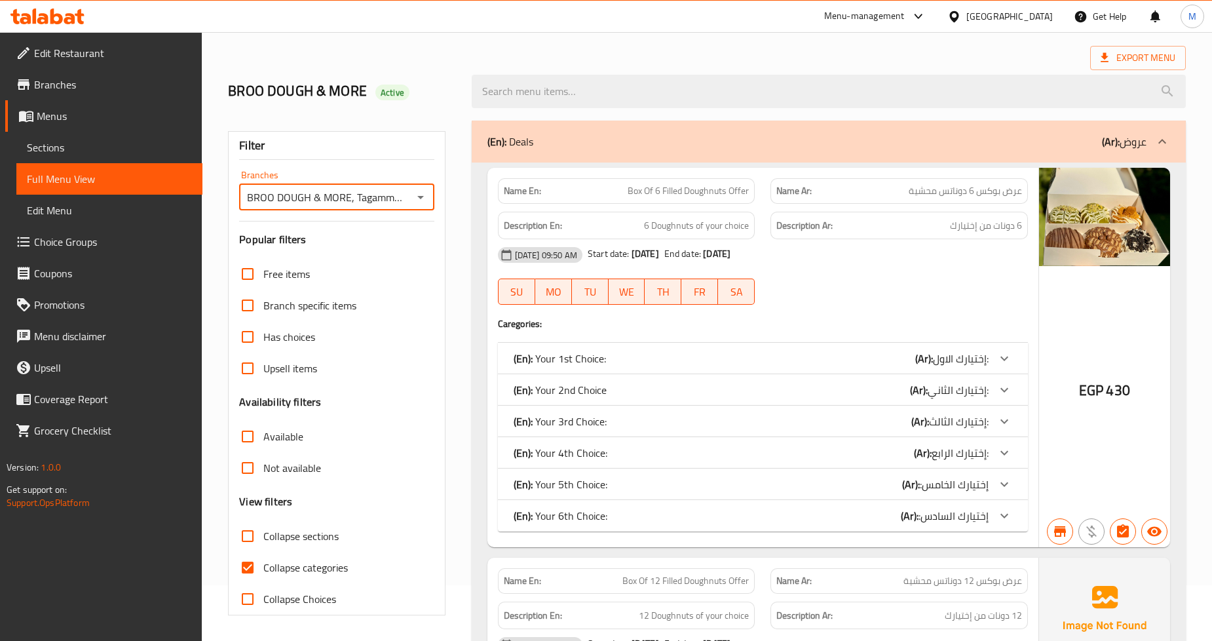
click at [251, 568] on input "Collapse categories" at bounding box center [247, 567] width 31 height 31
checkbox input "false"
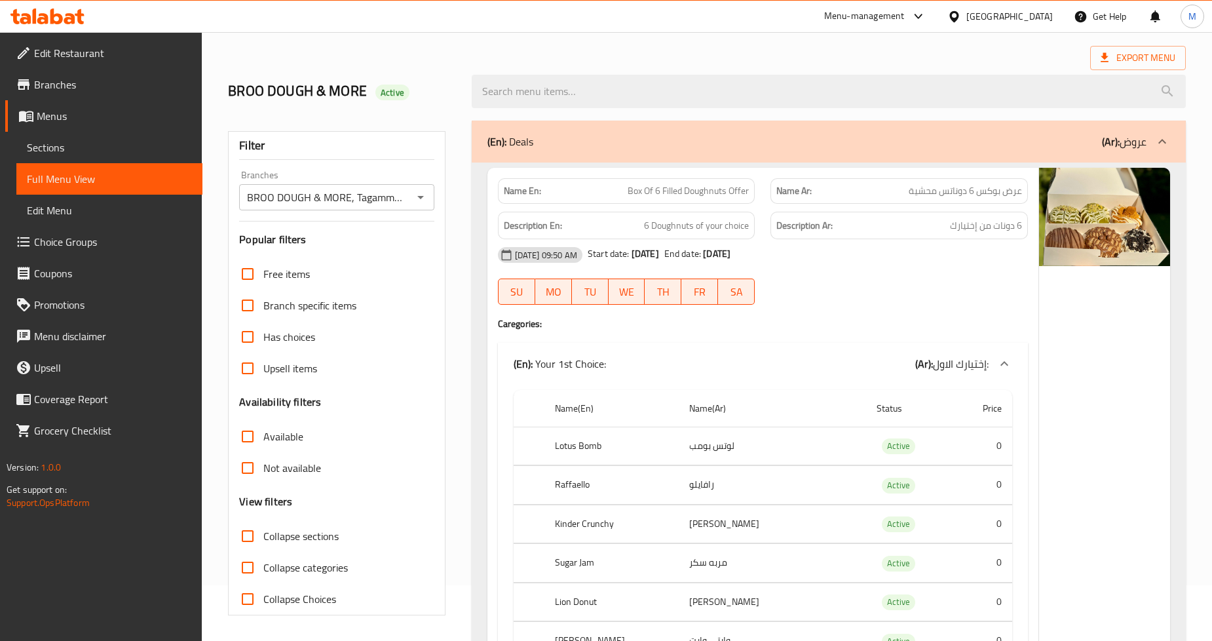
click at [242, 535] on input "Collapse sections" at bounding box center [247, 535] width 31 height 31
checkbox input "true"
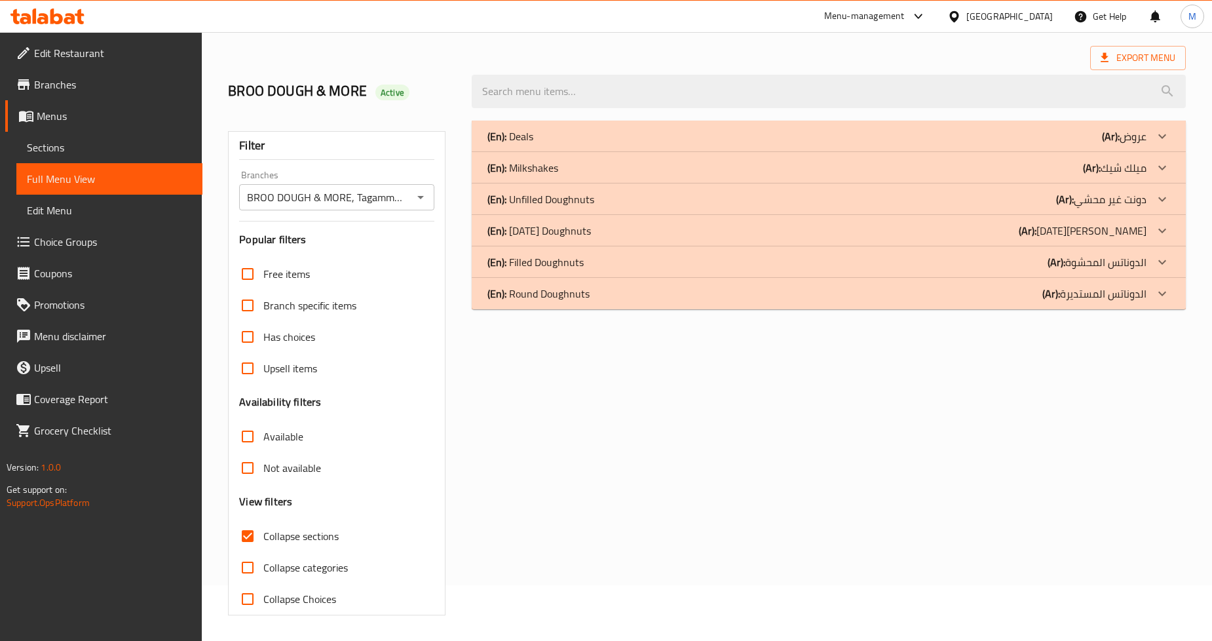
click at [536, 135] on div "(En): Deals (Ar): عروض" at bounding box center [816, 136] width 659 height 16
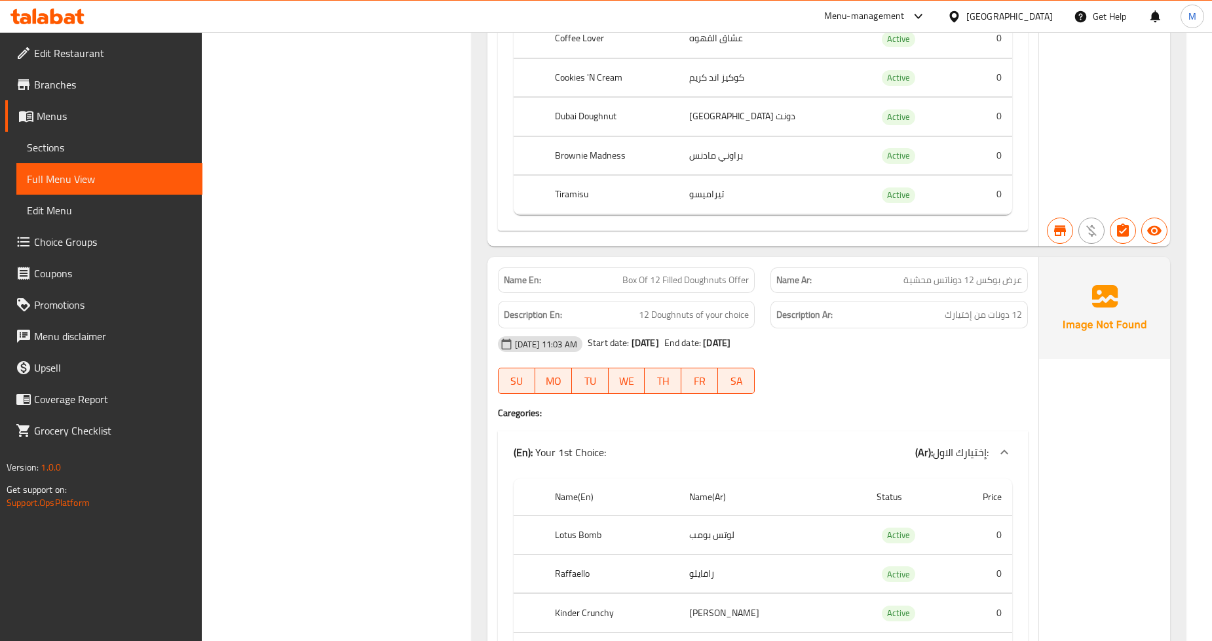
scroll to position [4679, 0]
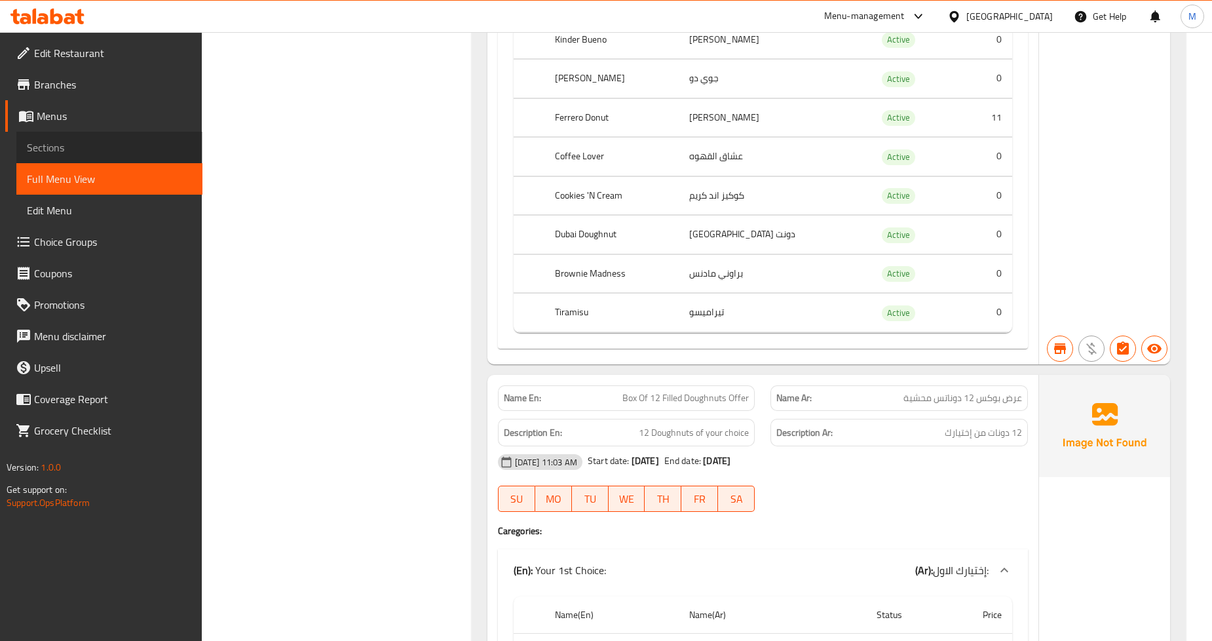
click at [94, 151] on span "Sections" at bounding box center [109, 148] width 165 height 16
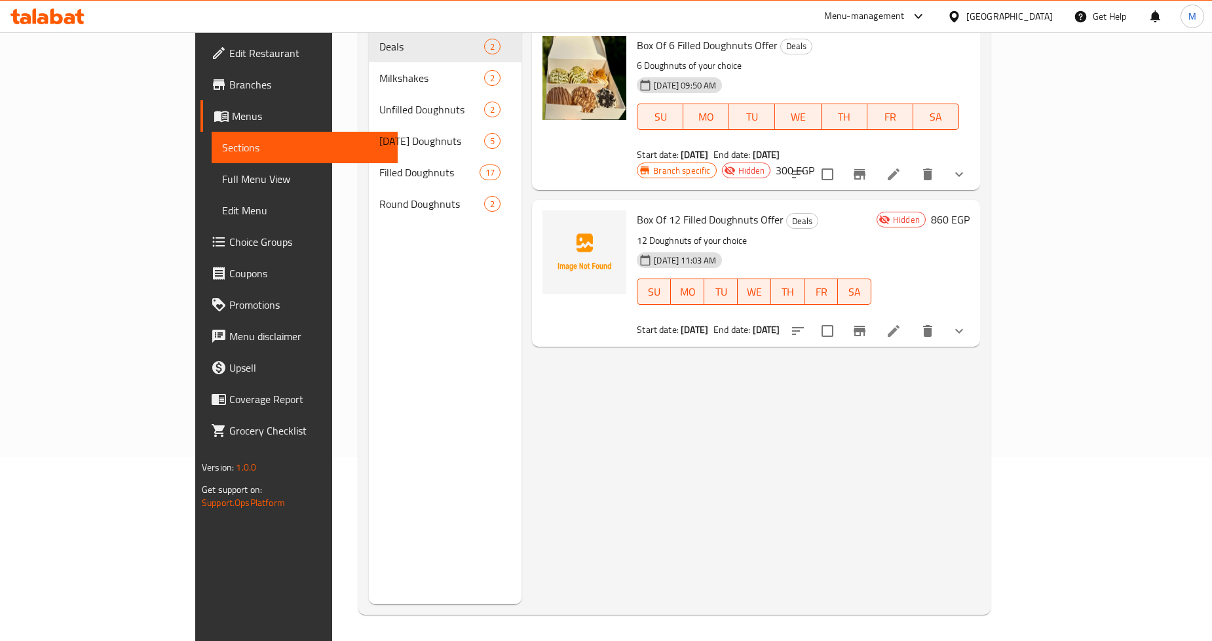
scroll to position [183, 0]
click at [814, 394] on div "Menu items Add Sort Manage items Box Of 6 Filled Doughnuts Offer Deals 6 Doughn…" at bounding box center [750, 283] width 459 height 641
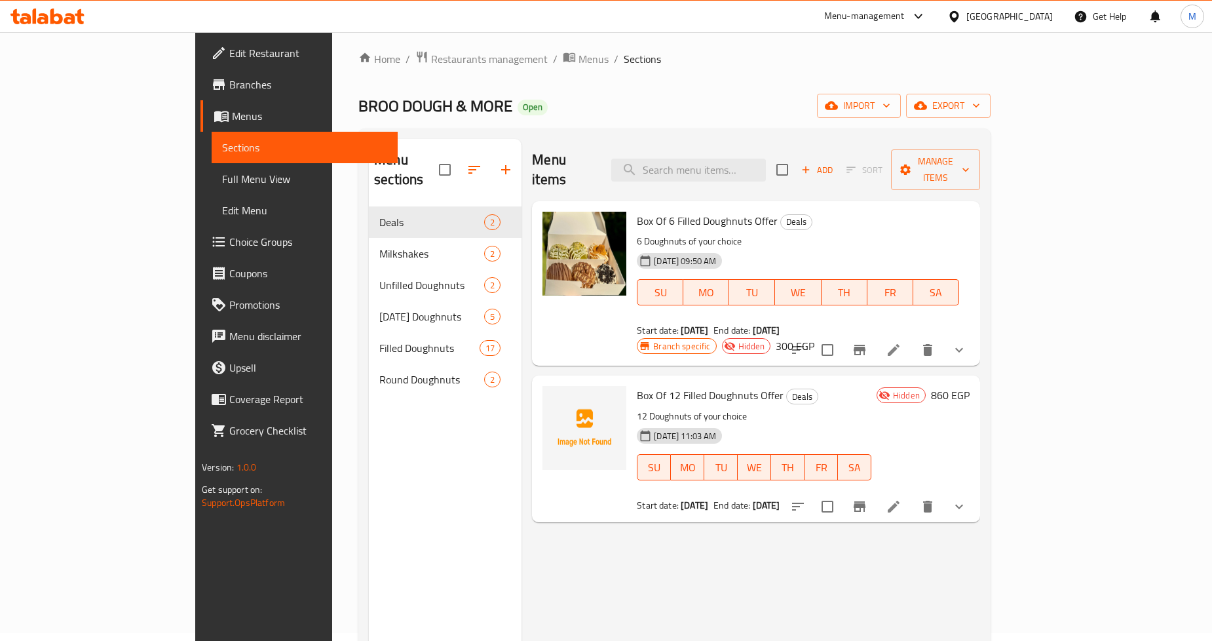
scroll to position [0, 0]
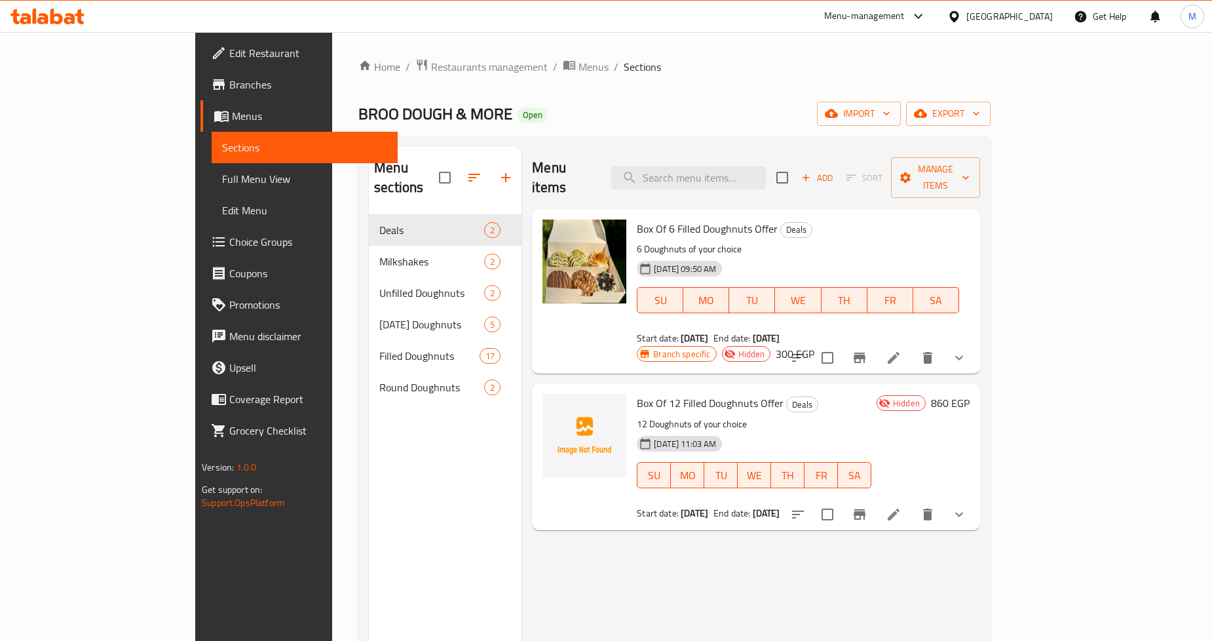
click at [847, 219] on h6 "Box Of 6 Filled Doughnuts Offer Deals" at bounding box center [798, 228] width 322 height 18
click at [624, 43] on div "Home / Restaurants management / Menus / Sections BROO DOUGH & MORE Open import …" at bounding box center [674, 428] width 685 height 792
click at [618, 79] on div "Home / Restaurants management / Menus / Sections BROO DOUGH & MORE Open import …" at bounding box center [674, 428] width 632 height 740
click at [717, 135] on div "Home / Restaurants management / Menus / Sections BROO DOUGH & MORE Open import …" at bounding box center [674, 428] width 632 height 740
click at [711, 134] on div "Home / Restaurants management / Menus / Sections BROO DOUGH & MORE Open import …" at bounding box center [674, 428] width 632 height 740
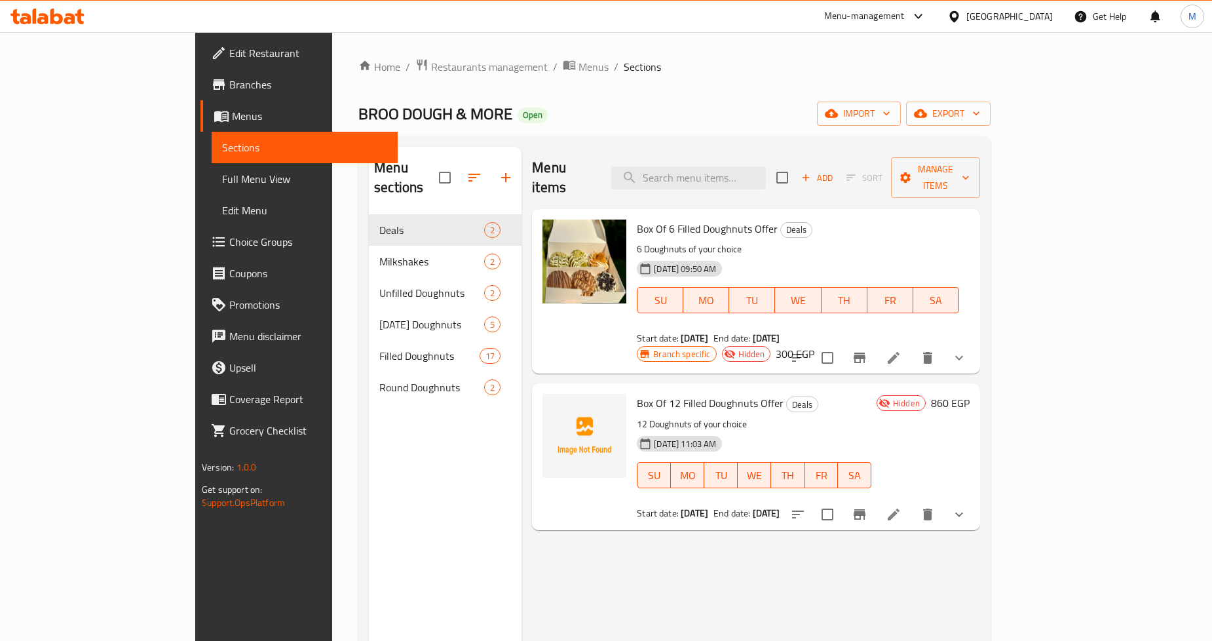
click at [532, 166] on h2 "Menu items" at bounding box center [563, 177] width 63 height 39
click at [576, 156] on div "Menu items Add Sort Manage items" at bounding box center [756, 178] width 448 height 62
click at [561, 142] on div "Menu sections Deals 2 Milkshakes 2 Unfilled Doughnuts 2 Ramadan Doughnuts 5 Fil…" at bounding box center [674, 467] width 632 height 662
click at [532, 171] on h2 "Menu items" at bounding box center [563, 177] width 63 height 39
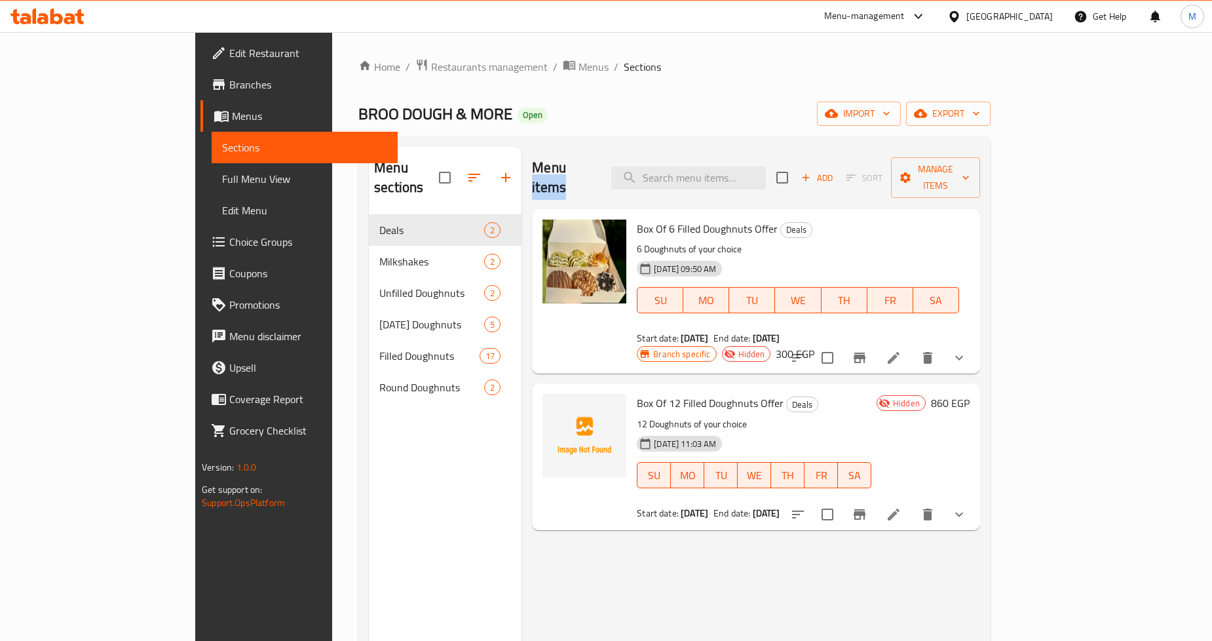
click at [532, 171] on h2 "Menu items" at bounding box center [563, 177] width 63 height 39
click at [588, 128] on div "Home / Restaurants management / Menus / Sections BROO DOUGH & MORE Open import …" at bounding box center [674, 428] width 632 height 740
click at [592, 128] on div "Home / Restaurants management / Menus / Sections BROO DOUGH & MORE Open import …" at bounding box center [674, 428] width 632 height 740
click at [575, 134] on div "Home / Restaurants management / Menus / Sections BROO DOUGH & MORE Open import …" at bounding box center [674, 428] width 632 height 740
click at [967, 350] on icon "show more" at bounding box center [959, 358] width 16 height 16
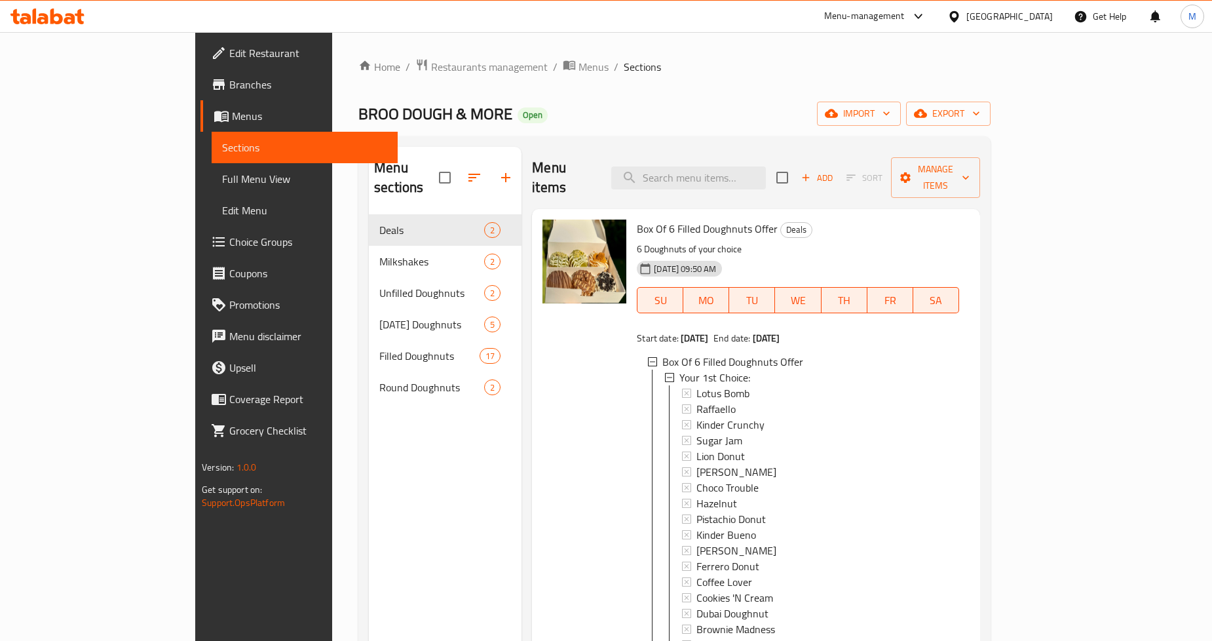
click at [618, 156] on div "Menu items Add Sort Manage items" at bounding box center [756, 178] width 448 height 62
drag, startPoint x: 552, startPoint y: 173, endPoint x: 485, endPoint y: 171, distance: 66.8
click at [532, 171] on h2 "Menu items" at bounding box center [563, 177] width 63 height 39
click at [532, 159] on h2 "Menu items" at bounding box center [563, 177] width 63 height 39
drag, startPoint x: 572, startPoint y: 168, endPoint x: 486, endPoint y: 162, distance: 86.0
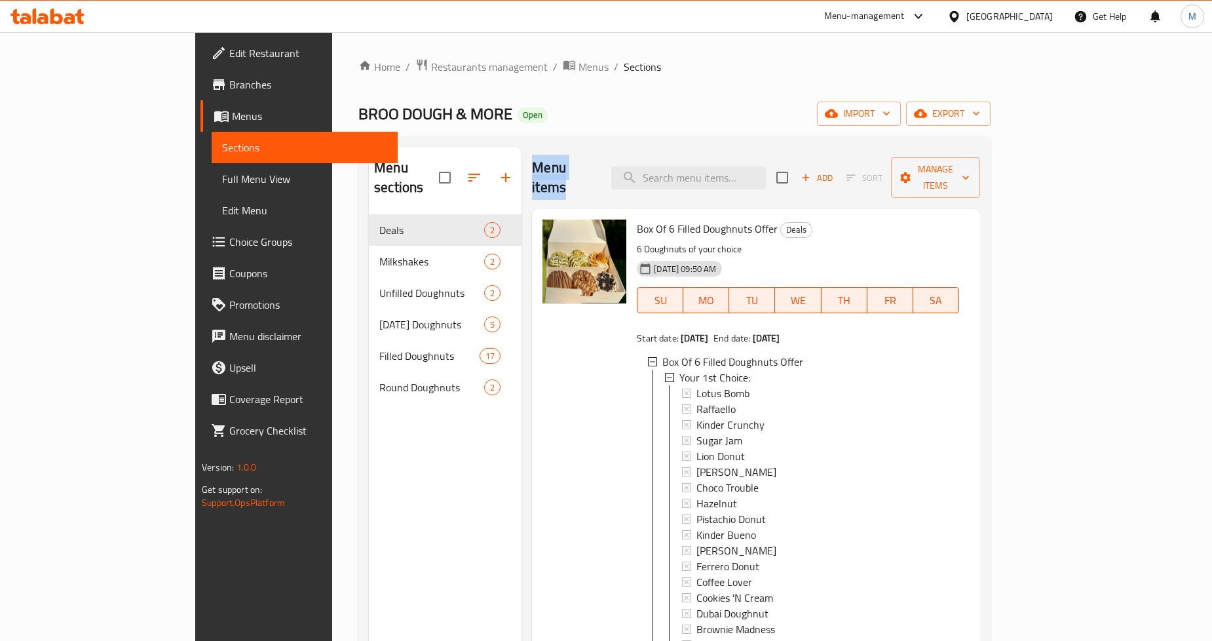
click at [532, 162] on div "Menu items Add Sort Manage items" at bounding box center [756, 178] width 448 height 62
click at [532, 148] on div "Menu items Add Sort Manage items" at bounding box center [756, 178] width 448 height 62
click at [549, 170] on h2 "Menu items" at bounding box center [563, 177] width 63 height 39
drag, startPoint x: 488, startPoint y: 162, endPoint x: 561, endPoint y: 160, distance: 73.4
click at [561, 160] on div "Menu items Add Sort Manage items" at bounding box center [756, 178] width 448 height 62
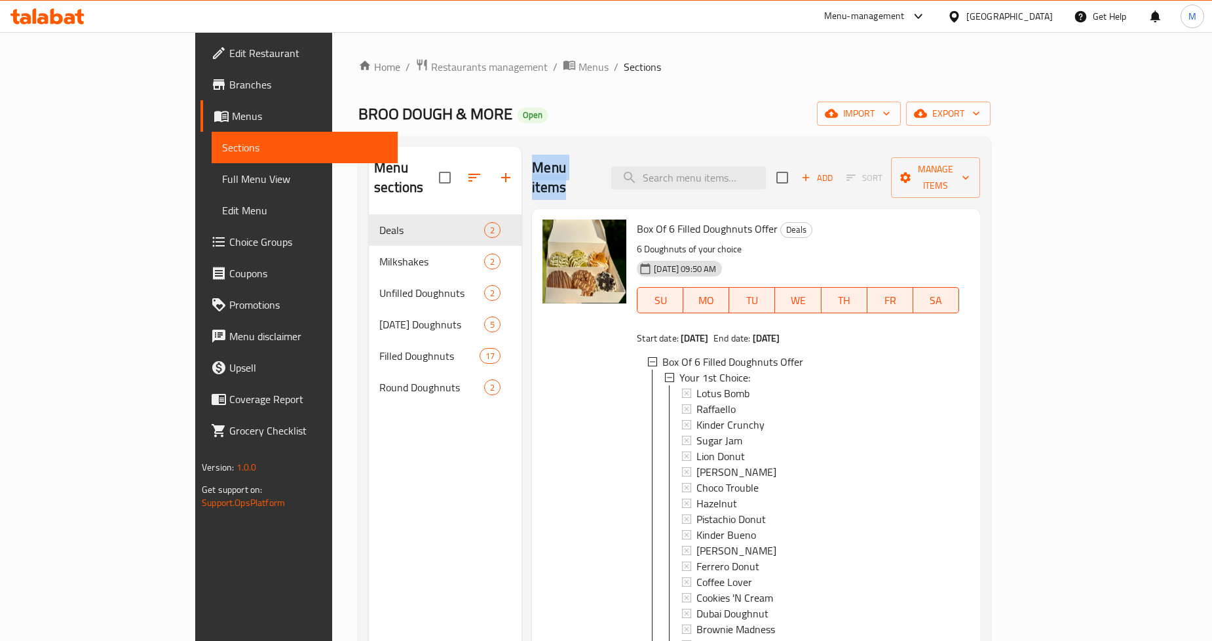
click at [558, 165] on div "Menu items Add Sort Manage items" at bounding box center [756, 178] width 448 height 62
drag, startPoint x: 555, startPoint y: 166, endPoint x: 487, endPoint y: 170, distance: 68.2
click at [532, 170] on div "Menu items Add Sort Manage items" at bounding box center [756, 178] width 448 height 62
click at [559, 138] on div "Menu sections Deals 2 Milkshakes 2 Unfilled Doughnuts 2 Ramadan Doughnuts 5 Fil…" at bounding box center [674, 467] width 632 height 662
click at [698, 115] on div "BROO DOUGH & MORE Open import export" at bounding box center [674, 114] width 632 height 24
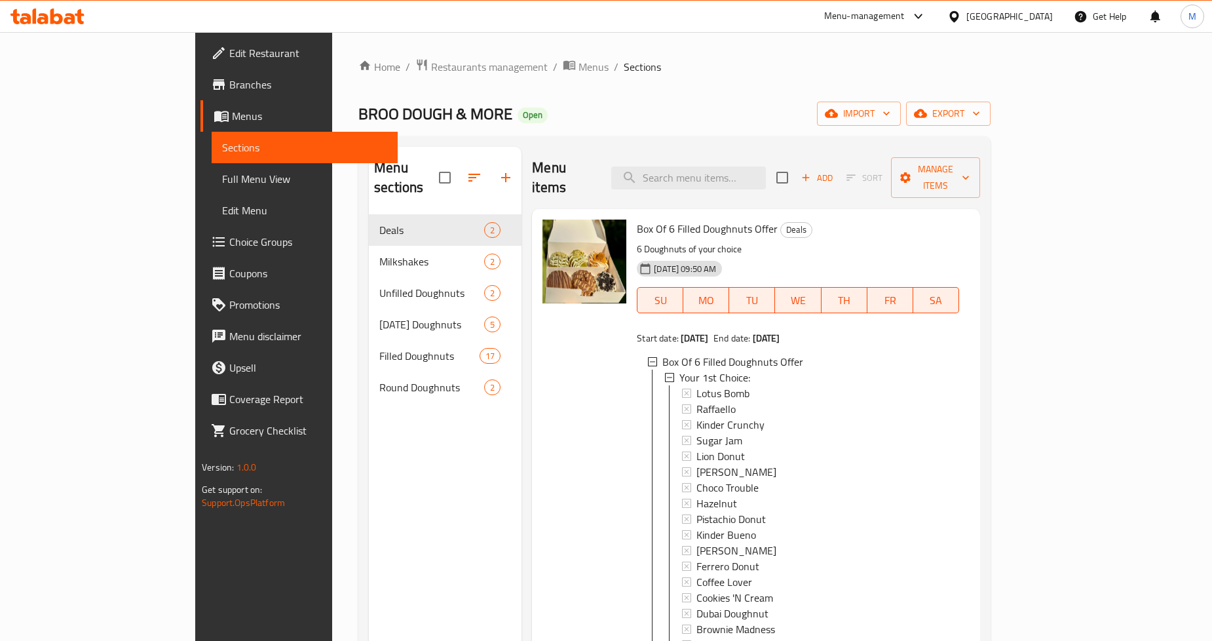
click at [607, 81] on div "Home / Restaurants management / Menus / Sections BROO DOUGH & MORE Open import …" at bounding box center [674, 428] width 632 height 740
drag, startPoint x: 485, startPoint y: 169, endPoint x: 555, endPoint y: 168, distance: 70.1
click at [555, 168] on div "Menu items Add Sort Manage items" at bounding box center [756, 178] width 448 height 62
click at [570, 160] on div "Menu items Add Sort Manage items" at bounding box center [756, 178] width 448 height 62
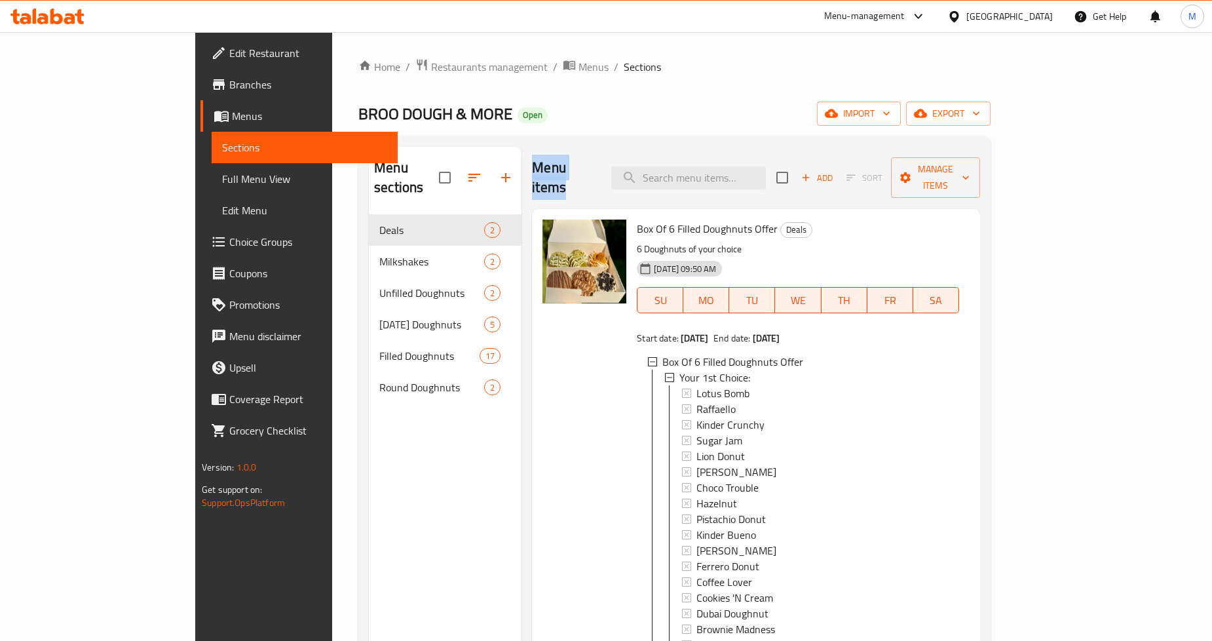
drag, startPoint x: 561, startPoint y: 165, endPoint x: 483, endPoint y: 165, distance: 78.6
click at [532, 165] on div "Menu items Add Sort Manage items" at bounding box center [756, 178] width 448 height 62
click at [532, 166] on h2 "Menu items" at bounding box center [563, 177] width 63 height 39
drag, startPoint x: 483, startPoint y: 168, endPoint x: 553, endPoint y: 168, distance: 69.4
click at [553, 168] on div "Menu items Add Sort Manage items" at bounding box center [756, 178] width 448 height 62
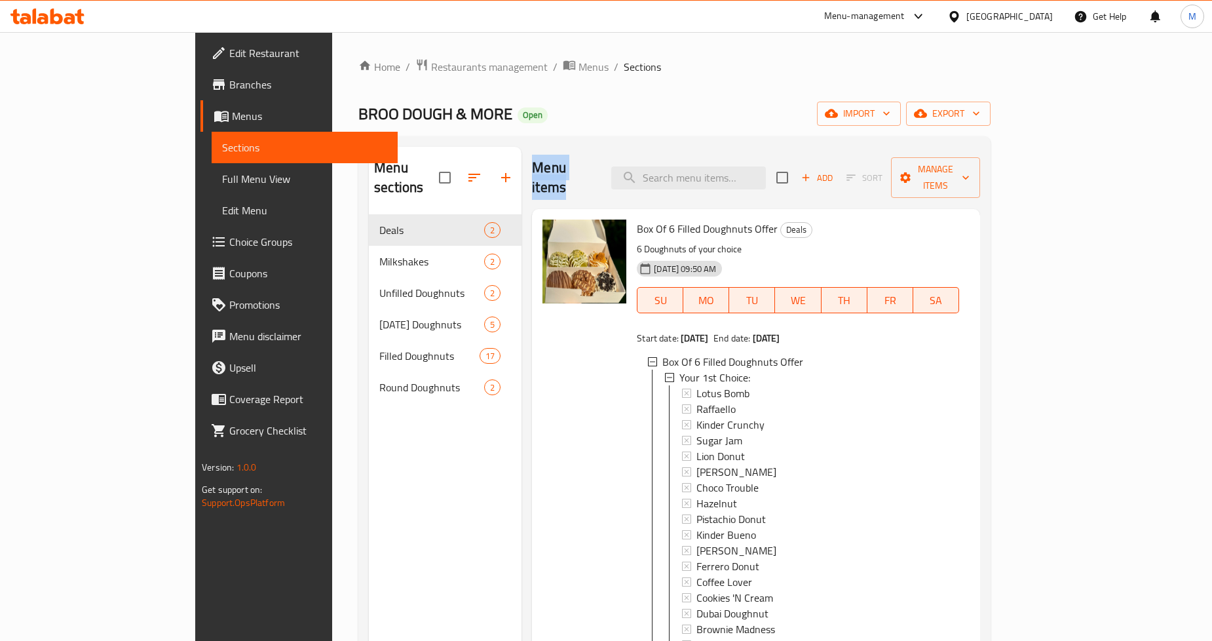
click at [574, 156] on div "Menu items Add Sort Manage items" at bounding box center [756, 178] width 448 height 62
click at [590, 132] on div "Home / Restaurants management / Menus / Sections BROO DOUGH & MORE Open import …" at bounding box center [674, 428] width 632 height 740
click at [576, 113] on div "BROO DOUGH & MORE Open import export" at bounding box center [674, 114] width 632 height 24
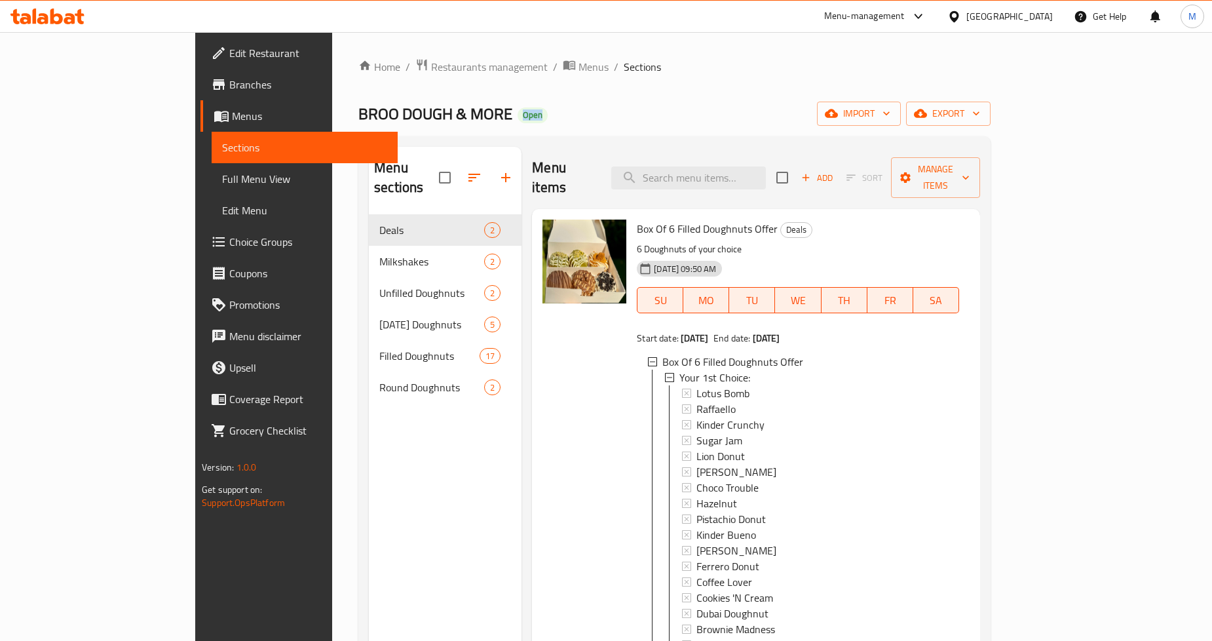
drag, startPoint x: 392, startPoint y: 115, endPoint x: 443, endPoint y: 117, distance: 51.1
click at [443, 117] on div "BROO DOUGH & MORE Open import export" at bounding box center [674, 114] width 632 height 24
click at [466, 111] on div "BROO DOUGH & MORE Open import export" at bounding box center [674, 114] width 632 height 24
click at [612, 154] on div "Menu items Add Sort Manage items" at bounding box center [756, 178] width 448 height 62
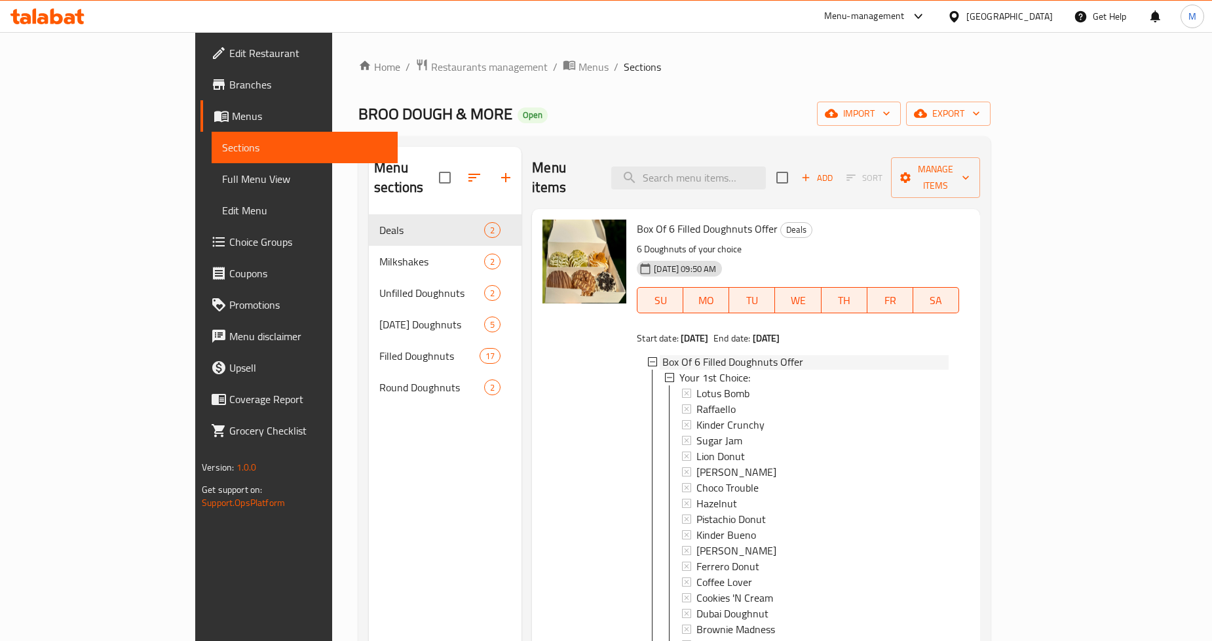
click at [648, 357] on icon at bounding box center [652, 361] width 9 height 9
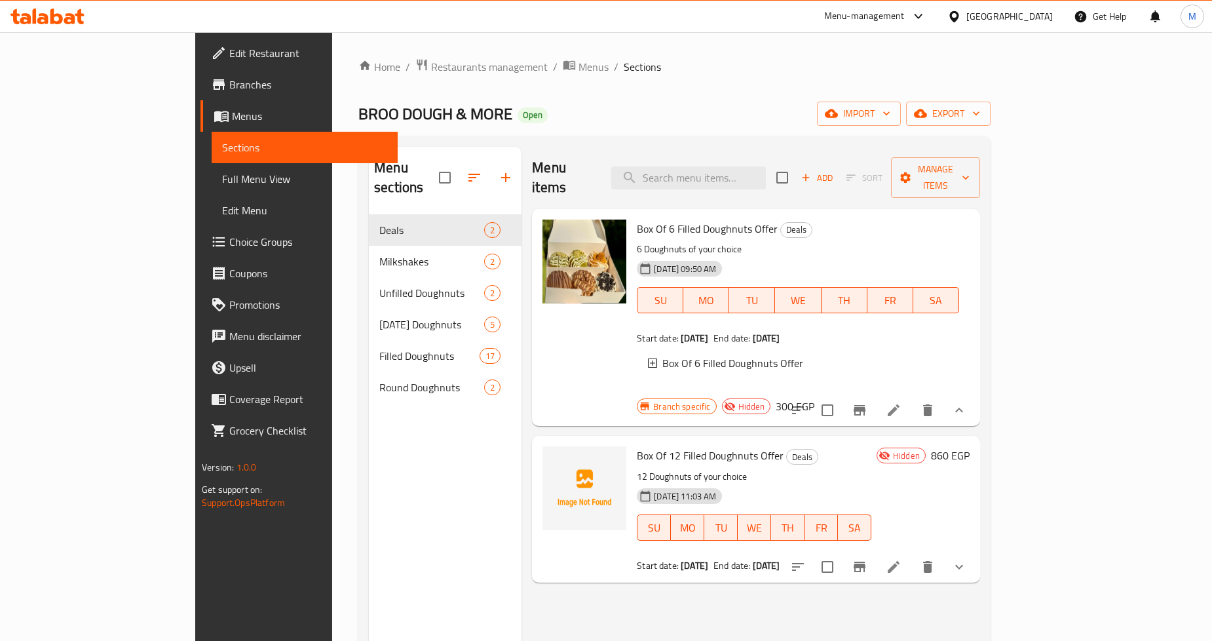
click at [648, 358] on icon at bounding box center [652, 362] width 9 height 9
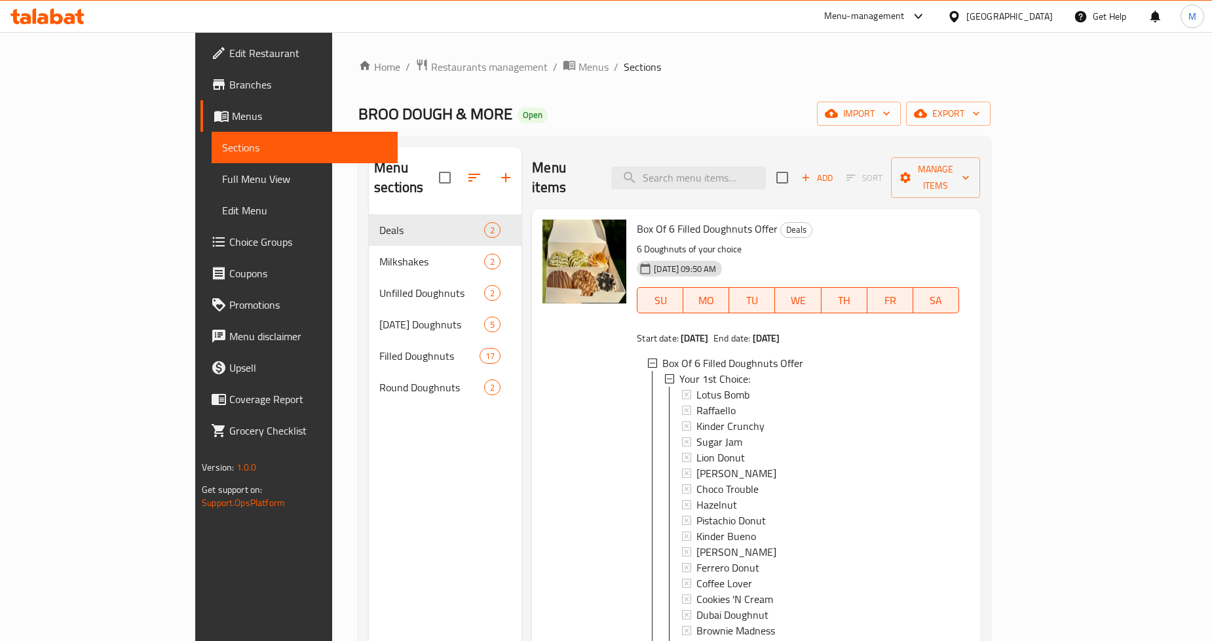
click at [648, 358] on icon at bounding box center [652, 362] width 9 height 9
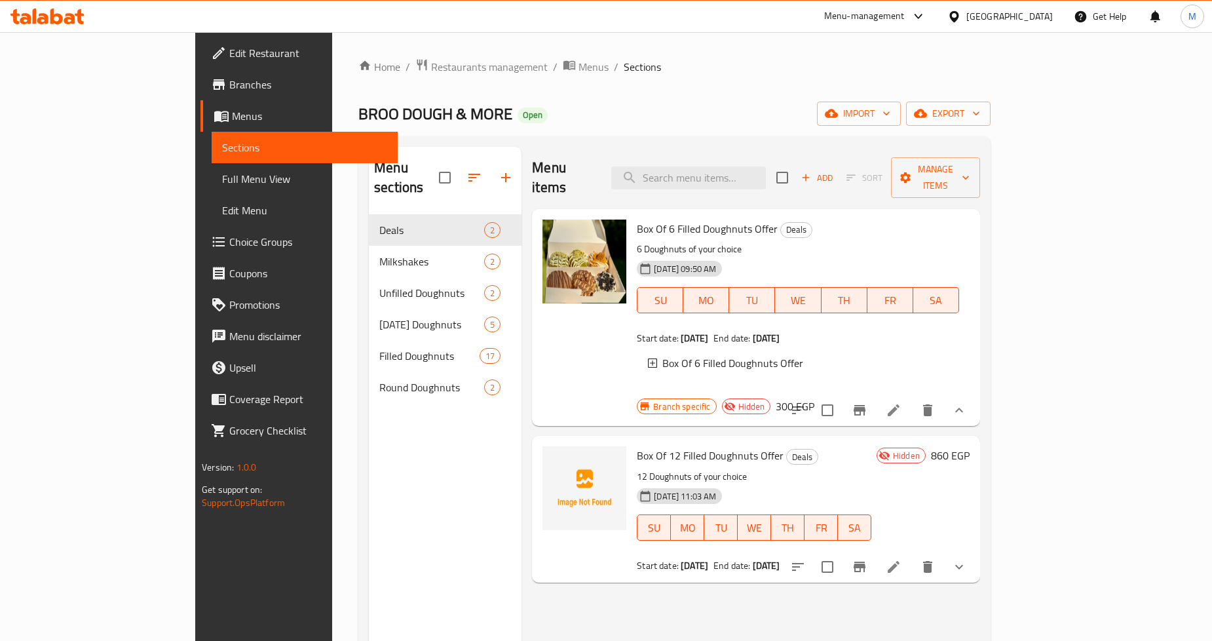
click at [648, 358] on icon at bounding box center [652, 362] width 9 height 9
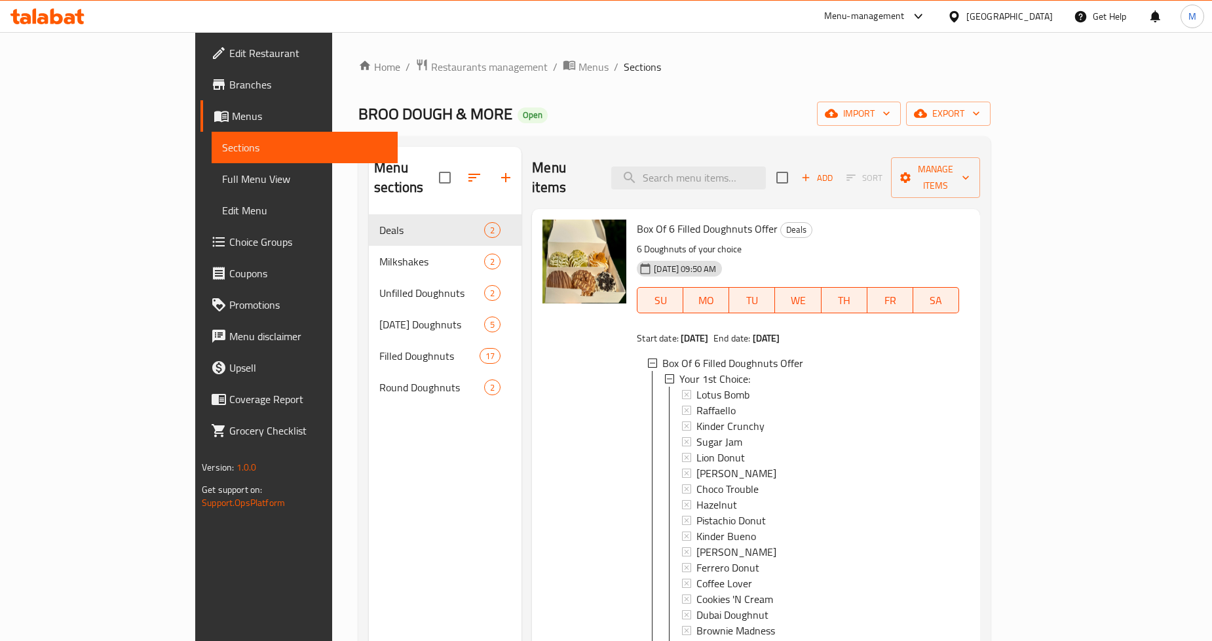
click at [648, 358] on icon at bounding box center [652, 362] width 9 height 9
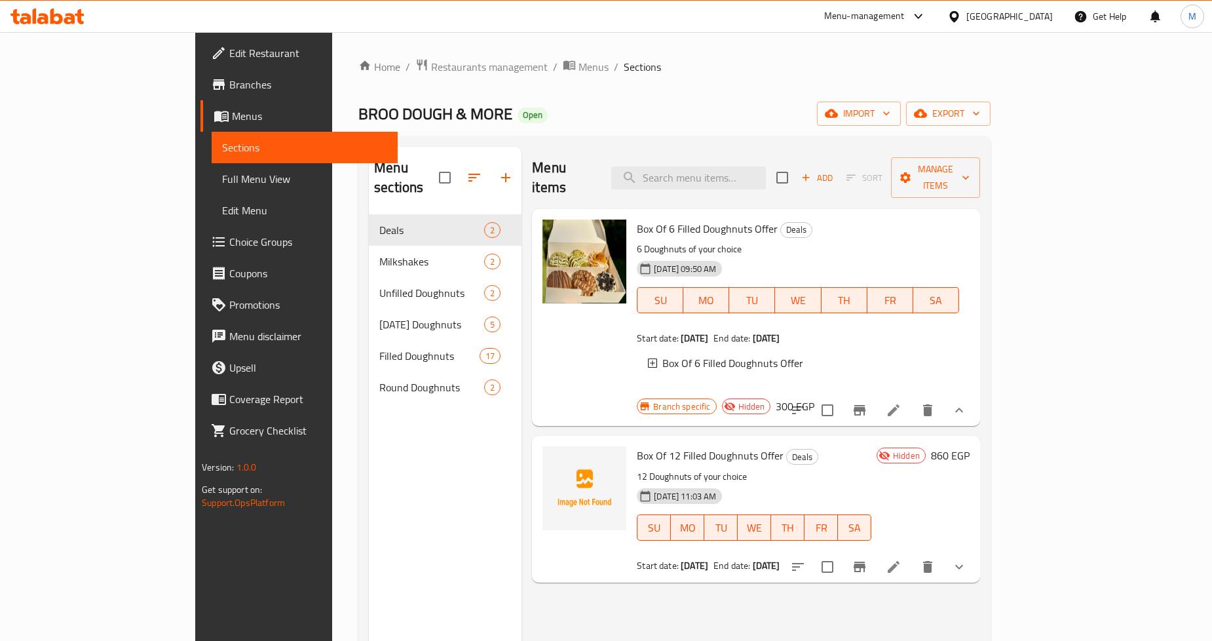
click at [648, 358] on icon at bounding box center [652, 362] width 9 height 9
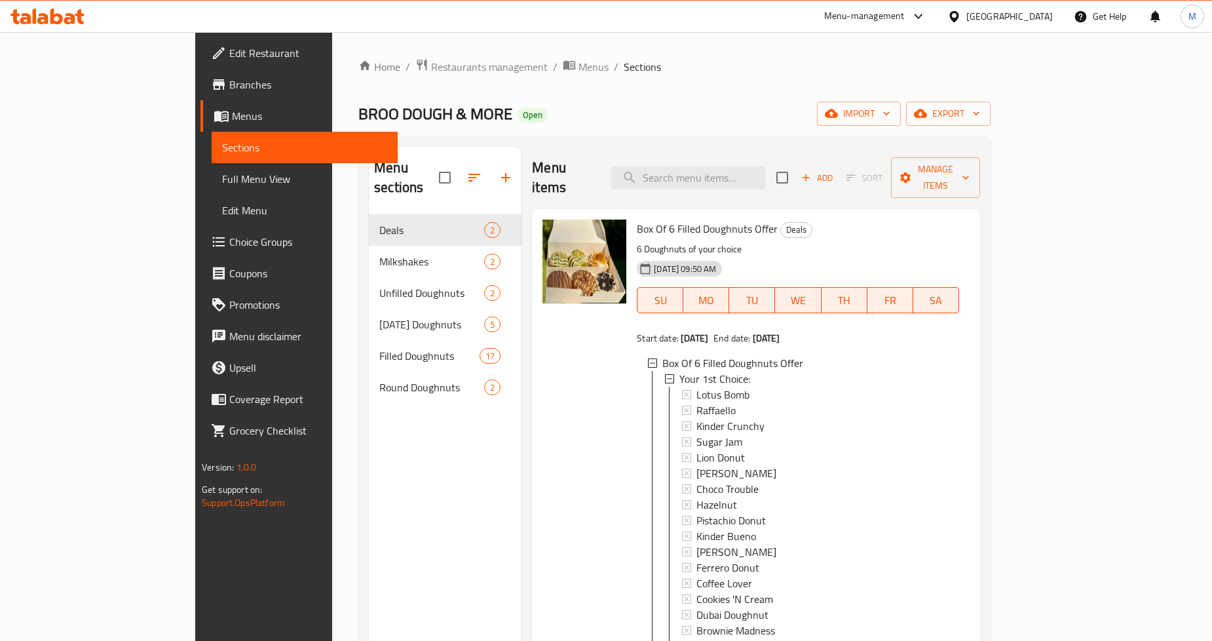
click at [633, 117] on div "BROO DOUGH & MORE Open import export" at bounding box center [674, 114] width 632 height 24
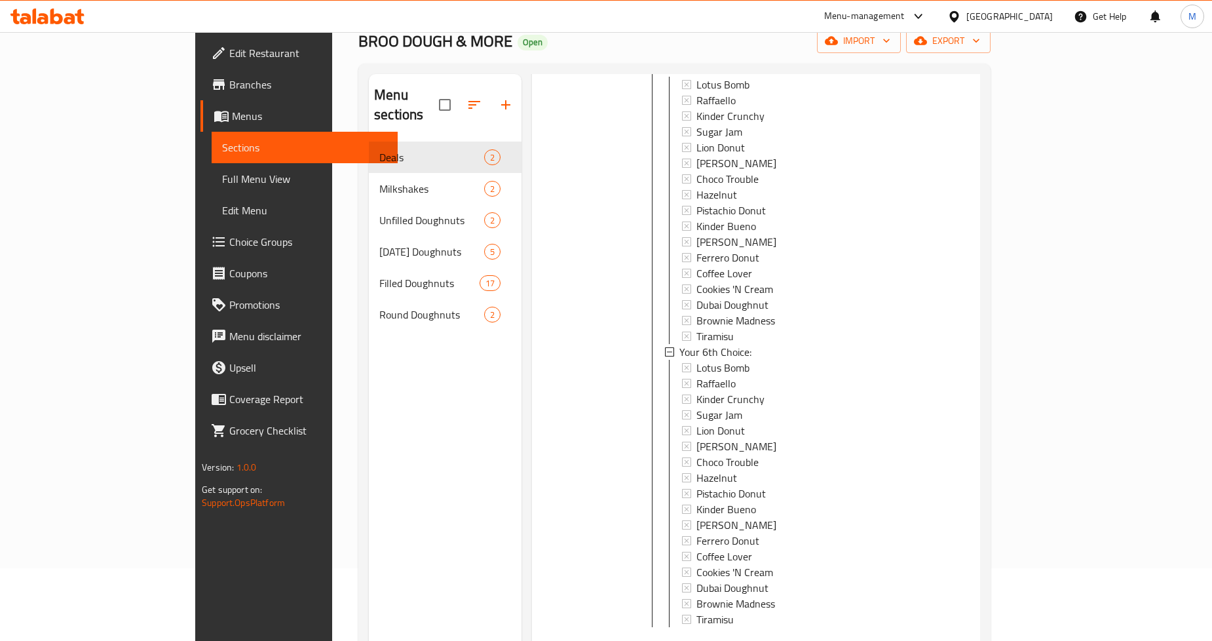
scroll to position [1465, 0]
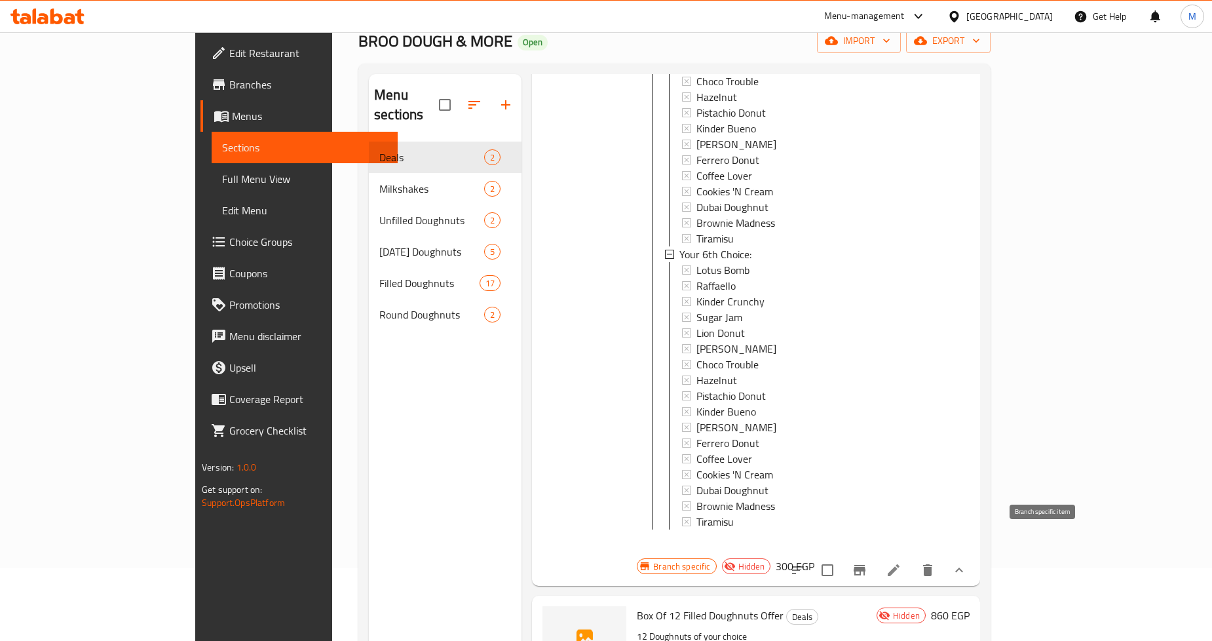
click at [865, 565] on icon "Branch-specific-item" at bounding box center [860, 570] width 12 height 10
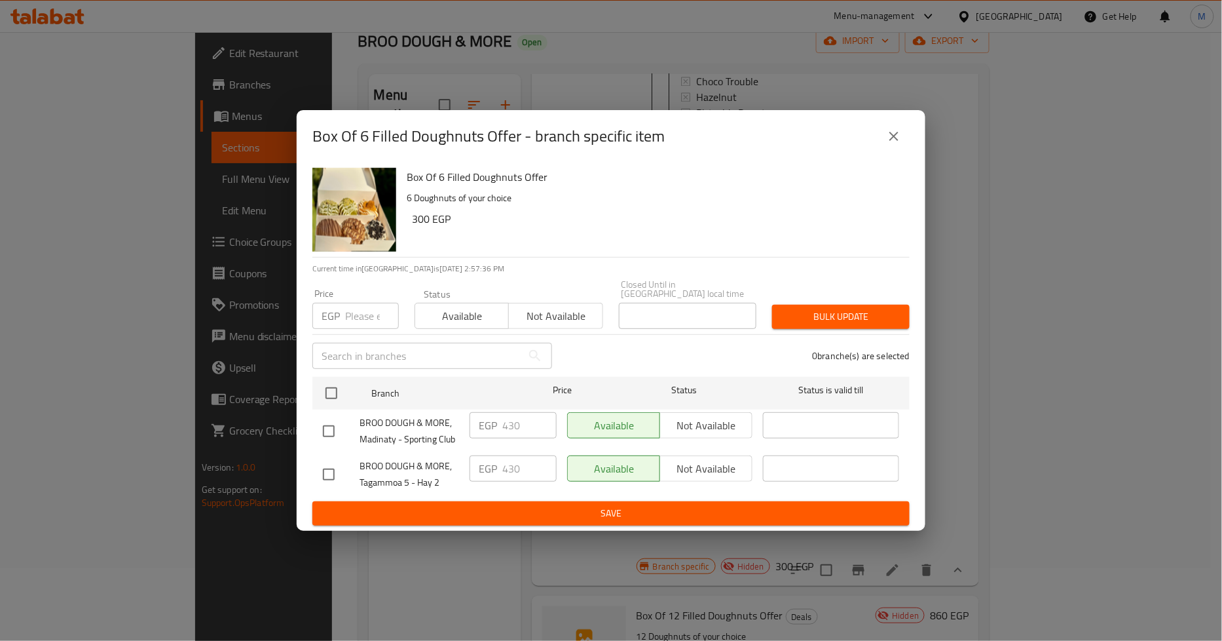
click at [901, 133] on icon "close" at bounding box center [894, 136] width 16 height 16
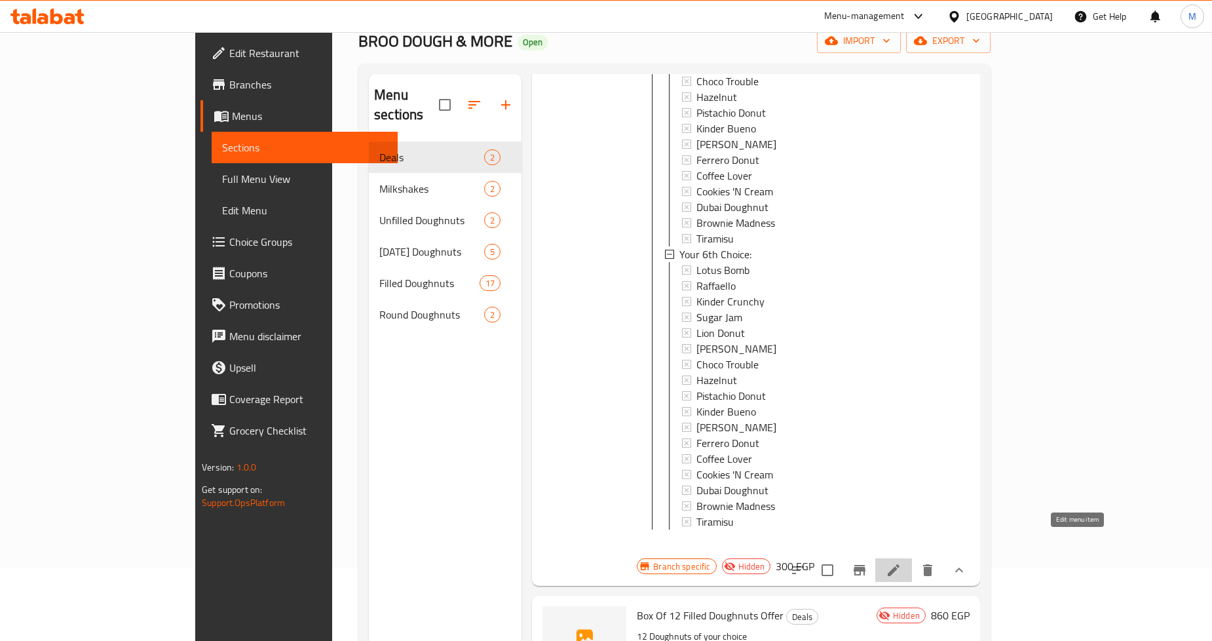
click at [899, 564] on icon at bounding box center [894, 570] width 12 height 12
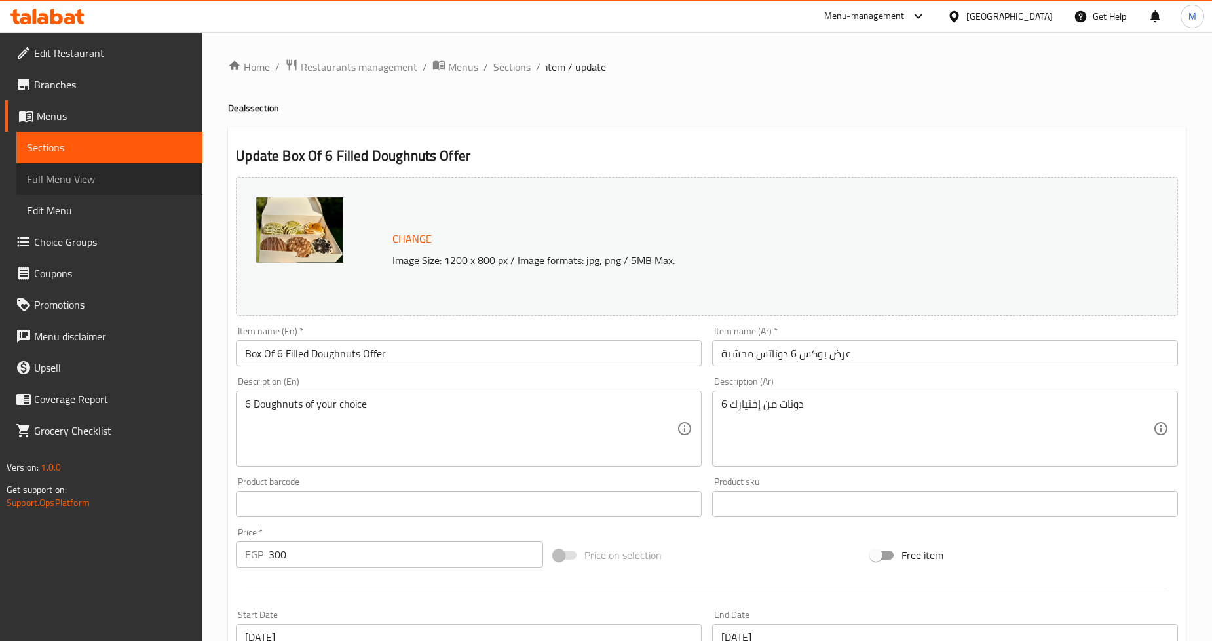
click at [95, 178] on span "Full Menu View" at bounding box center [109, 179] width 165 height 16
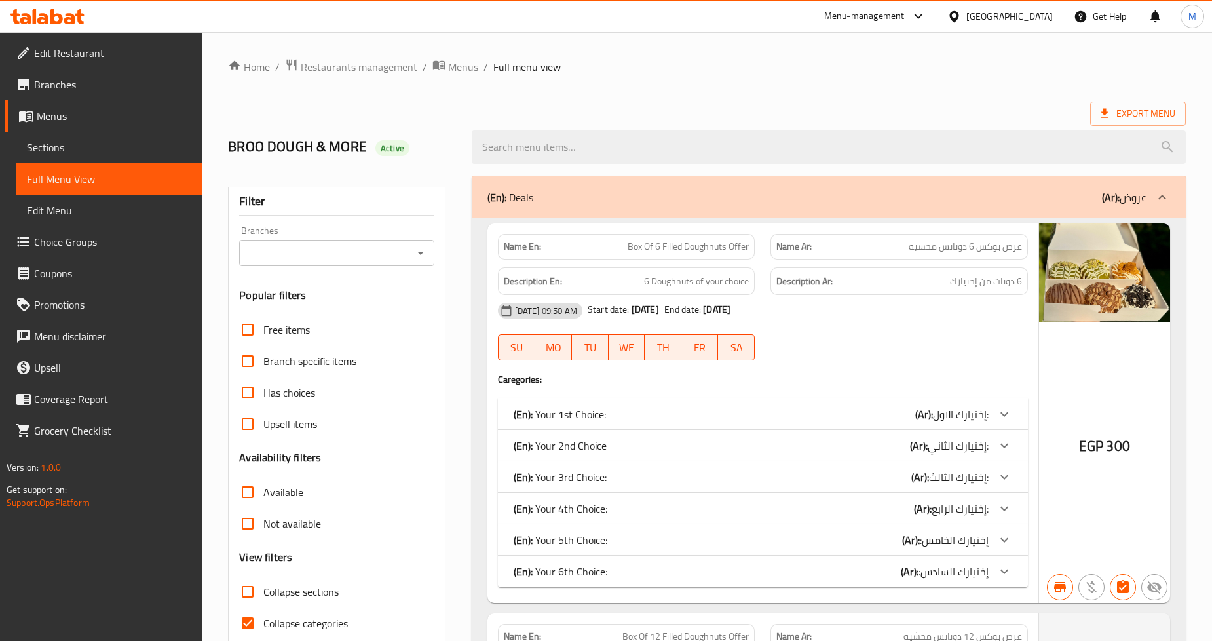
scroll to position [291, 0]
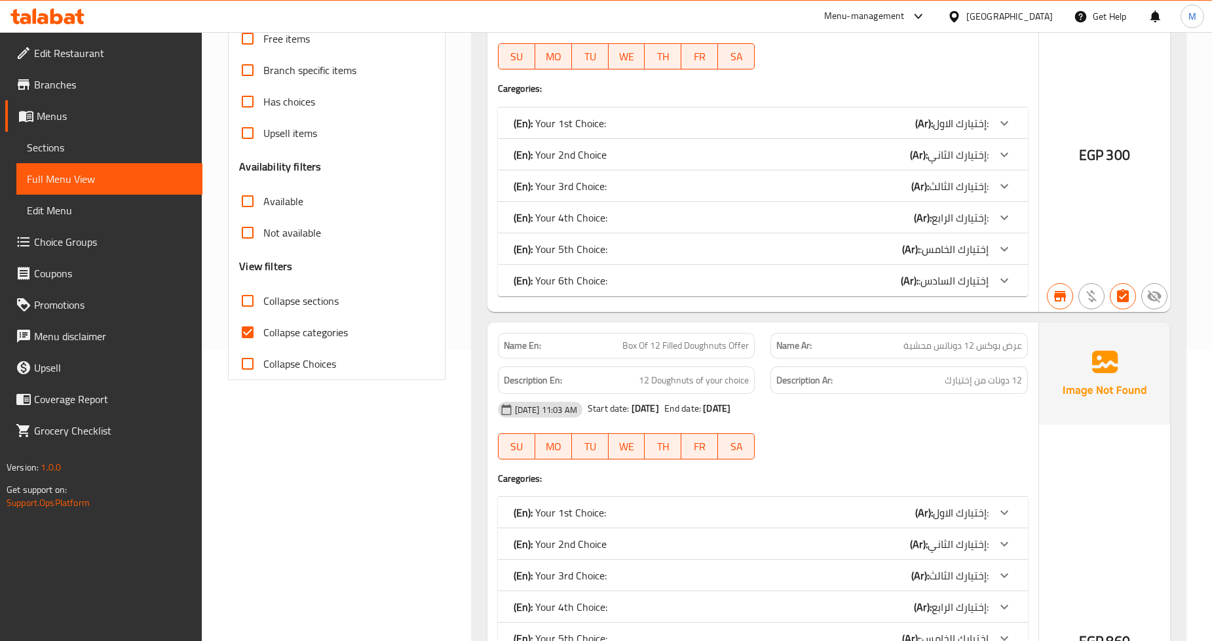
click at [255, 324] on input "Collapse categories" at bounding box center [247, 331] width 31 height 31
checkbox input "false"
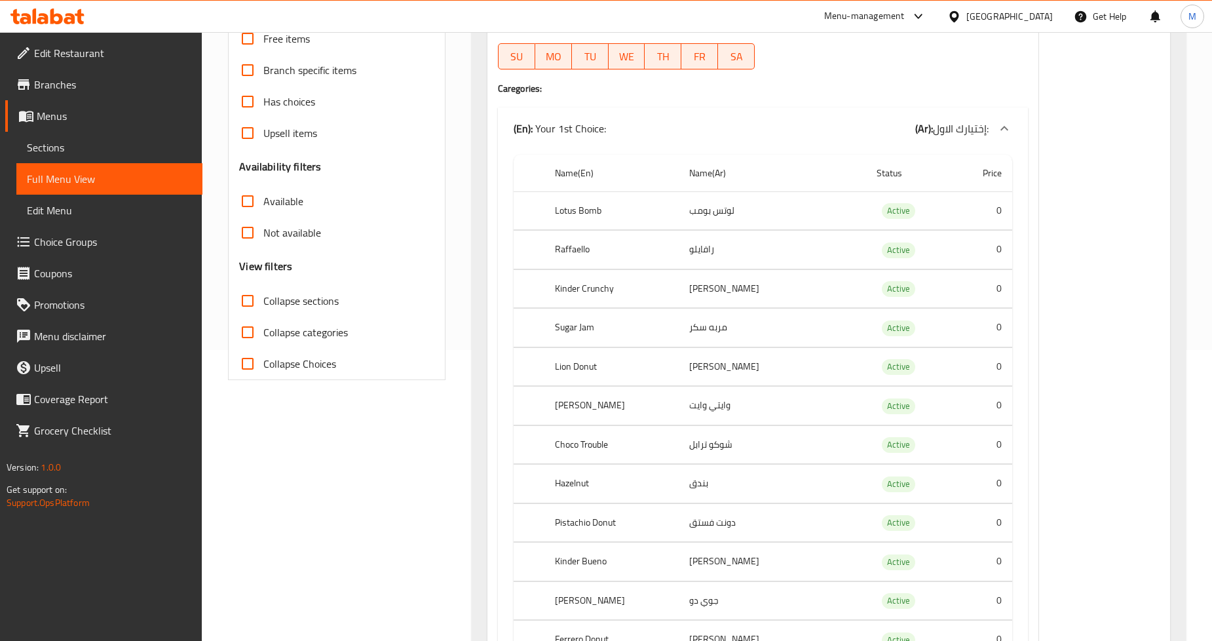
click at [253, 303] on input "Collapse sections" at bounding box center [247, 300] width 31 height 31
checkbox input "true"
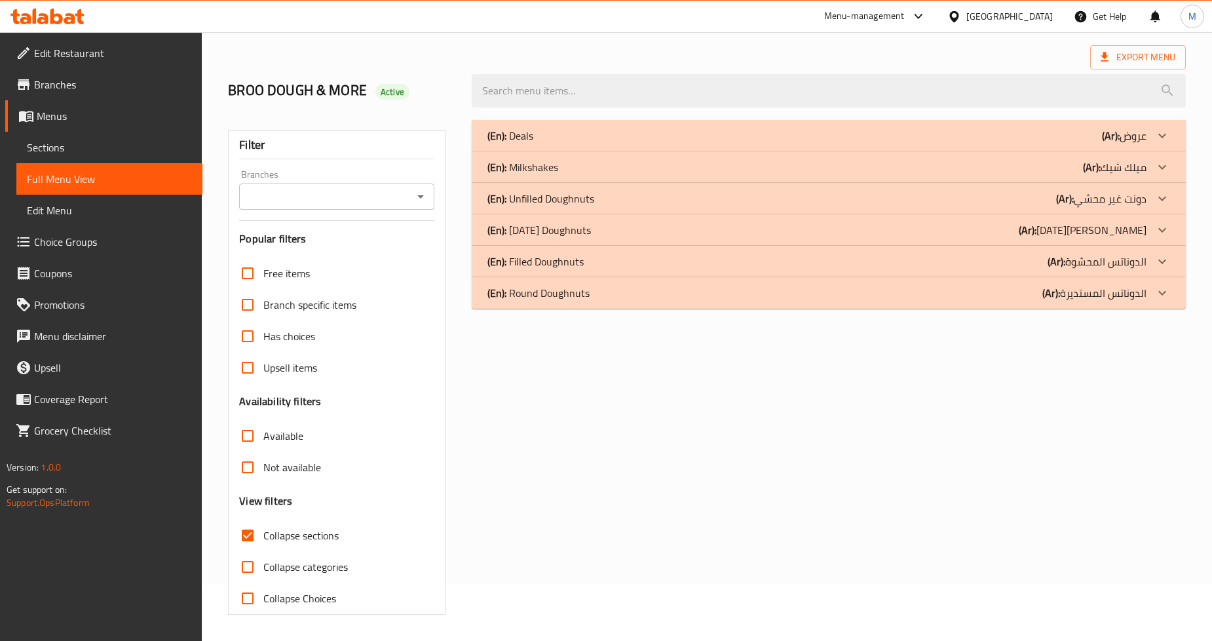
scroll to position [0, 0]
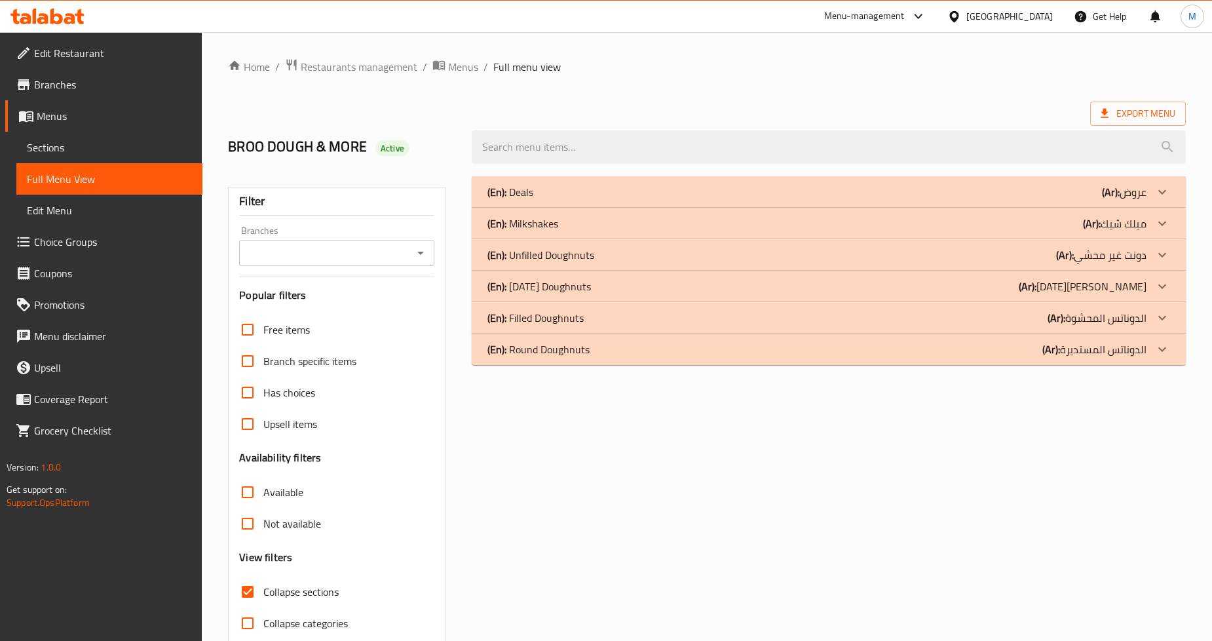
click at [575, 197] on div "(En): Deals (Ar): عروض" at bounding box center [816, 192] width 659 height 16
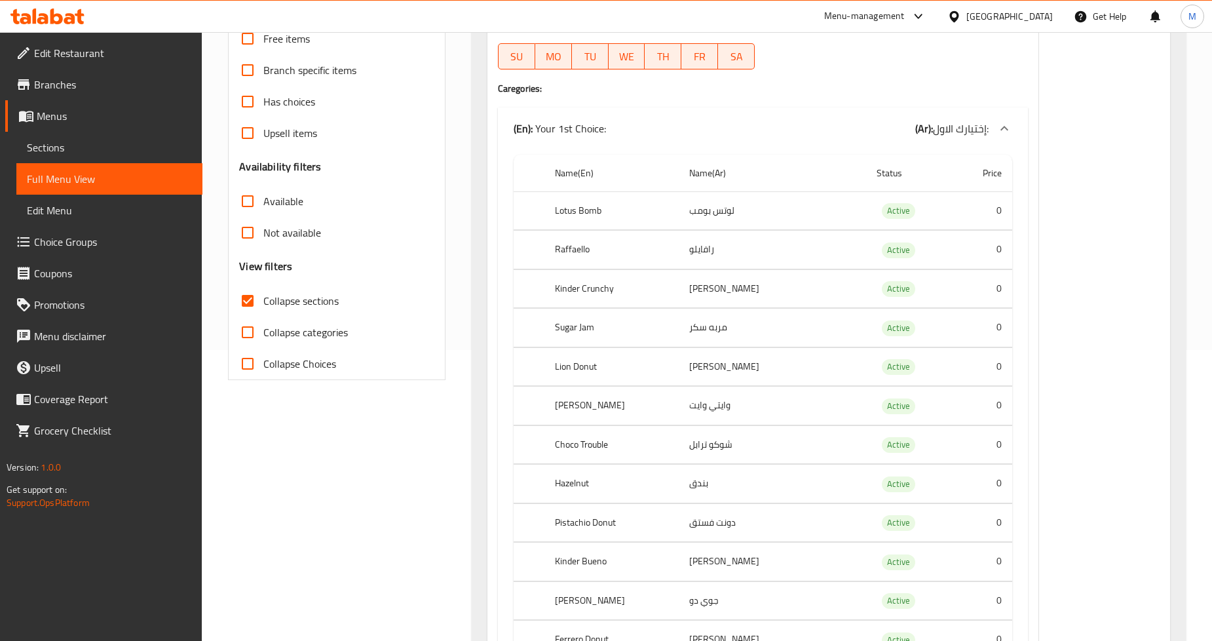
scroll to position [145, 0]
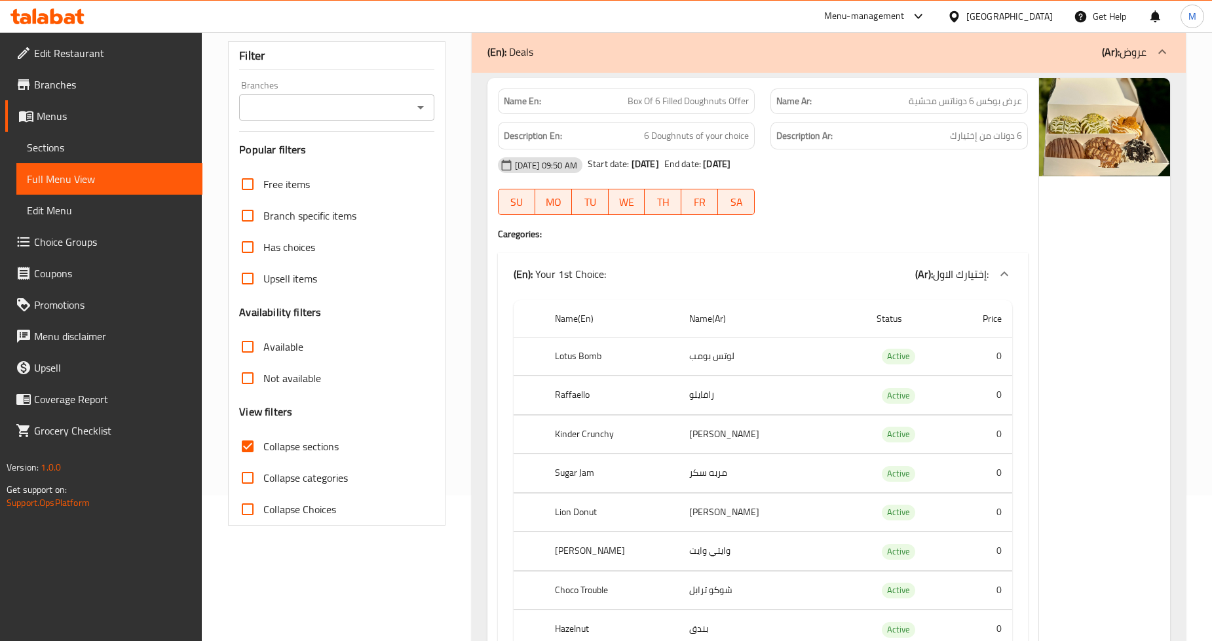
click at [251, 472] on input "Collapse categories" at bounding box center [247, 477] width 31 height 31
checkbox input "true"
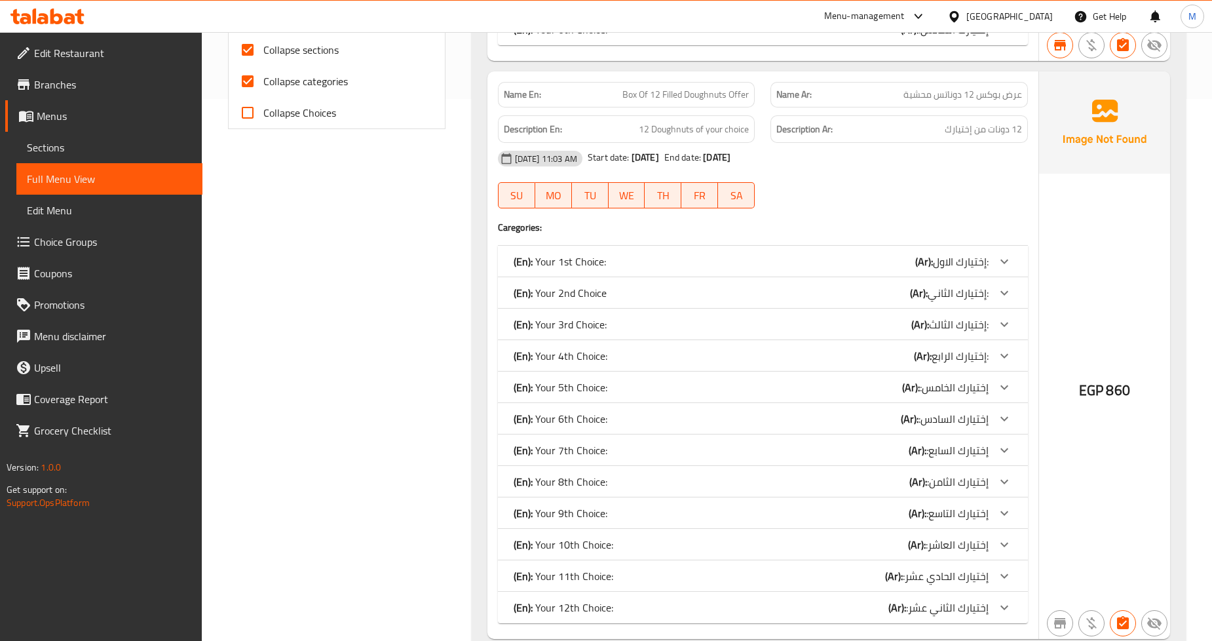
scroll to position [582, 0]
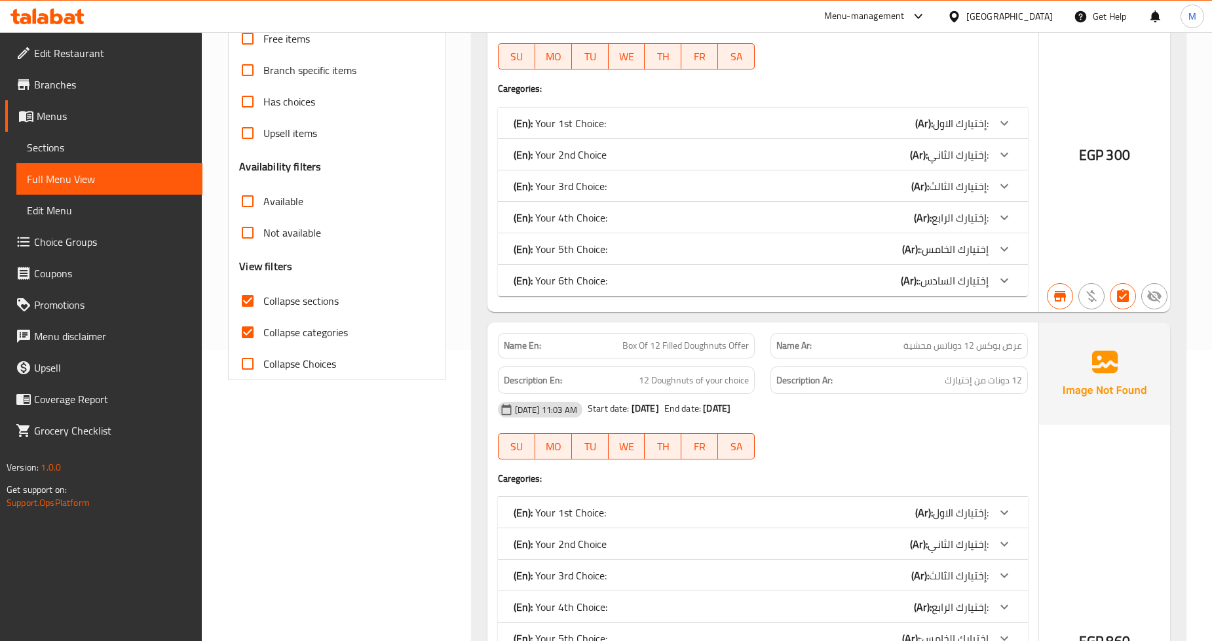
click at [73, 148] on span "Sections" at bounding box center [109, 148] width 165 height 16
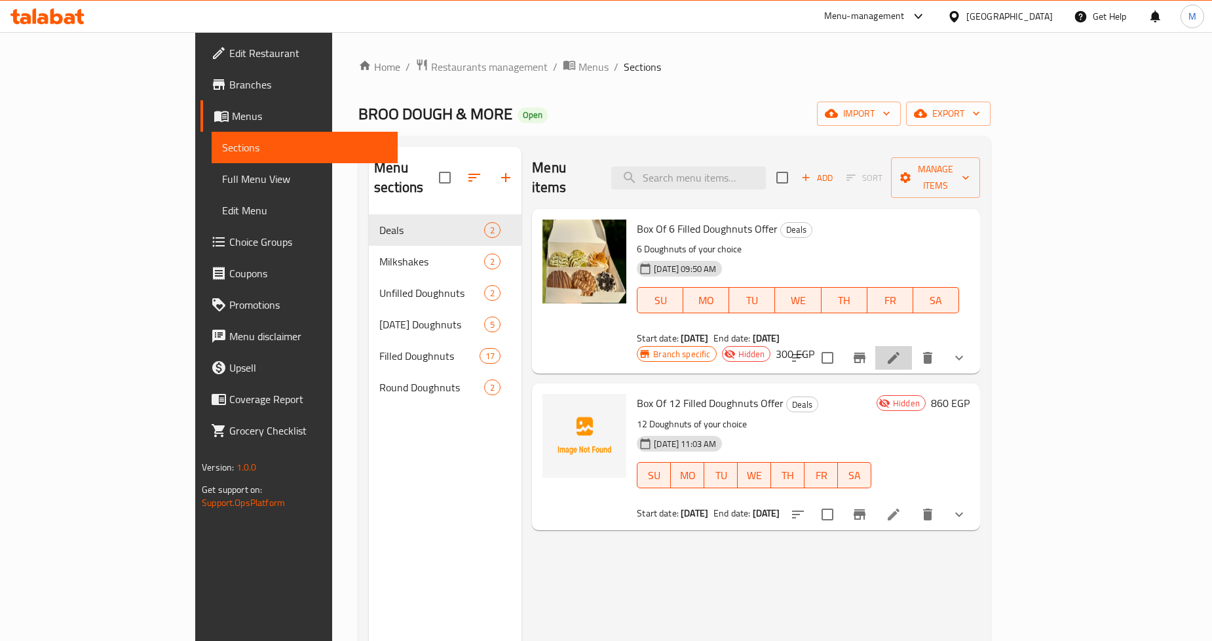
click at [912, 346] on li at bounding box center [893, 358] width 37 height 24
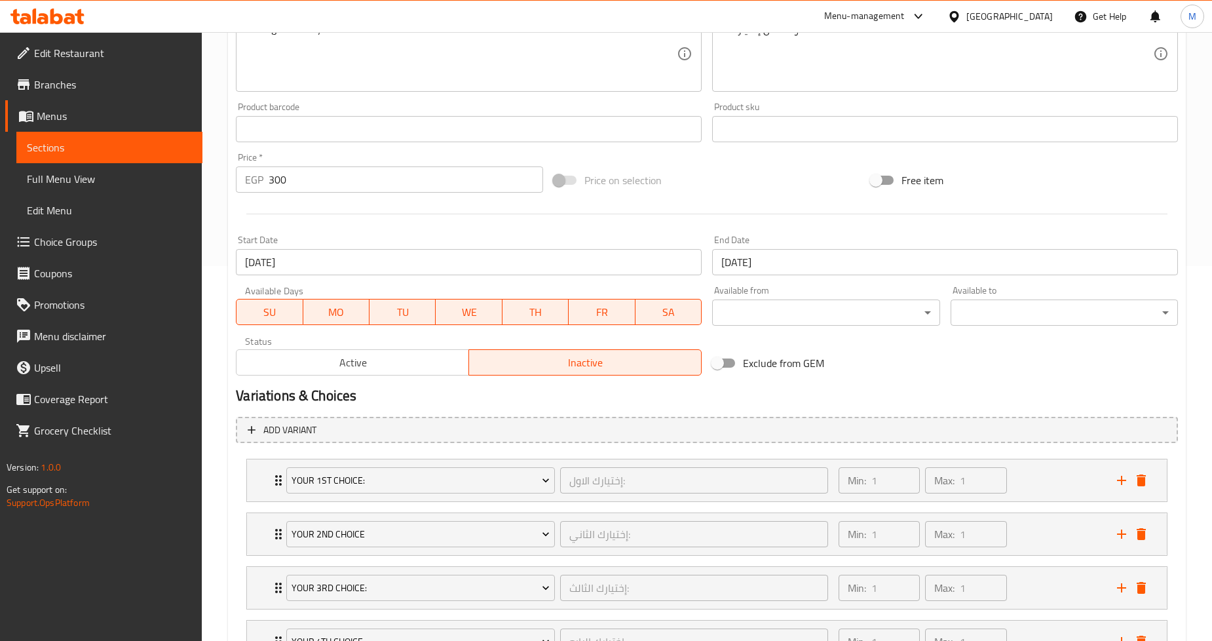
scroll to position [229, 0]
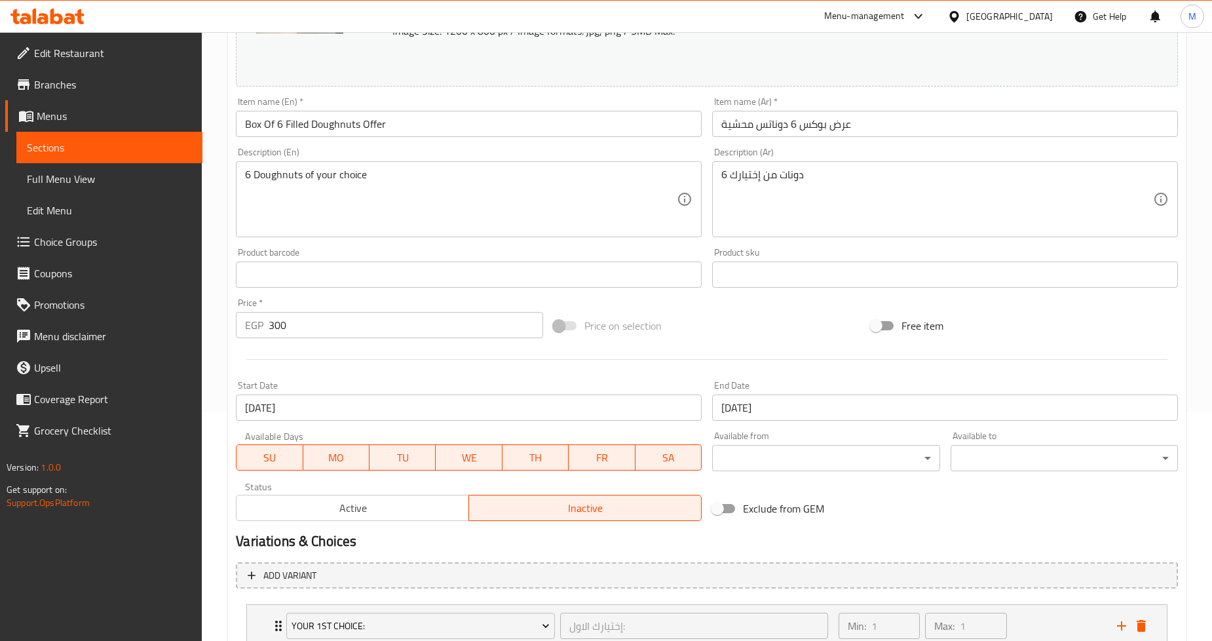
click at [368, 416] on input "05-01-2025" at bounding box center [469, 407] width 466 height 26
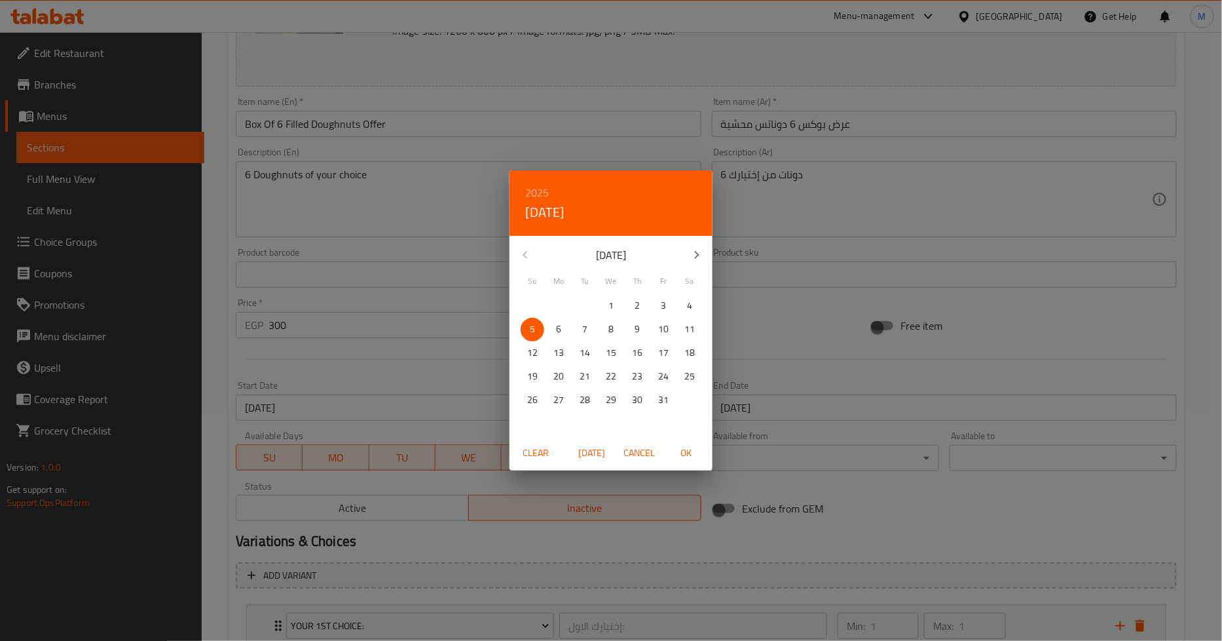
click at [703, 253] on icon "button" at bounding box center [697, 255] width 16 height 16
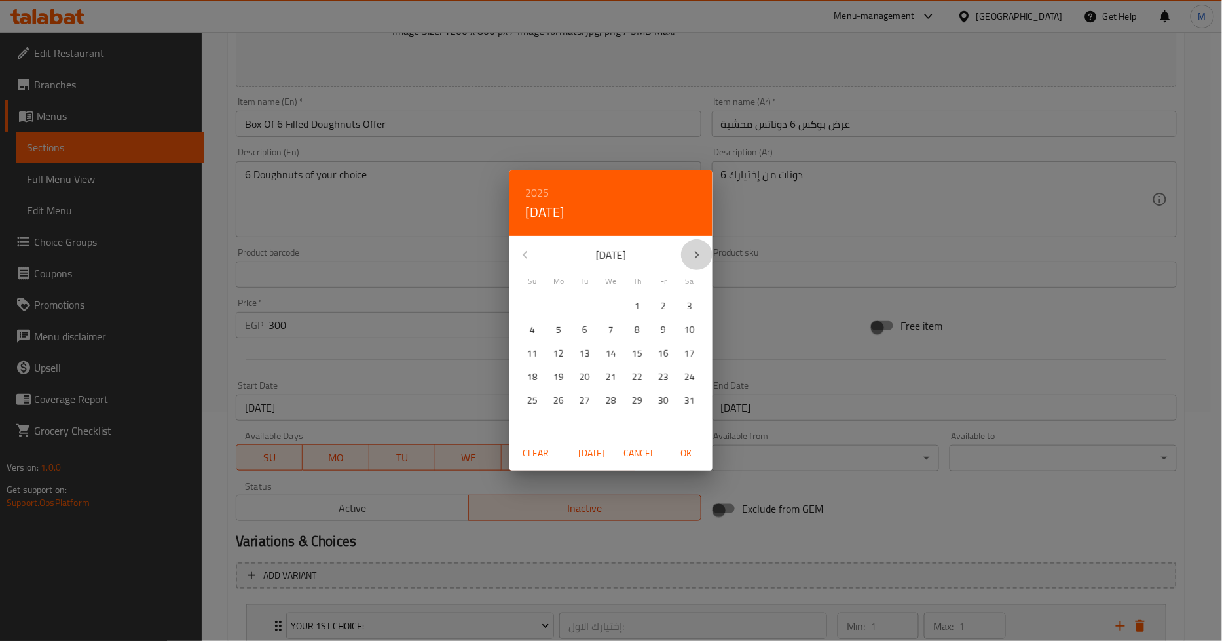
click at [703, 253] on icon "button" at bounding box center [697, 255] width 16 height 16
click at [702, 253] on icon "button" at bounding box center [697, 255] width 16 height 16
click at [699, 254] on icon "button" at bounding box center [697, 255] width 5 height 8
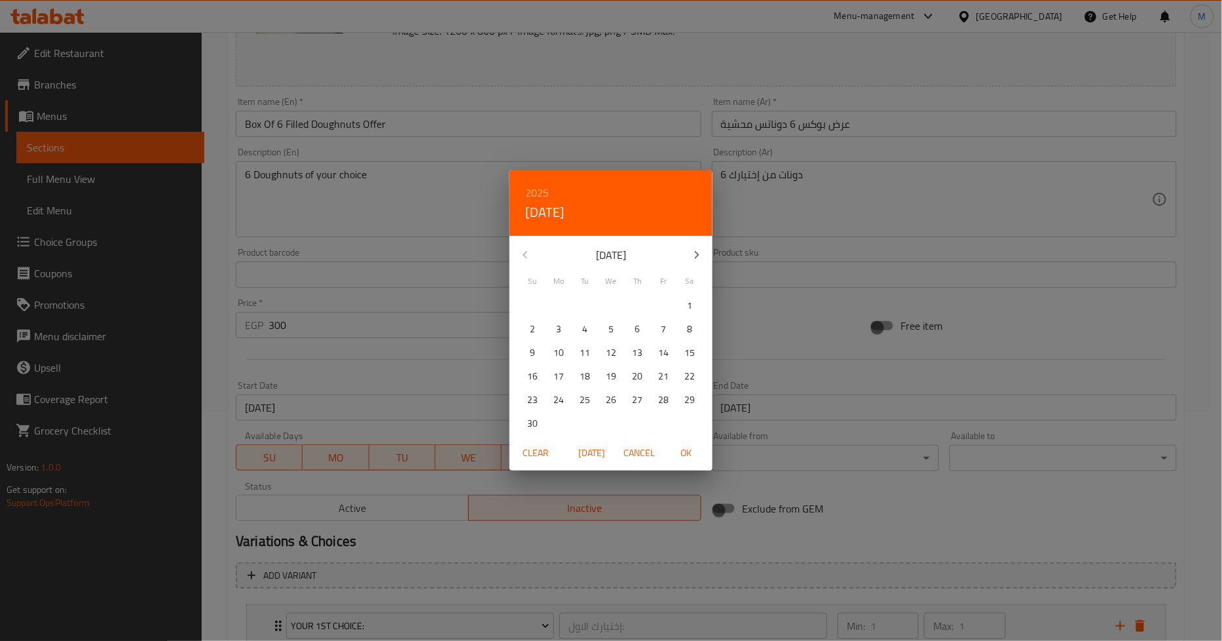
click at [508, 253] on div "2025 Sun, Jan 5 November 2025 Su Mo Tu We Th Fr Sa 26 27 28 29 30 31 1 2 3 4 5 …" at bounding box center [611, 320] width 1222 height 641
click at [524, 254] on div "Product barcode Product barcode" at bounding box center [468, 268] width 465 height 40
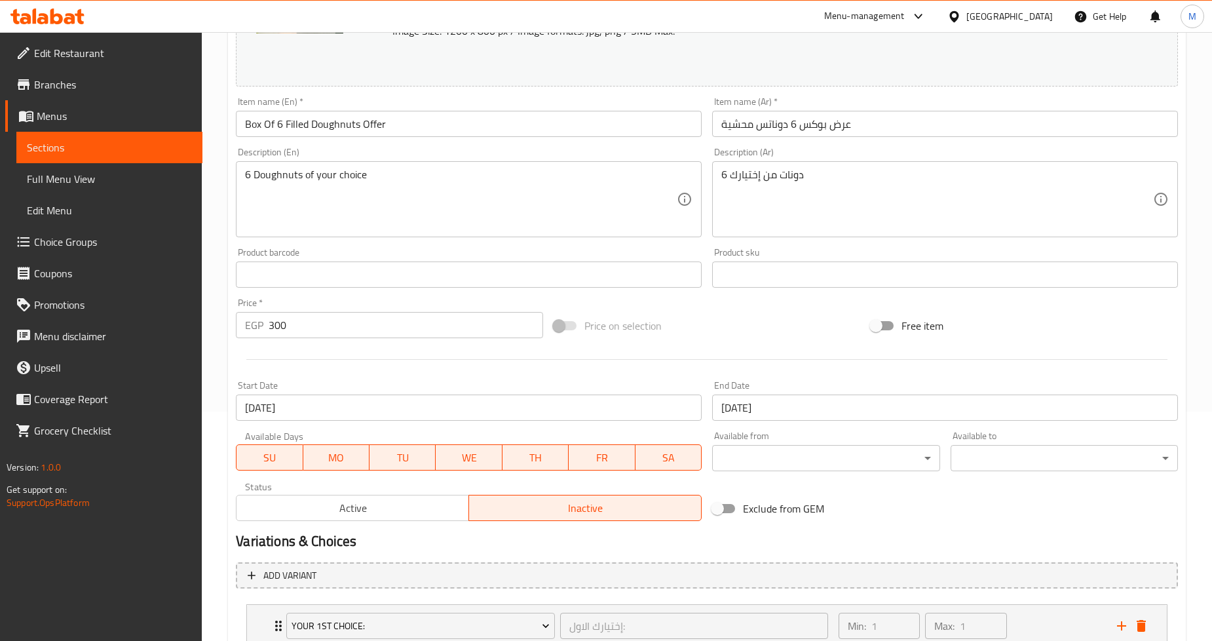
click at [658, 400] on input "05-01-2025" at bounding box center [469, 407] width 466 height 26
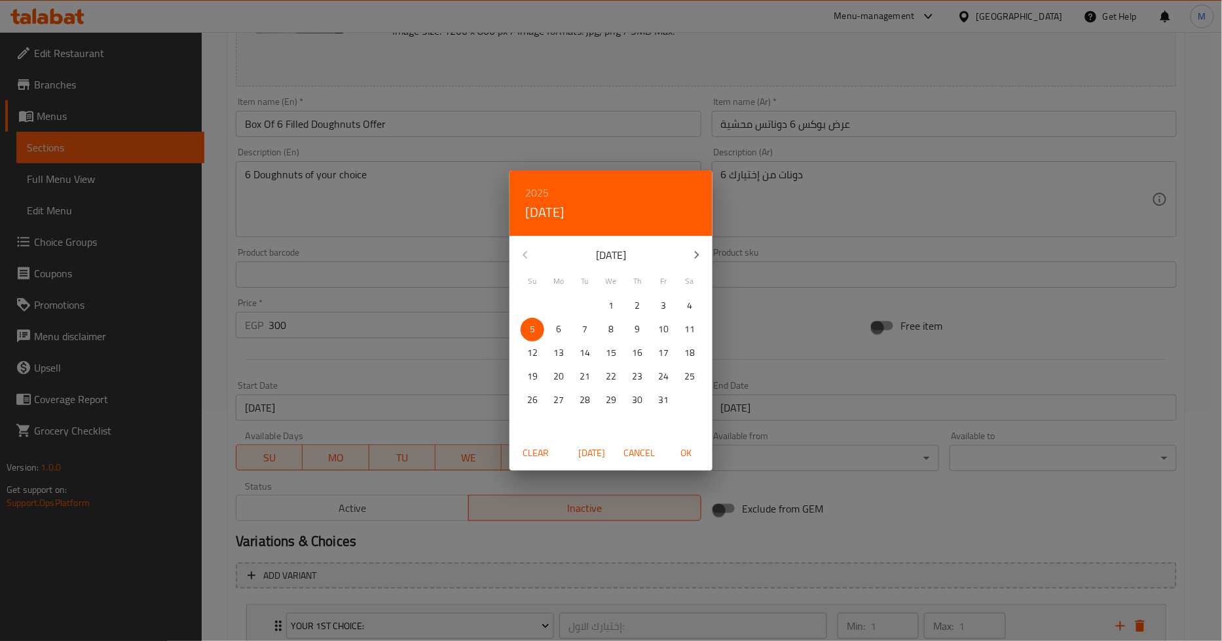
click at [694, 253] on icon "button" at bounding box center [697, 255] width 16 height 16
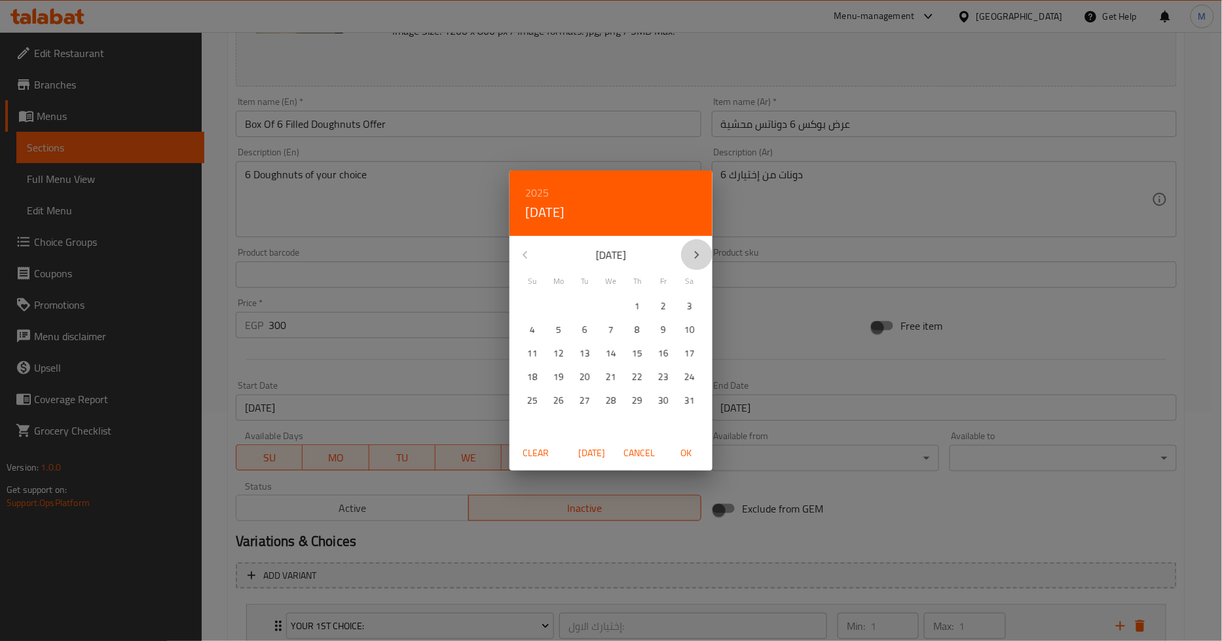
click at [694, 253] on icon "button" at bounding box center [697, 255] width 16 height 16
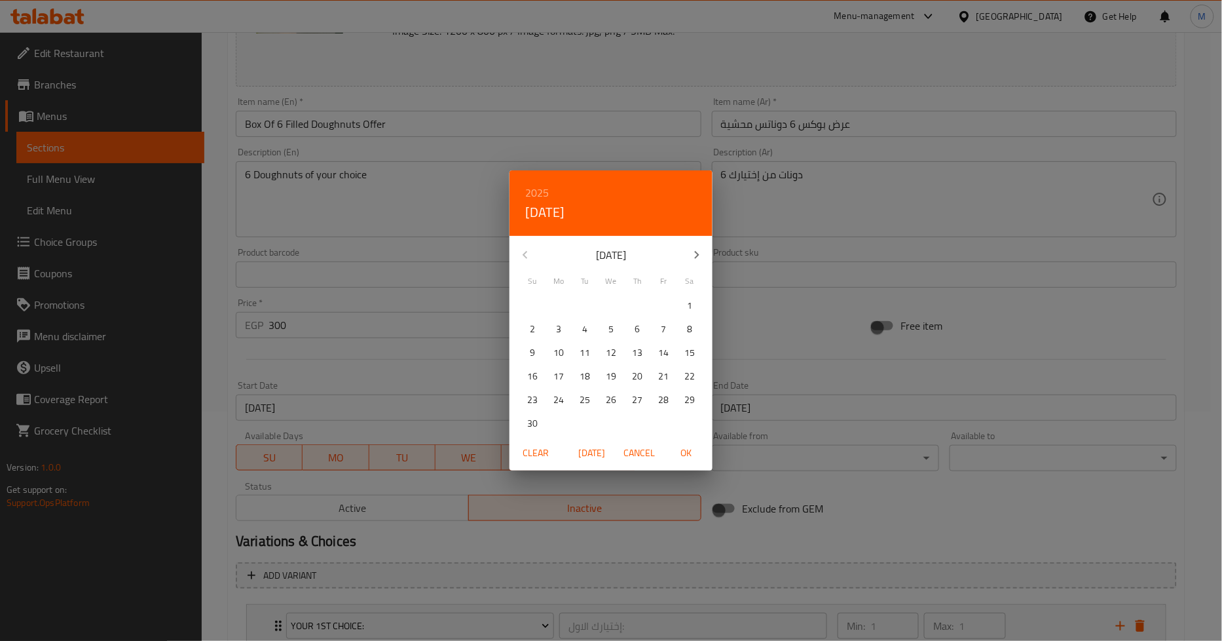
click at [520, 257] on div "November 2025" at bounding box center [611, 254] width 203 height 31
click at [527, 255] on div "November 2025" at bounding box center [611, 254] width 203 height 31
click at [525, 245] on div "November 2025" at bounding box center [611, 254] width 203 height 31
click at [601, 446] on span "Today" at bounding box center [591, 453] width 31 height 16
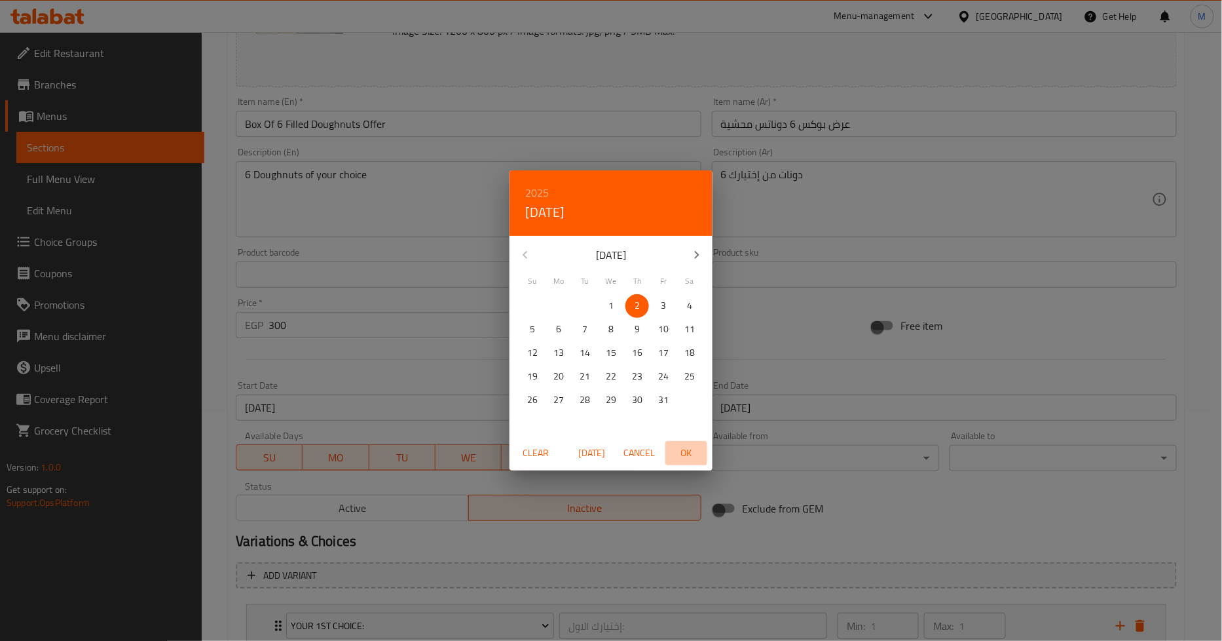
click at [685, 453] on span "OK" at bounding box center [686, 453] width 31 height 16
type input "[DATE]"
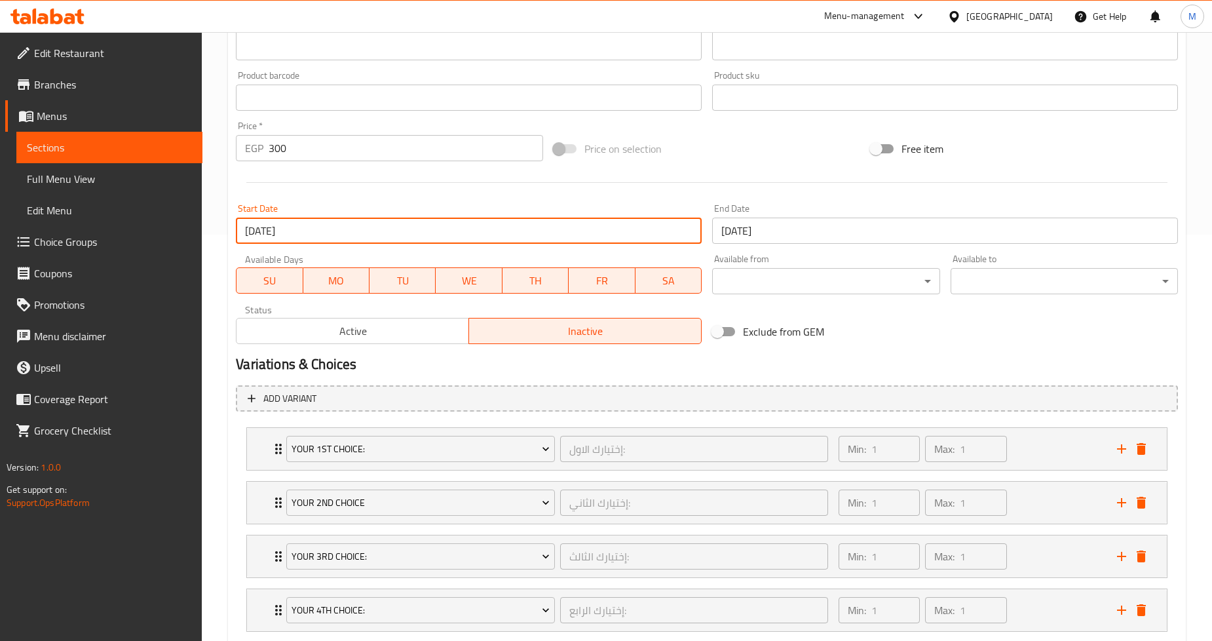
scroll to position [593, 0]
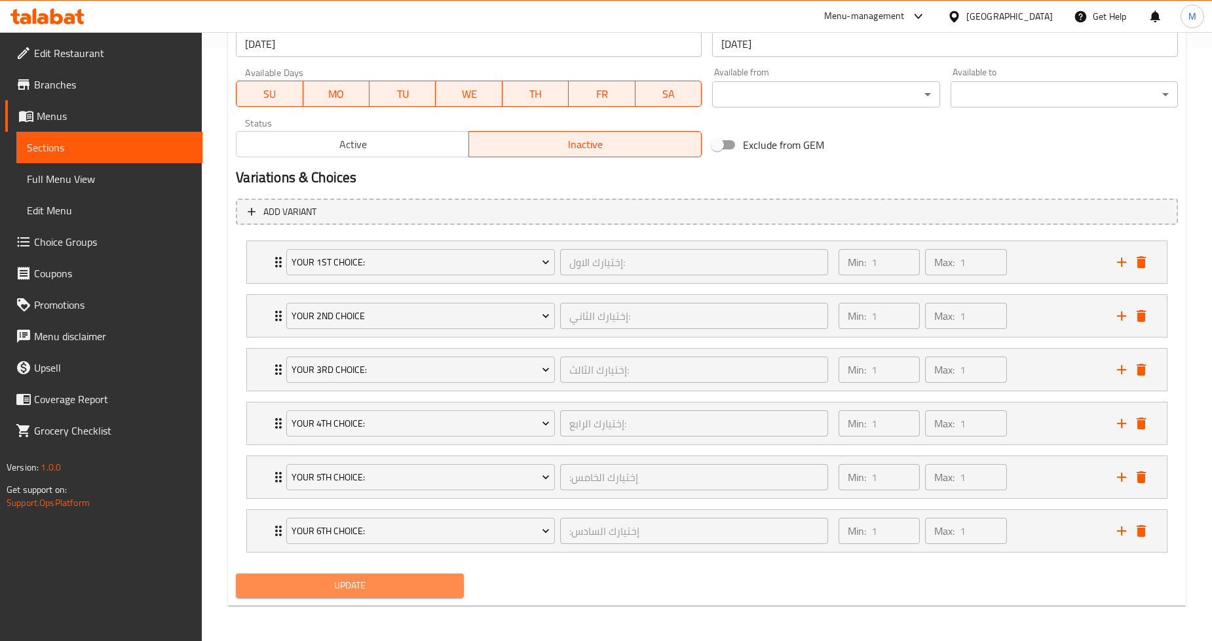
click at [392, 588] on span "Update" at bounding box center [349, 585] width 206 height 16
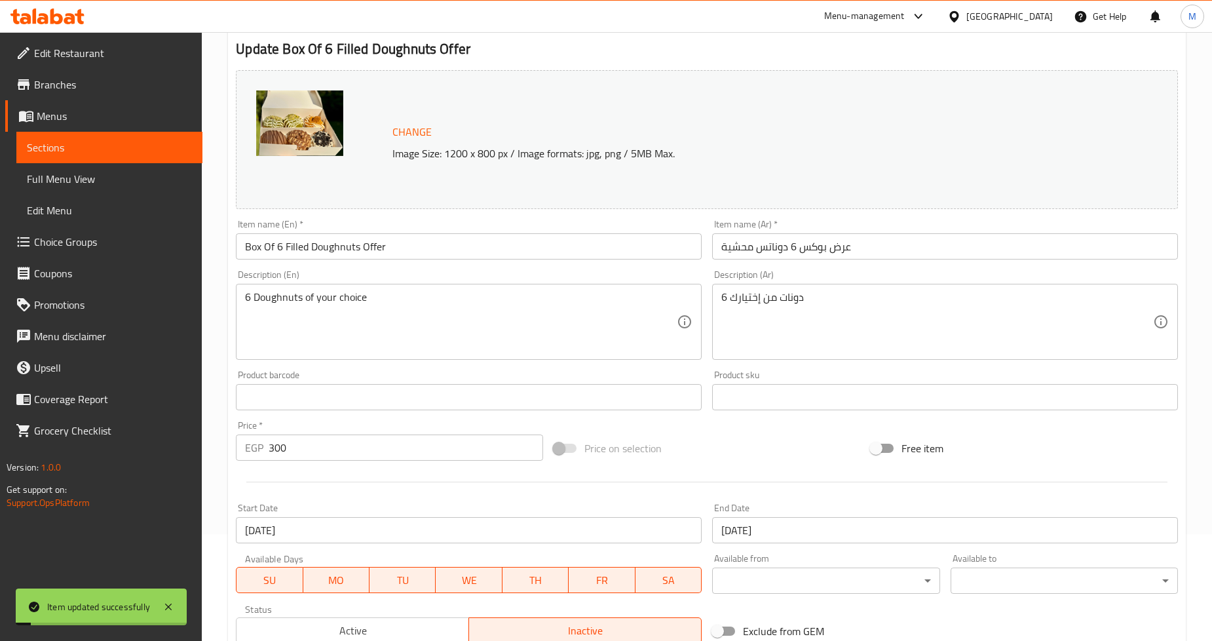
scroll to position [0, 0]
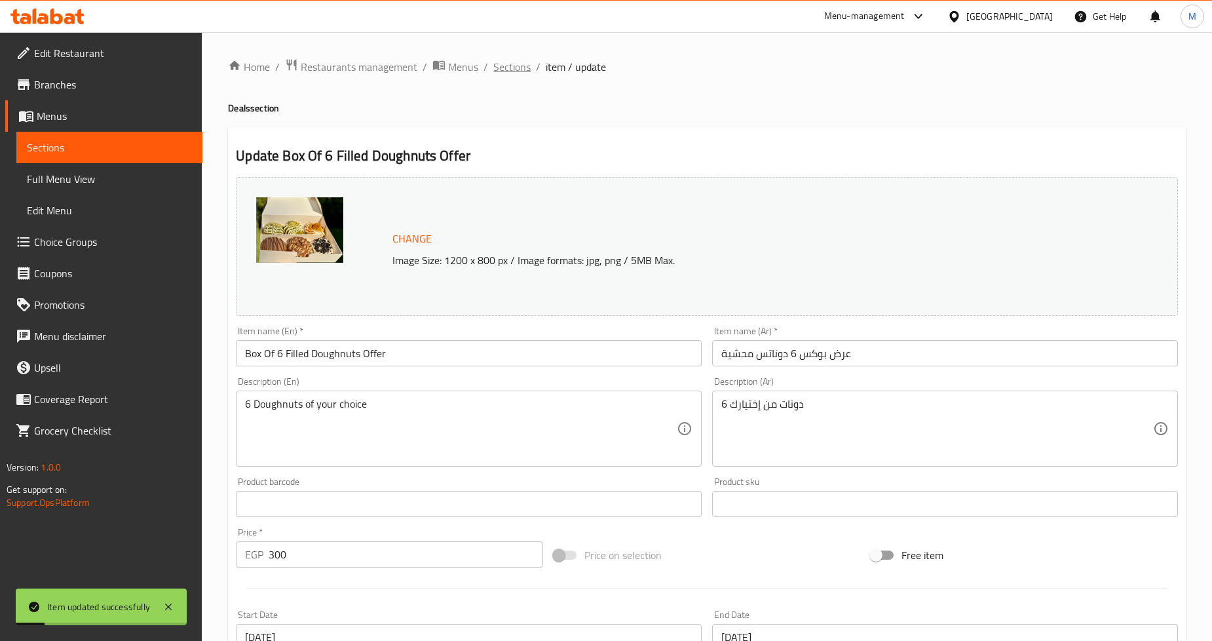
click at [502, 62] on span "Sections" at bounding box center [511, 67] width 37 height 16
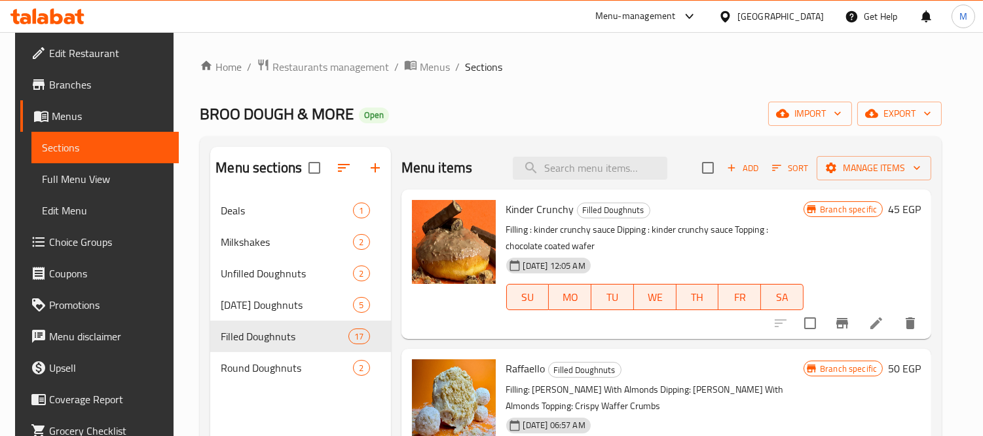
click at [572, 62] on ol "Home / Restaurants management / Menus / Sections" at bounding box center [571, 66] width 742 height 17
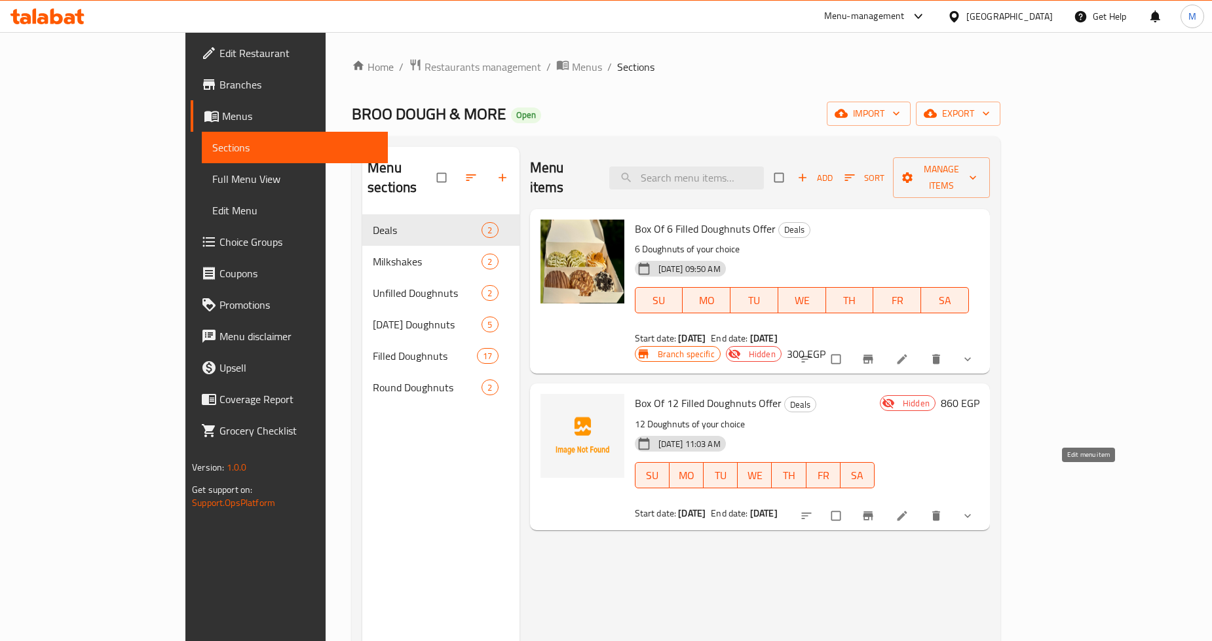
click at [909, 509] on icon at bounding box center [901, 515] width 13 height 13
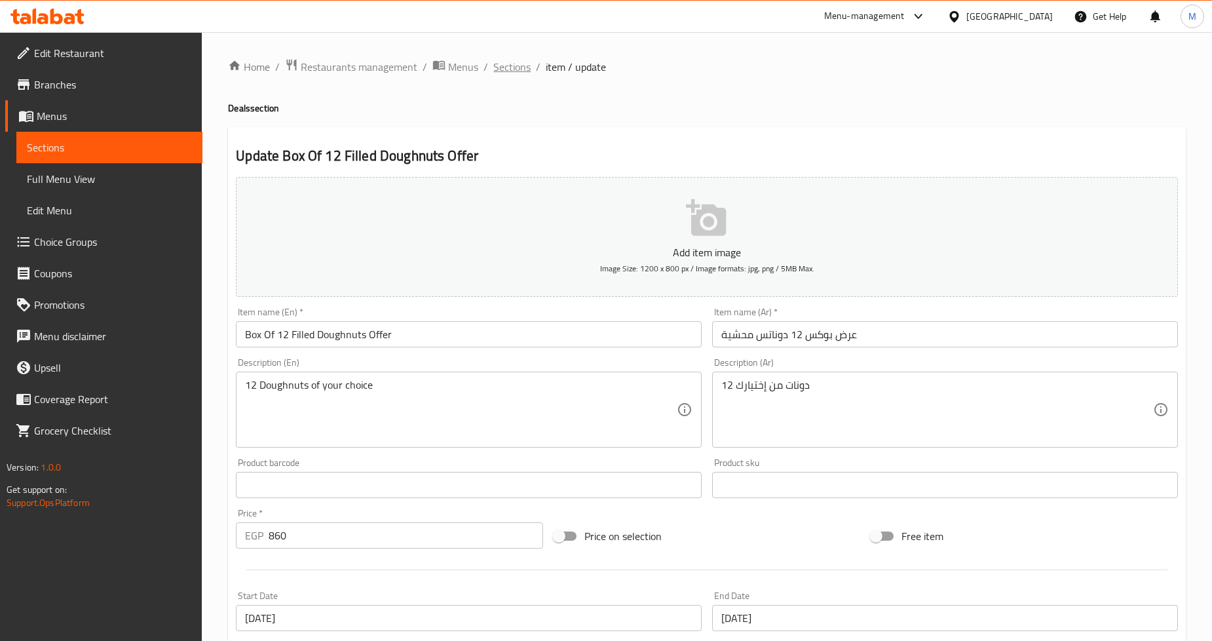
click at [498, 70] on span "Sections" at bounding box center [511, 67] width 37 height 16
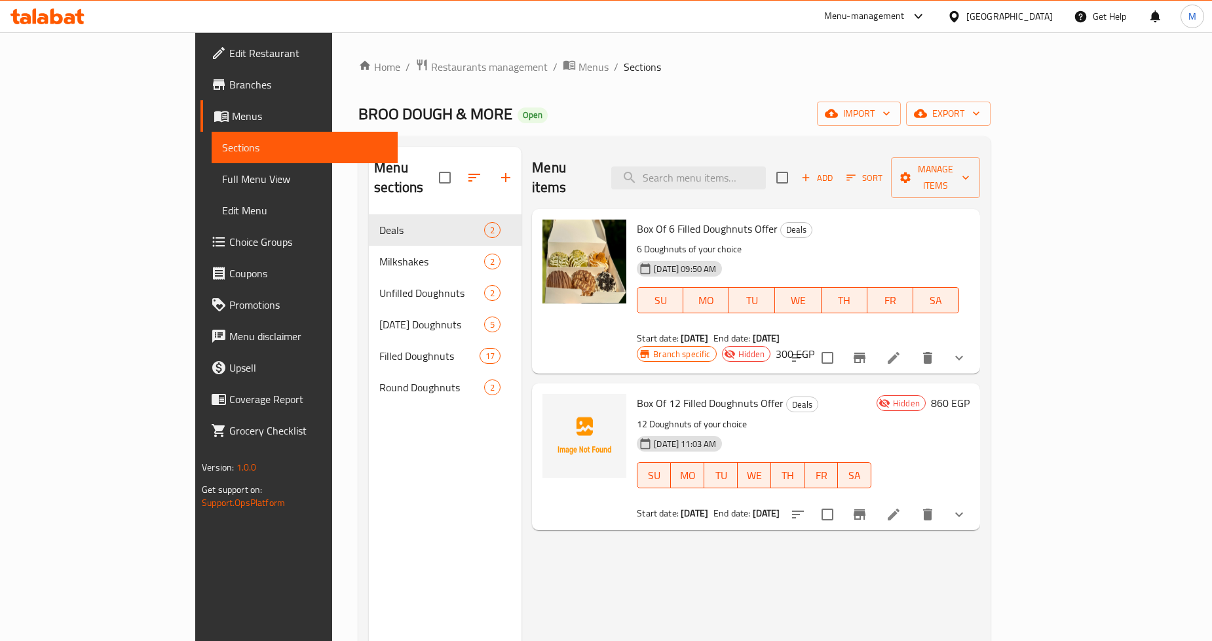
click at [753, 329] on b "[DATE]" at bounding box center [767, 337] width 28 height 17
click at [212, 189] on link "Full Menu View" at bounding box center [305, 178] width 186 height 31
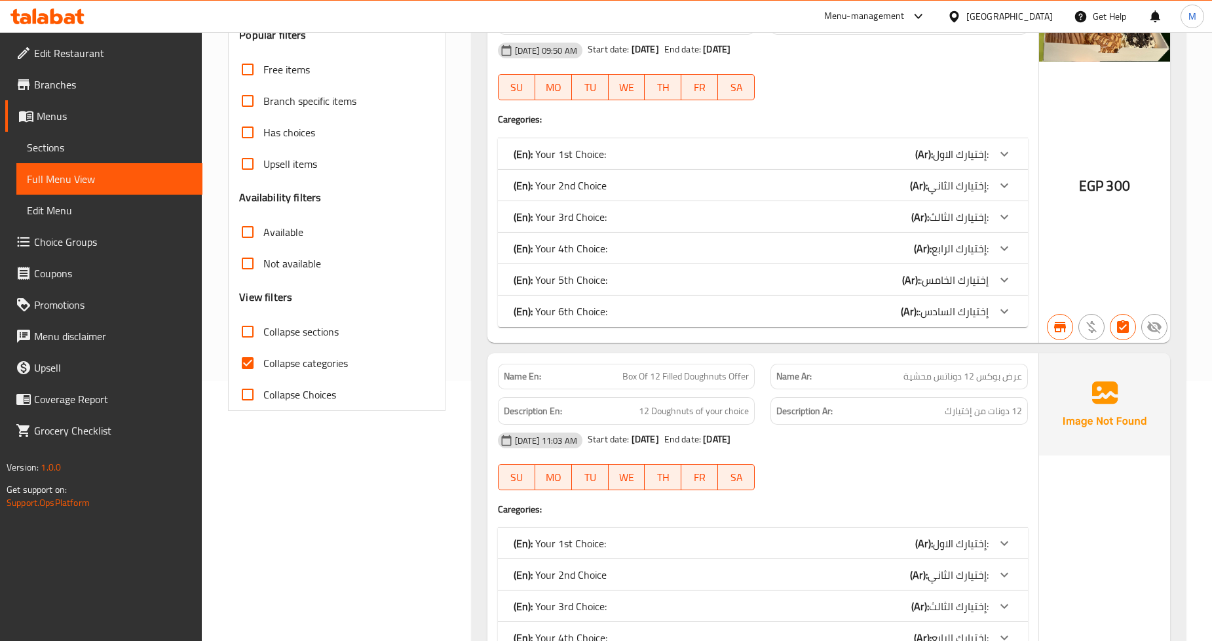
scroll to position [291, 0]
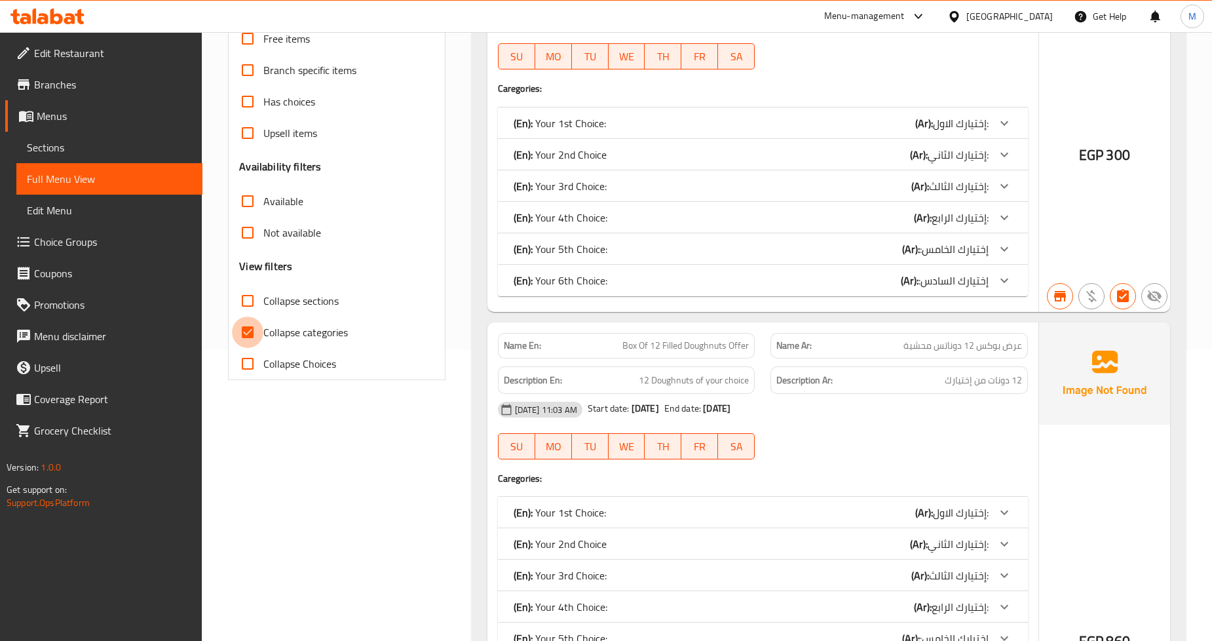
click at [250, 329] on input "Collapse categories" at bounding box center [247, 331] width 31 height 31
checkbox input "false"
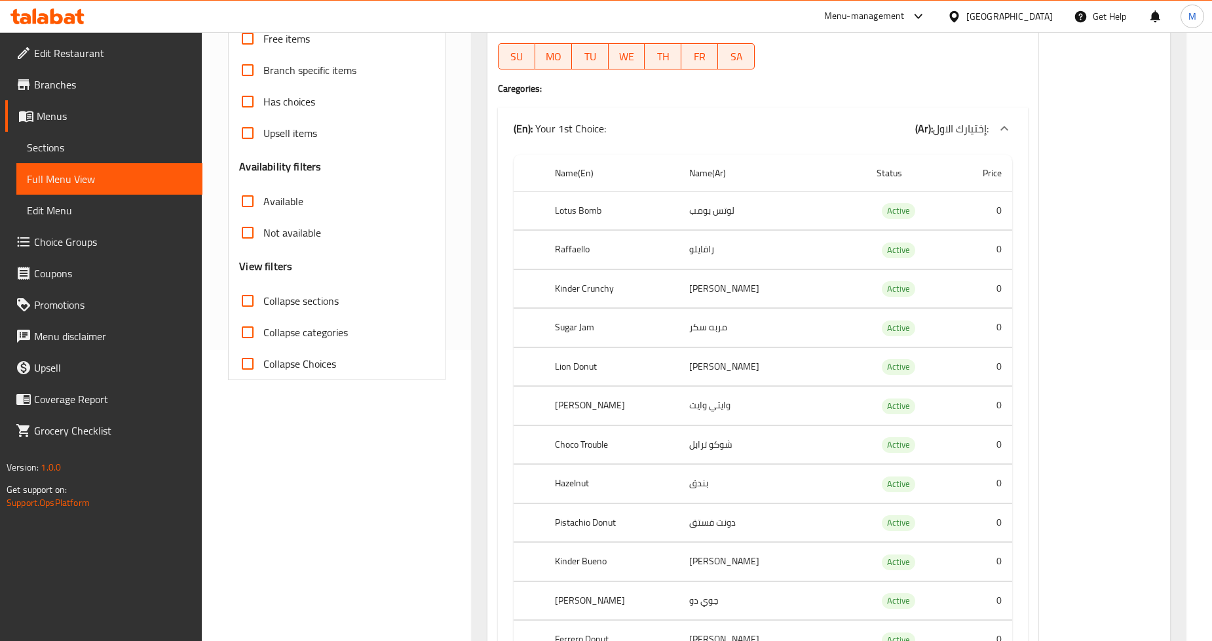
click at [249, 301] on input "Collapse sections" at bounding box center [247, 300] width 31 height 31
checkbox input "true"
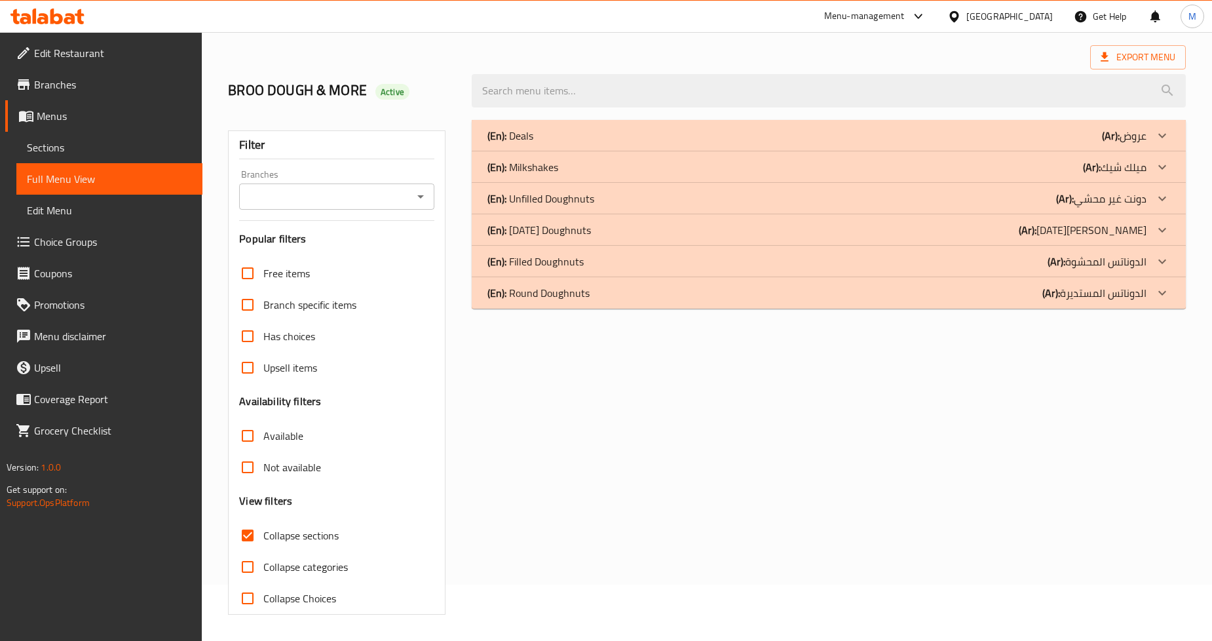
scroll to position [56, 0]
click at [599, 133] on div "(En): Deals (Ar): عروض" at bounding box center [816, 136] width 659 height 16
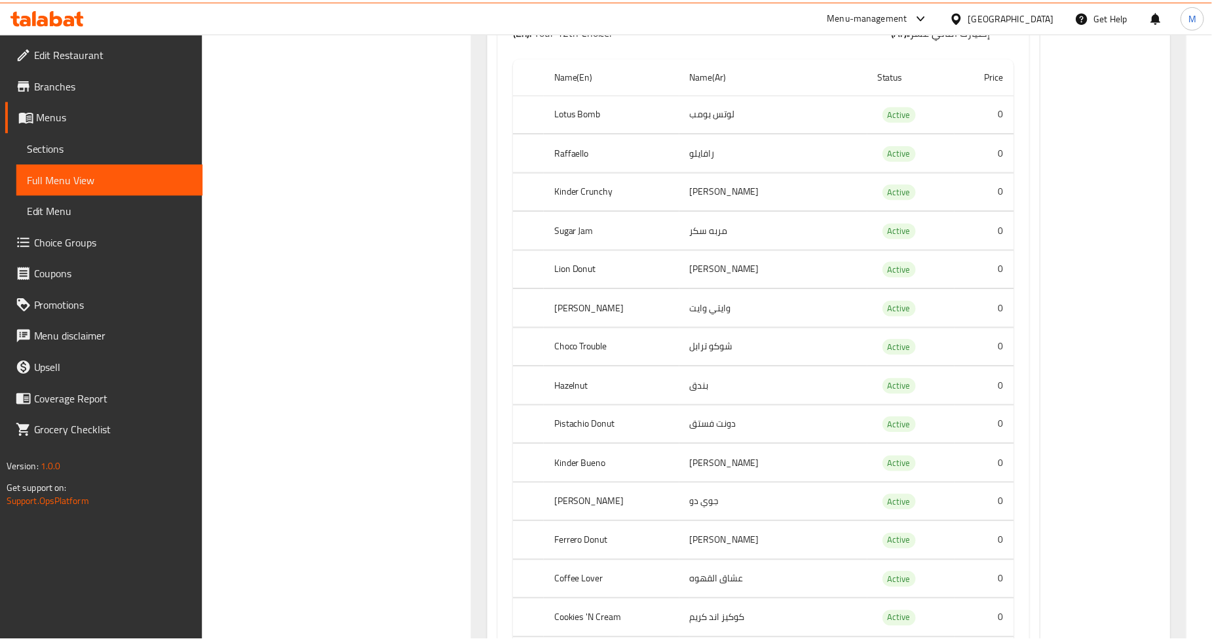
scroll to position [14064, 0]
